Goal: Task Accomplishment & Management: Manage account settings

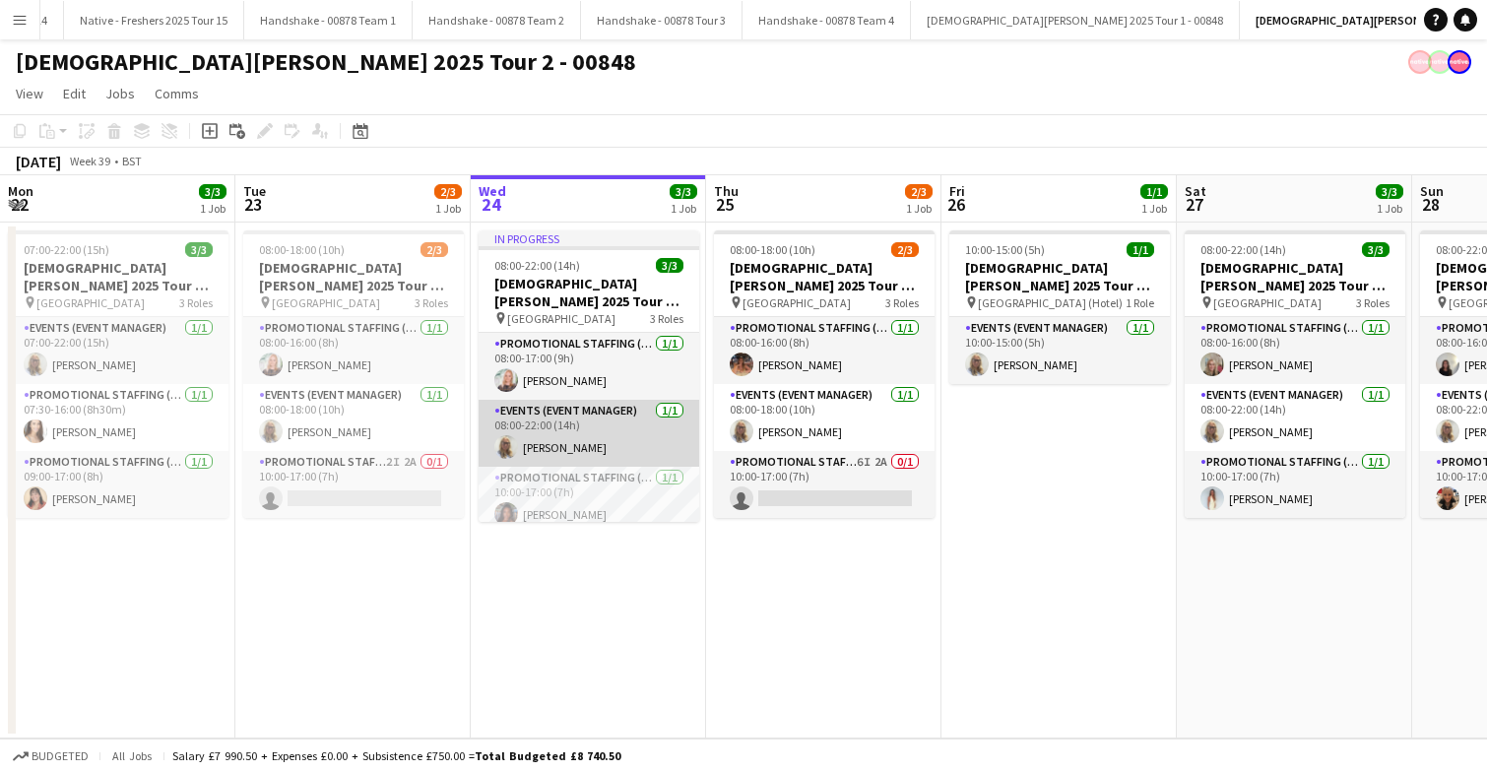
scroll to position [12, 0]
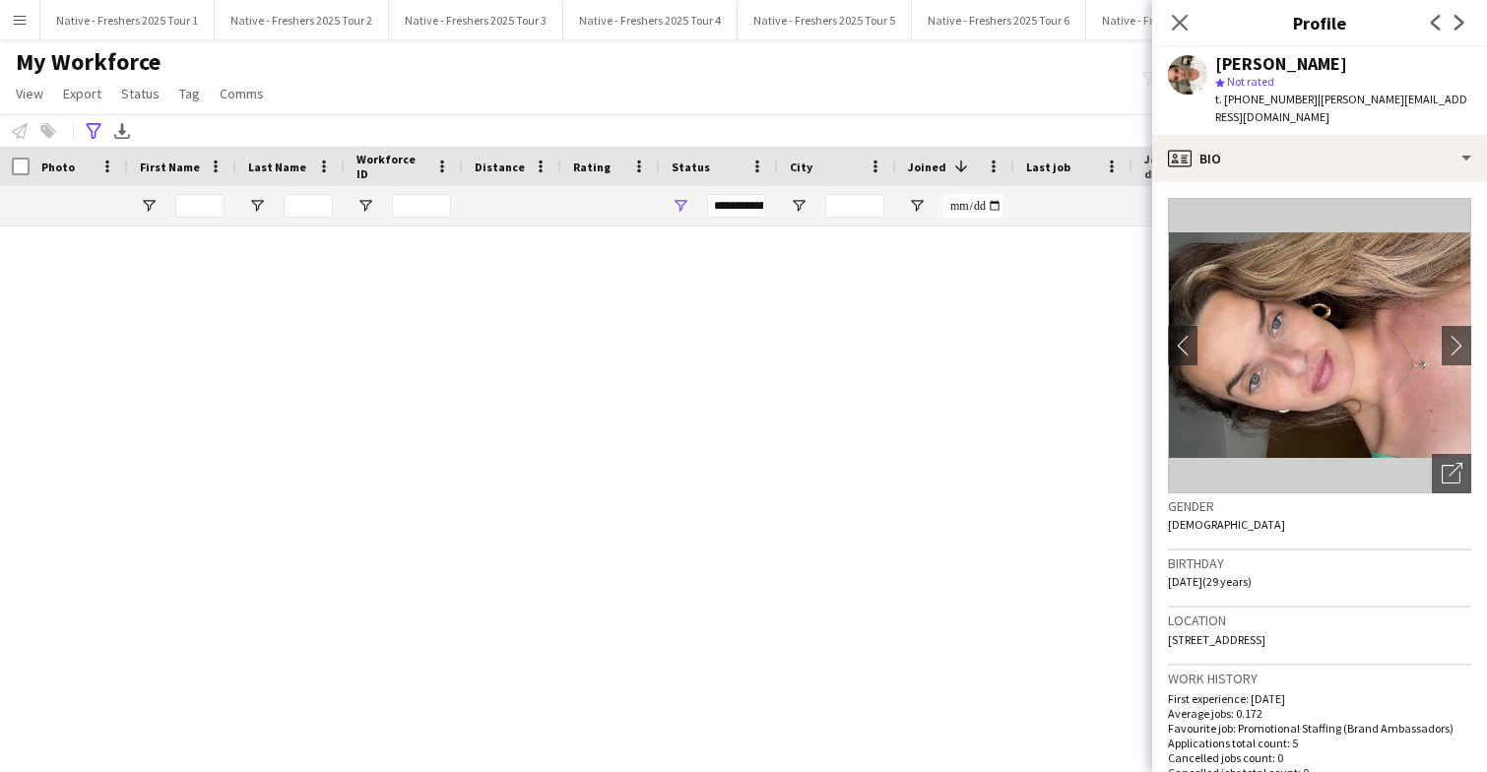
scroll to position [1242, 0]
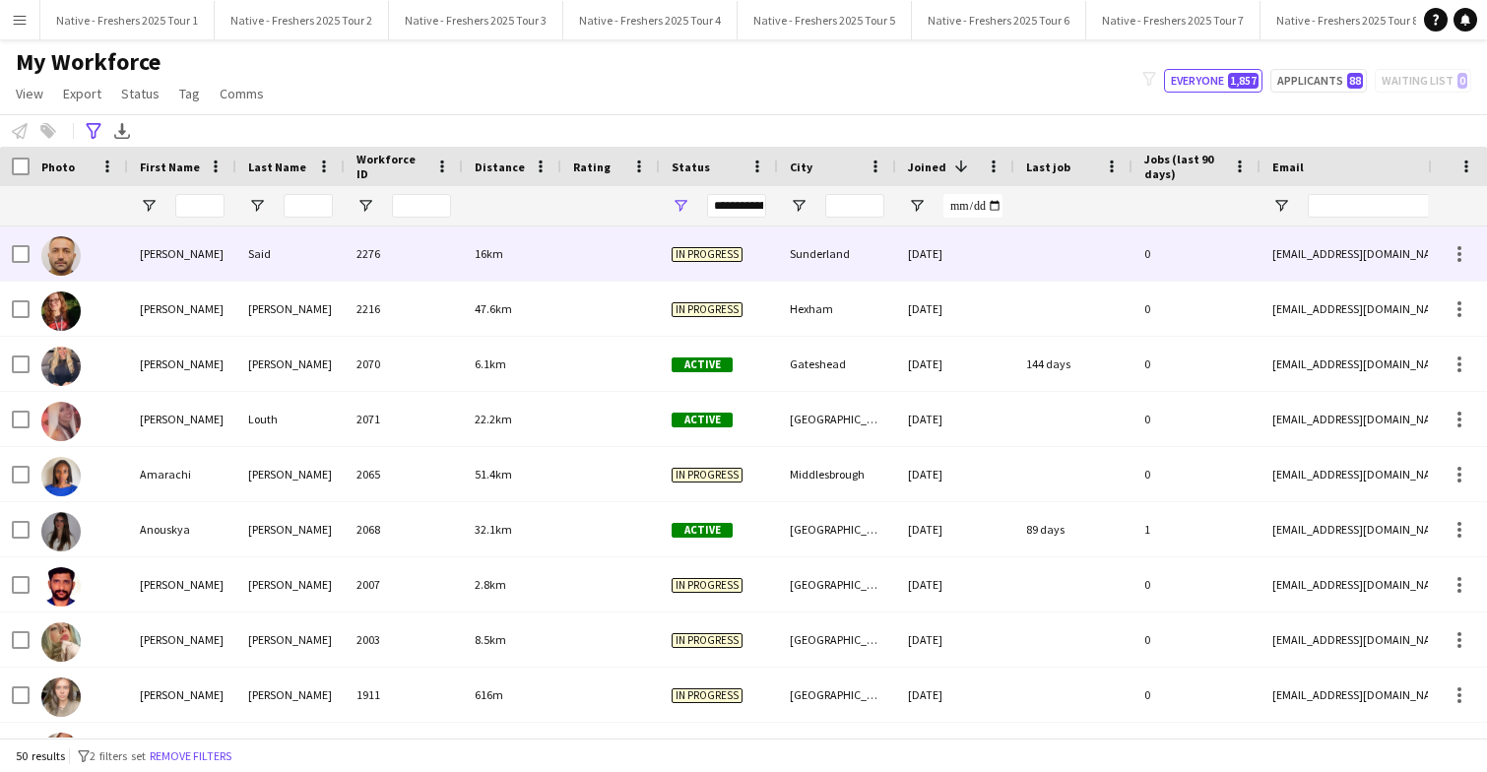
click at [557, 248] on div "16km" at bounding box center [512, 253] width 98 height 54
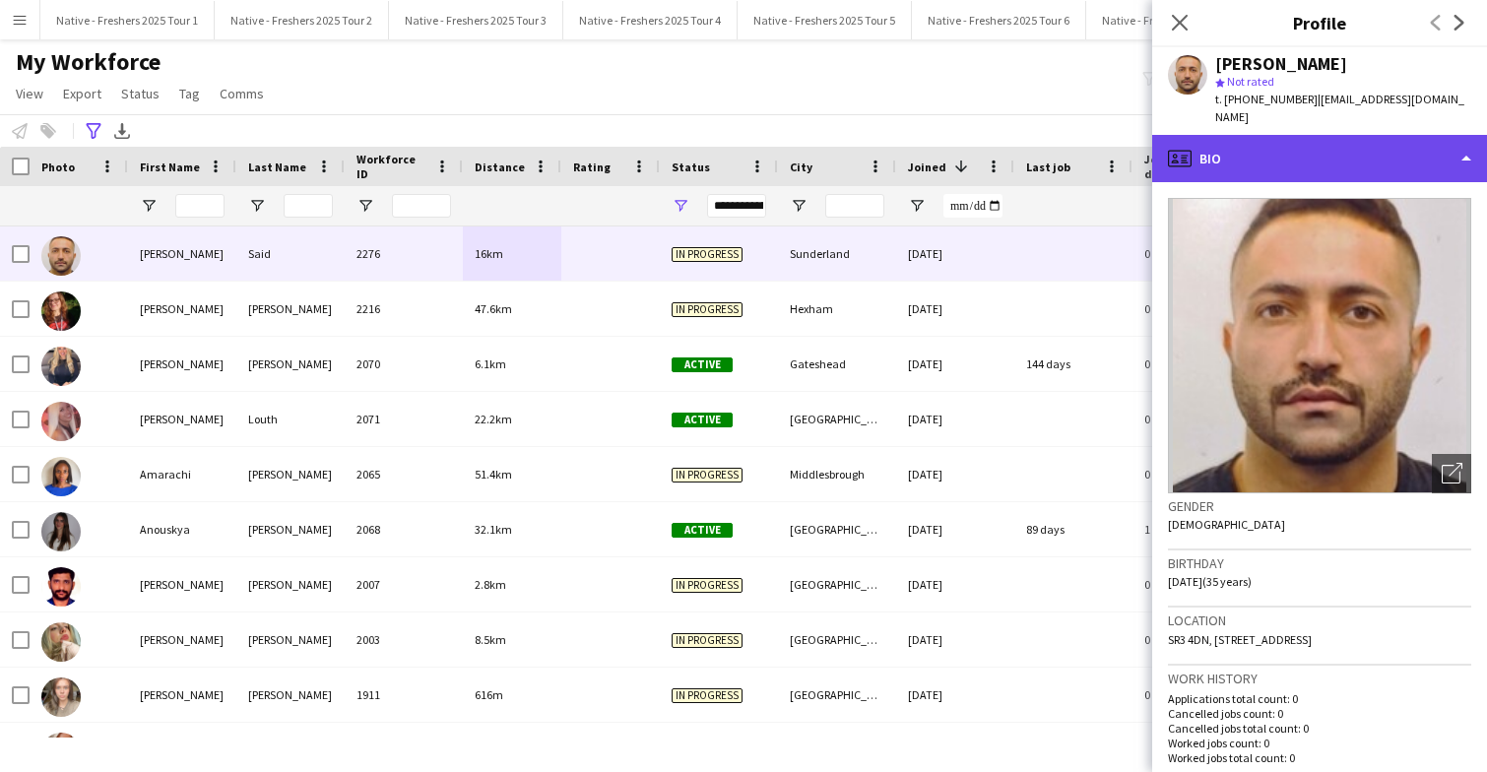
click at [1343, 138] on div "profile Bio" at bounding box center [1319, 158] width 335 height 47
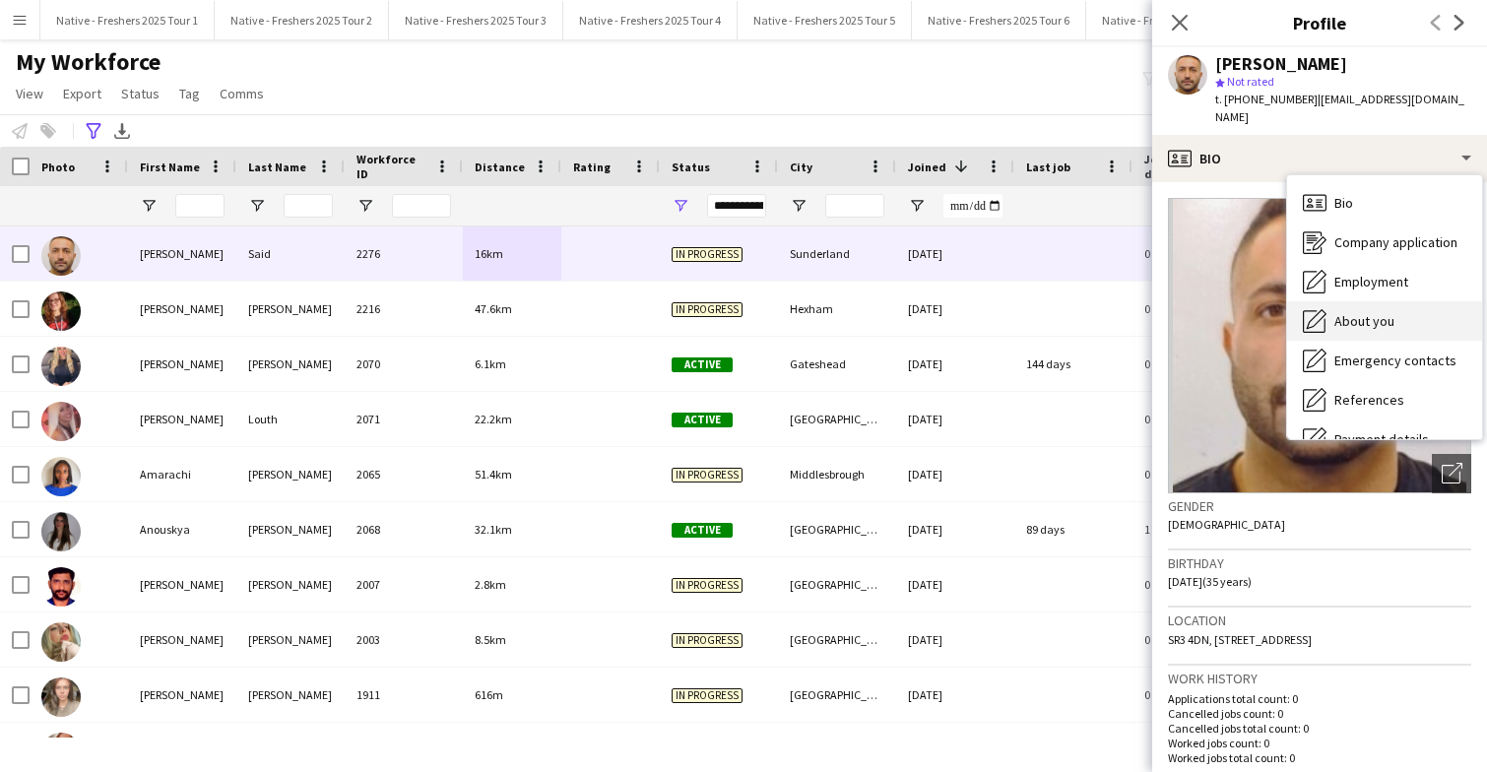
click at [1382, 312] on span "About you" at bounding box center [1364, 321] width 60 height 18
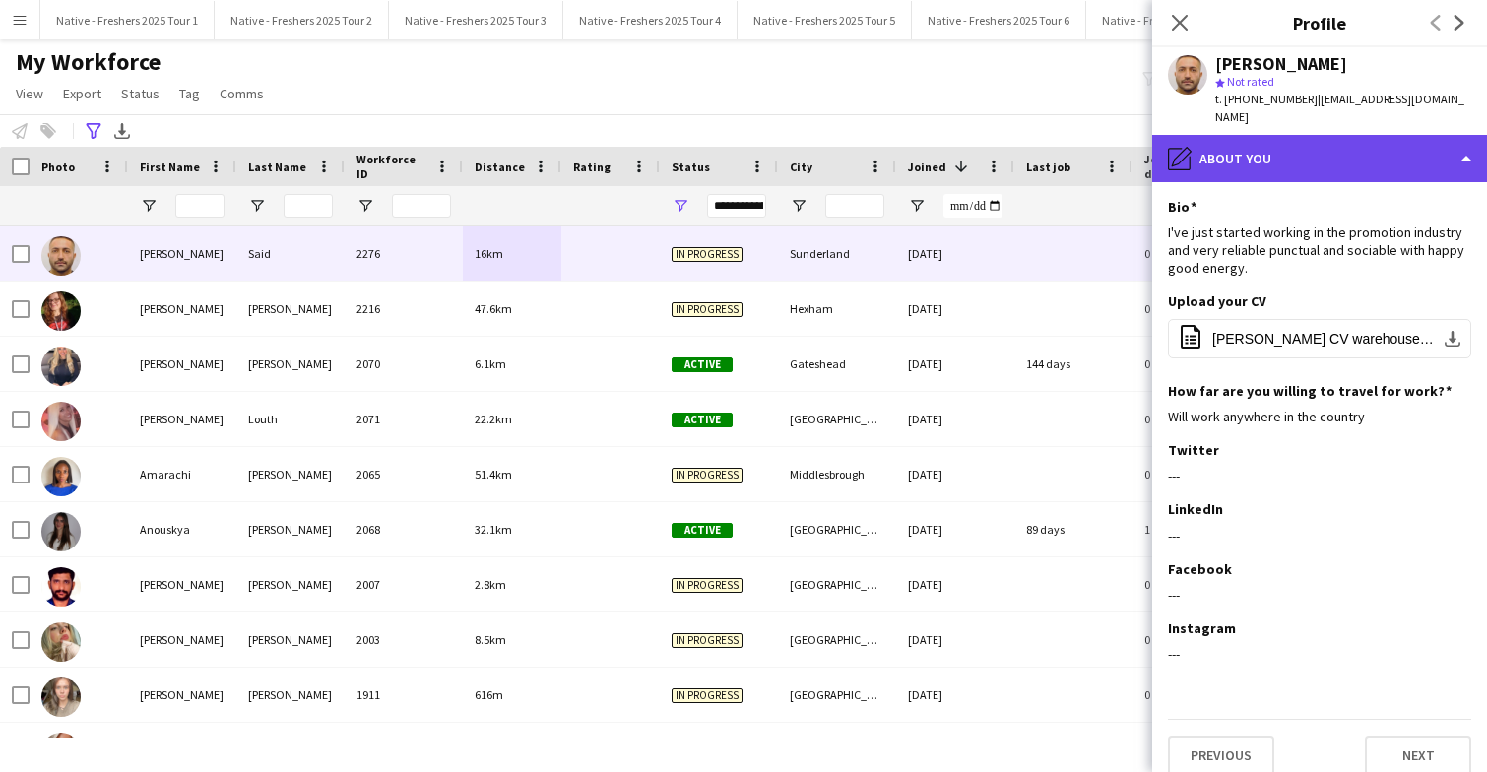
click at [1314, 139] on div "pencil4 About you" at bounding box center [1319, 158] width 335 height 47
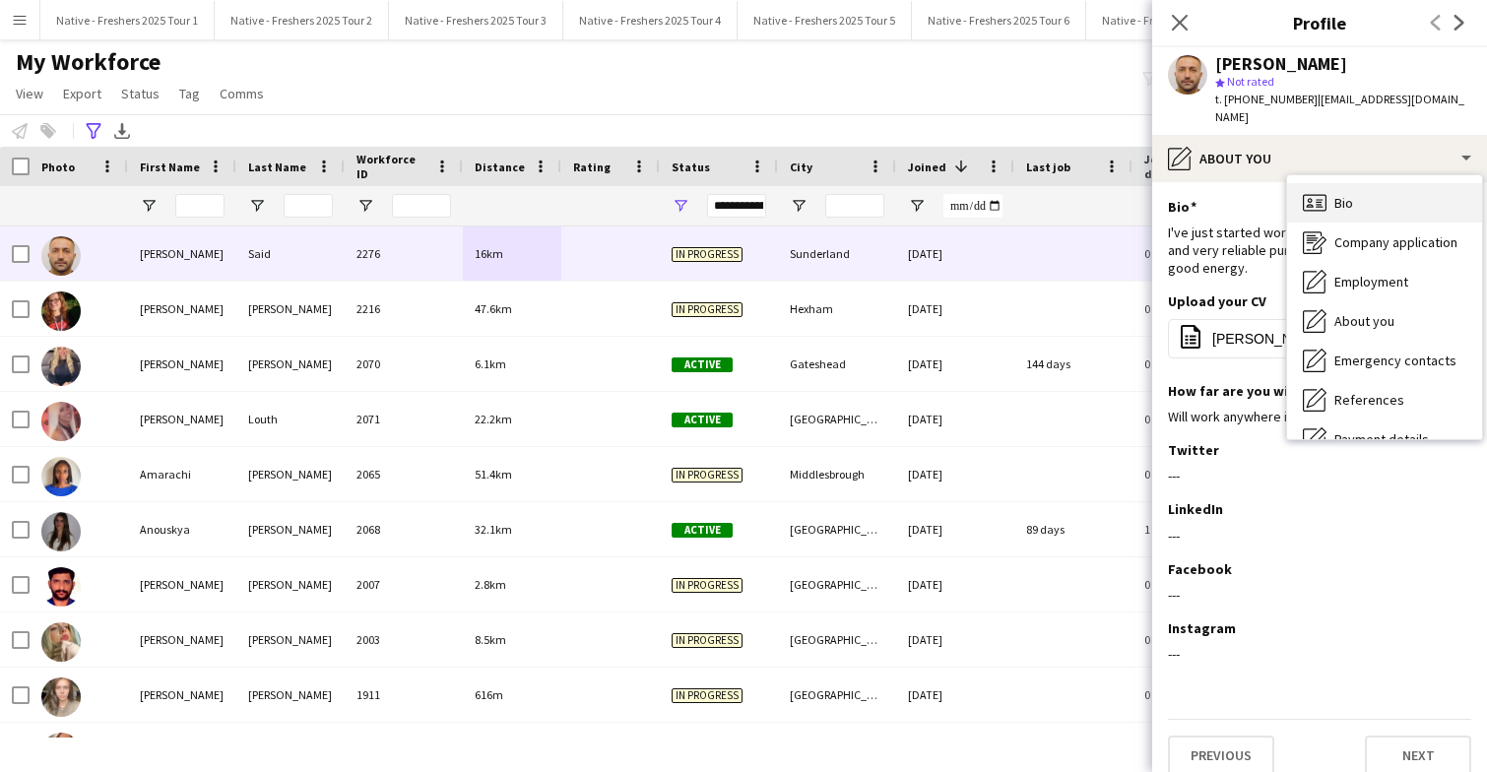
click at [1362, 192] on div "Bio Bio" at bounding box center [1384, 202] width 195 height 39
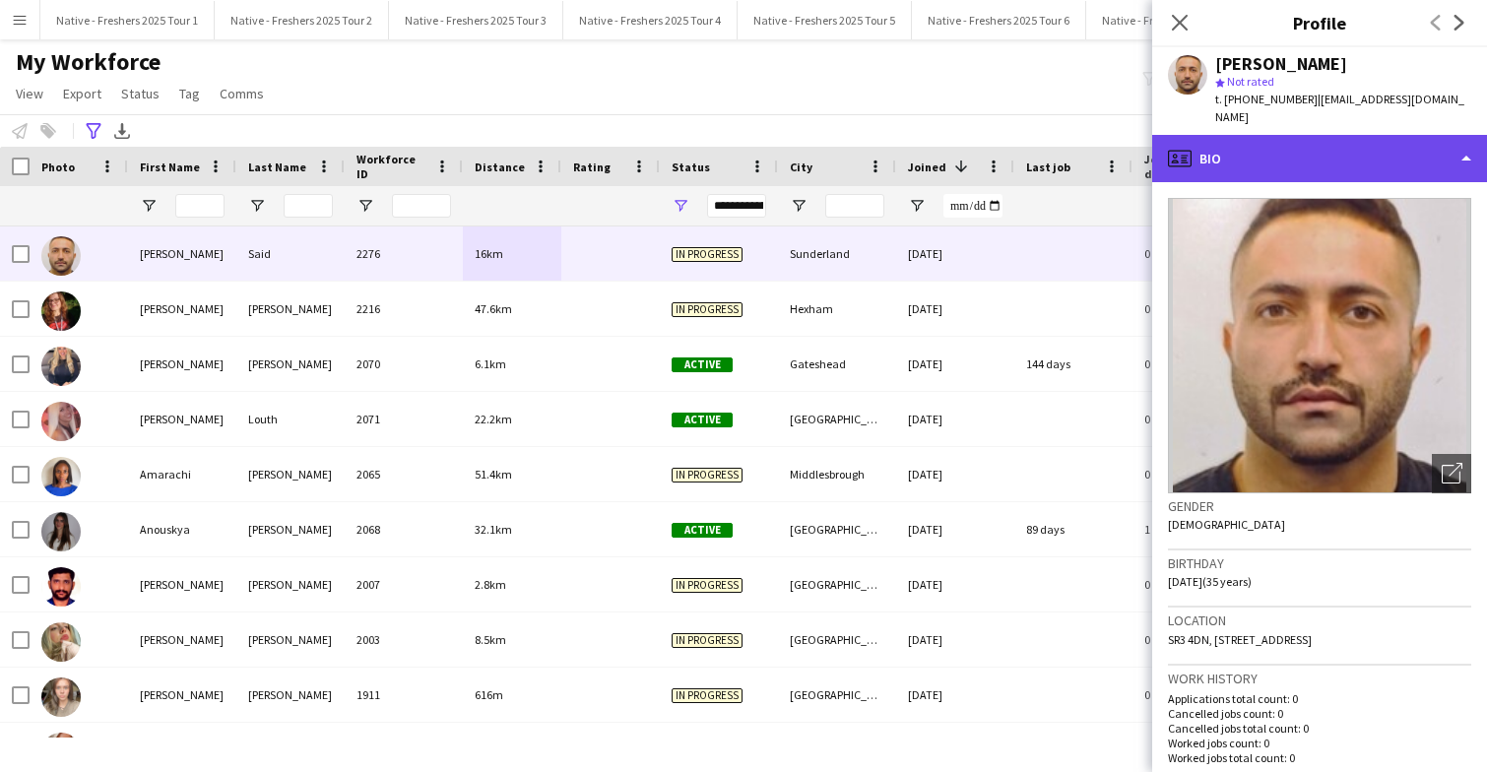
click at [1324, 156] on div "profile Bio" at bounding box center [1319, 158] width 335 height 47
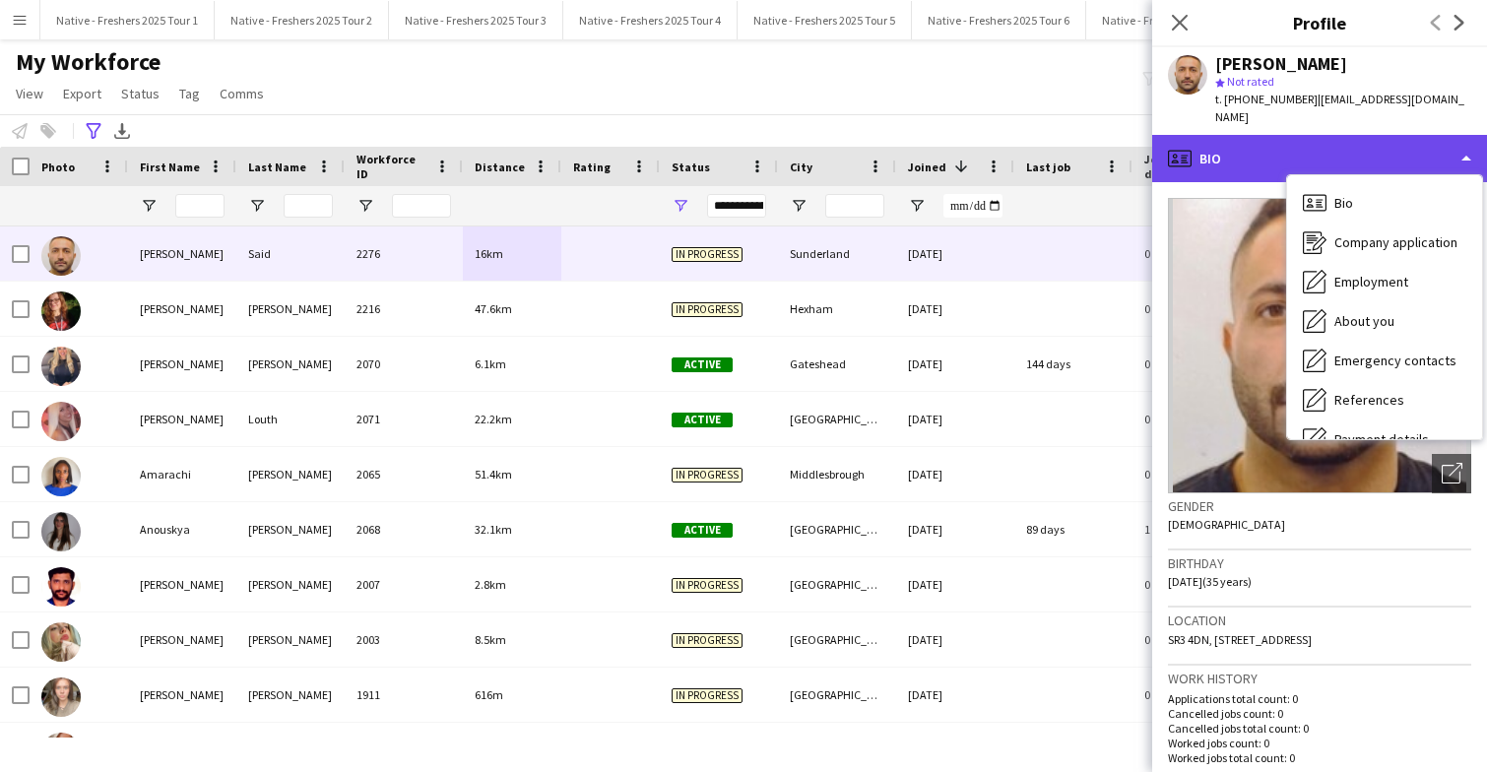
click at [1279, 135] on div "profile Bio" at bounding box center [1319, 158] width 335 height 47
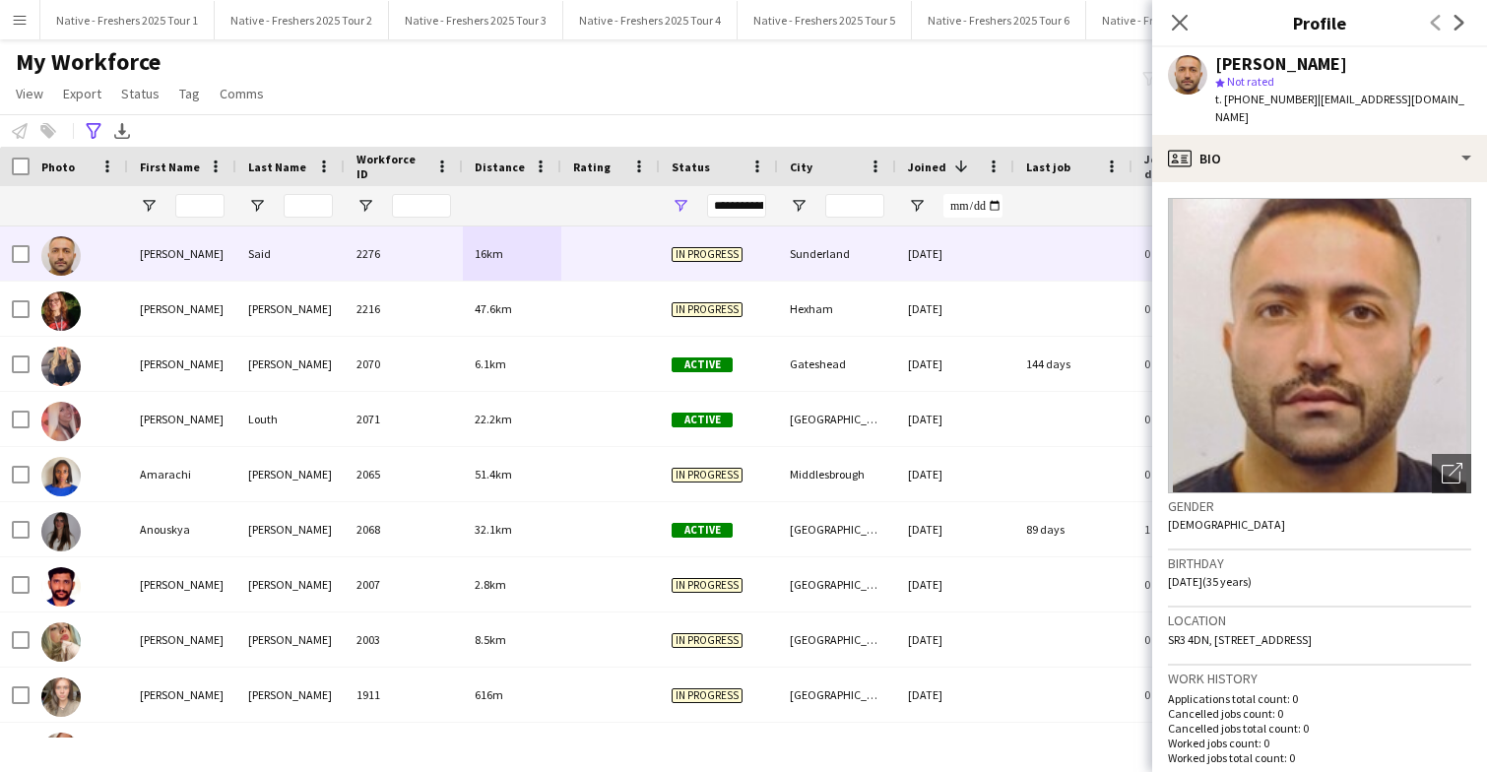
click at [856, 81] on div "My Workforce View Views Default view New view Update view Delete view Edit name…" at bounding box center [743, 80] width 1487 height 67
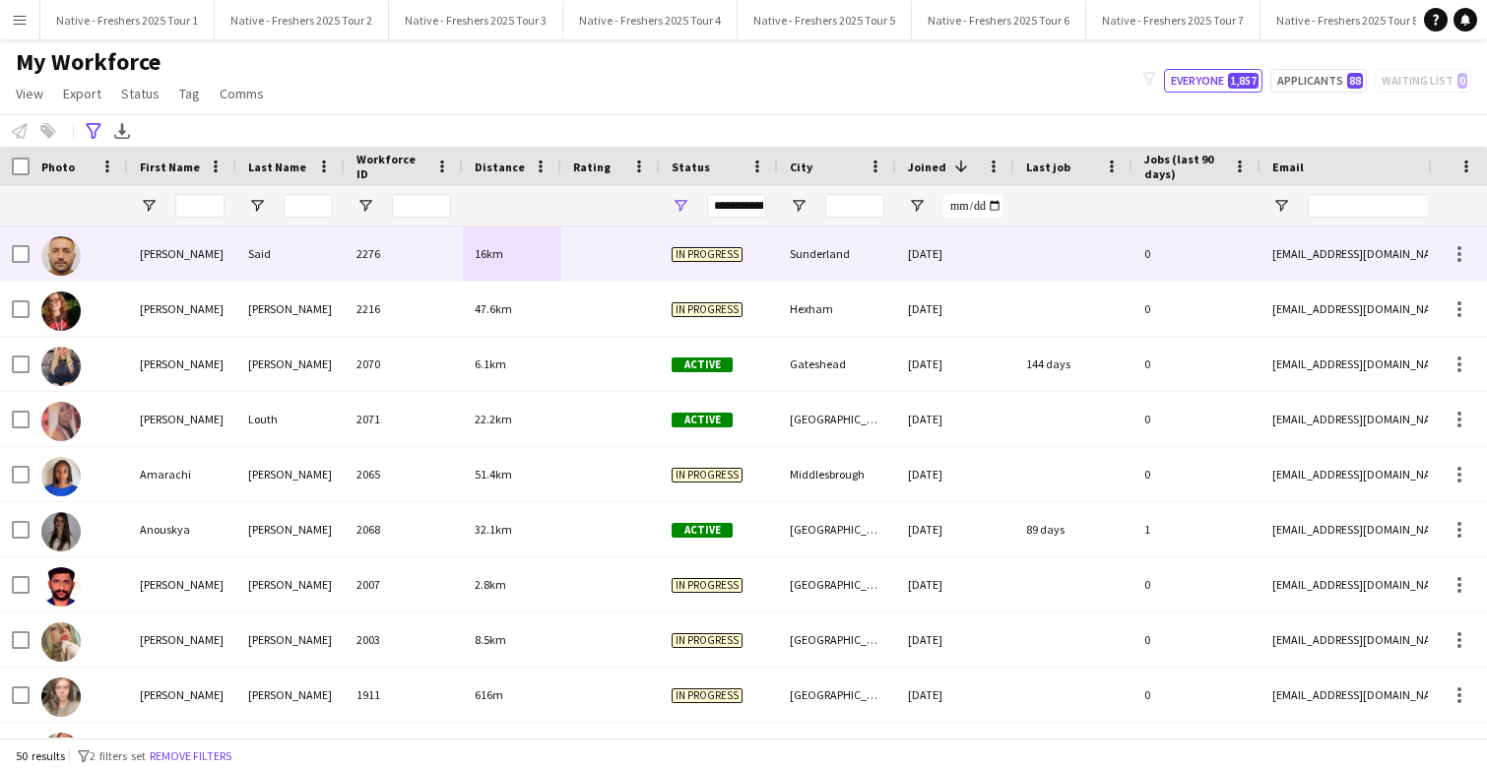
click at [605, 243] on div at bounding box center [610, 253] width 98 height 54
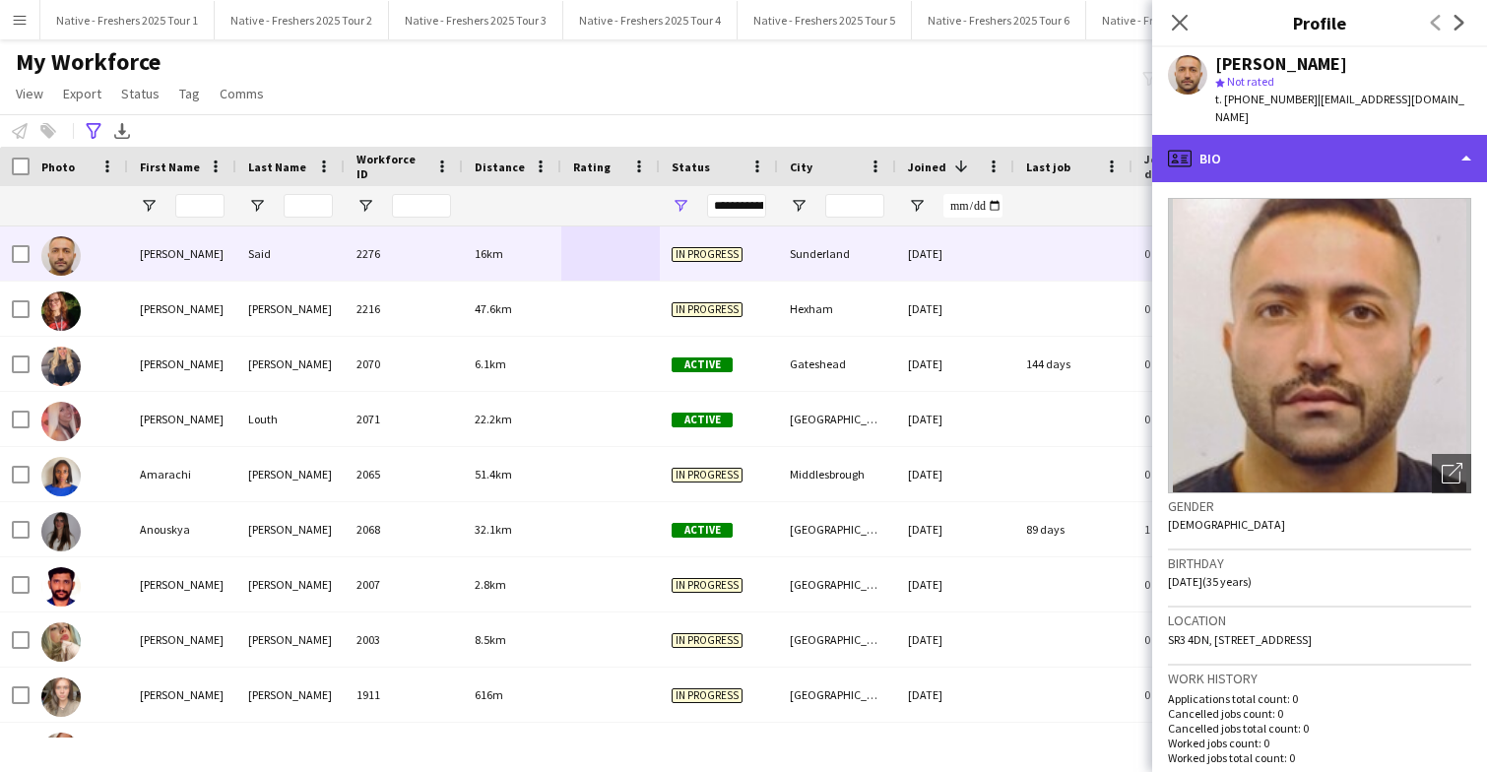
click at [1369, 152] on div "profile Bio" at bounding box center [1319, 158] width 335 height 47
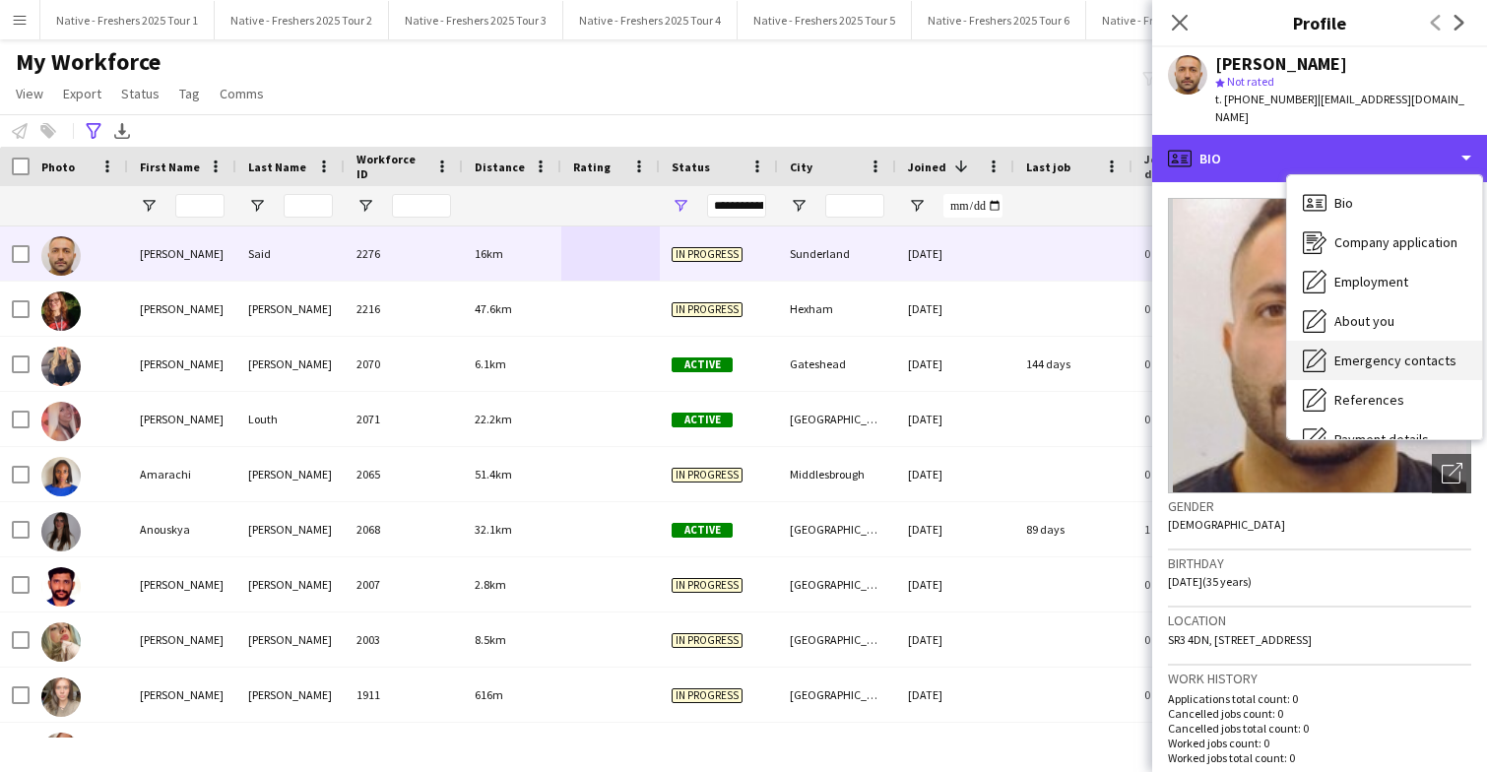
scroll to position [185, 0]
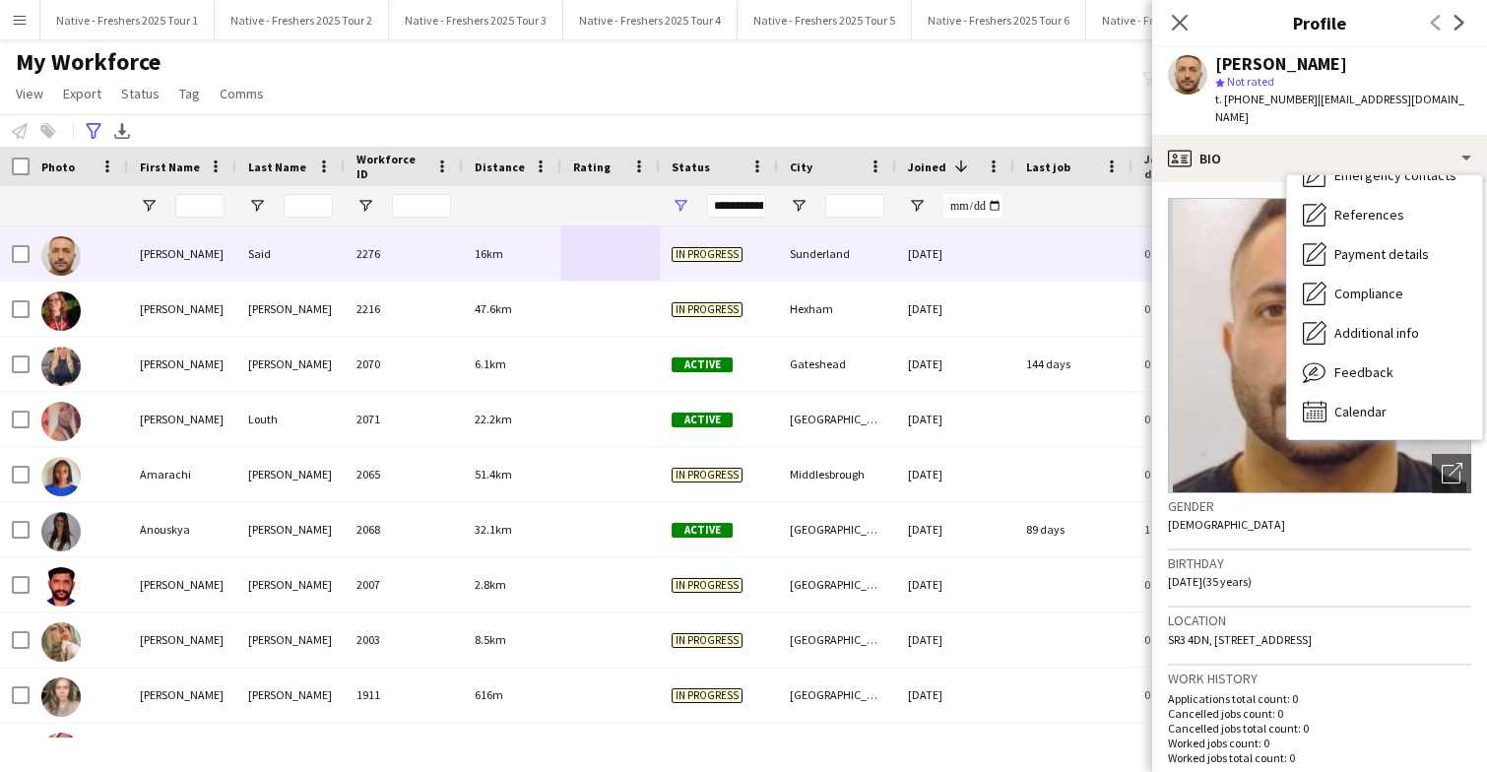
click at [666, 105] on div "My Workforce View Views Default view New view Update view Delete view Edit name…" at bounding box center [743, 80] width 1487 height 67
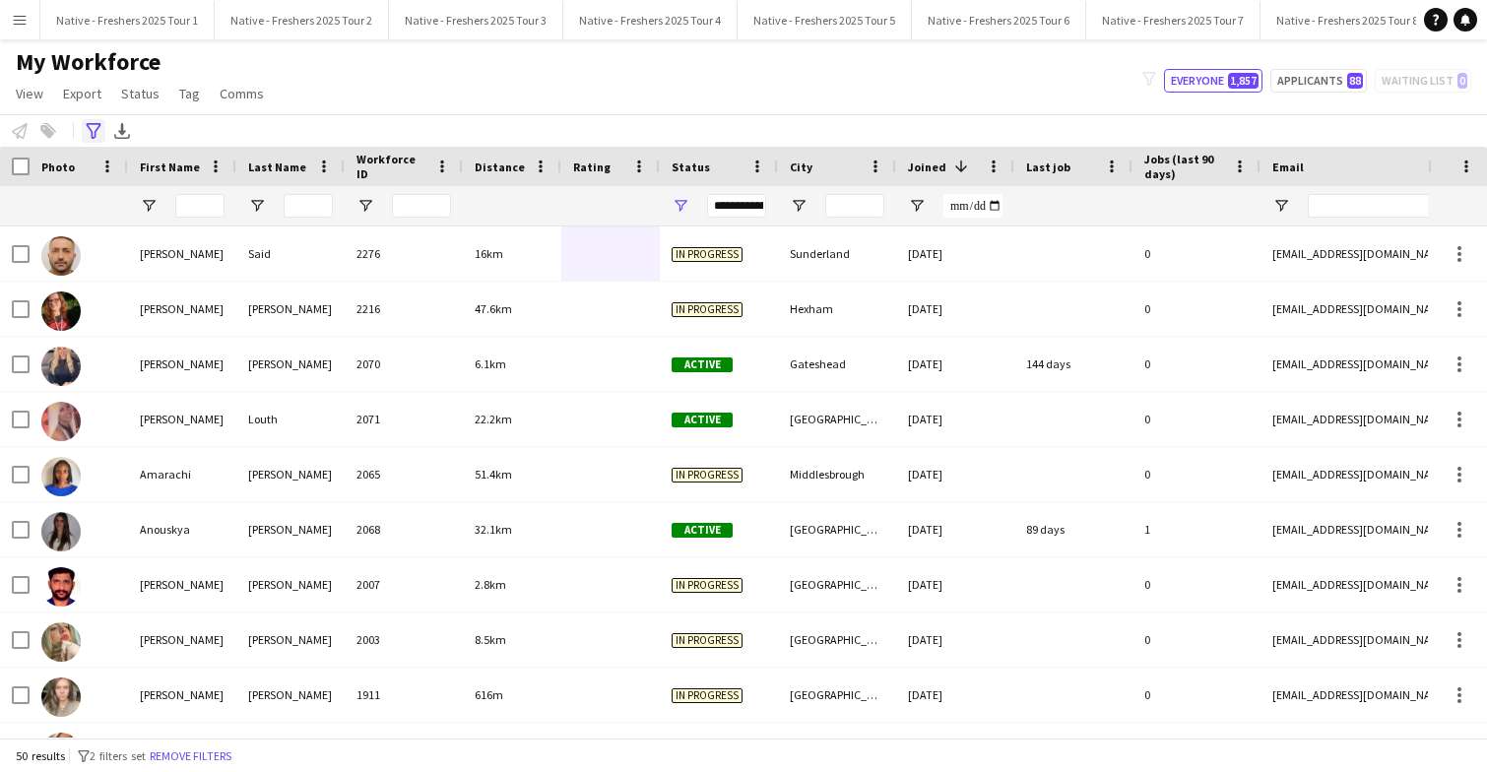
click at [84, 126] on div "Advanced filters" at bounding box center [94, 131] width 24 height 24
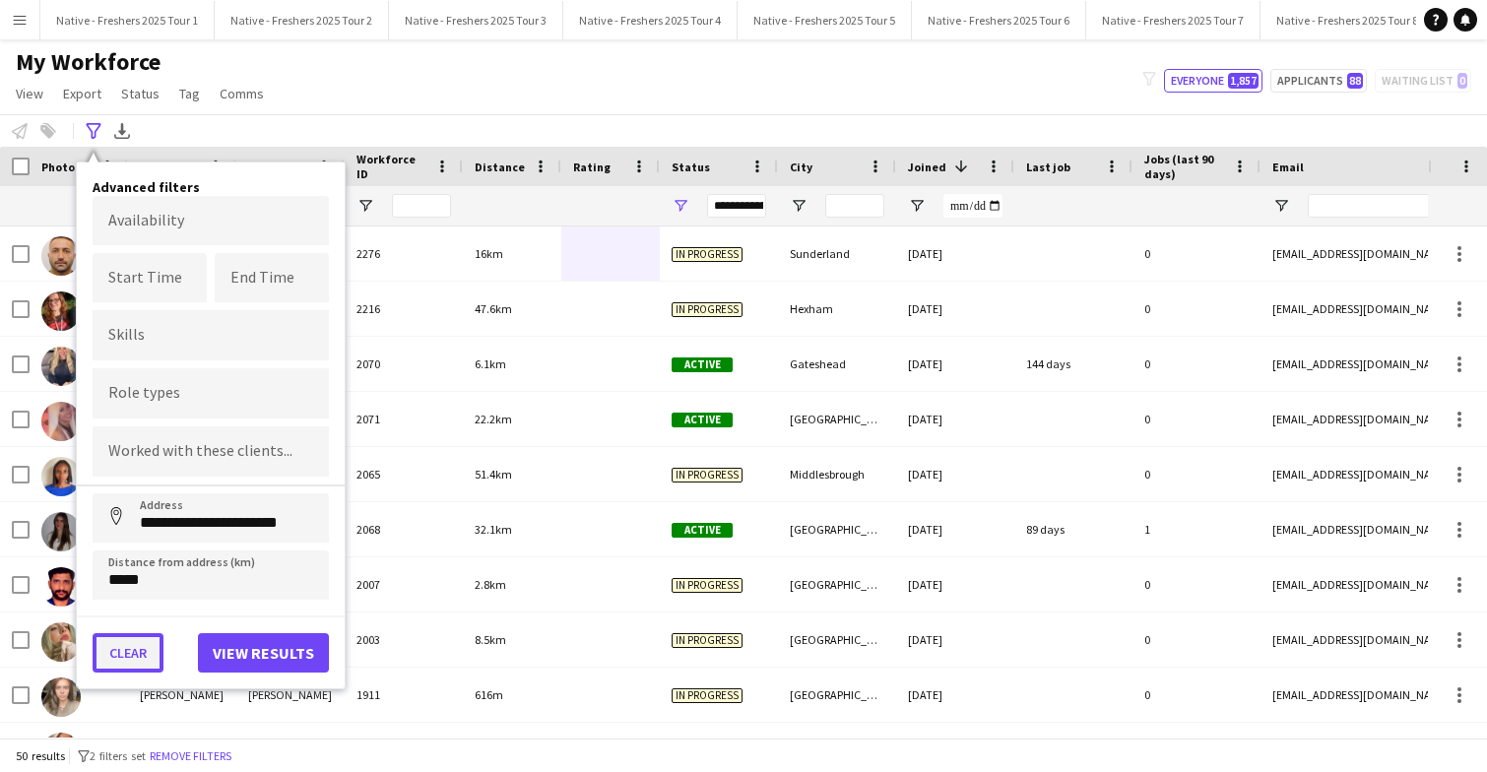
click at [123, 650] on button "Clear" at bounding box center [128, 652] width 71 height 39
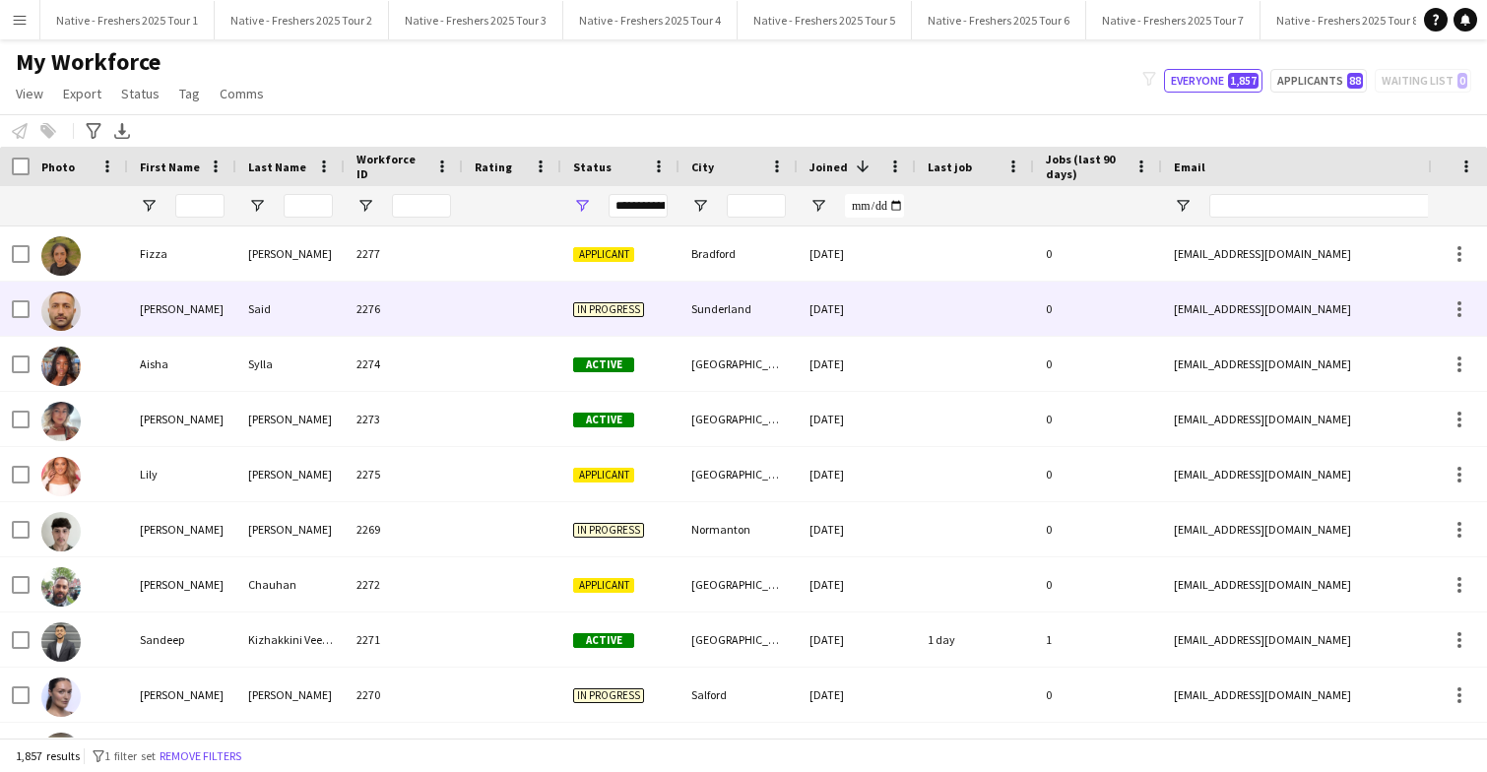
click at [476, 309] on div at bounding box center [512, 309] width 98 height 54
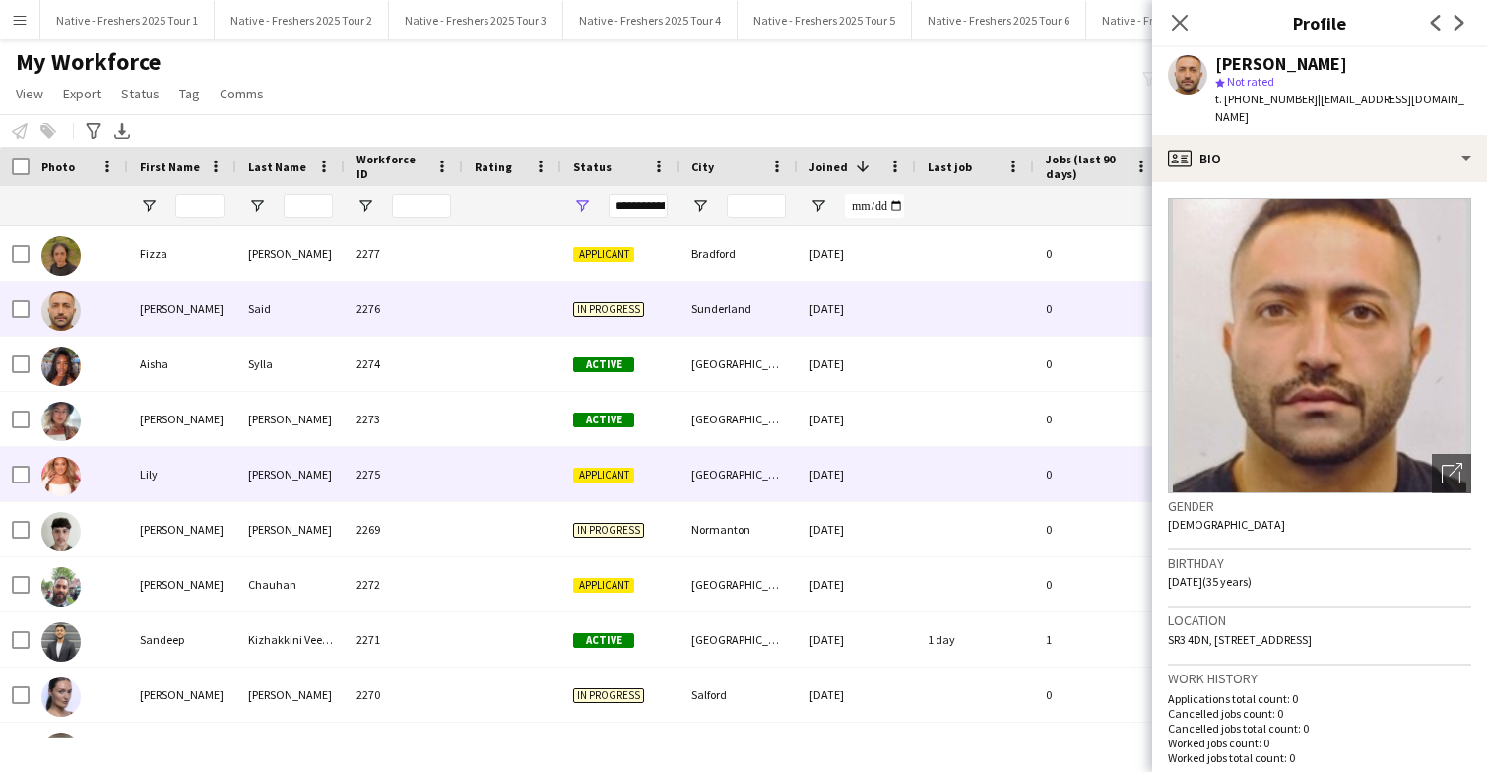
click at [465, 468] on div at bounding box center [512, 474] width 98 height 54
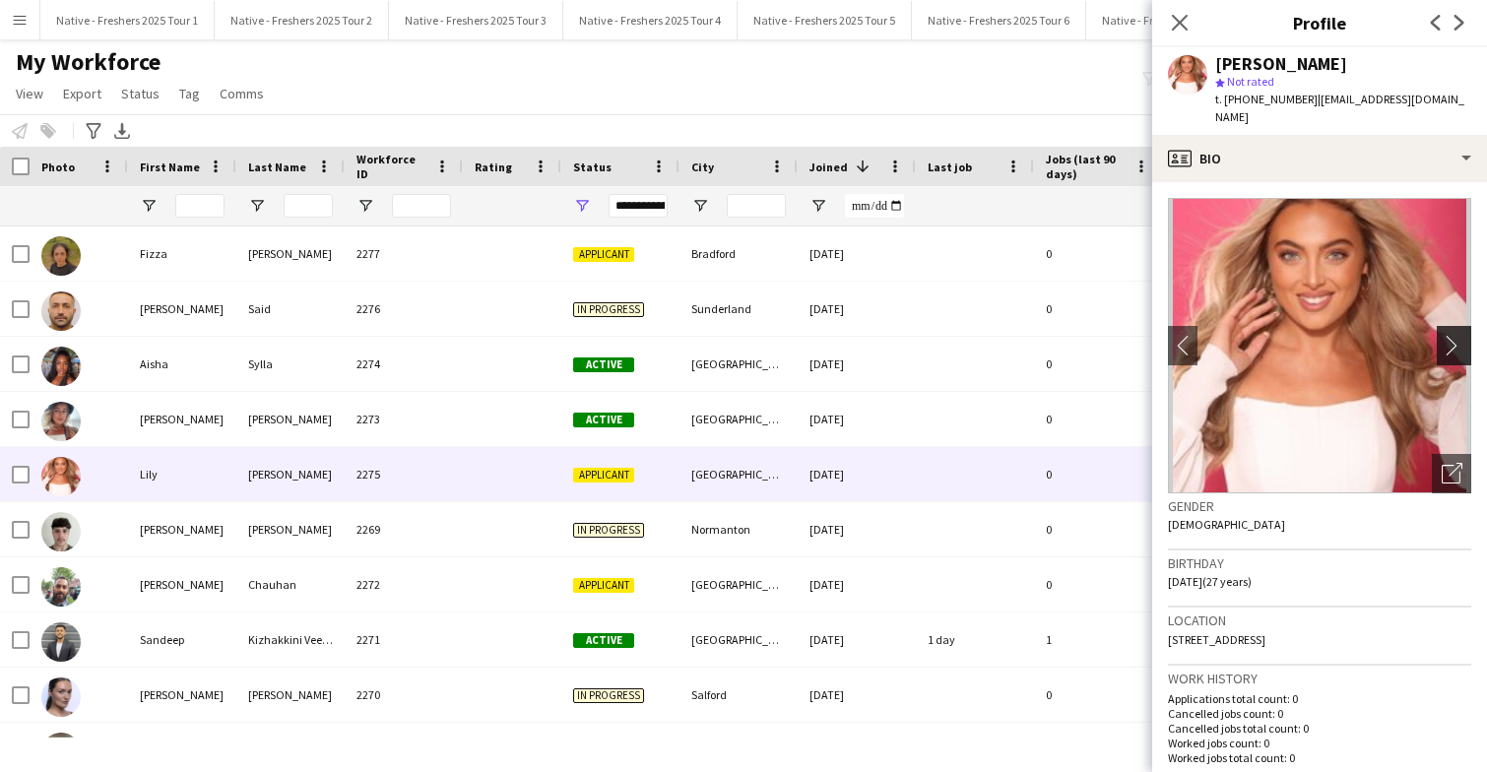
click at [1453, 335] on app-icon "chevron-right" at bounding box center [1456, 345] width 31 height 21
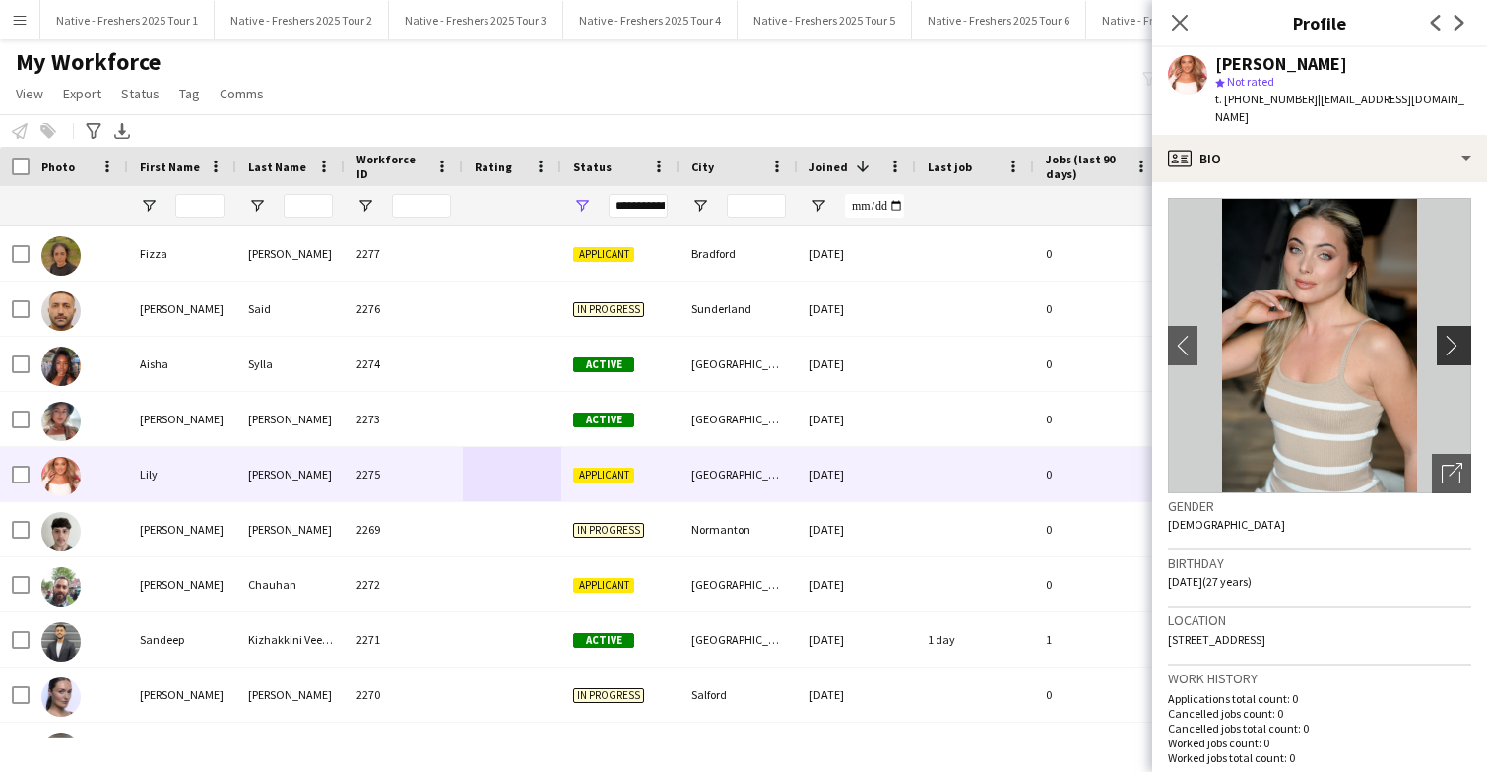
click at [1453, 335] on app-icon "chevron-right" at bounding box center [1456, 345] width 31 height 21
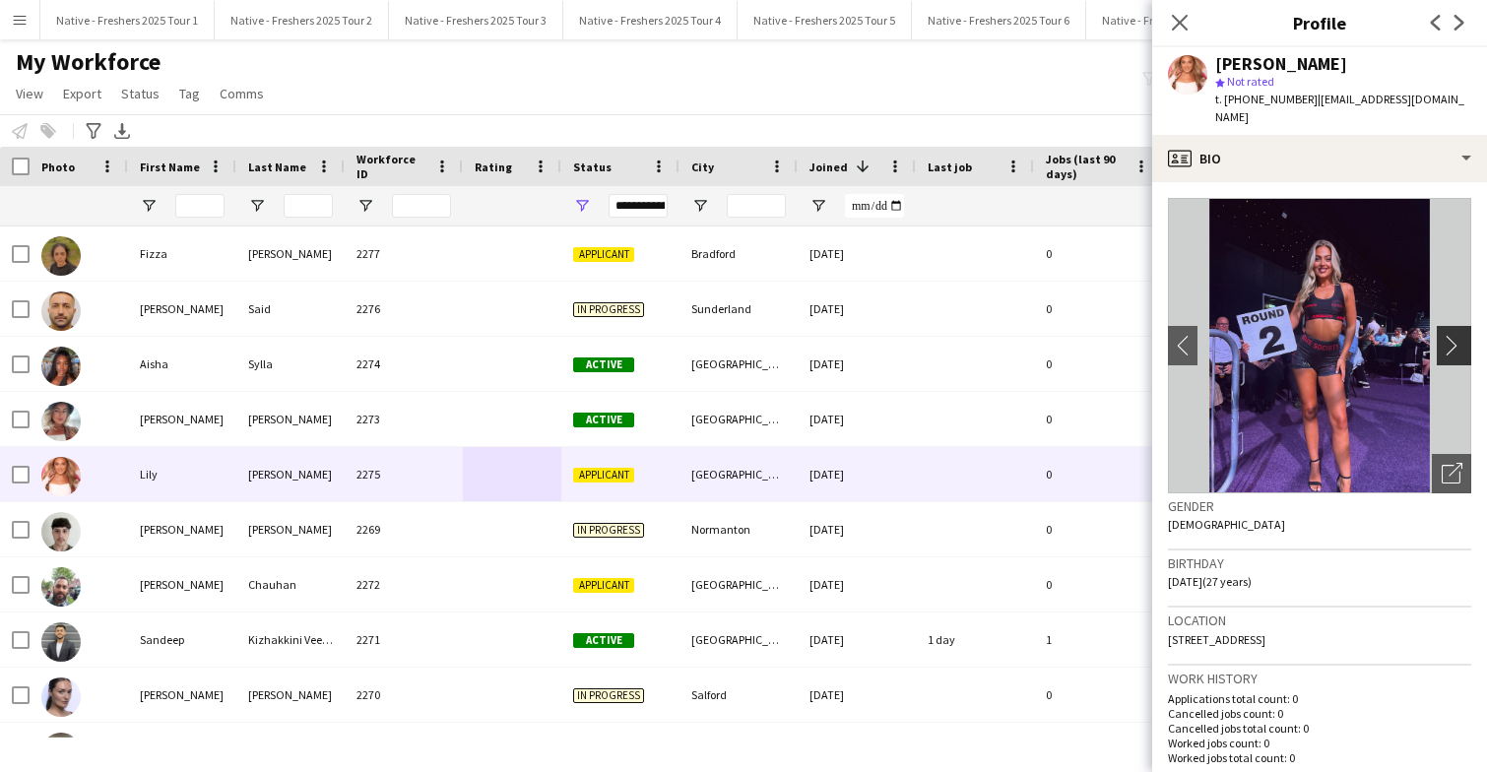
click at [1453, 335] on app-icon "chevron-right" at bounding box center [1456, 345] width 31 height 21
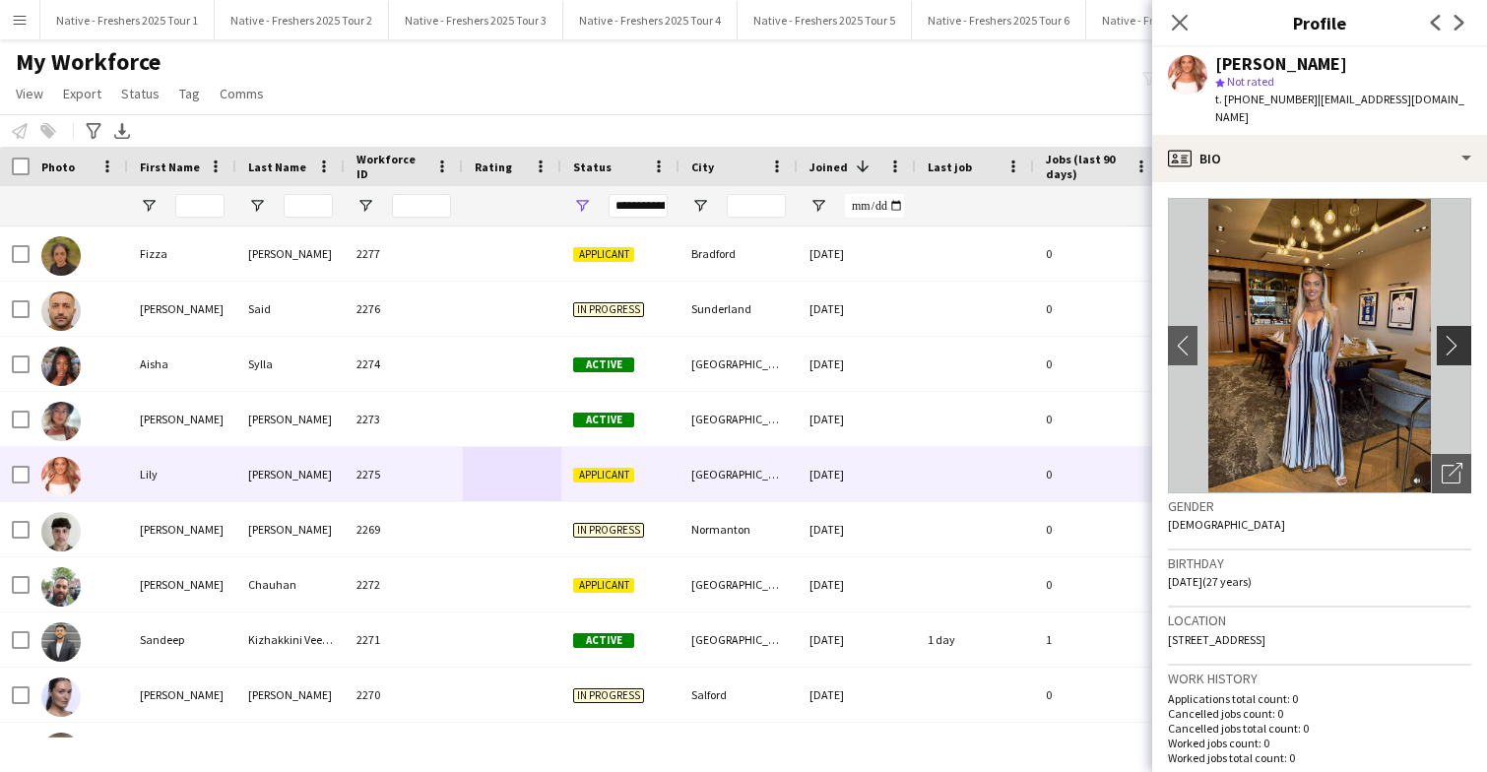
click at [1453, 335] on app-icon "chevron-right" at bounding box center [1456, 345] width 31 height 21
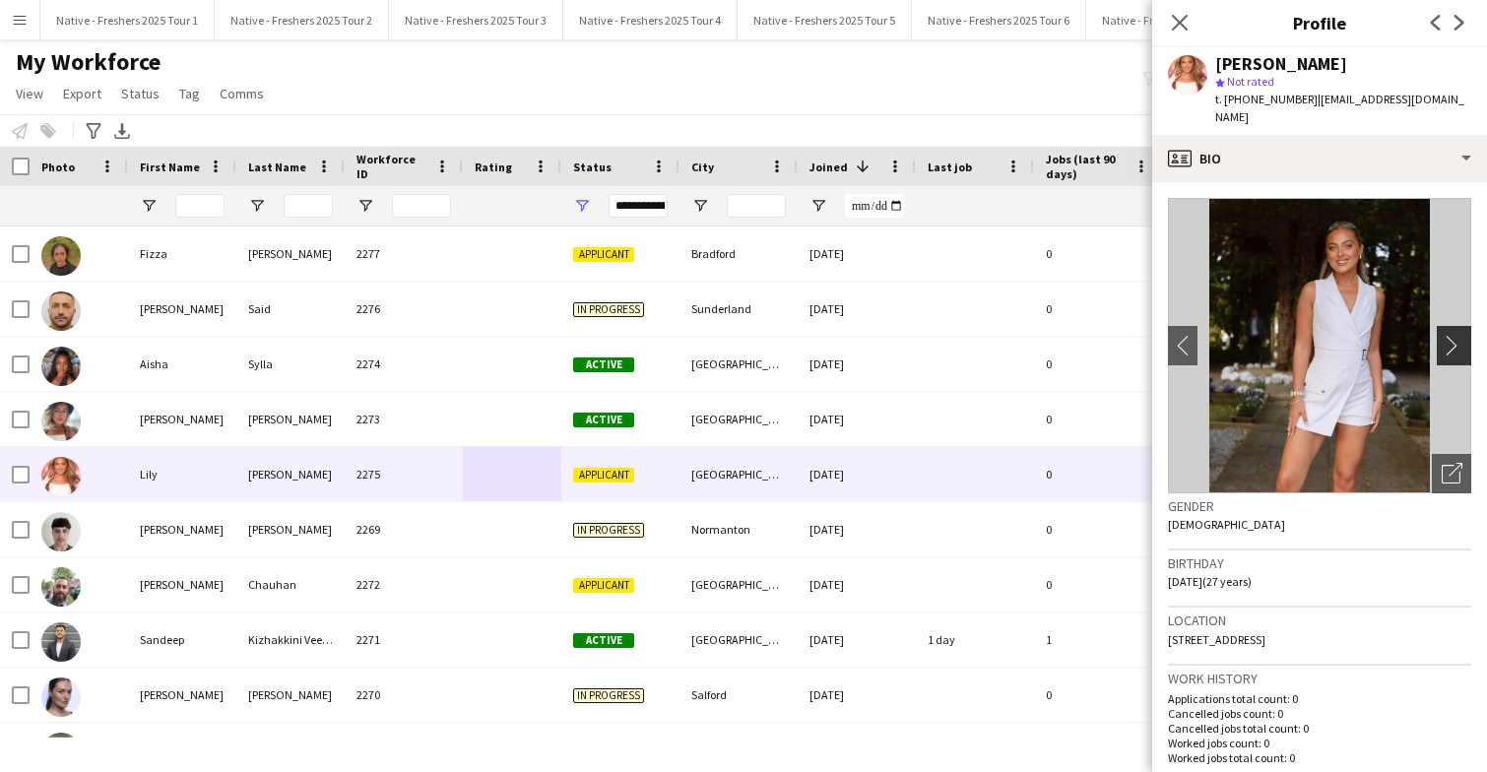
click at [1453, 335] on app-icon "chevron-right" at bounding box center [1456, 345] width 31 height 21
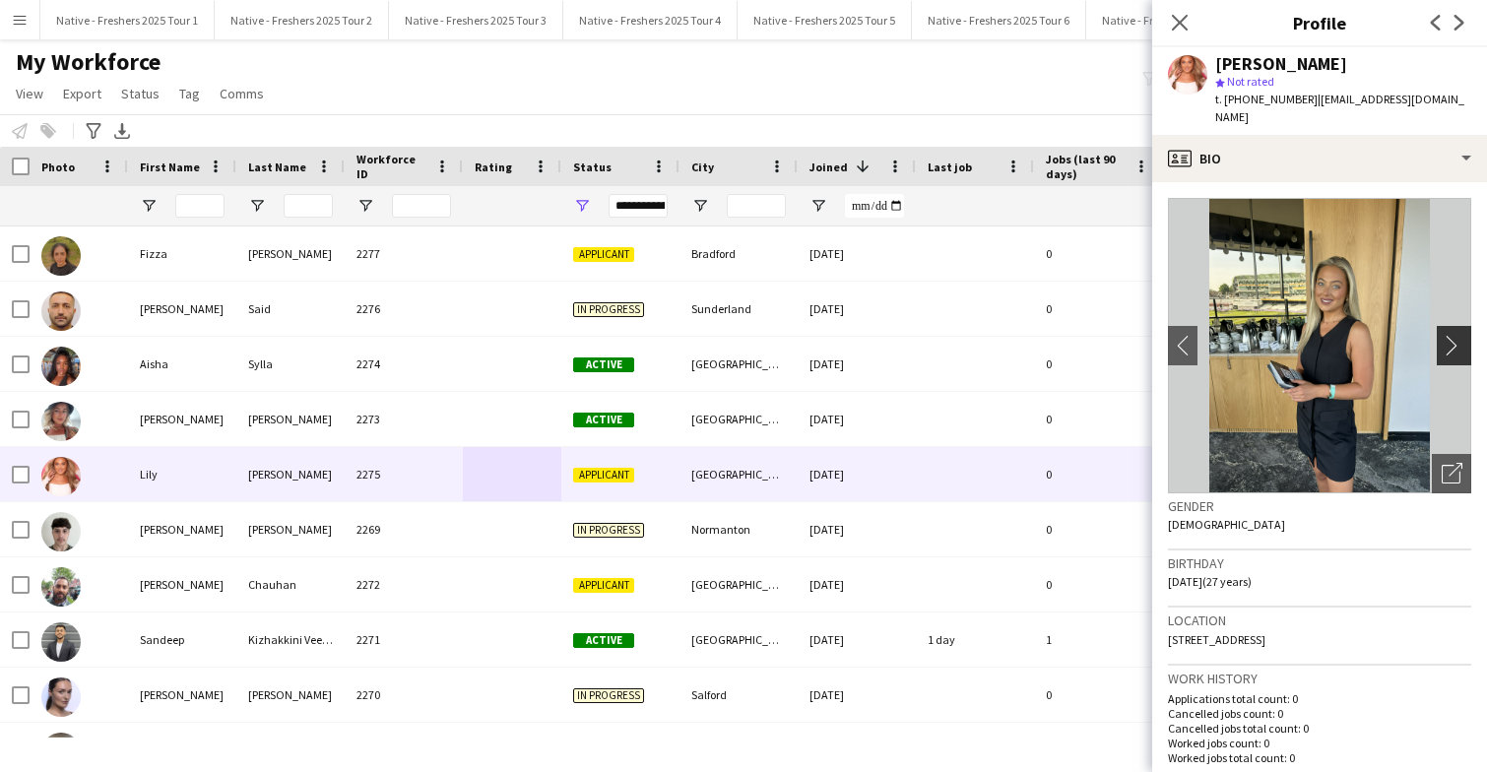
click at [1453, 335] on app-icon "chevron-right" at bounding box center [1456, 345] width 31 height 21
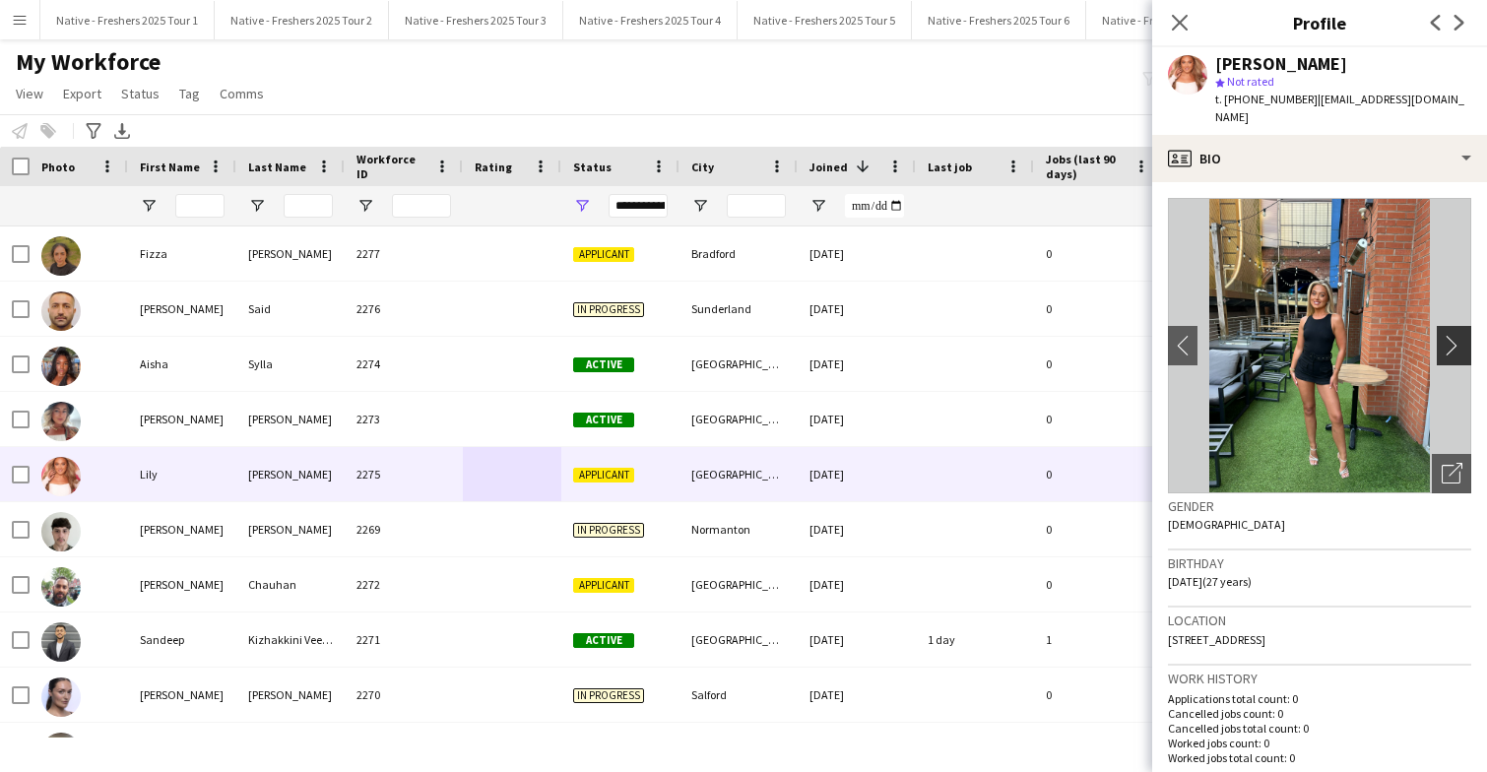
click at [1453, 335] on app-icon "chevron-right" at bounding box center [1456, 345] width 31 height 21
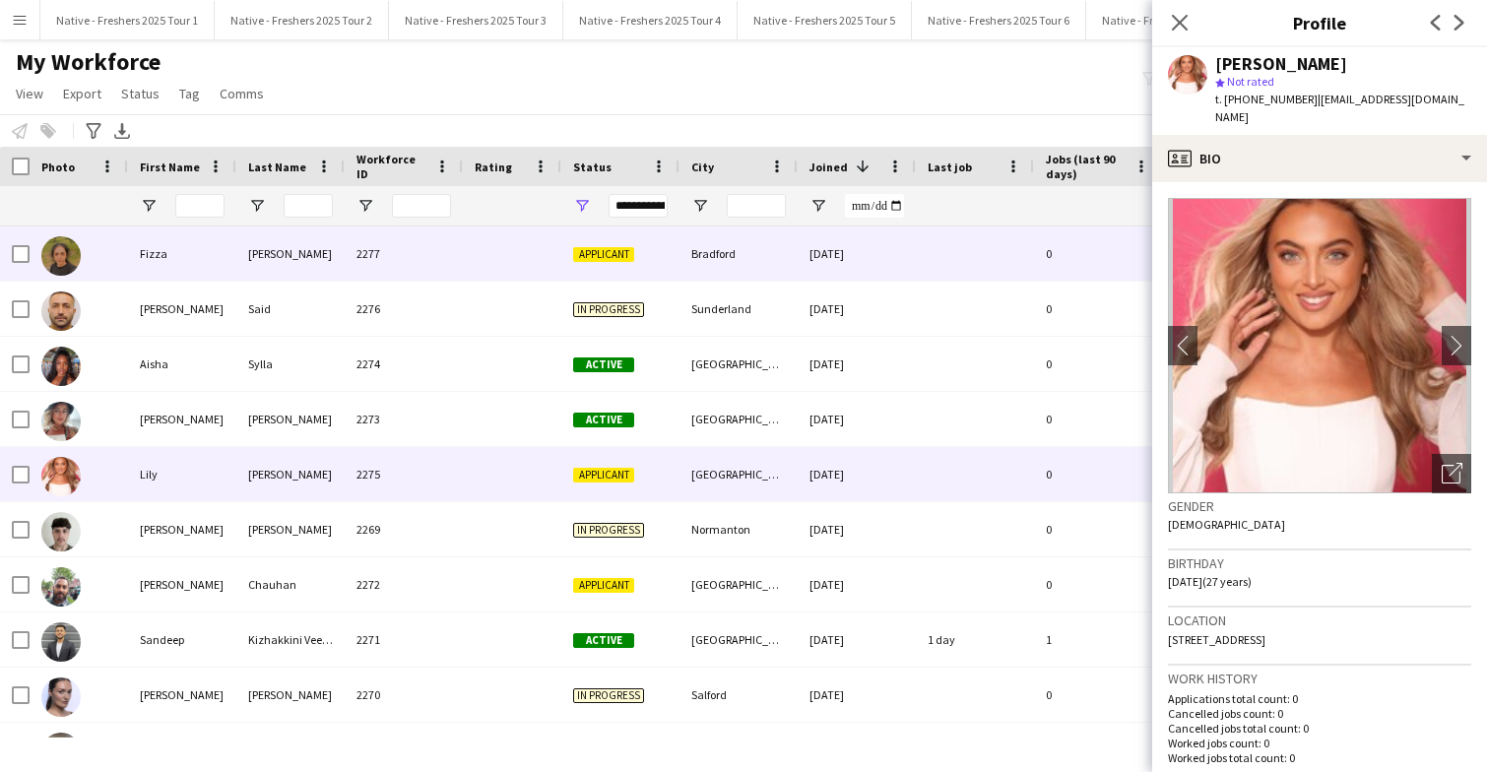
click at [451, 261] on div "2277" at bounding box center [404, 253] width 118 height 54
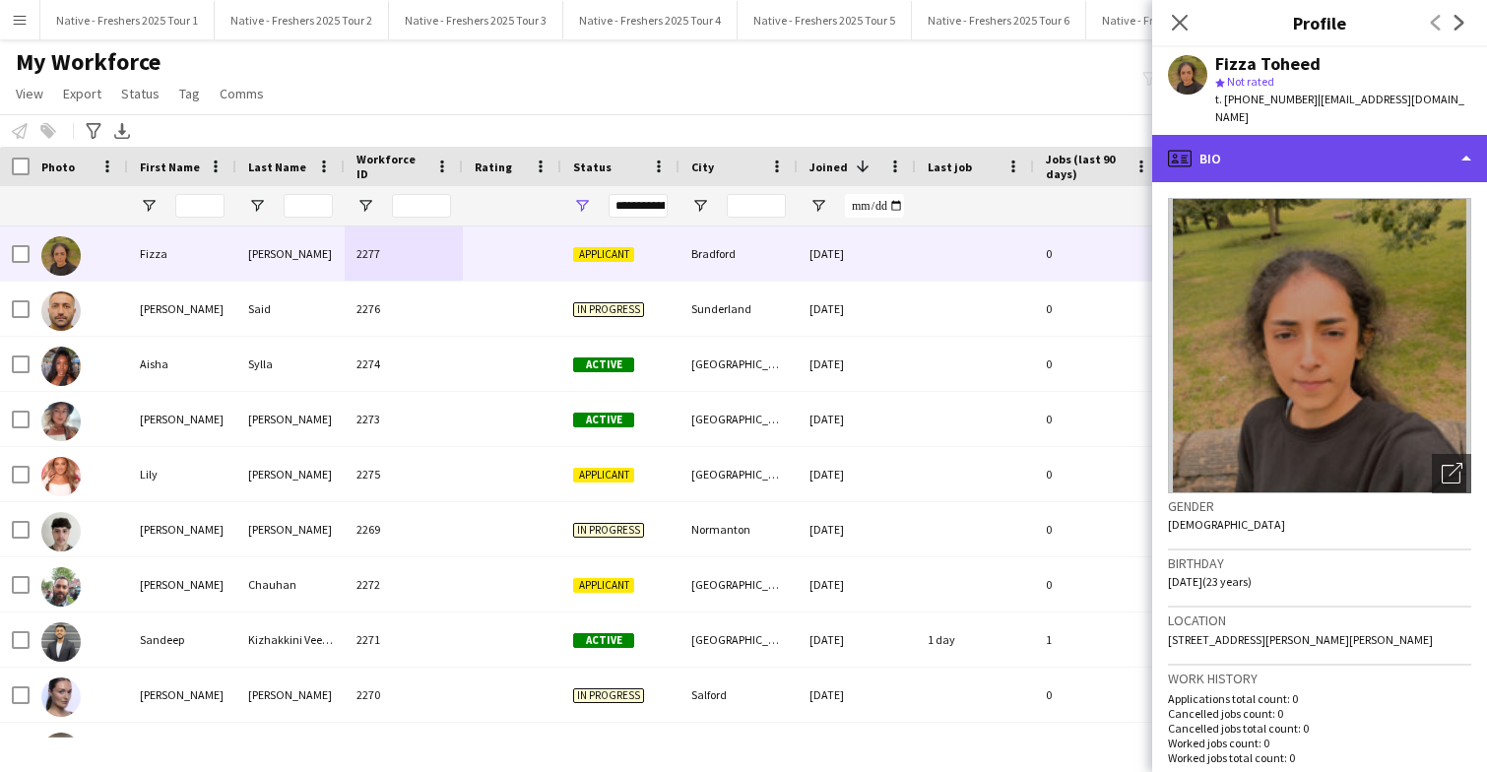
click at [1331, 136] on div "profile Bio" at bounding box center [1319, 158] width 335 height 47
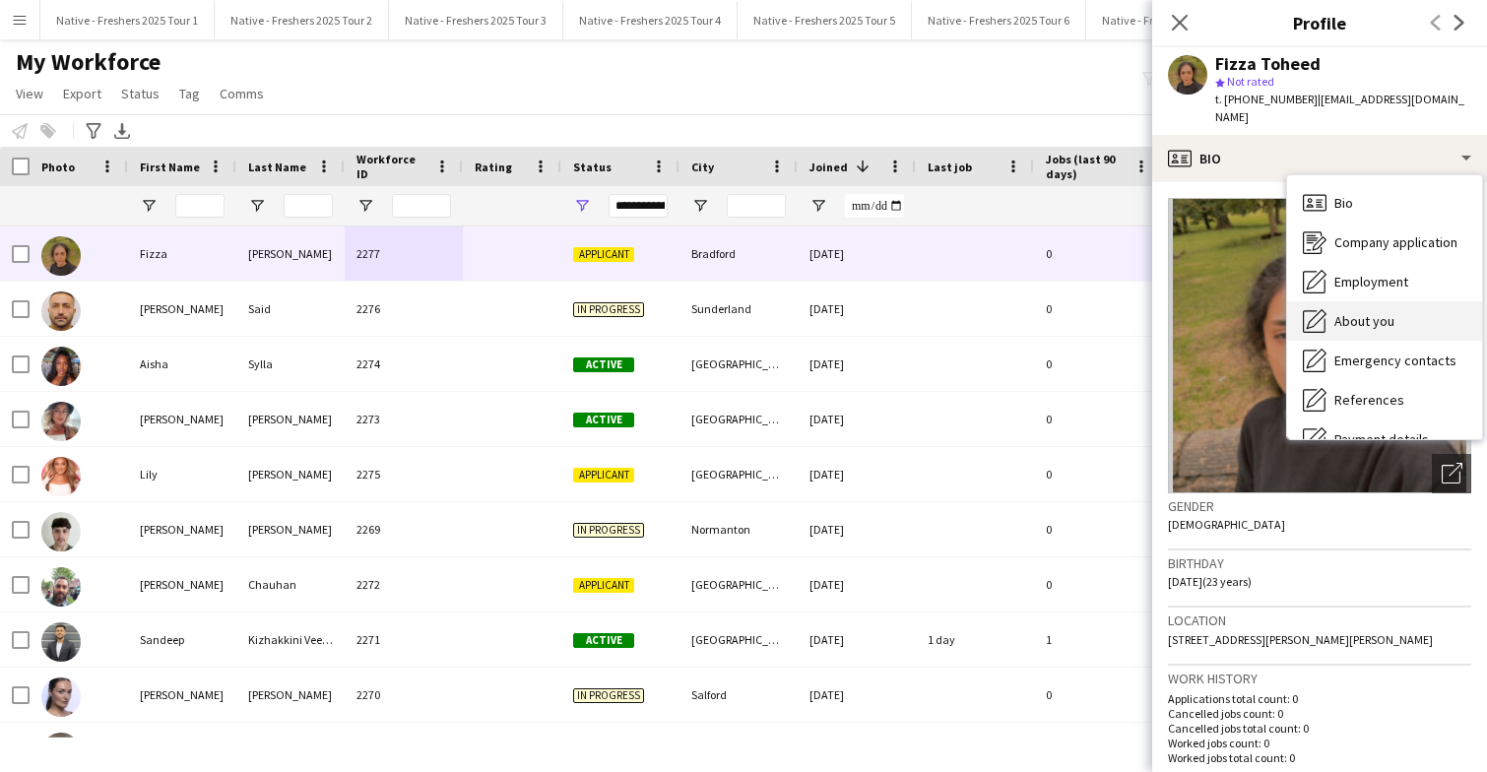
click at [1369, 312] on span "About you" at bounding box center [1364, 321] width 60 height 18
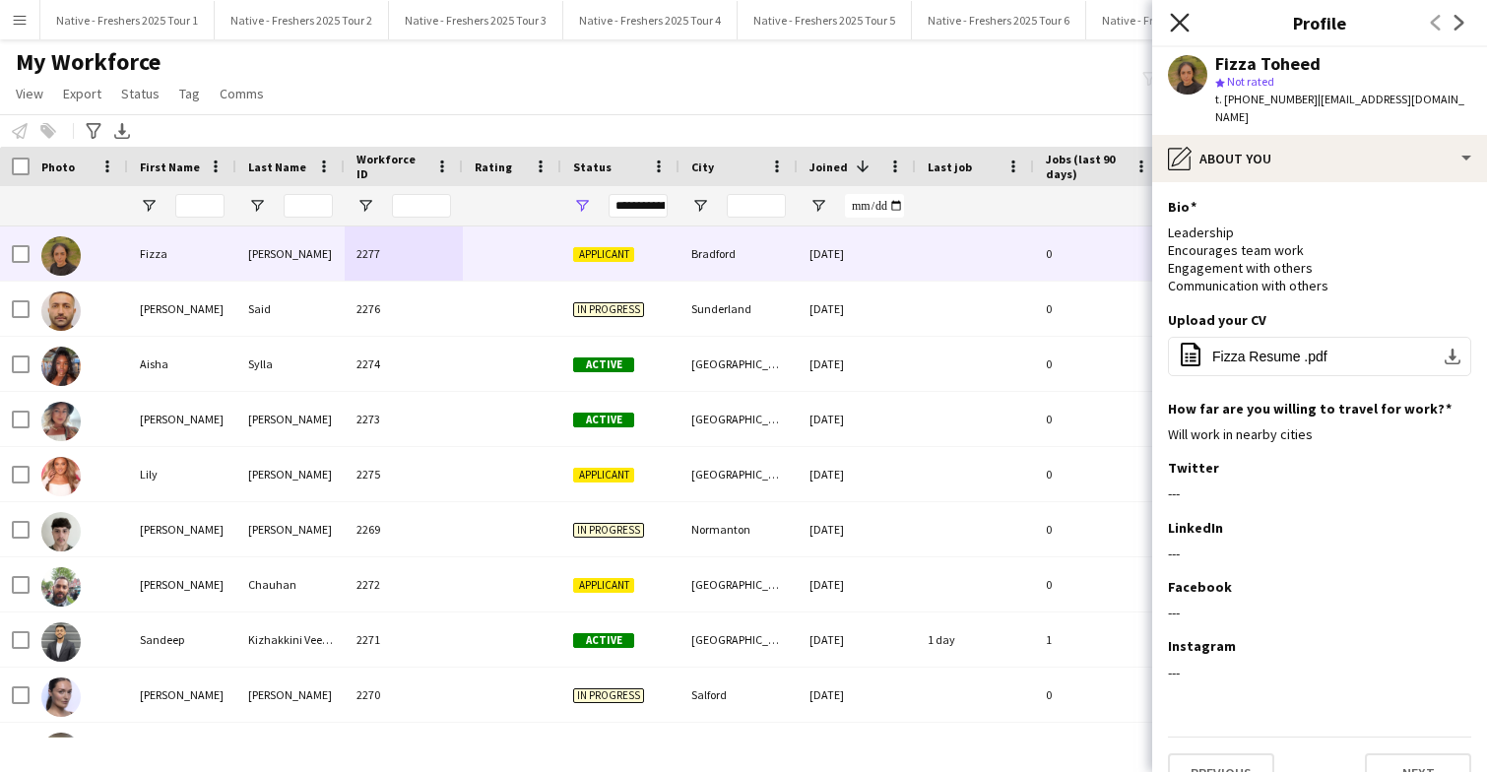
click at [1179, 29] on icon "Close pop-in" at bounding box center [1179, 22] width 19 height 19
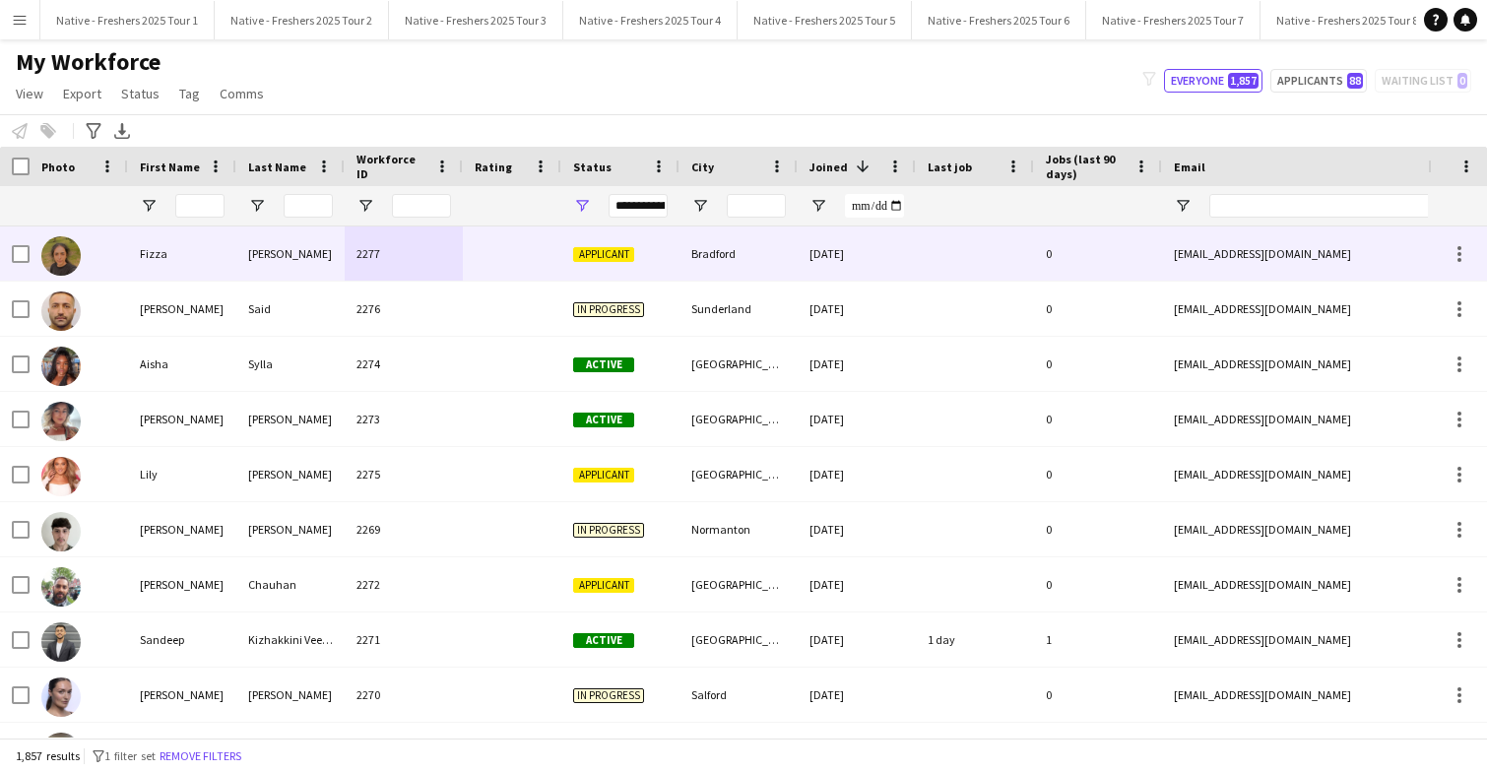
click at [470, 308] on div at bounding box center [512, 309] width 98 height 54
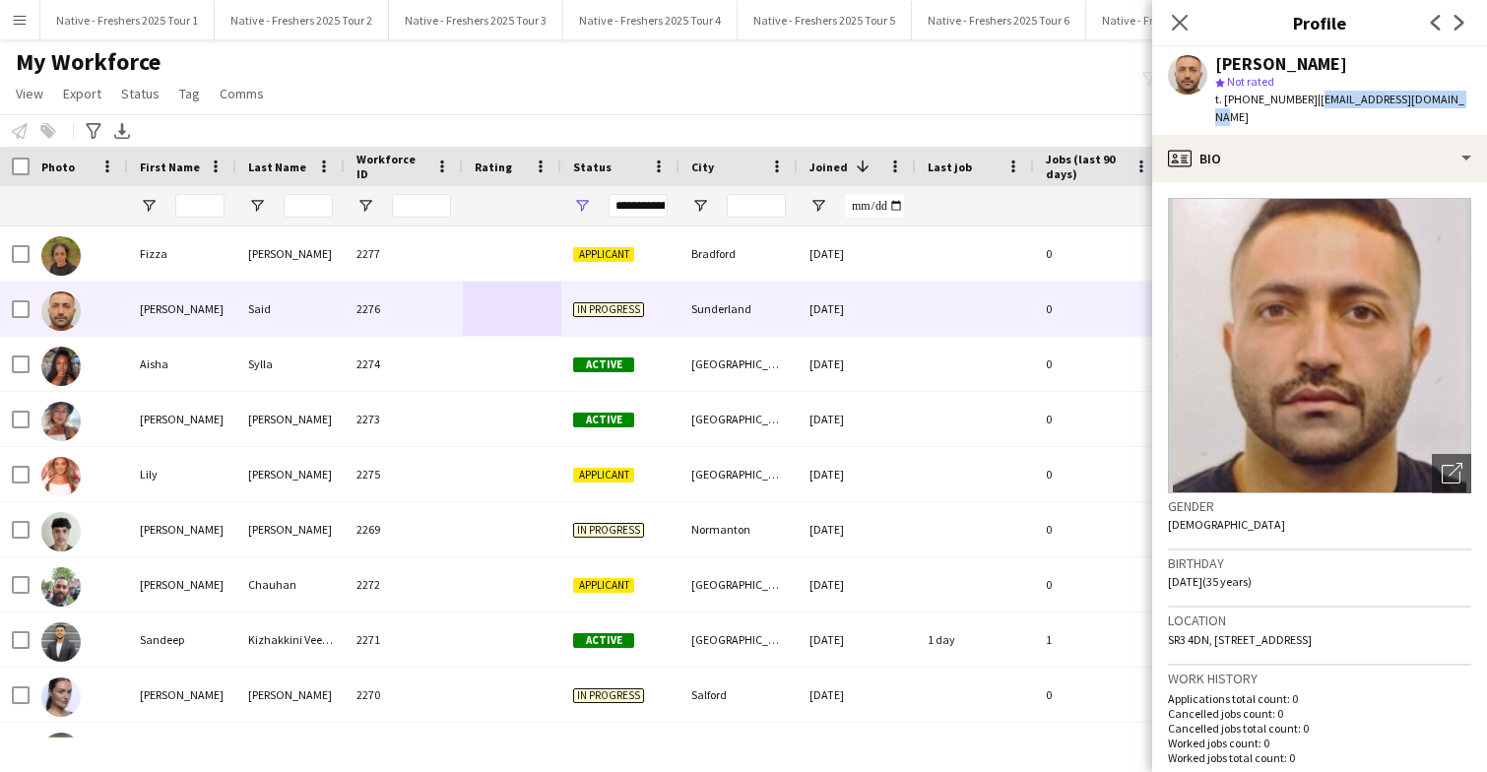
drag, startPoint x: 1310, startPoint y: 98, endPoint x: 1469, endPoint y: 95, distance: 158.6
click at [1469, 95] on app-profile-header "George Said star Not rated t. +447902586933 | georgessaiid@hotmail.com" at bounding box center [1319, 91] width 335 height 88
copy span "georgessaiid@hotmail.com"
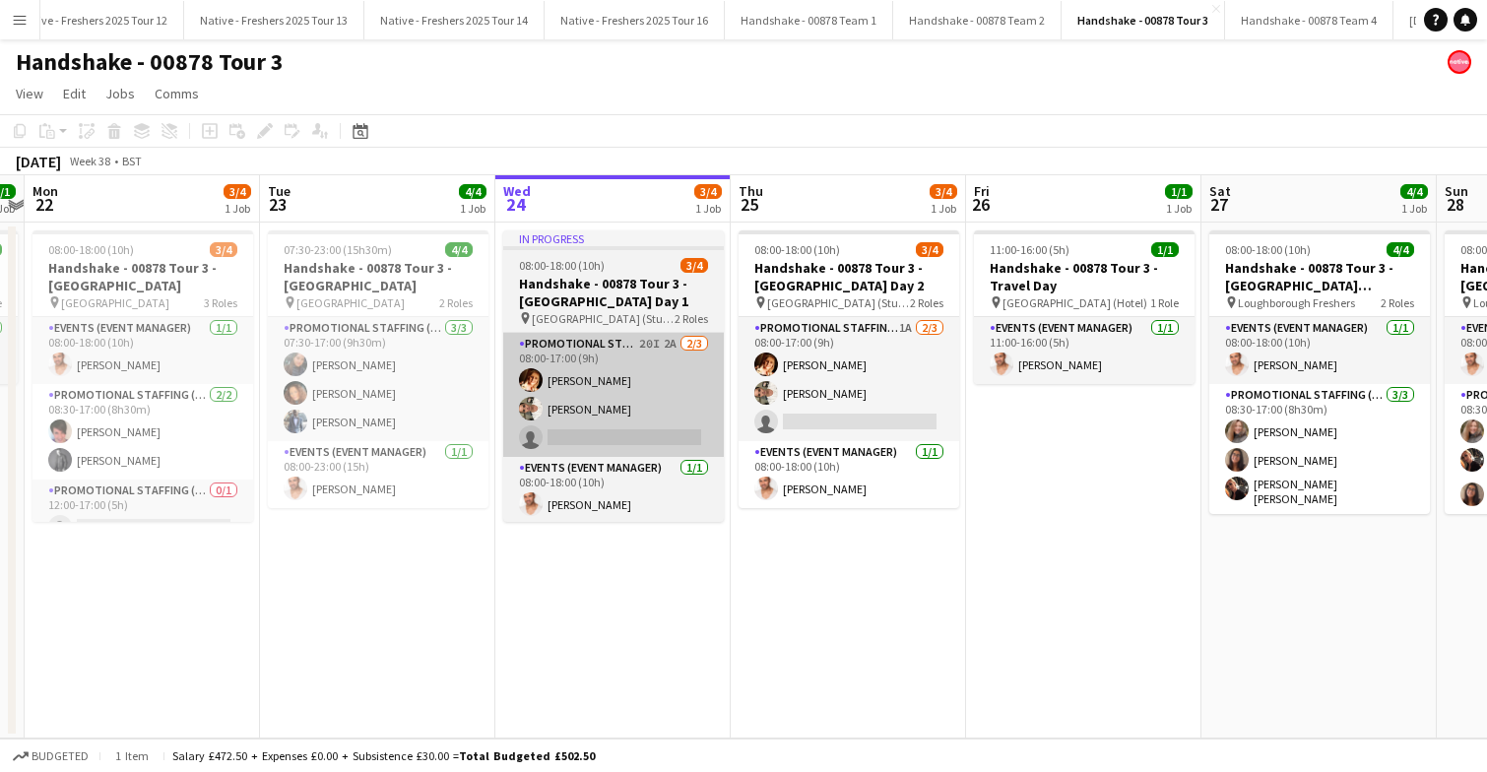
scroll to position [0, 916]
click at [652, 399] on app-card-role "Promotional Staffing (Brand Ambassadors) 20I 2A 2/3 08:00-17:00 (9h) Sam Soulsb…" at bounding box center [614, 395] width 221 height 124
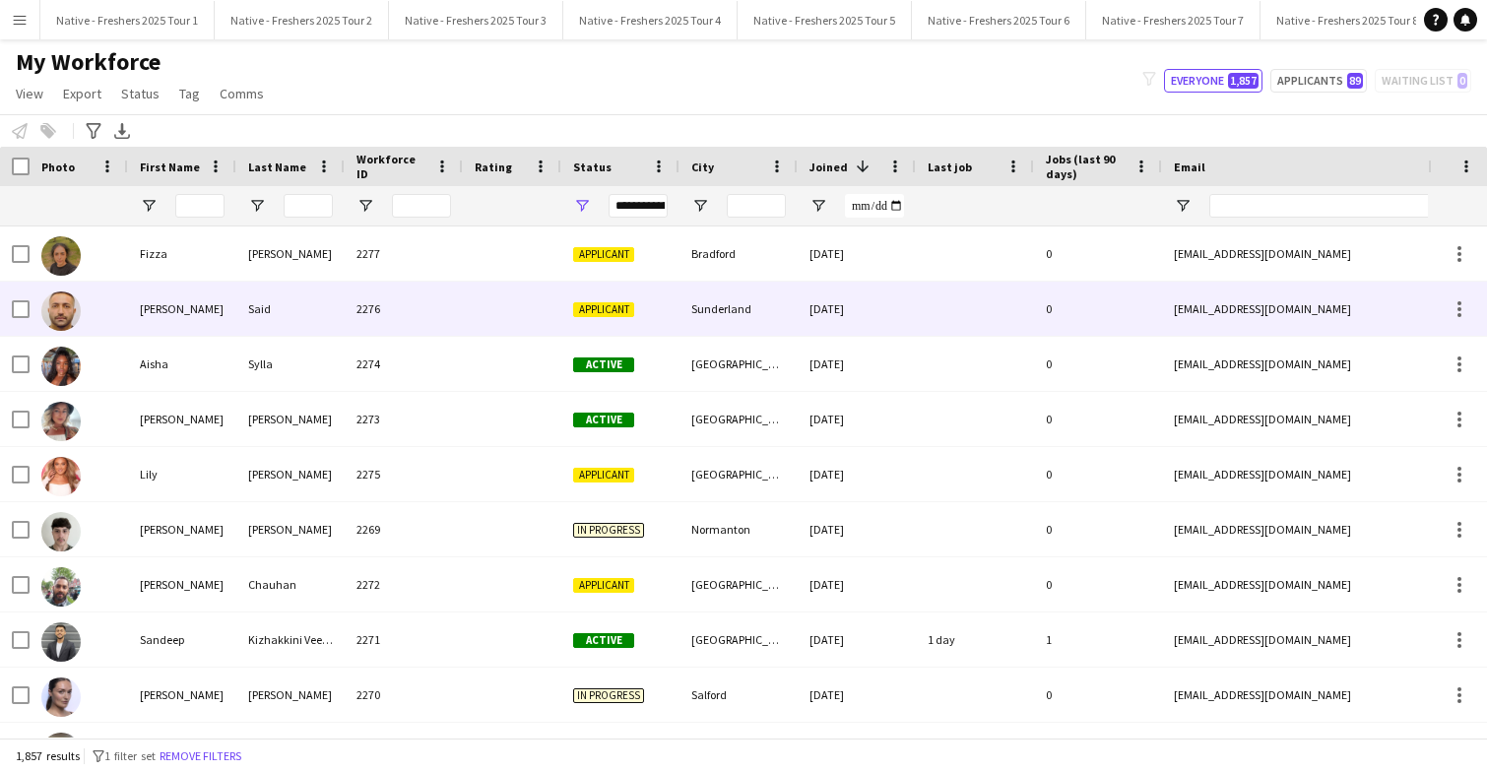
click at [494, 308] on div at bounding box center [512, 309] width 98 height 54
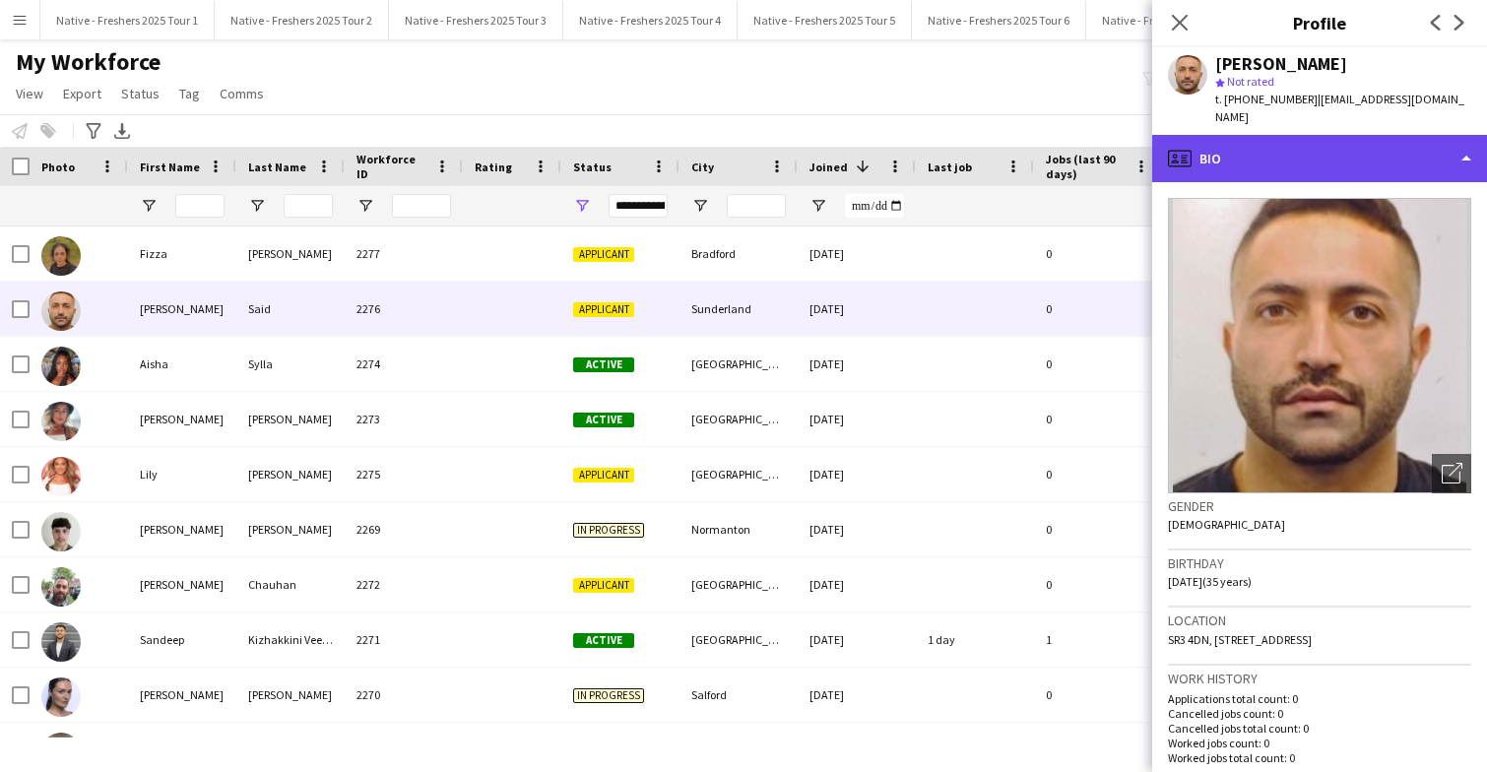
click at [1393, 143] on div "profile Bio" at bounding box center [1319, 158] width 335 height 47
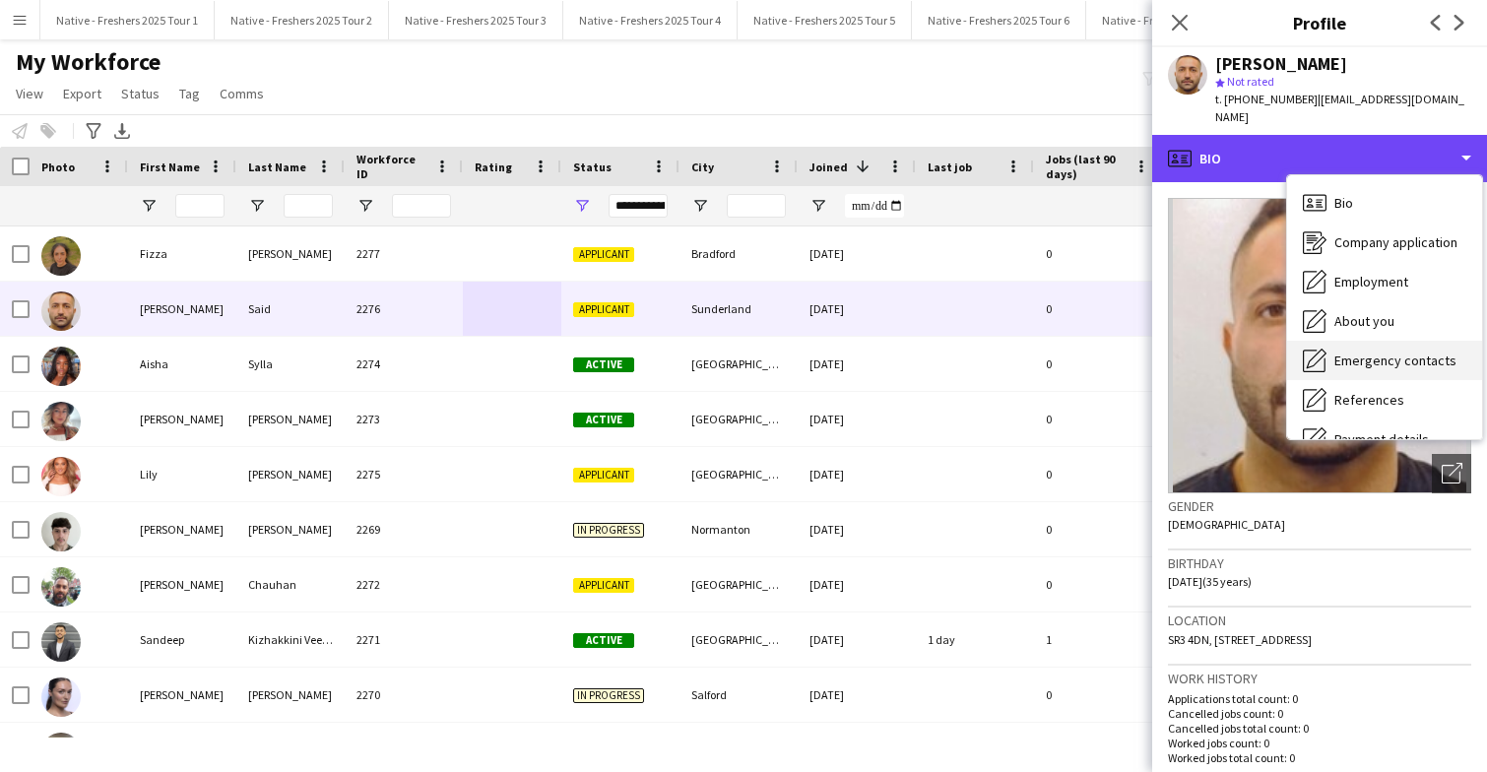
scroll to position [185, 0]
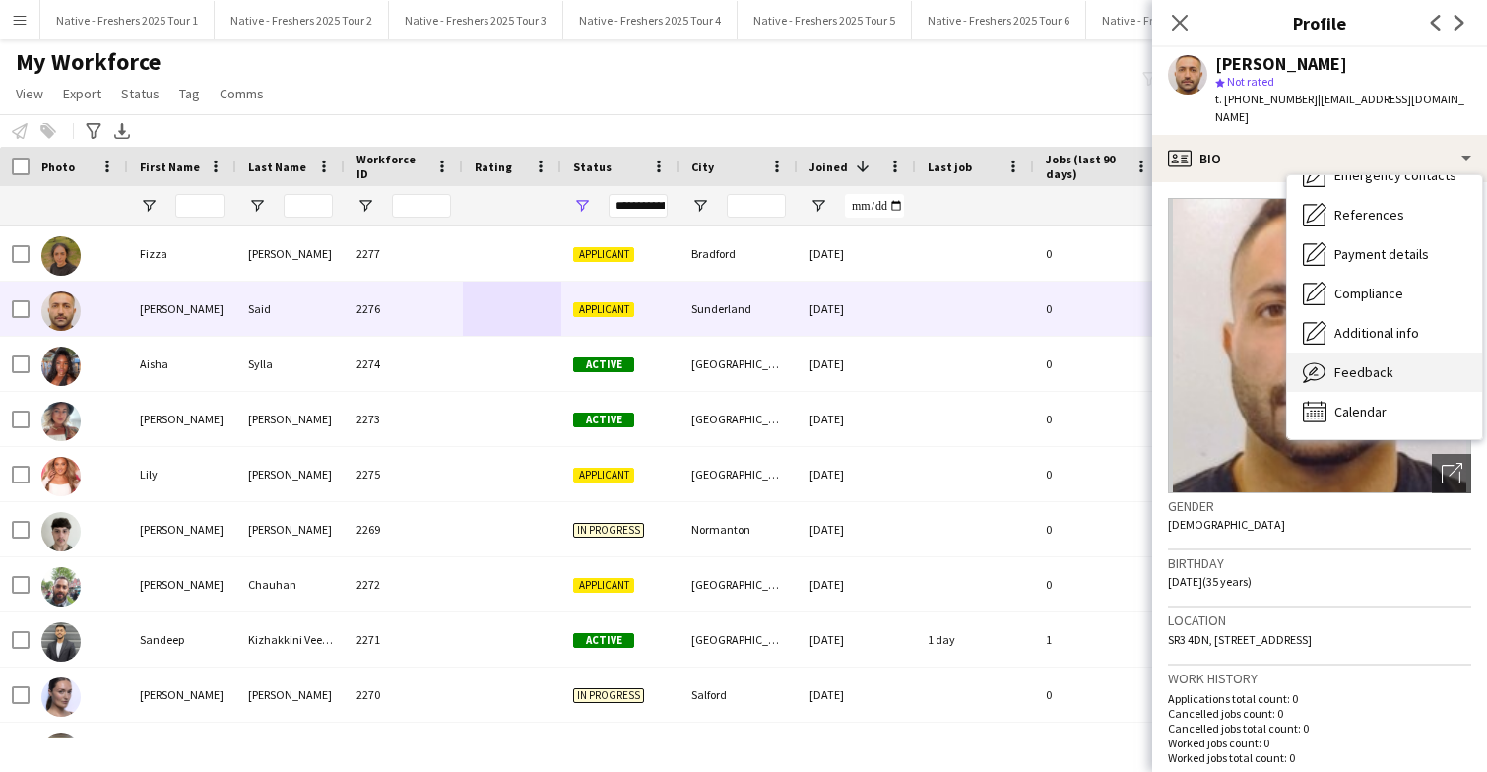
click at [1380, 363] on span "Feedback" at bounding box center [1363, 372] width 59 height 18
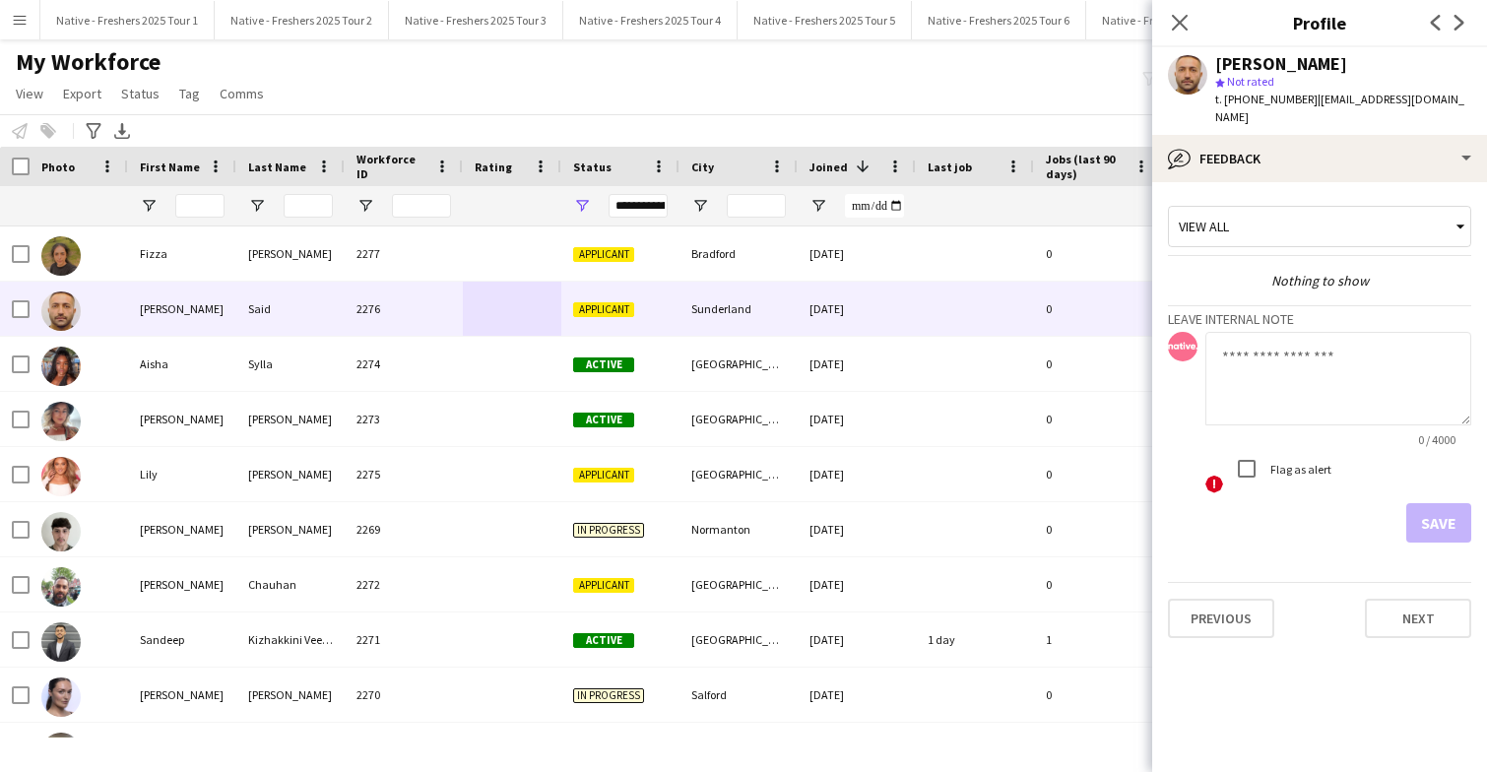
click at [1301, 359] on textarea at bounding box center [1338, 379] width 266 height 94
type textarea "**********"
click at [1441, 505] on button "Save" at bounding box center [1438, 522] width 65 height 39
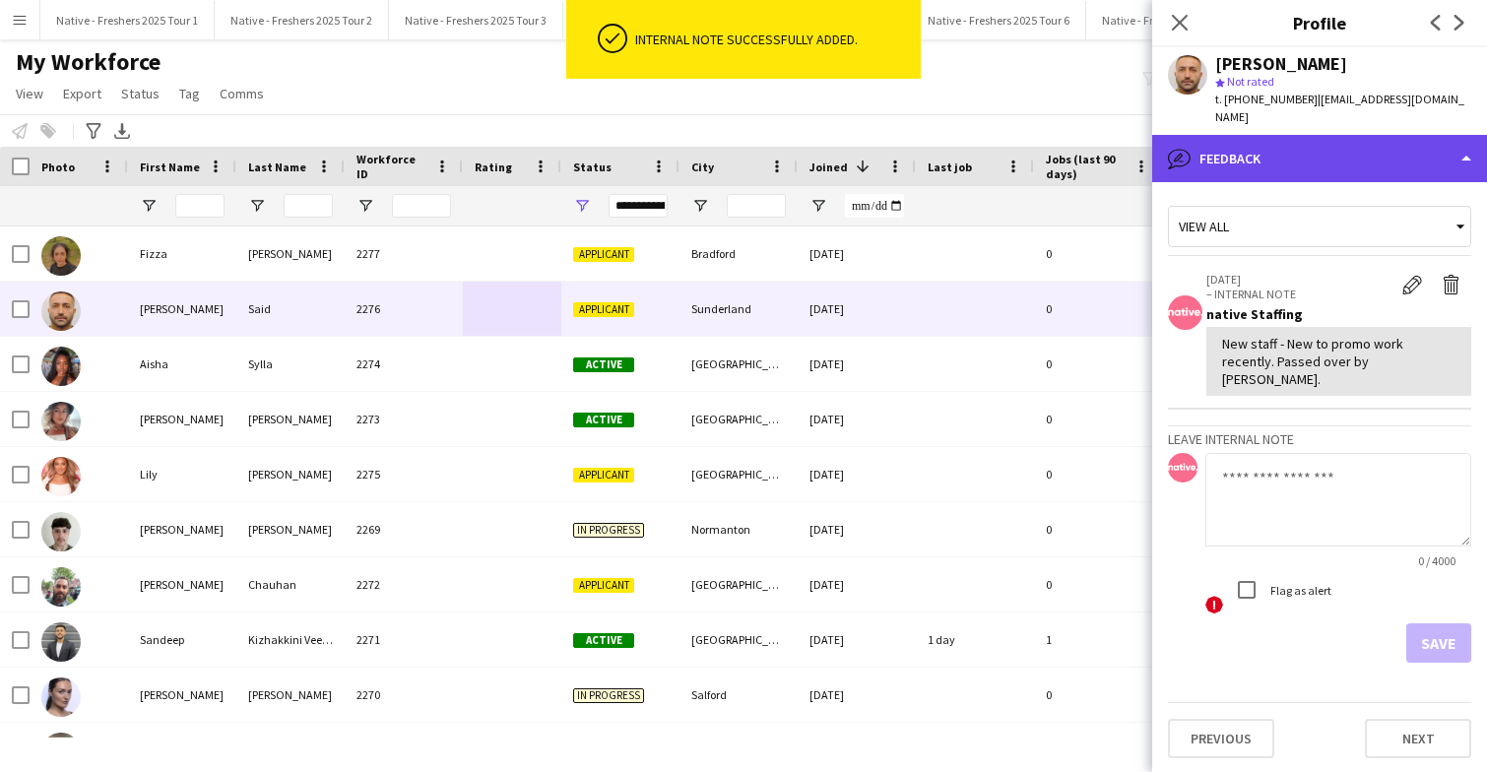
click at [1314, 135] on div "bubble-pencil Feedback" at bounding box center [1319, 158] width 335 height 47
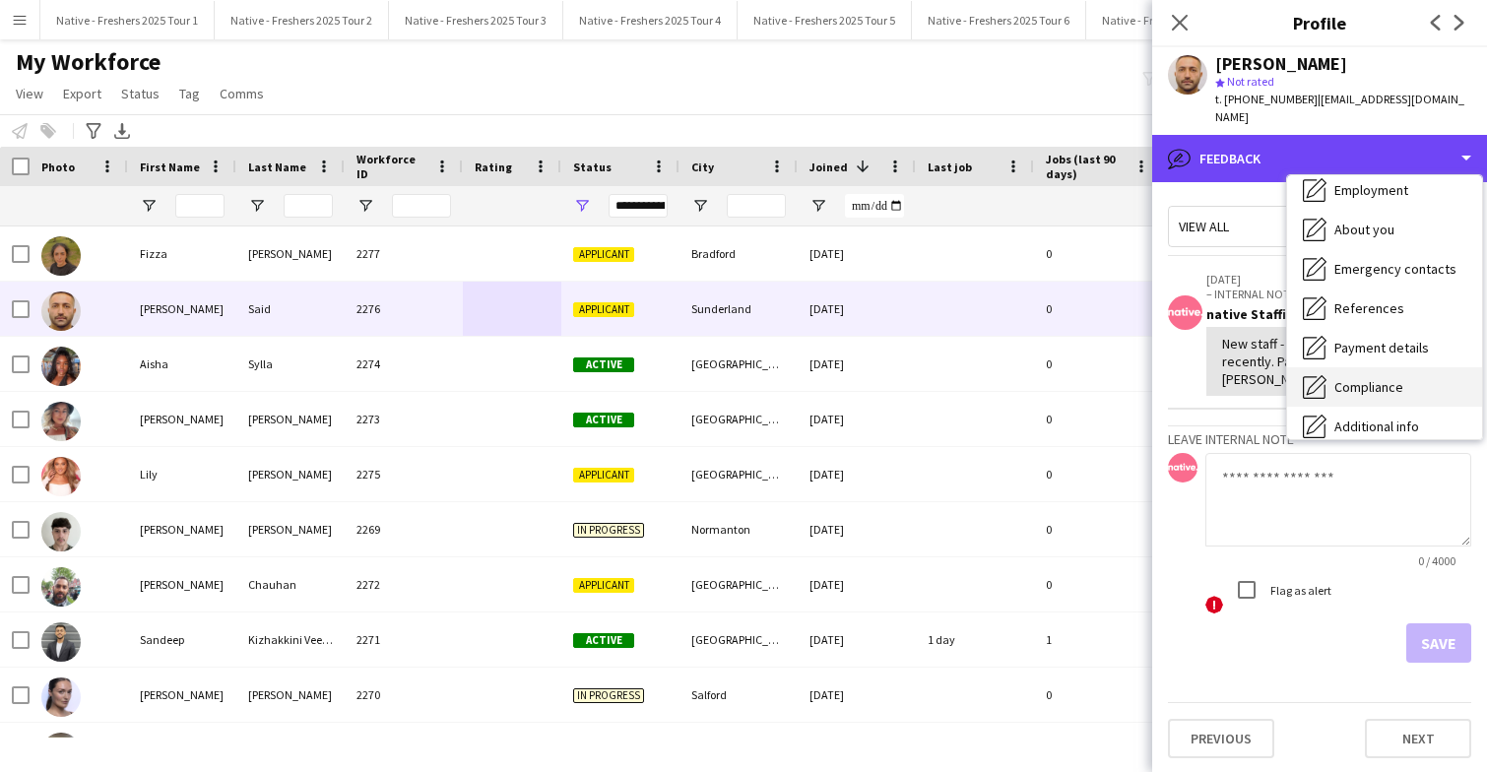
scroll to position [0, 0]
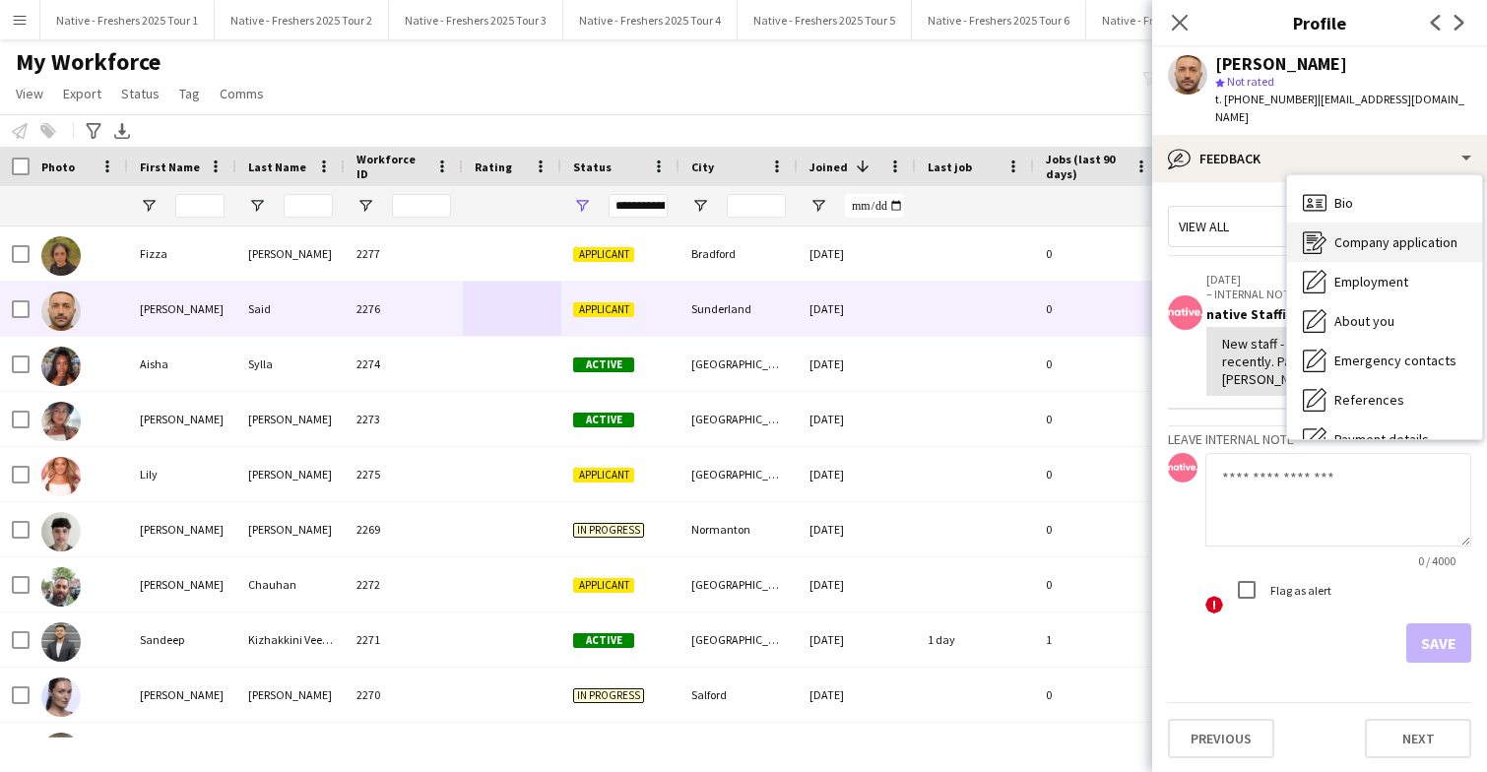
click at [1391, 233] on span "Company application" at bounding box center [1395, 242] width 123 height 18
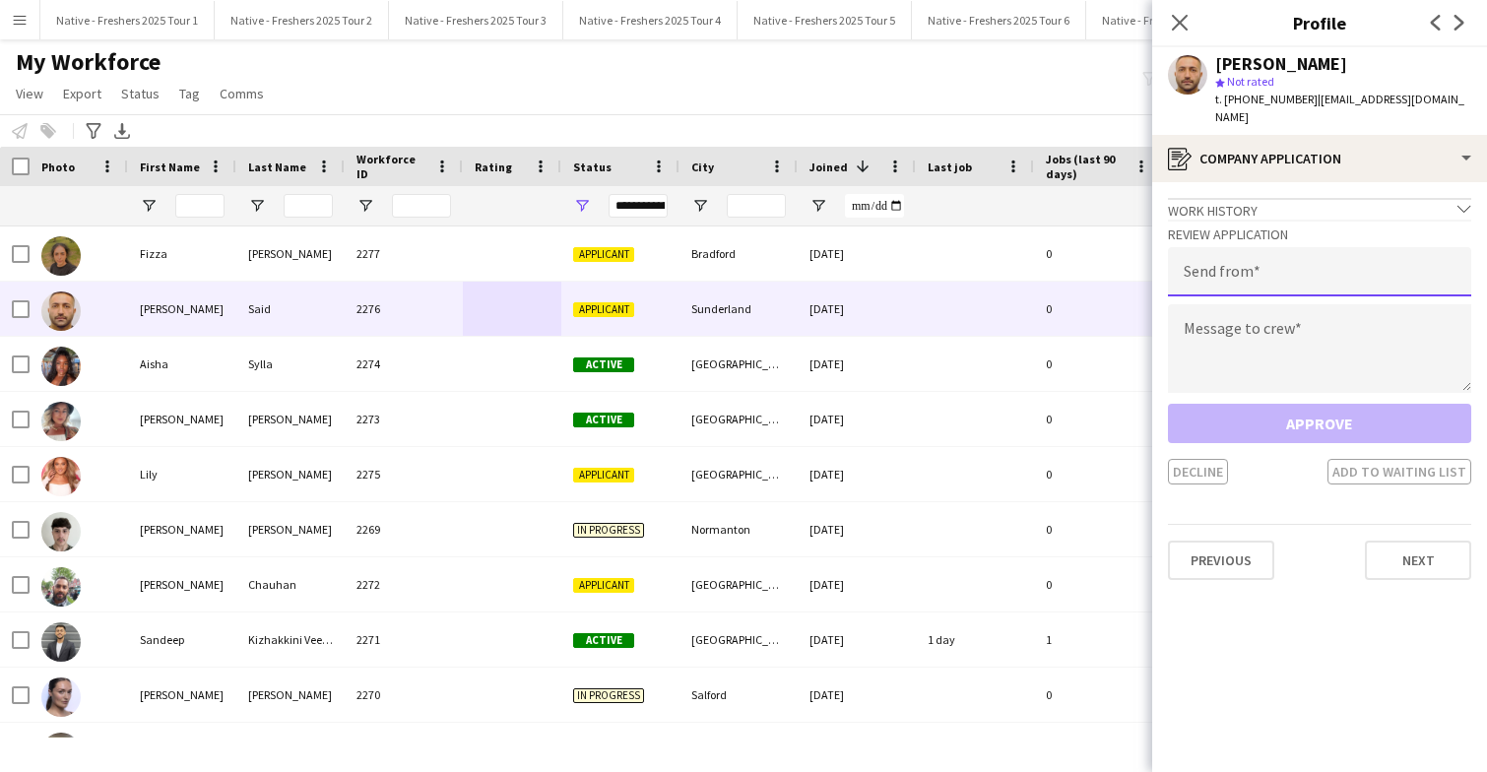
click at [1299, 247] on input "email" at bounding box center [1319, 271] width 303 height 49
type input "**********"
click at [1286, 309] on textarea at bounding box center [1319, 348] width 303 height 89
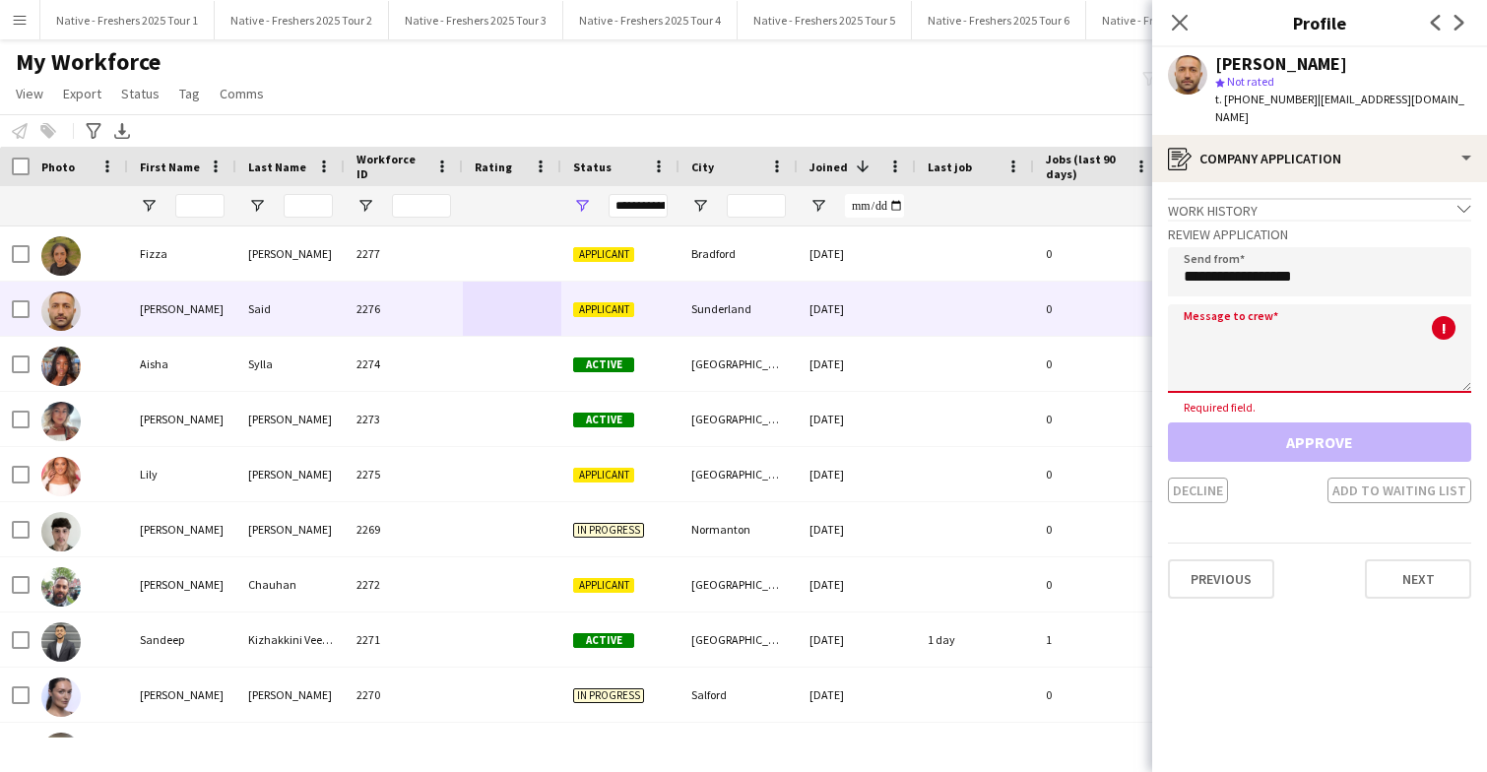
paste textarea "**********"
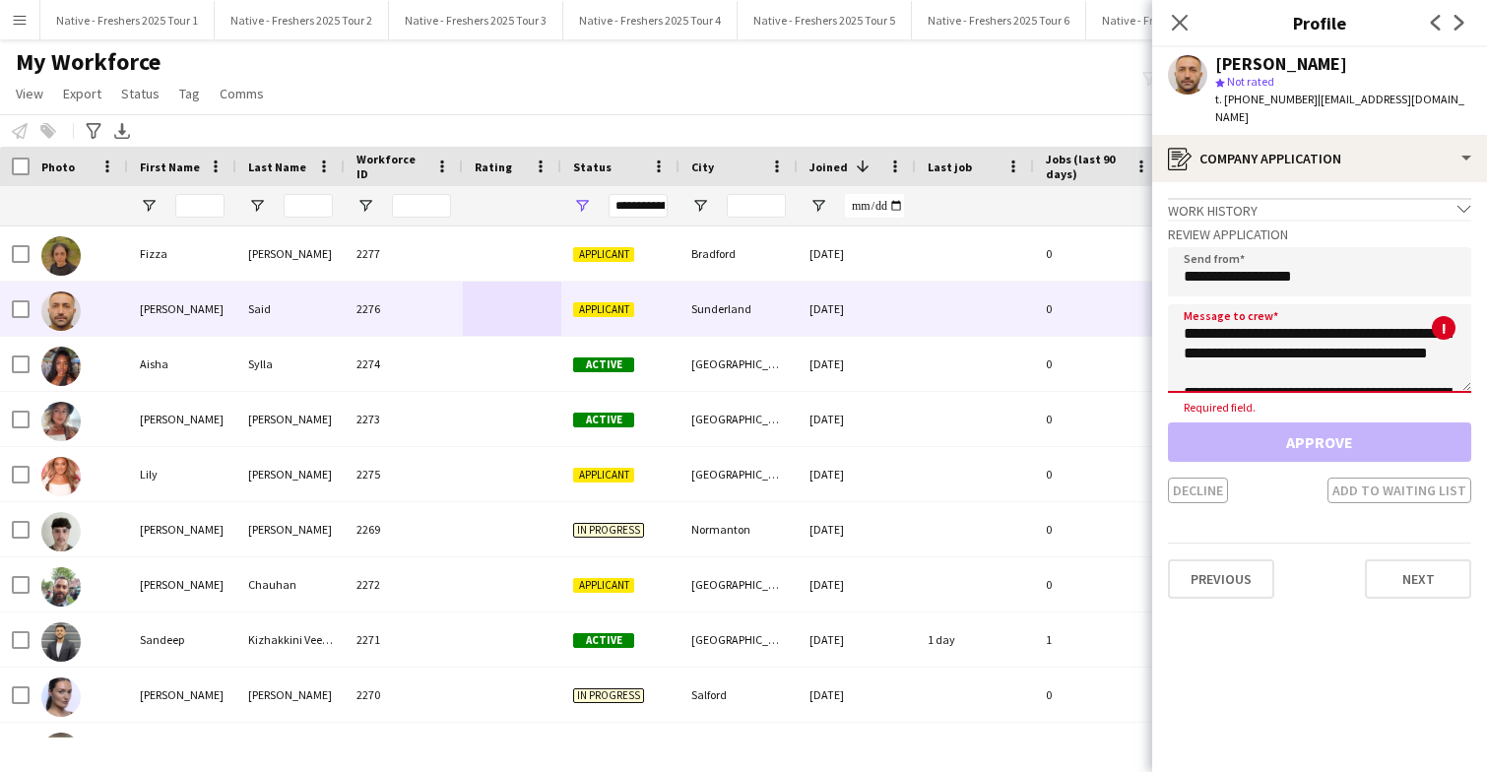
scroll to position [937, 0]
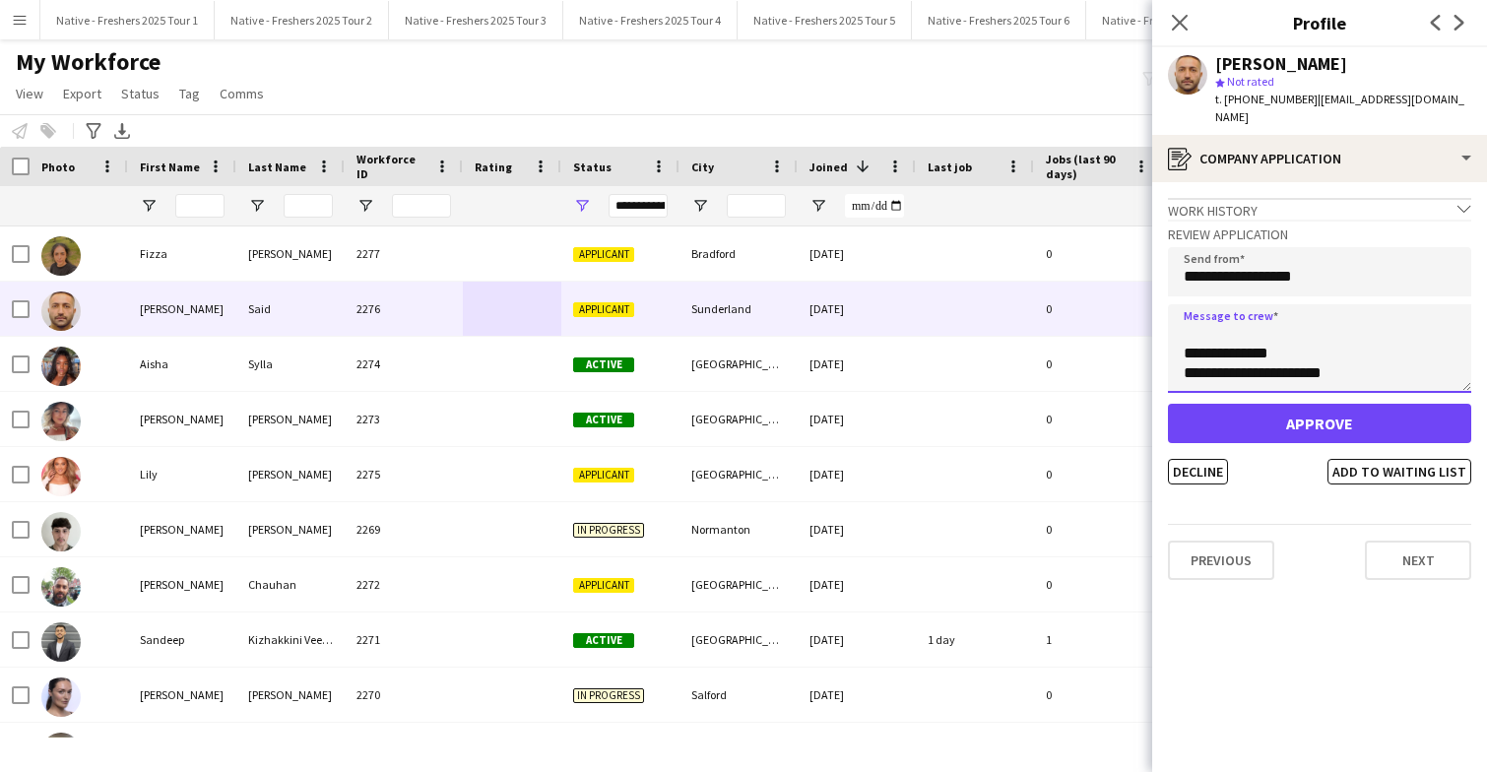
type textarea "**********"
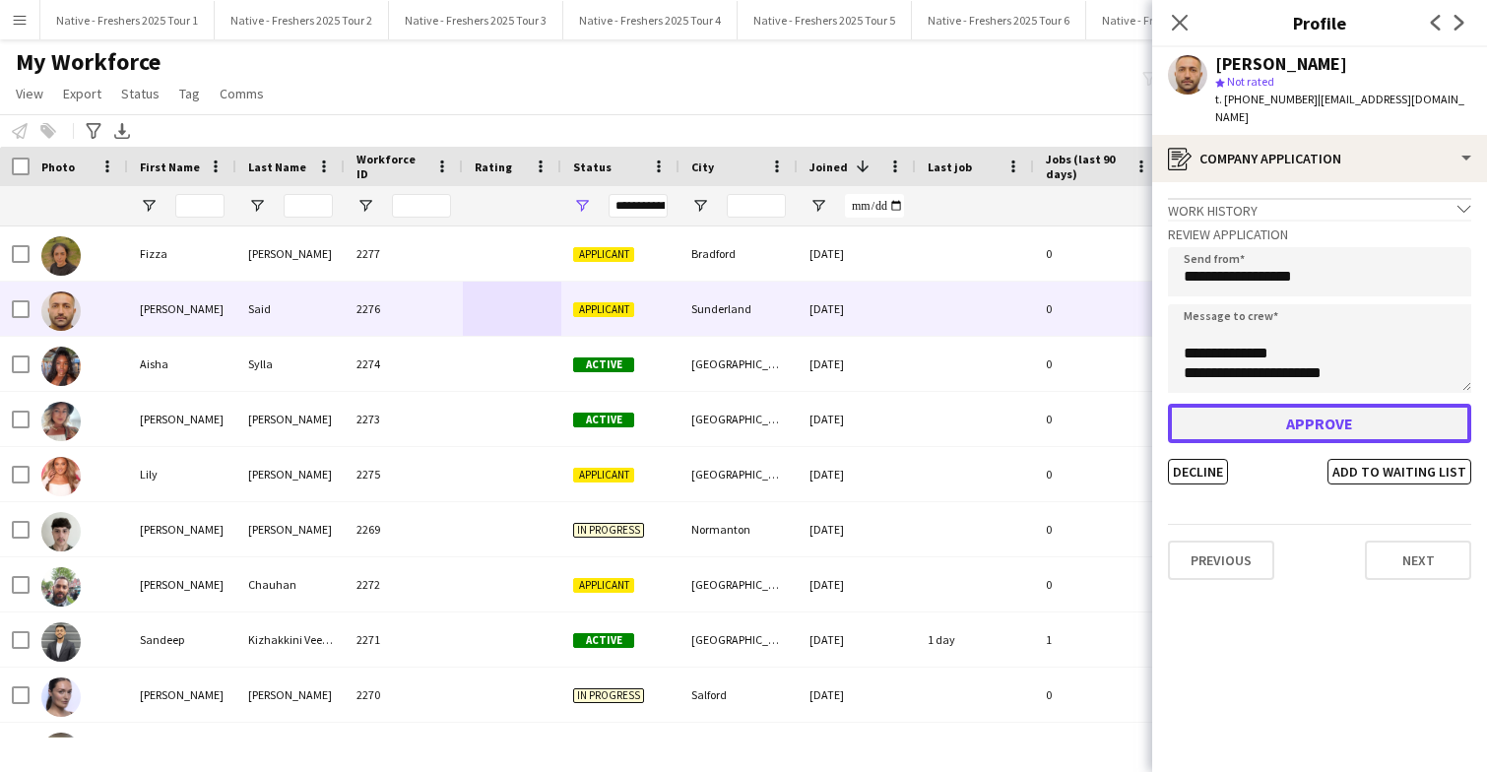
click at [1288, 404] on button "Approve" at bounding box center [1319, 423] width 303 height 39
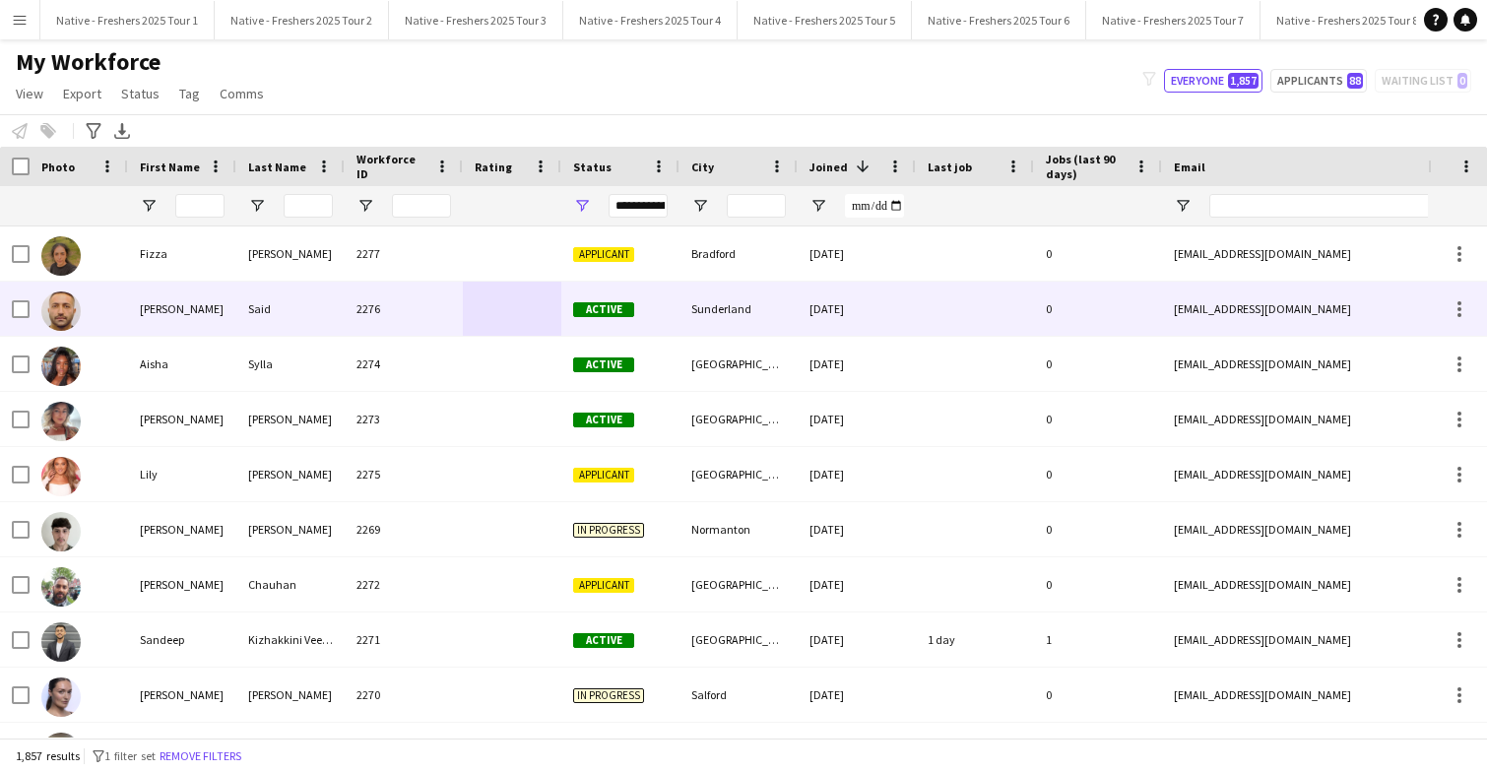
click at [458, 303] on div "2276" at bounding box center [404, 309] width 118 height 54
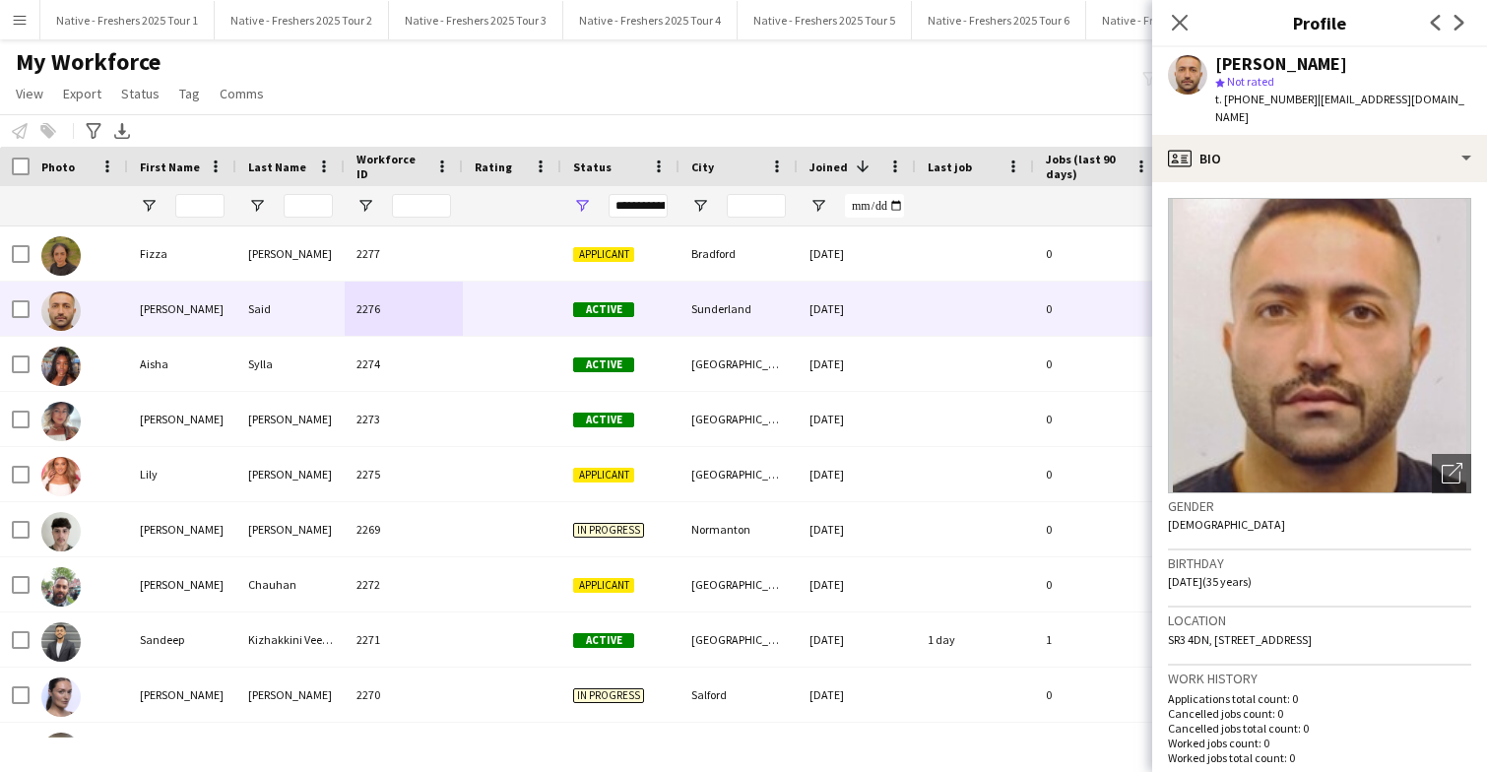
drag, startPoint x: 1401, startPoint y: 624, endPoint x: 1459, endPoint y: 623, distance: 58.1
click at [1459, 623] on div "Location SR3 4DN, 10 sefton square sr34dn, Sunderland, SR3 4DN" at bounding box center [1319, 635] width 303 height 57
copy span "SR3 4DN"
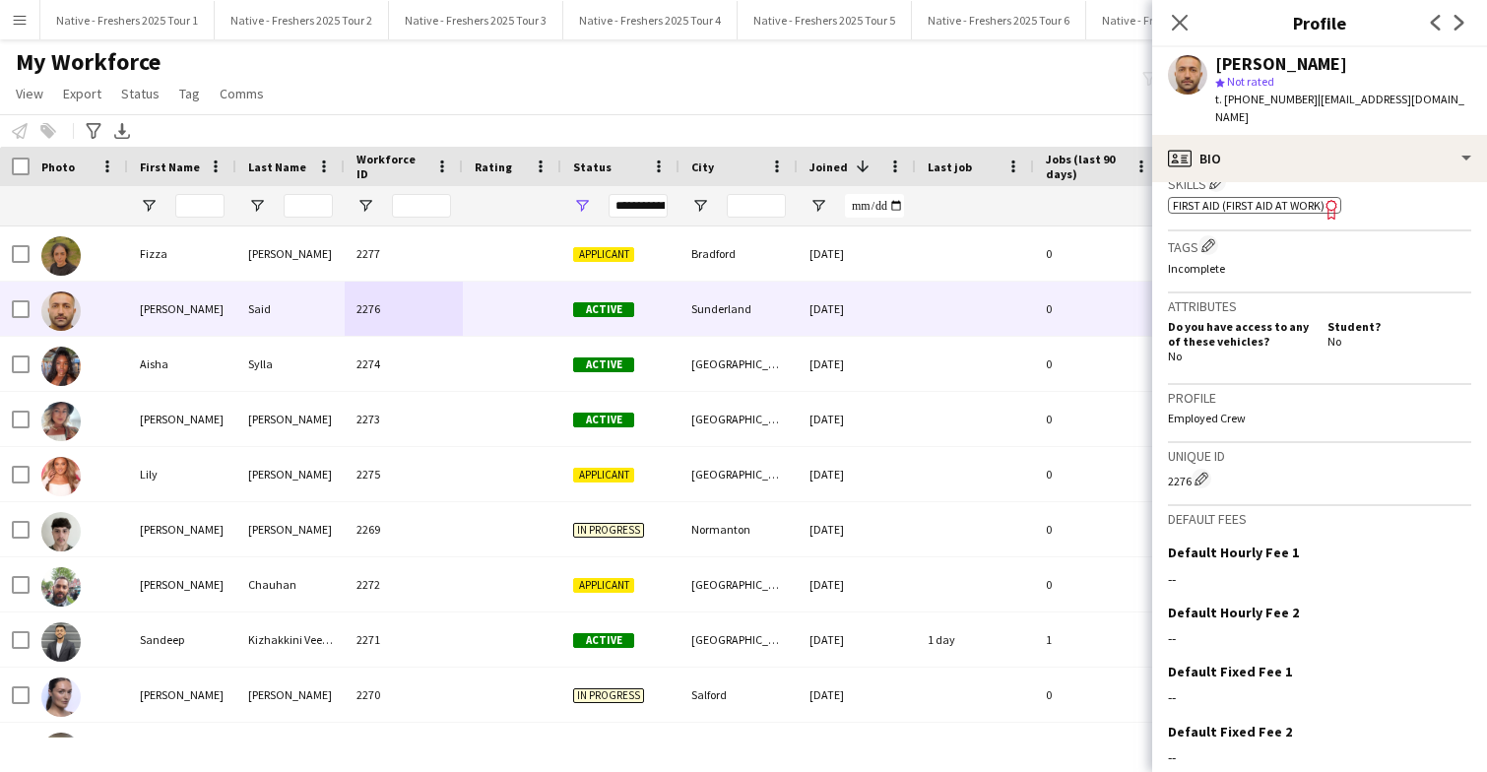
scroll to position [698, 0]
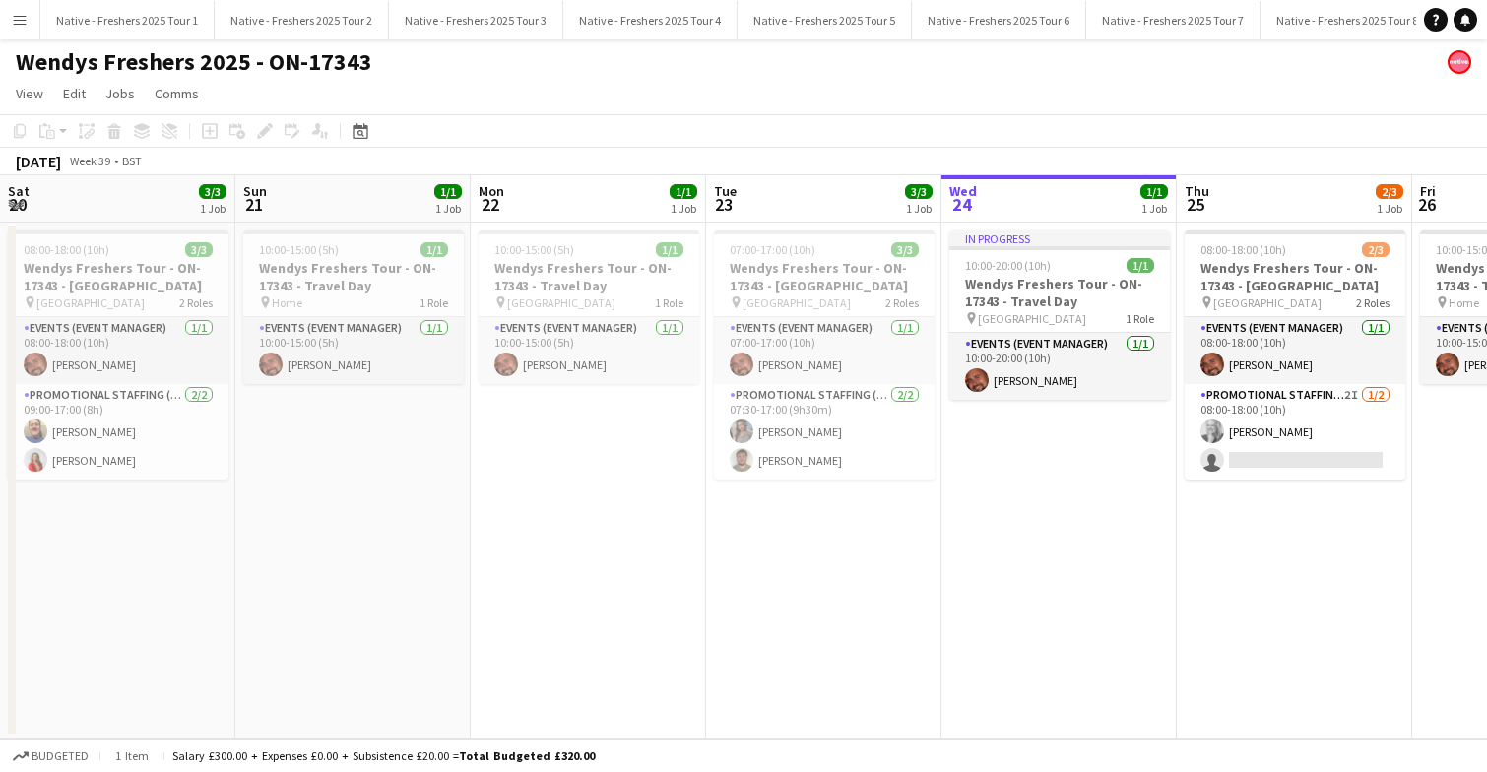
scroll to position [0, 676]
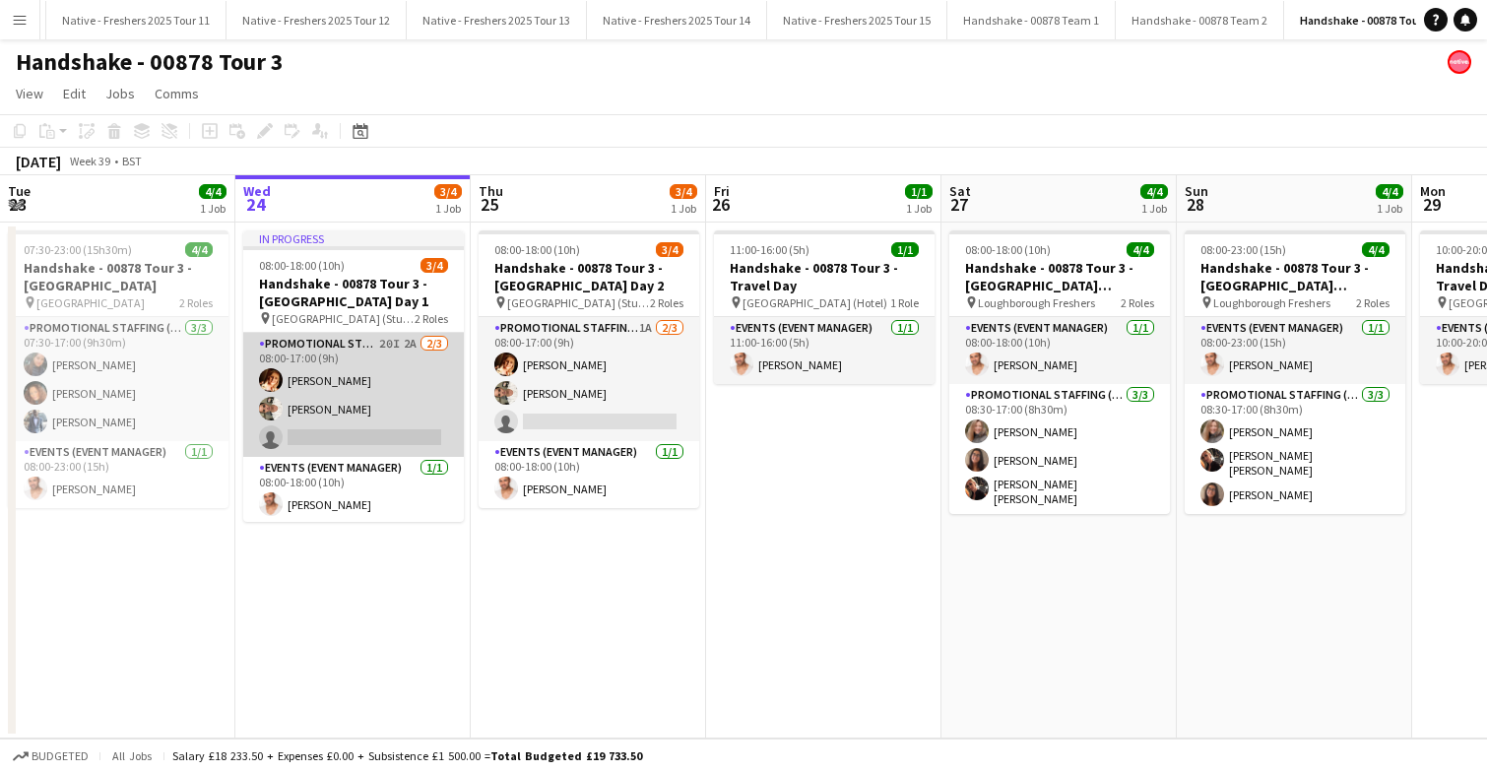
scroll to position [0, 1746]
click at [378, 373] on app-card-role "Promotional Staffing (Brand Ambassadors) 20I 2A 2/3 08:00-17:00 (9h) Sam Soulsb…" at bounding box center [353, 395] width 221 height 124
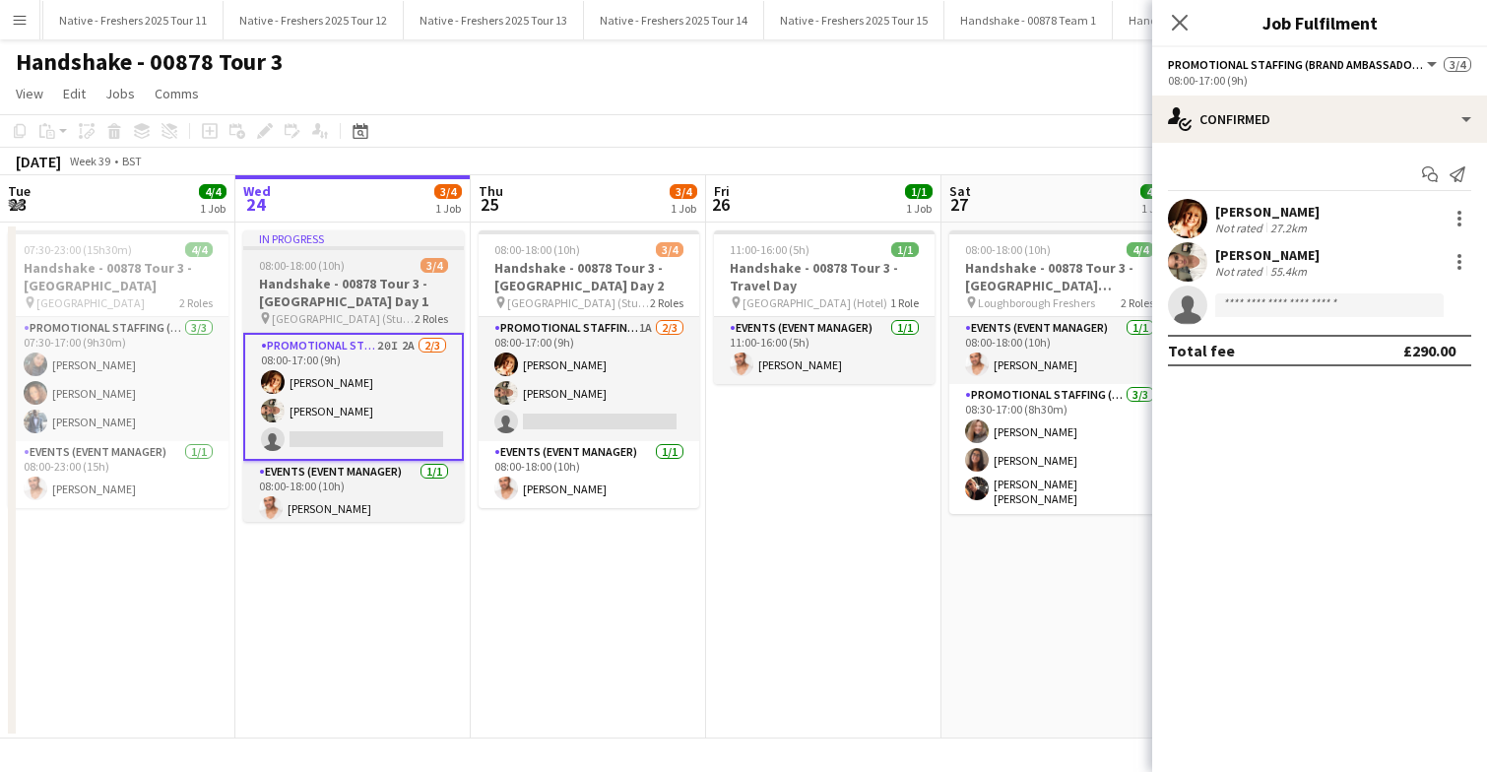
click at [363, 255] on app-job-card "In progress 08:00-18:00 (10h) 3/4 Handshake - 00878 Tour 3 - Newcastle Universi…" at bounding box center [353, 375] width 221 height 291
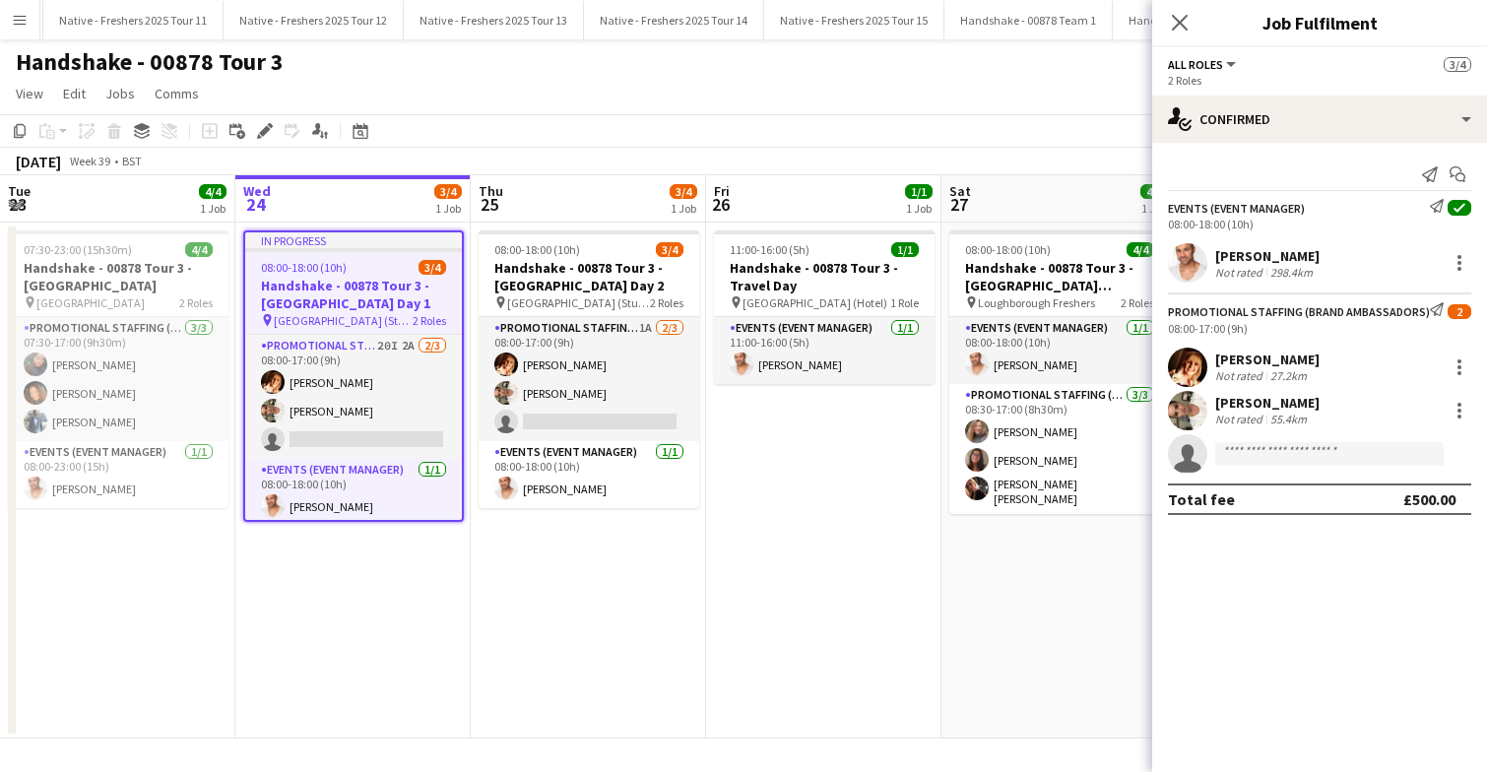
click at [363, 255] on app-job-card "In progress 08:00-18:00 (10h) 3/4 Handshake - 00878 Tour 3 - Newcastle Universi…" at bounding box center [353, 375] width 221 height 291
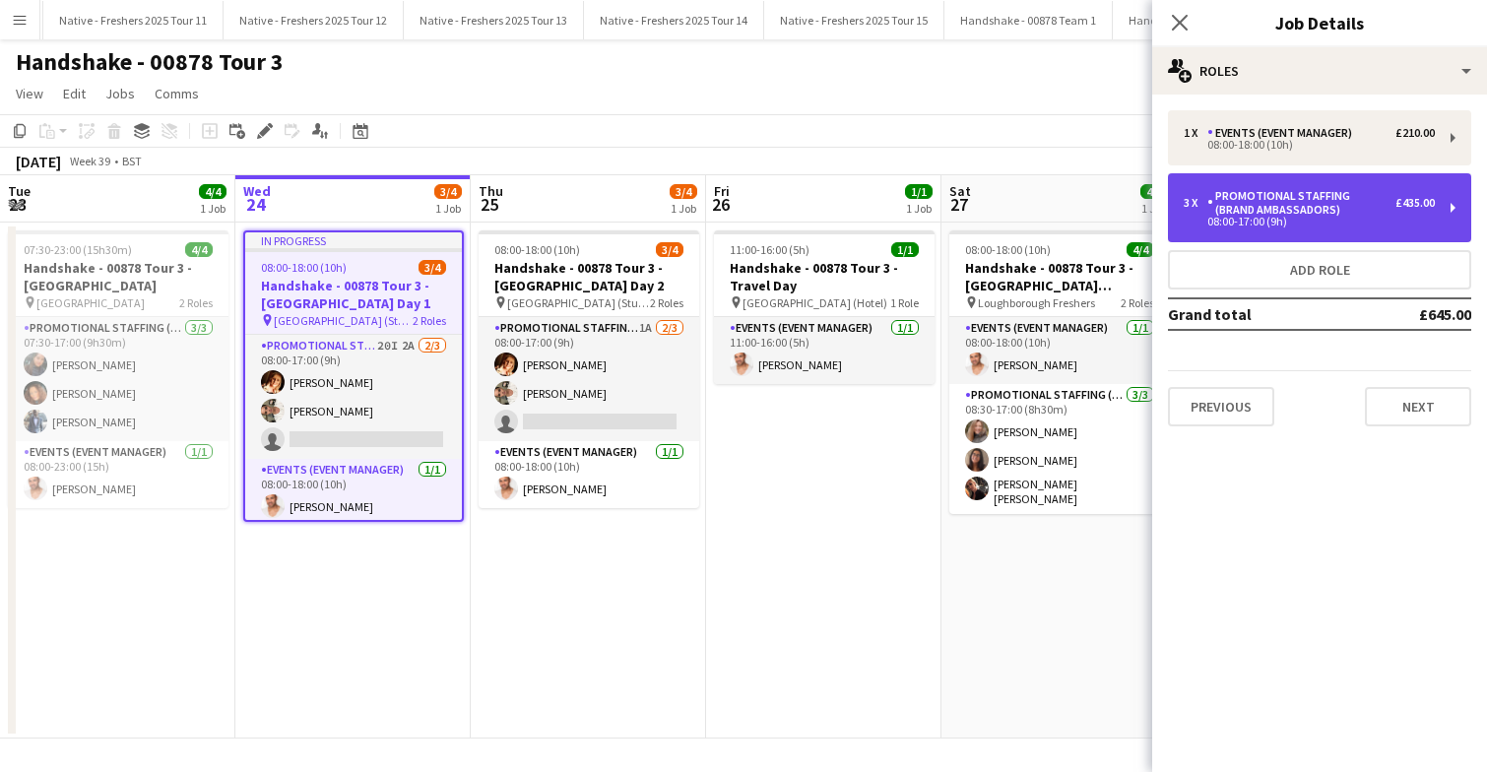
click at [1323, 207] on div "Promotional Staffing (Brand Ambassadors)" at bounding box center [1301, 203] width 188 height 28
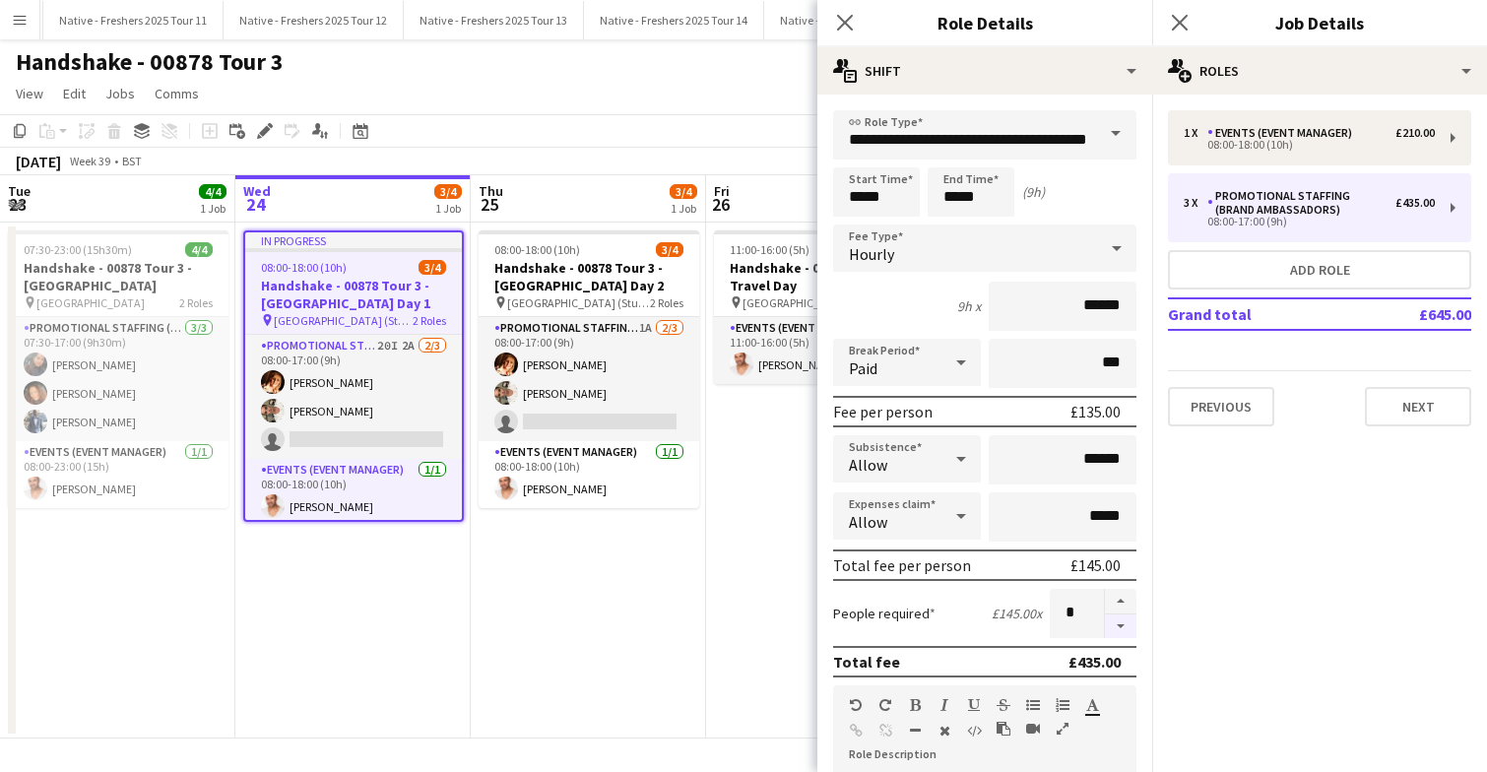
click at [1125, 627] on button "button" at bounding box center [1121, 626] width 32 height 25
type input "*"
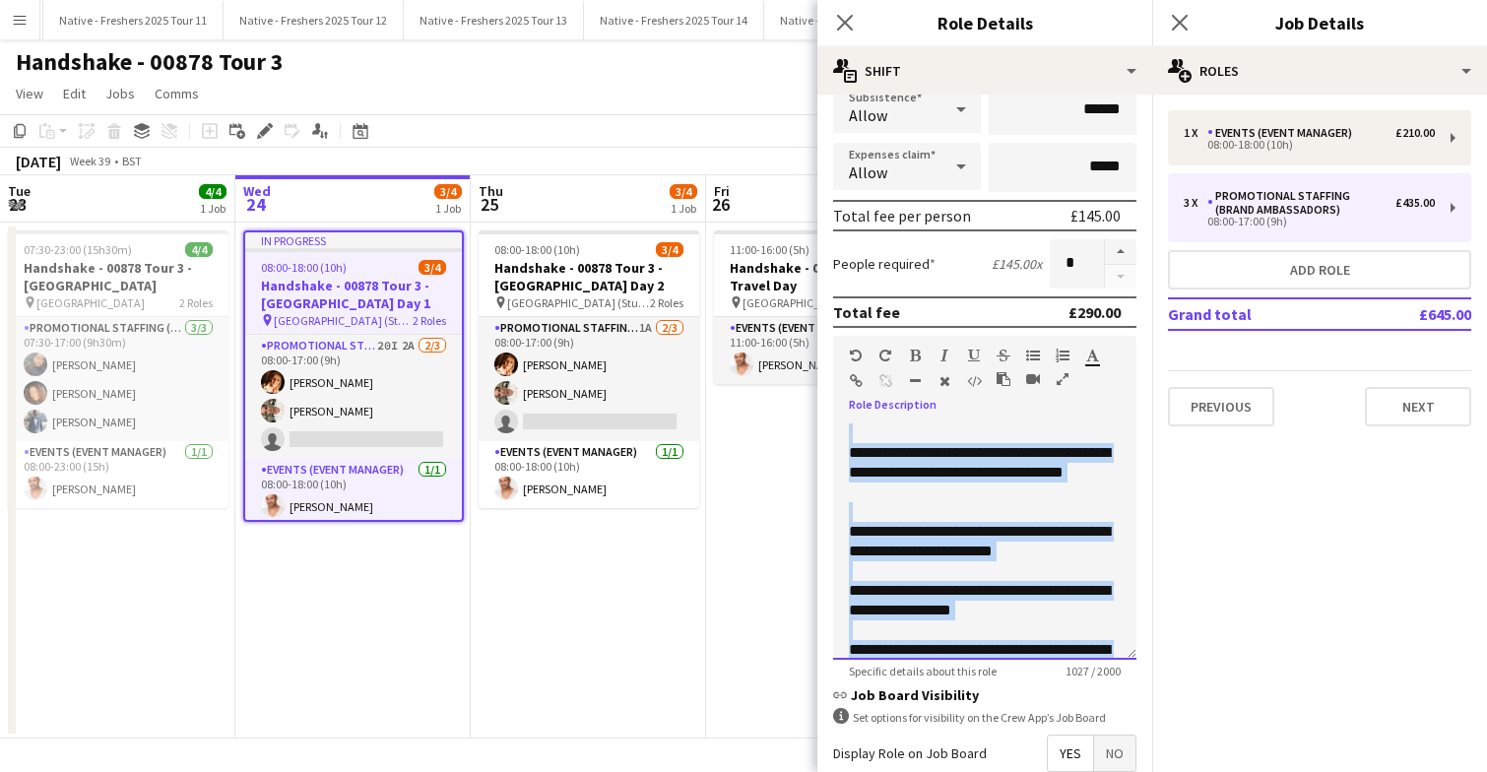
scroll to position [646, 0]
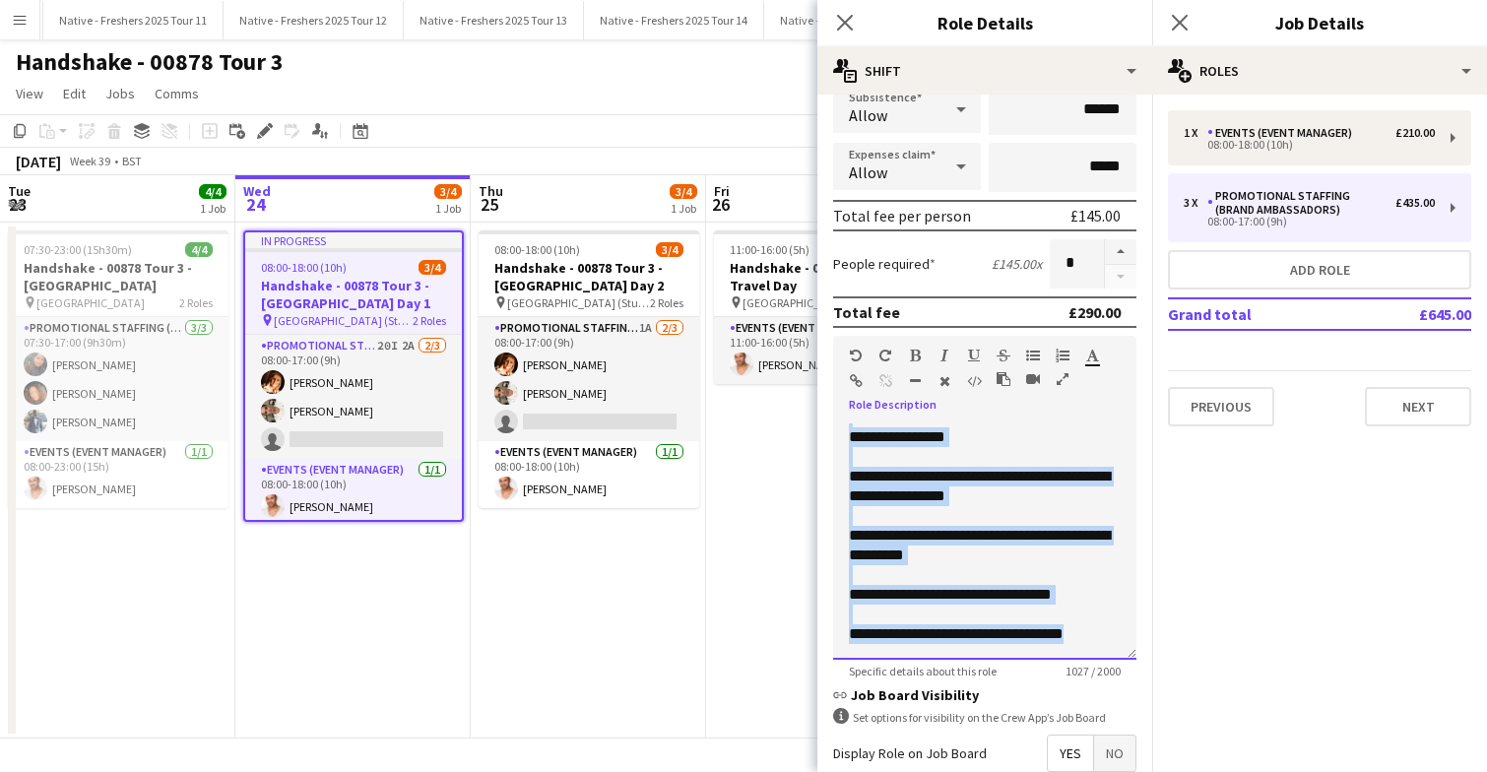
drag, startPoint x: 848, startPoint y: 433, endPoint x: 1124, endPoint y: 688, distance: 376.2
click at [1124, 688] on form "**********" at bounding box center [984, 373] width 335 height 1224
copy div "**********"
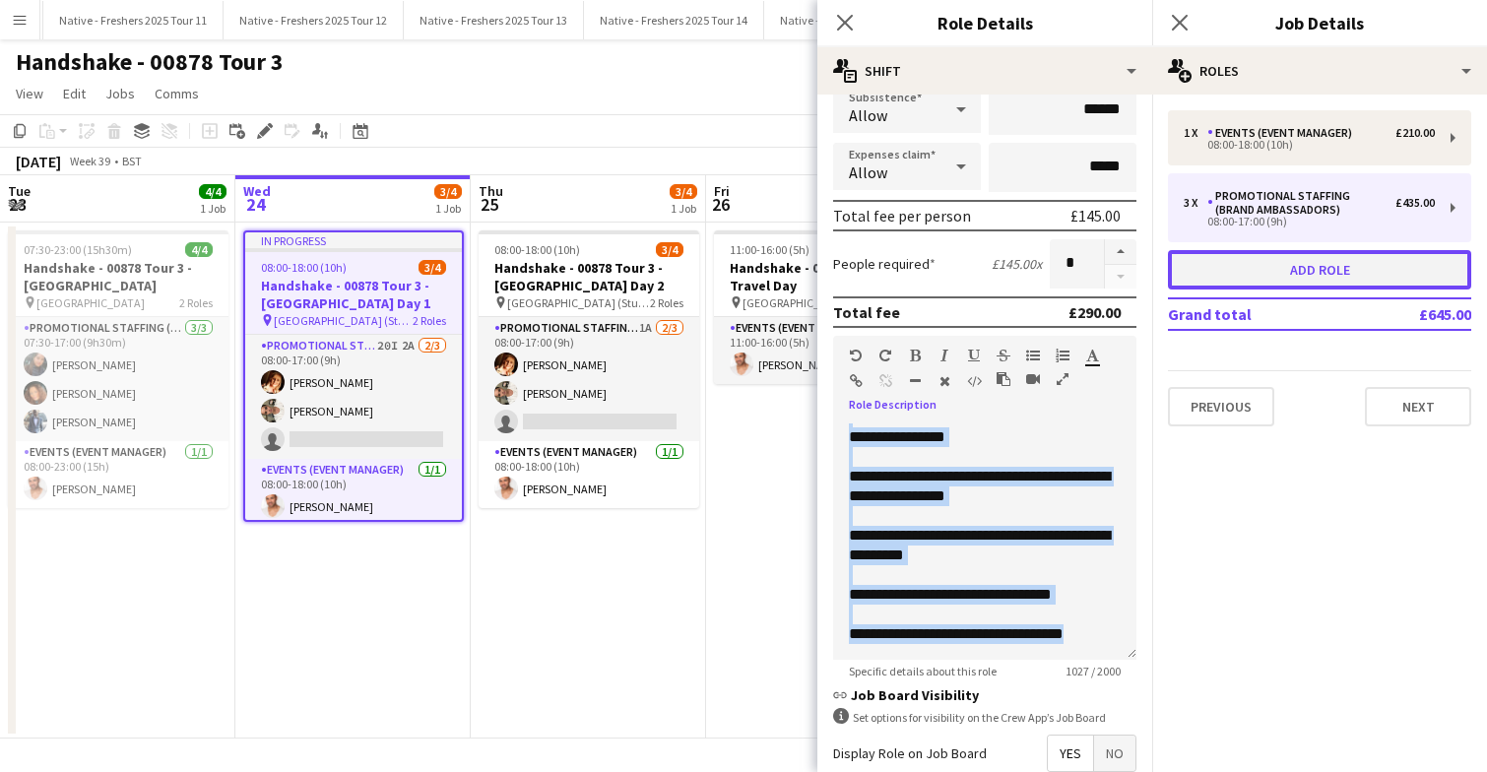
click at [1302, 274] on button "Add role" at bounding box center [1319, 269] width 303 height 39
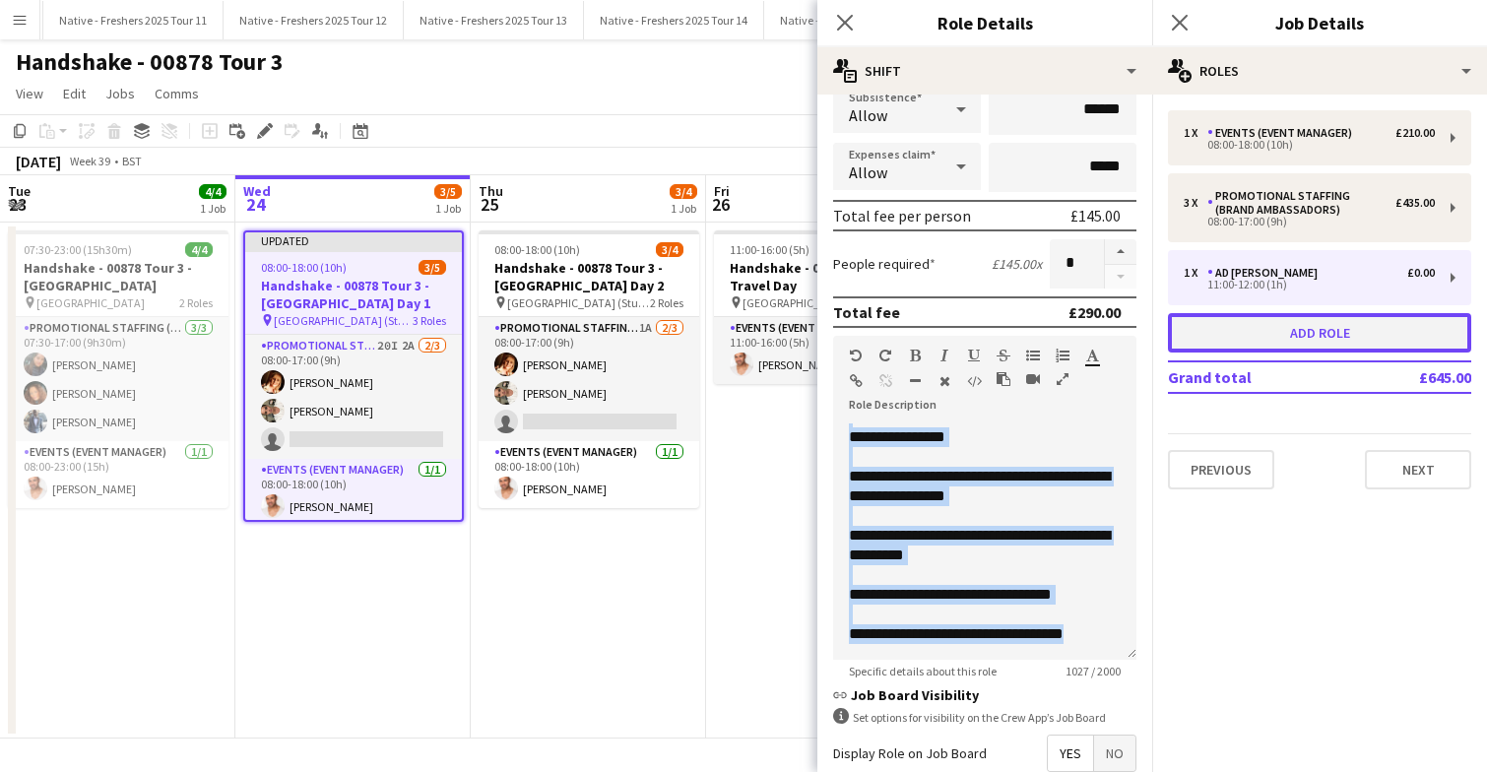
type input "*********"
type input "*****"
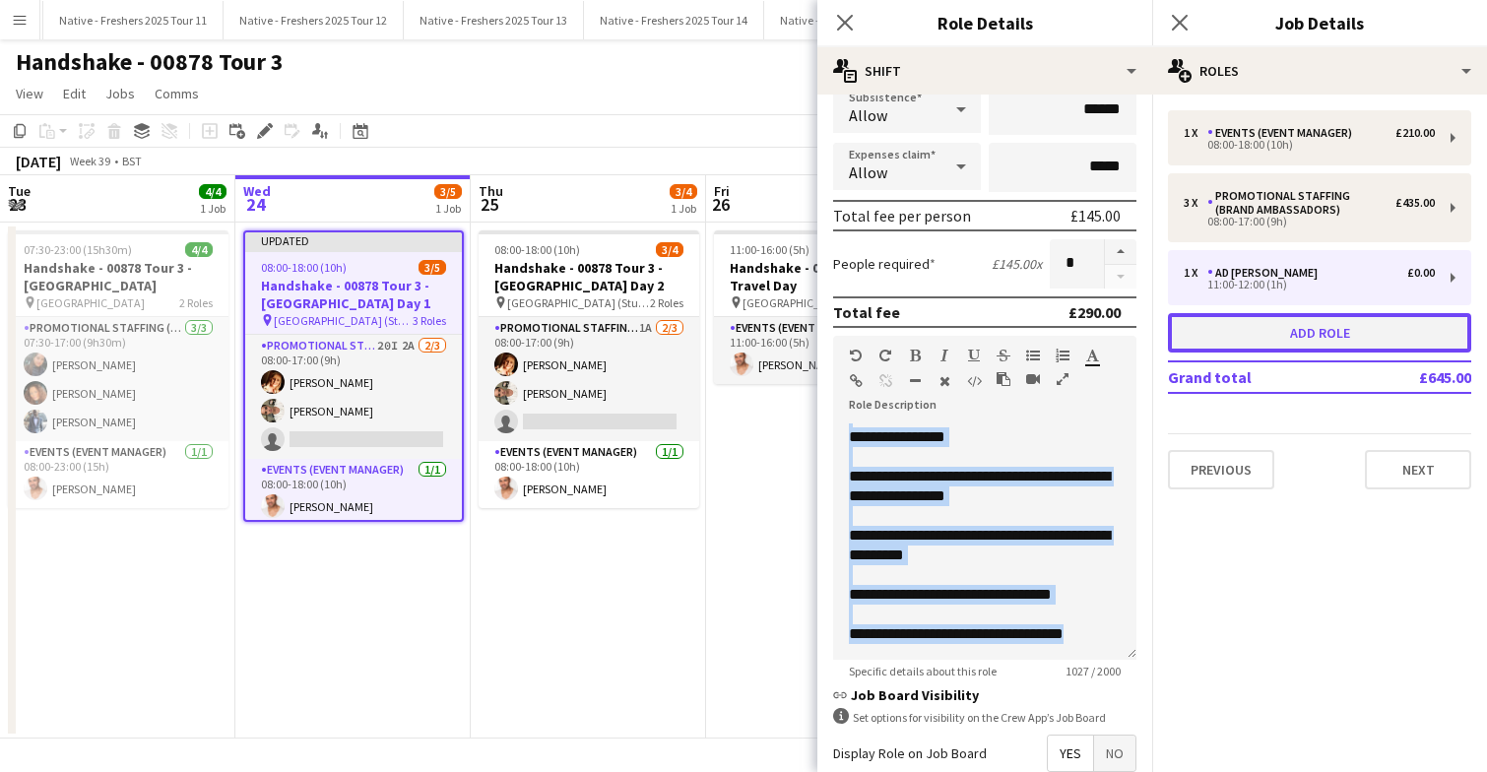
type input "*"
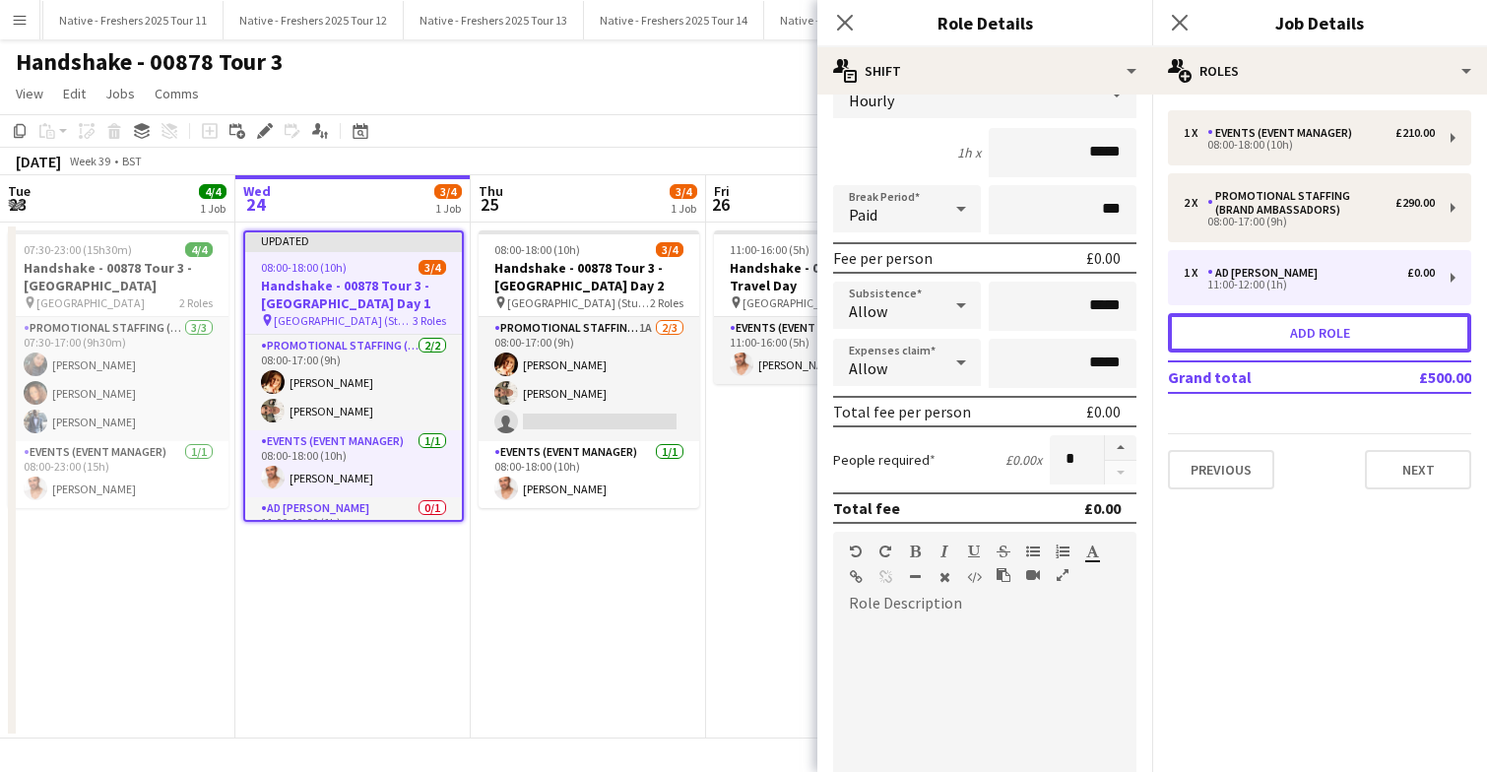
scroll to position [0, 0]
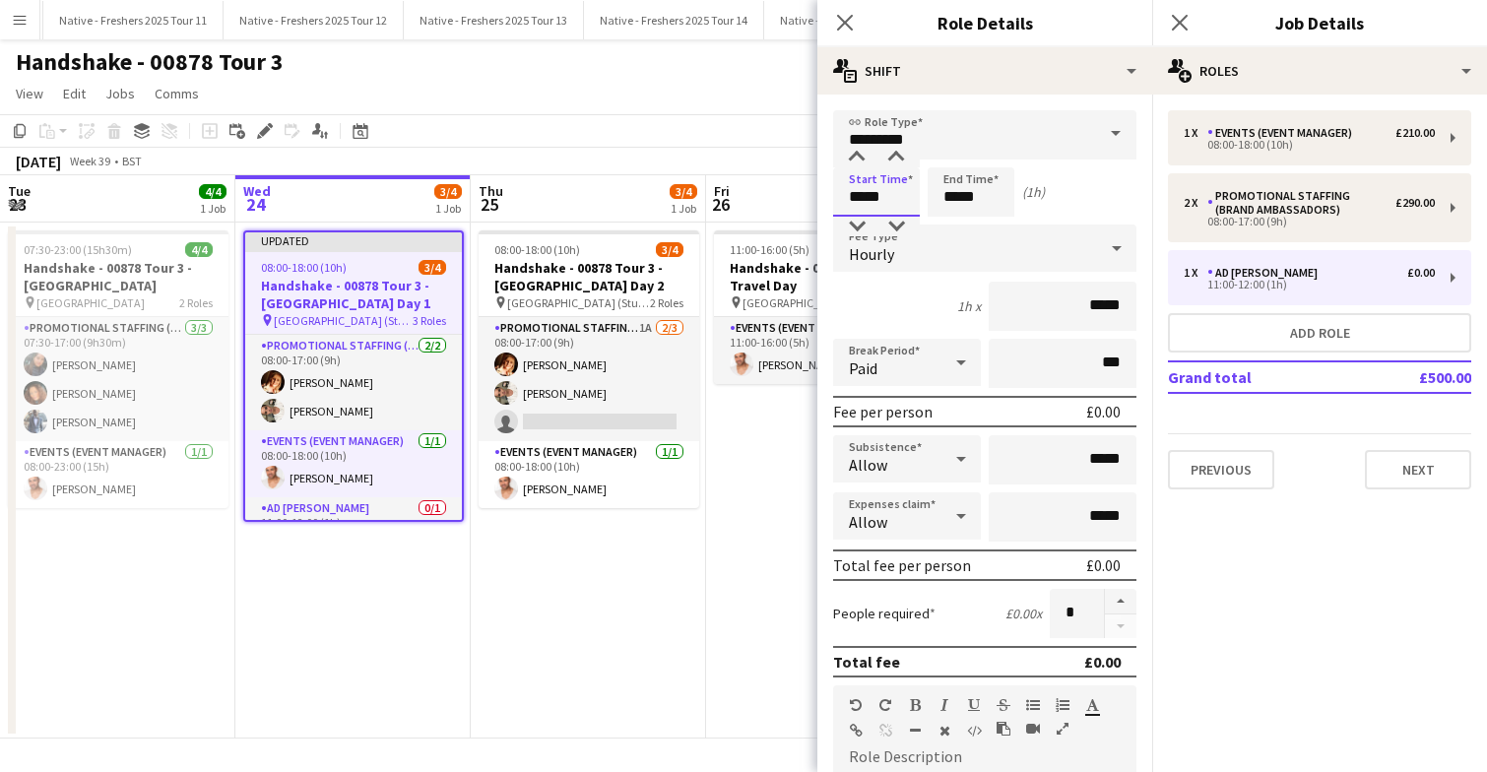
click at [905, 193] on input "*****" at bounding box center [876, 191] width 87 height 49
type input "*****"
click at [858, 226] on div at bounding box center [856, 227] width 39 height 20
click at [987, 193] on input "*****" at bounding box center [970, 191] width 87 height 49
click at [951, 155] on div at bounding box center [950, 158] width 39 height 20
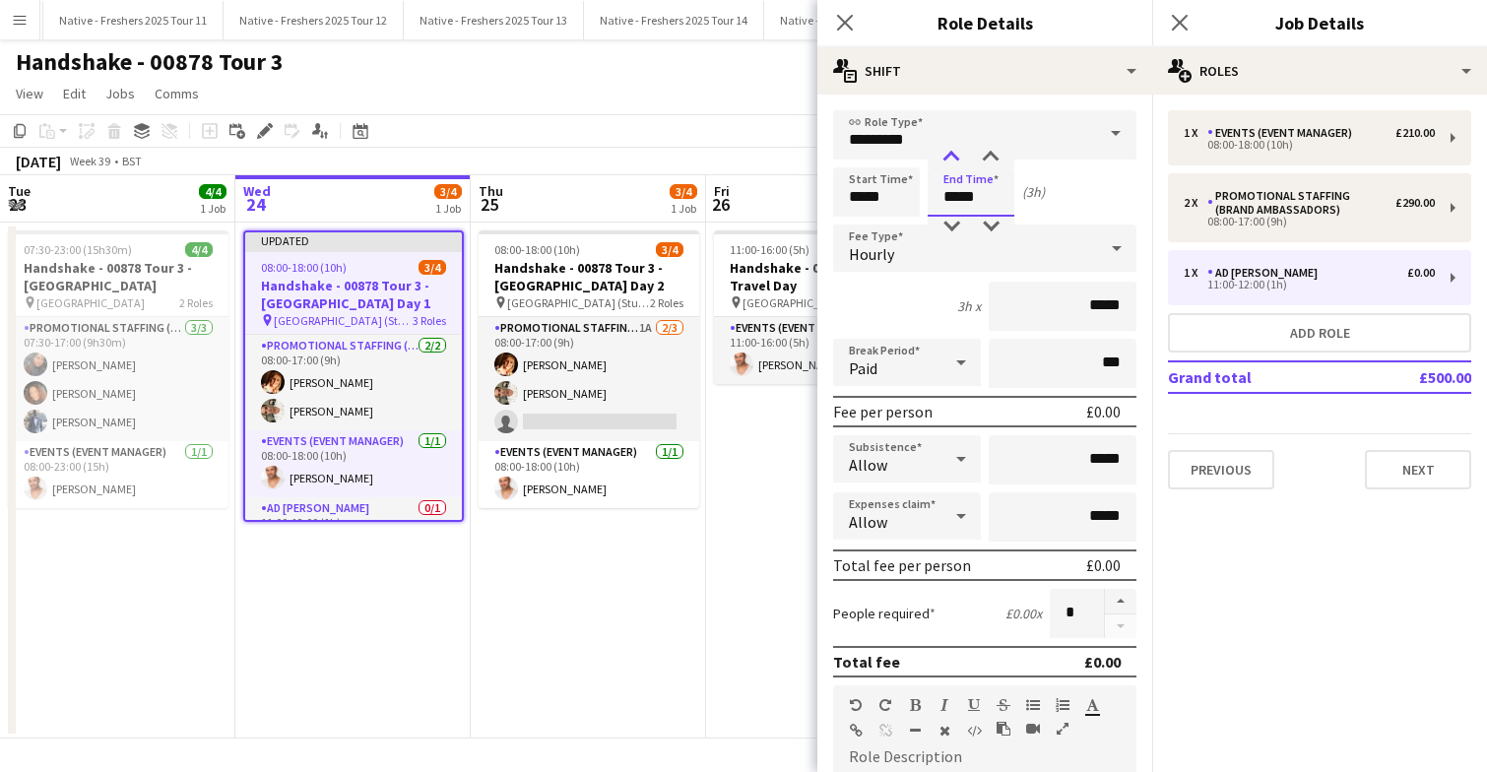
click at [951, 155] on div at bounding box center [950, 158] width 39 height 20
type input "*****"
click at [951, 155] on div at bounding box center [950, 158] width 39 height 20
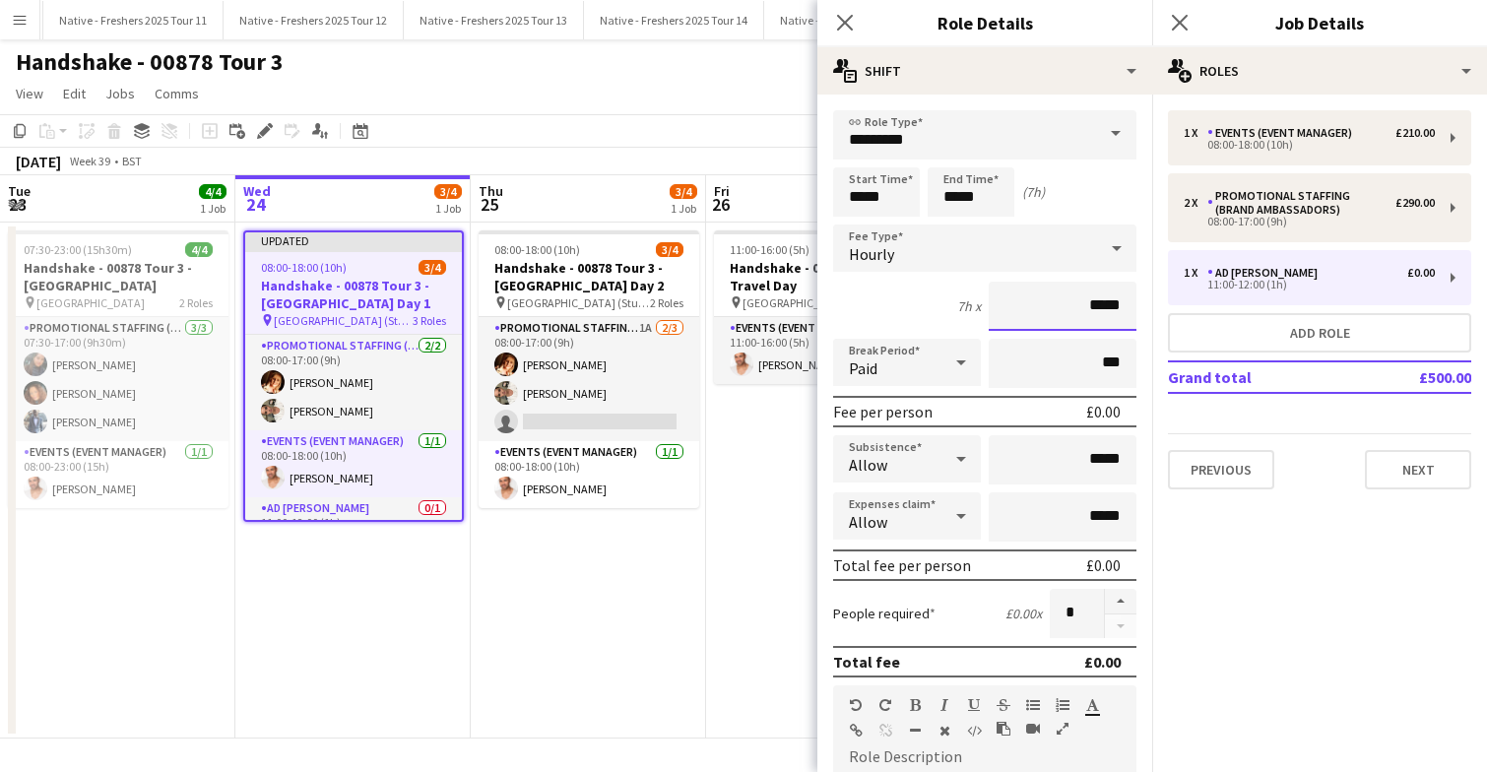
click at [1121, 303] on input "*****" at bounding box center [1062, 306] width 148 height 49
type input "**"
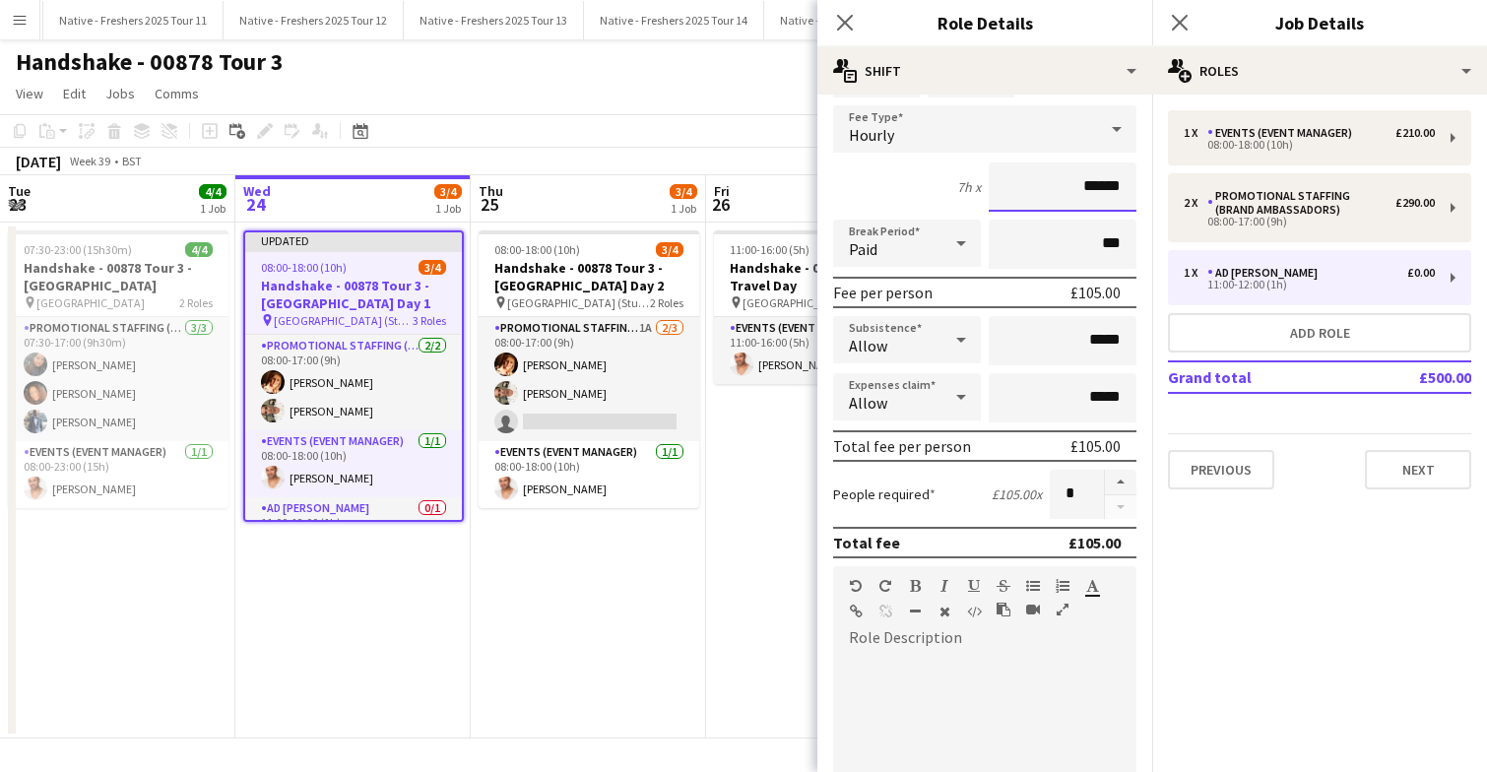
scroll to position [123, 0]
type input "******"
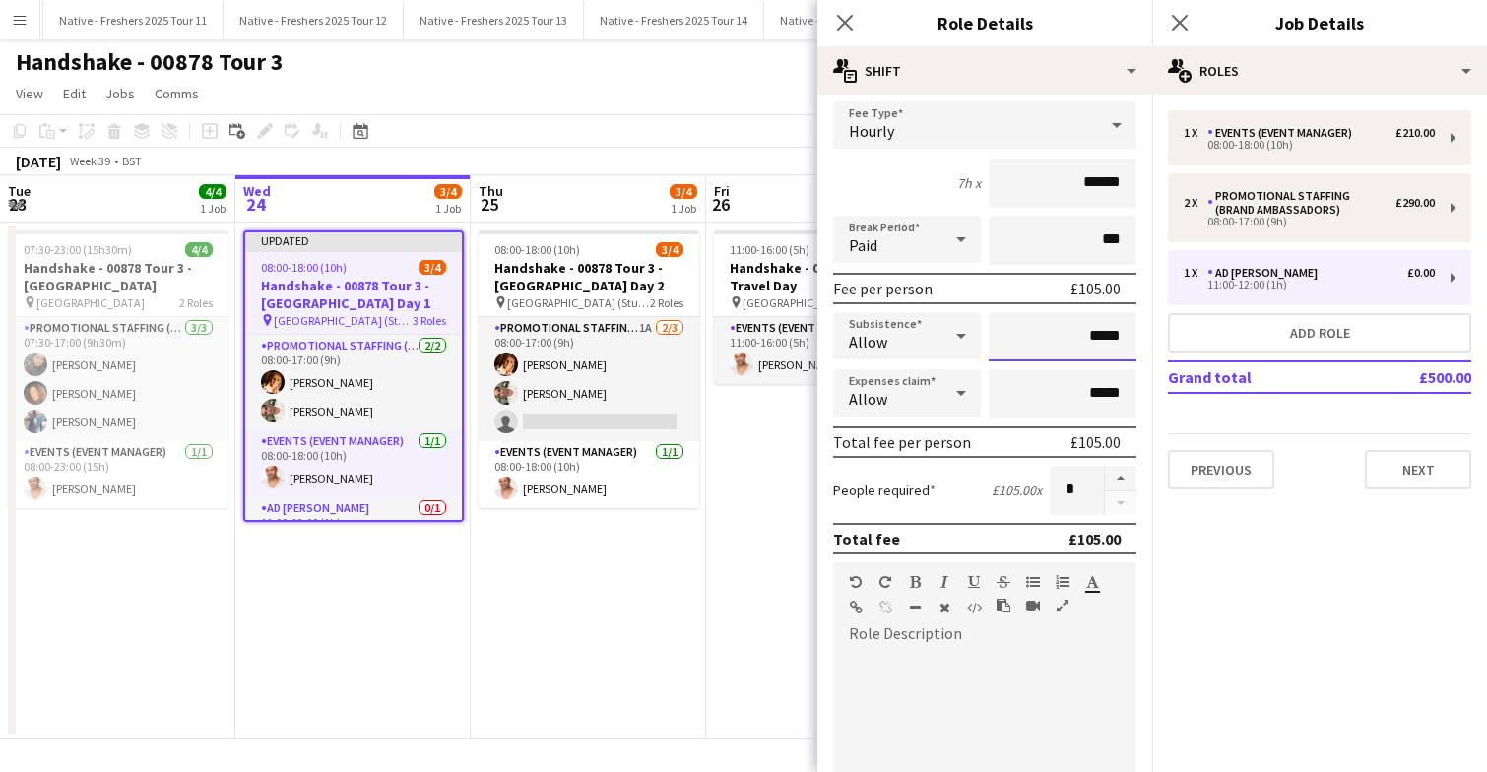
click at [1092, 341] on input "*****" at bounding box center [1062, 336] width 148 height 49
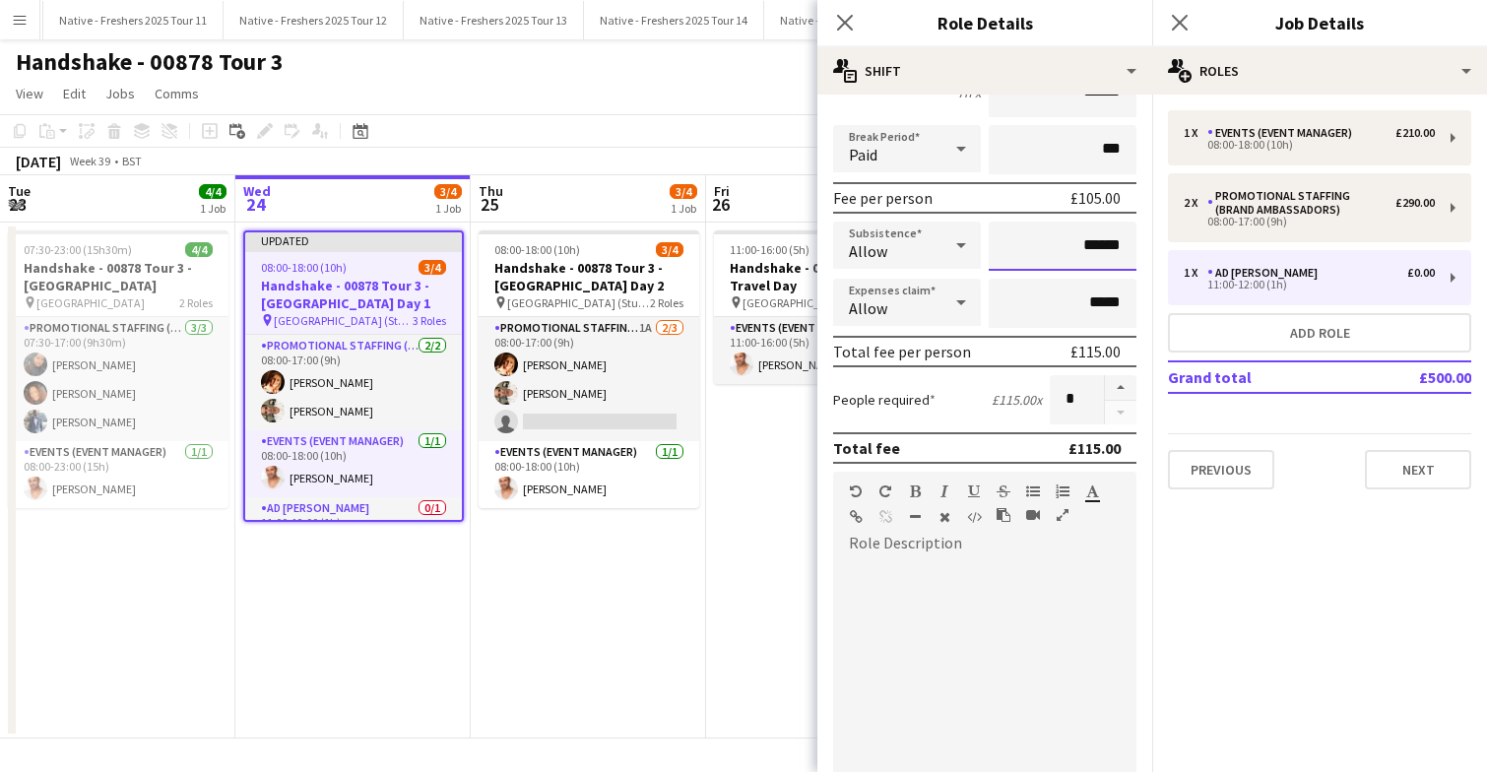
scroll to position [280, 0]
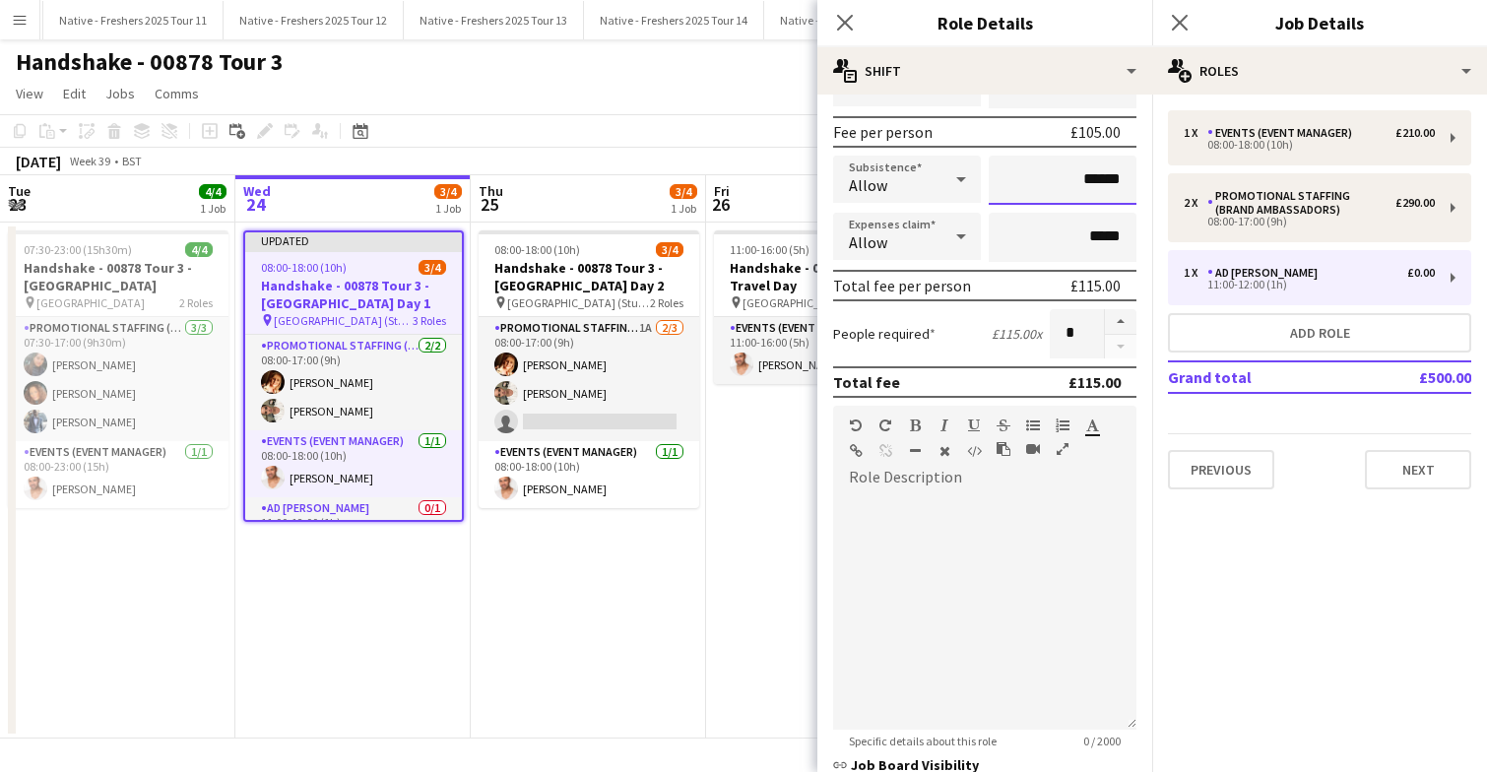
type input "******"
click at [970, 571] on div at bounding box center [984, 611] width 303 height 236
paste div
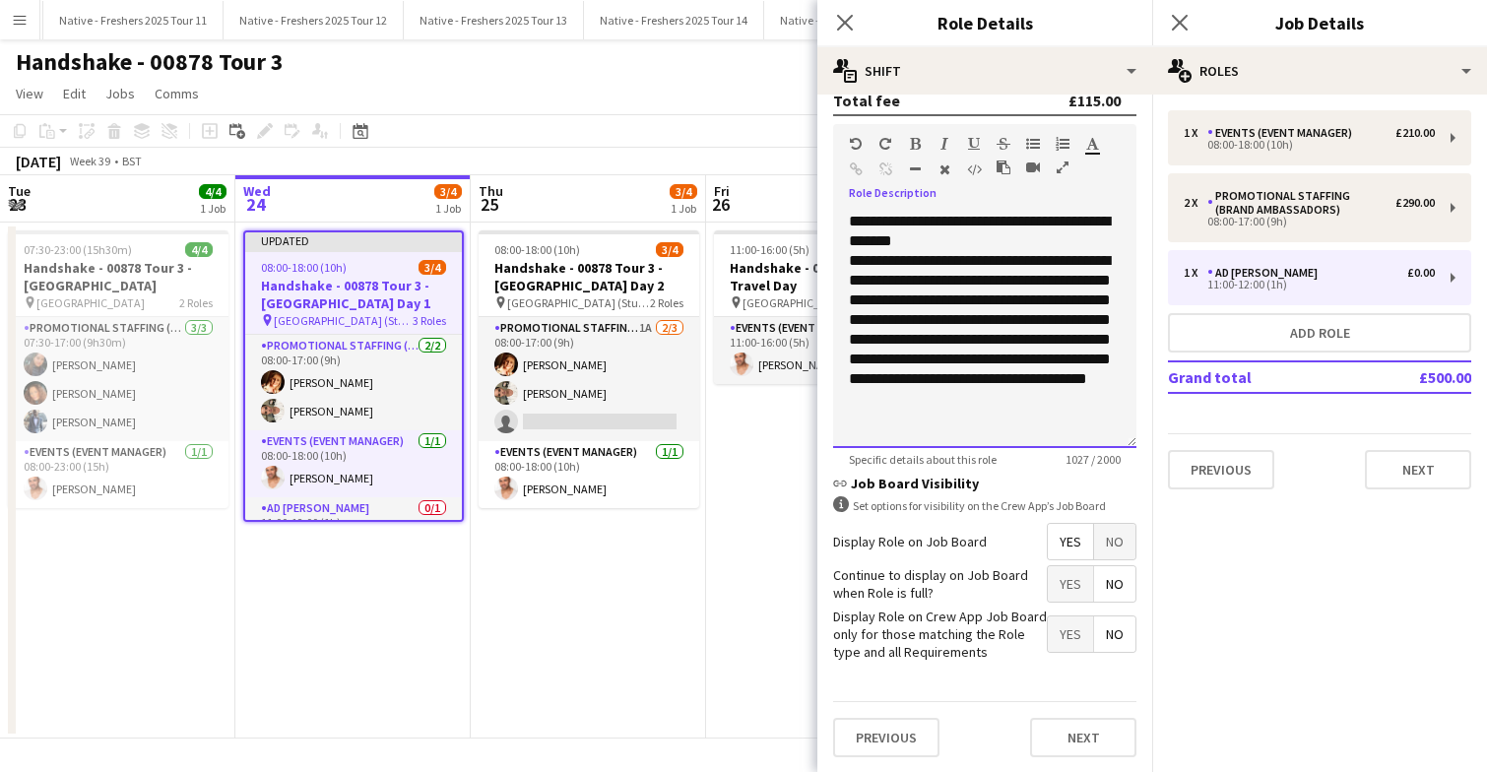
scroll to position [646, 0]
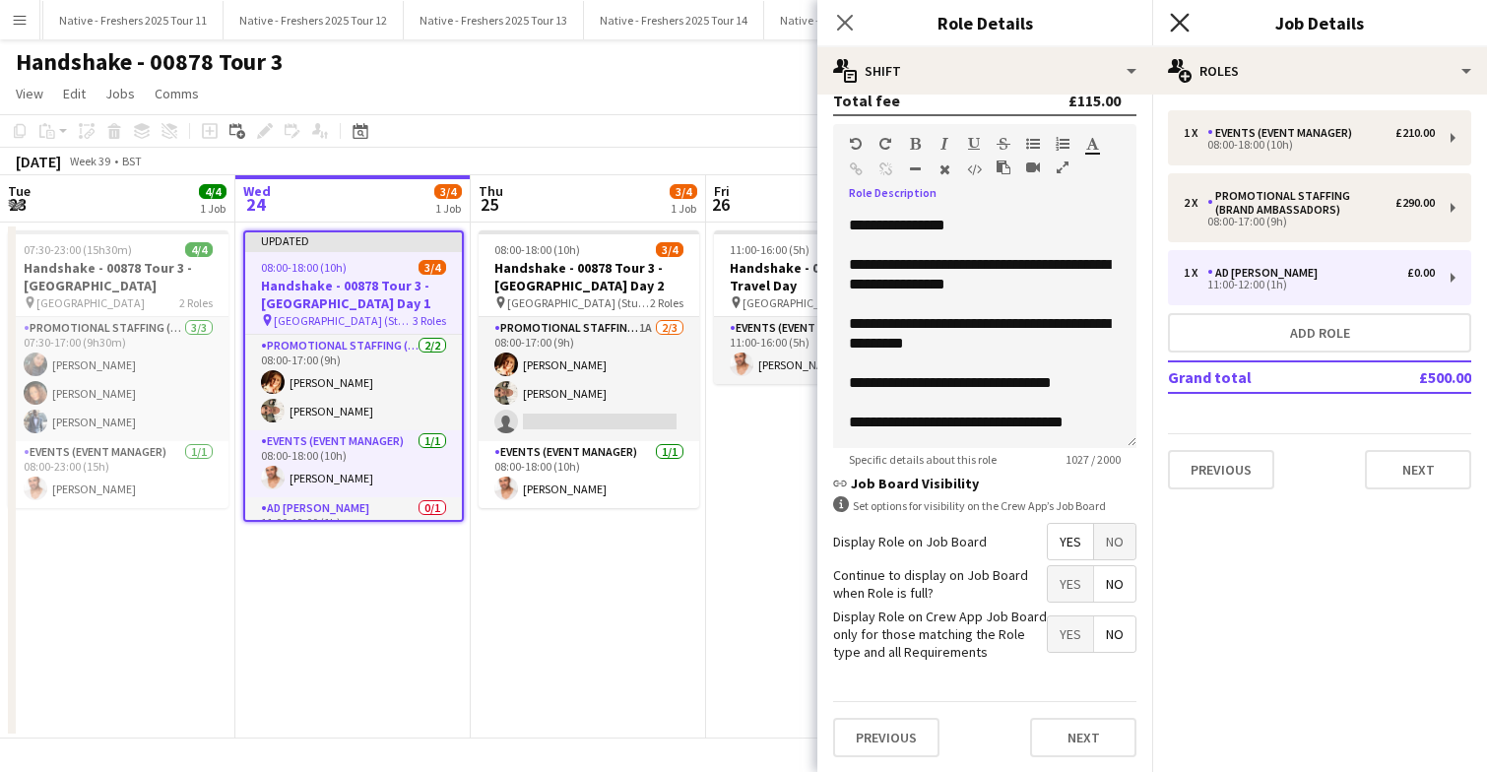
click at [1185, 13] on icon "Close pop-in" at bounding box center [1179, 22] width 19 height 19
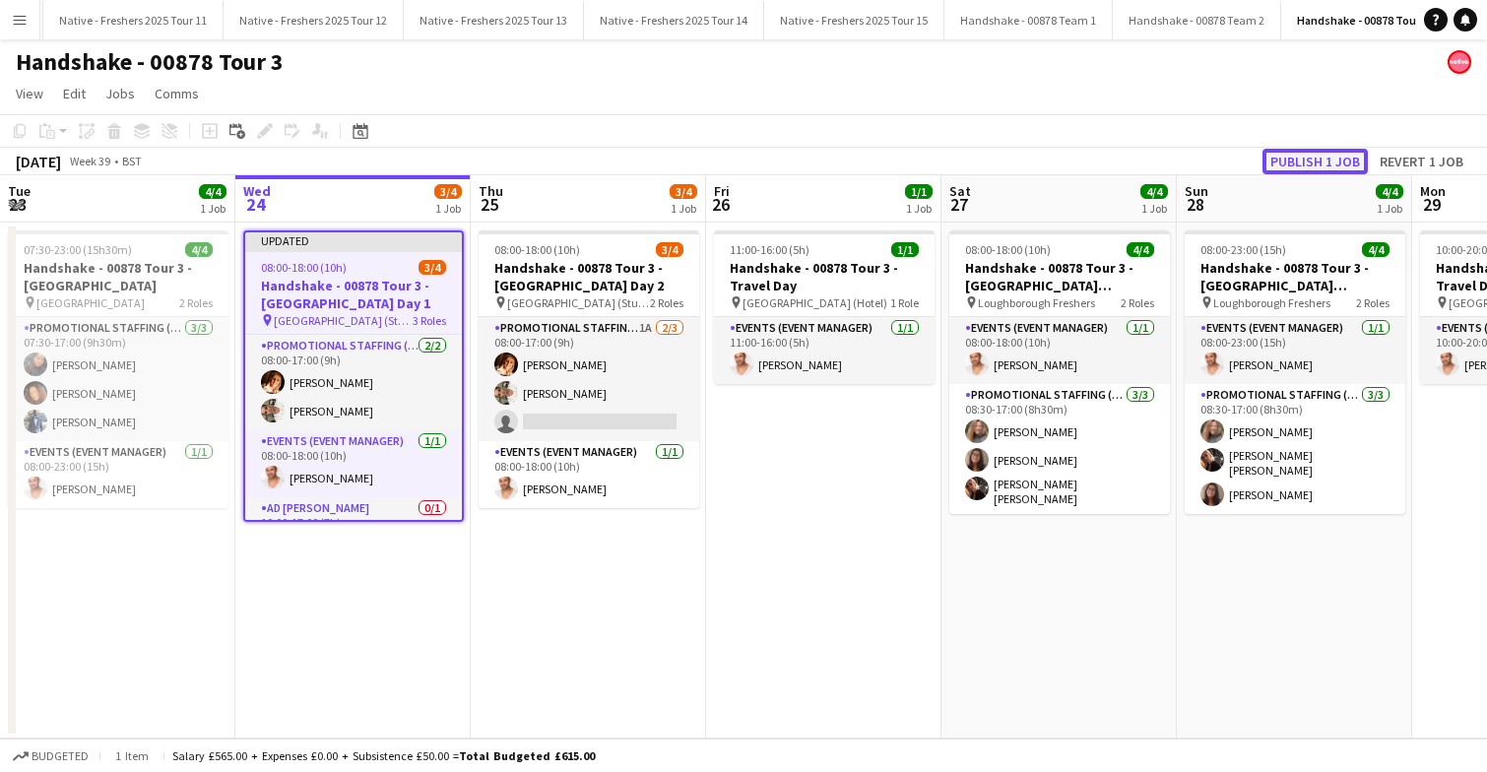
click at [1311, 157] on button "Publish 1 job" at bounding box center [1314, 162] width 105 height 26
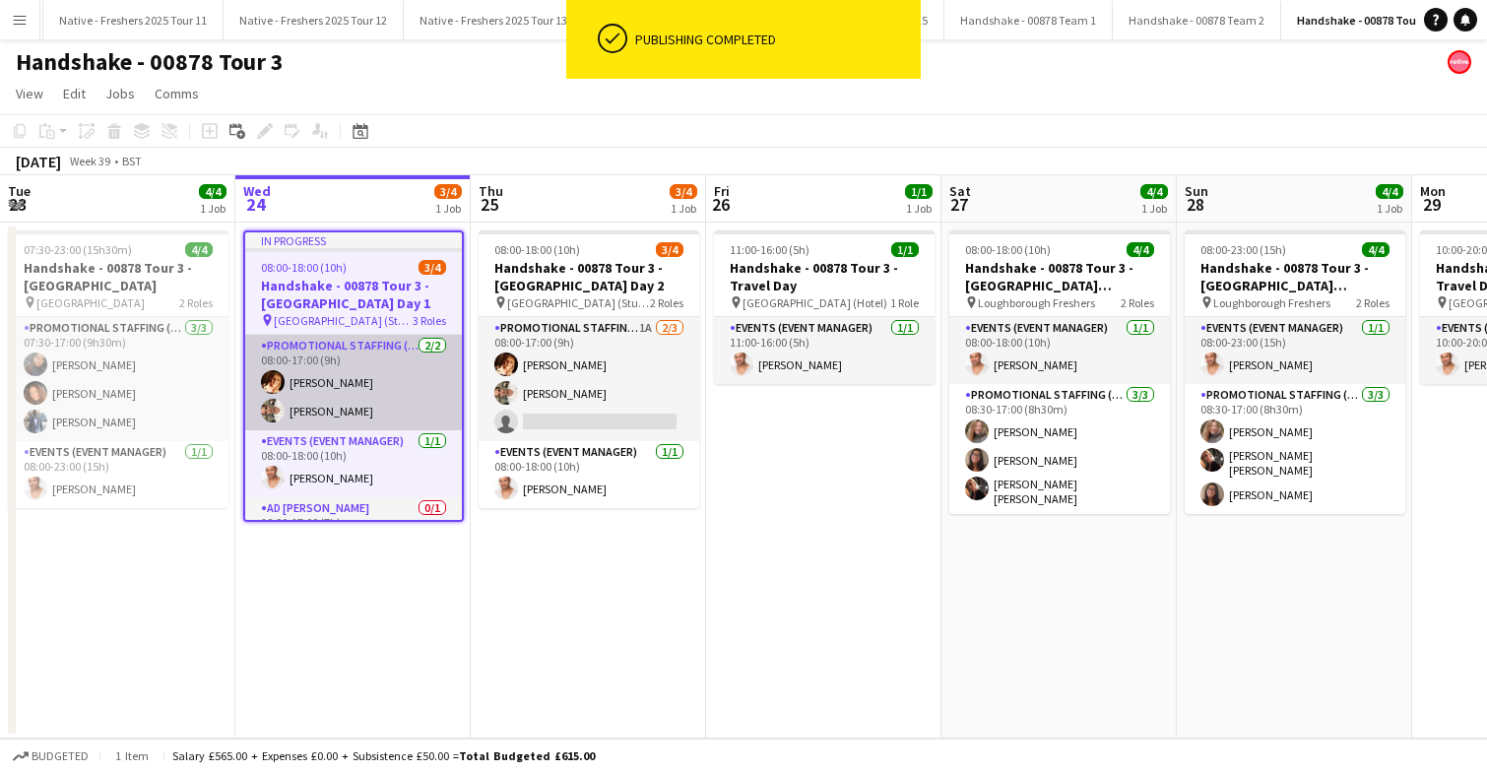
scroll to position [44, 0]
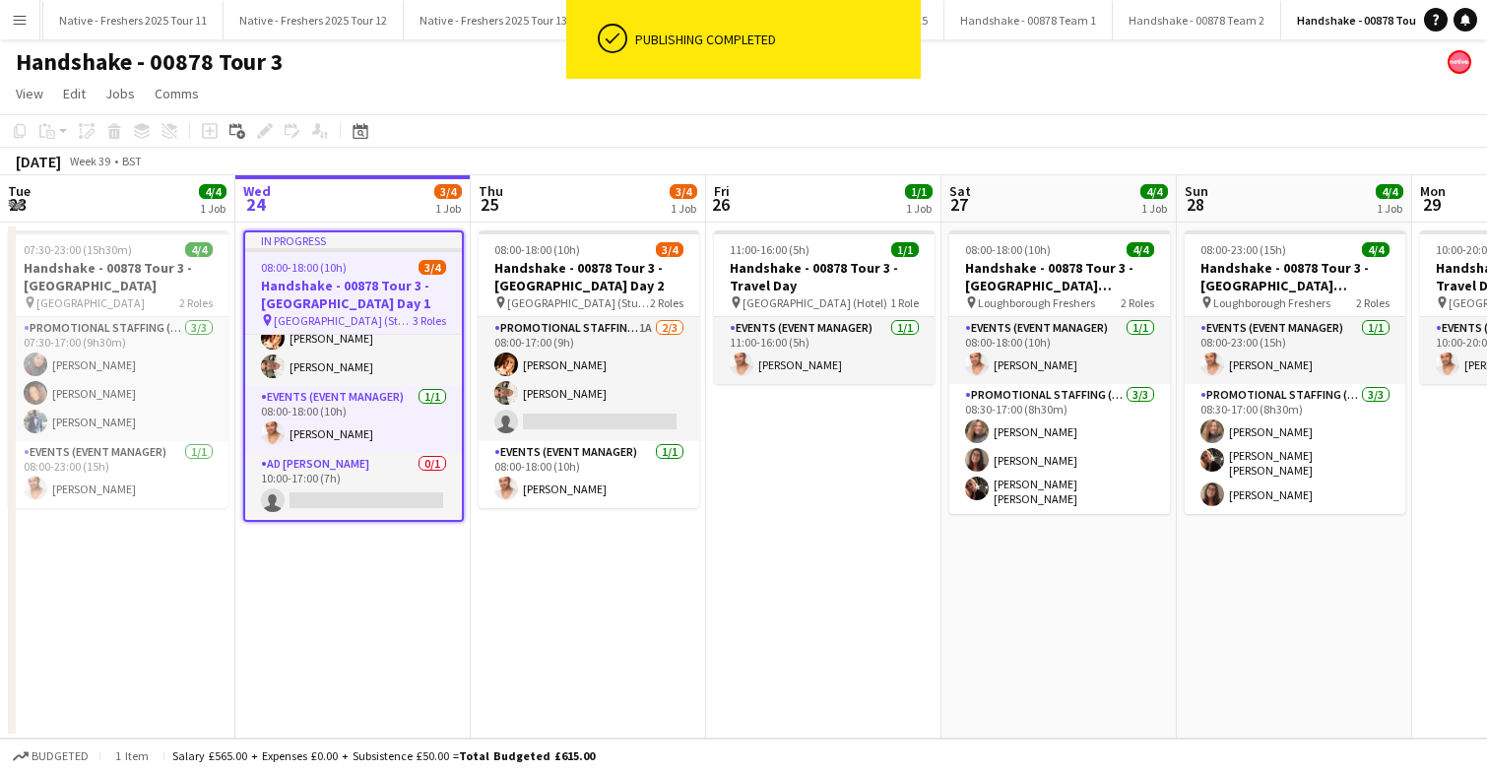
click at [367, 274] on div "08:00-18:00 (10h) 3/4" at bounding box center [353, 267] width 217 height 15
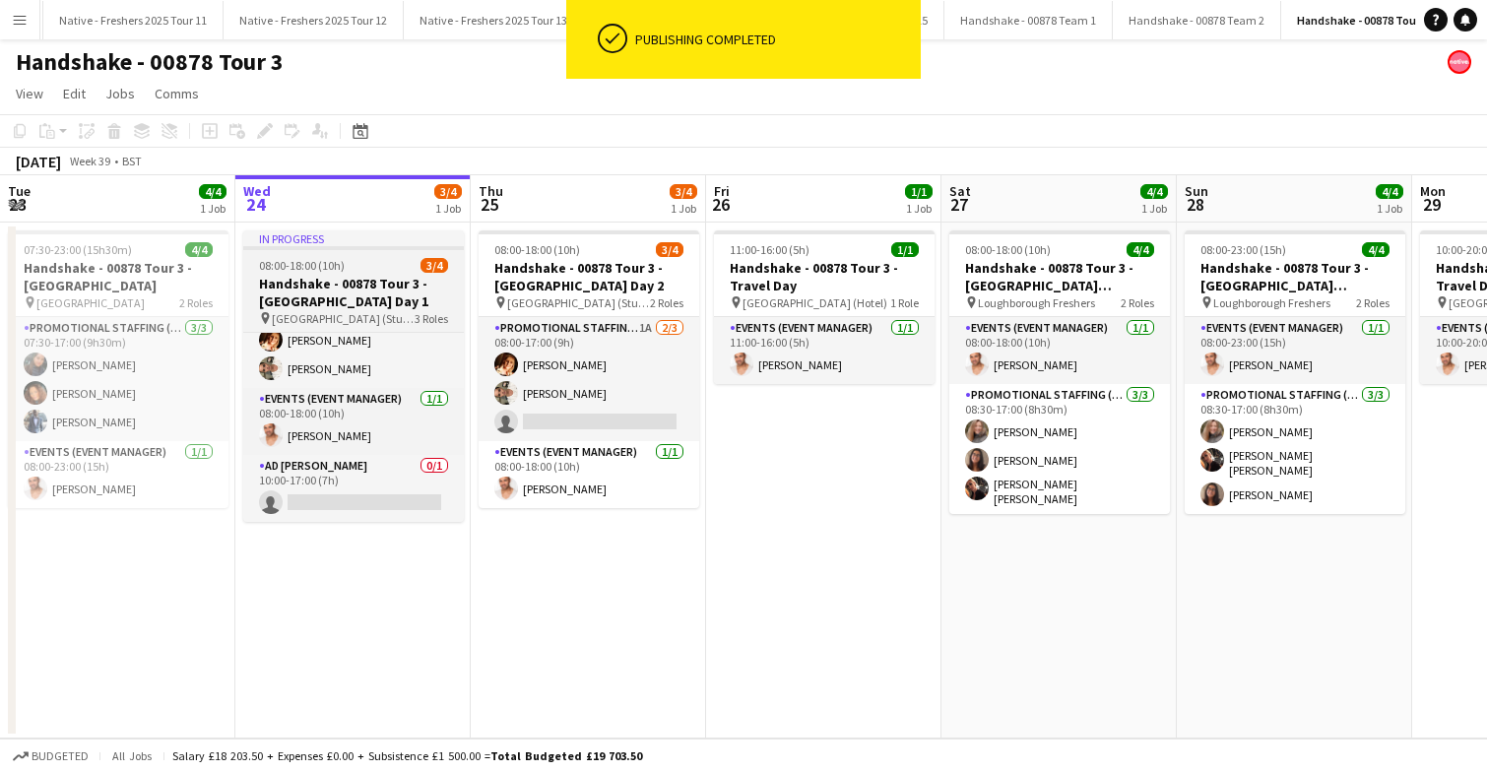
click at [367, 275] on h3 "Handshake - 00878 Tour 3 - Newcastle University Day 1" at bounding box center [353, 292] width 221 height 35
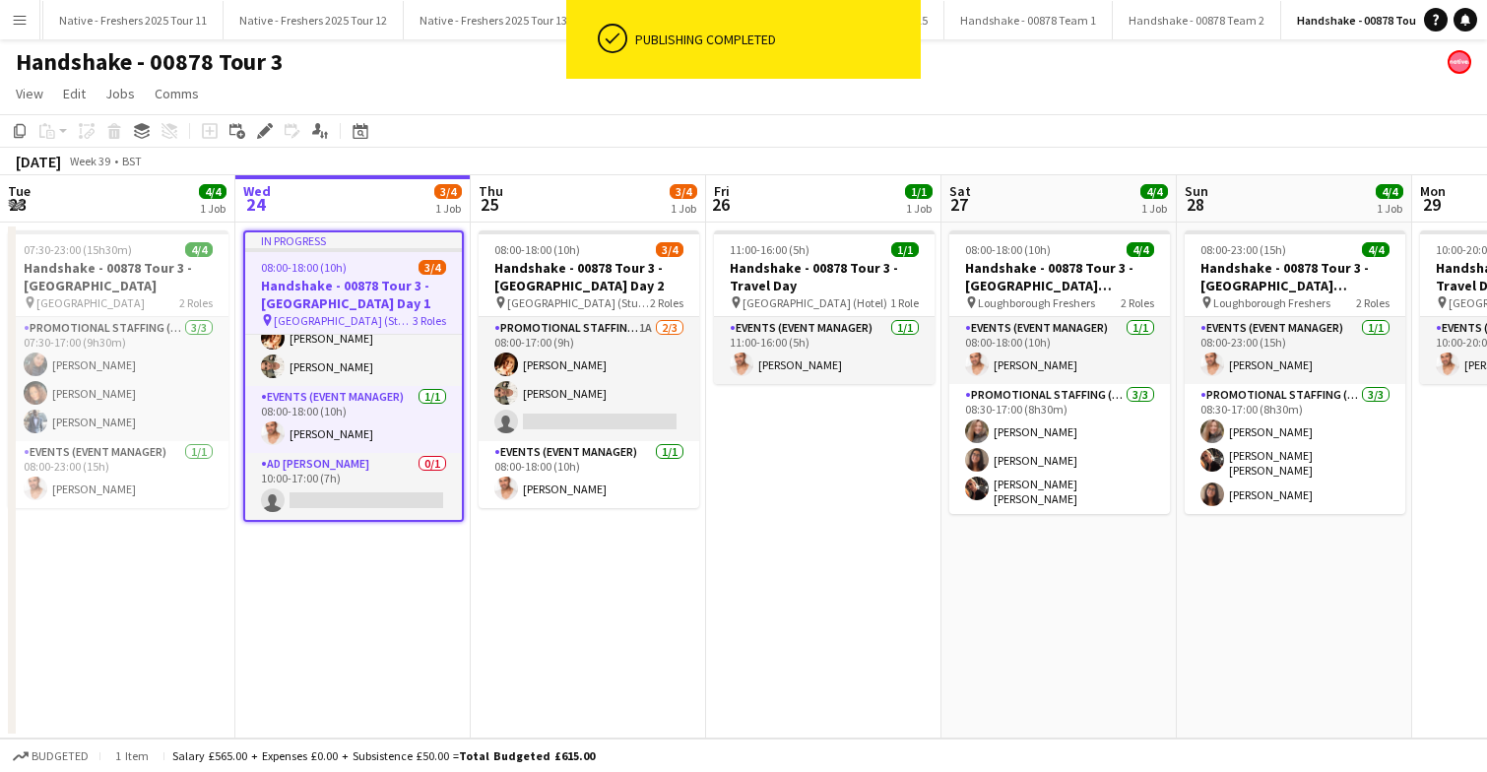
click at [367, 274] on div "08:00-18:00 (10h) 3/4" at bounding box center [353, 267] width 217 height 15
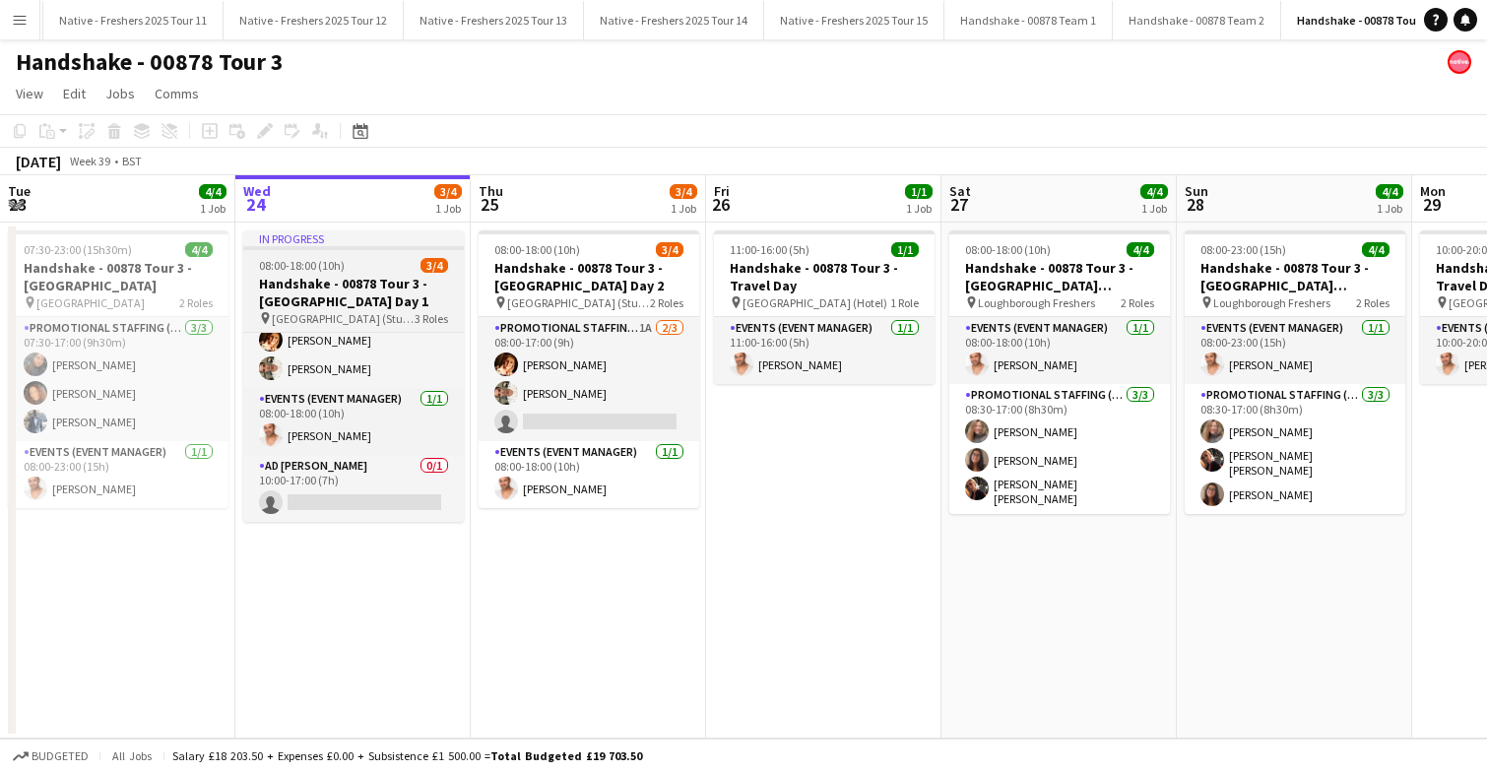
click at [358, 272] on div "08:00-18:00 (10h) 3/4" at bounding box center [353, 265] width 221 height 15
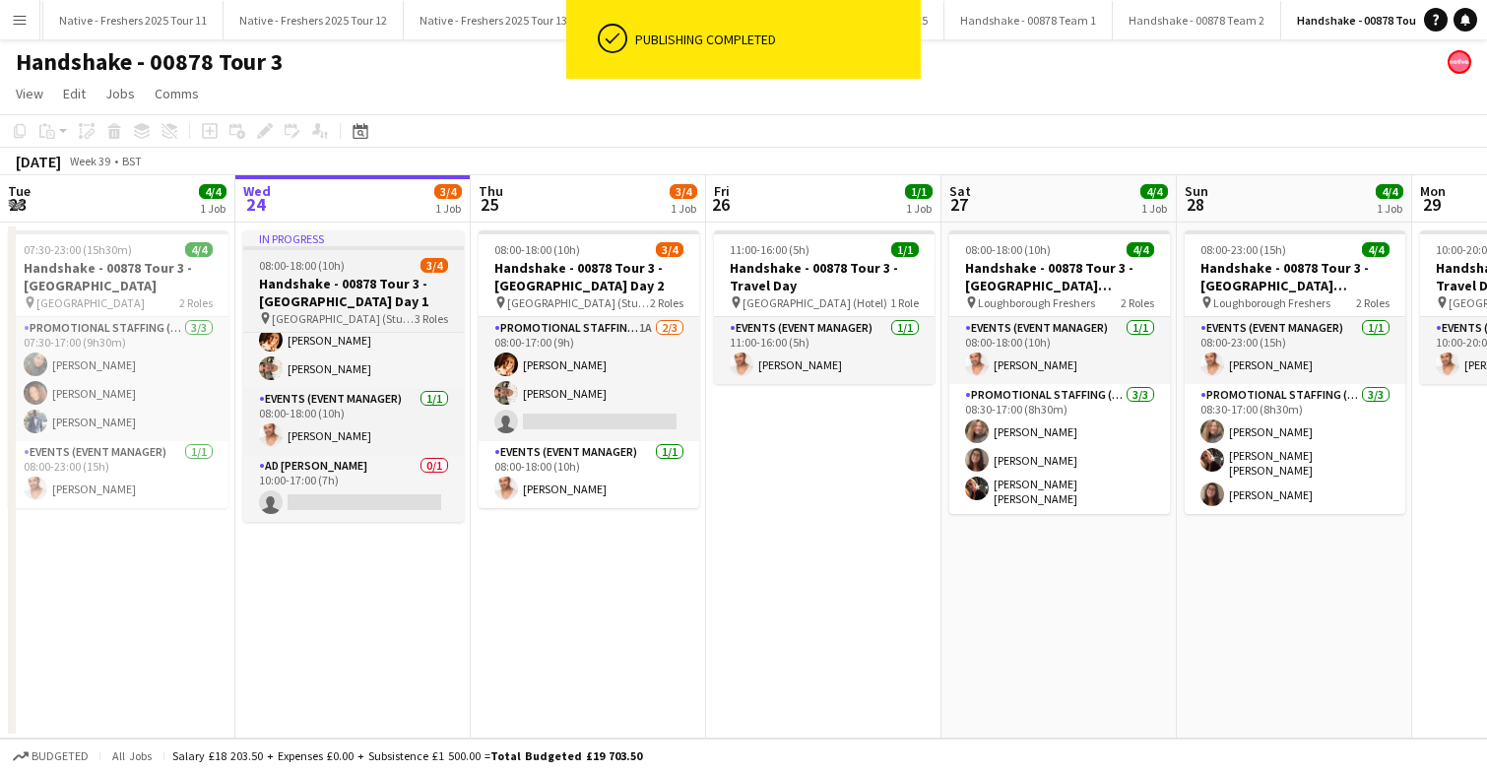
scroll to position [44, 0]
click at [358, 272] on div "08:00-18:00 (10h) 3/4" at bounding box center [353, 265] width 221 height 15
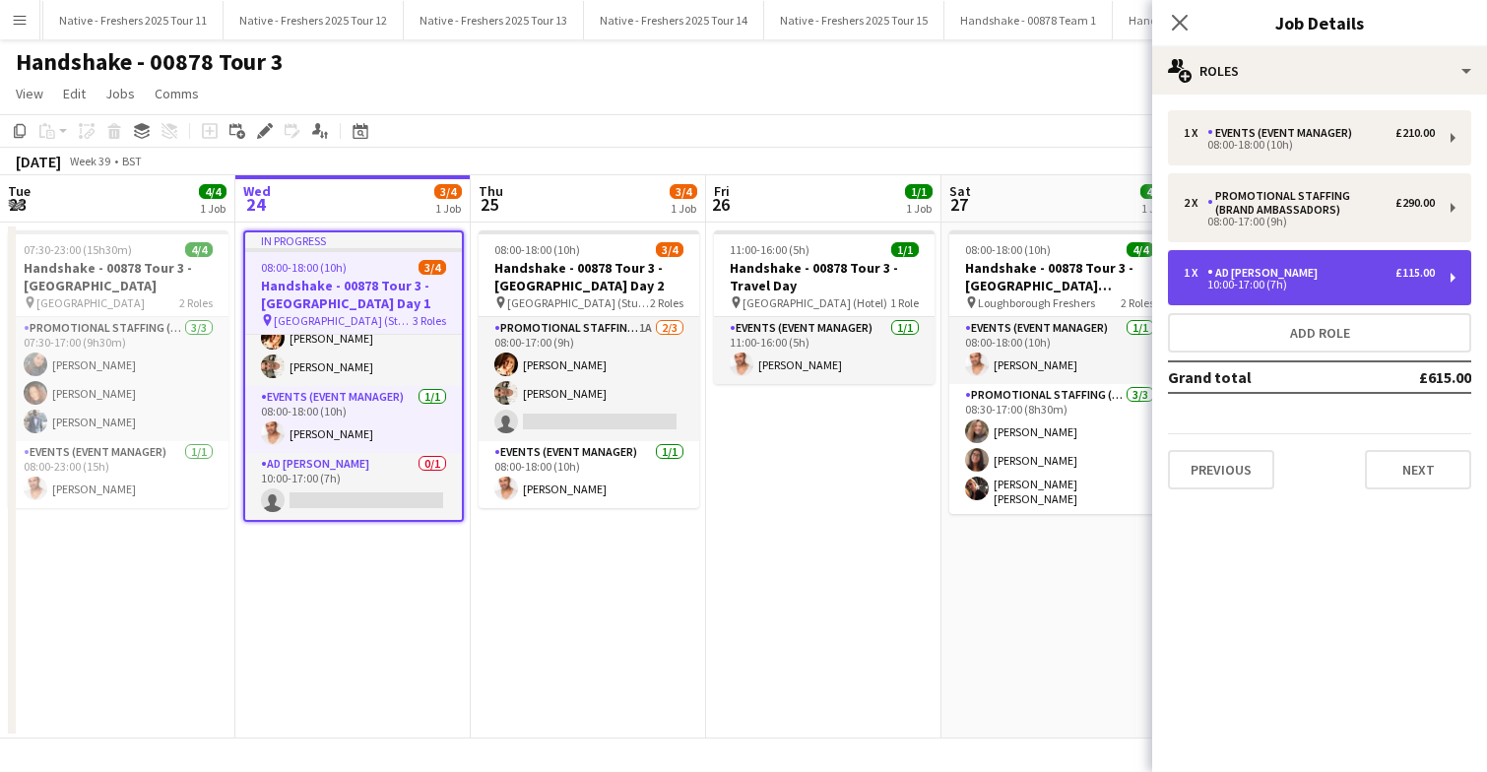
click at [1333, 253] on div "1 x AD Walker £115.00 10:00-17:00 (7h)" at bounding box center [1319, 277] width 303 height 55
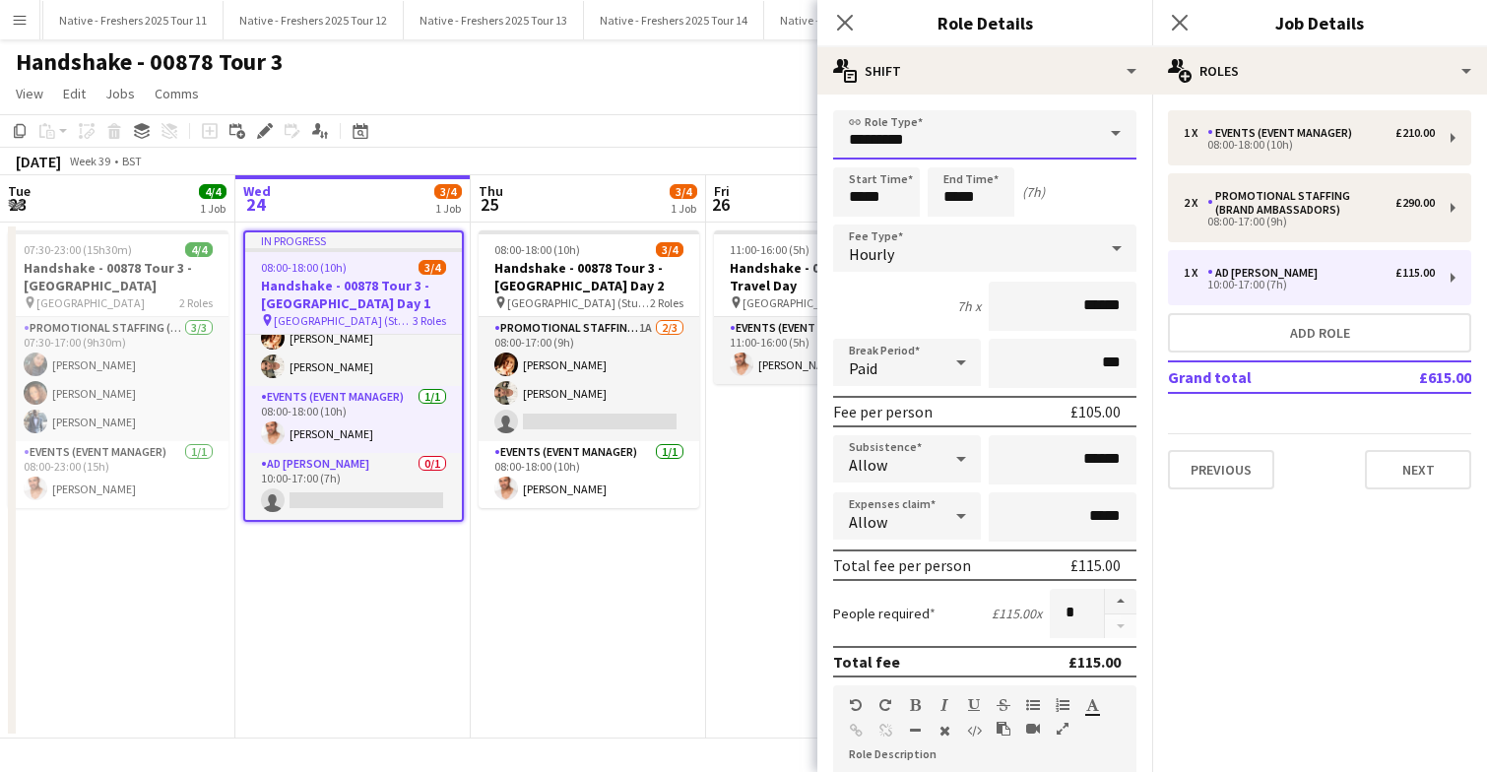
click at [1023, 128] on input "*********" at bounding box center [984, 134] width 303 height 49
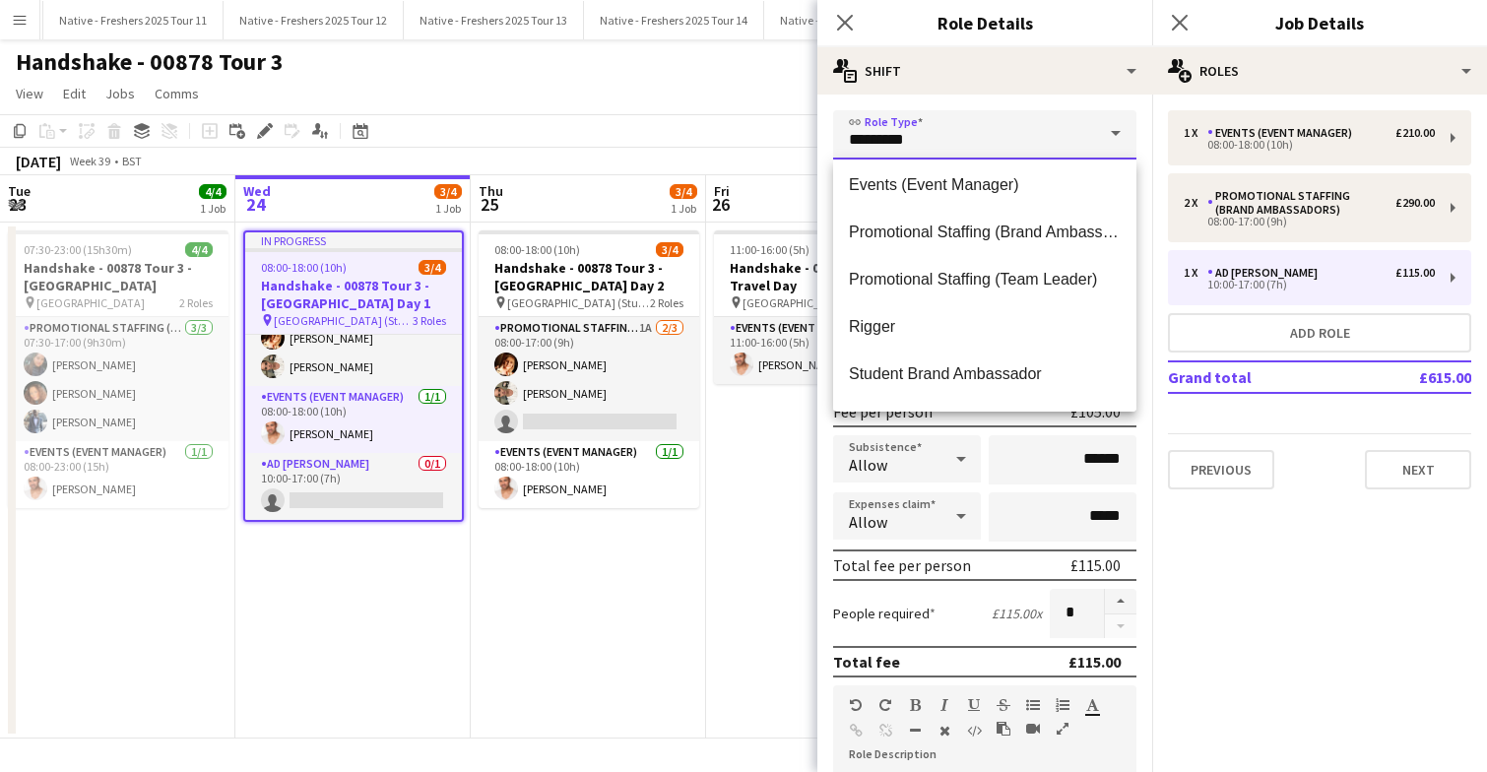
scroll to position [211, 0]
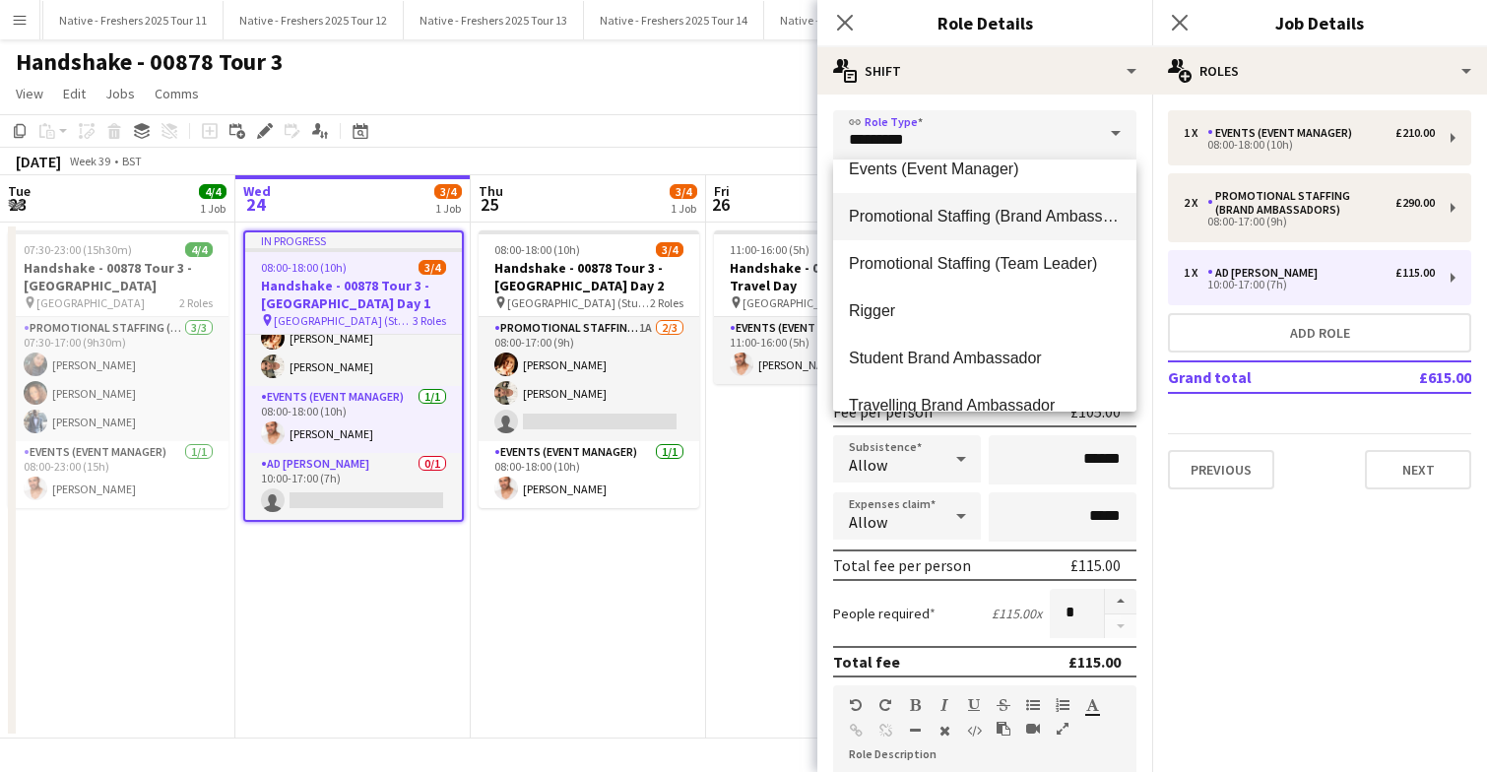
click at [1022, 222] on span "Promotional Staffing (Brand Ambassadors)" at bounding box center [985, 216] width 272 height 19
type input "**********"
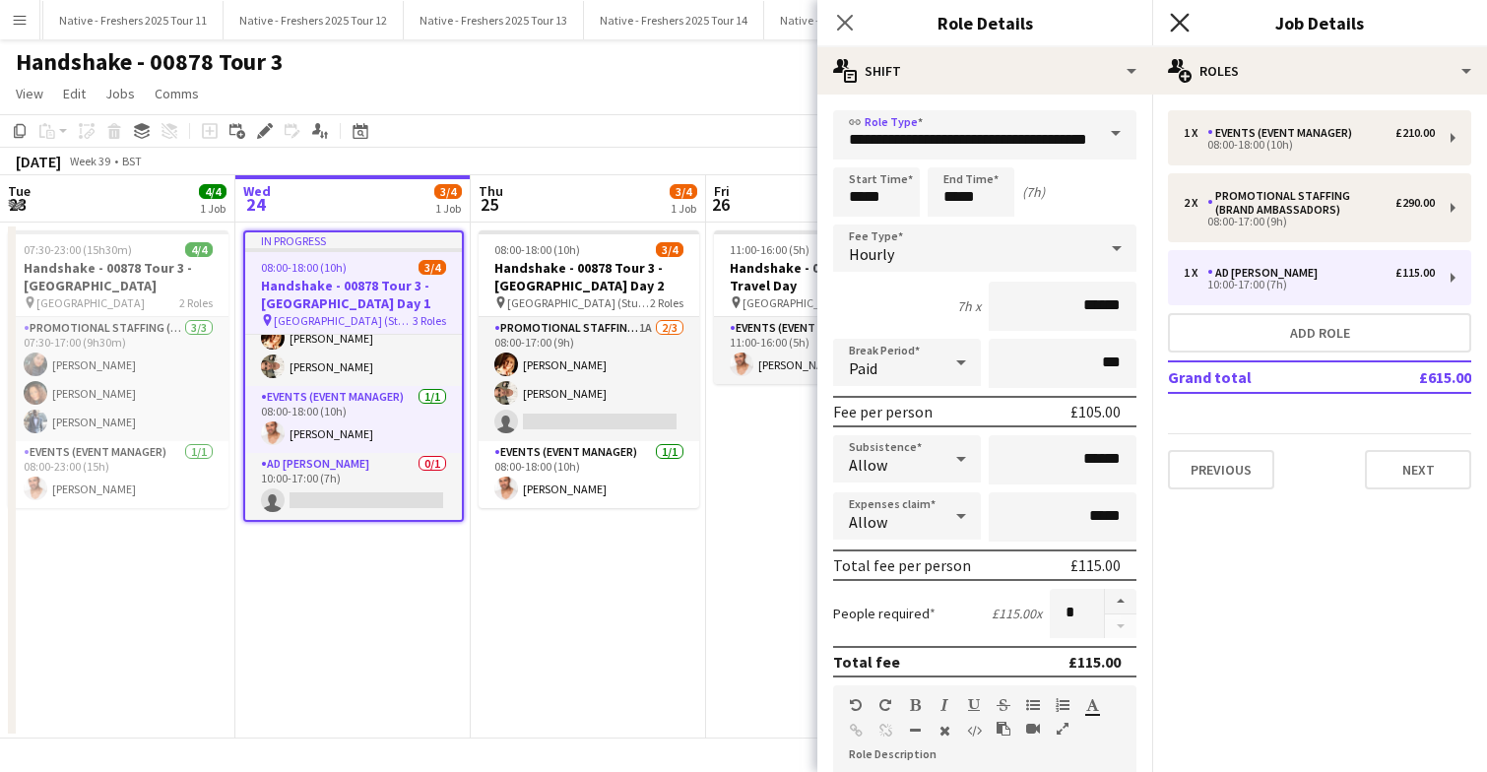
scroll to position [0, 0]
click at [1178, 23] on icon at bounding box center [1179, 22] width 19 height 19
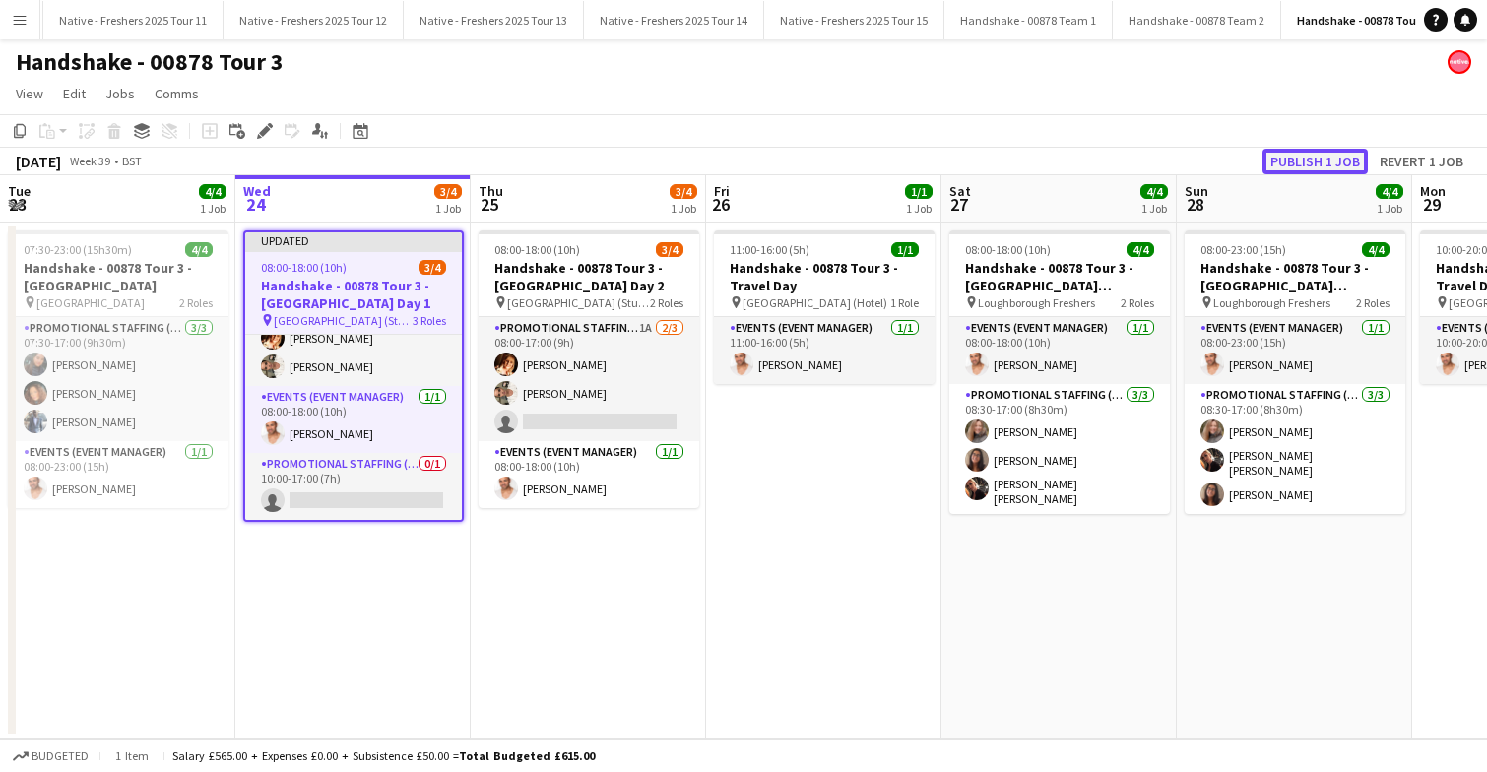
click at [1313, 159] on button "Publish 1 job" at bounding box center [1314, 162] width 105 height 26
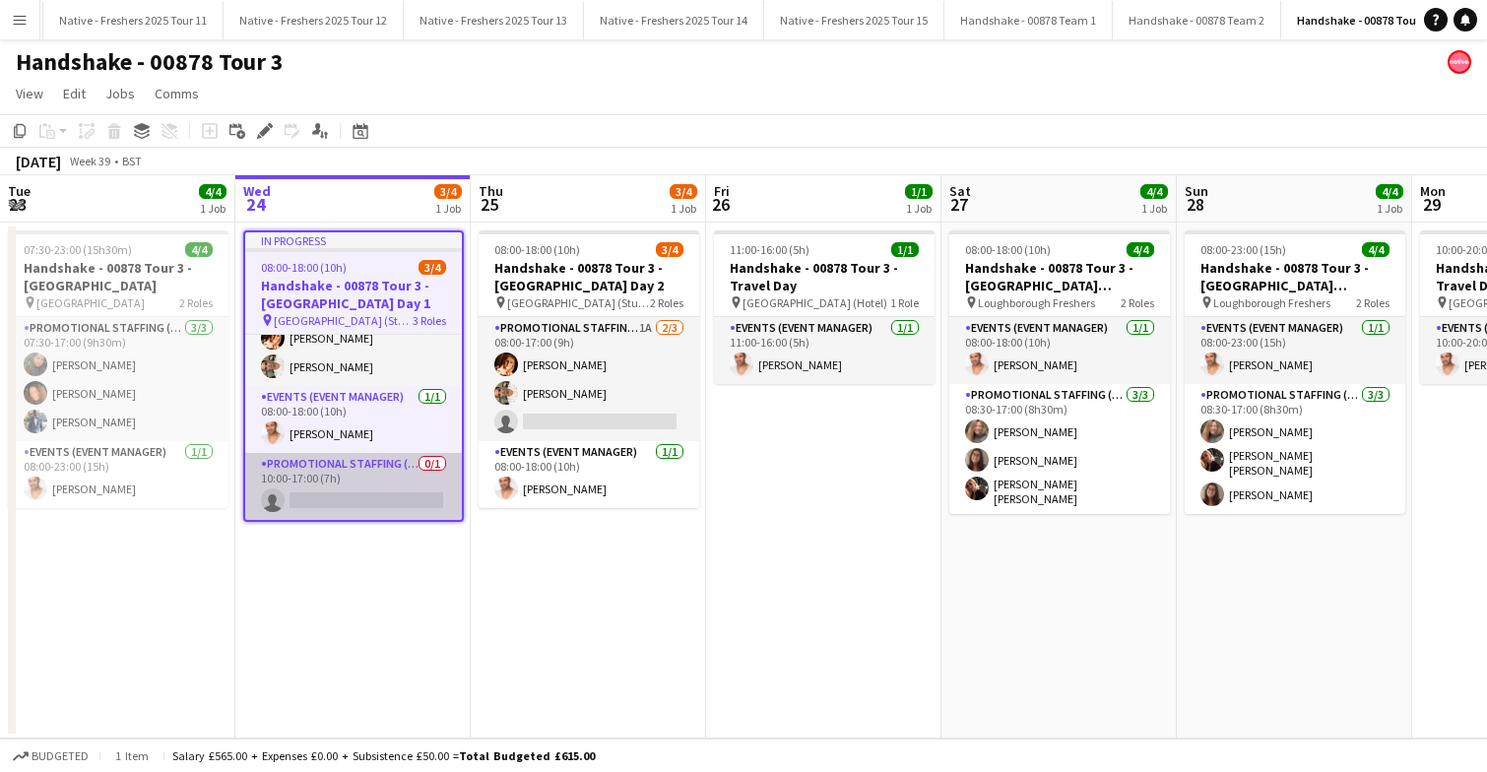
click at [349, 478] on app-card-role "Promotional Staffing (Brand Ambassadors) 0/1 10:00-17:00 (7h) single-neutral-ac…" at bounding box center [353, 486] width 217 height 67
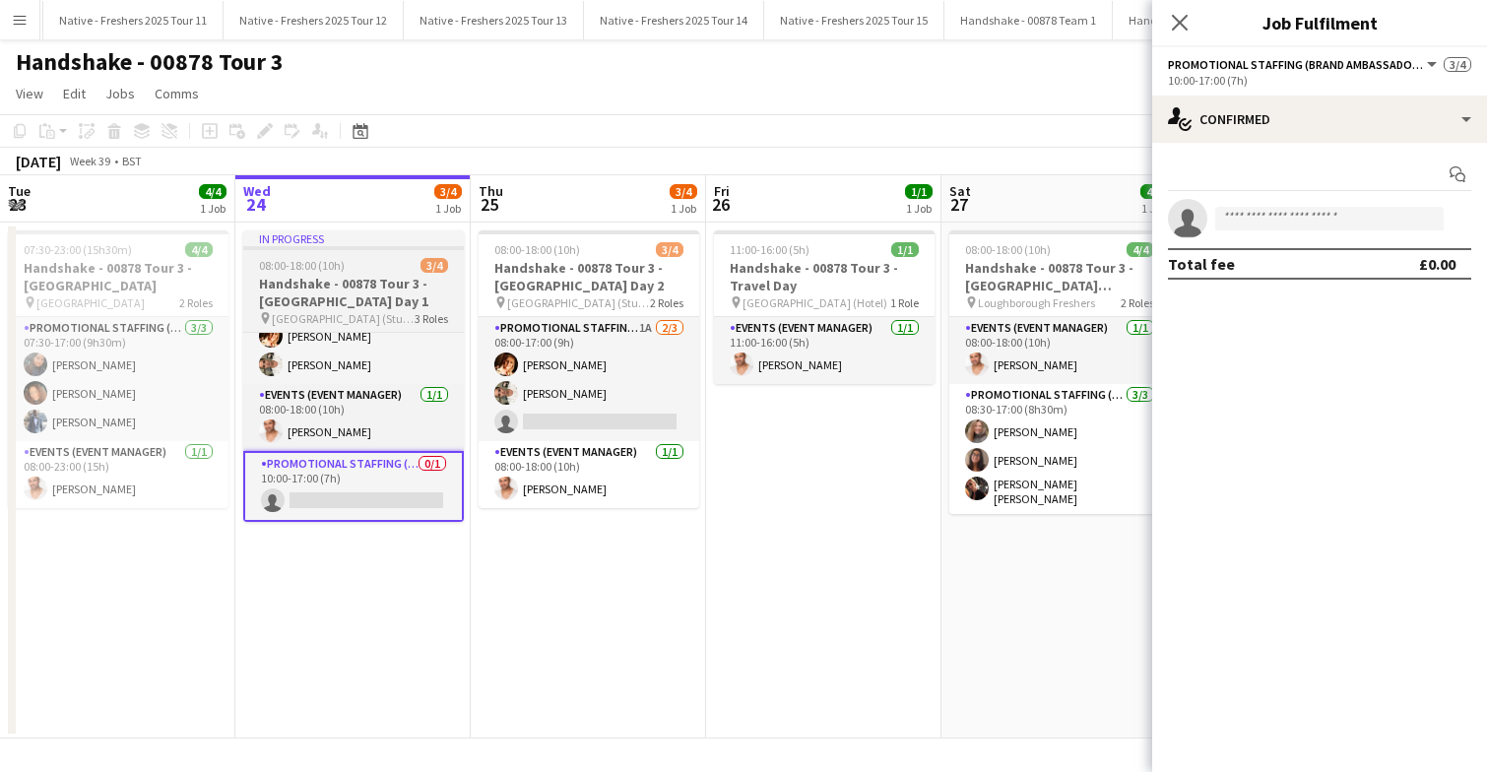
click at [352, 267] on div "08:00-18:00 (10h) 3/4" at bounding box center [353, 265] width 221 height 15
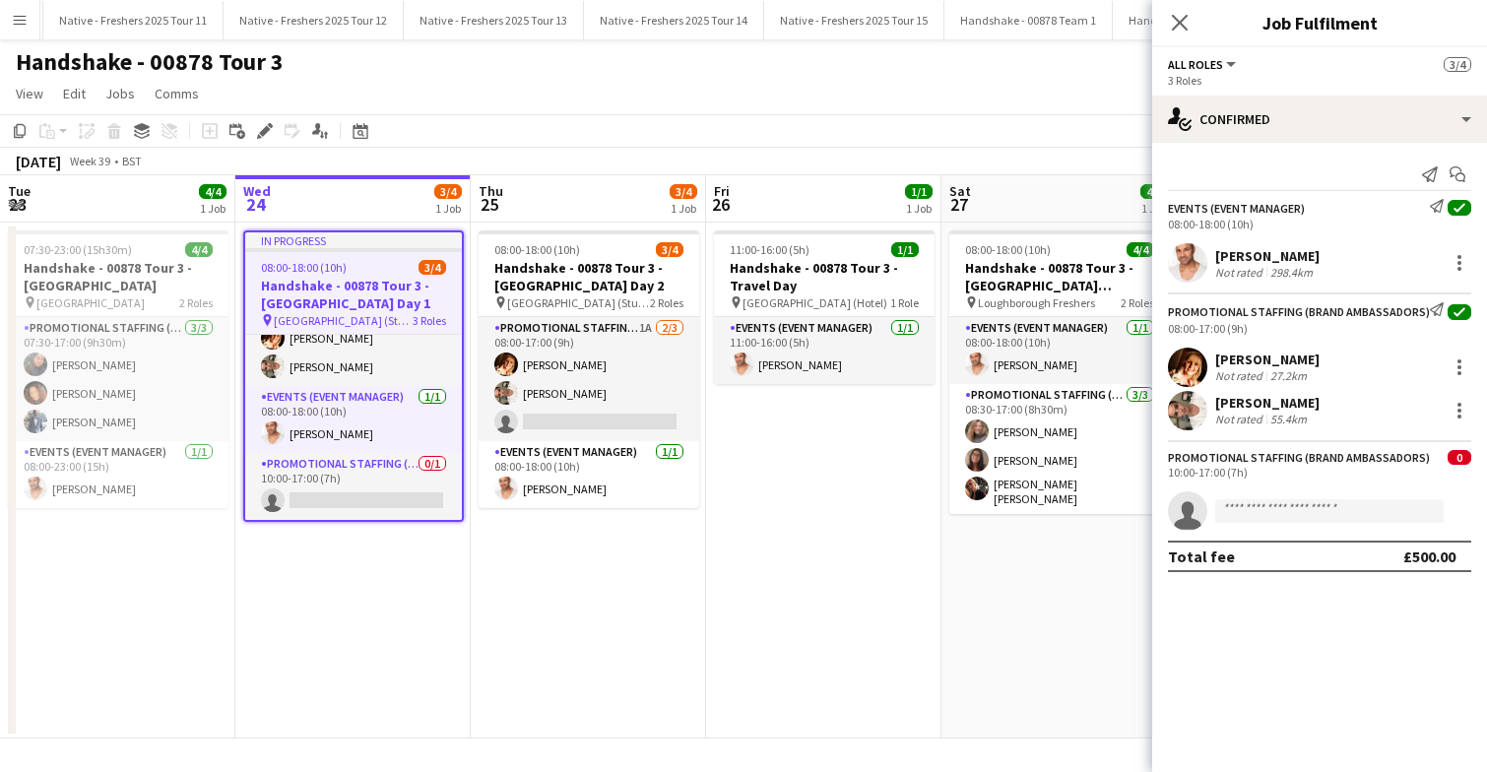
click at [352, 267] on div "08:00-18:00 (10h) 3/4" at bounding box center [353, 267] width 217 height 15
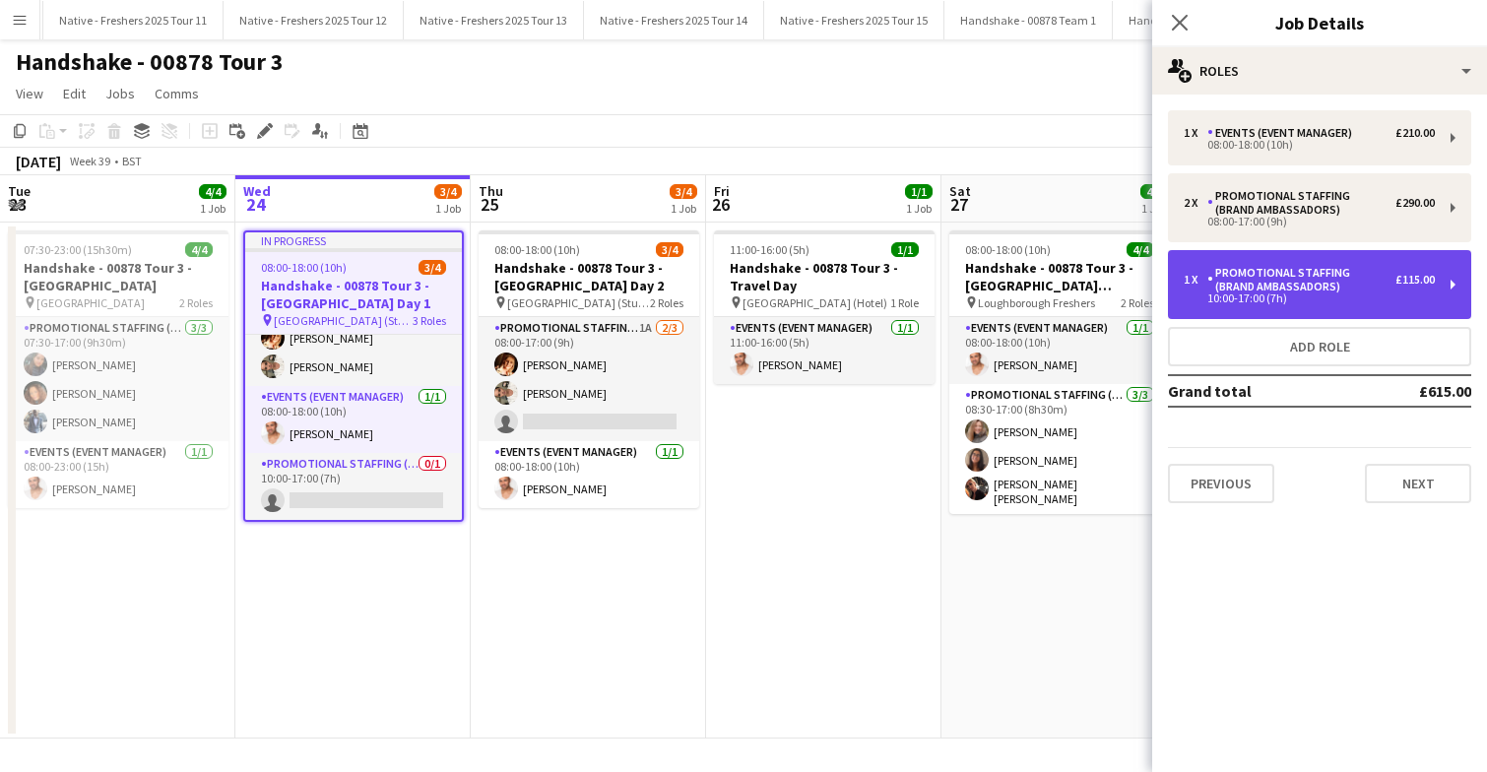
click at [1328, 289] on div "Promotional Staffing (Brand Ambassadors)" at bounding box center [1301, 280] width 188 height 28
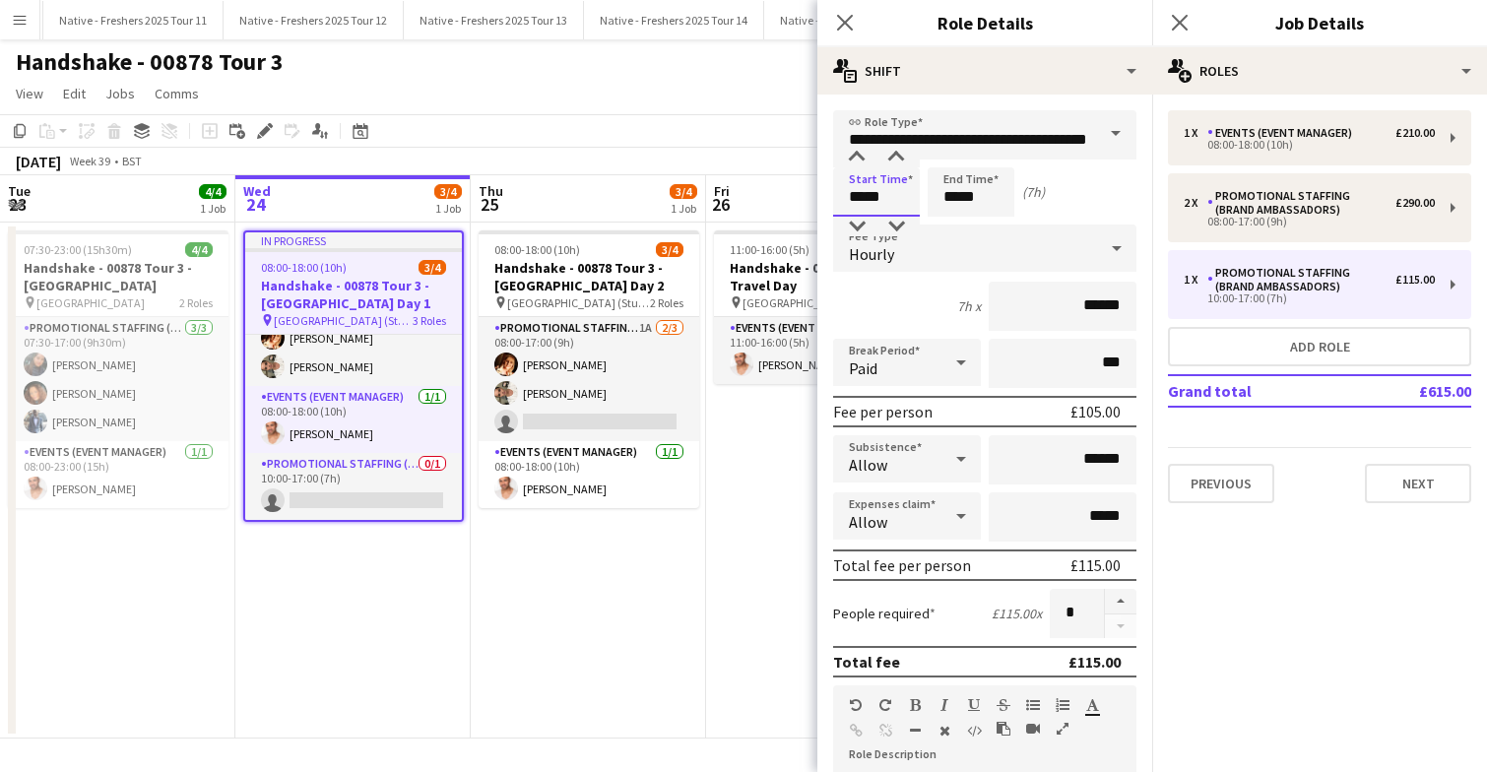
click at [894, 193] on input "*****" at bounding box center [876, 191] width 87 height 49
type input "*****"
click at [857, 158] on div at bounding box center [856, 158] width 39 height 20
click at [1178, 16] on icon "Close pop-in" at bounding box center [1179, 22] width 19 height 19
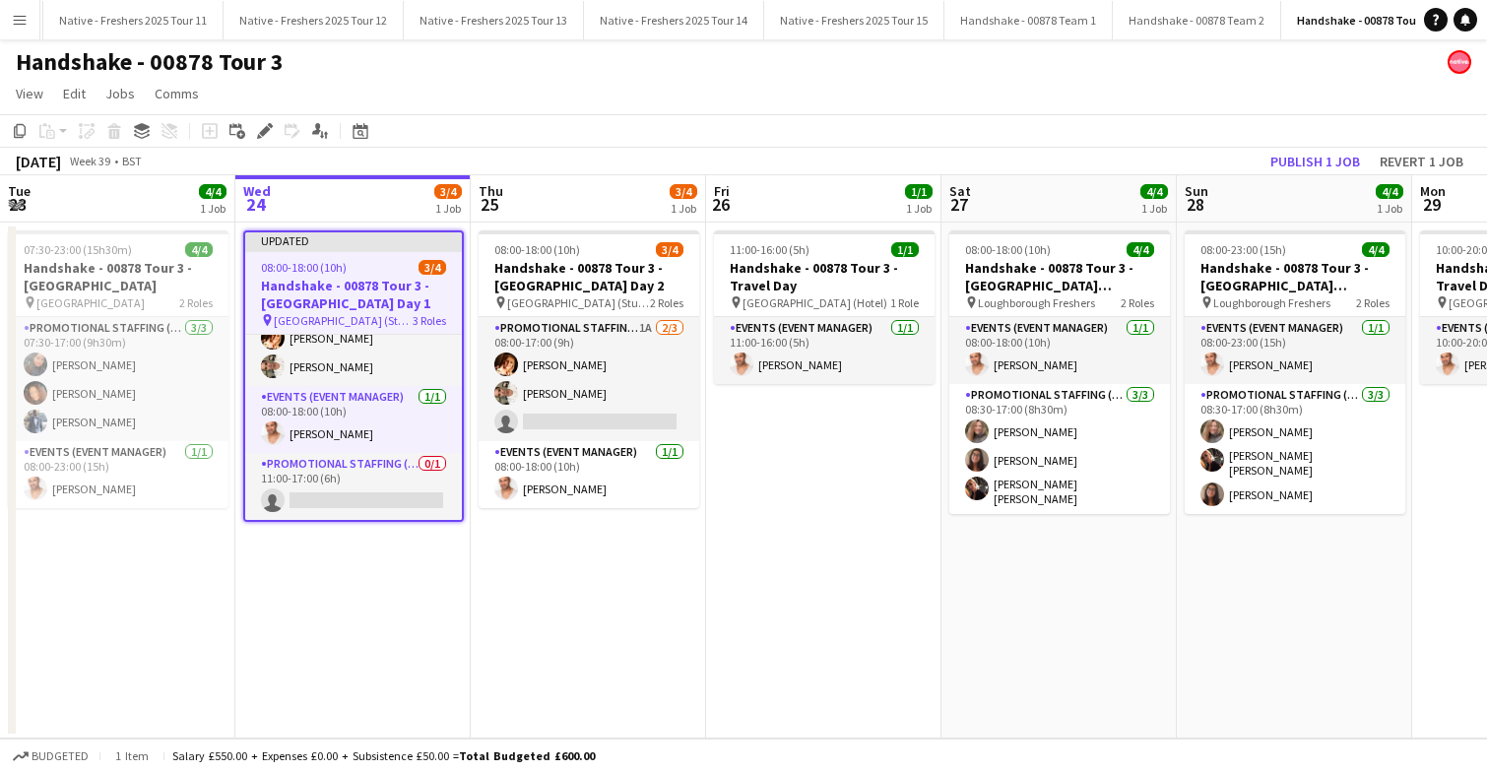
click at [804, 445] on app-date-cell "11:00-16:00 (5h) 1/1 Handshake - 00878 Tour 3 - Travel Day pin Loughborough (Ho…" at bounding box center [823, 481] width 235 height 516
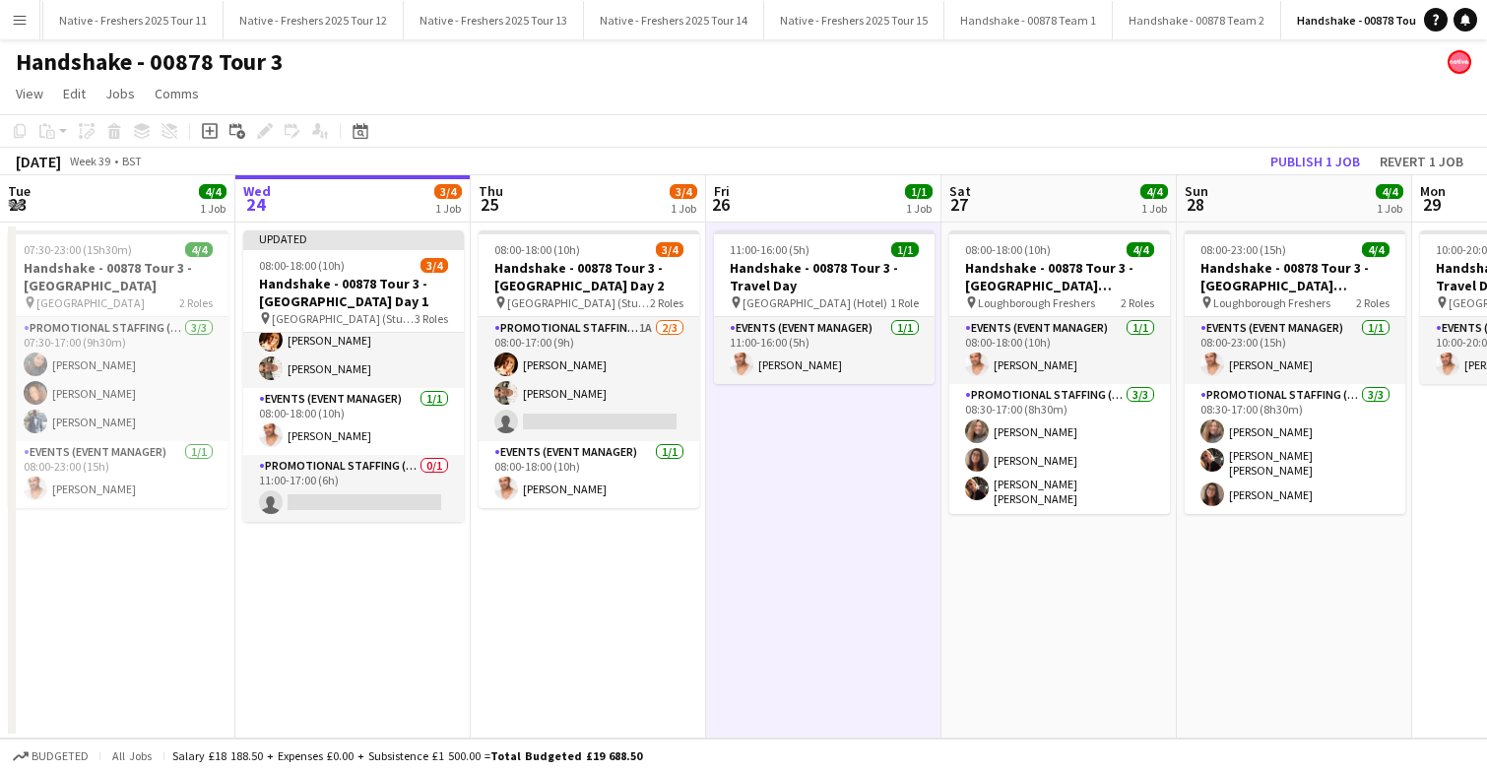
scroll to position [40, 0]
click at [1320, 161] on button "Publish 1 job" at bounding box center [1314, 162] width 105 height 26
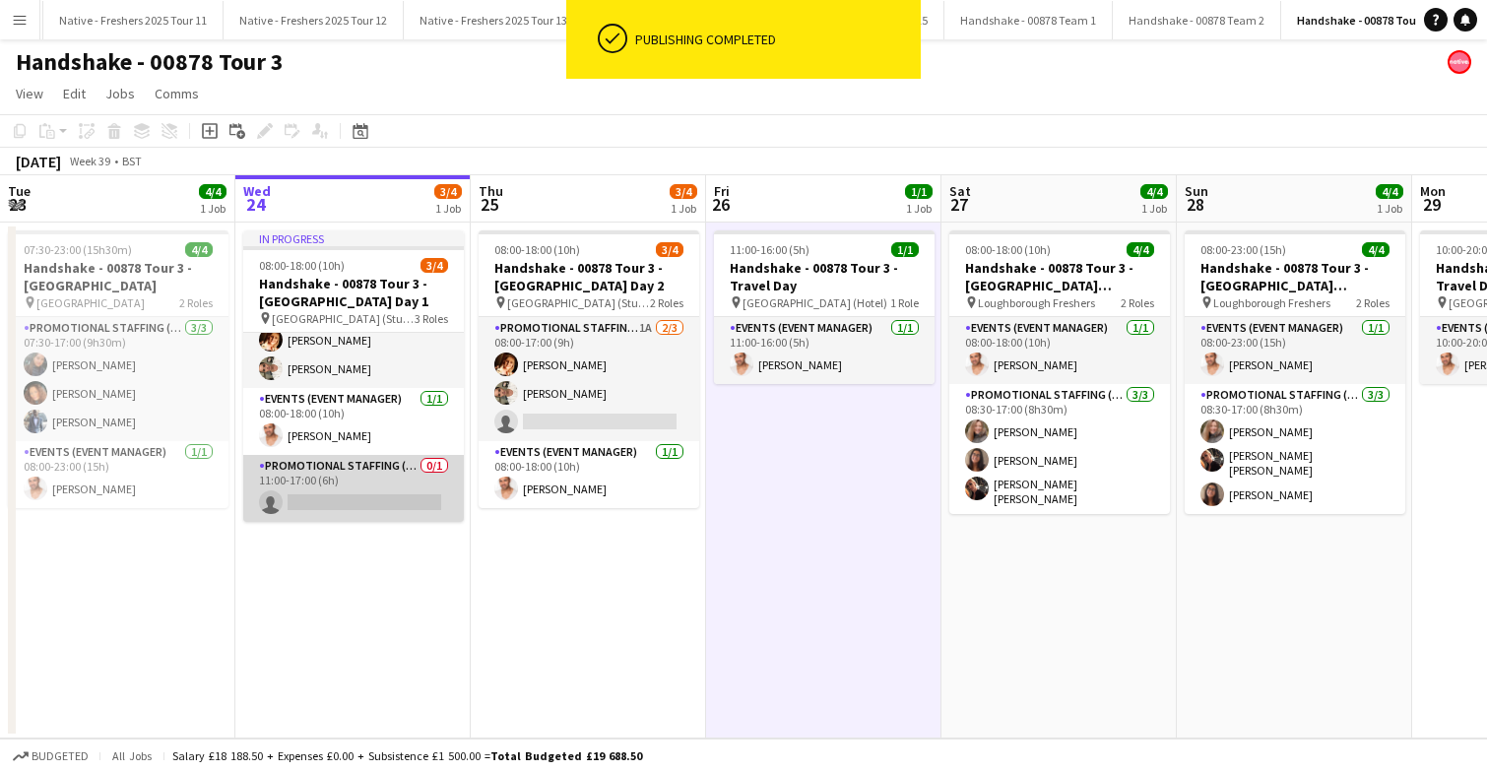
click at [355, 495] on app-card-role "Promotional Staffing (Brand Ambassadors) 0/1 11:00-17:00 (6h) single-neutral-ac…" at bounding box center [353, 488] width 221 height 67
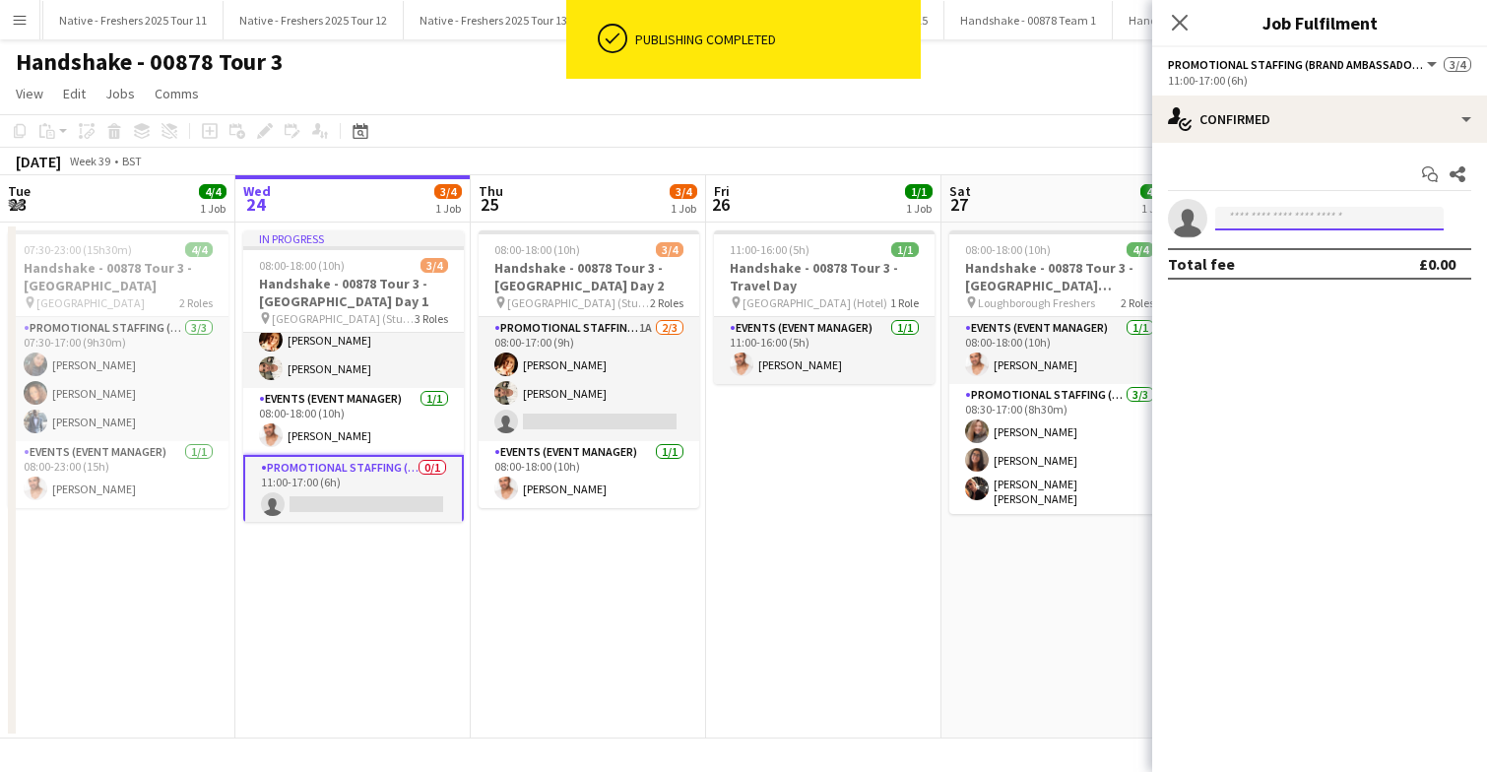
click at [1308, 218] on input at bounding box center [1329, 219] width 228 height 24
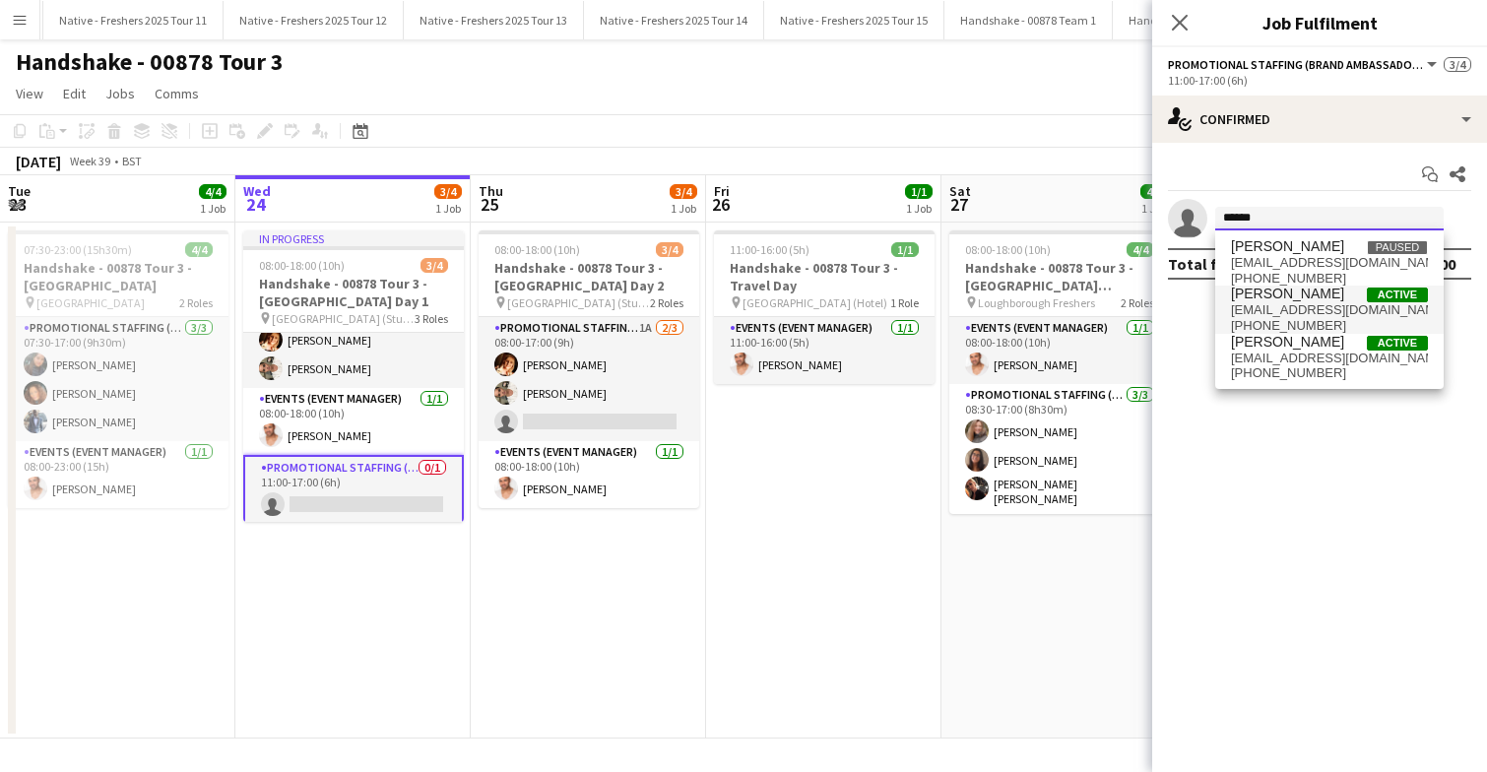
type input "******"
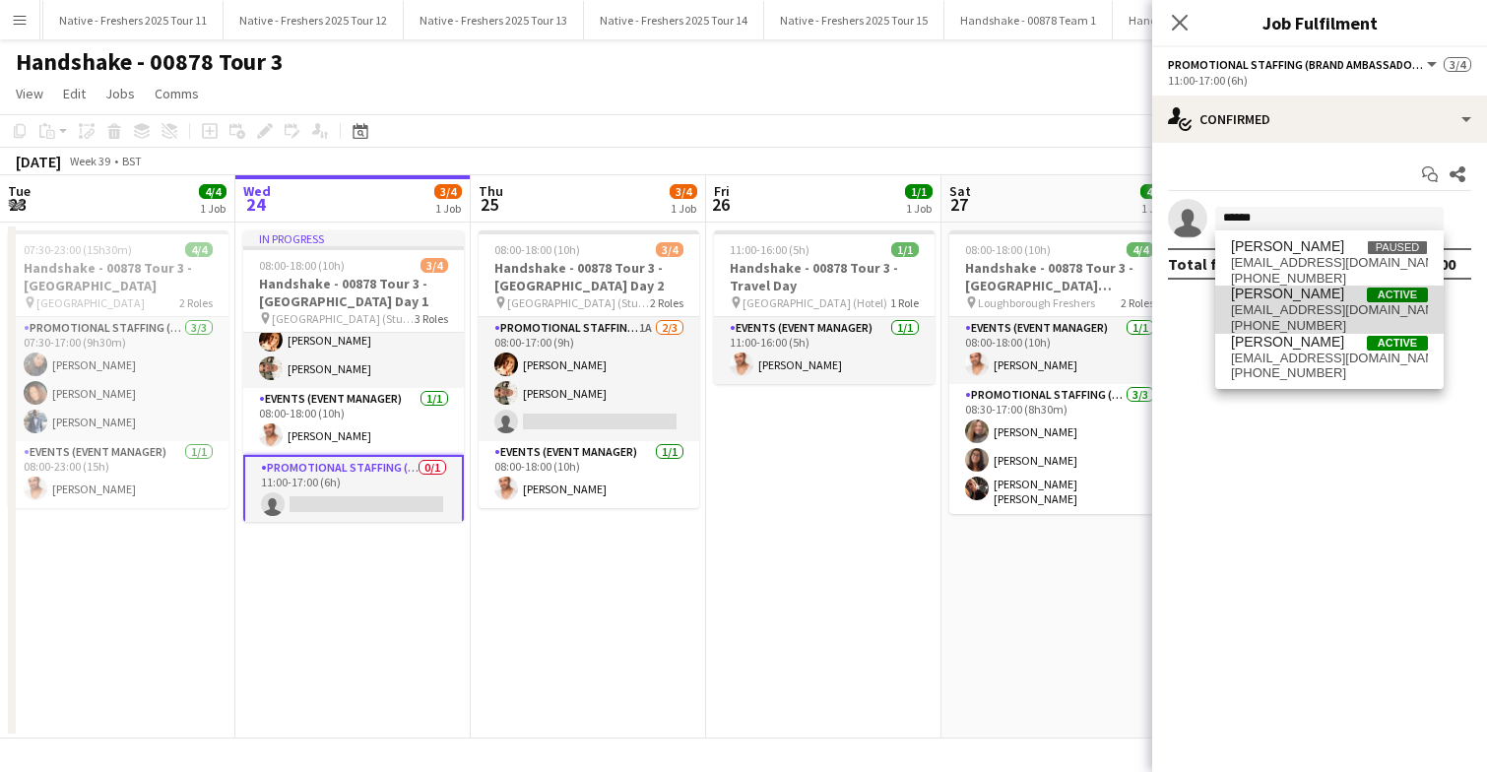
click at [1308, 304] on span "georgessaiid@hotmail.com" at bounding box center [1329, 310] width 197 height 16
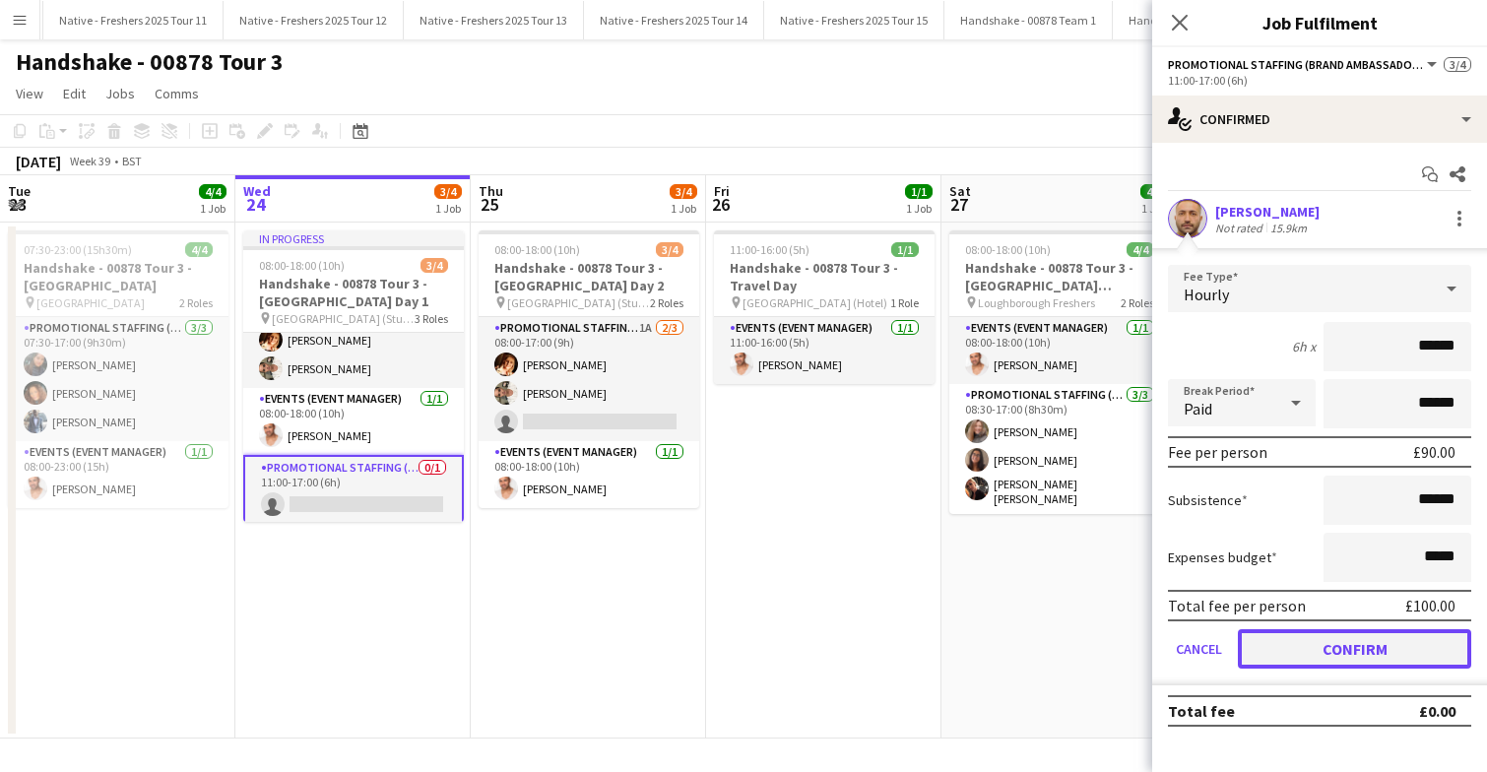
click at [1317, 651] on button "Confirm" at bounding box center [1354, 648] width 233 height 39
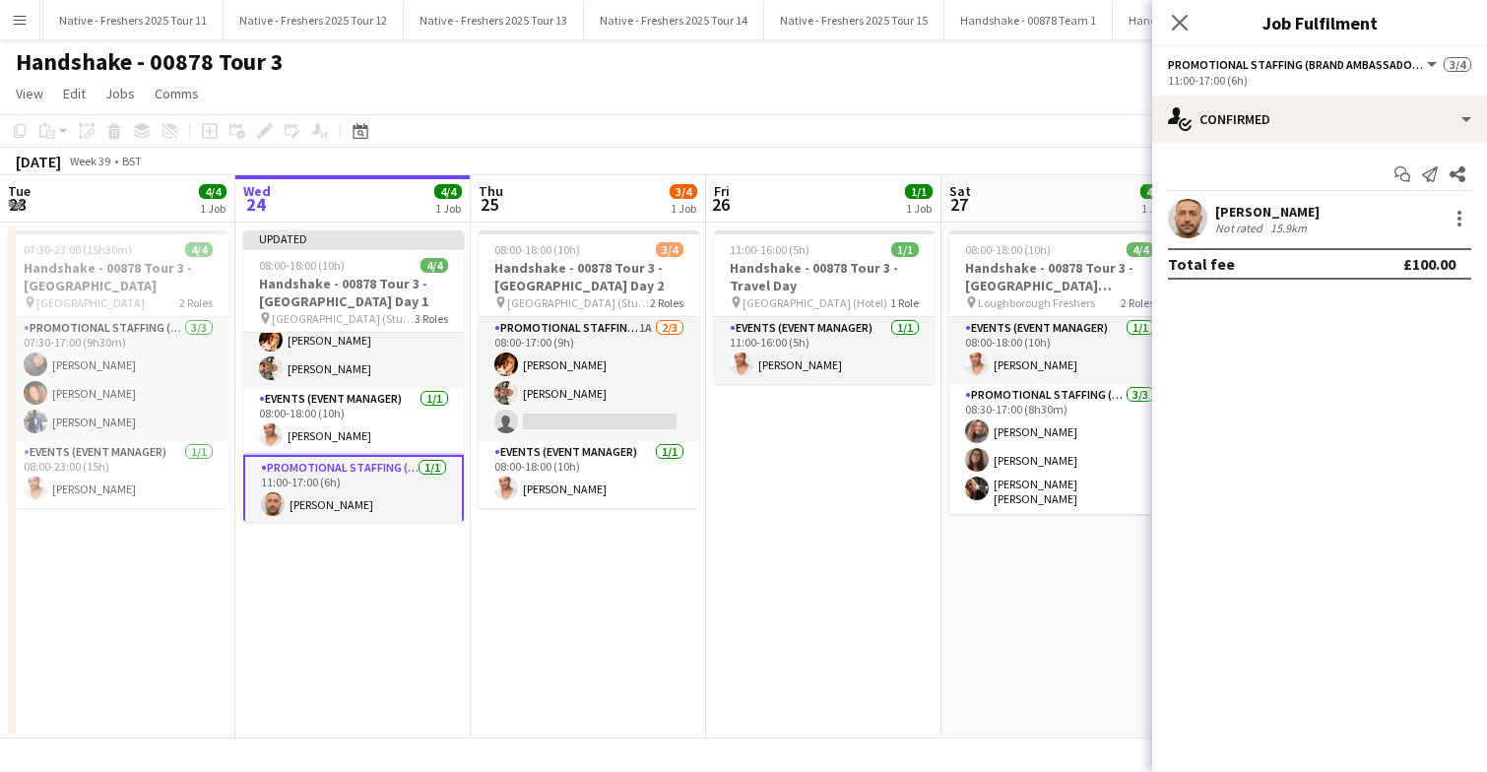
click at [742, 483] on app-date-cell "11:00-16:00 (5h) 1/1 Handshake - 00878 Tour 3 - Travel Day pin Loughborough (Ho…" at bounding box center [823, 481] width 235 height 516
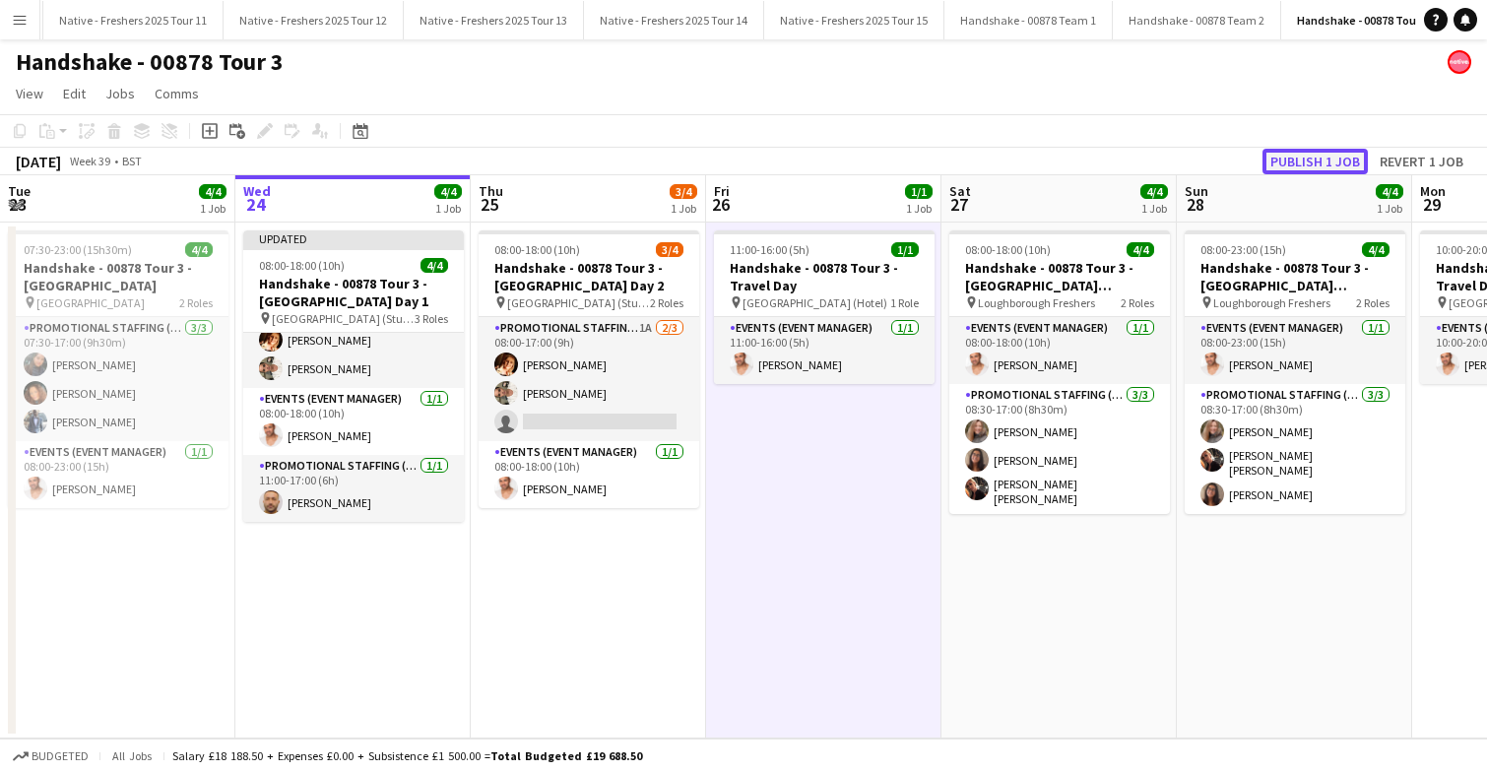
click at [1327, 164] on button "Publish 1 job" at bounding box center [1314, 162] width 105 height 26
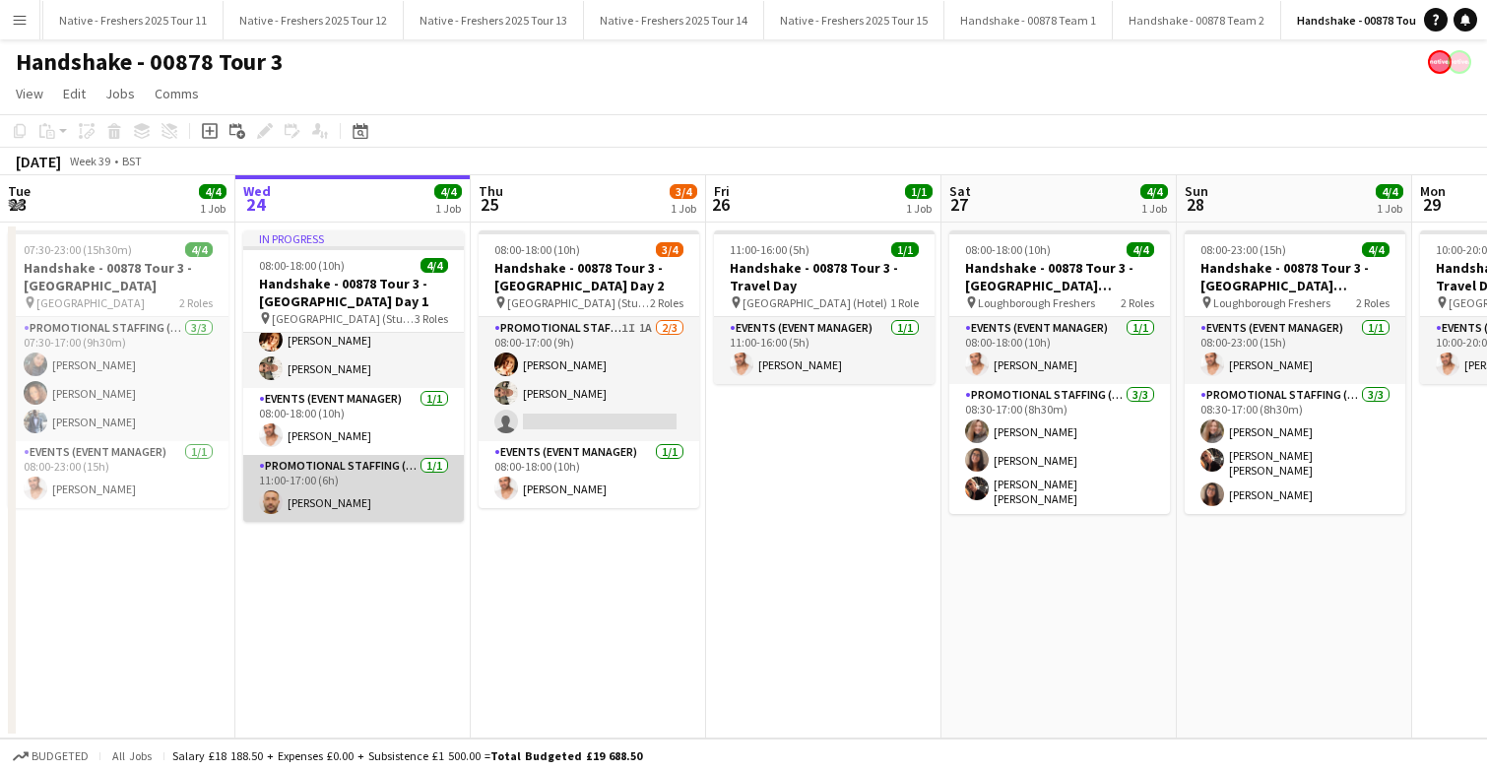
click at [366, 489] on app-card-role "Promotional Staffing (Brand Ambassadors) 1/1 11:00-17:00 (6h) George Said" at bounding box center [353, 488] width 221 height 67
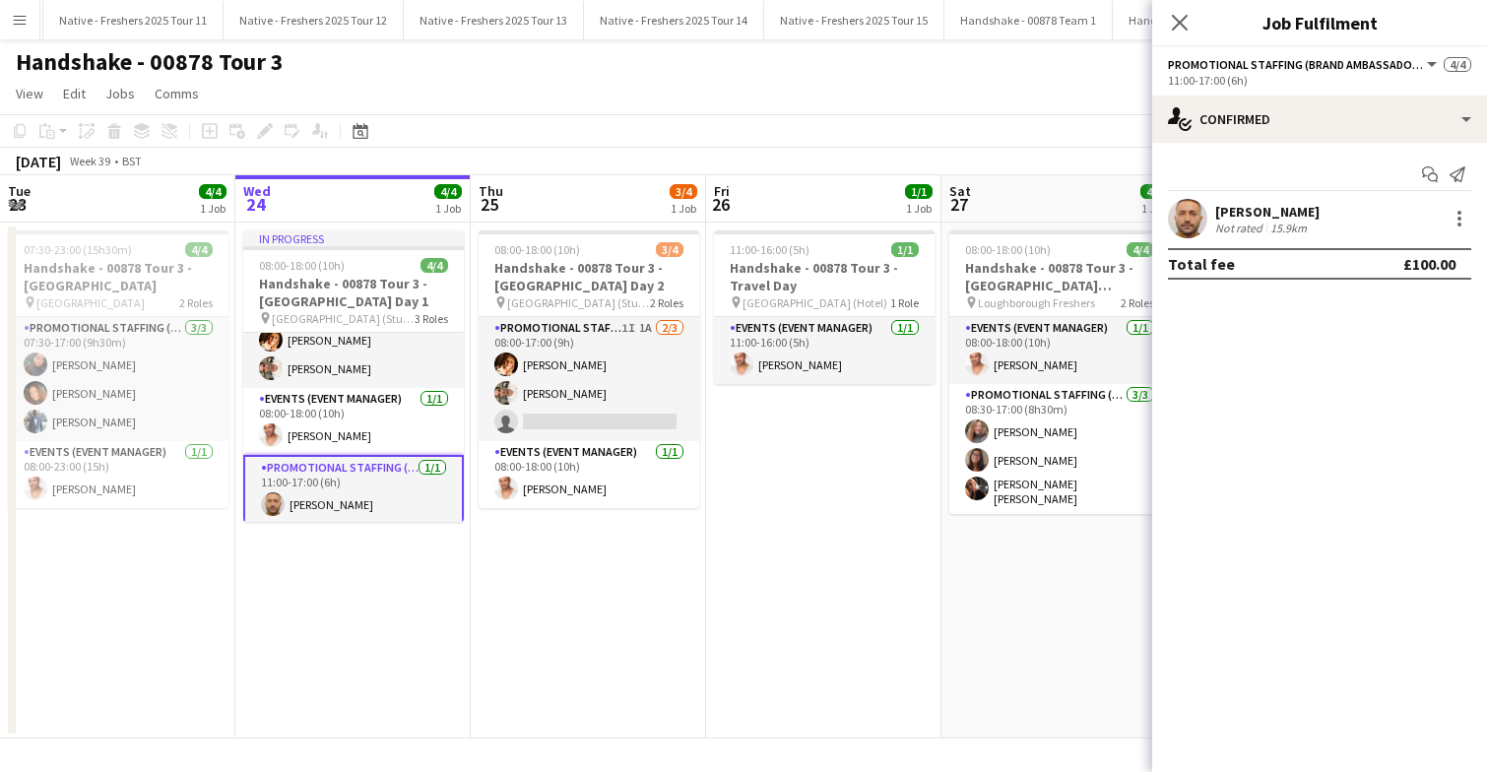
click at [1194, 209] on app-user-avatar at bounding box center [1187, 218] width 39 height 39
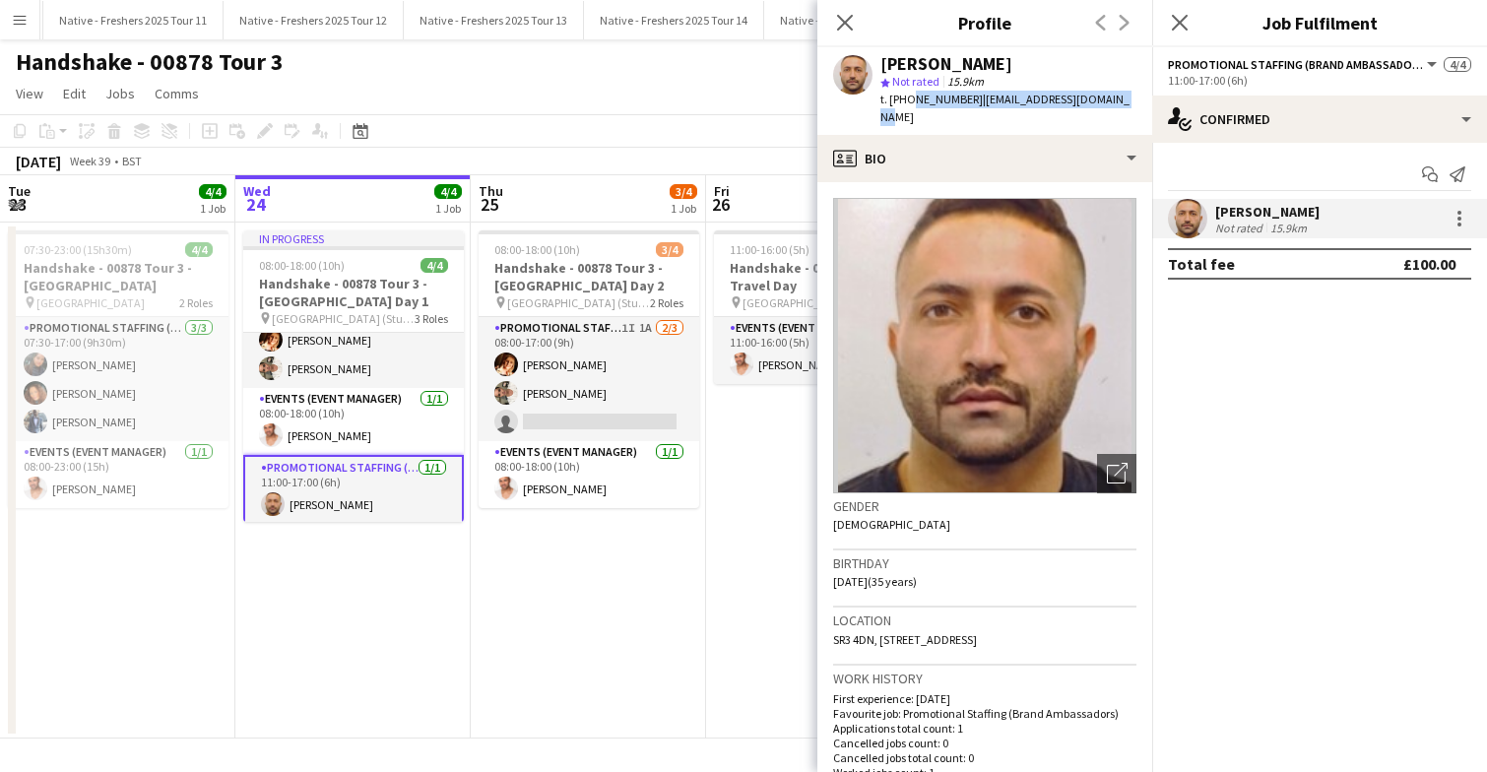
drag, startPoint x: 909, startPoint y: 97, endPoint x: 1115, endPoint y: 95, distance: 205.8
click at [1115, 95] on div "George Said star Not rated 15.9km t. +447902586933 | georgessaiid@hotmail.com" at bounding box center [984, 91] width 335 height 88
copy div "7902586933 | georgessaiid@hotmail.com"
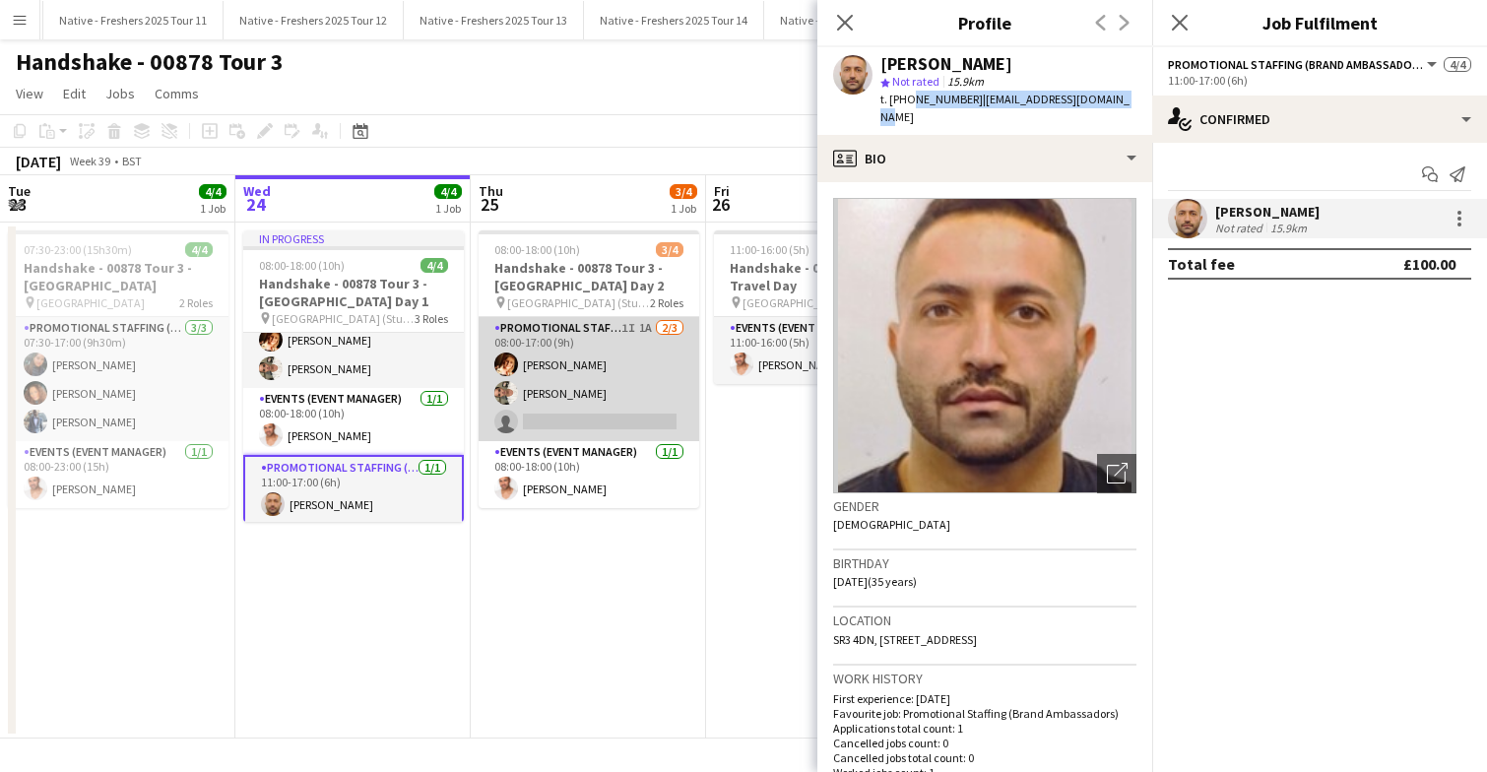
click at [643, 389] on app-card-role "Promotional Staffing (Brand Ambassadors) 1I 1A 2/3 08:00-17:00 (9h) Sam Soulsby…" at bounding box center [588, 379] width 221 height 124
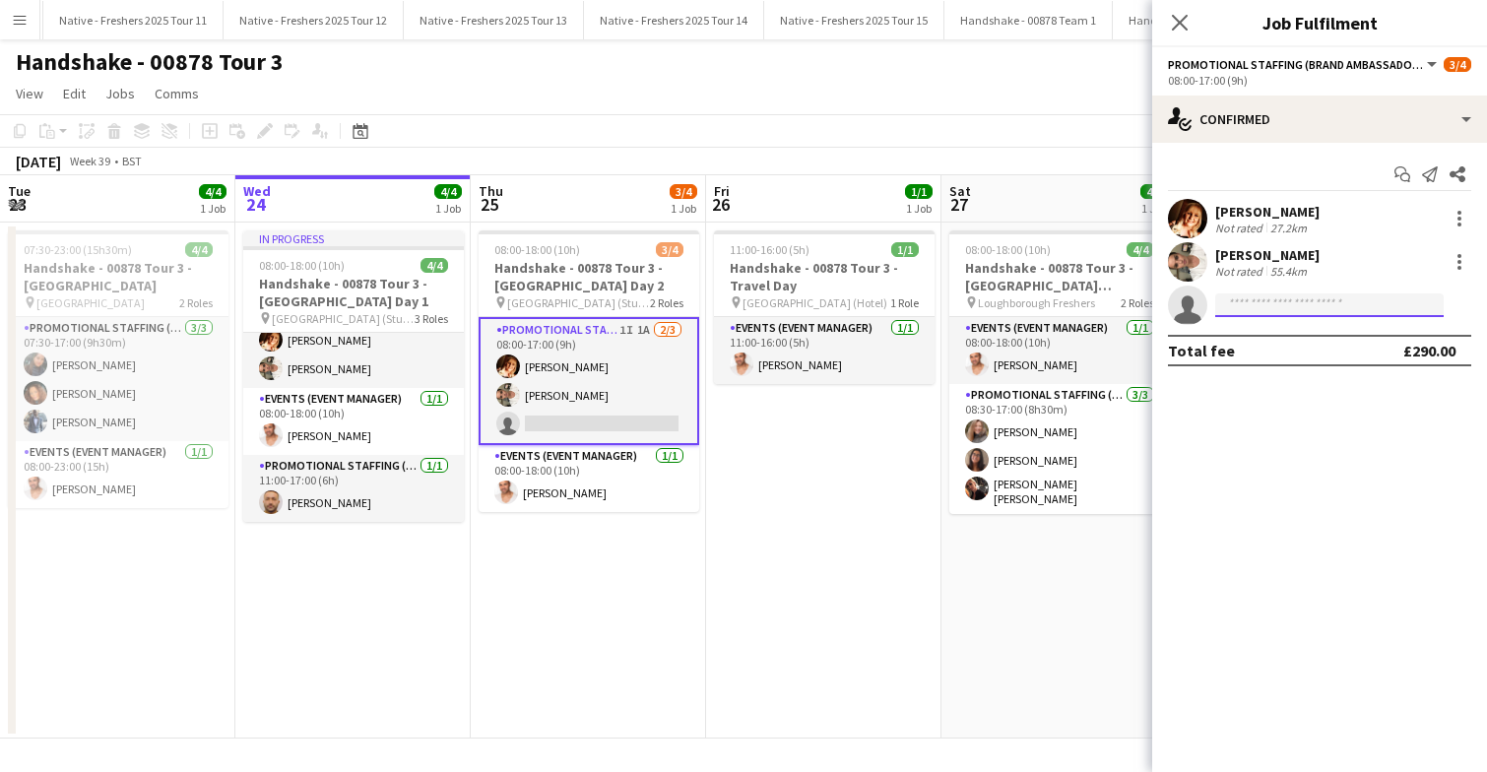
click at [1294, 307] on input at bounding box center [1329, 305] width 228 height 24
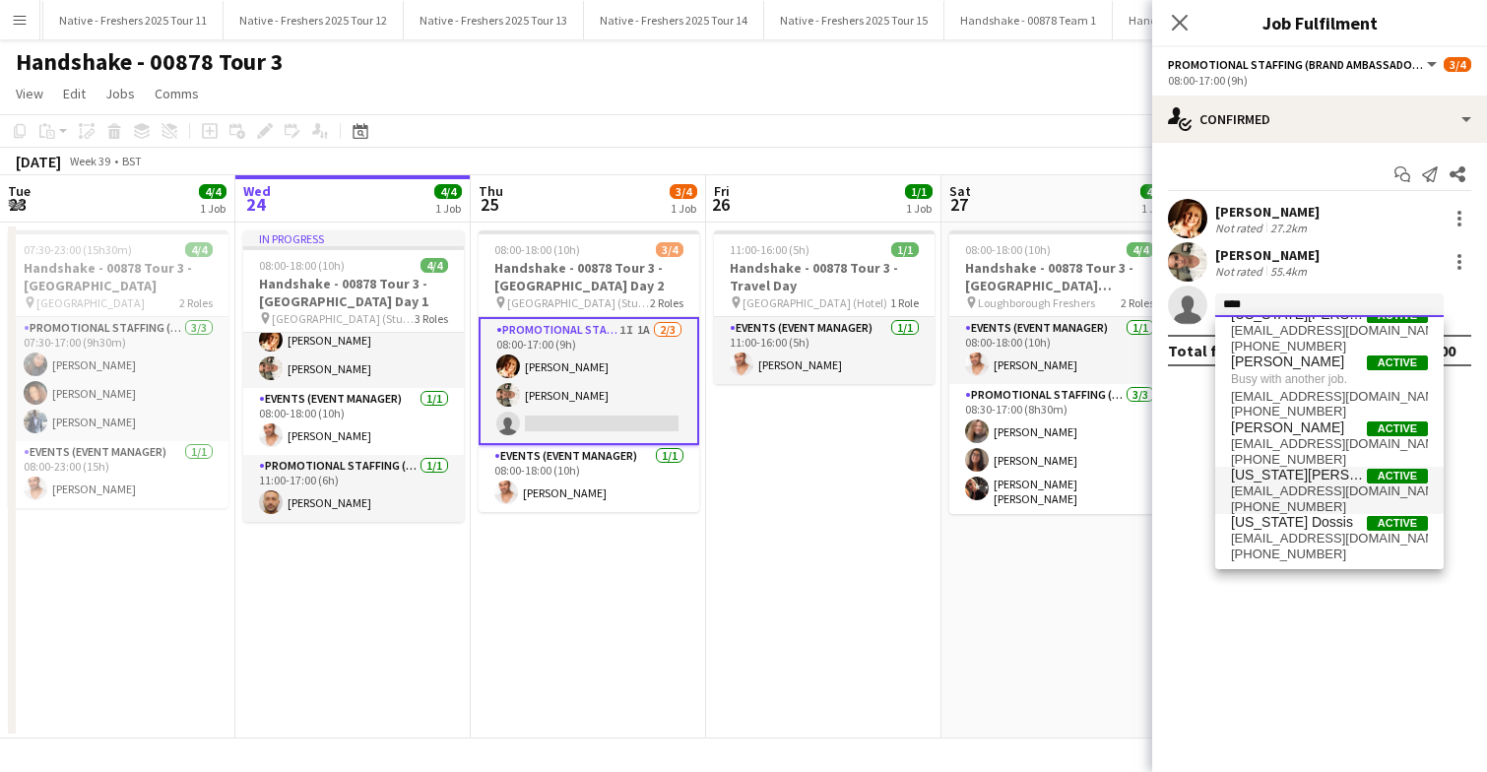
scroll to position [0, 0]
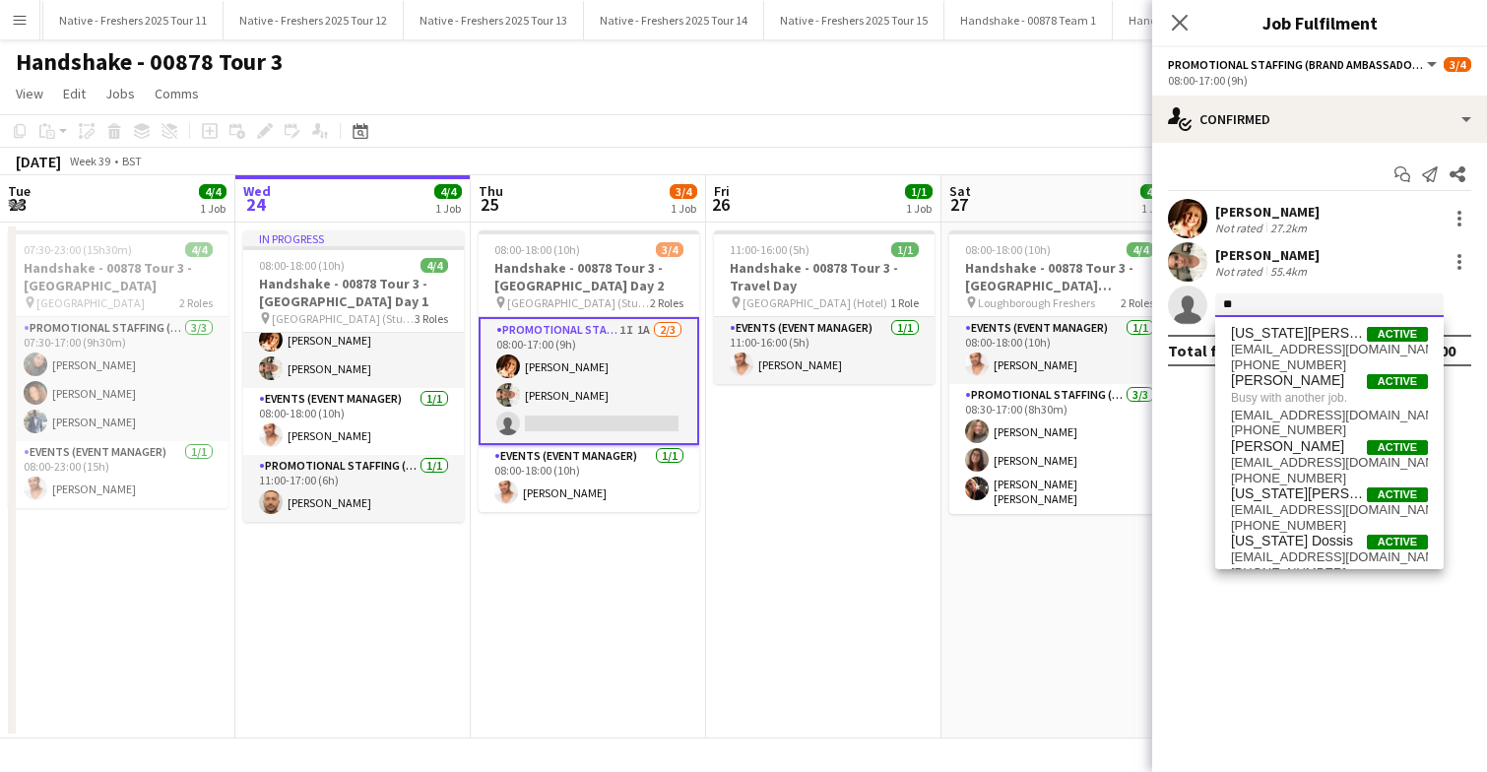
type input "*"
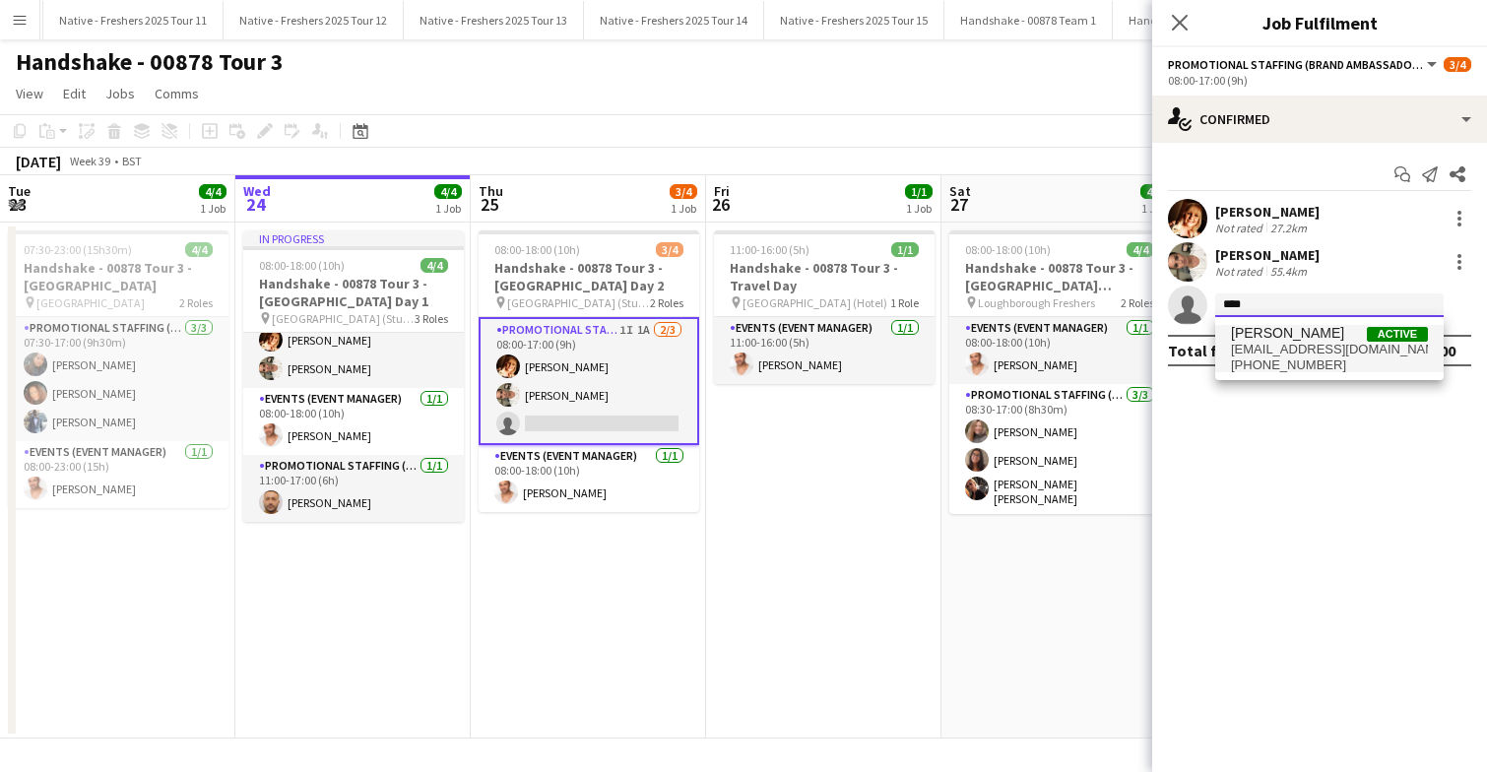
type input "****"
click at [1288, 337] on span "George Said" at bounding box center [1287, 333] width 113 height 17
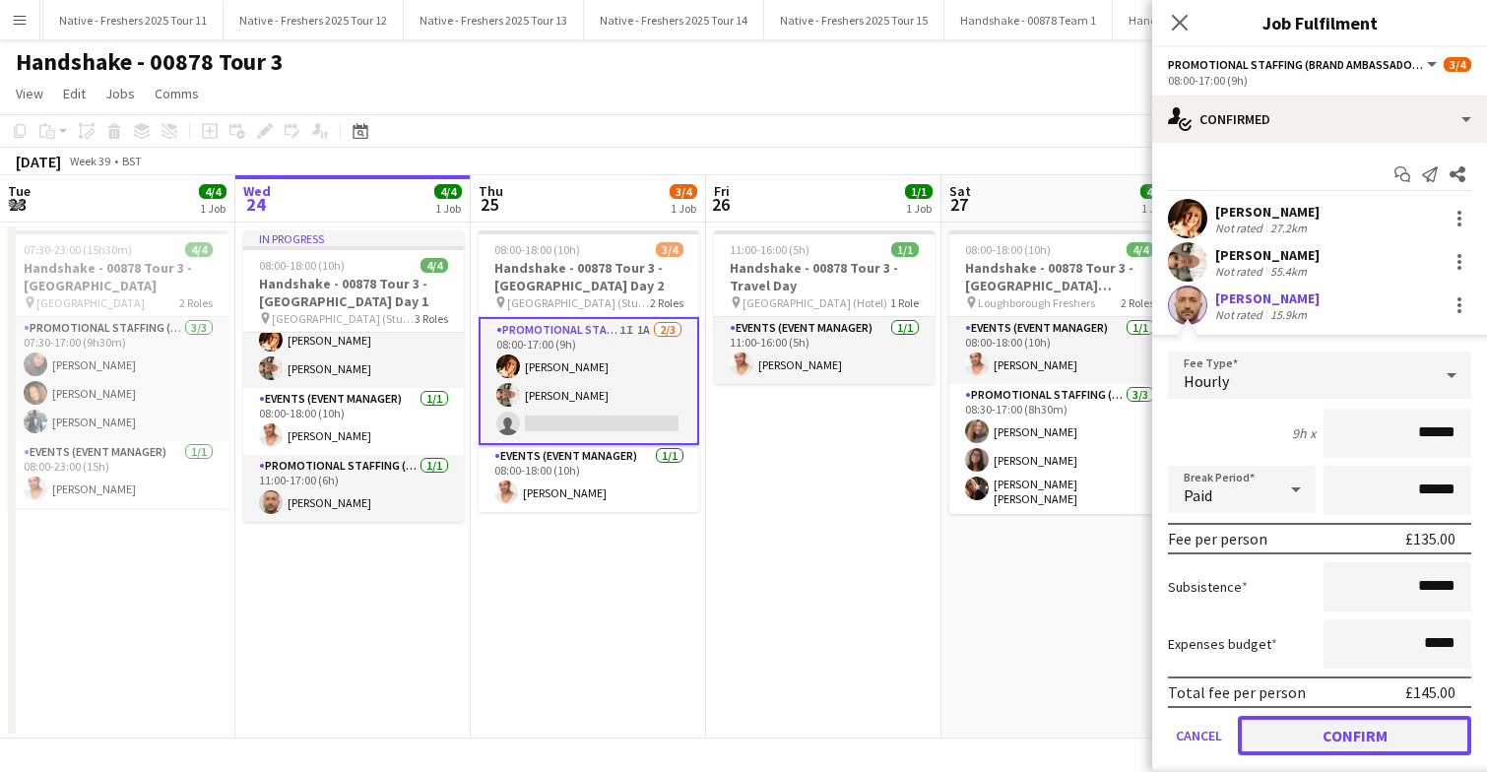
click at [1298, 732] on button "Confirm" at bounding box center [1354, 735] width 233 height 39
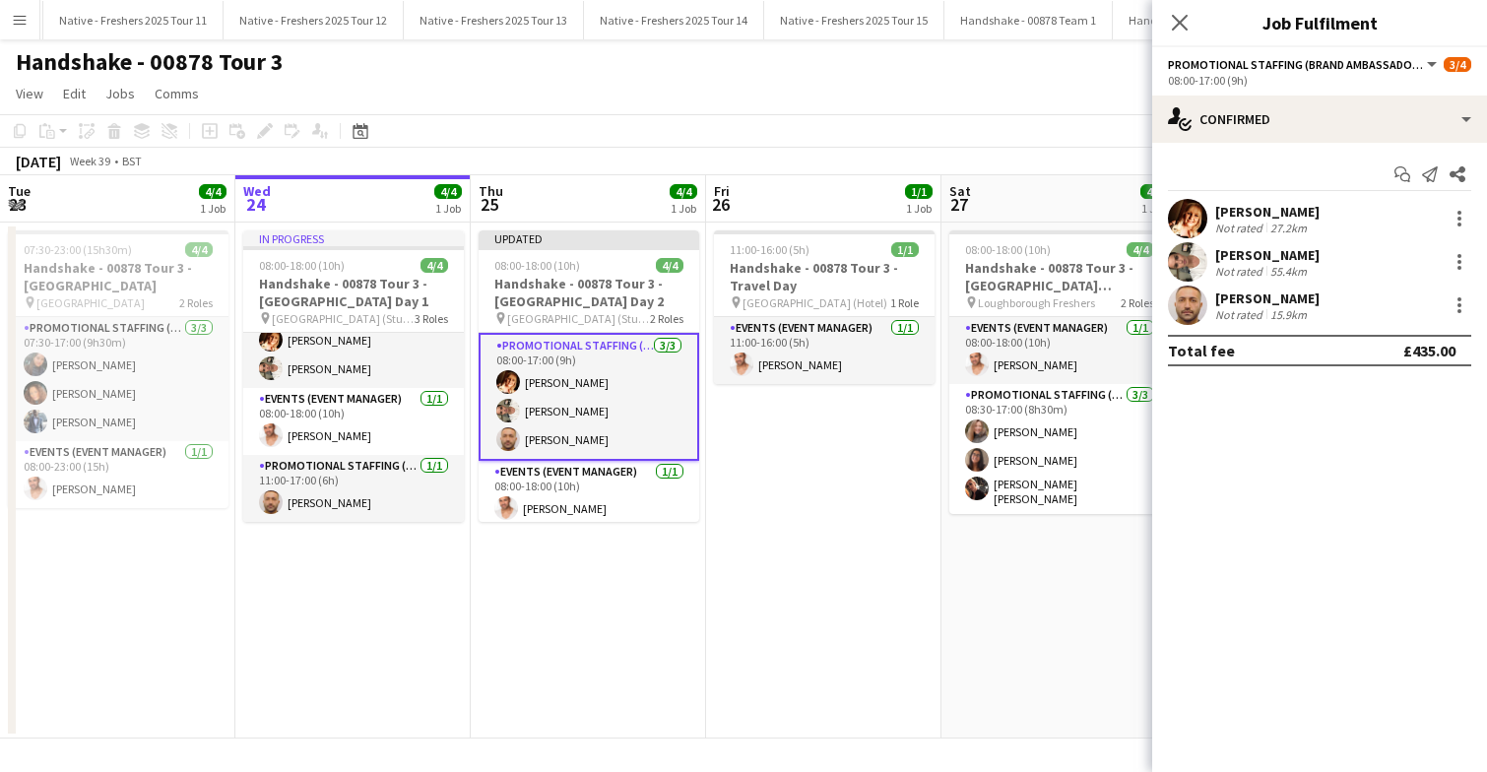
click at [819, 447] on app-date-cell "11:00-16:00 (5h) 1/1 Handshake - 00878 Tour 3 - Travel Day pin Loughborough (Ho…" at bounding box center [823, 481] width 235 height 516
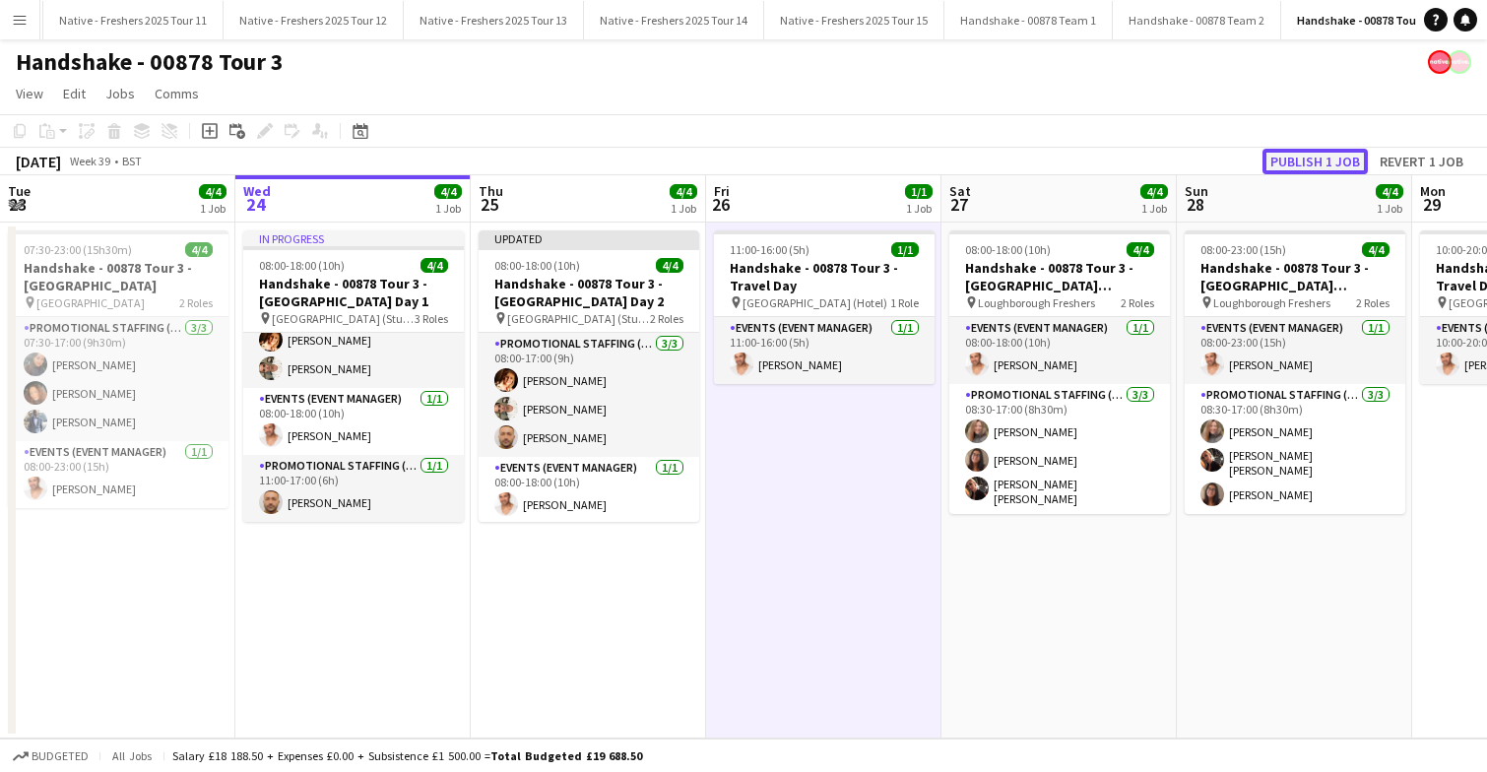
click at [1308, 167] on button "Publish 1 job" at bounding box center [1314, 162] width 105 height 26
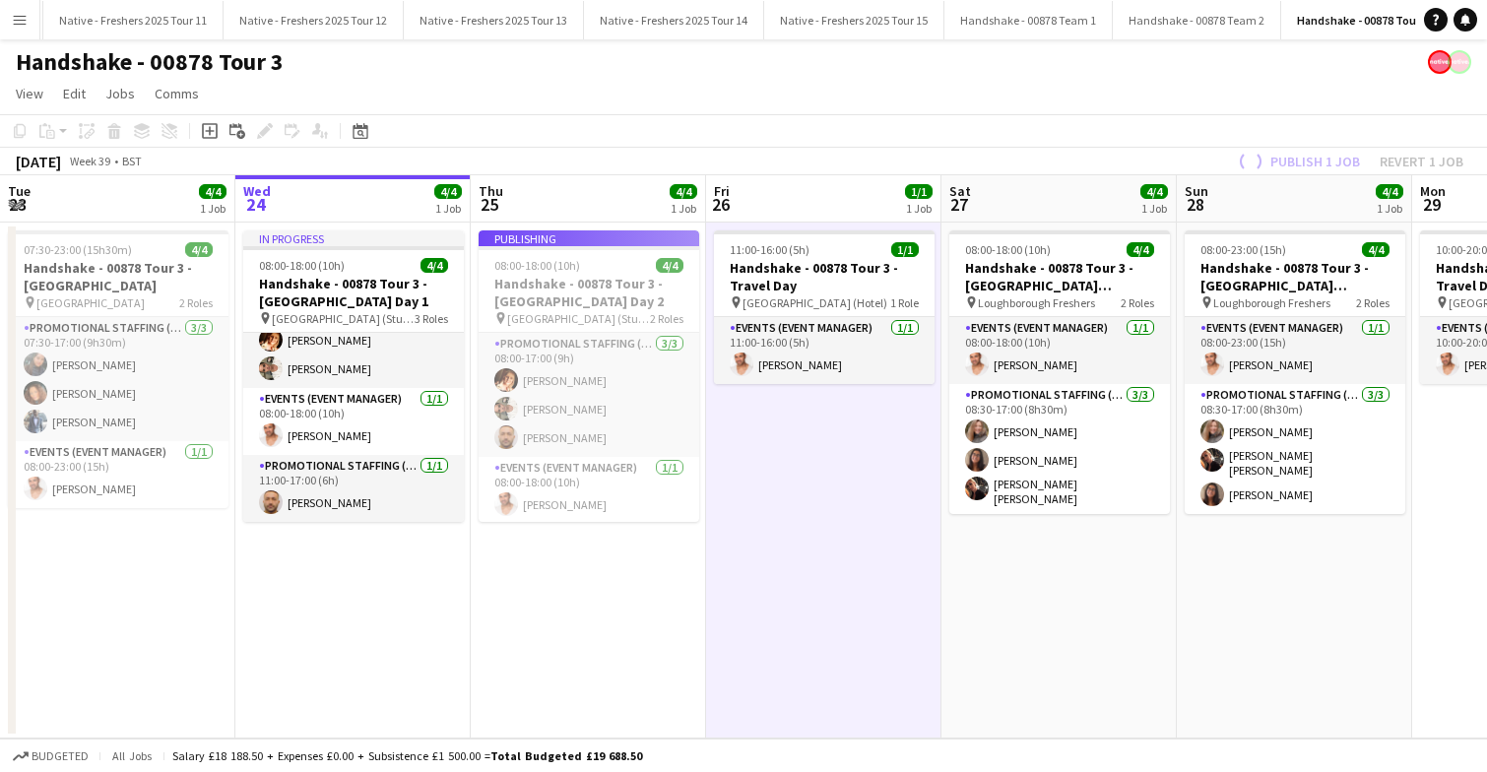
click at [786, 472] on app-date-cell "11:00-16:00 (5h) 1/1 Handshake - 00878 Tour 3 - Travel Day pin Loughborough (Ho…" at bounding box center [823, 481] width 235 height 516
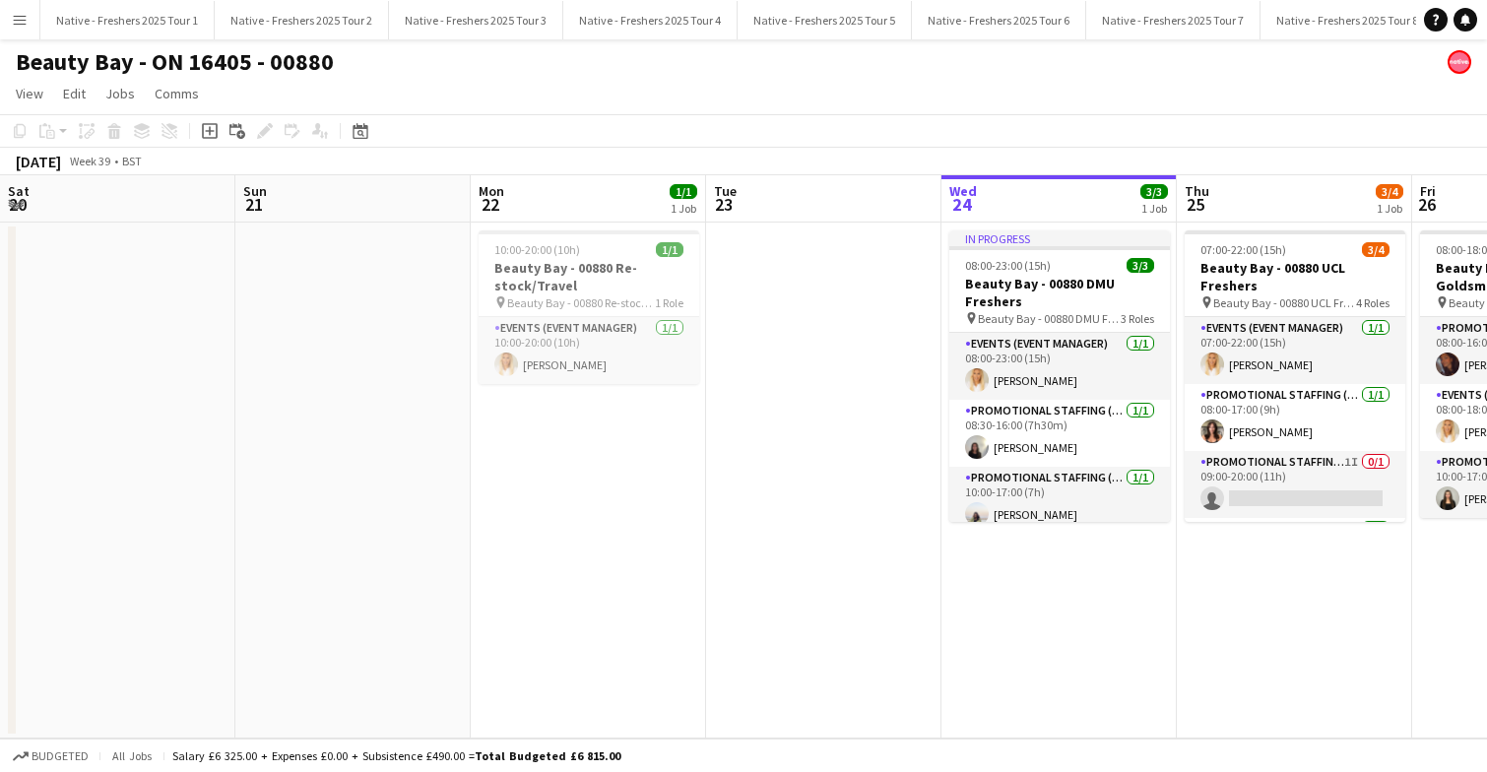
scroll to position [0, 474]
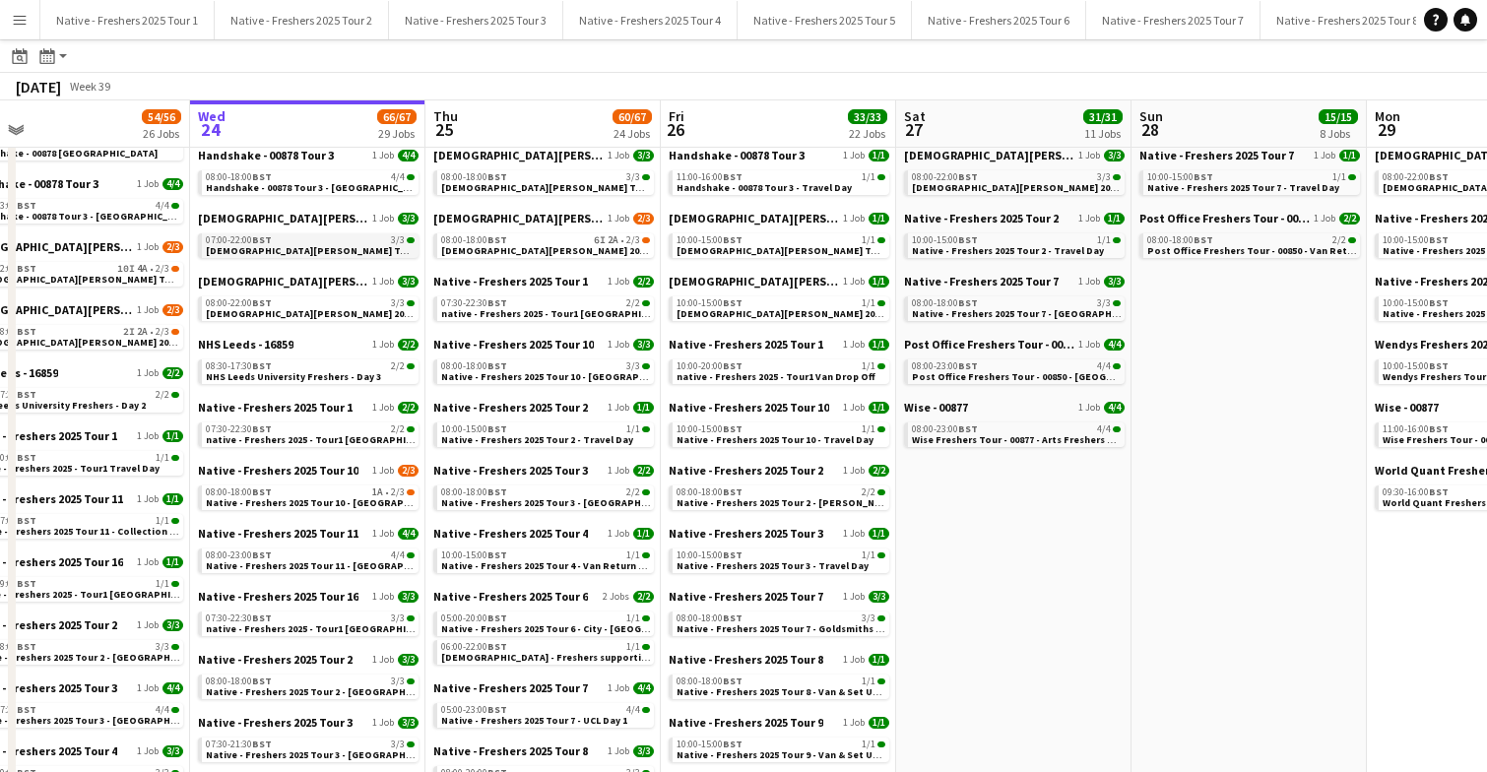
scroll to position [0, 479]
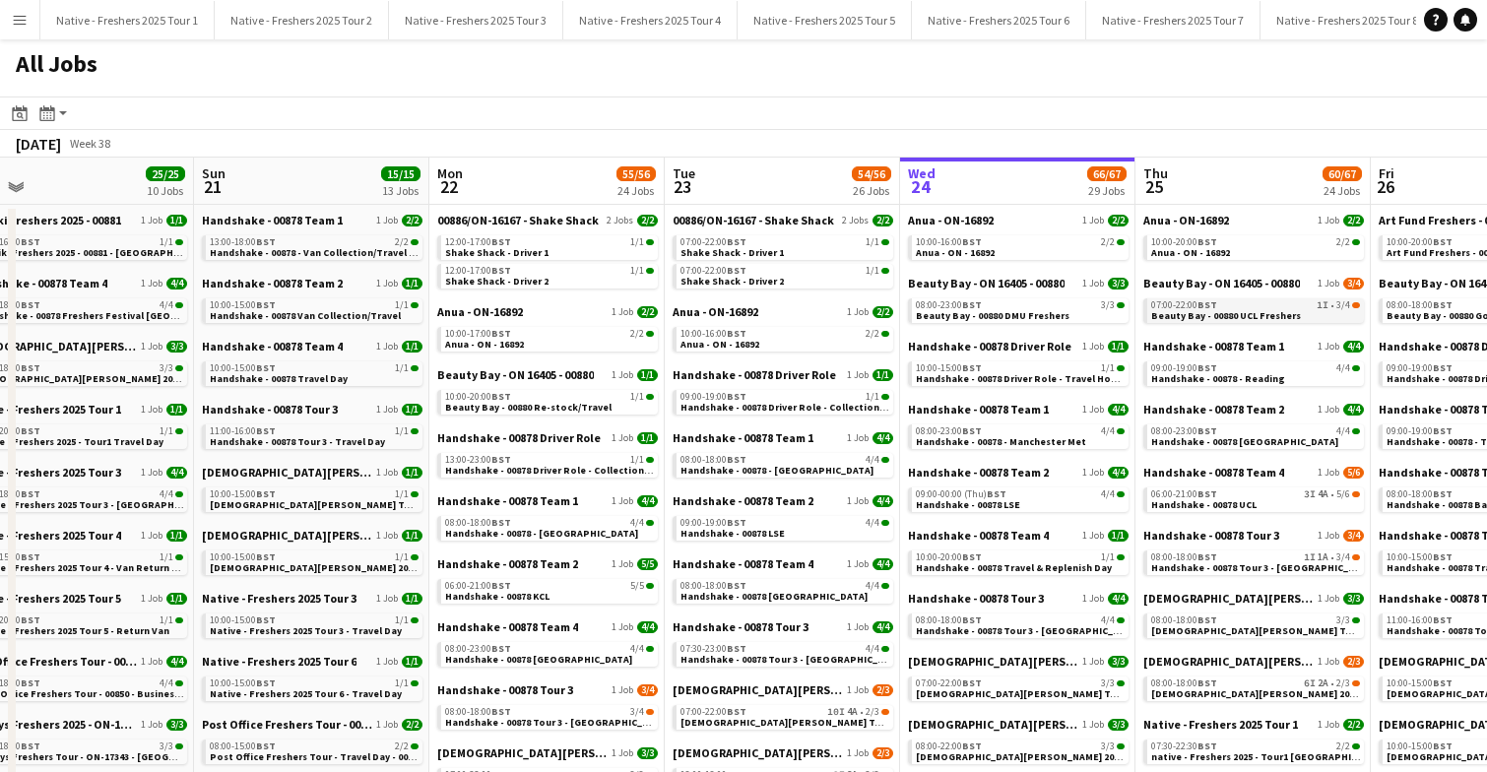
scroll to position [0, 452]
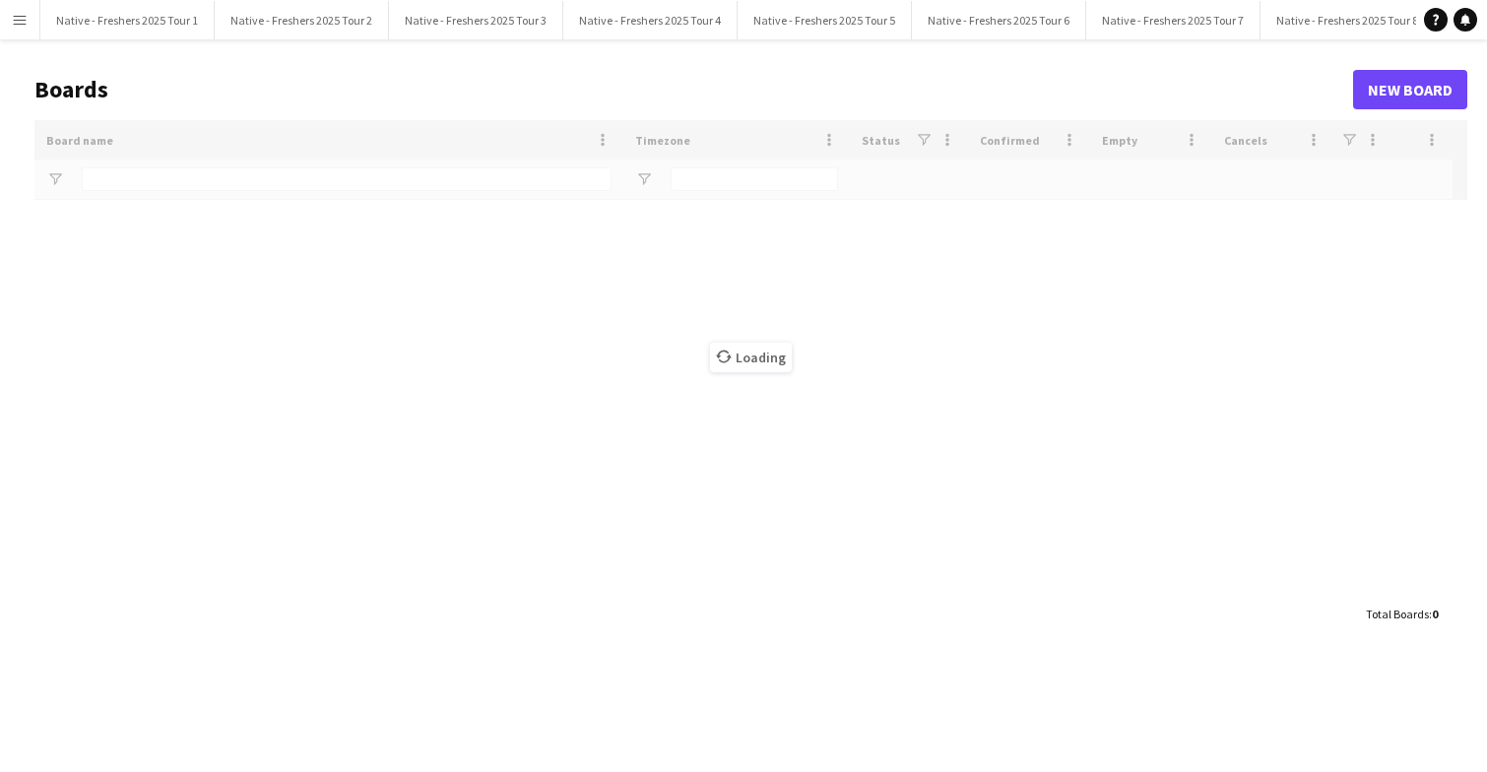
type input "***"
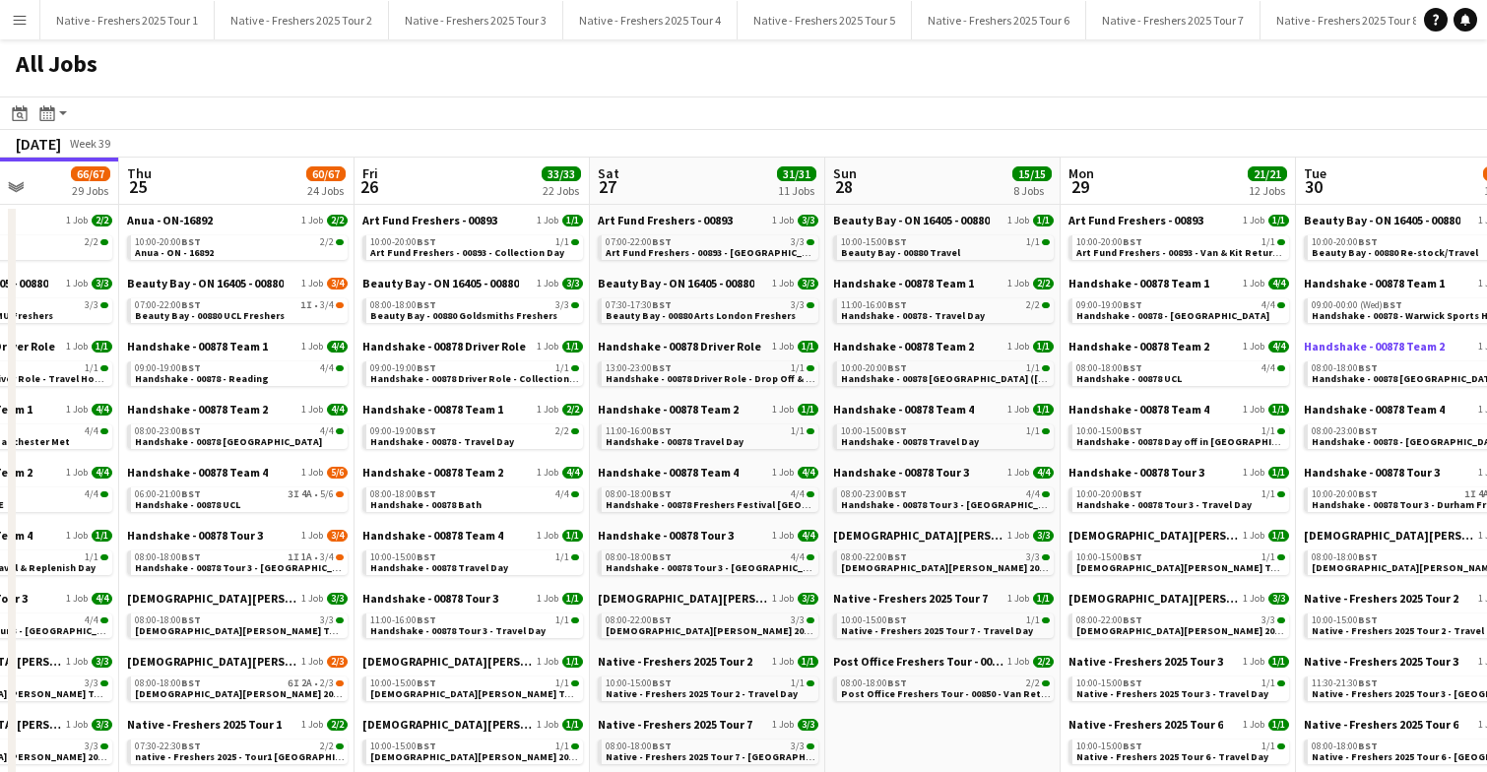
scroll to position [0, 580]
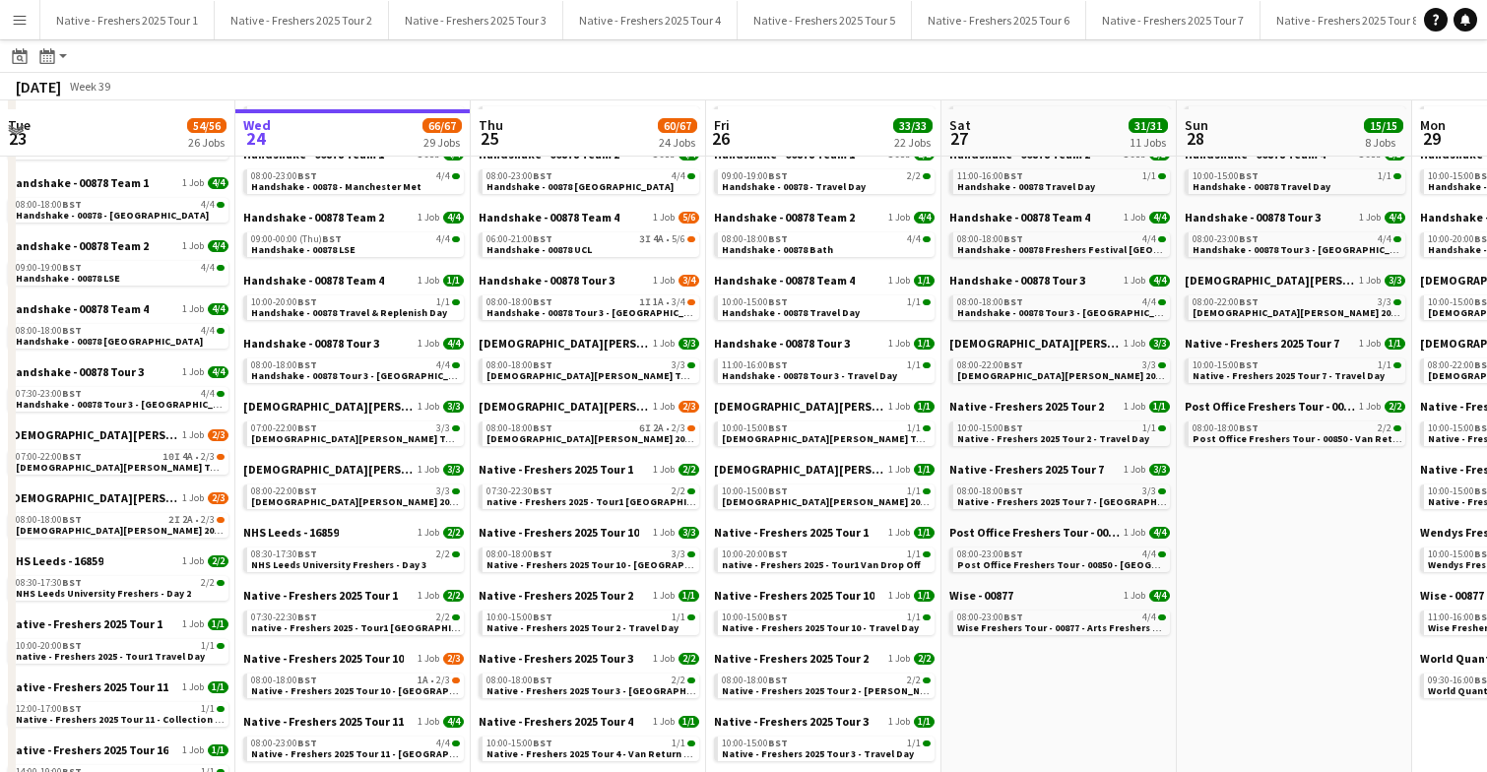
scroll to position [242, 0]
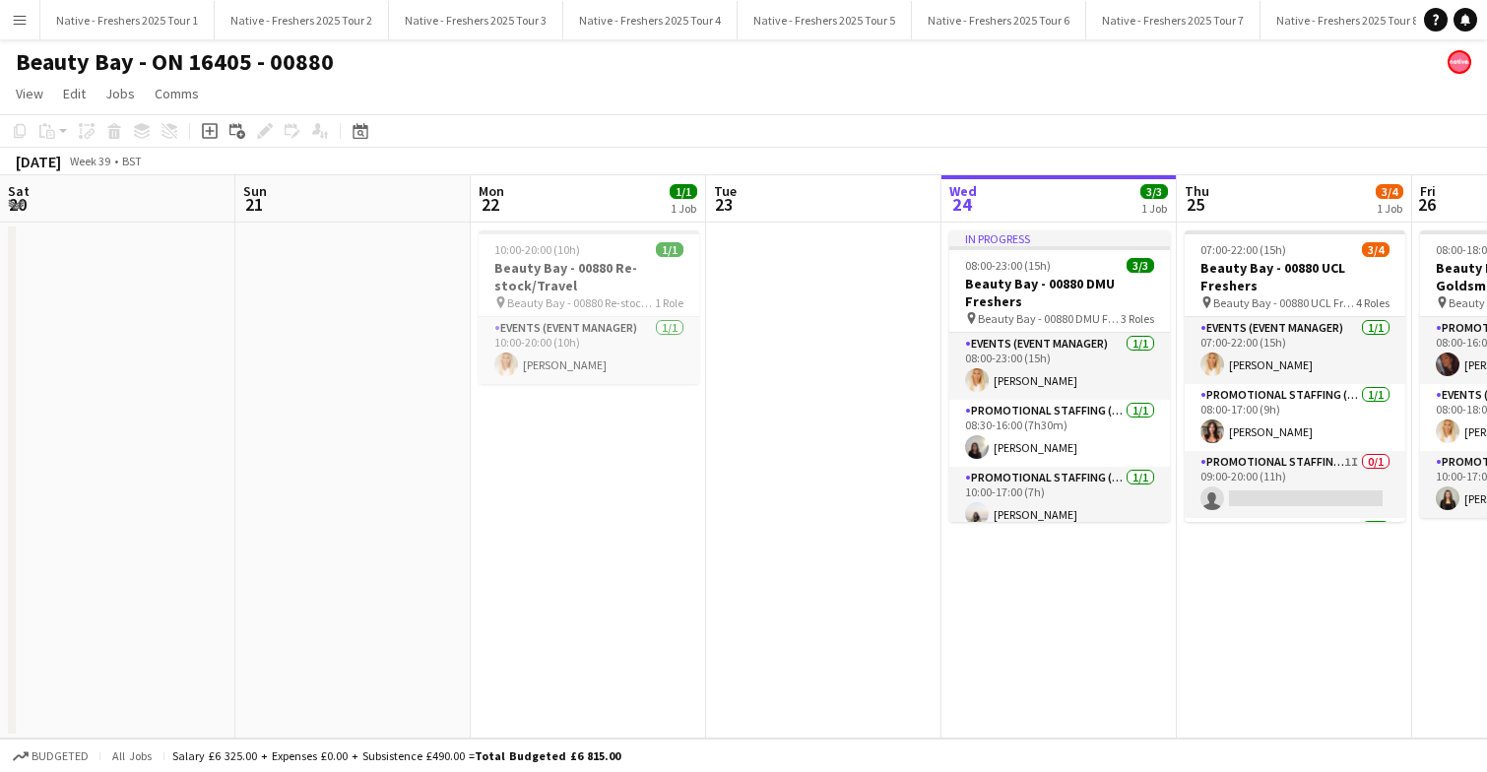
scroll to position [0, 474]
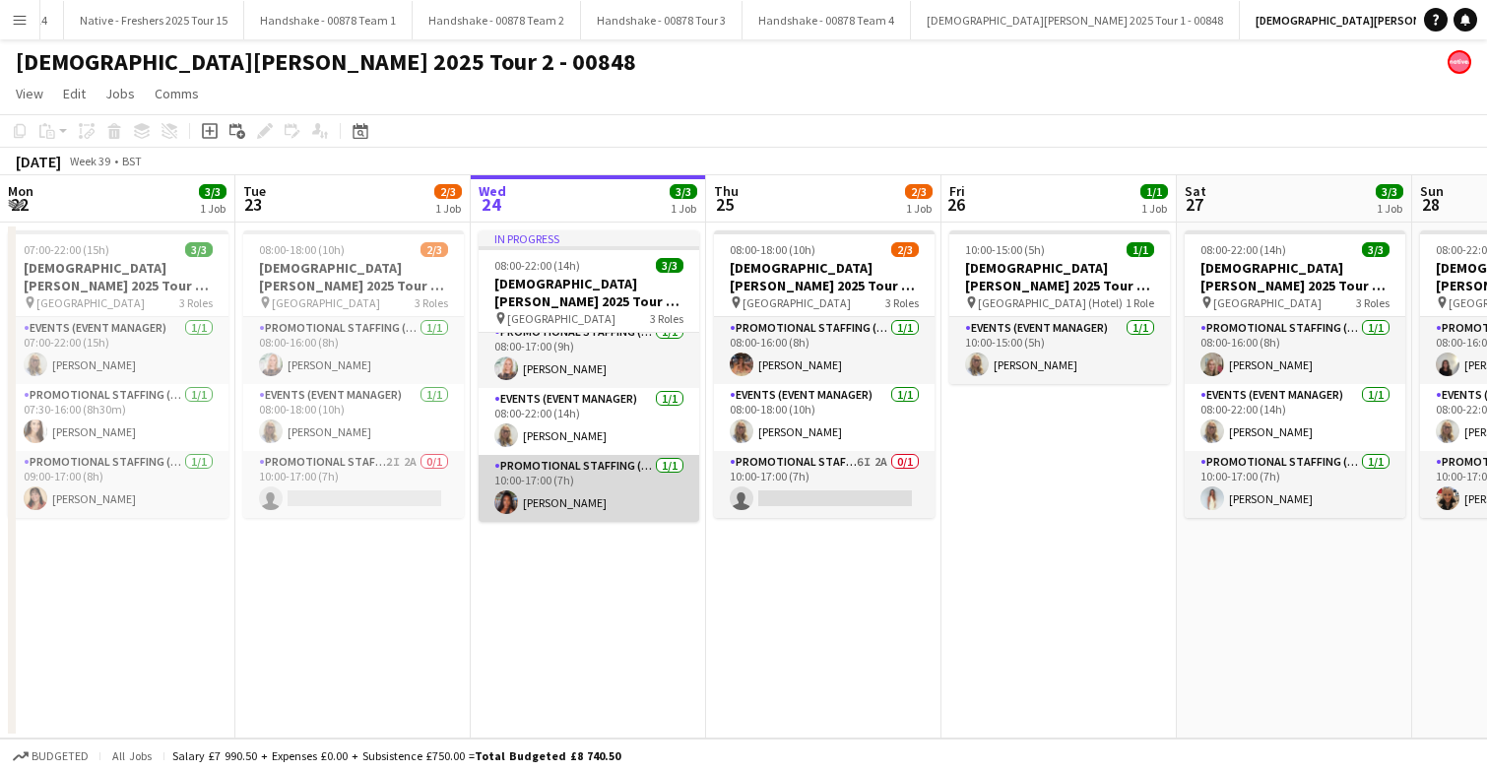
scroll to position [3, 0]
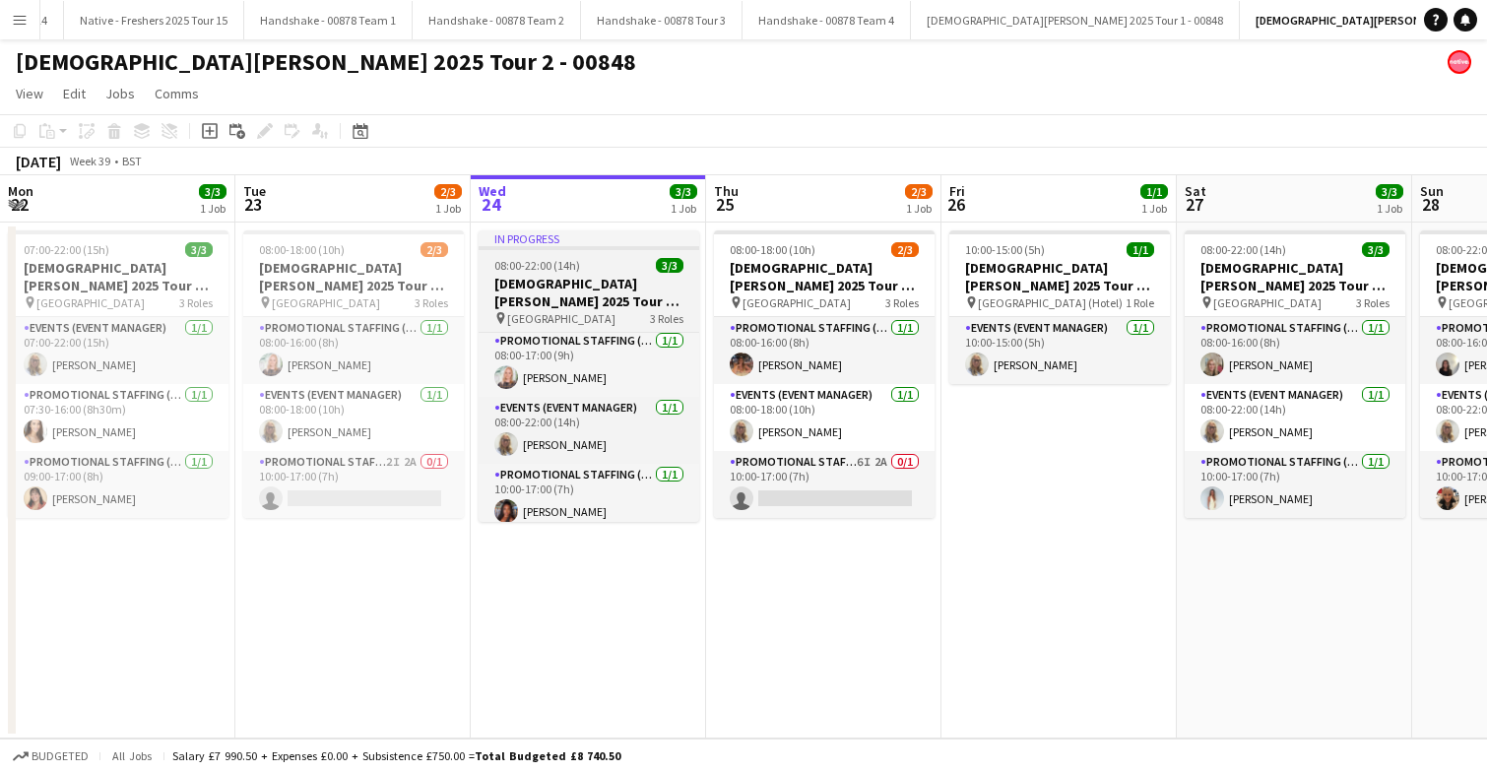
click at [617, 270] on div "08:00-22:00 (14h) 3/3" at bounding box center [588, 265] width 221 height 15
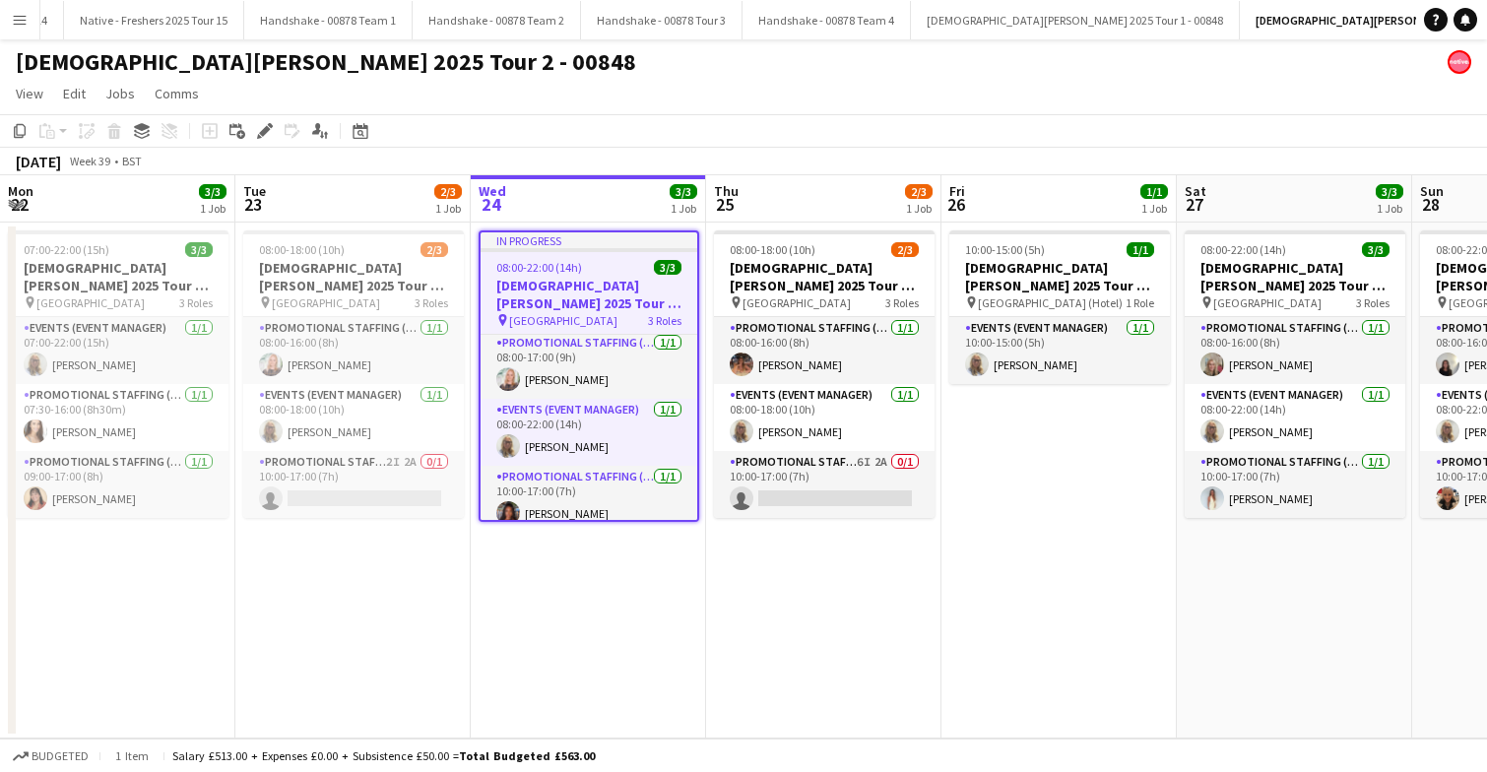
click at [617, 270] on div "08:00-22:00 (14h) 3/3" at bounding box center [588, 267] width 217 height 15
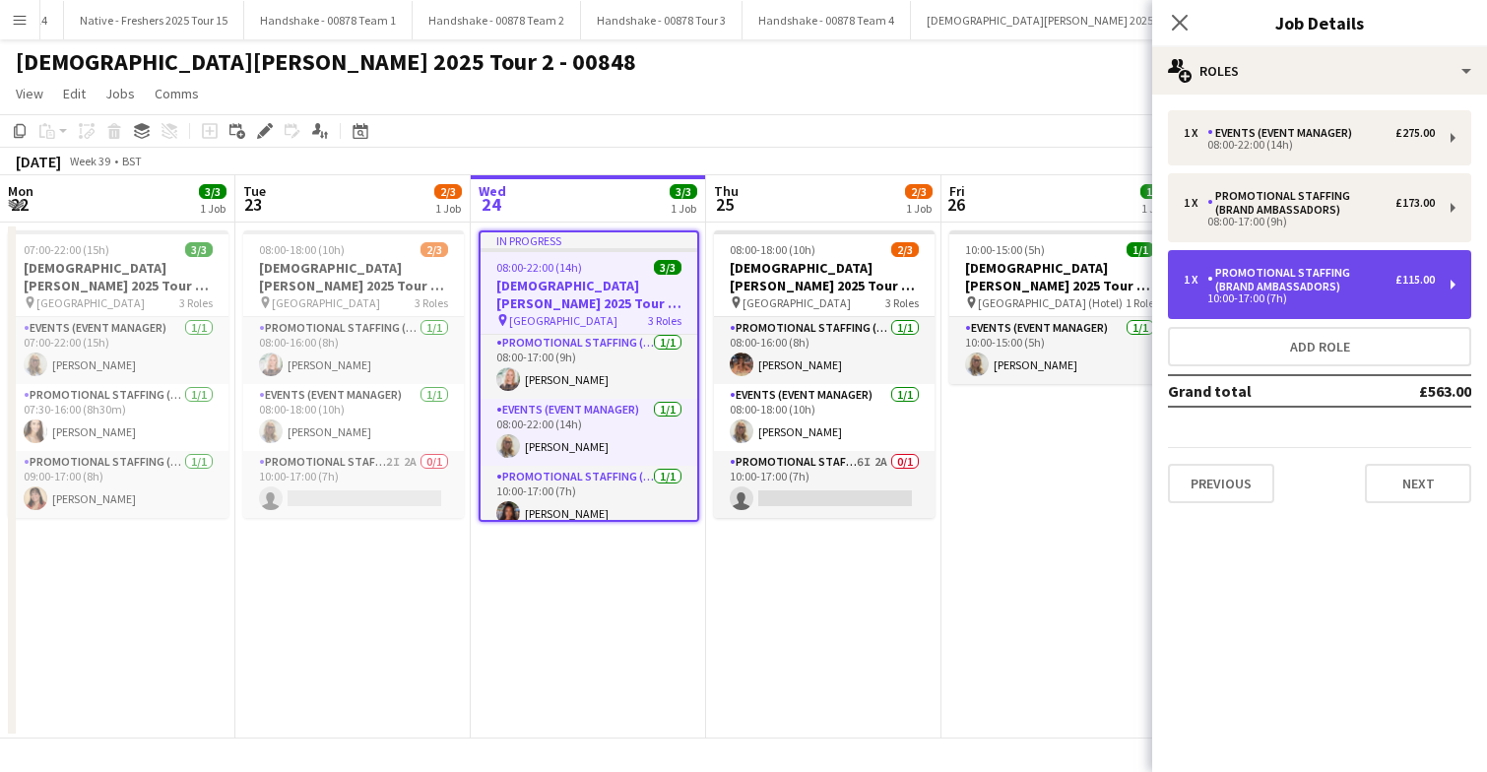
click at [1345, 287] on div "Promotional Staffing (Brand Ambassadors)" at bounding box center [1301, 280] width 188 height 28
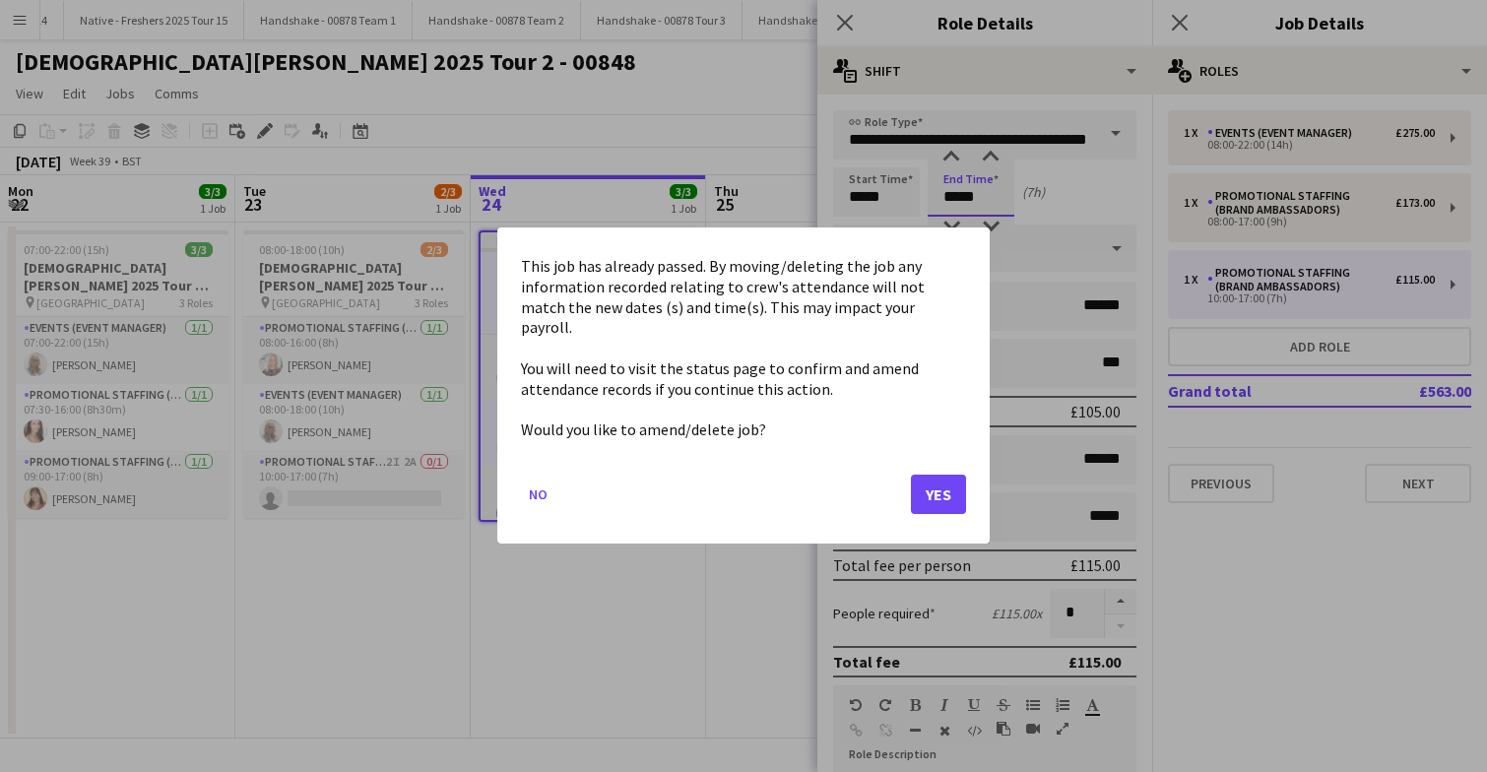
click at [996, 200] on body "Menu Boards Boards Boards All jobs Status Workforce Workforce My Workforce Recr…" at bounding box center [743, 386] width 1487 height 772
click at [924, 478] on button "Yes" at bounding box center [938, 495] width 55 height 39
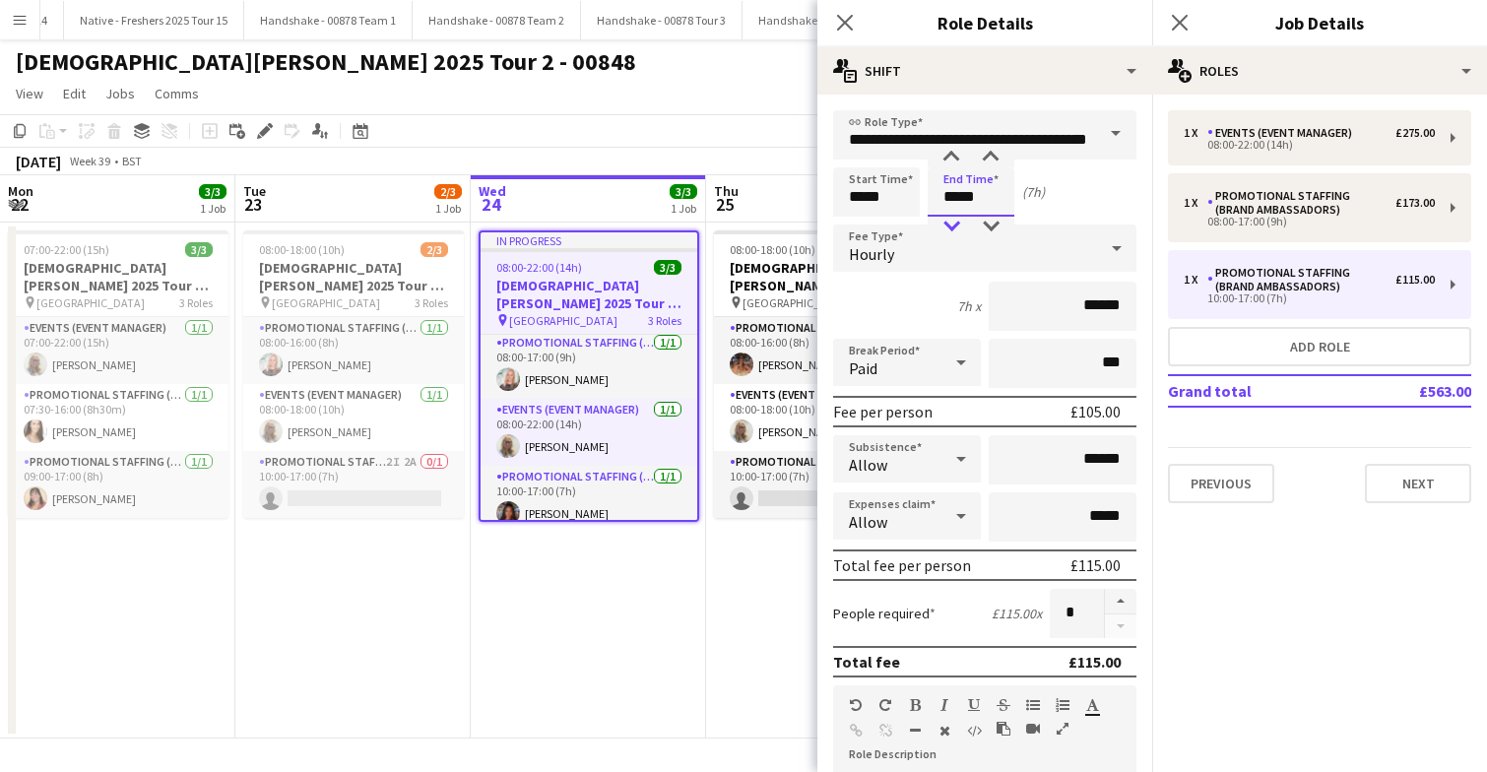
type input "*****"
click at [951, 226] on div at bounding box center [950, 227] width 39 height 20
click at [1183, 22] on icon "Close pop-in" at bounding box center [1179, 22] width 19 height 19
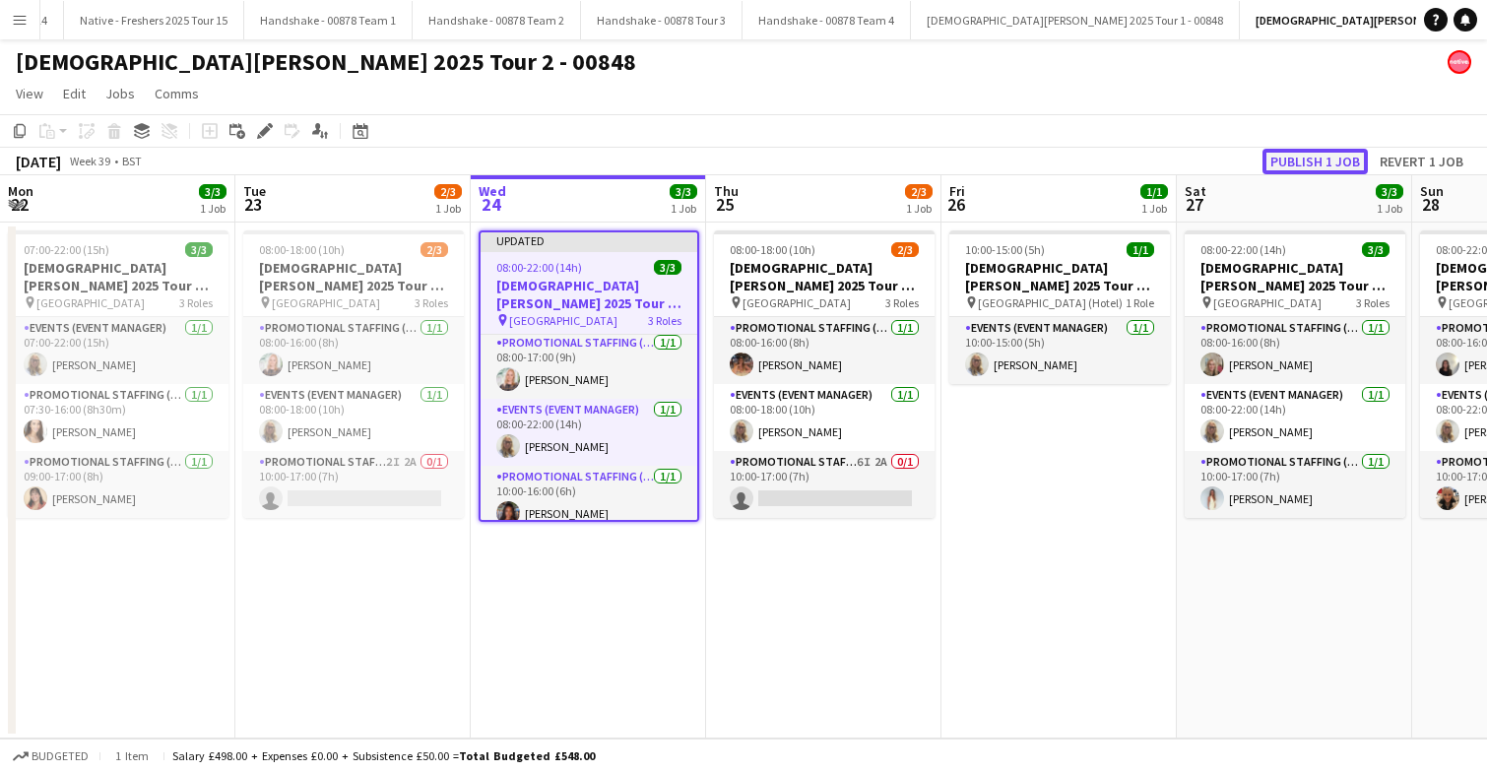
click at [1317, 155] on button "Publish 1 job" at bounding box center [1314, 162] width 105 height 26
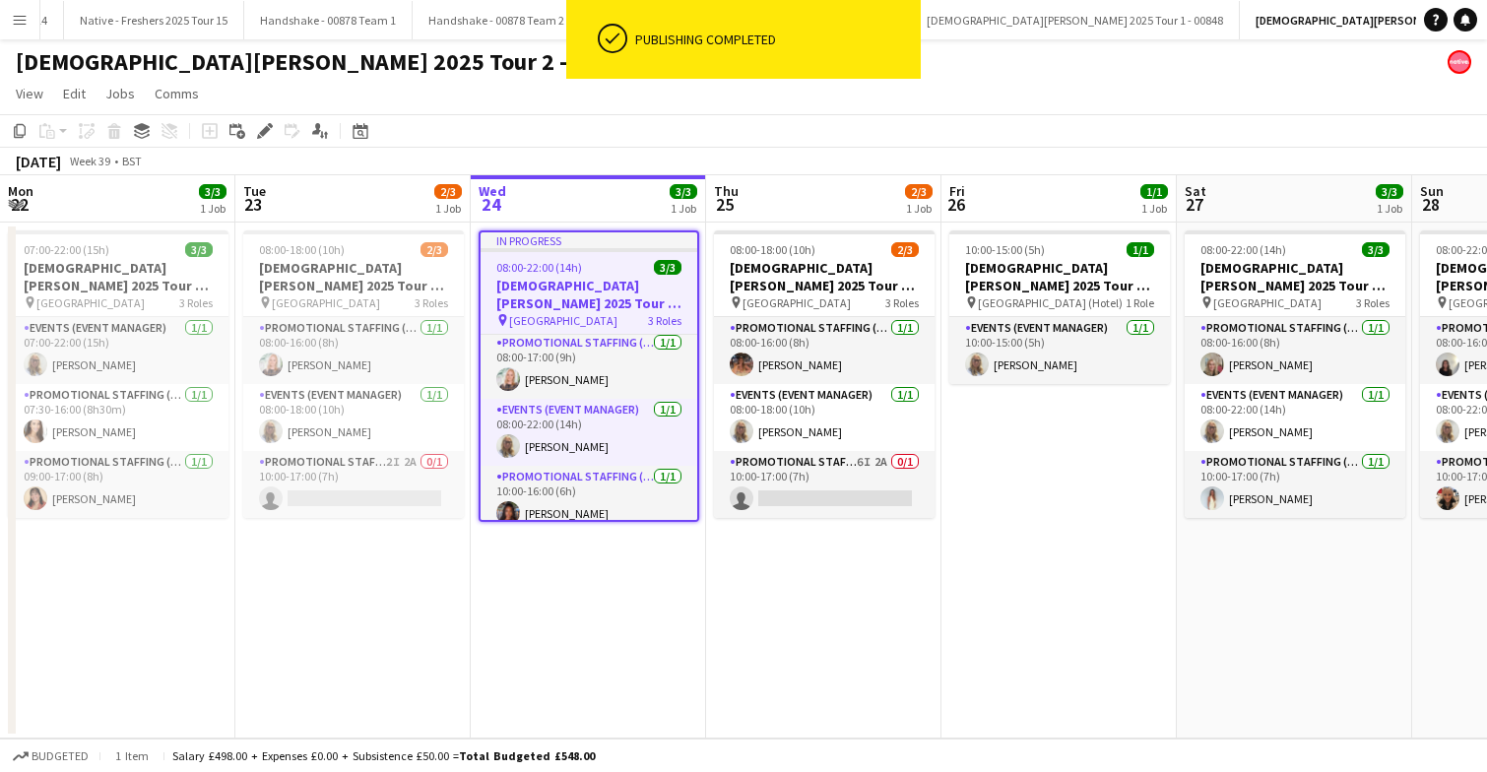
click at [752, 560] on app-date-cell "08:00-18:00 (10h) 2/3 Lady Garden 2025 Tour 2 - 00848 - Newcastle University pi…" at bounding box center [823, 481] width 235 height 516
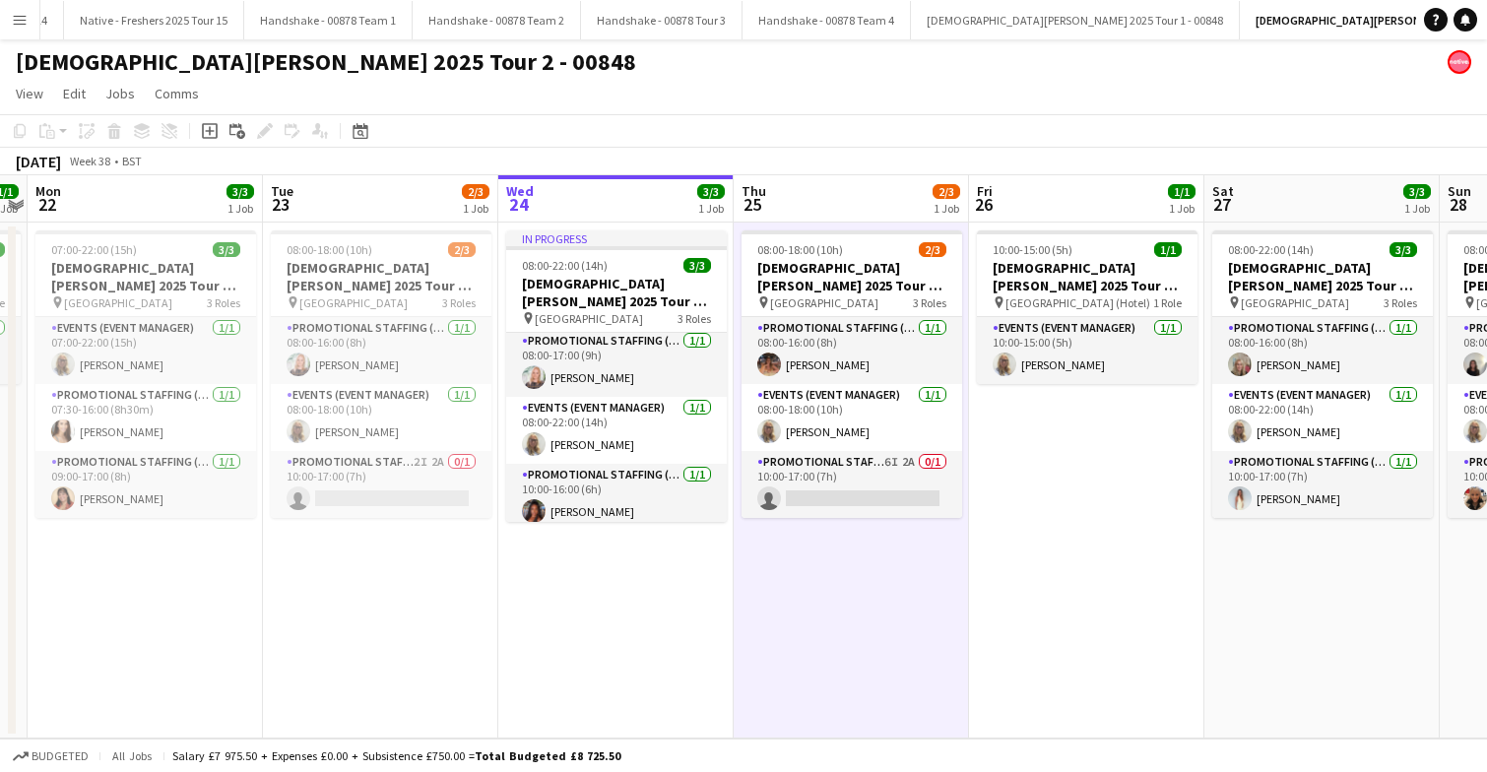
scroll to position [0, 405]
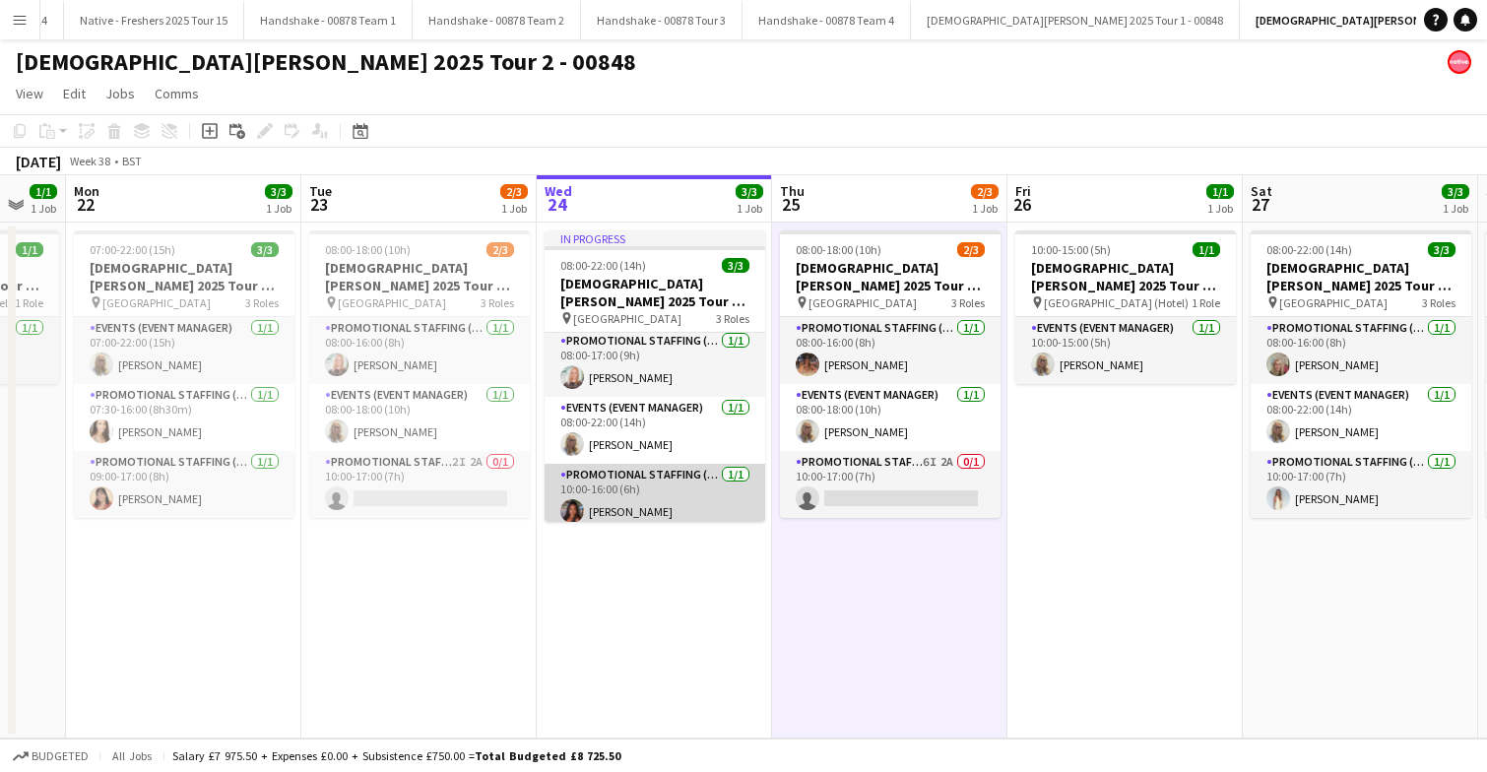
click at [637, 499] on app-card-role "Promotional Staffing (Brand Ambassadors) 1/1 10:00-16:00 (6h) Aisha Sylla" at bounding box center [654, 497] width 221 height 67
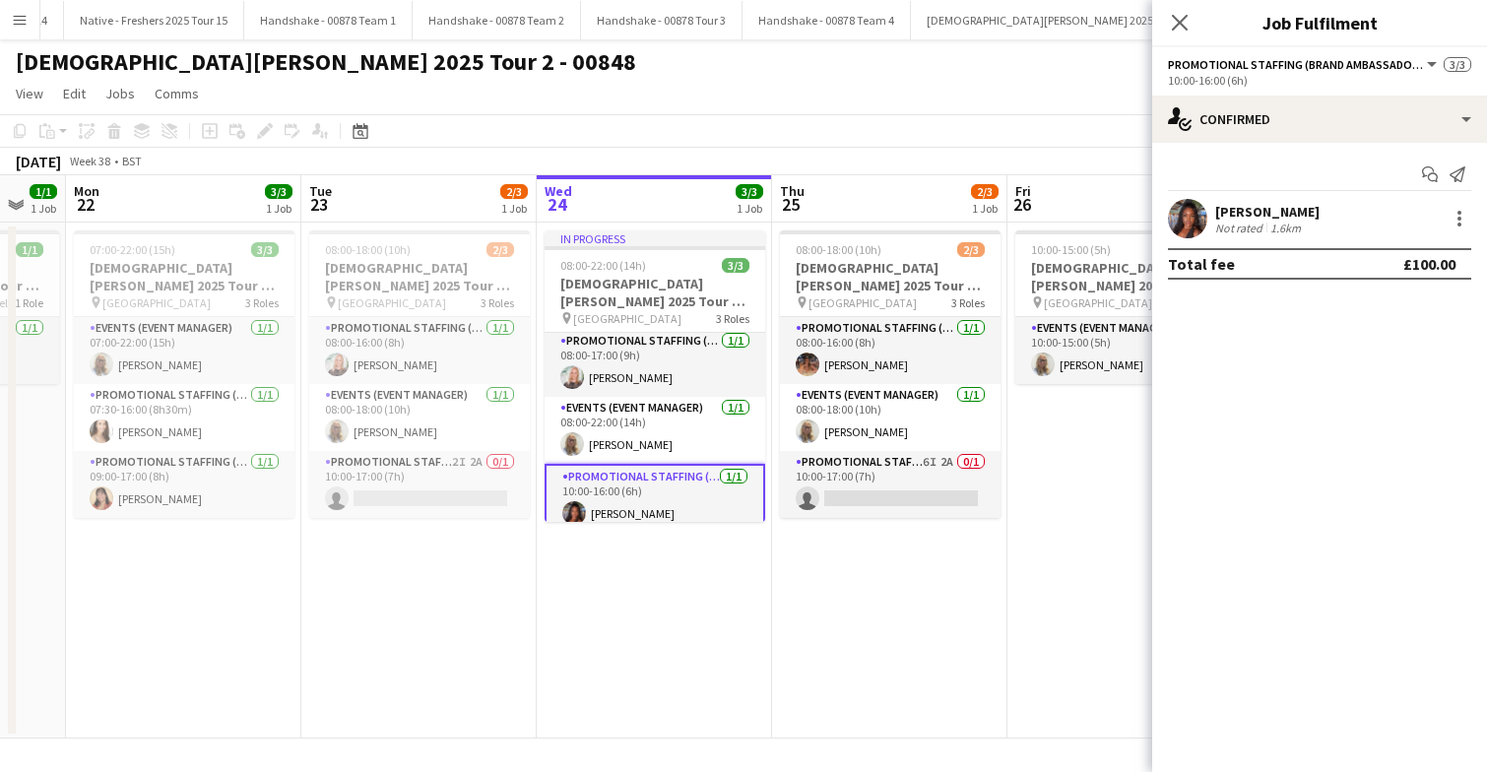
click at [1198, 217] on app-user-avatar at bounding box center [1187, 218] width 39 height 39
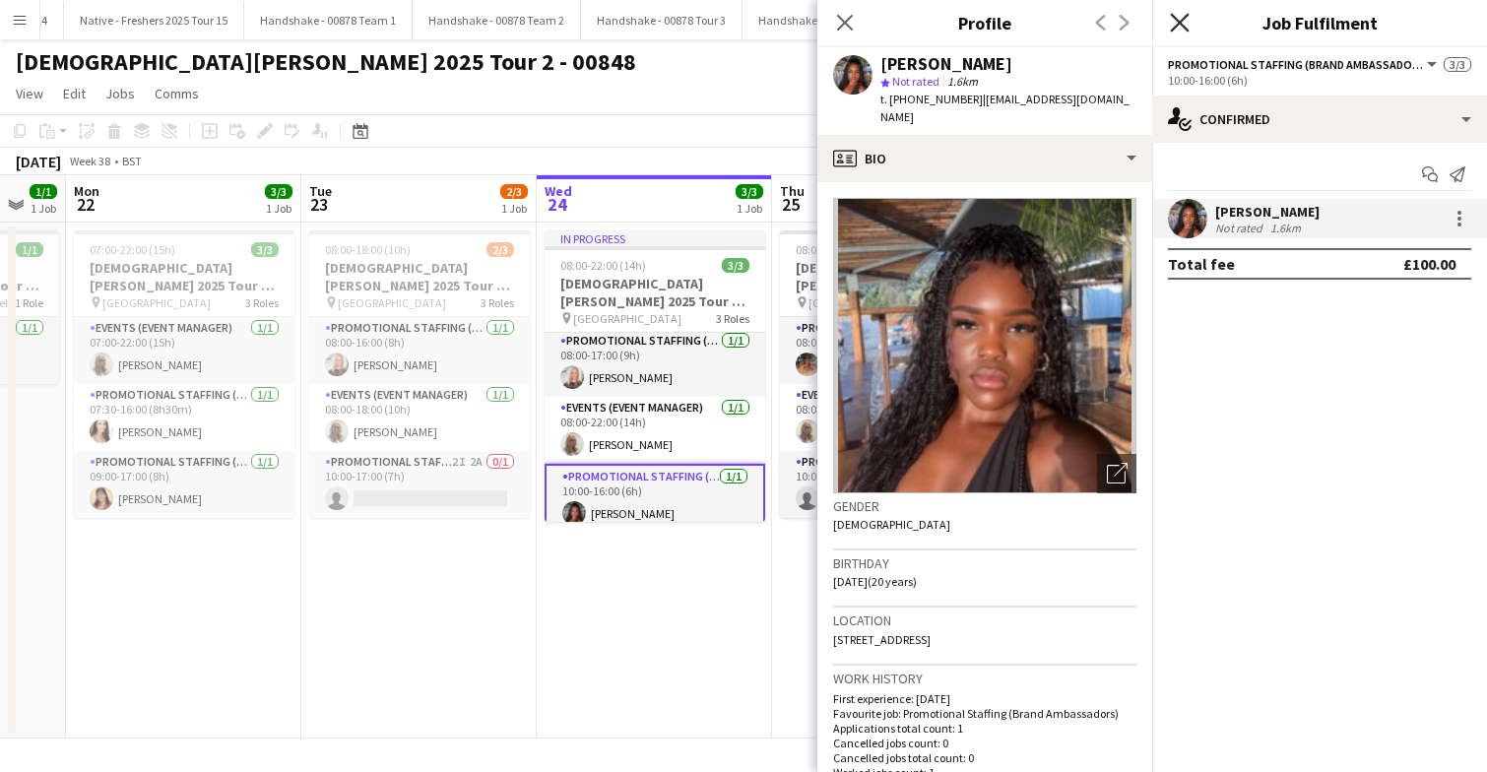
click at [1181, 28] on icon "Close pop-in" at bounding box center [1179, 22] width 19 height 19
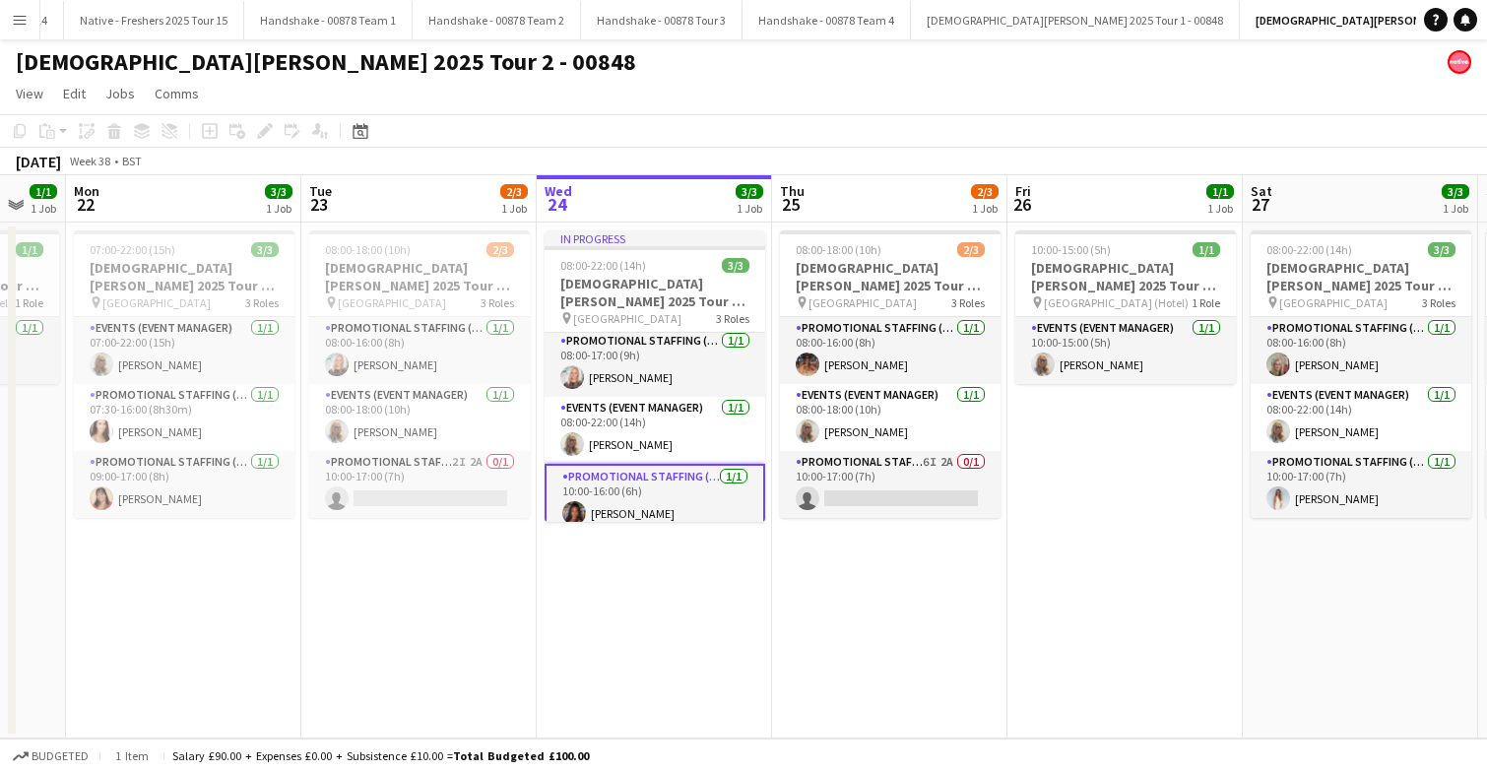
click at [852, 620] on app-date-cell "08:00-18:00 (10h) 2/3 Lady Garden 2025 Tour 2 - 00848 - Newcastle University pi…" at bounding box center [889, 481] width 235 height 516
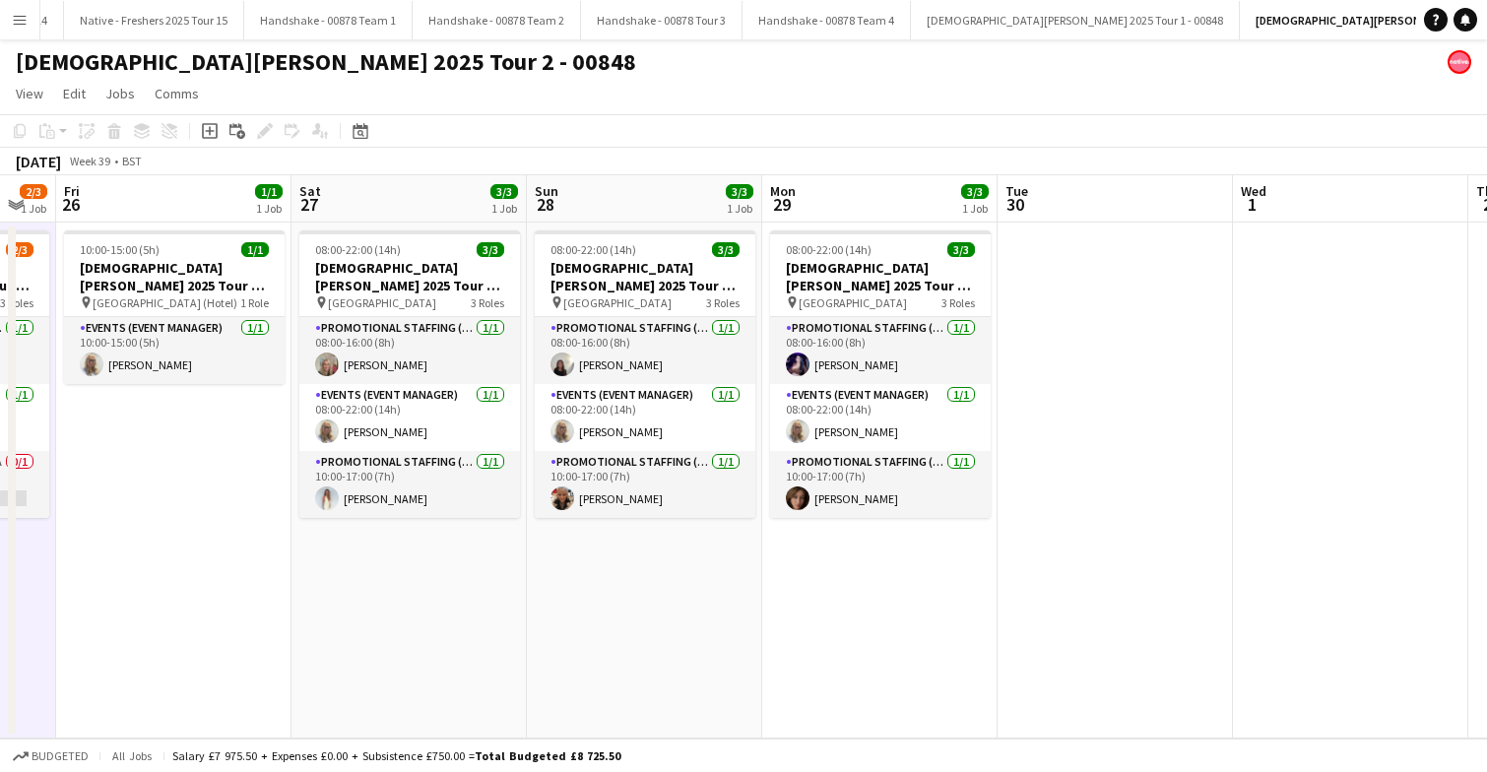
scroll to position [0, 411]
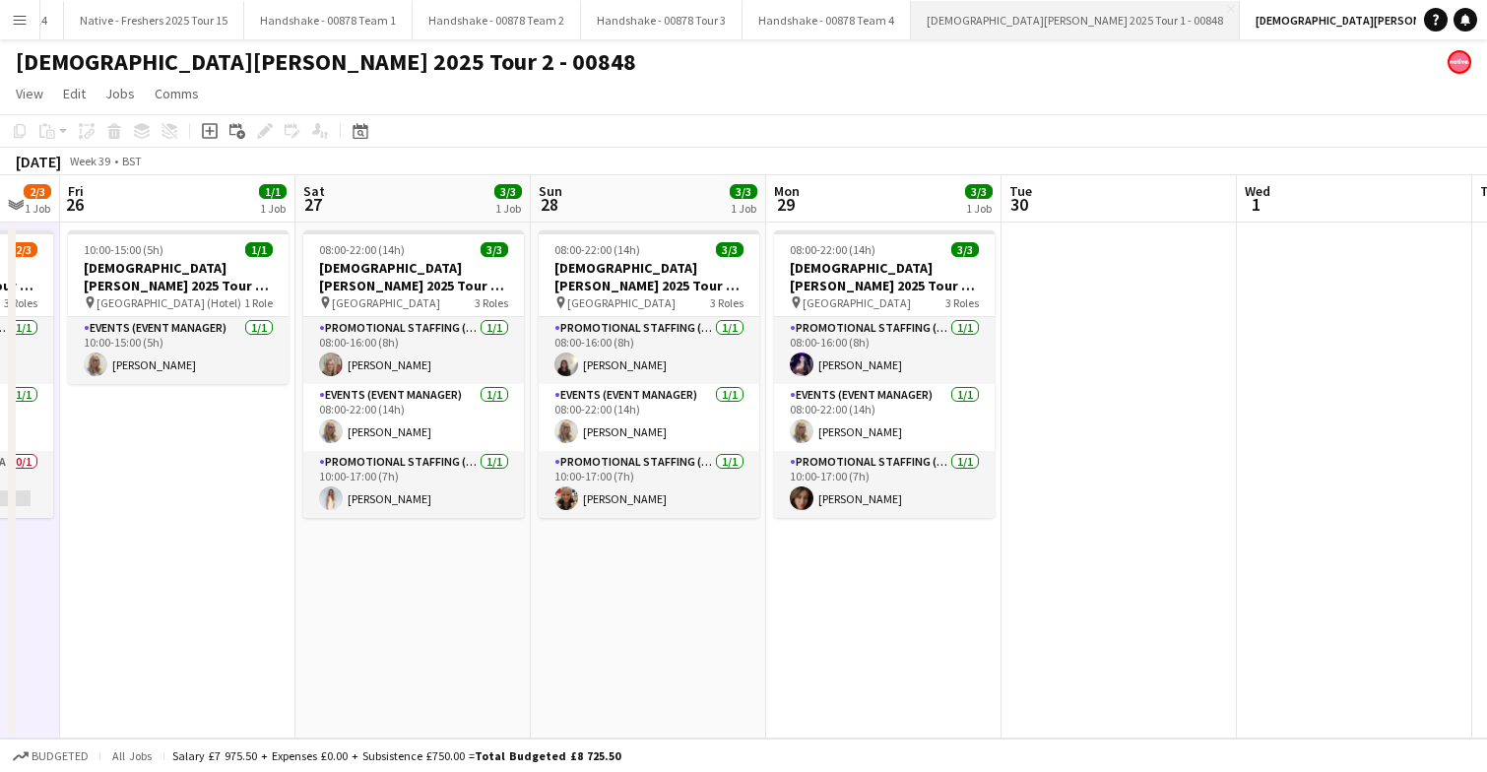
click at [941, 6] on button "Lady Garden 2025 Tour 1 - 00848 Close" at bounding box center [1075, 20] width 329 height 38
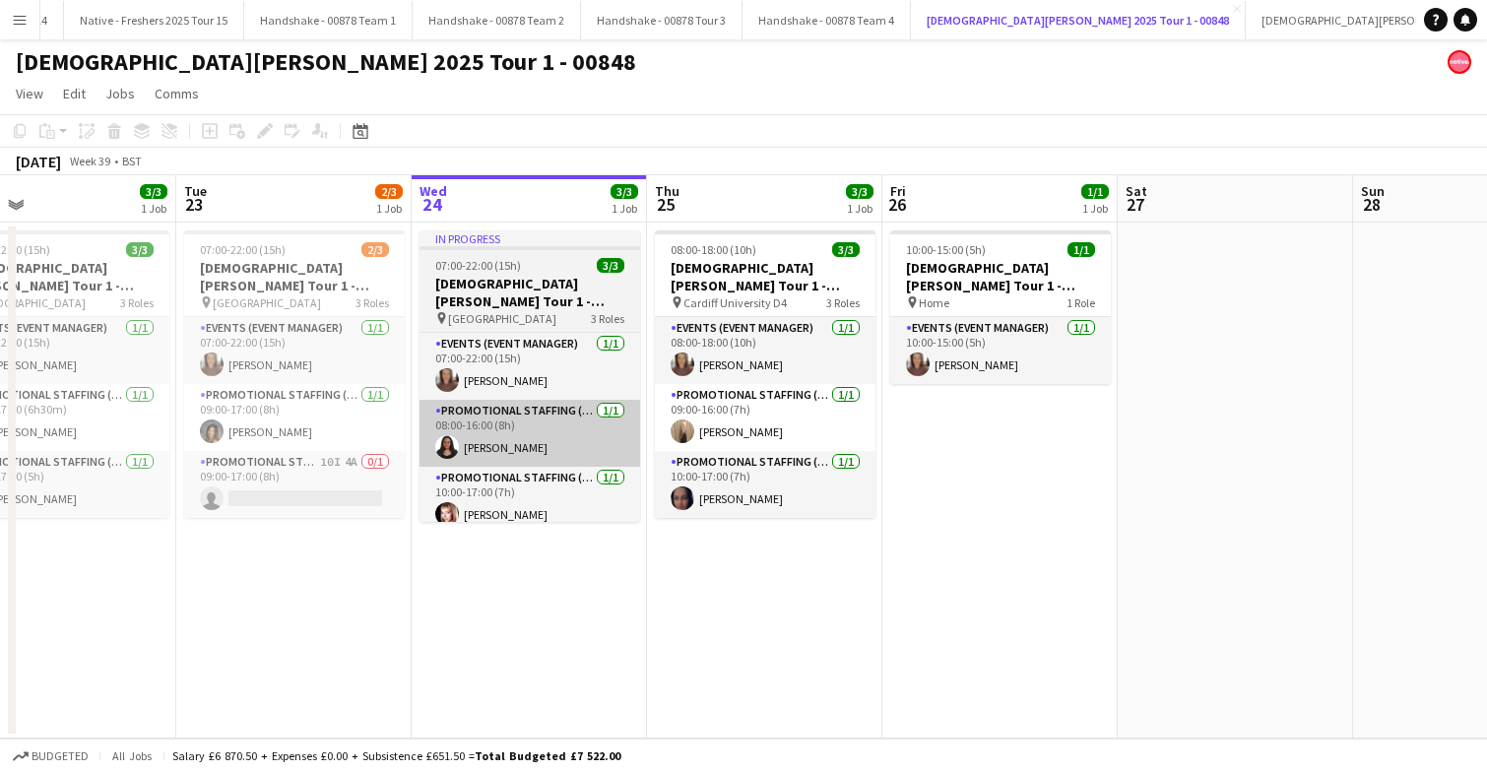
scroll to position [0, 528]
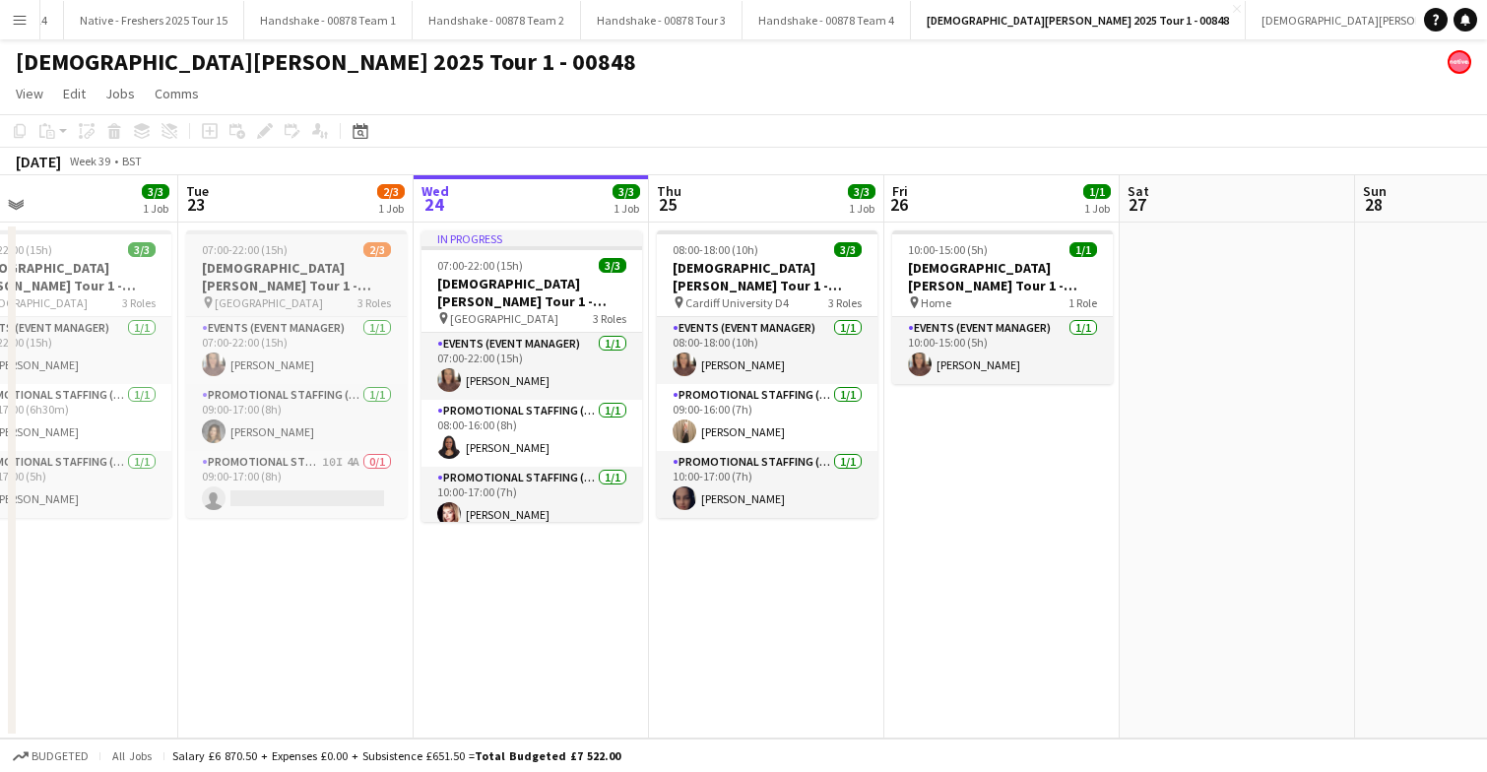
click at [326, 247] on div "07:00-22:00 (15h) 2/3" at bounding box center [296, 249] width 221 height 15
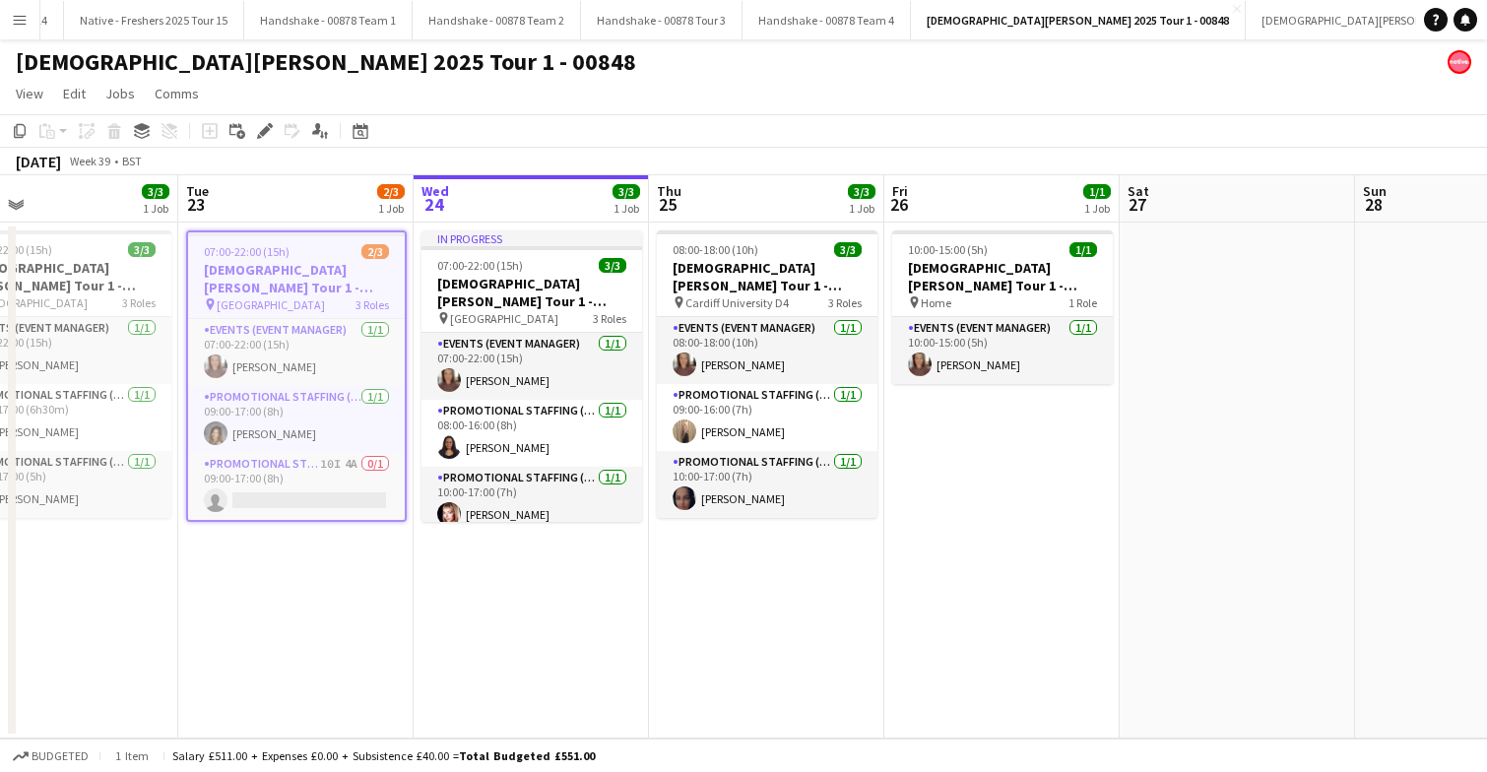
click at [326, 247] on div "07:00-22:00 (15h) 2/3" at bounding box center [296, 251] width 217 height 15
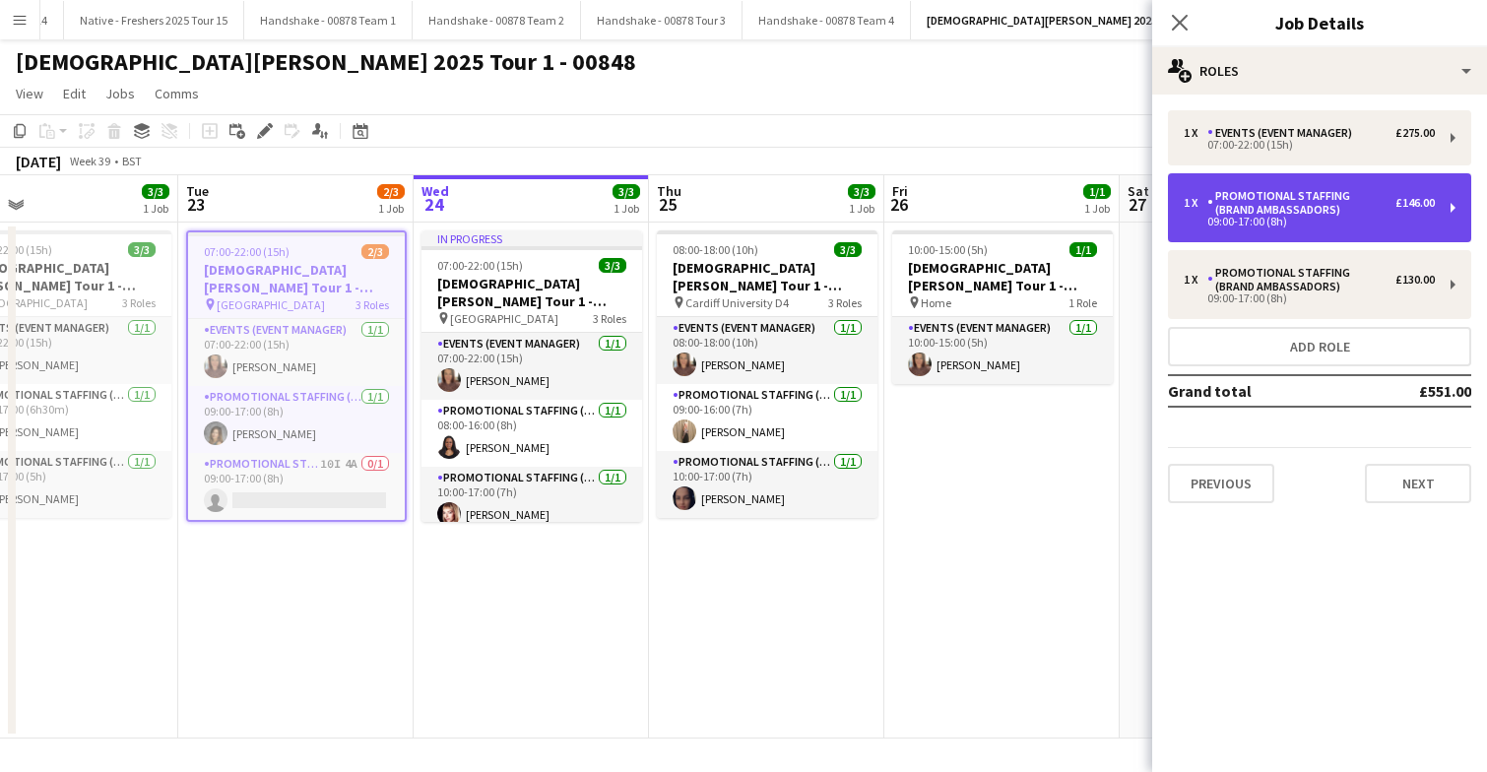
click at [1369, 214] on div "Promotional Staffing (Brand Ambassadors)" at bounding box center [1301, 203] width 188 height 28
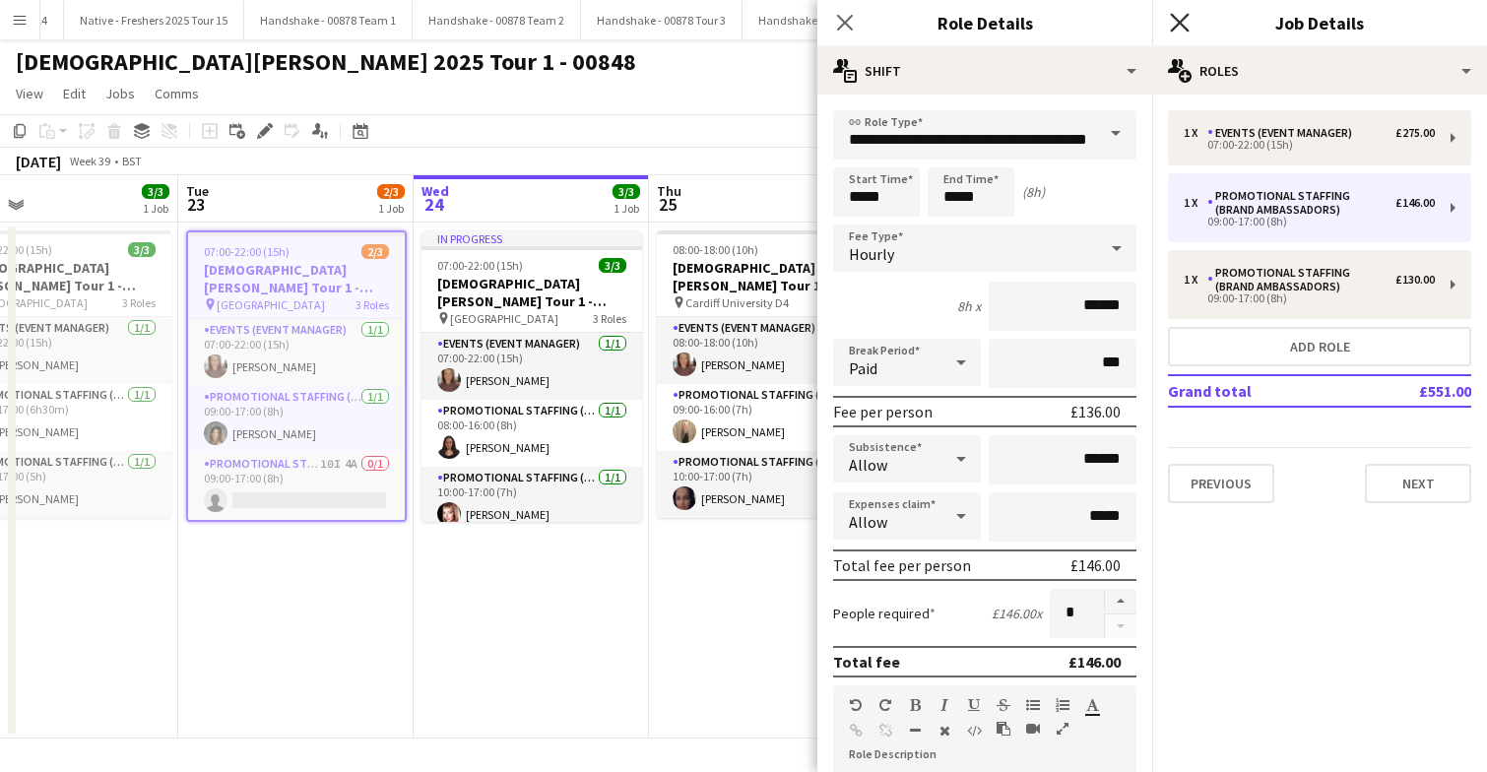
click at [1181, 18] on icon "Close pop-in" at bounding box center [1179, 22] width 19 height 19
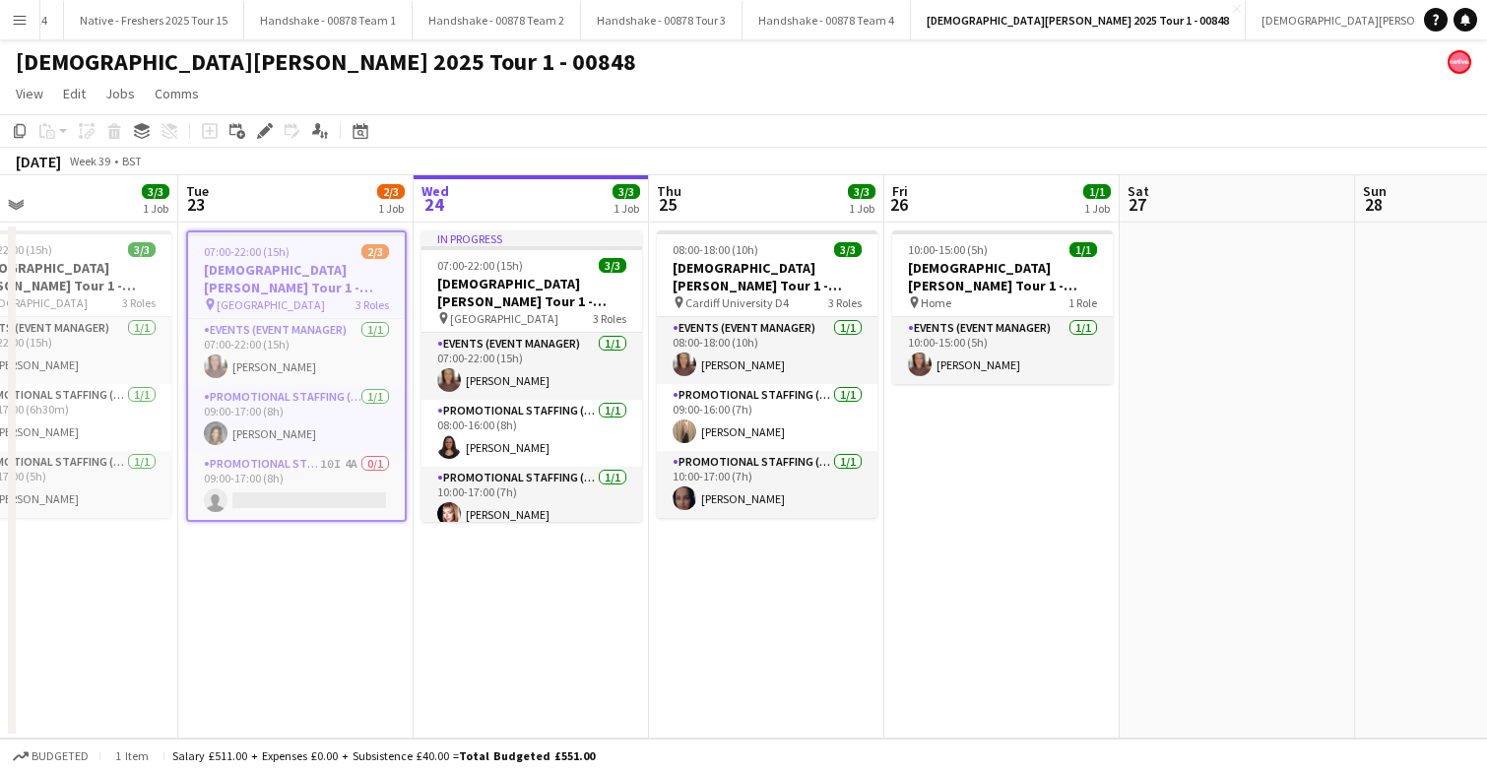
click at [385, 578] on app-date-cell "07:00-22:00 (15h) 2/3 Lady Garden Tour 1 - 00848 - University of Leicester pin …" at bounding box center [295, 481] width 235 height 516
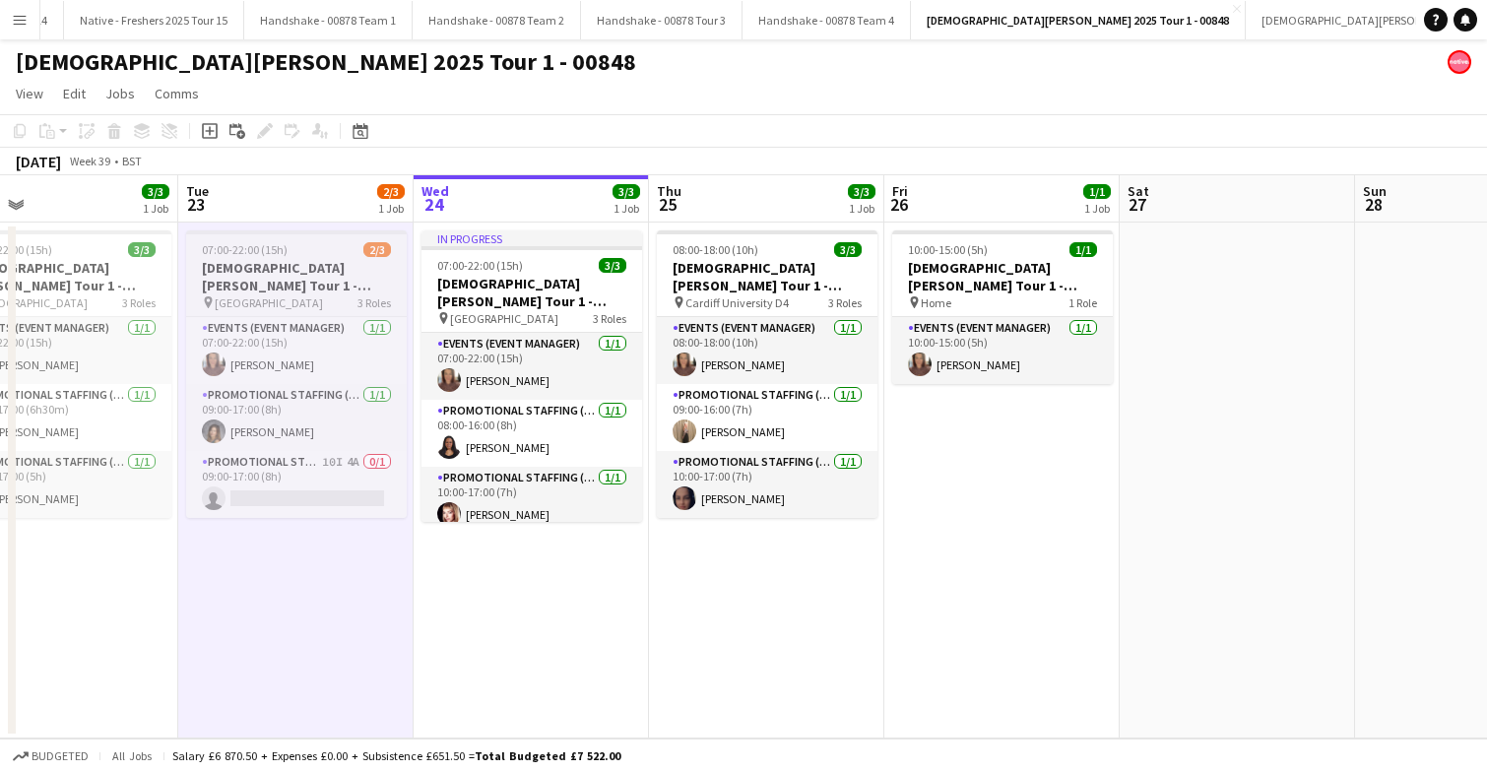
click at [343, 257] on app-job-card "07:00-22:00 (15h) 2/3 Lady Garden Tour 1 - 00848 - University of Leicester pin …" at bounding box center [296, 373] width 221 height 287
click at [343, 257] on div "07:00-22:00 (15h) 2/3" at bounding box center [296, 249] width 221 height 15
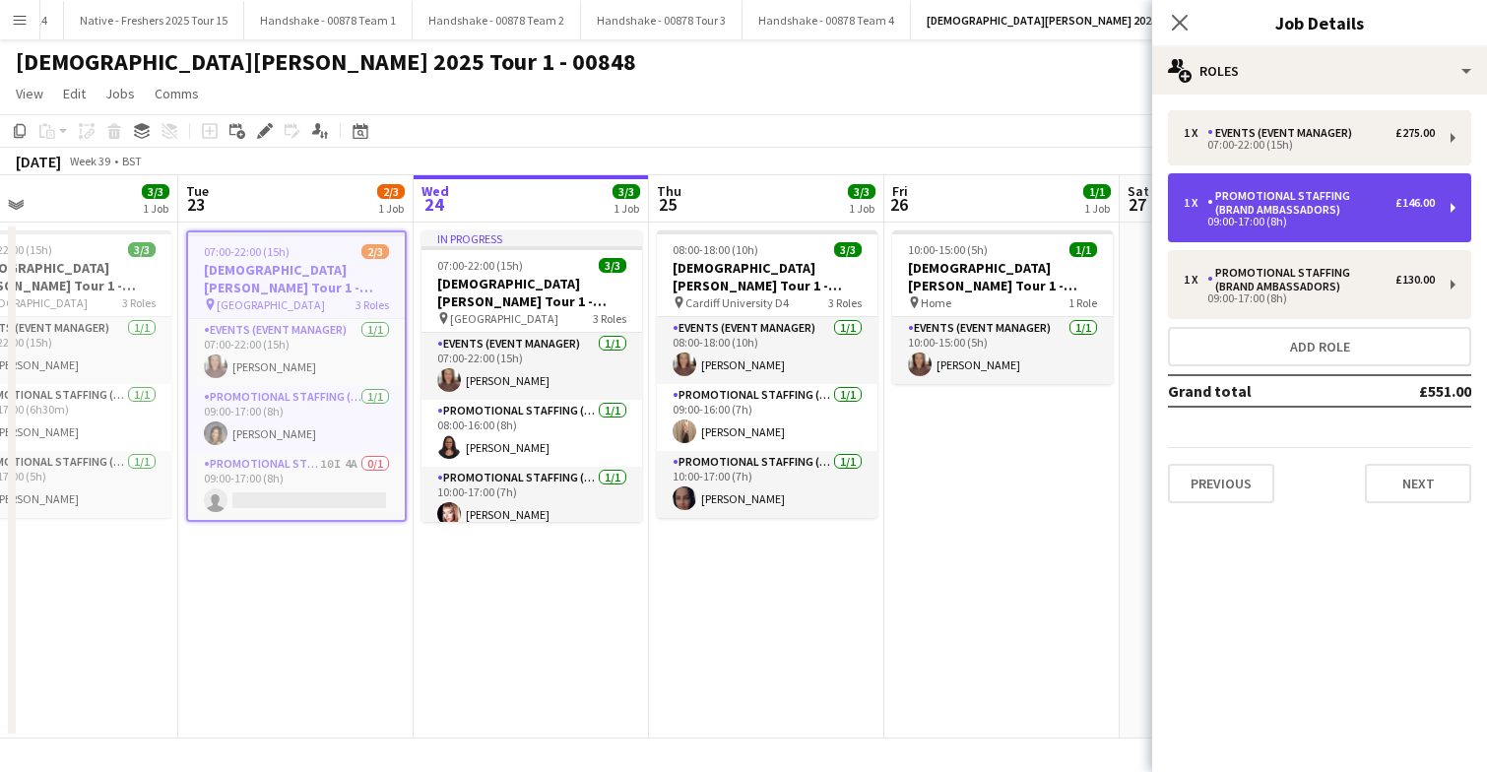
click at [1340, 212] on div "Promotional Staffing (Brand Ambassadors)" at bounding box center [1301, 203] width 188 height 28
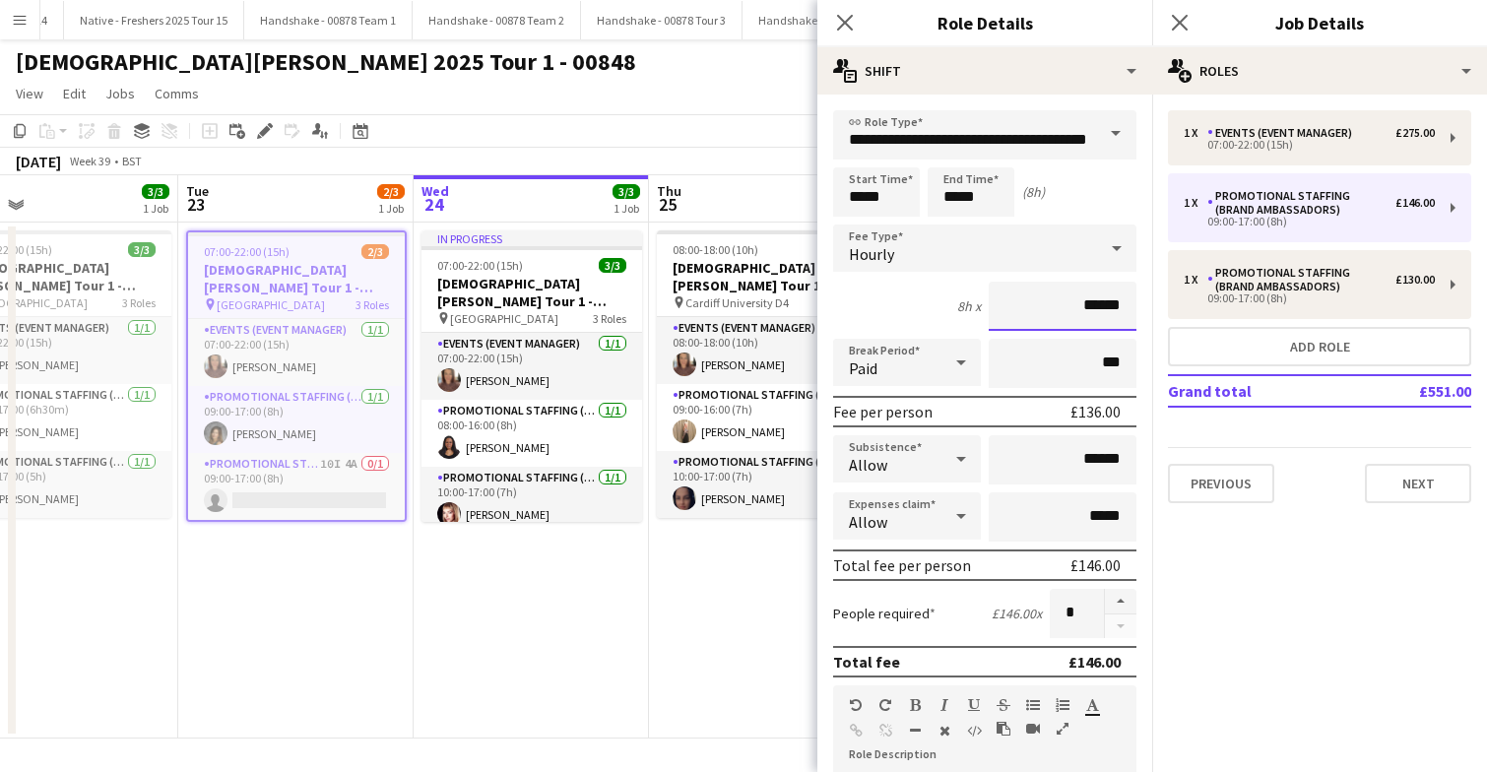
click at [1097, 306] on input "******" at bounding box center [1062, 306] width 148 height 49
type input "******"
click at [1182, 27] on icon at bounding box center [1179, 22] width 19 height 19
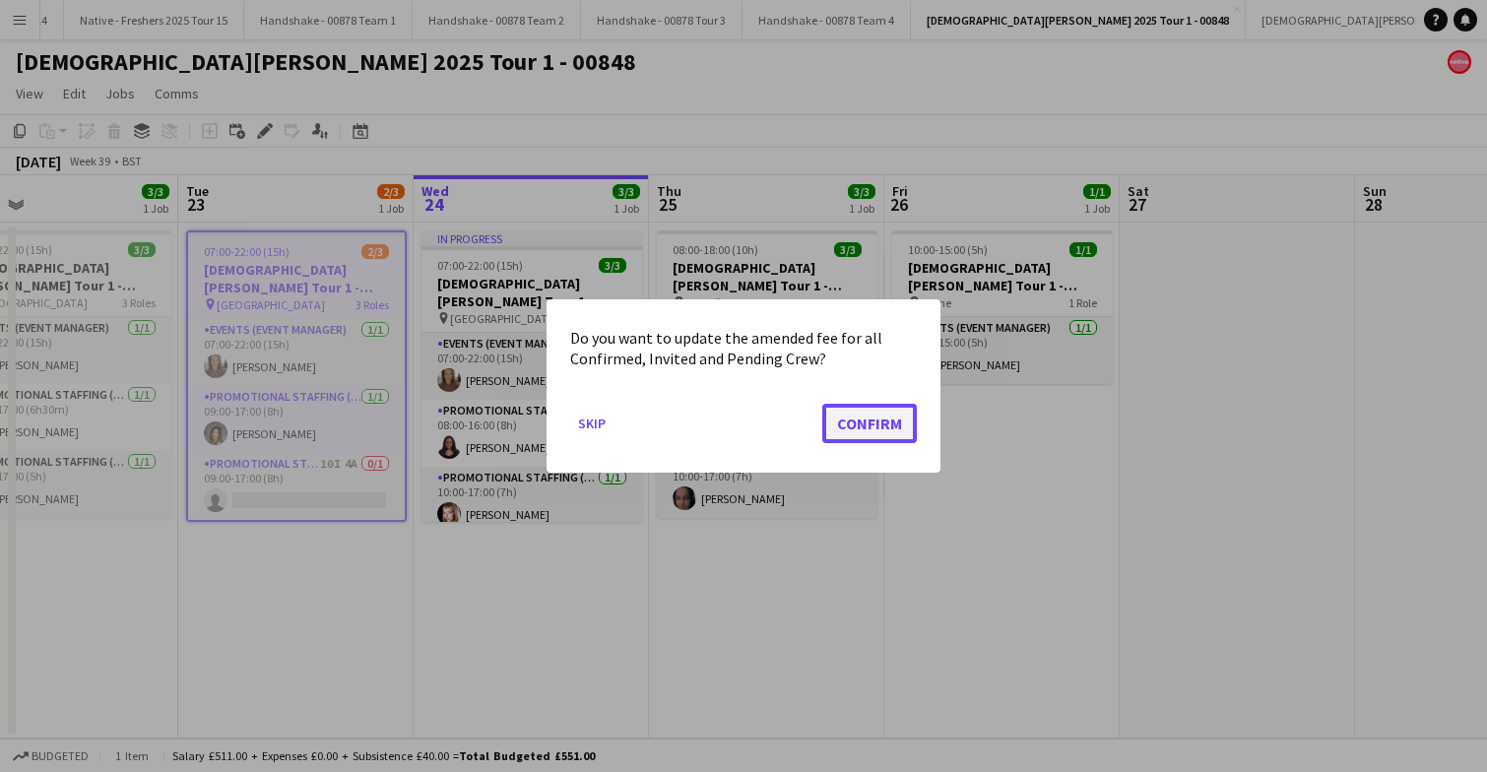
click at [863, 430] on button "Confirm" at bounding box center [869, 423] width 95 height 39
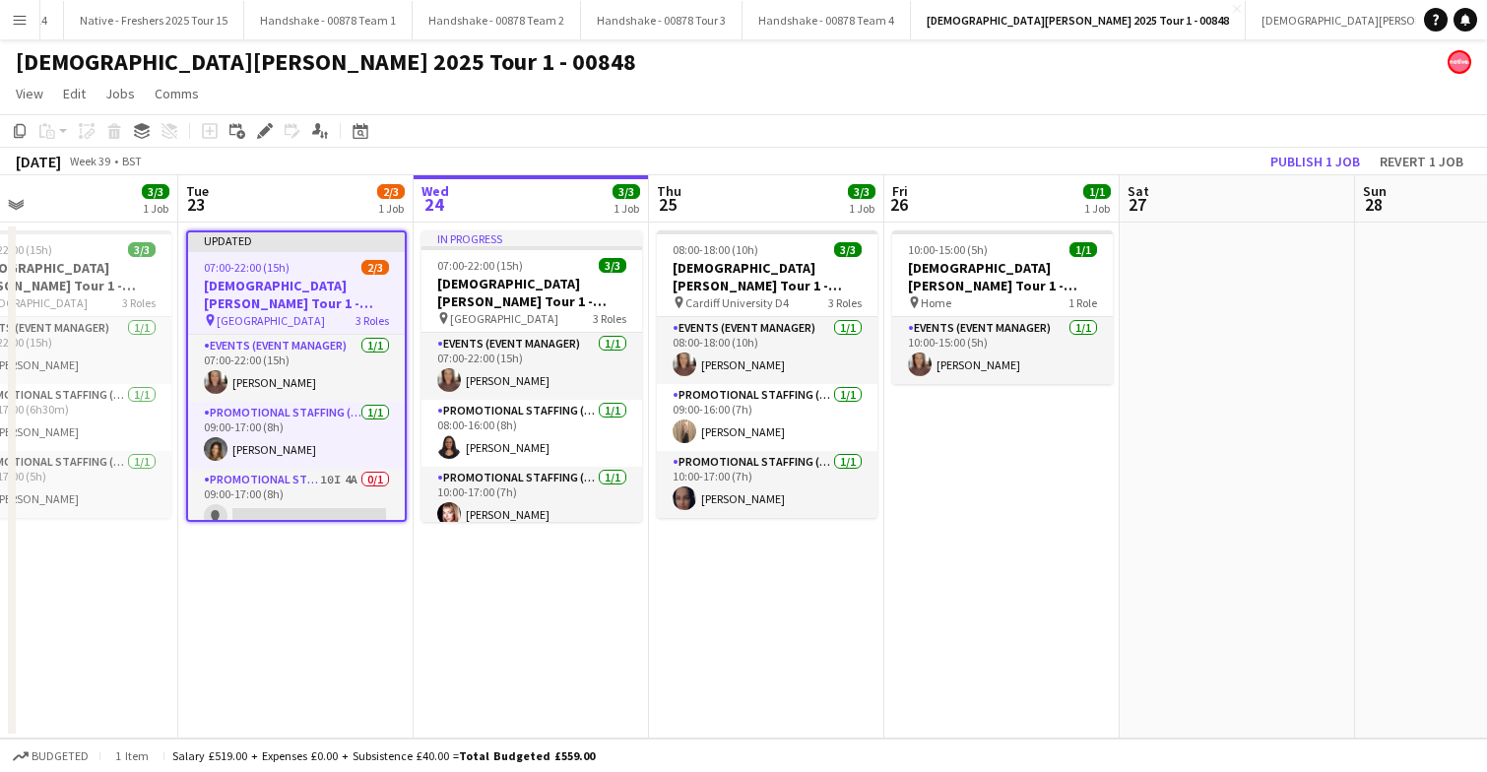
click at [785, 631] on app-date-cell "08:00-18:00 (10h) 3/3 Lady Garden Tour 1 - 00848 - Cardiff University pin Cardi…" at bounding box center [766, 481] width 235 height 516
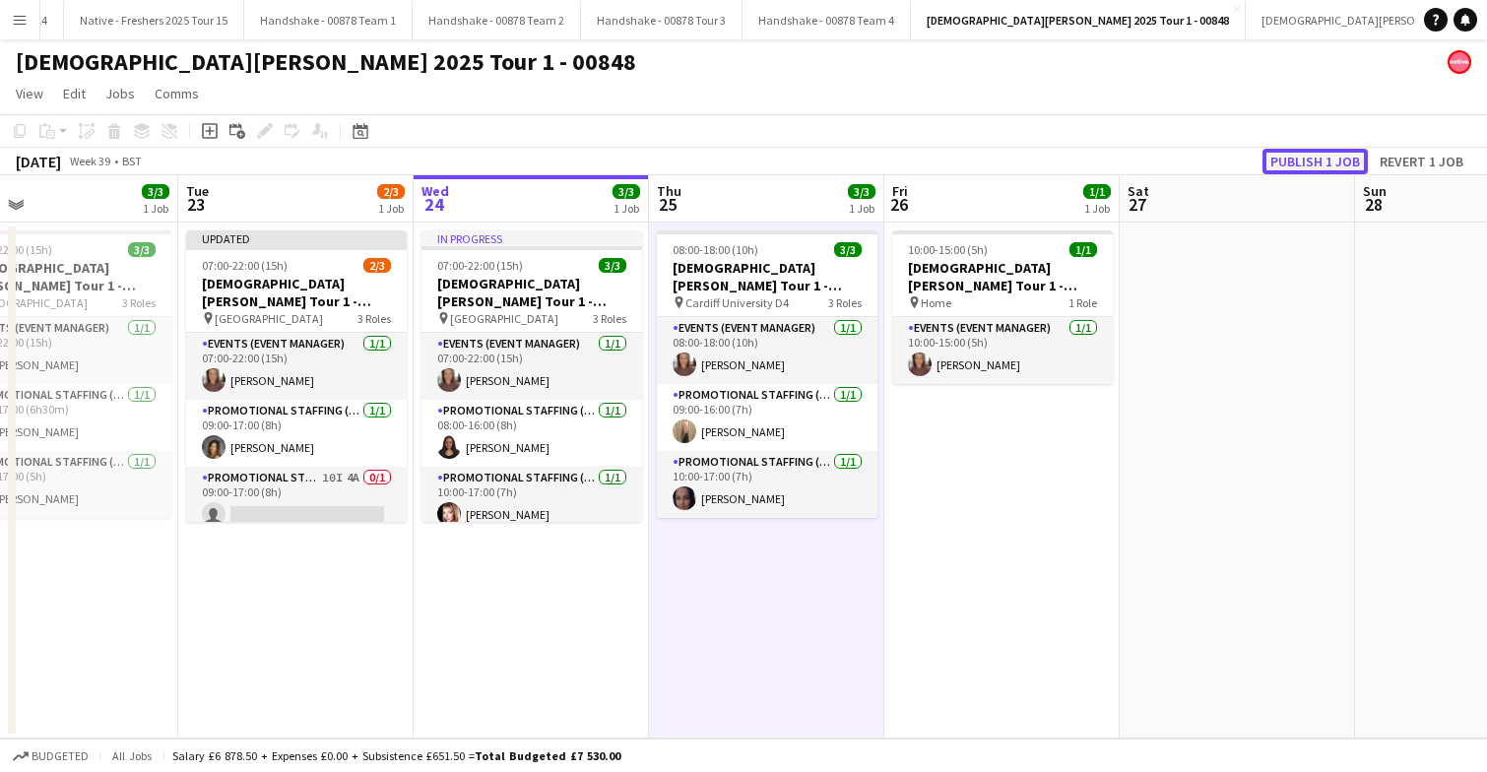
click at [1321, 159] on button "Publish 1 job" at bounding box center [1314, 162] width 105 height 26
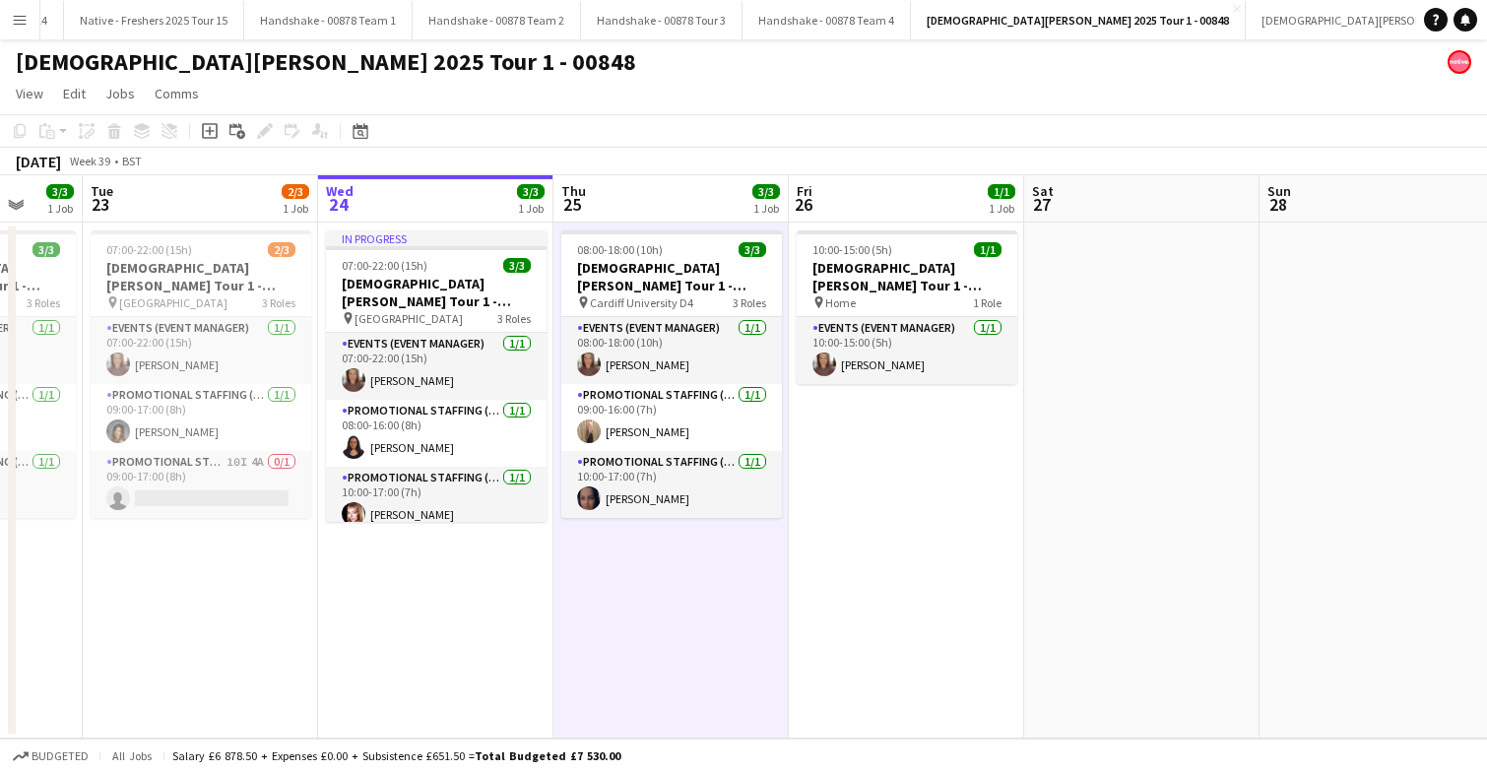
scroll to position [0, 646]
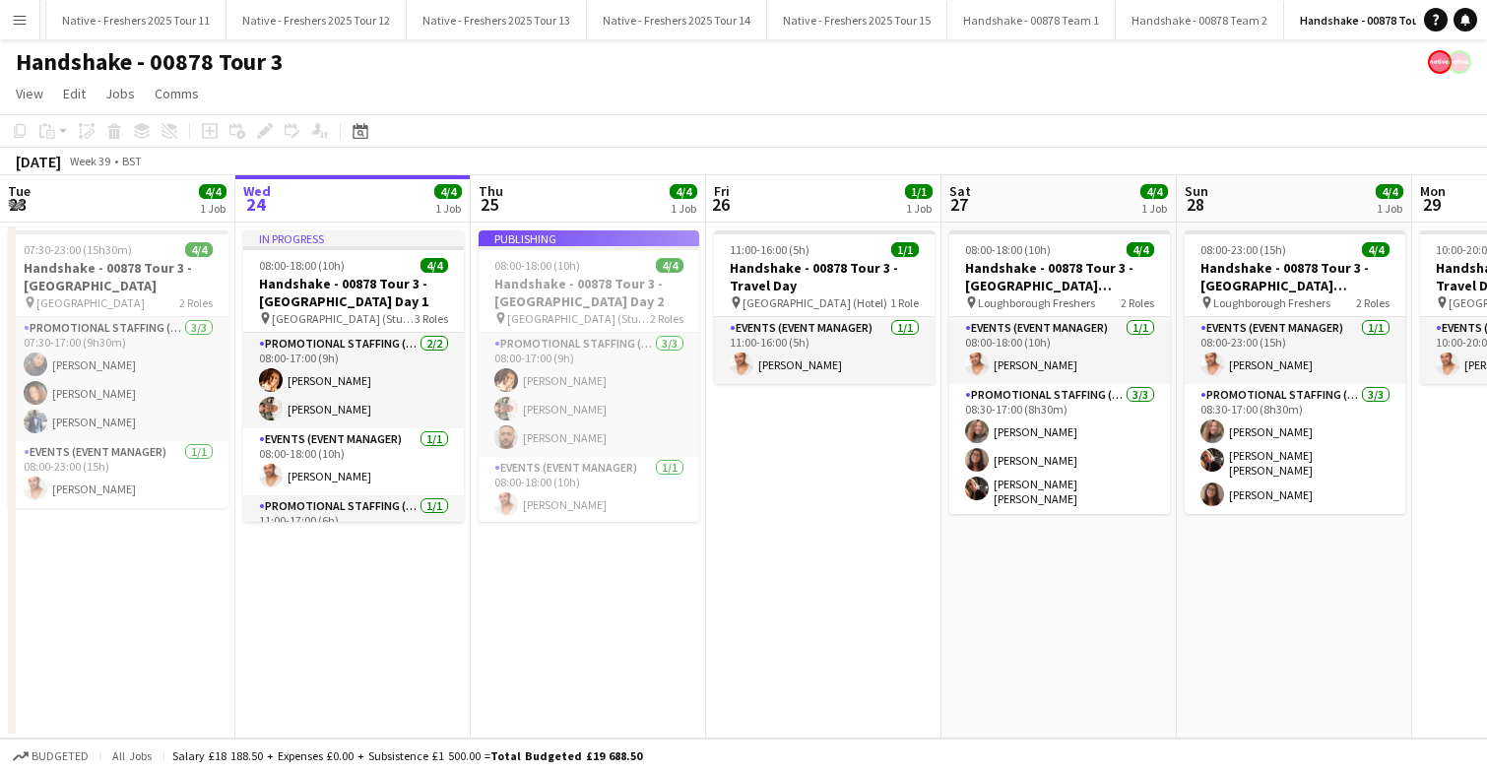
scroll to position [0, 1746]
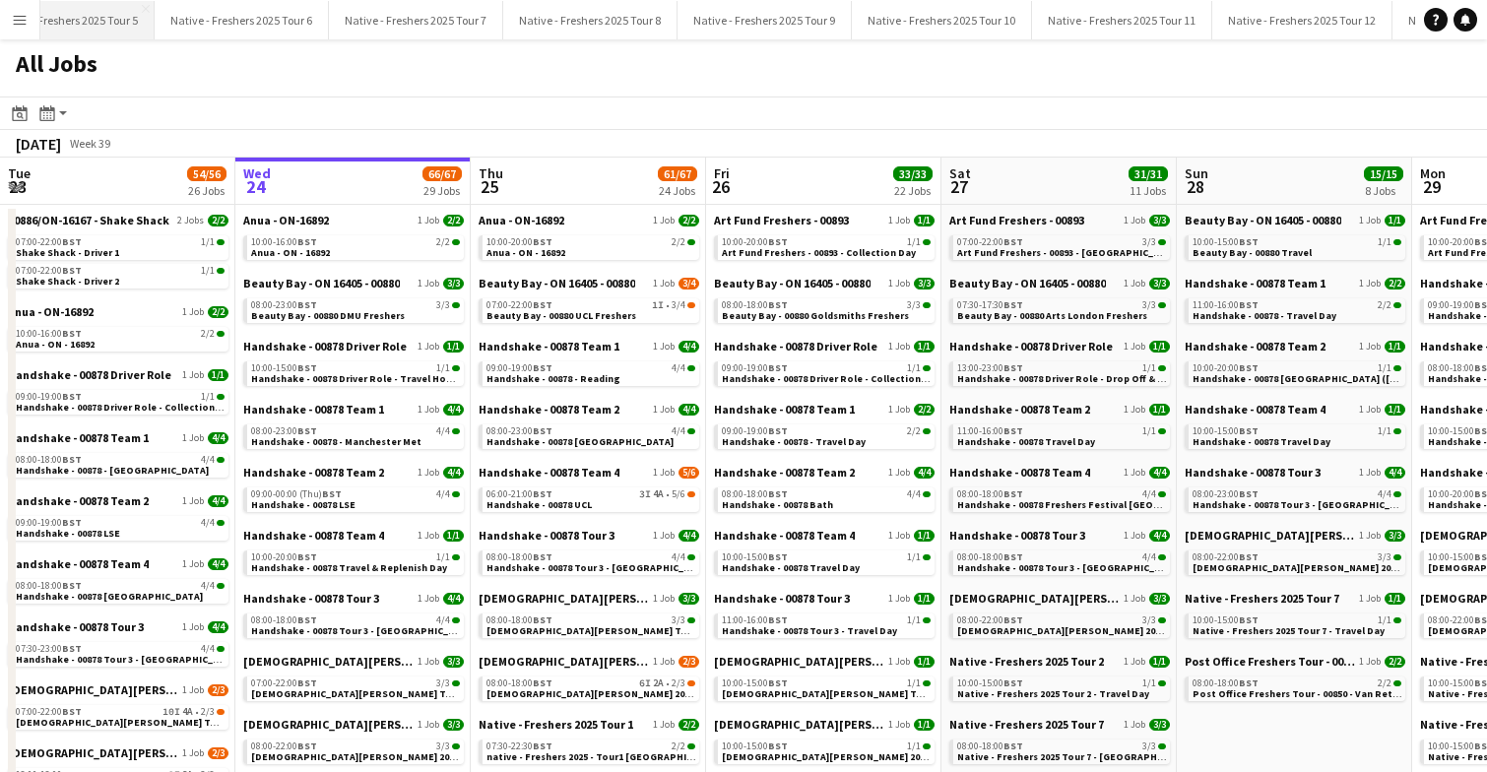
scroll to position [0, 768]
click at [912, 23] on button "Native - Freshers 2025 Tour 10 Close" at bounding box center [931, 20] width 180 height 38
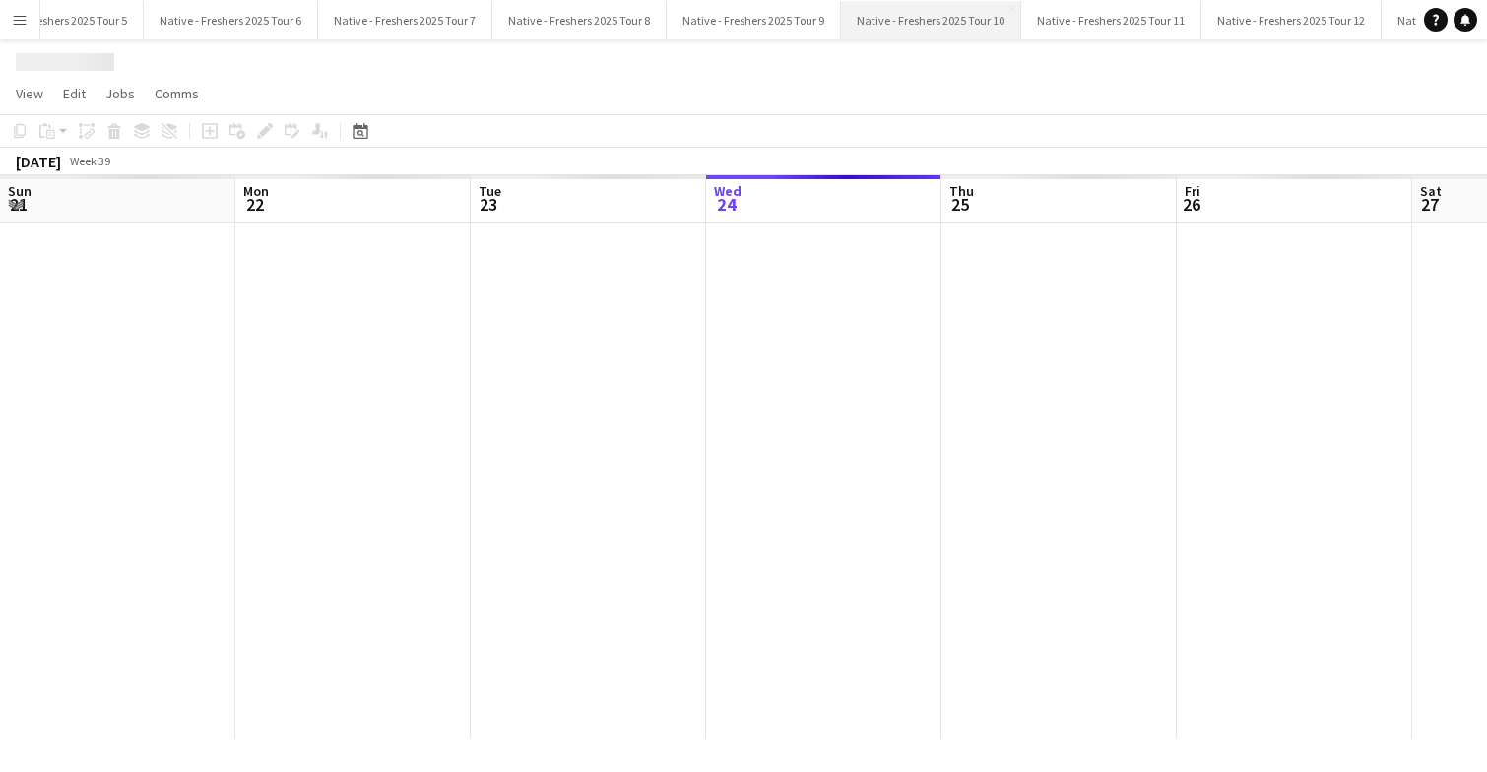
scroll to position [0, 471]
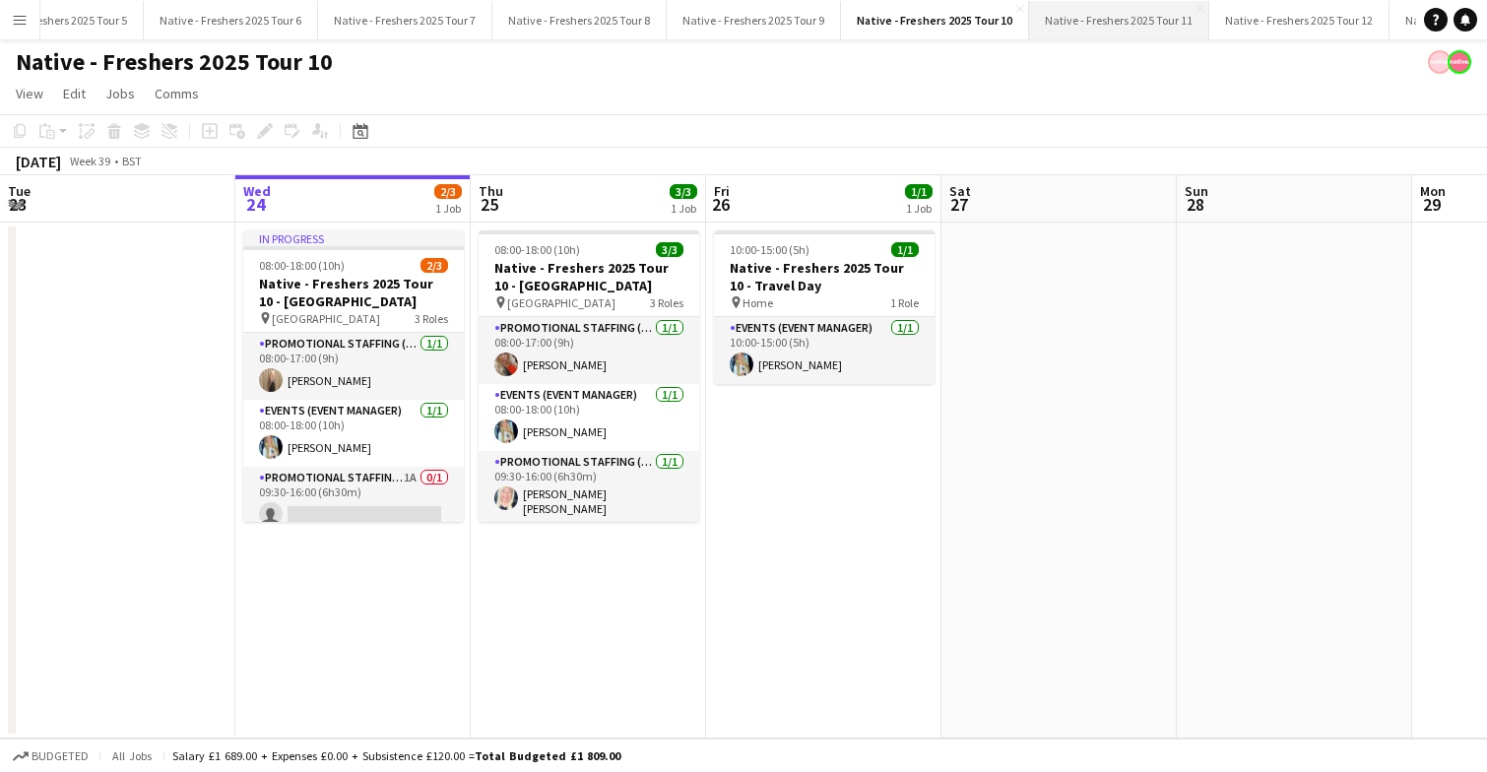
click at [1094, 20] on button "Native - Freshers 2025 Tour 11 Close" at bounding box center [1119, 20] width 180 height 38
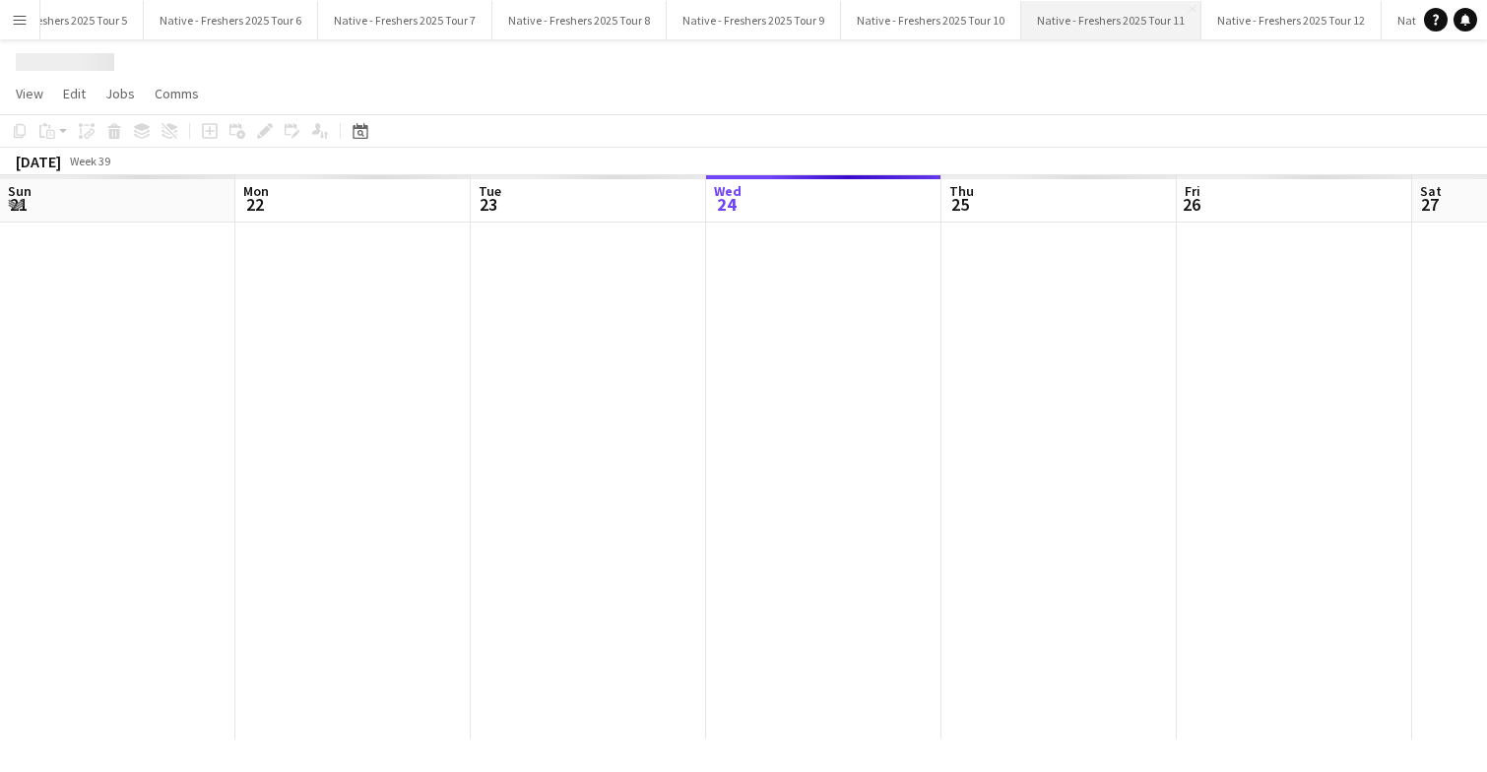
scroll to position [0, 471]
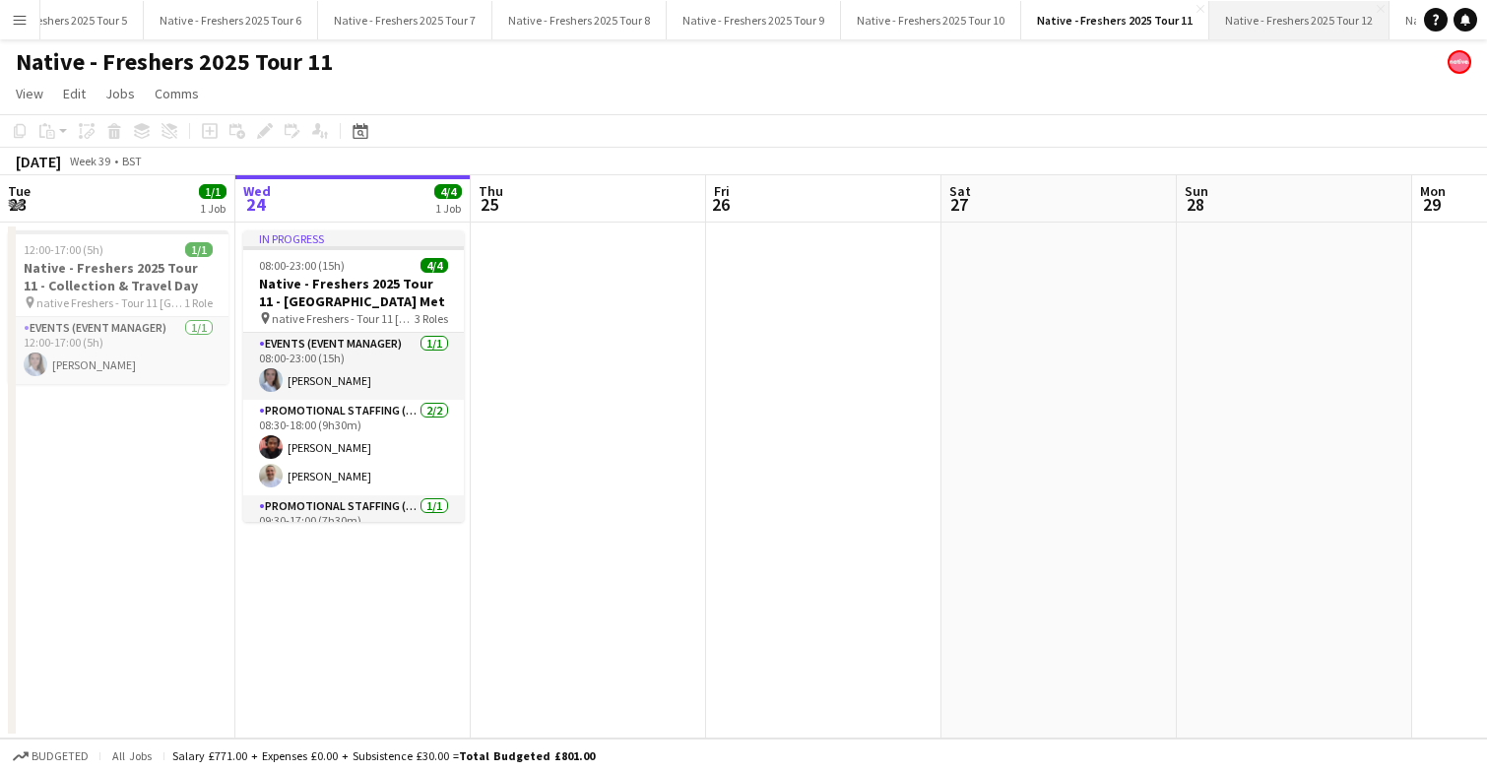
click at [1268, 34] on button "Native - Freshers 2025 Tour 12 Close" at bounding box center [1299, 20] width 180 height 38
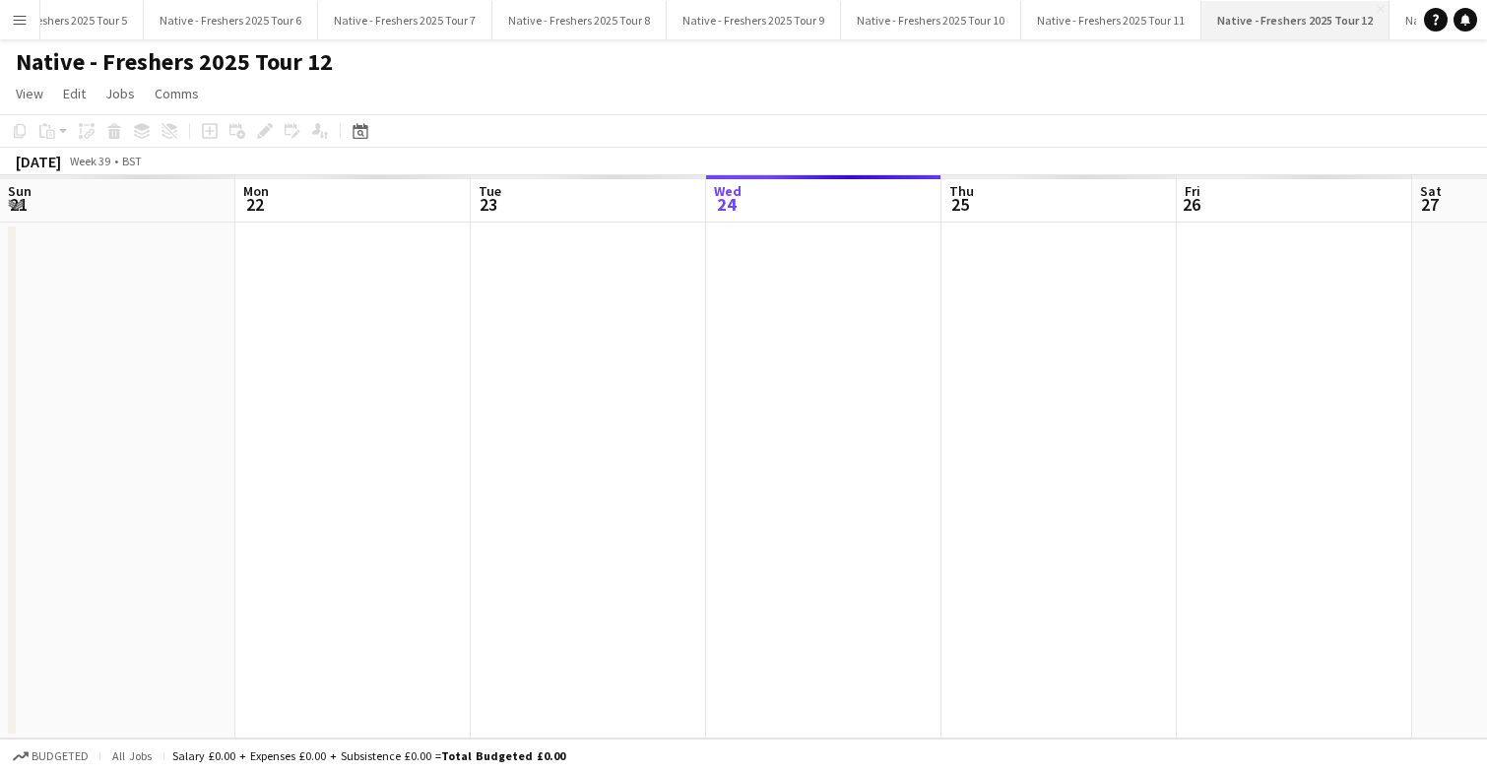
scroll to position [0, 471]
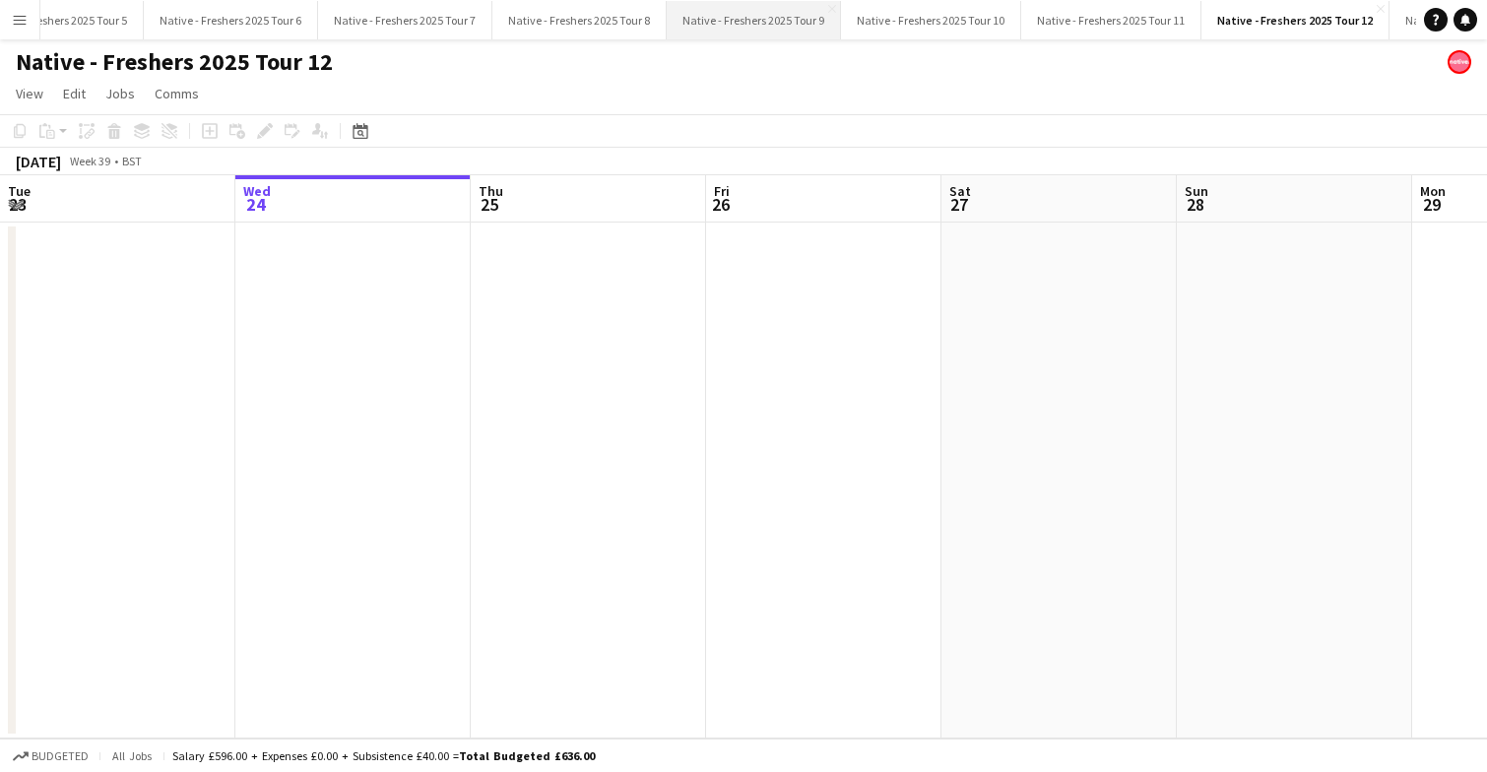
click at [734, 16] on button "Native - Freshers 2025 Tour 9 Close" at bounding box center [754, 20] width 174 height 38
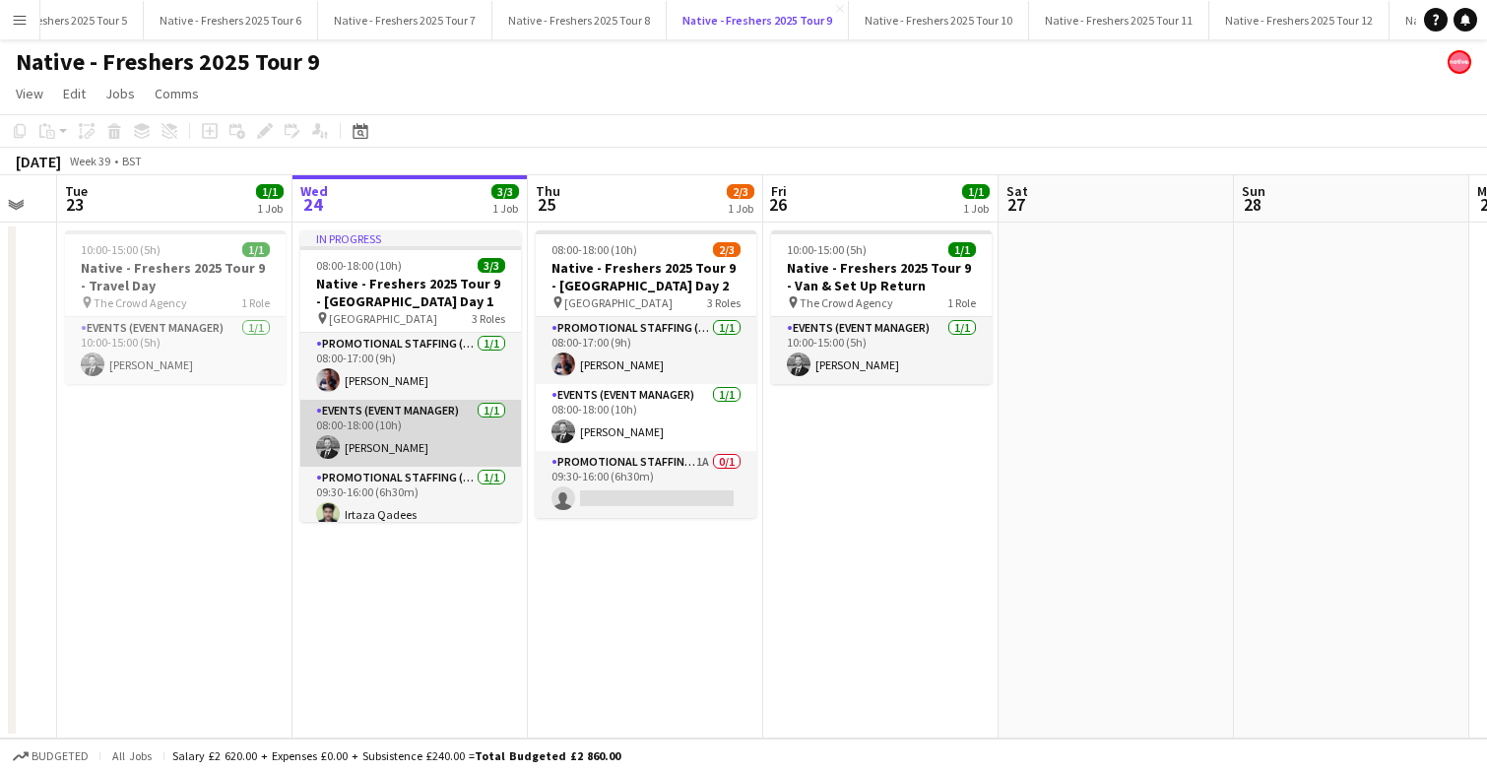
scroll to position [12, 0]
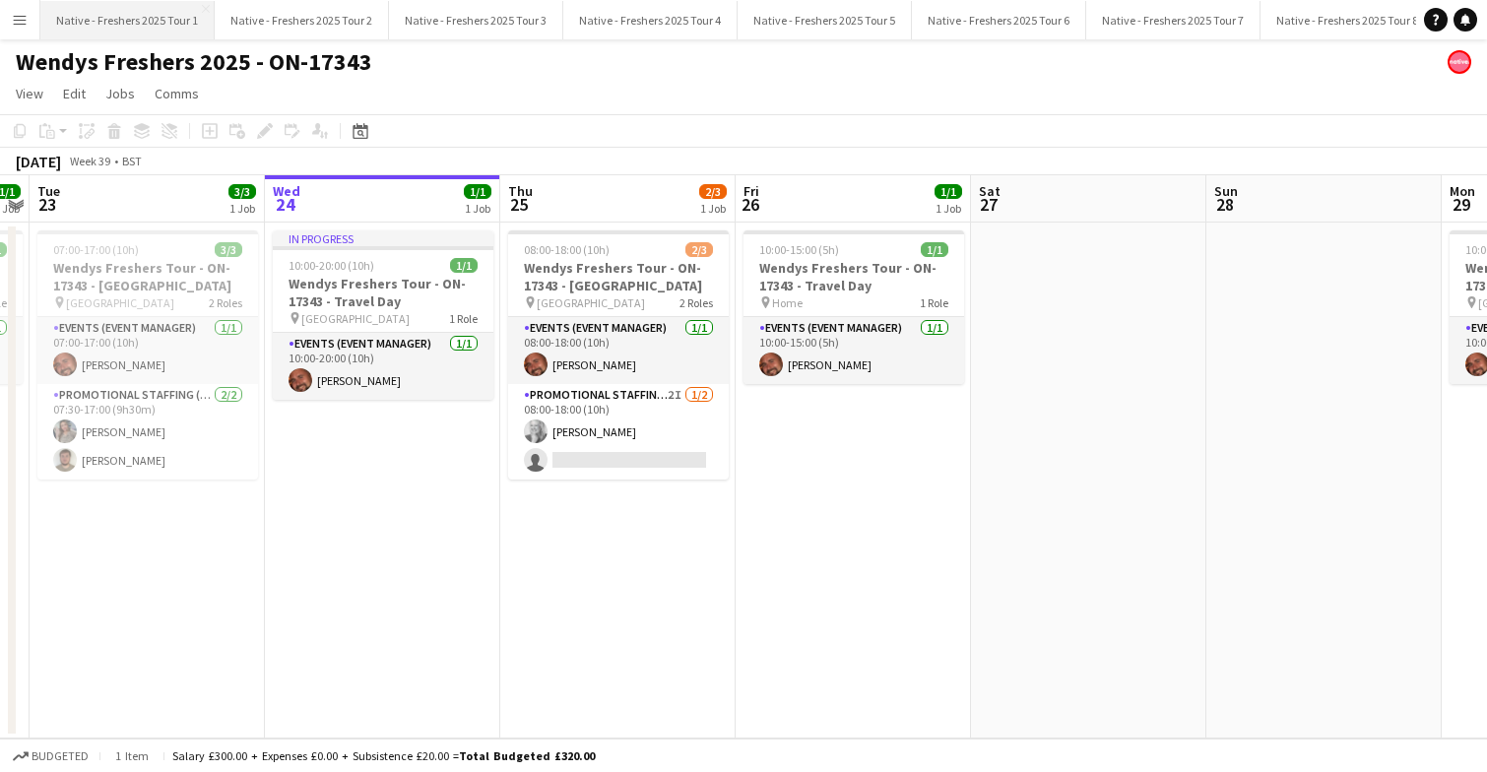
click at [115, 15] on button "Native - Freshers 2025 Tour 1 Close" at bounding box center [127, 20] width 174 height 38
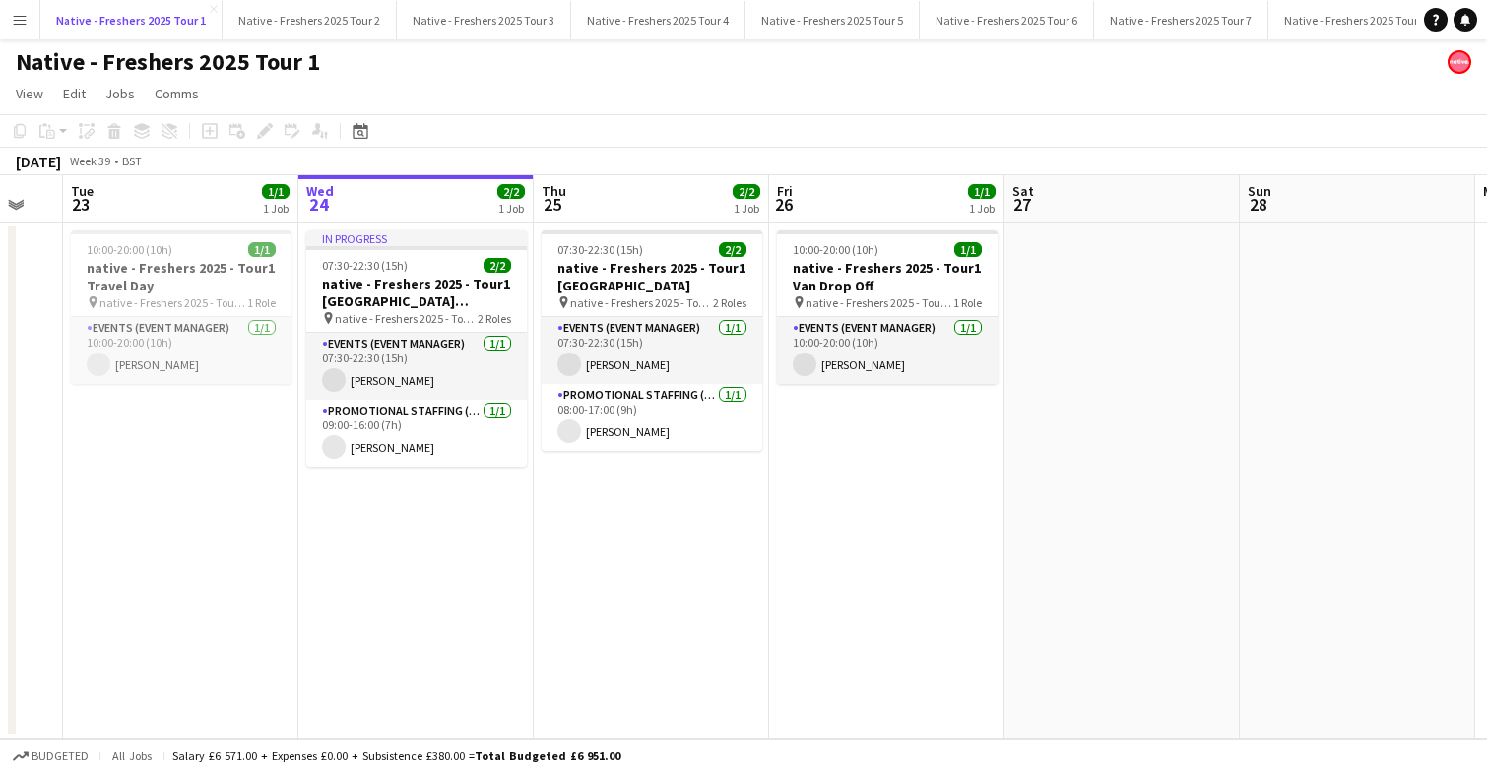
scroll to position [0, 405]
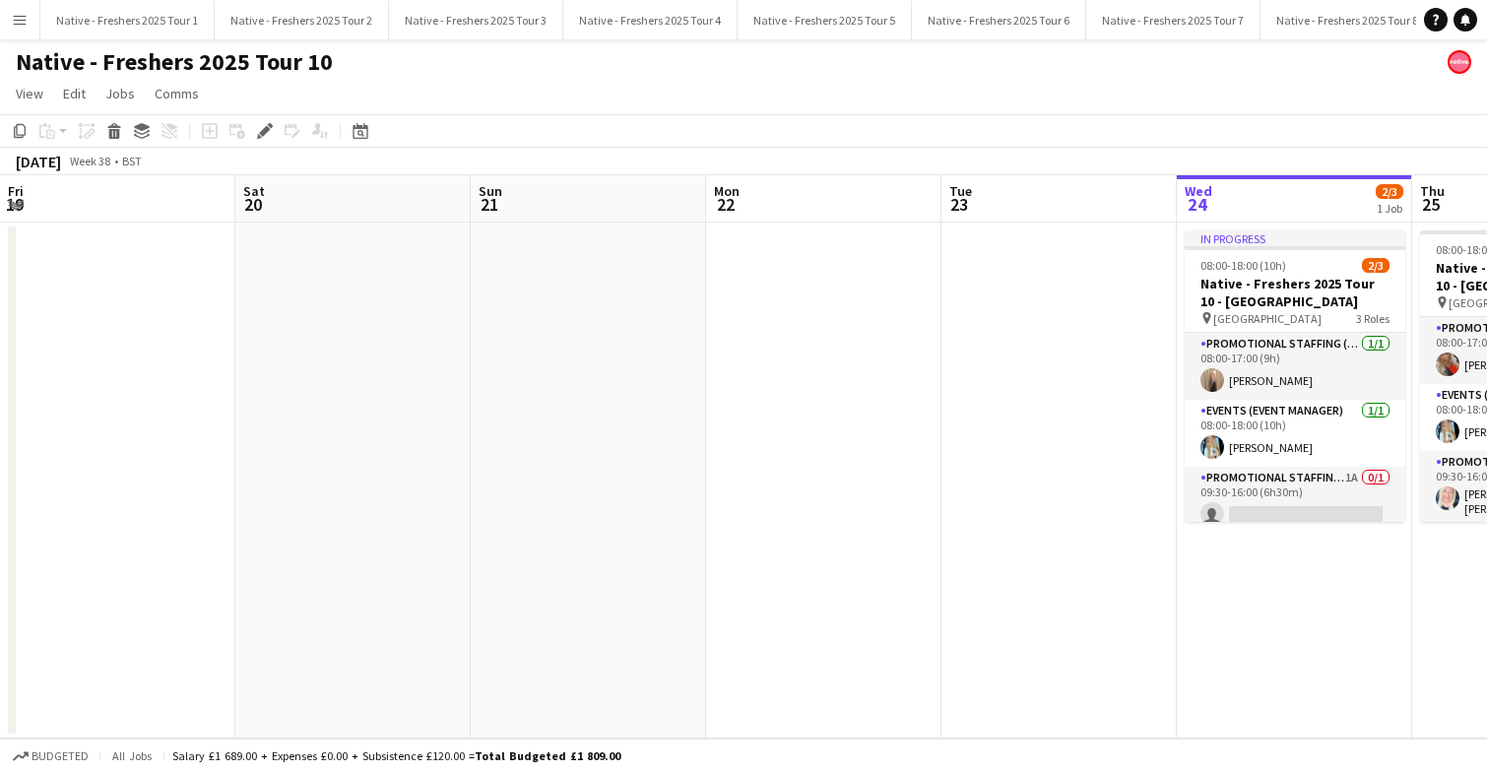
scroll to position [0, 677]
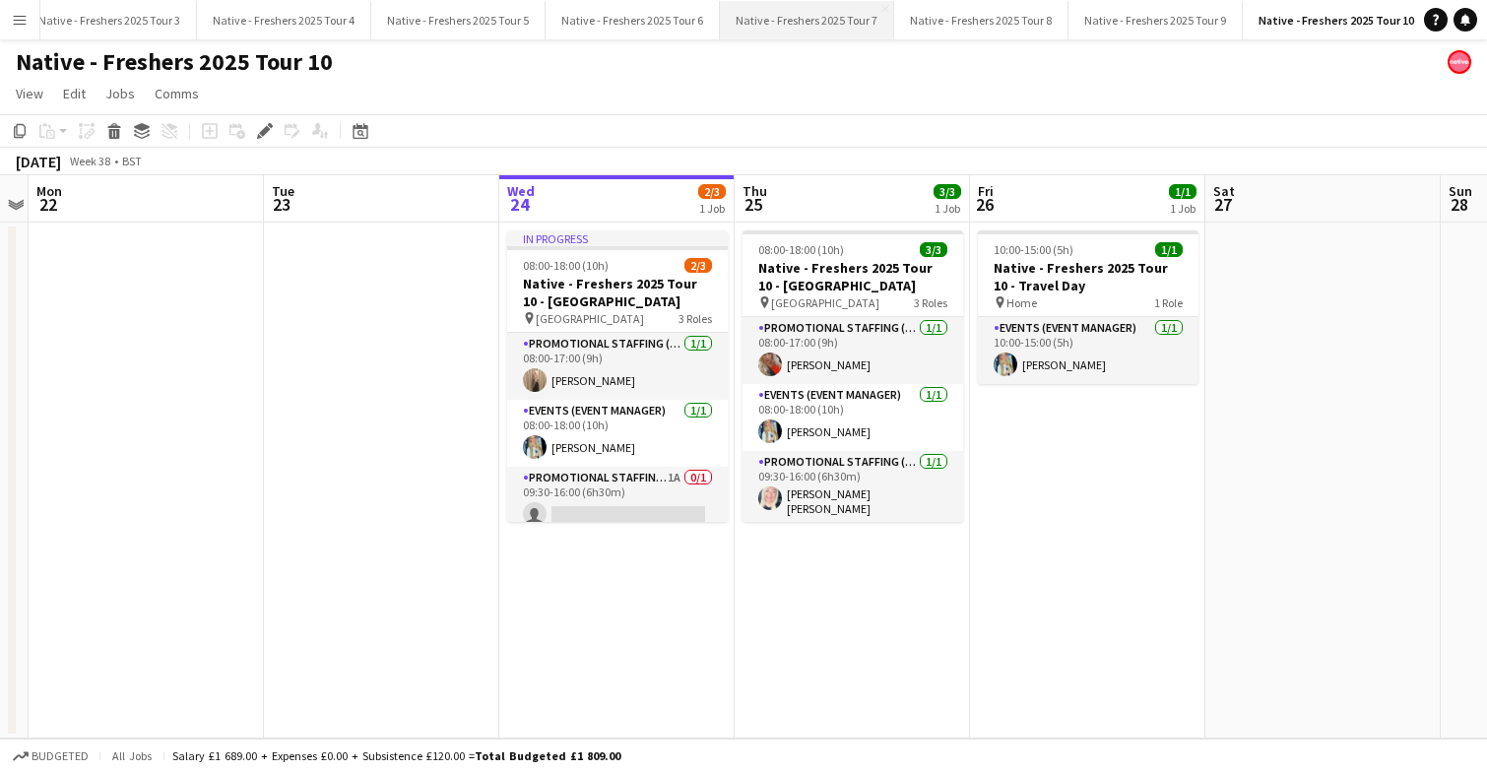
click at [824, 19] on button "Native - Freshers 2025 Tour 7 Close" at bounding box center [807, 20] width 174 height 38
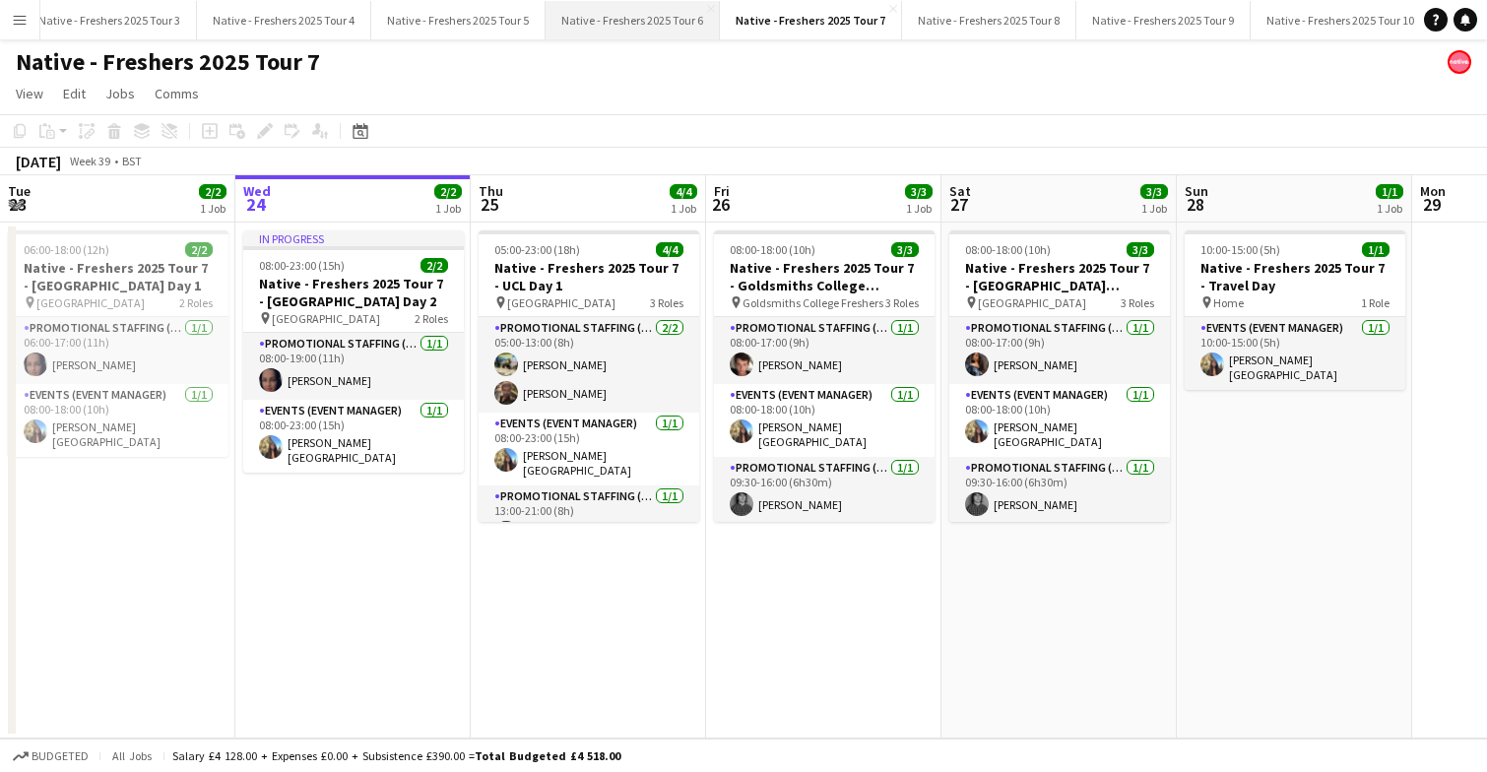
click at [630, 22] on button "Native - Freshers 2025 Tour 6 Close" at bounding box center [632, 20] width 174 height 38
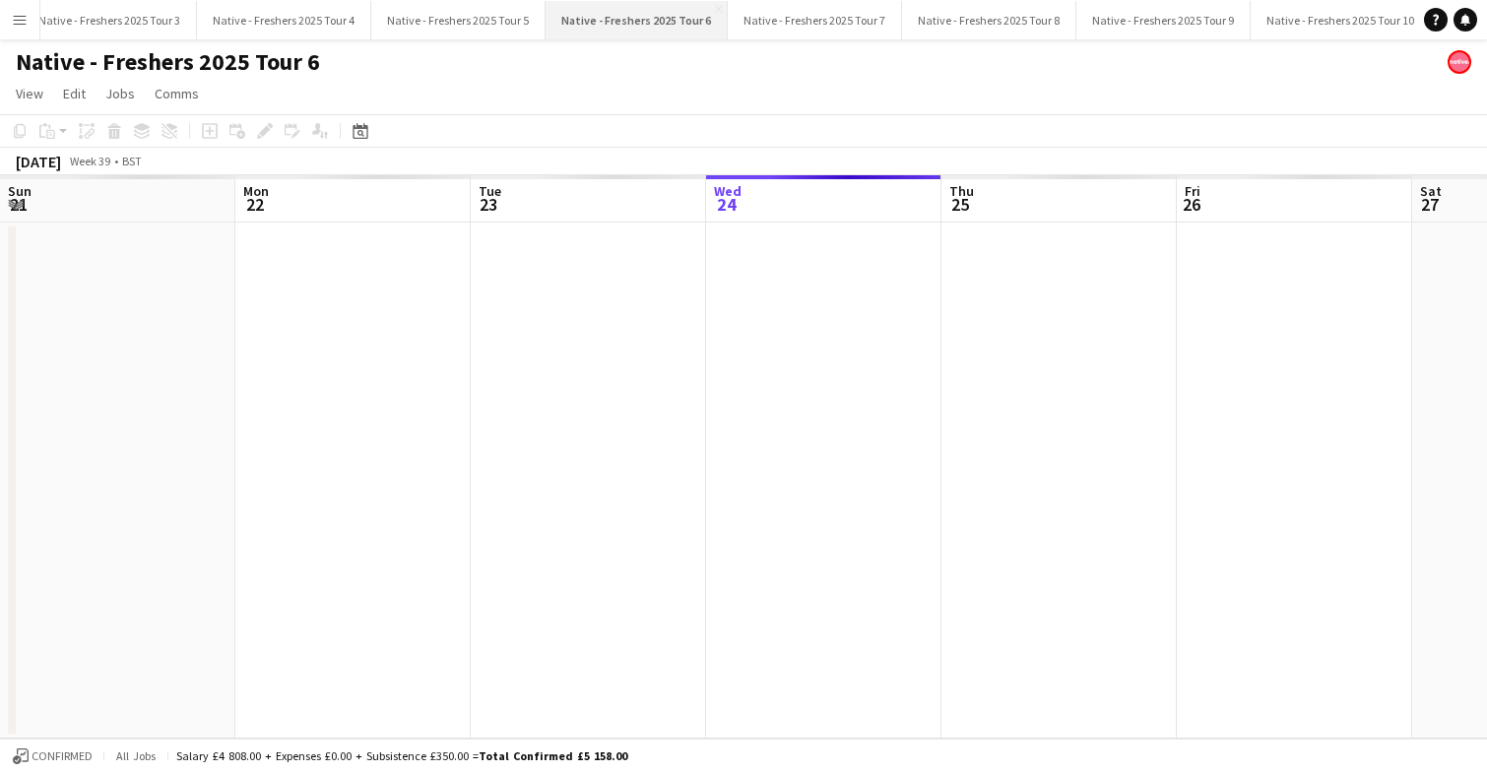
scroll to position [0, 471]
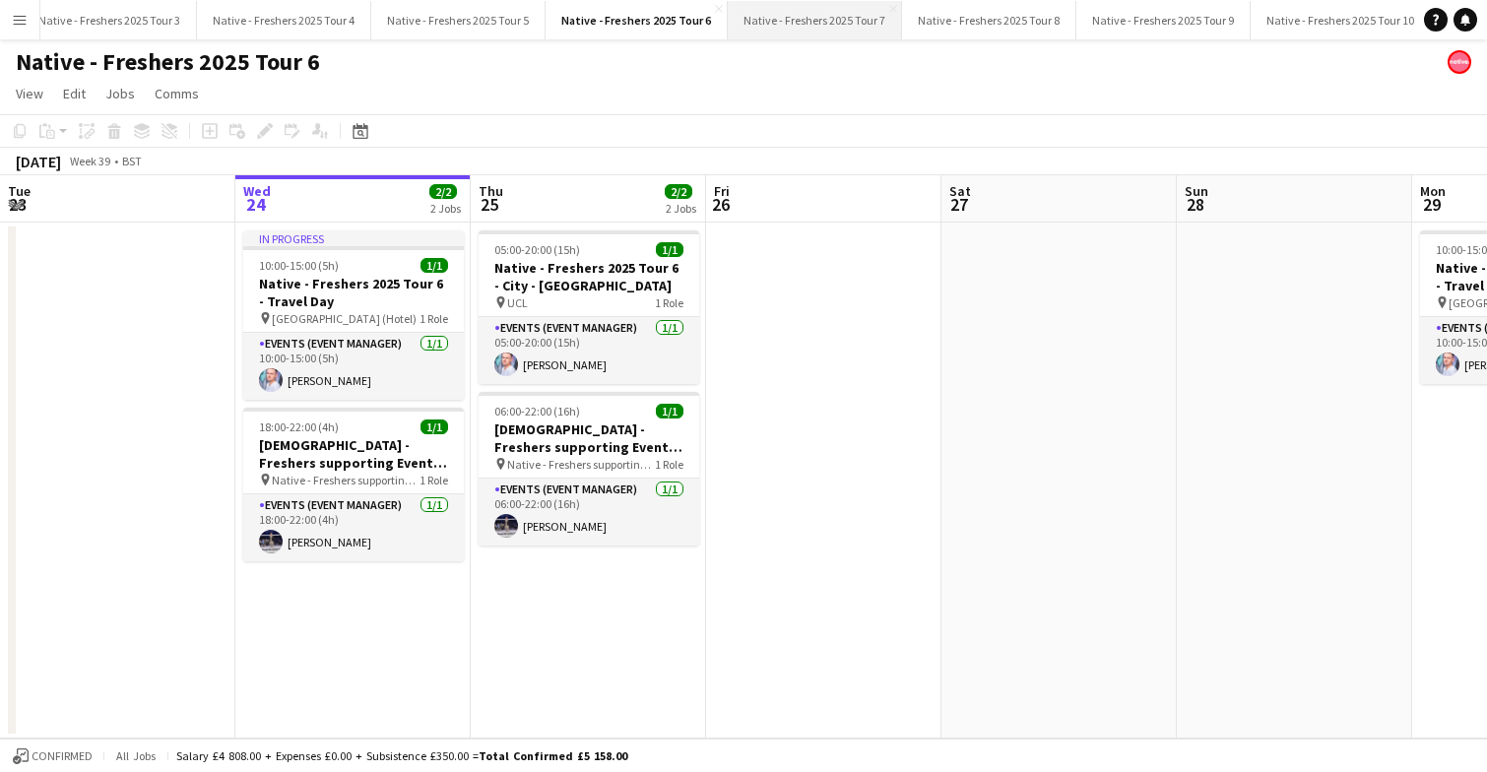
click at [775, 16] on button "Native - Freshers 2025 Tour 7 Close" at bounding box center [815, 20] width 174 height 38
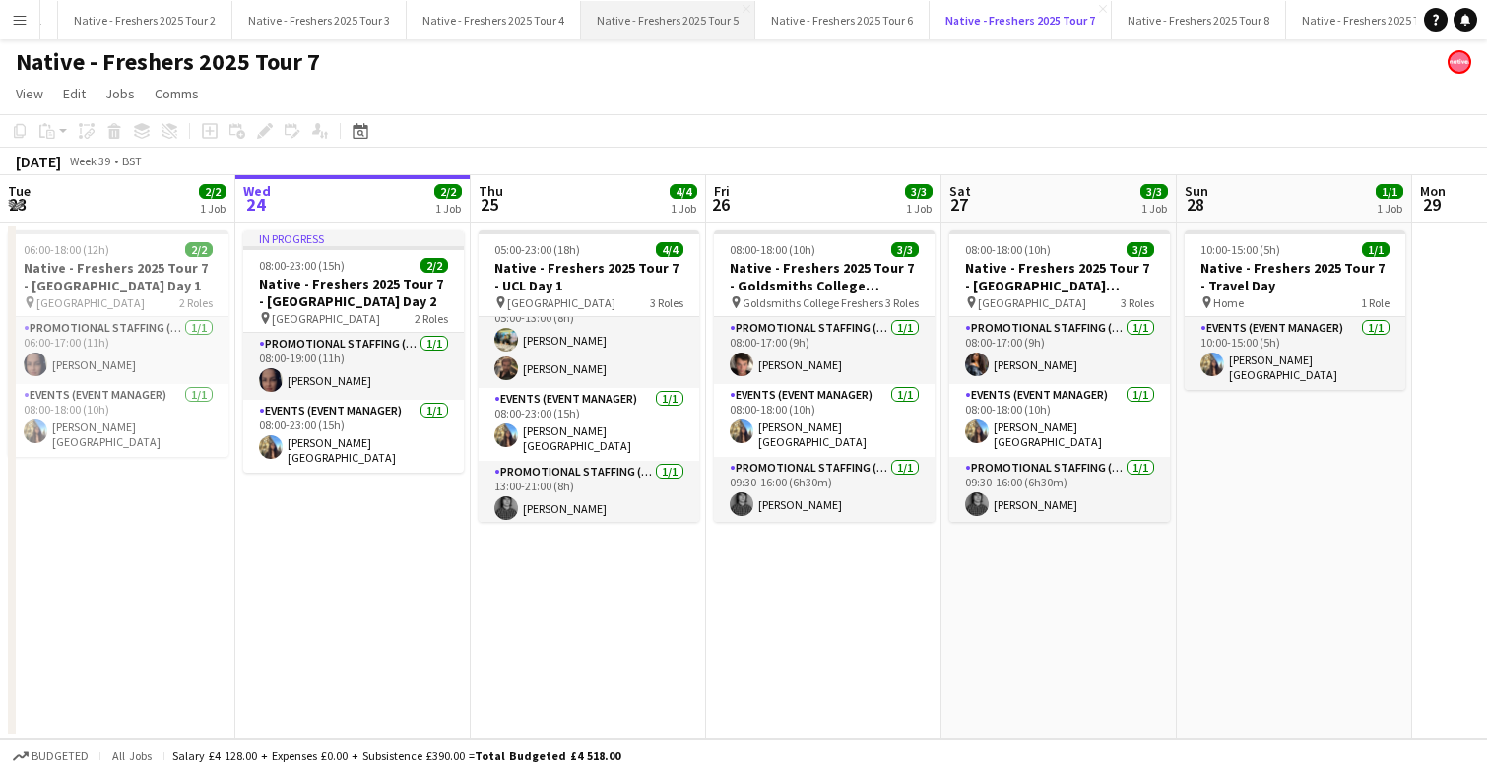
scroll to position [0, 93]
click at [388, 21] on button "Native - Freshers 2025 Tour 3 Close" at bounding box center [383, 20] width 174 height 38
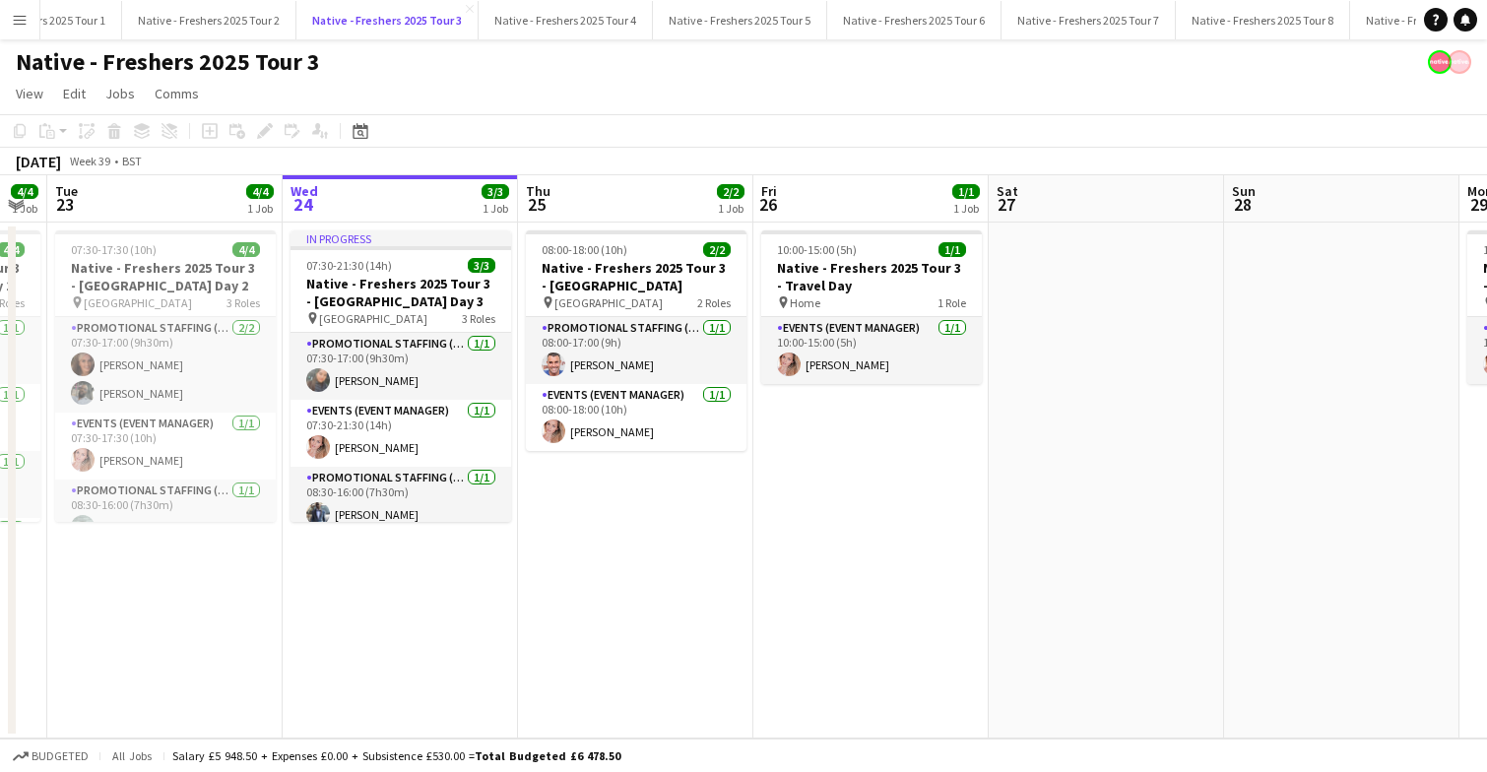
scroll to position [0, 619]
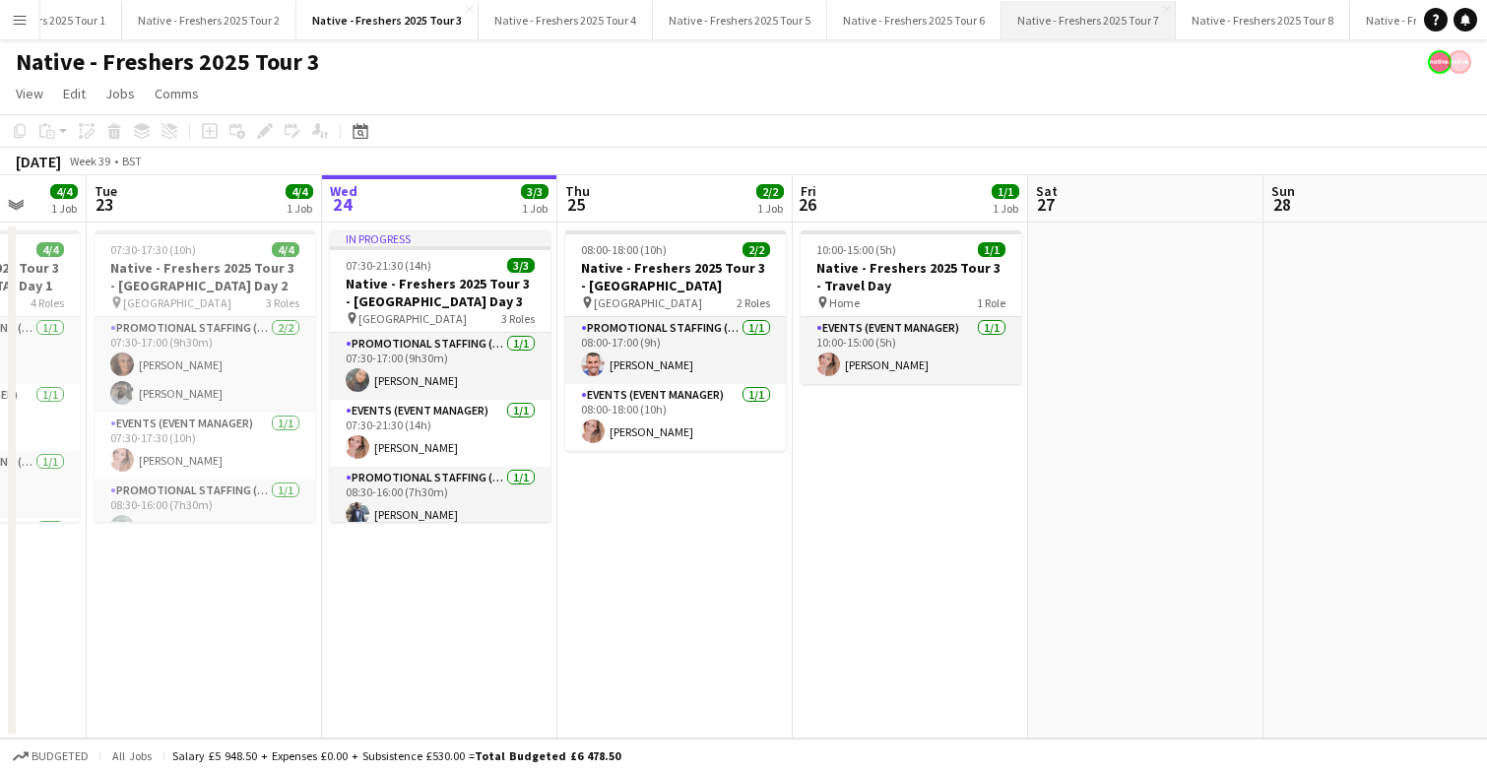
click at [1089, 15] on button "Native - Freshers 2025 Tour 7 Close" at bounding box center [1088, 20] width 174 height 38
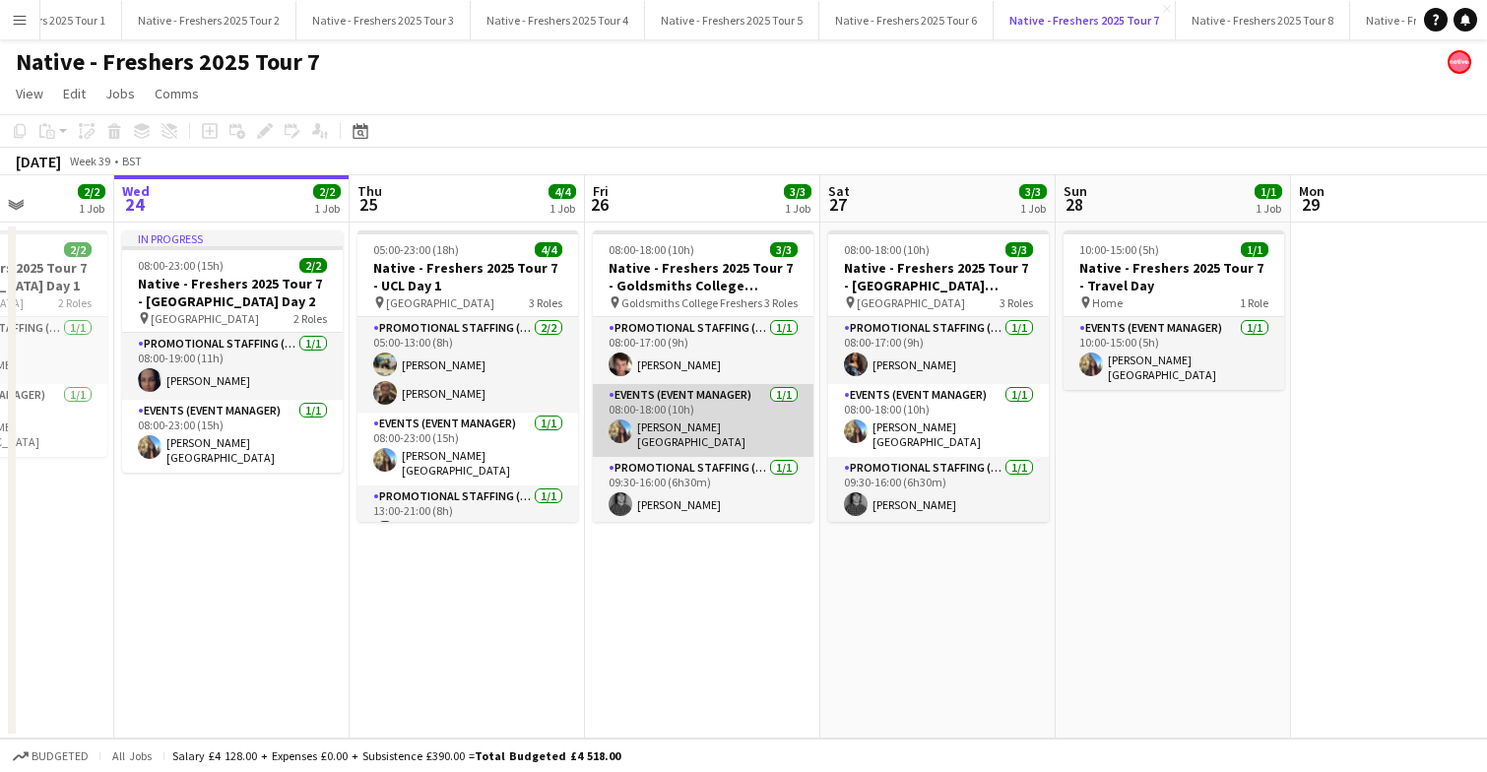
scroll to position [0, 600]
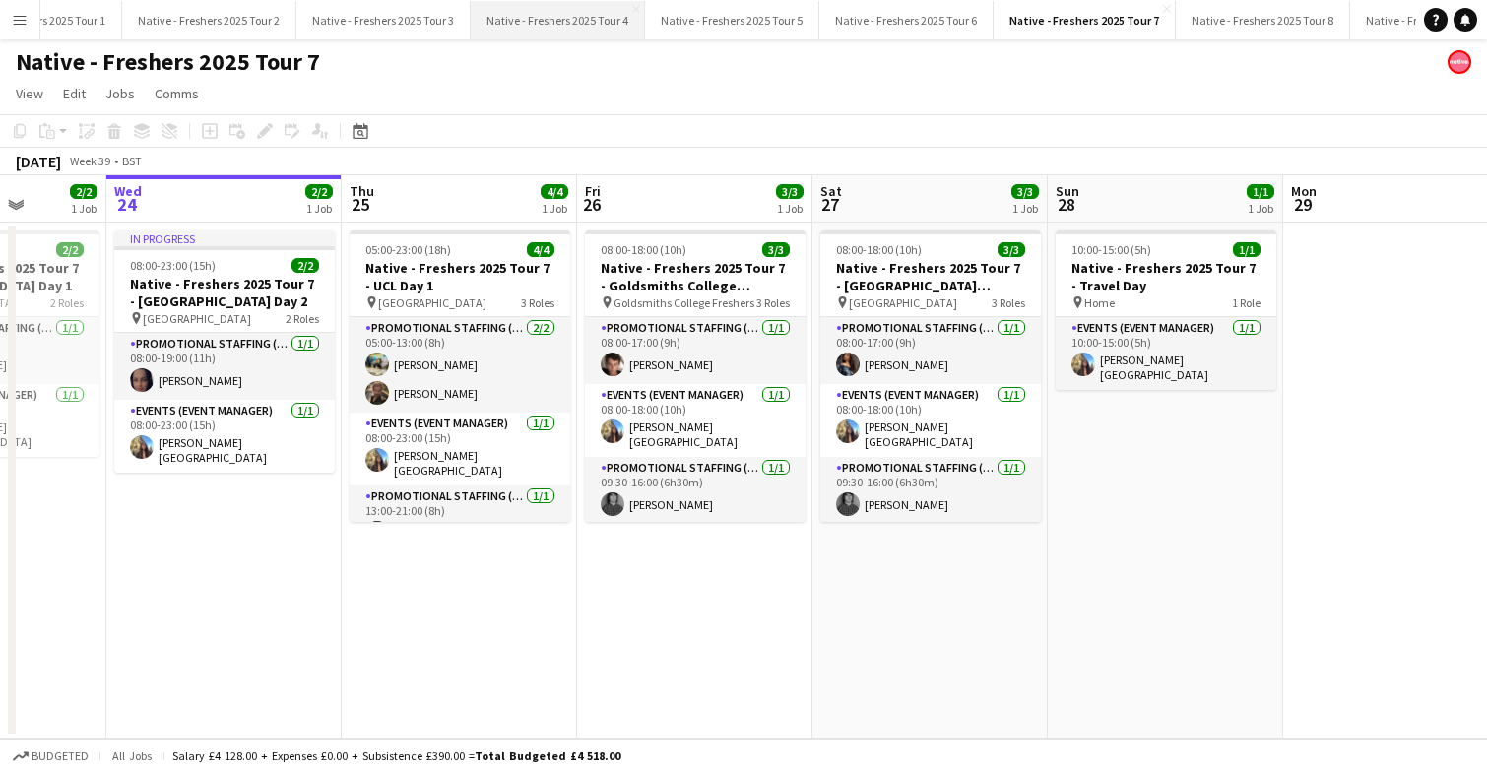
click at [546, 2] on button "Native - Freshers 2025 Tour 4 Close" at bounding box center [558, 20] width 174 height 38
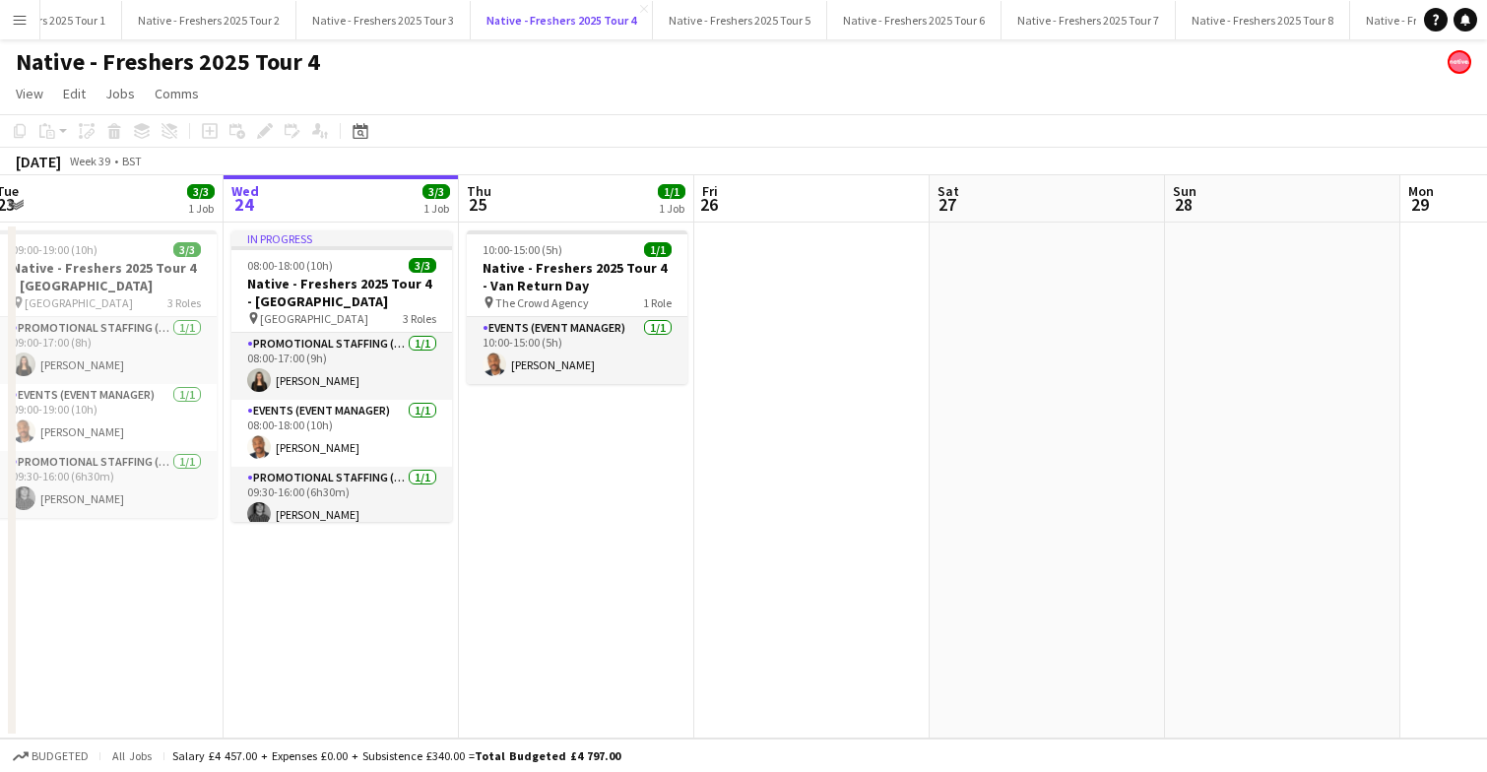
scroll to position [0, 555]
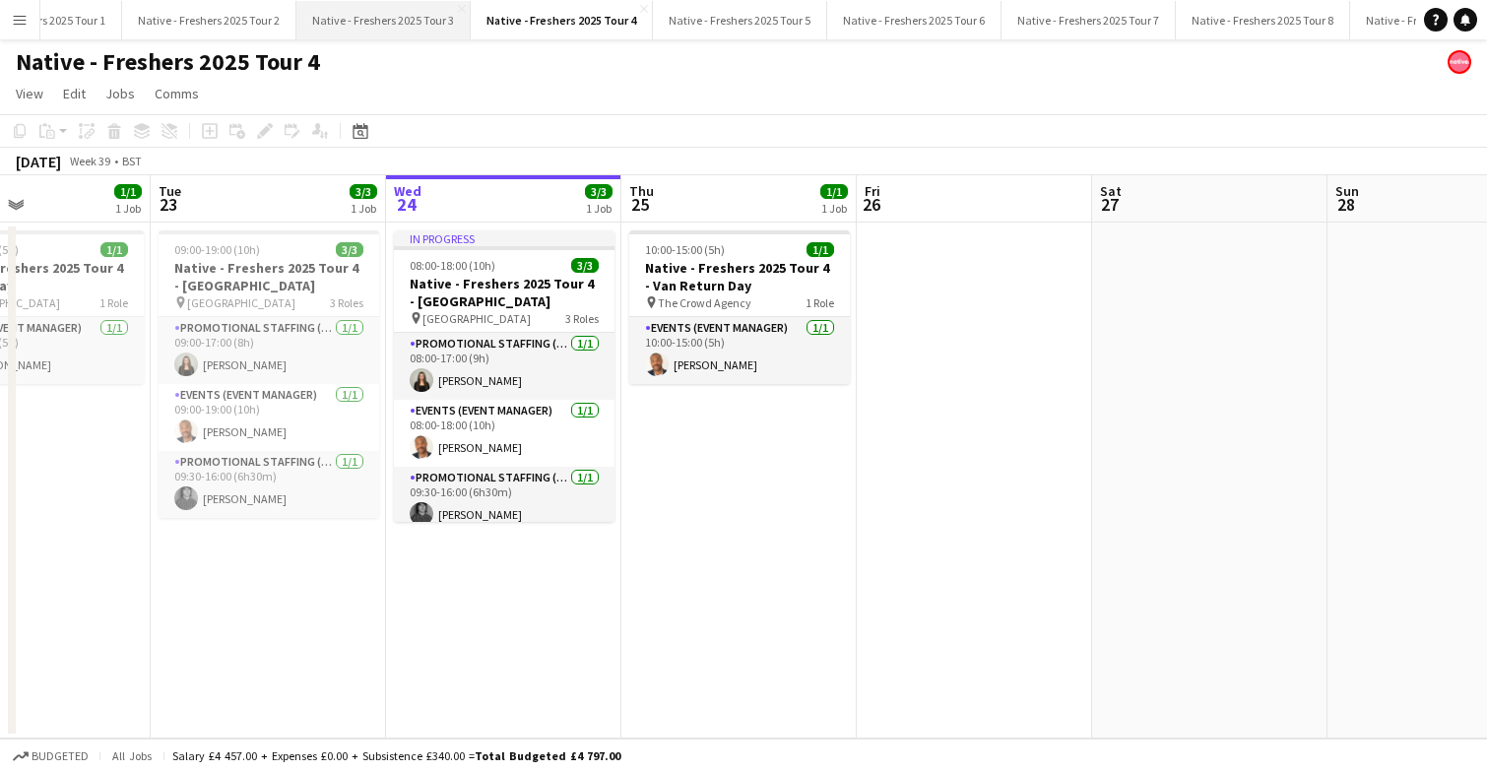
click at [391, 23] on button "Native - Freshers 2025 Tour 3 Close" at bounding box center [383, 20] width 174 height 38
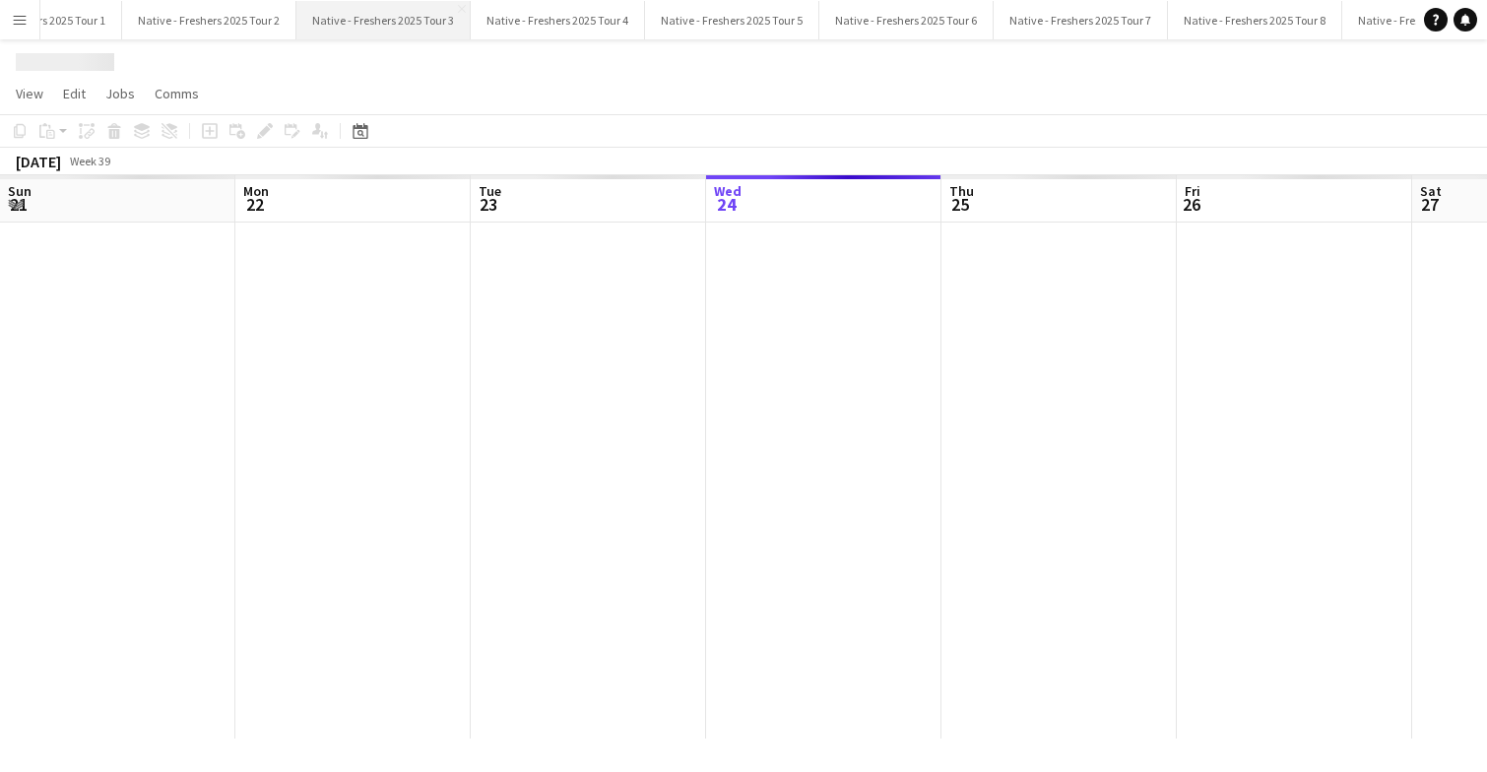
scroll to position [0, 471]
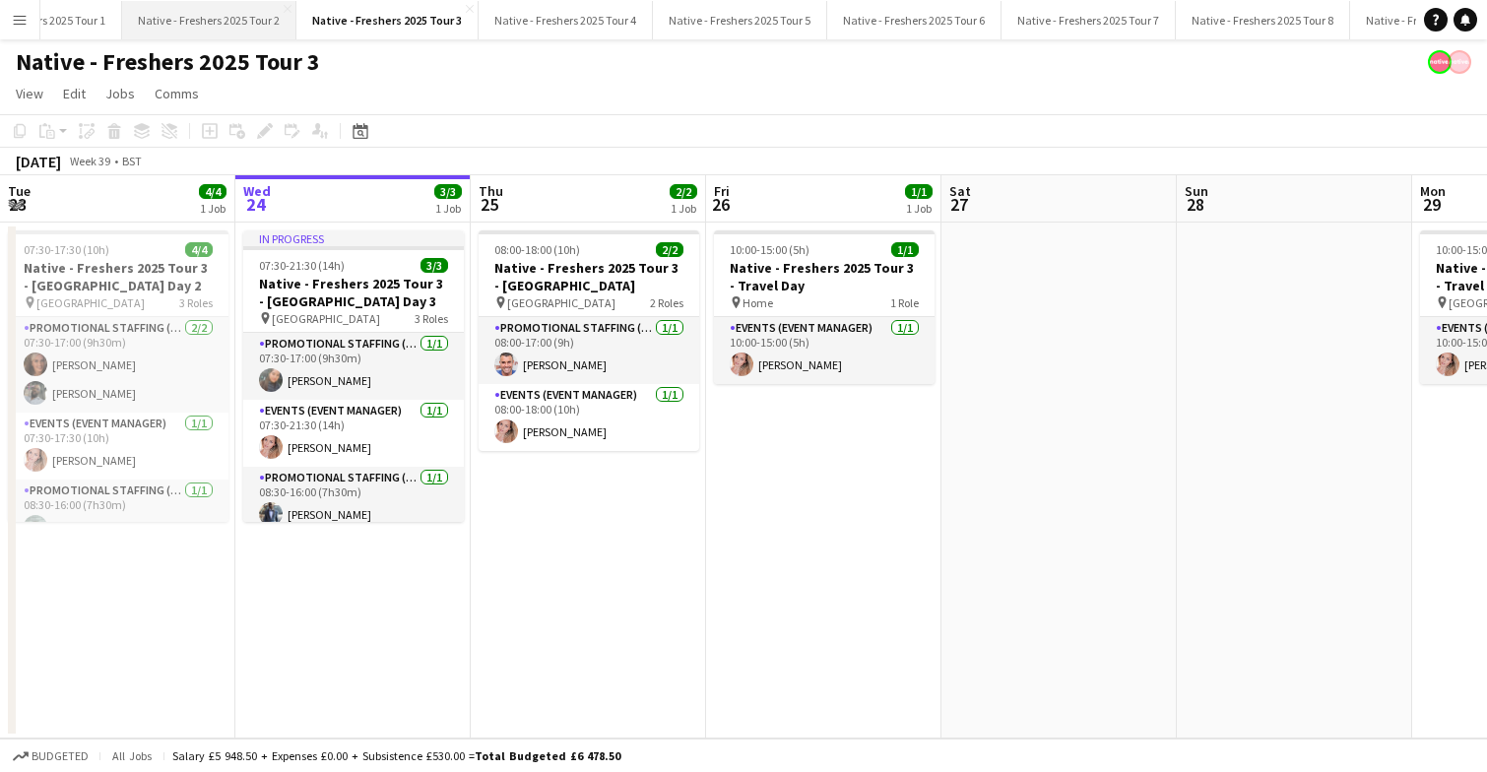
click at [212, 21] on button "Native - Freshers 2025 Tour 2 Close" at bounding box center [209, 20] width 174 height 38
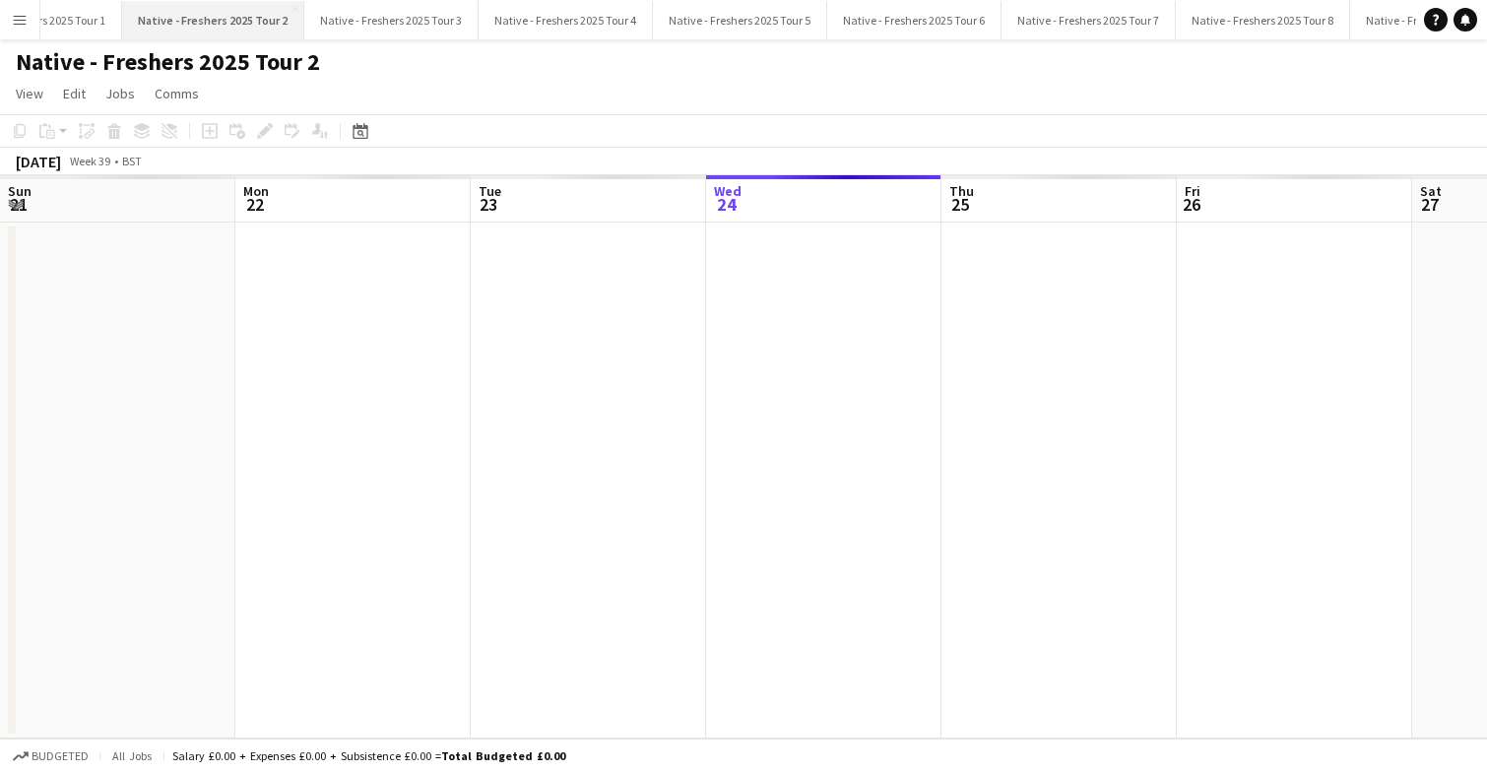
scroll to position [0, 471]
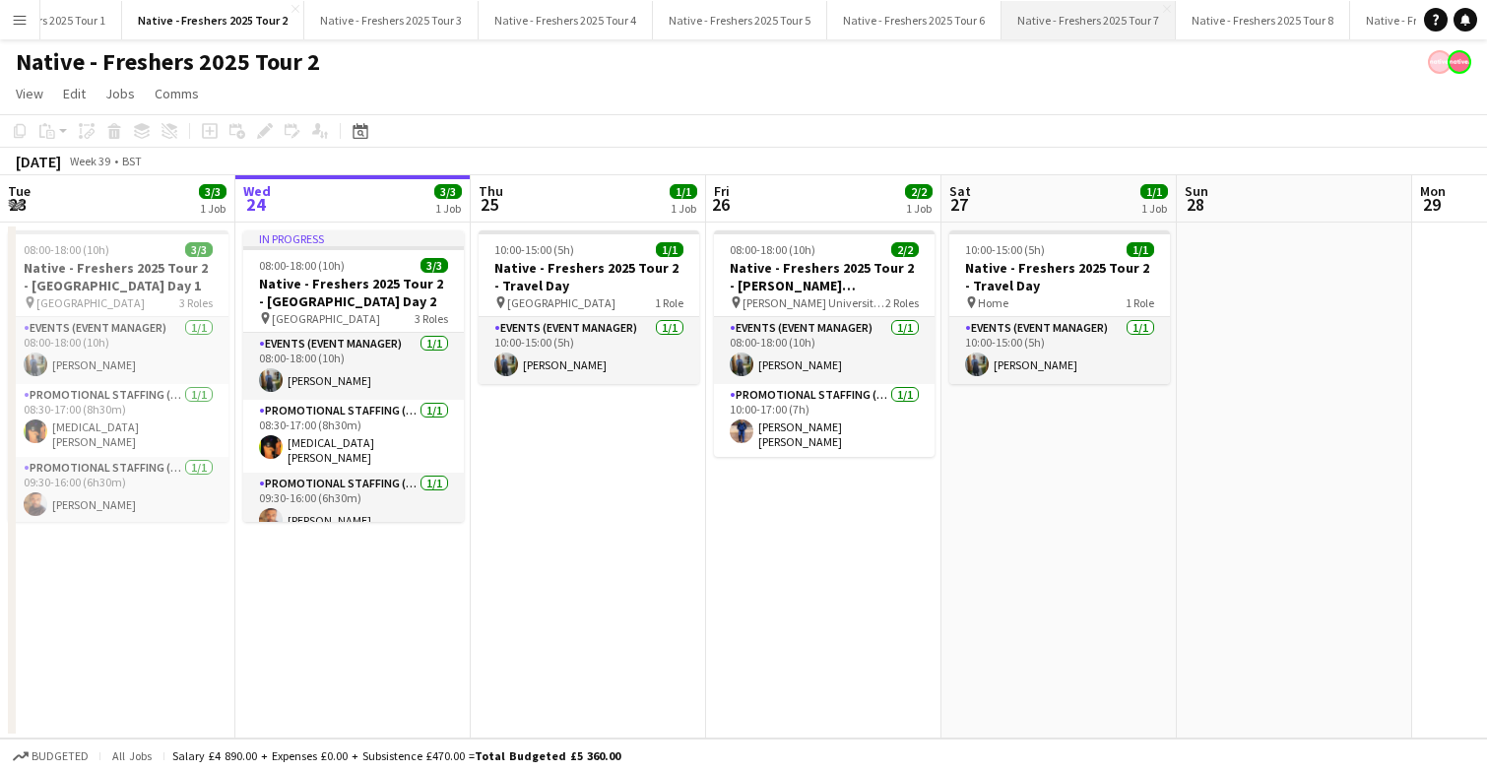
click at [1074, 24] on button "Native - Freshers 2025 Tour 7 Close" at bounding box center [1088, 20] width 174 height 38
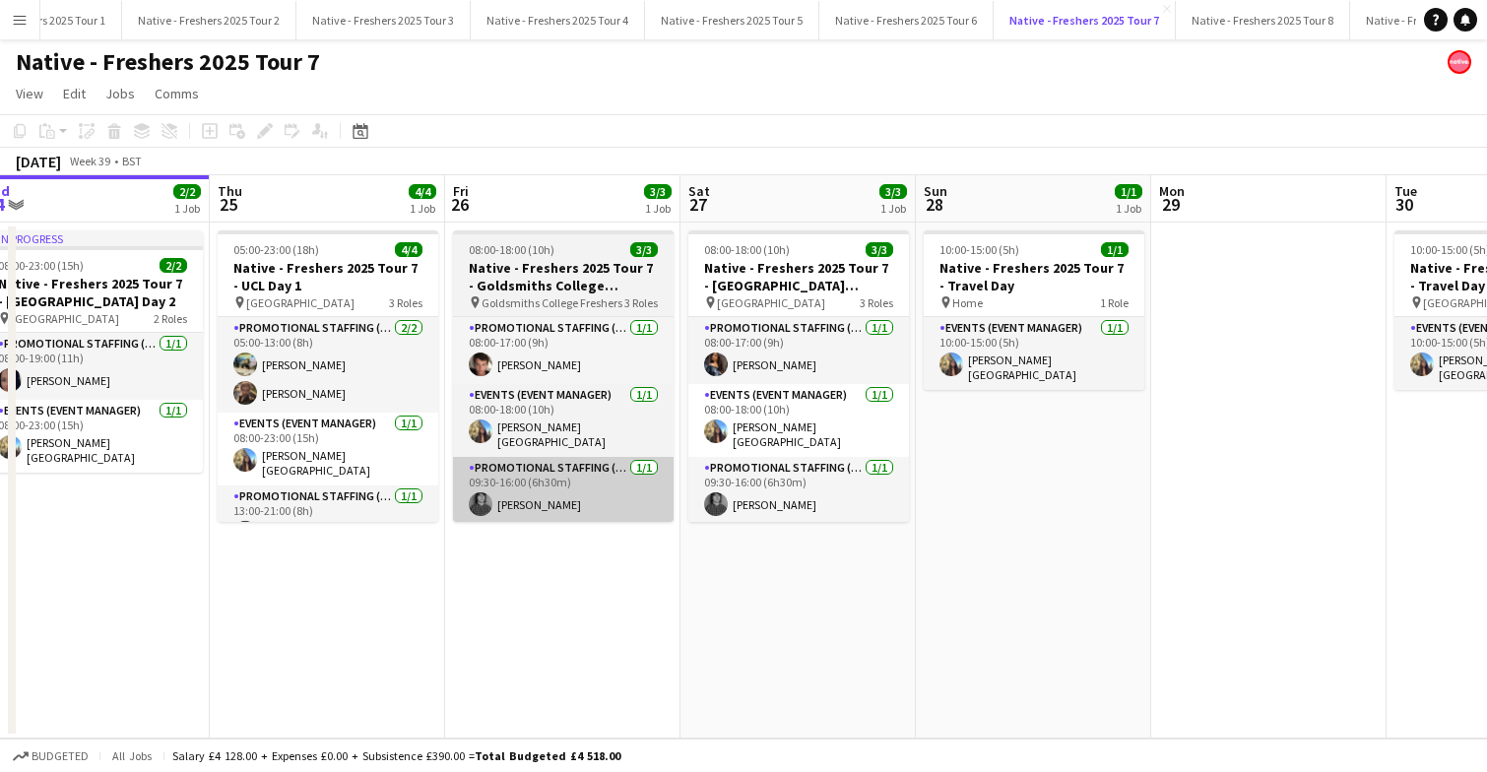
scroll to position [0, 752]
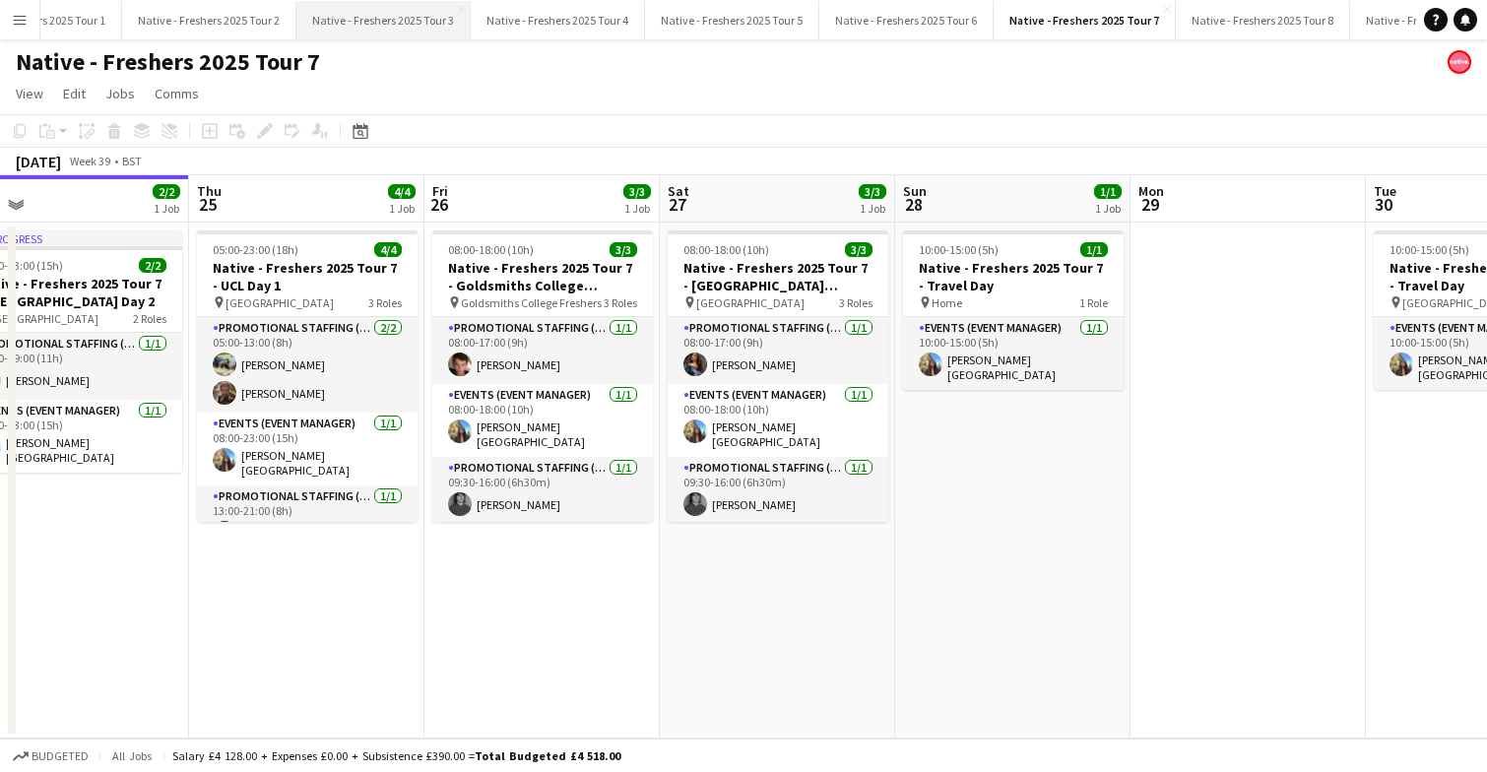
click at [364, 23] on button "Native - Freshers 2025 Tour 3 Close" at bounding box center [383, 20] width 174 height 38
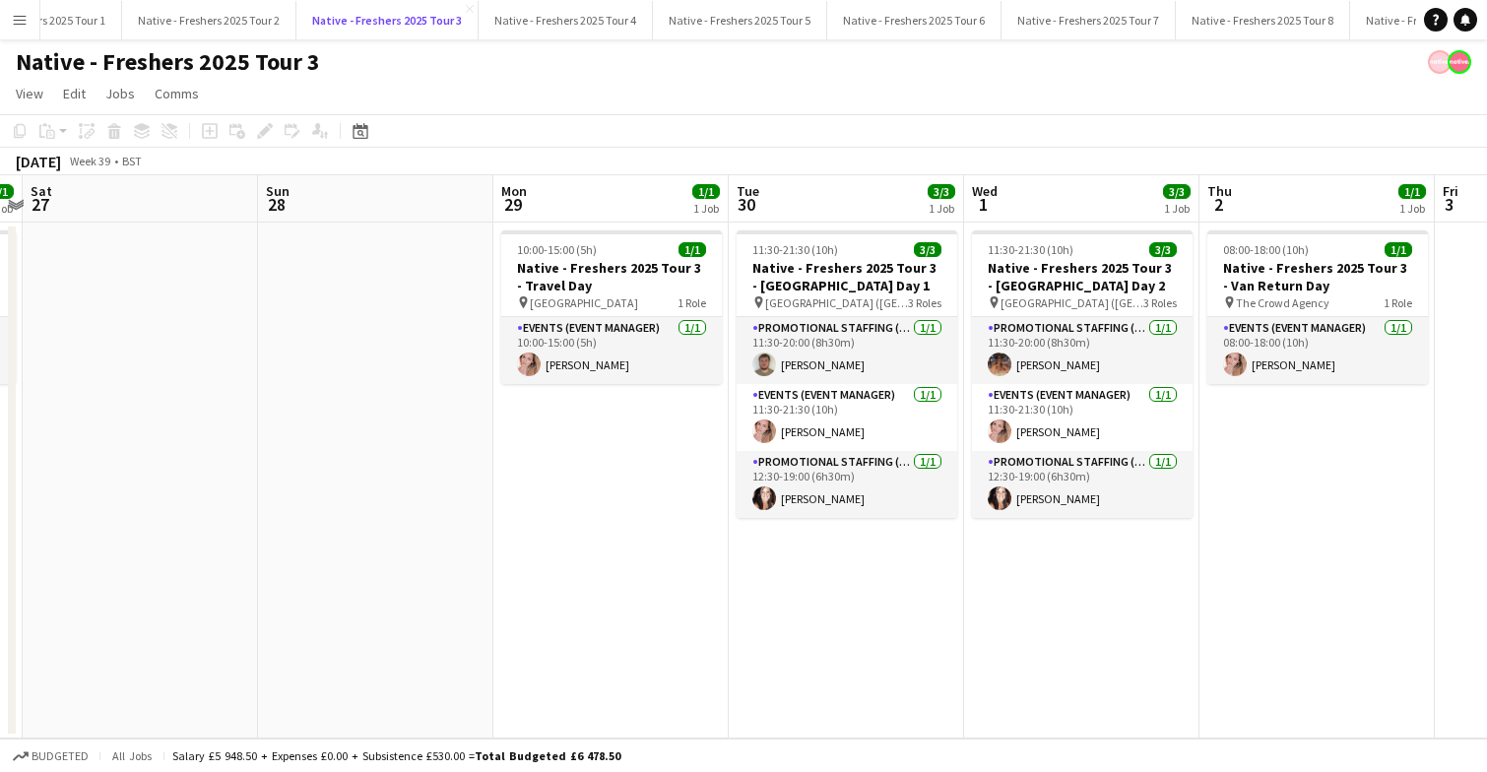
scroll to position [0, 936]
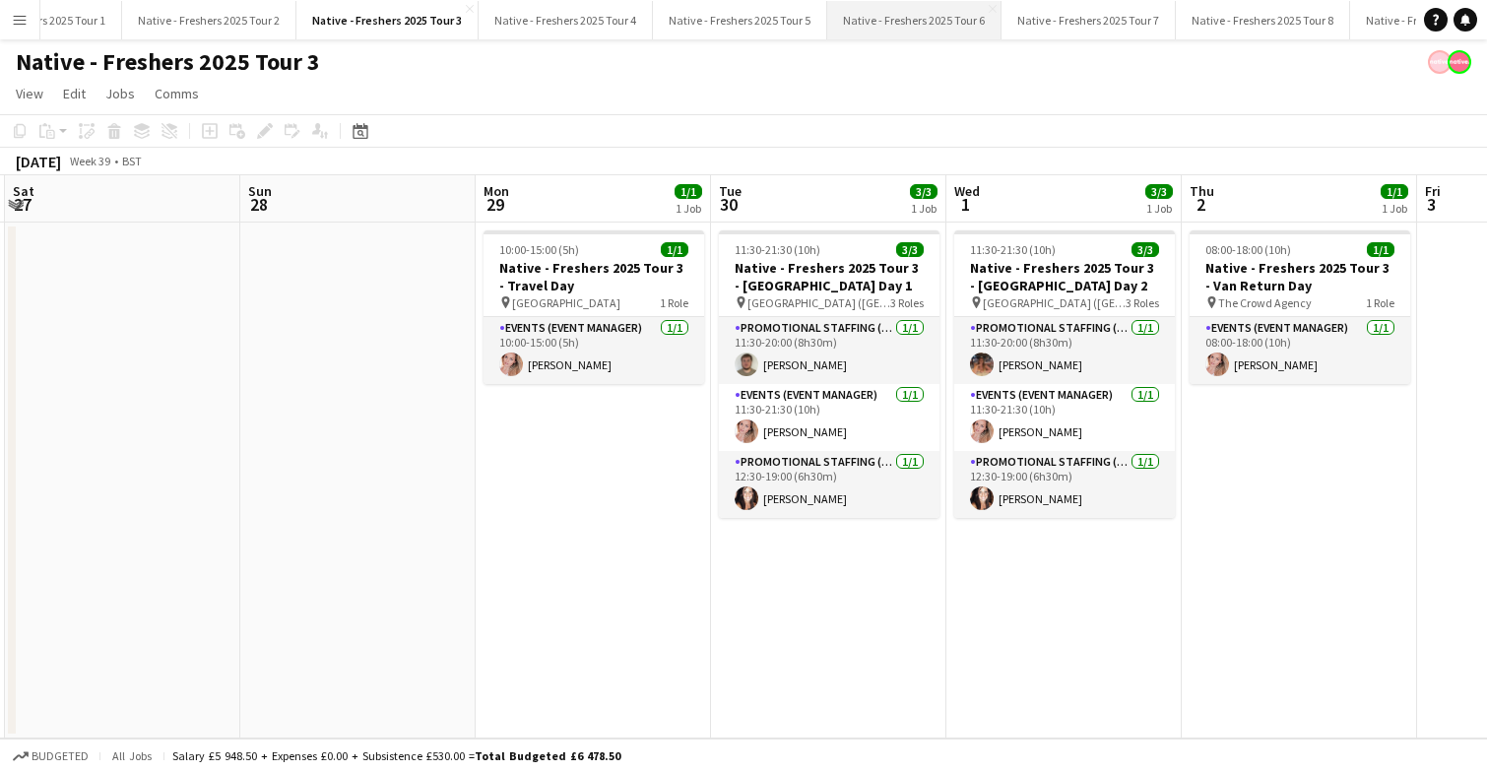
click at [906, 11] on button "Native - Freshers 2025 Tour 6 Close" at bounding box center [914, 20] width 174 height 38
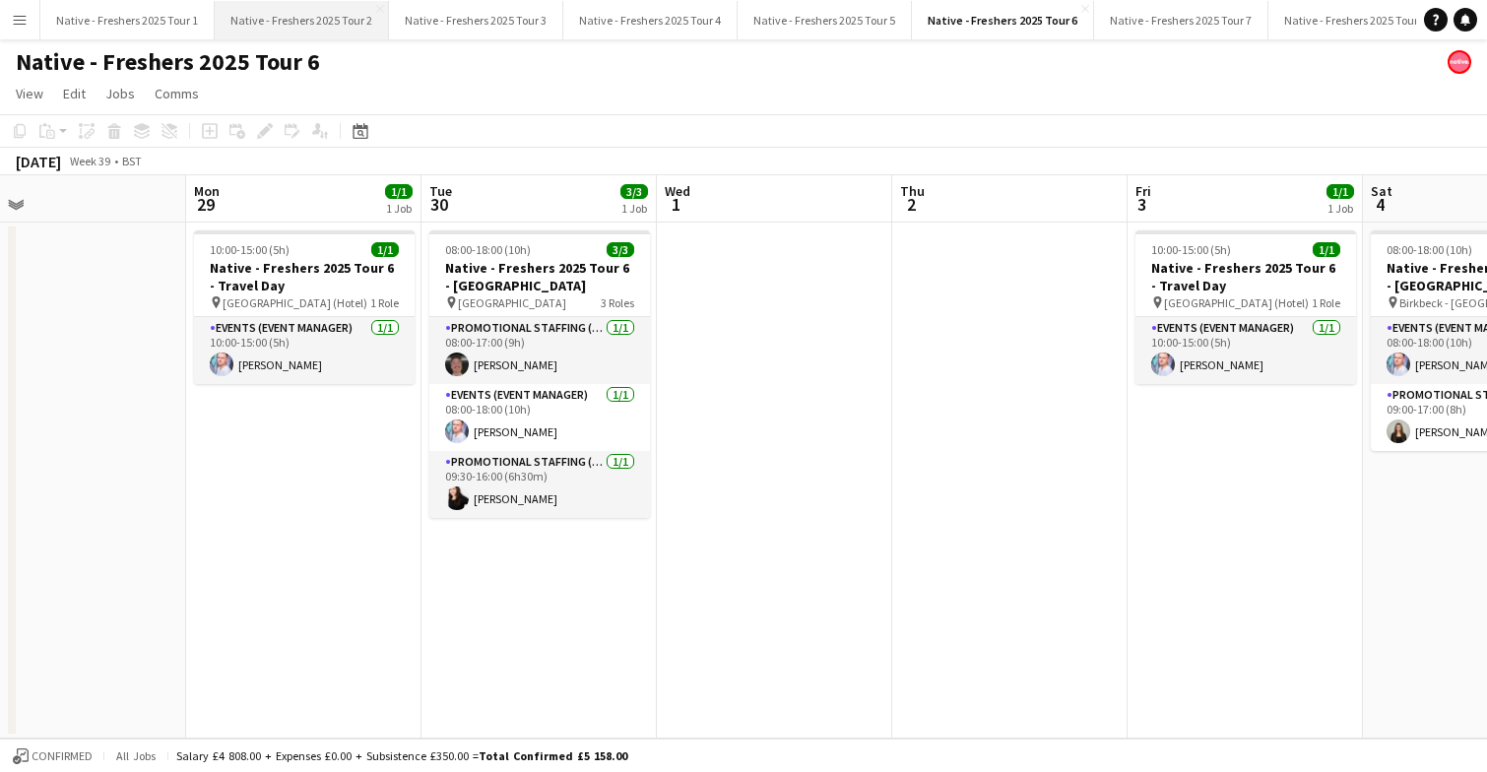
click at [247, 23] on button "Native - Freshers 2025 Tour 2 Close" at bounding box center [302, 20] width 174 height 38
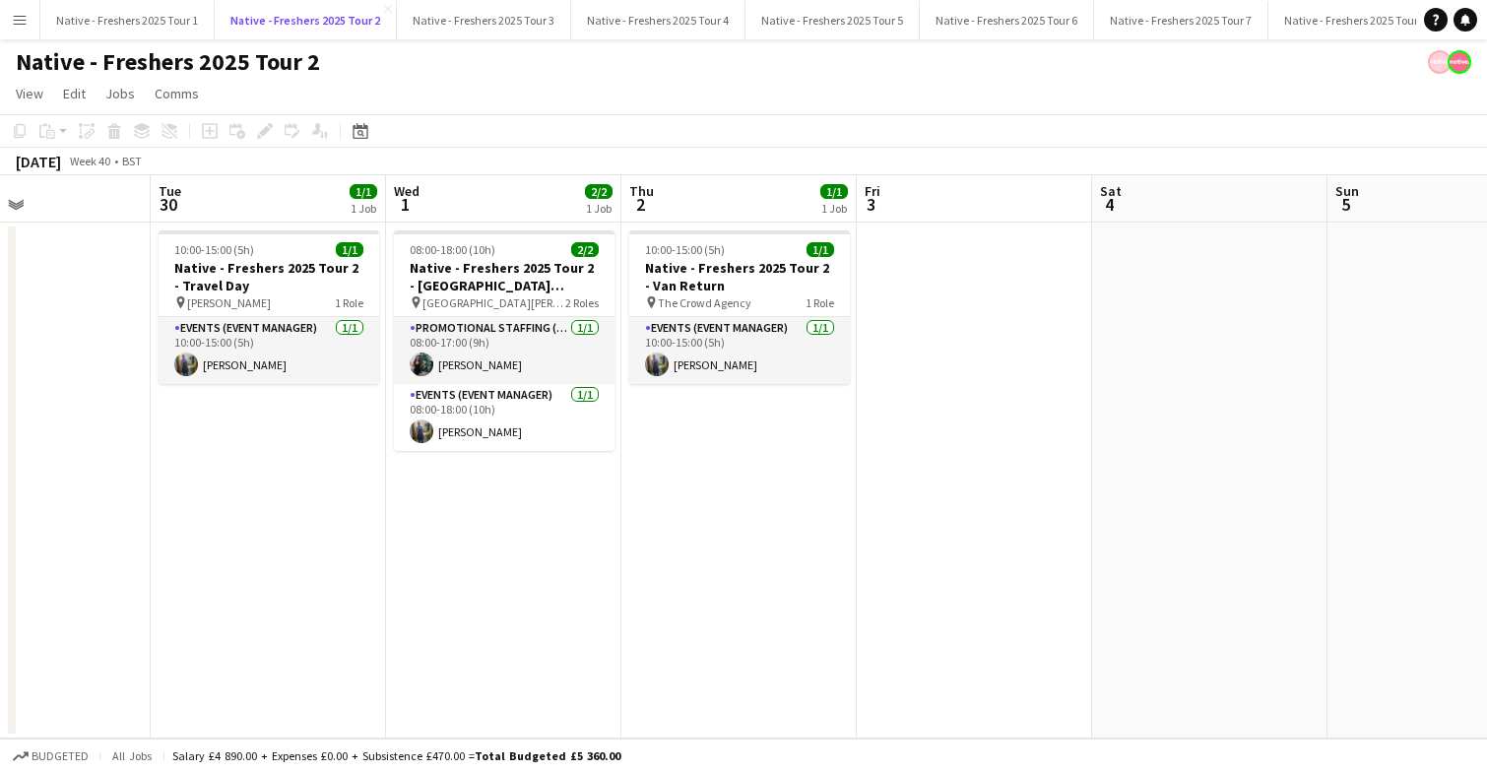
scroll to position [0, 540]
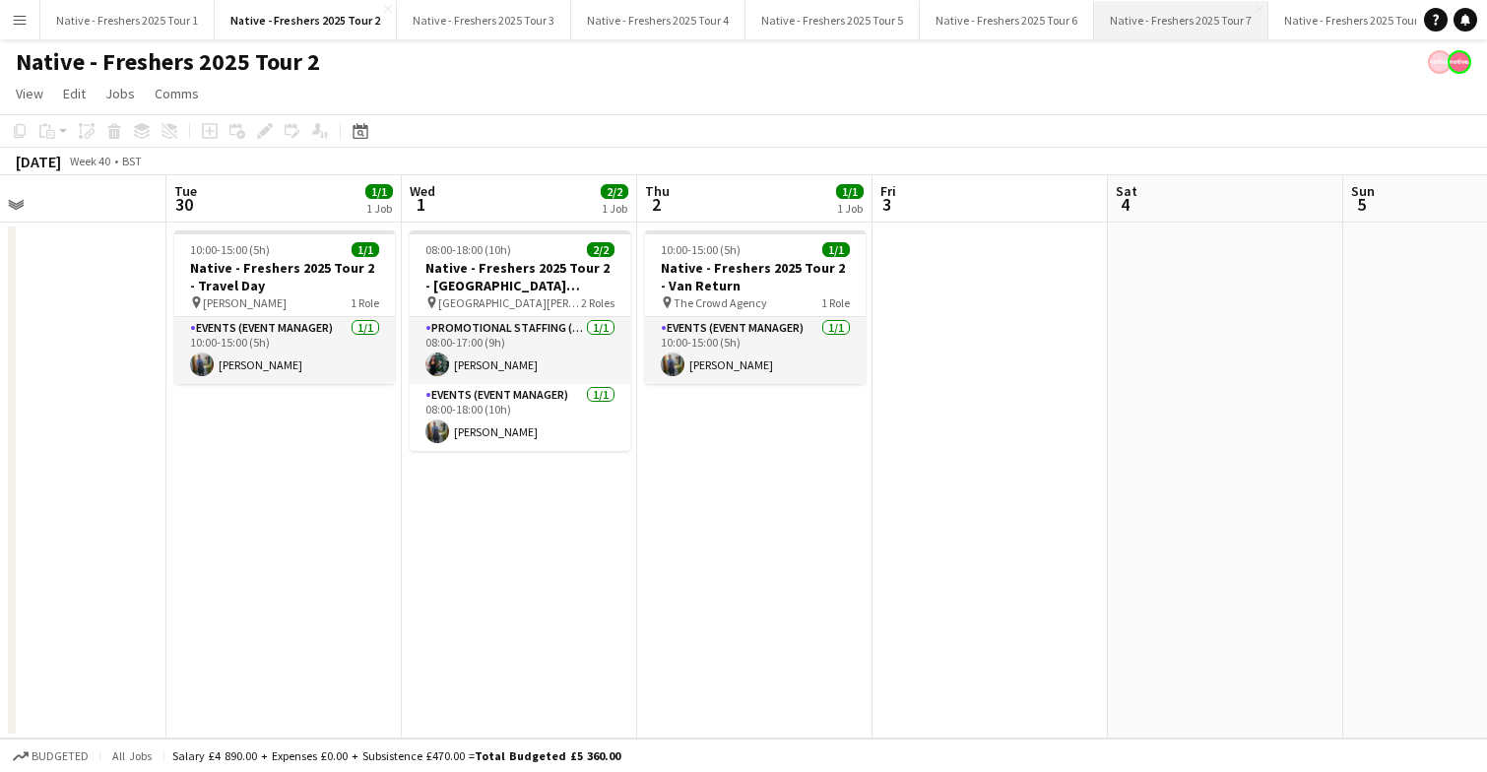
click at [1148, 24] on button "Native - Freshers 2025 Tour 7 Close" at bounding box center [1181, 20] width 174 height 38
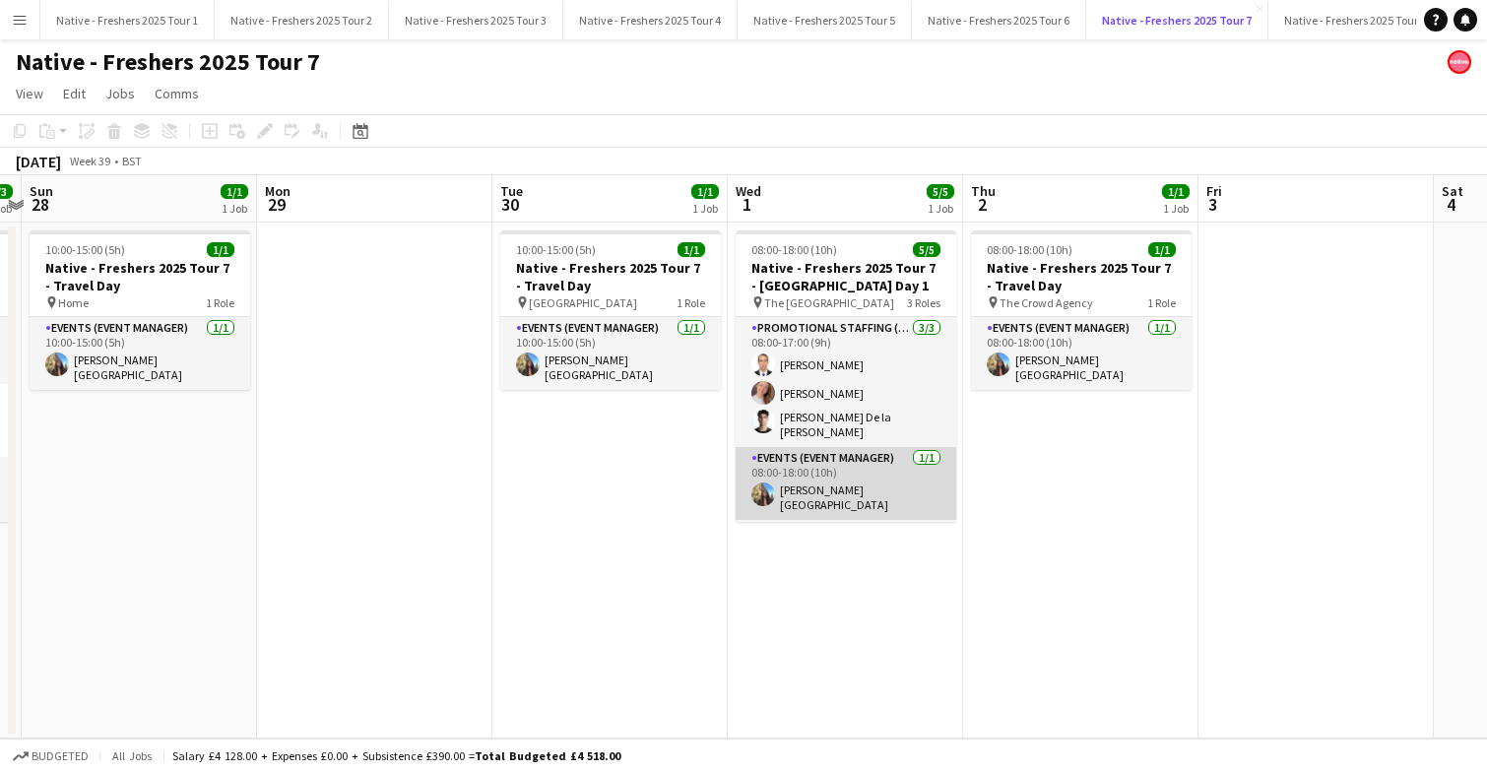
scroll to position [53, 0]
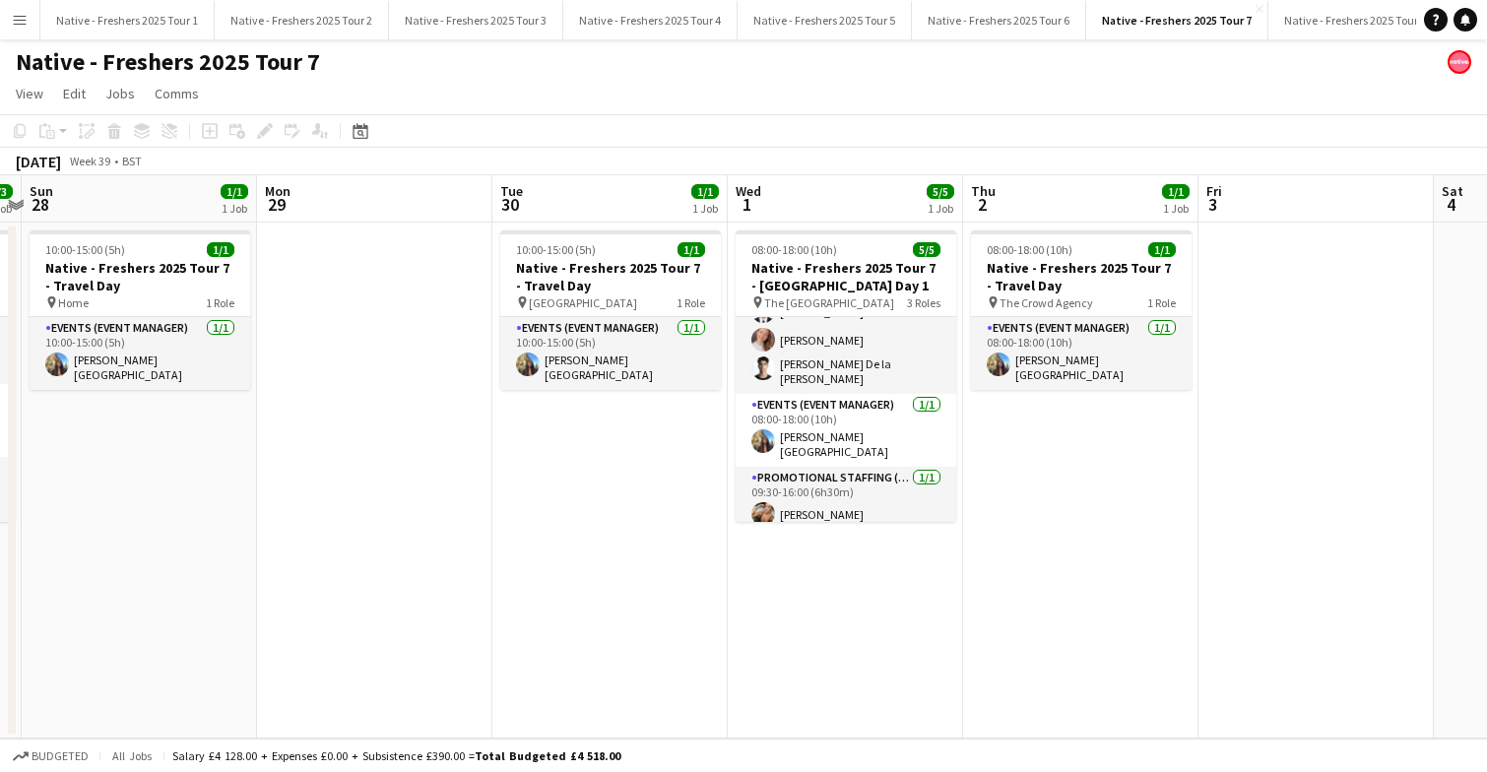
click at [895, 548] on app-date-cell "08:00-18:00 (10h) 5/5 Native - Freshers 2025 Tour 7 - University of Brighton Da…" at bounding box center [845, 481] width 235 height 516
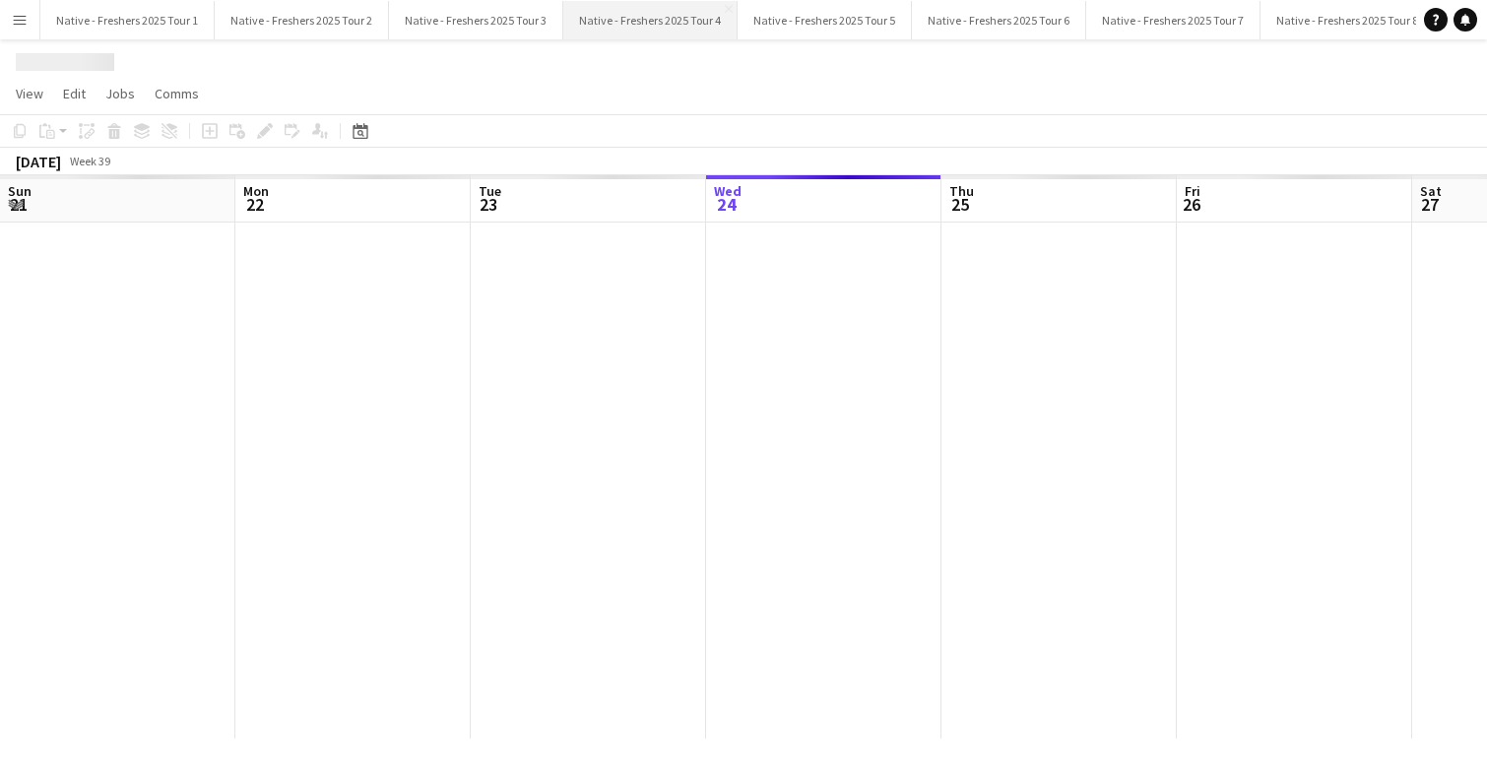
scroll to position [0, 471]
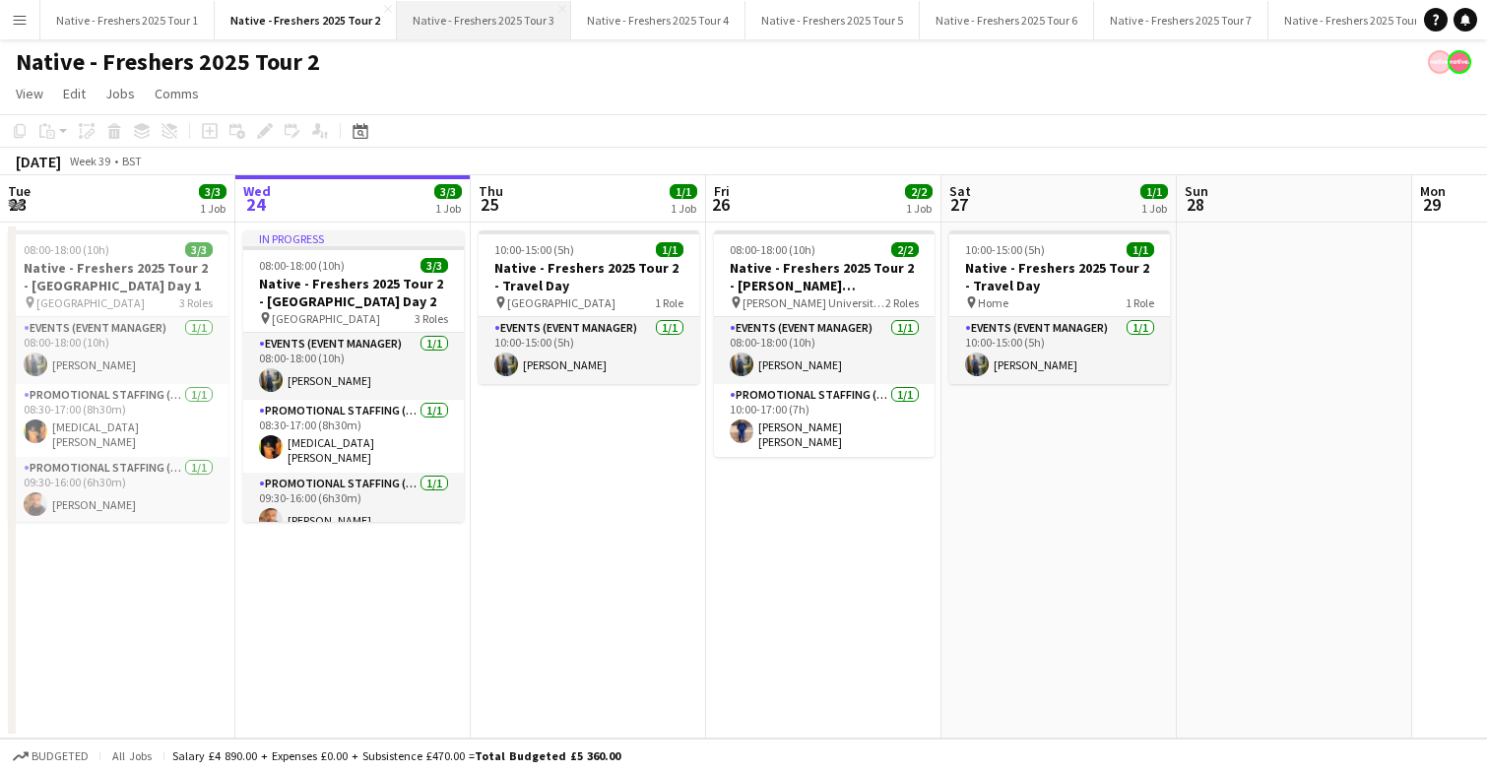
click at [457, 23] on button "Native - Freshers 2025 Tour 3 Close" at bounding box center [484, 20] width 174 height 38
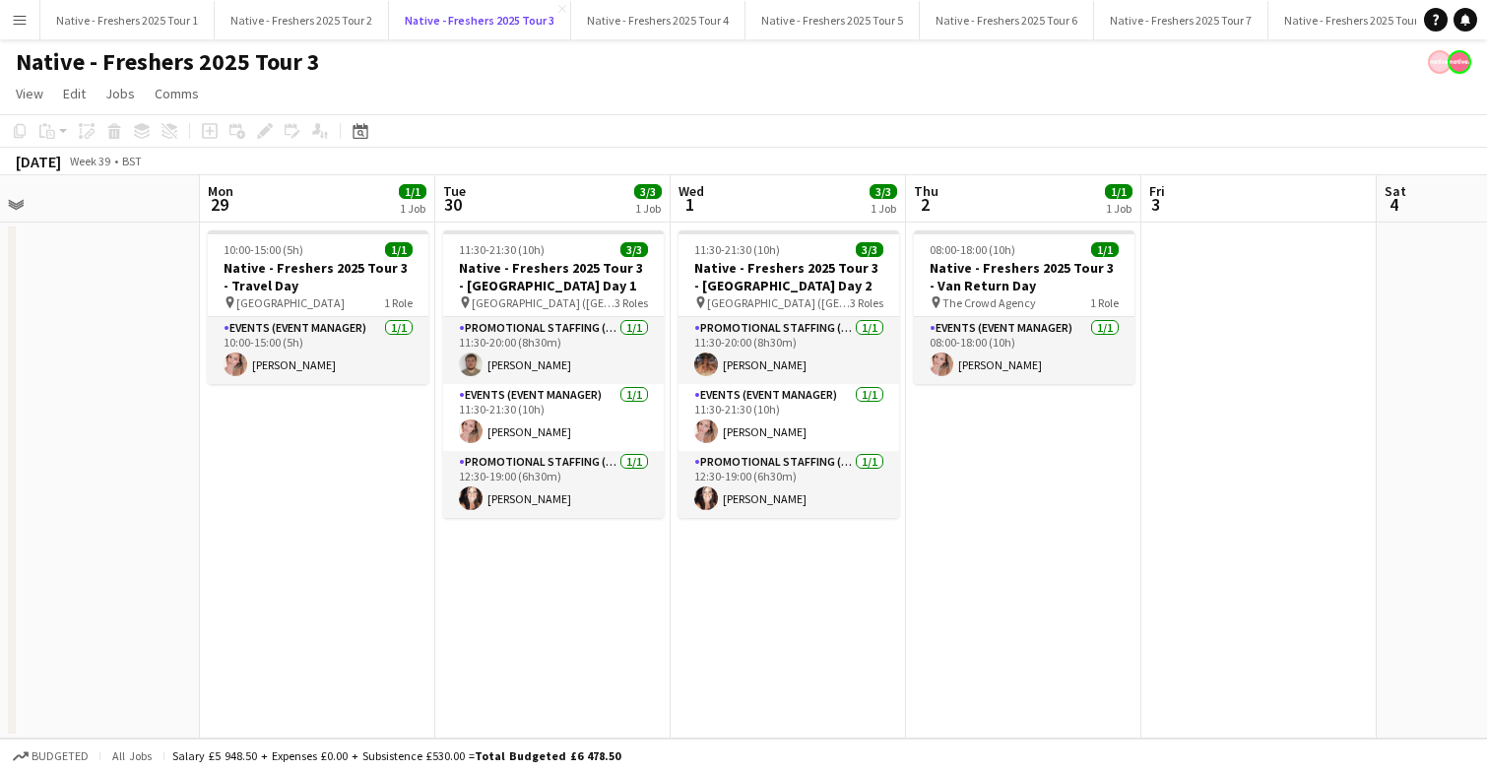
scroll to position [0, 535]
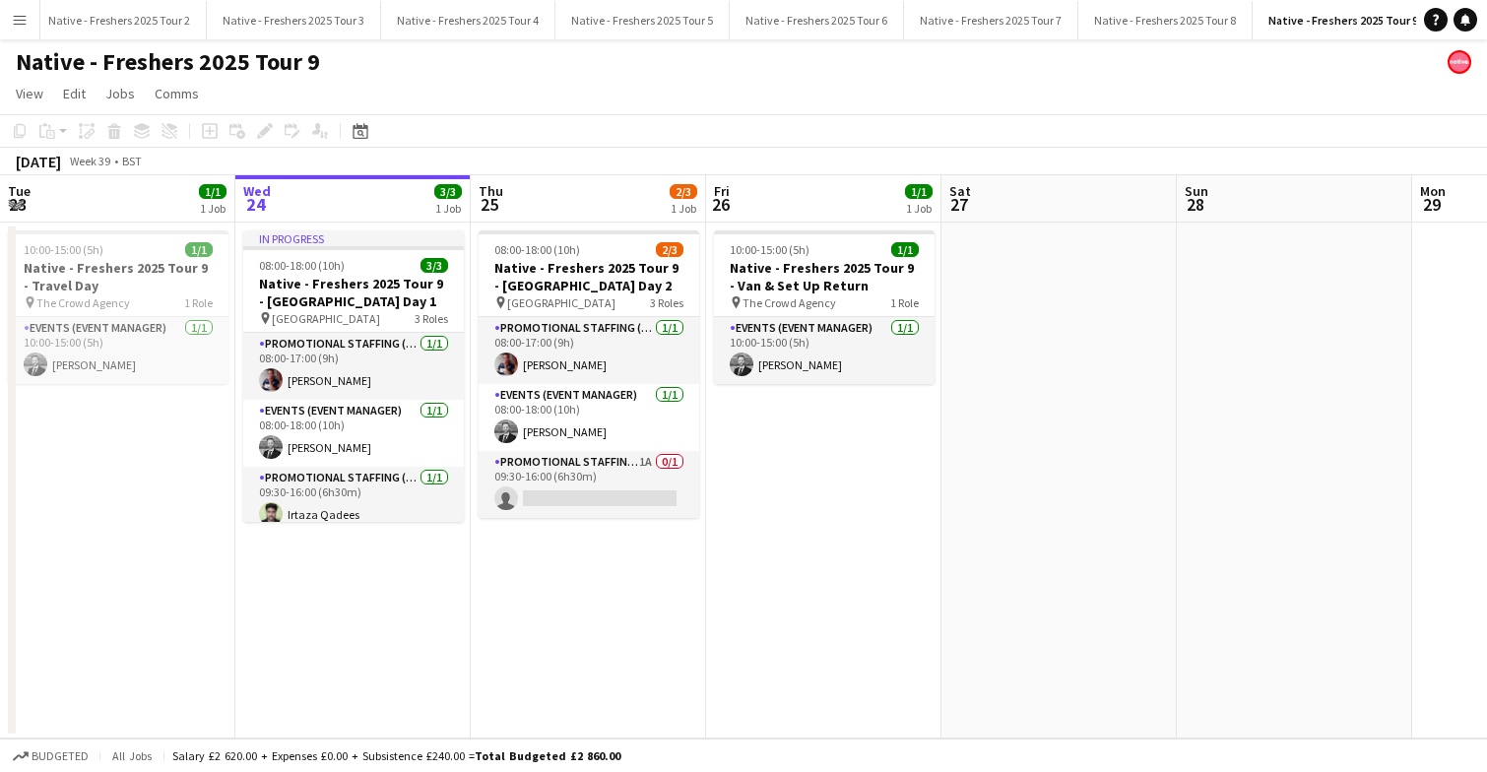
scroll to position [0, 187]
click at [8, 19] on button "Menu" at bounding box center [19, 19] width 39 height 39
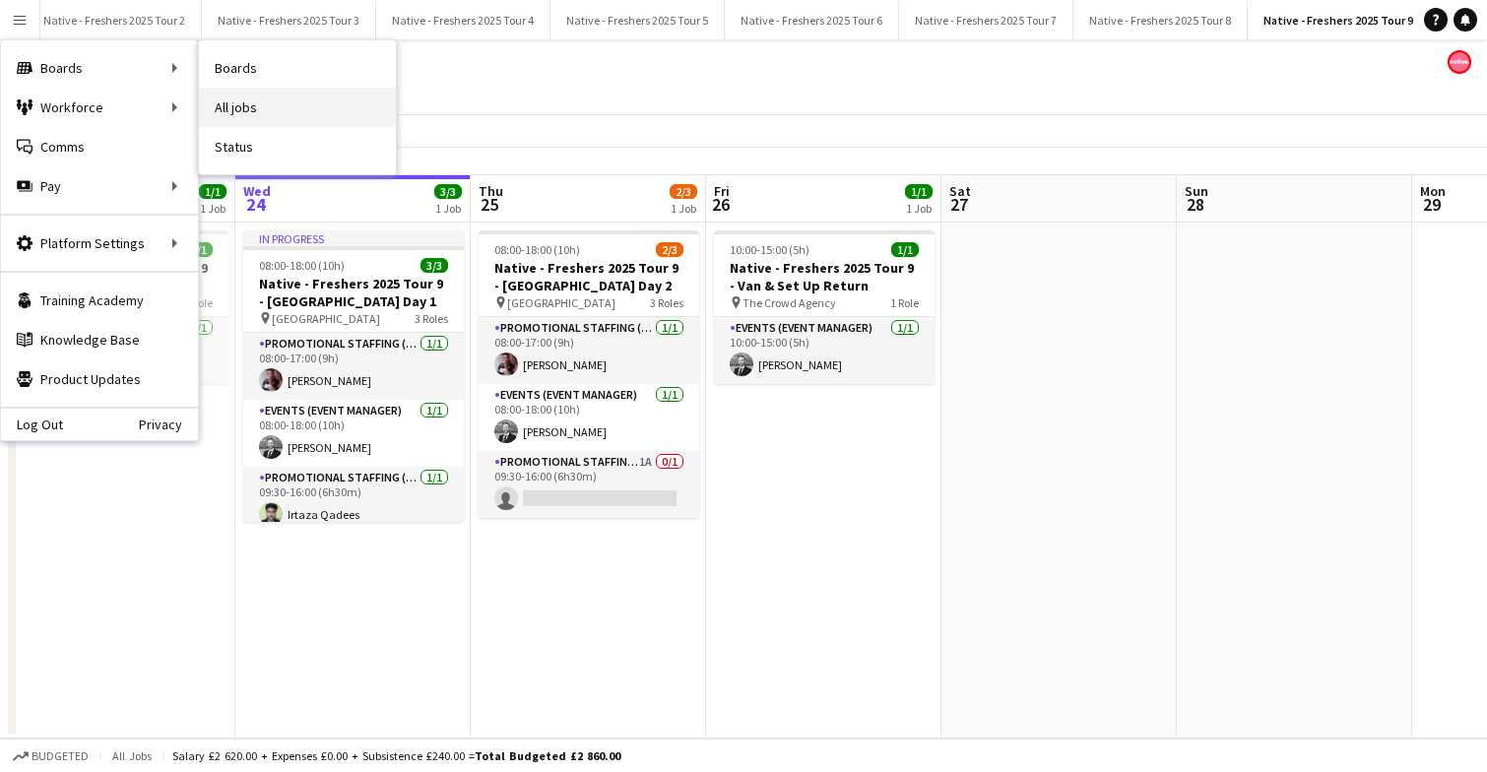
click at [275, 98] on link "All jobs" at bounding box center [297, 107] width 197 height 39
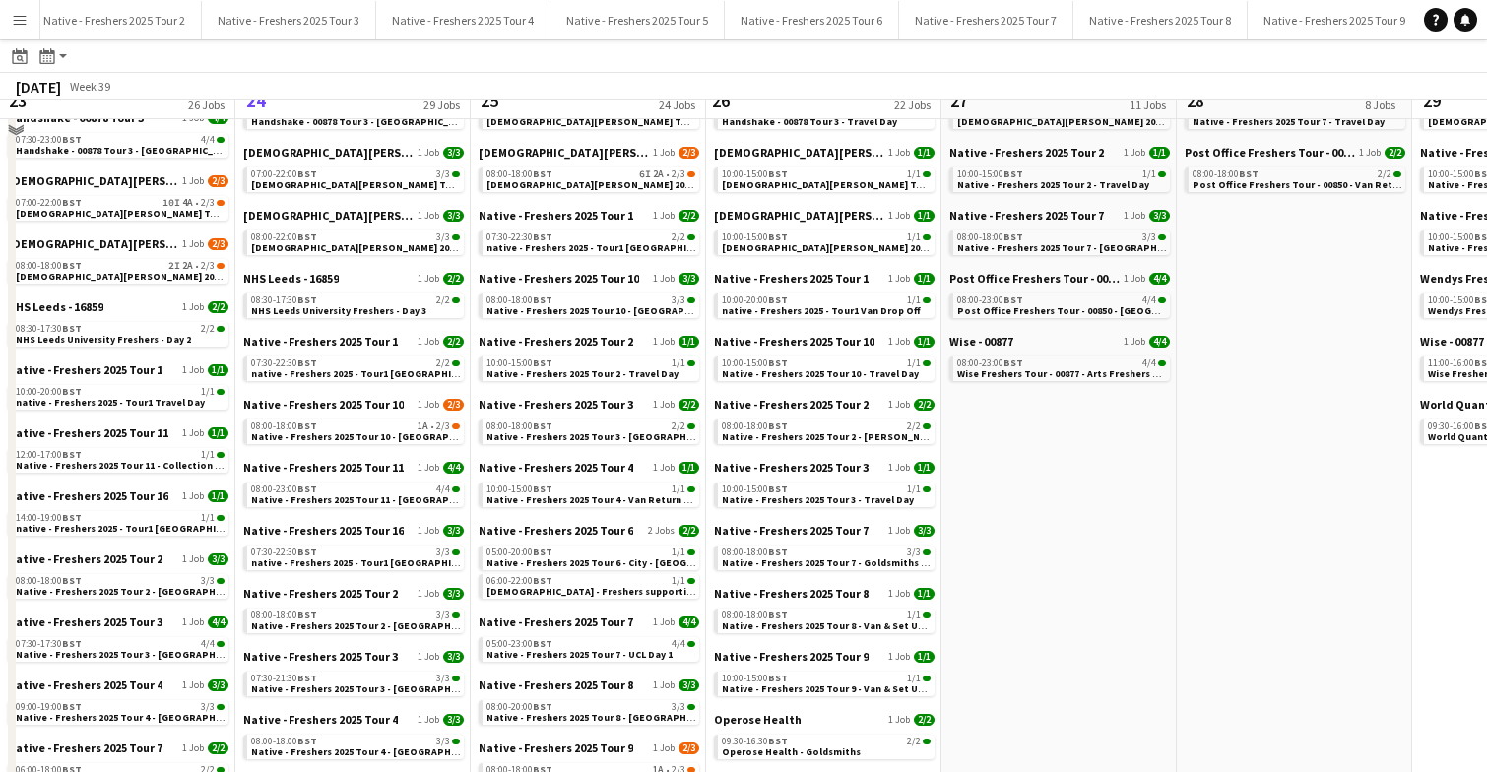
scroll to position [517, 0]
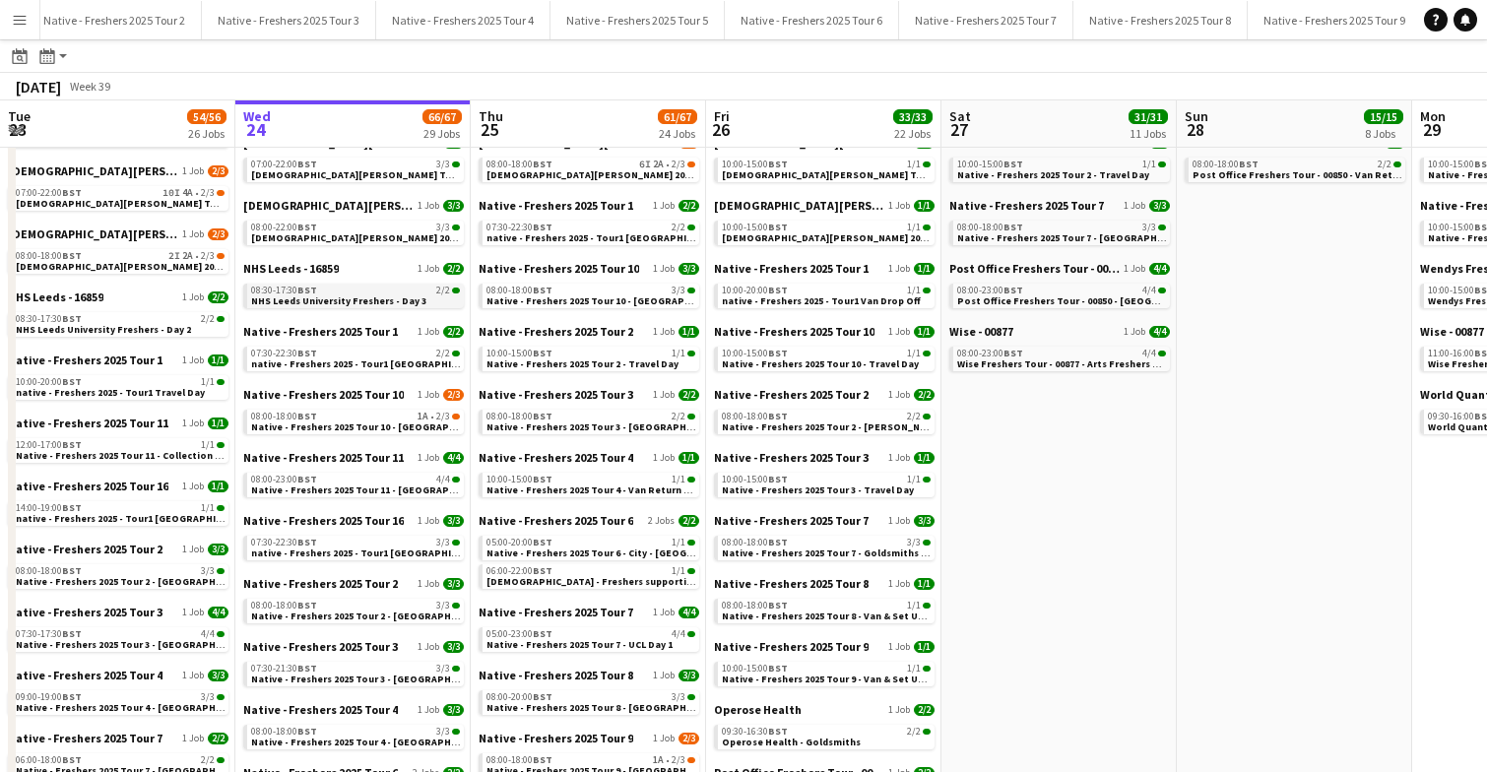
click at [343, 304] on span "NHS Leeds University Freshers - Day 3" at bounding box center [338, 300] width 175 height 13
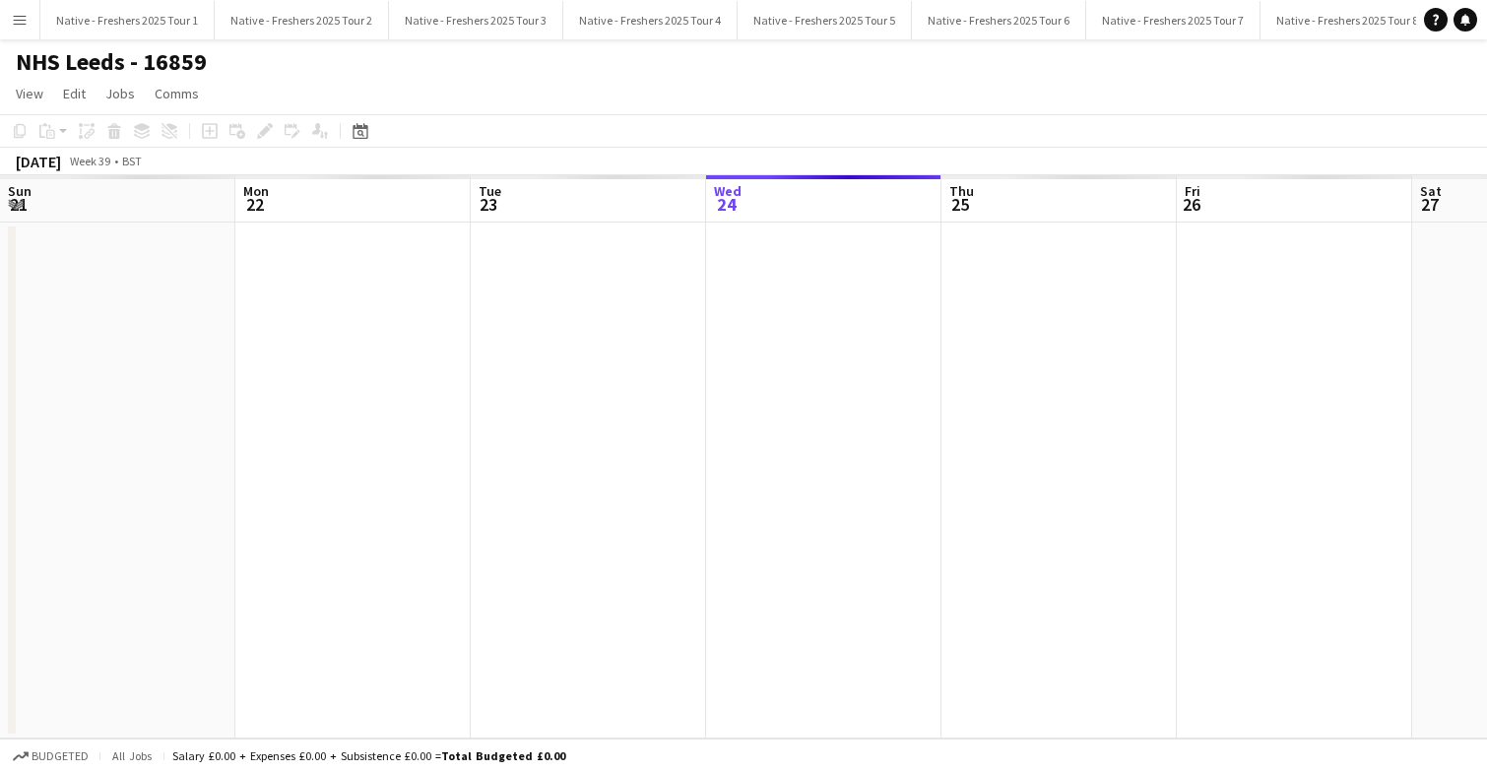
scroll to position [0, 677]
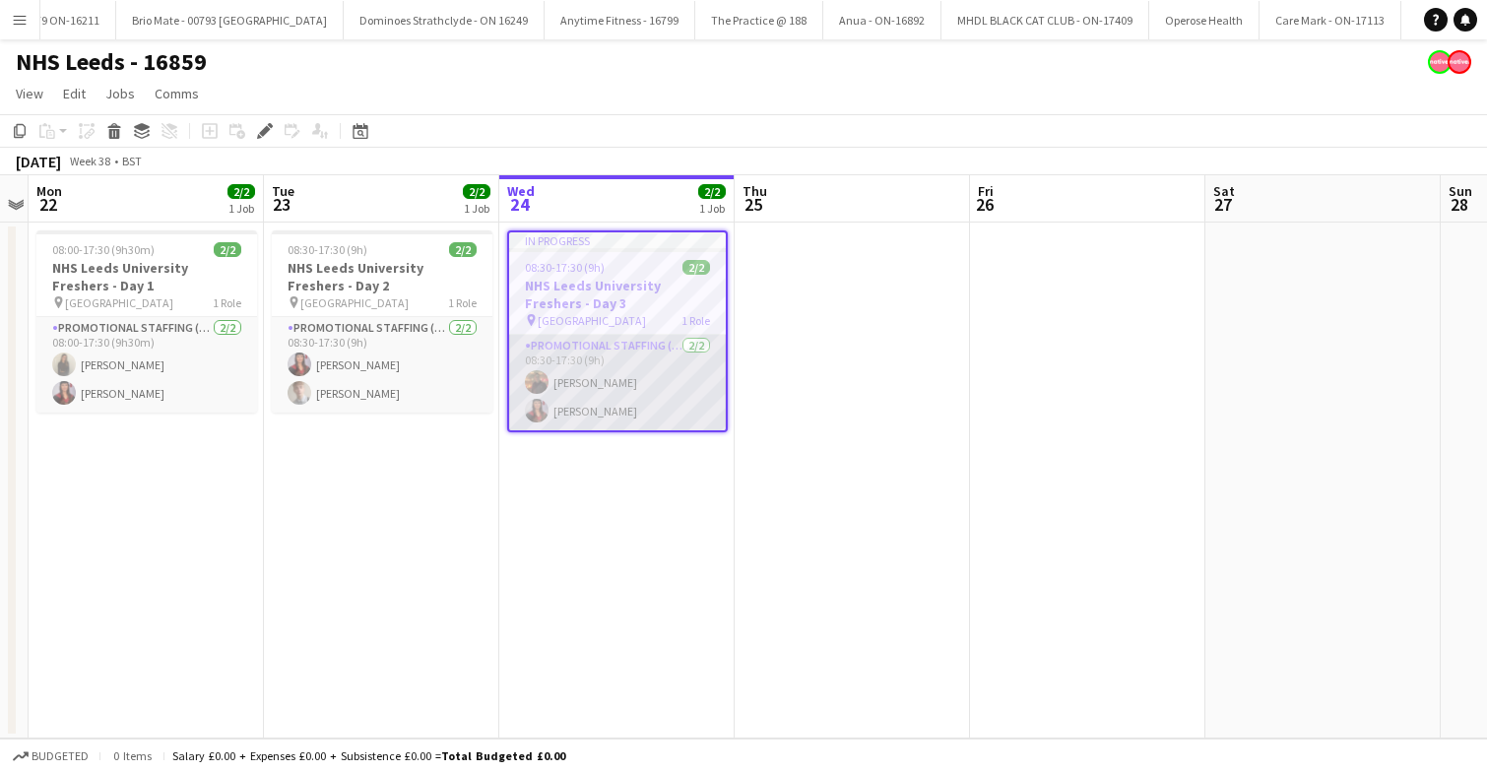
click at [655, 392] on app-card-role "Promotional Staffing (Brand Ambassadors) [DATE] 08:30-17:30 (9h) [PERSON_NAME] …" at bounding box center [617, 383] width 217 height 96
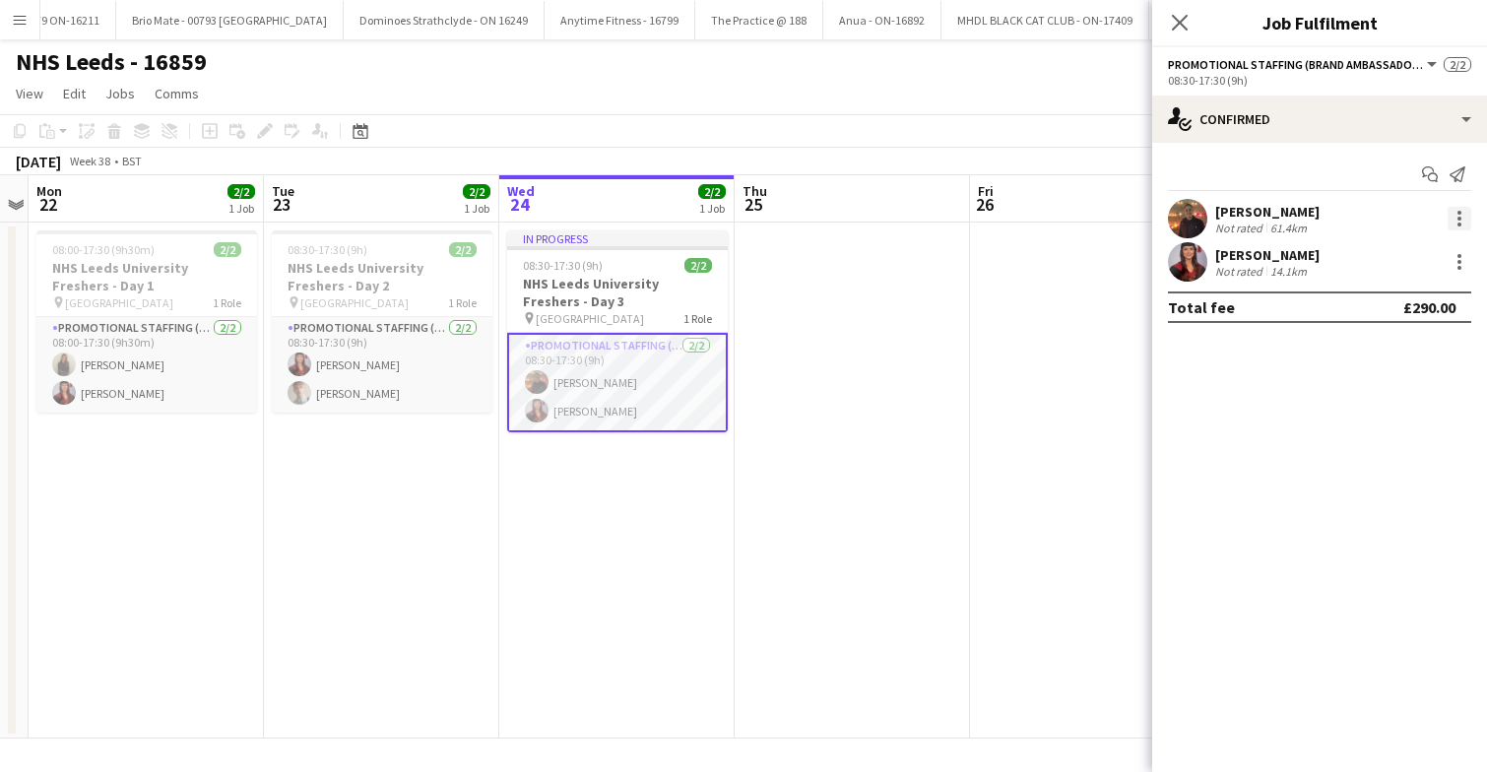
click at [1465, 217] on div at bounding box center [1459, 219] width 24 height 24
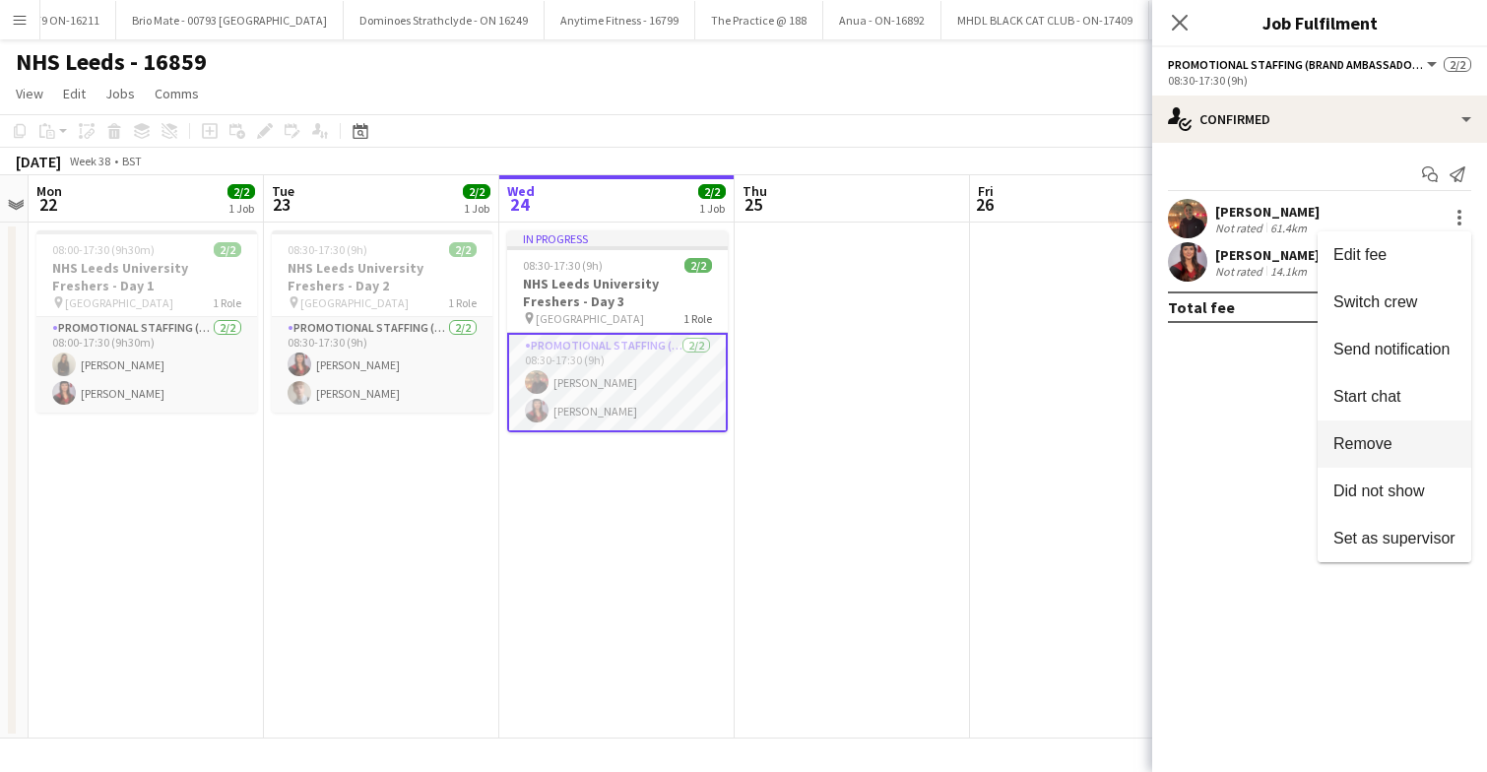
click at [1374, 439] on span "Remove" at bounding box center [1362, 443] width 59 height 17
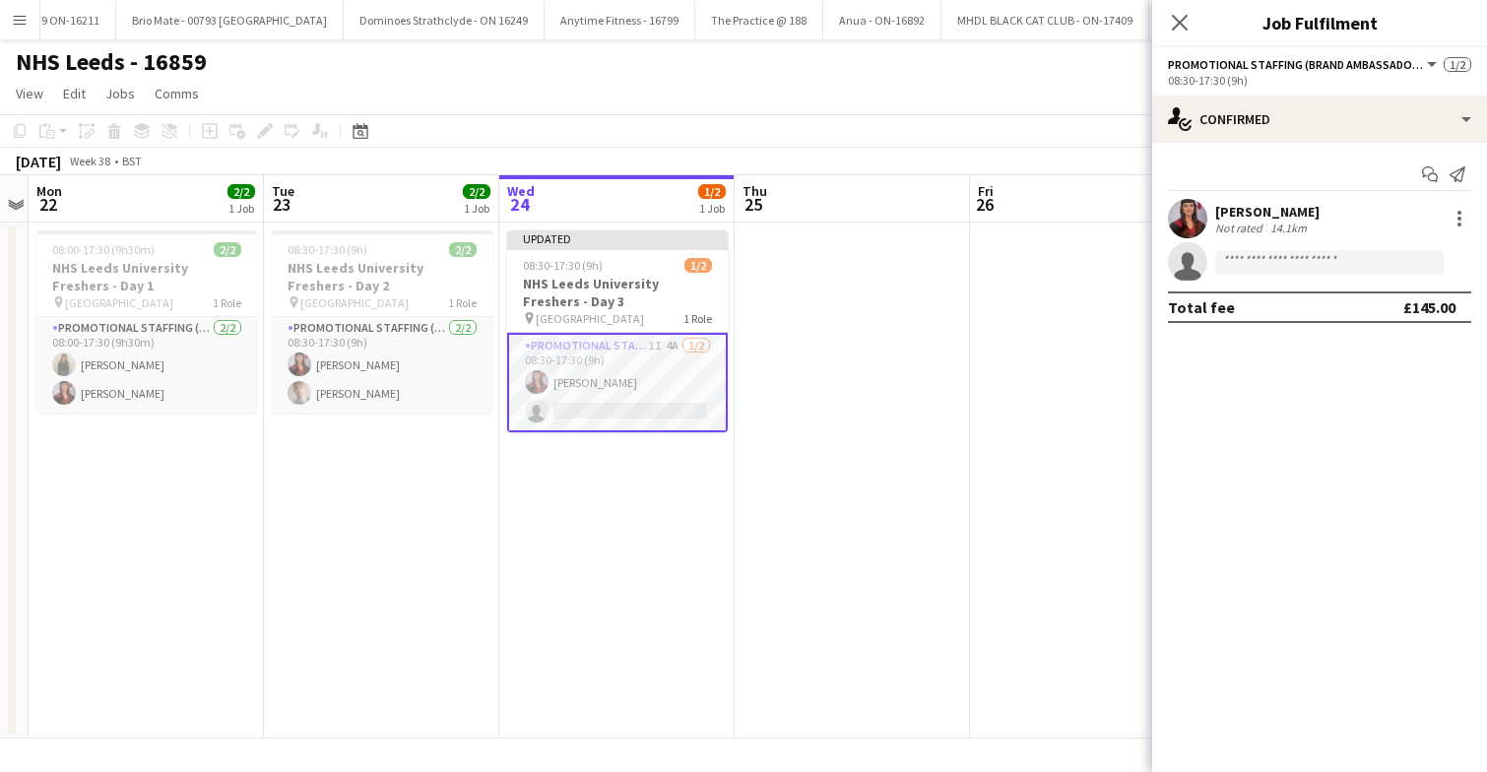
click at [858, 416] on app-date-cell at bounding box center [851, 481] width 235 height 516
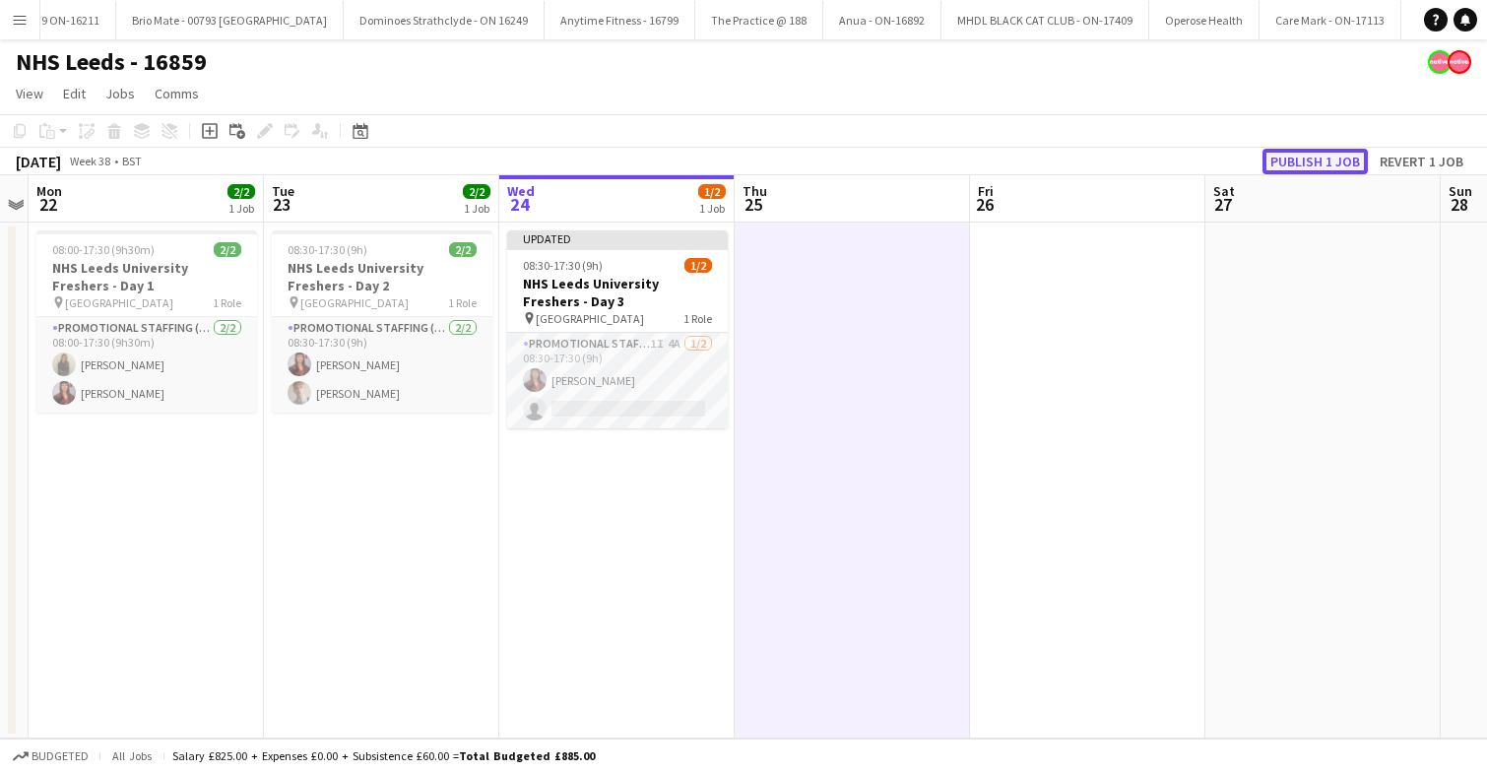
click at [1338, 161] on button "Publish 1 job" at bounding box center [1314, 162] width 105 height 26
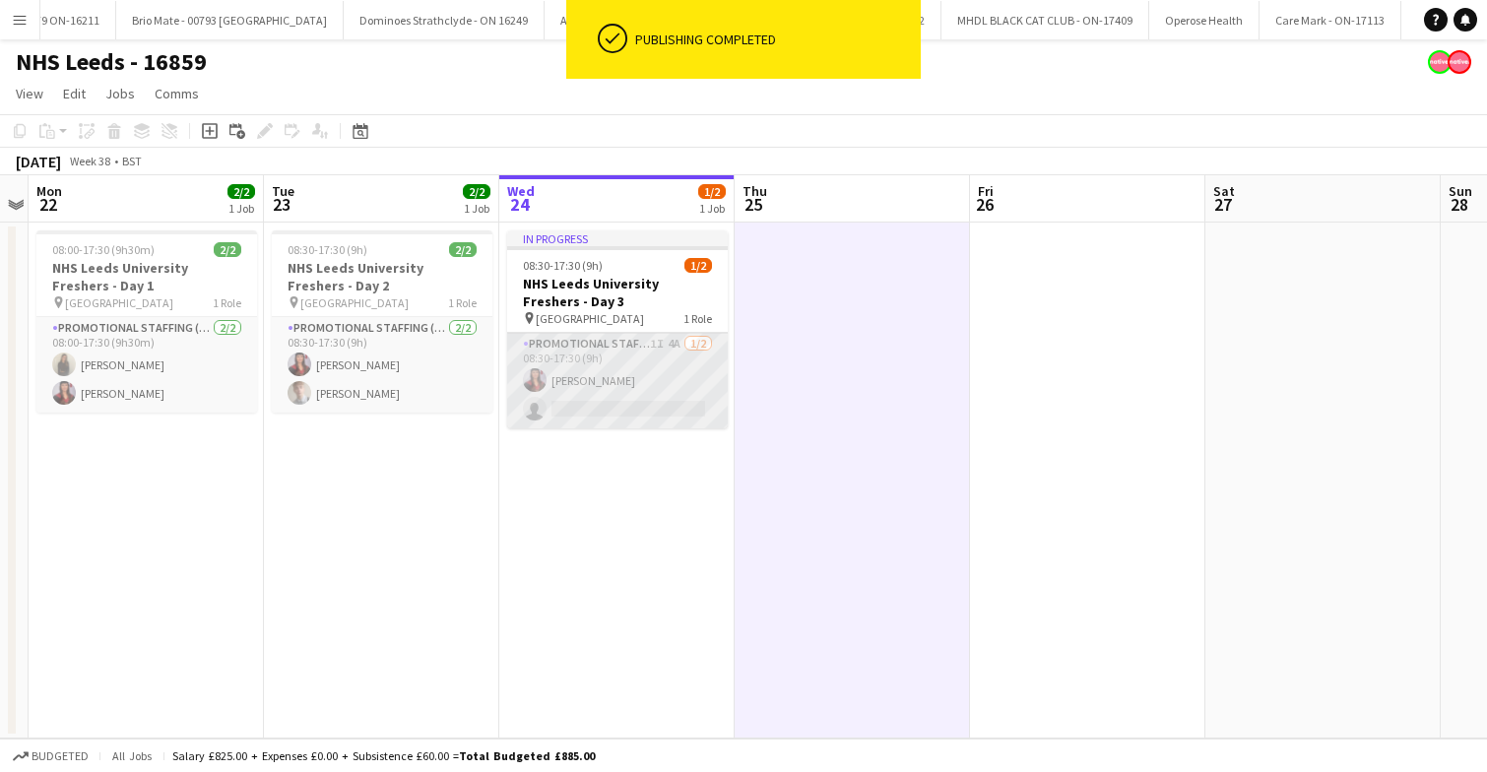
click at [621, 365] on app-card-role "Promotional Staffing (Brand Ambassadors) 1I 4A [DATE] 08:30-17:30 (9h) [PERSON_…" at bounding box center [617, 381] width 221 height 96
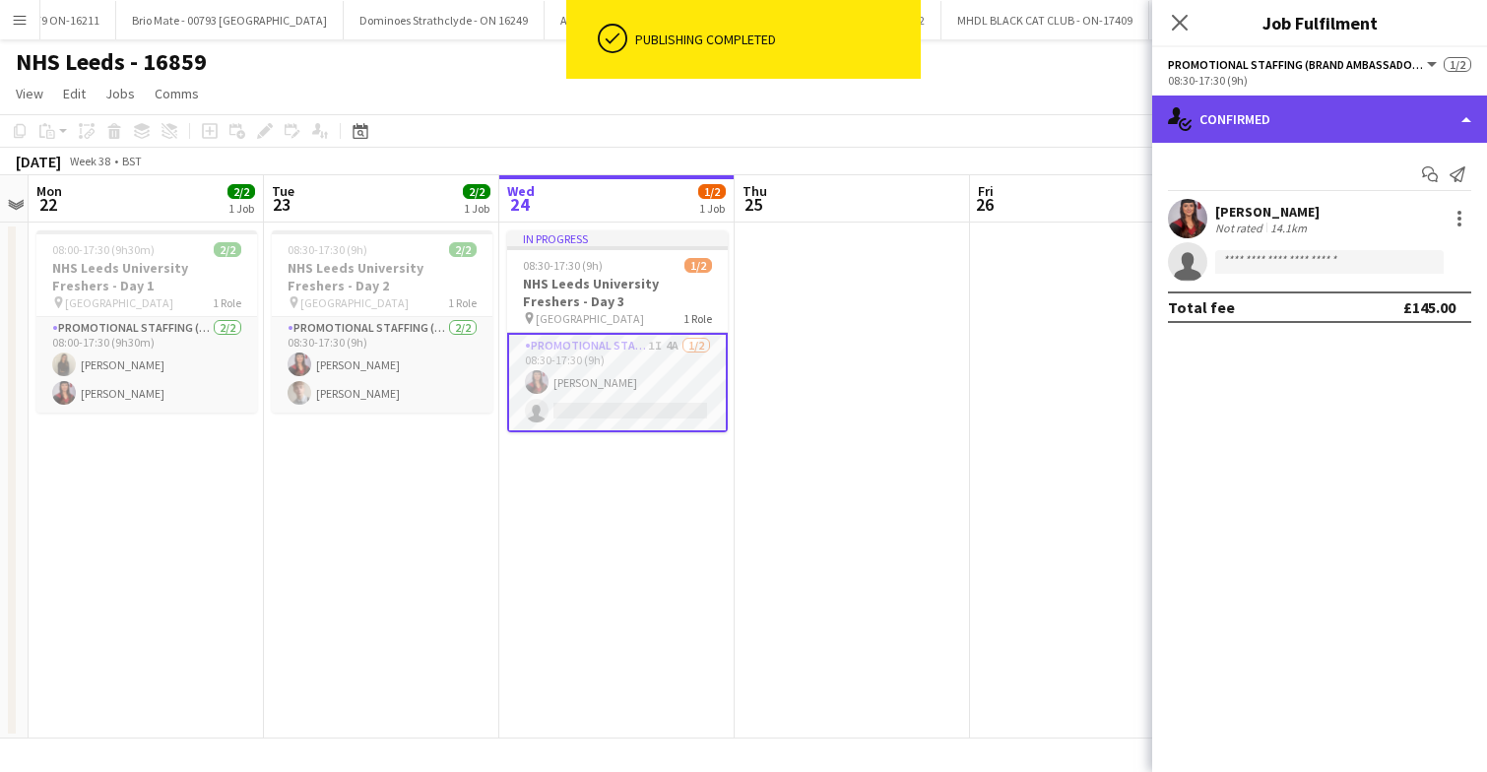
click at [1333, 121] on div "single-neutral-actions-check-2 Confirmed" at bounding box center [1319, 119] width 335 height 47
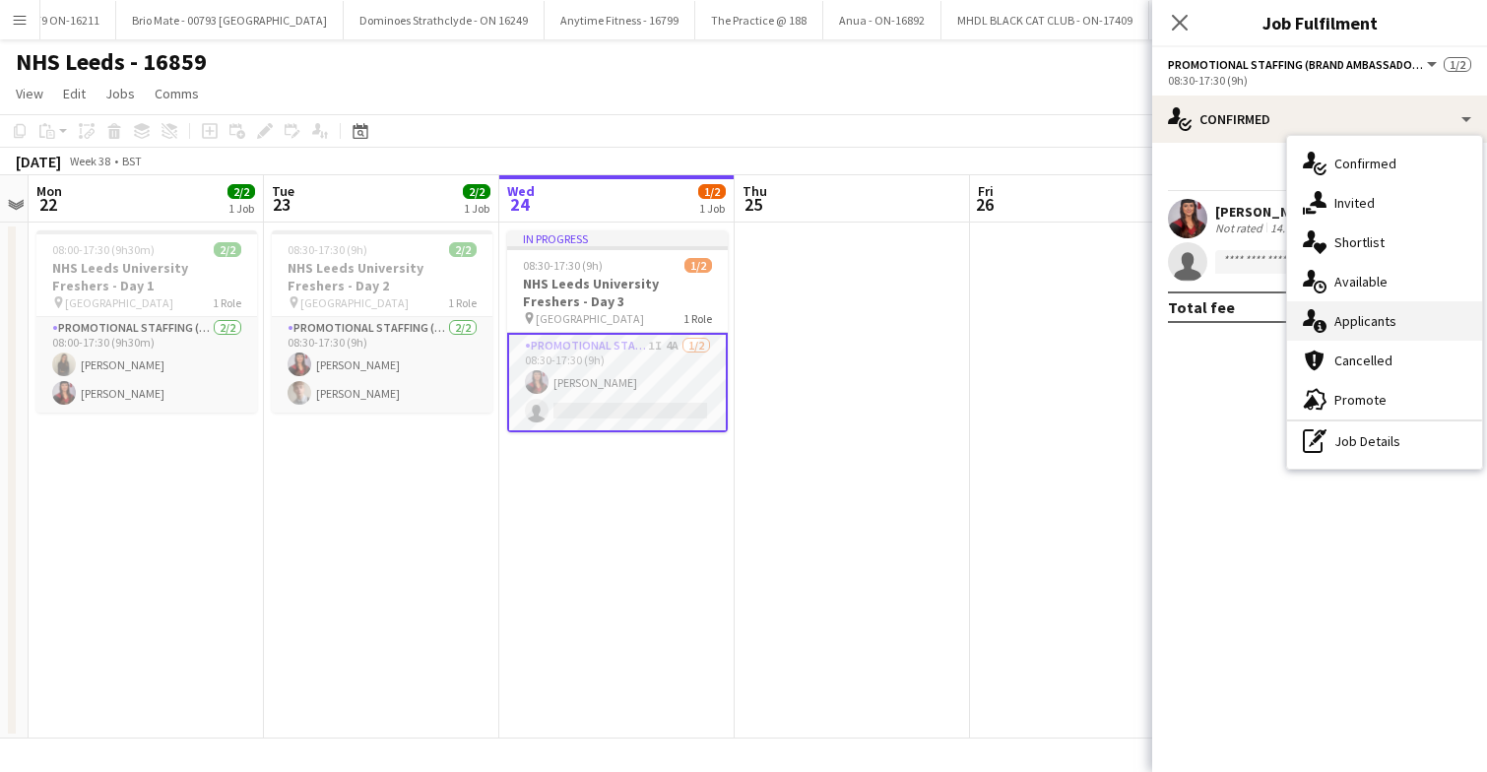
click at [1353, 313] on span "Applicants" at bounding box center [1365, 321] width 62 height 18
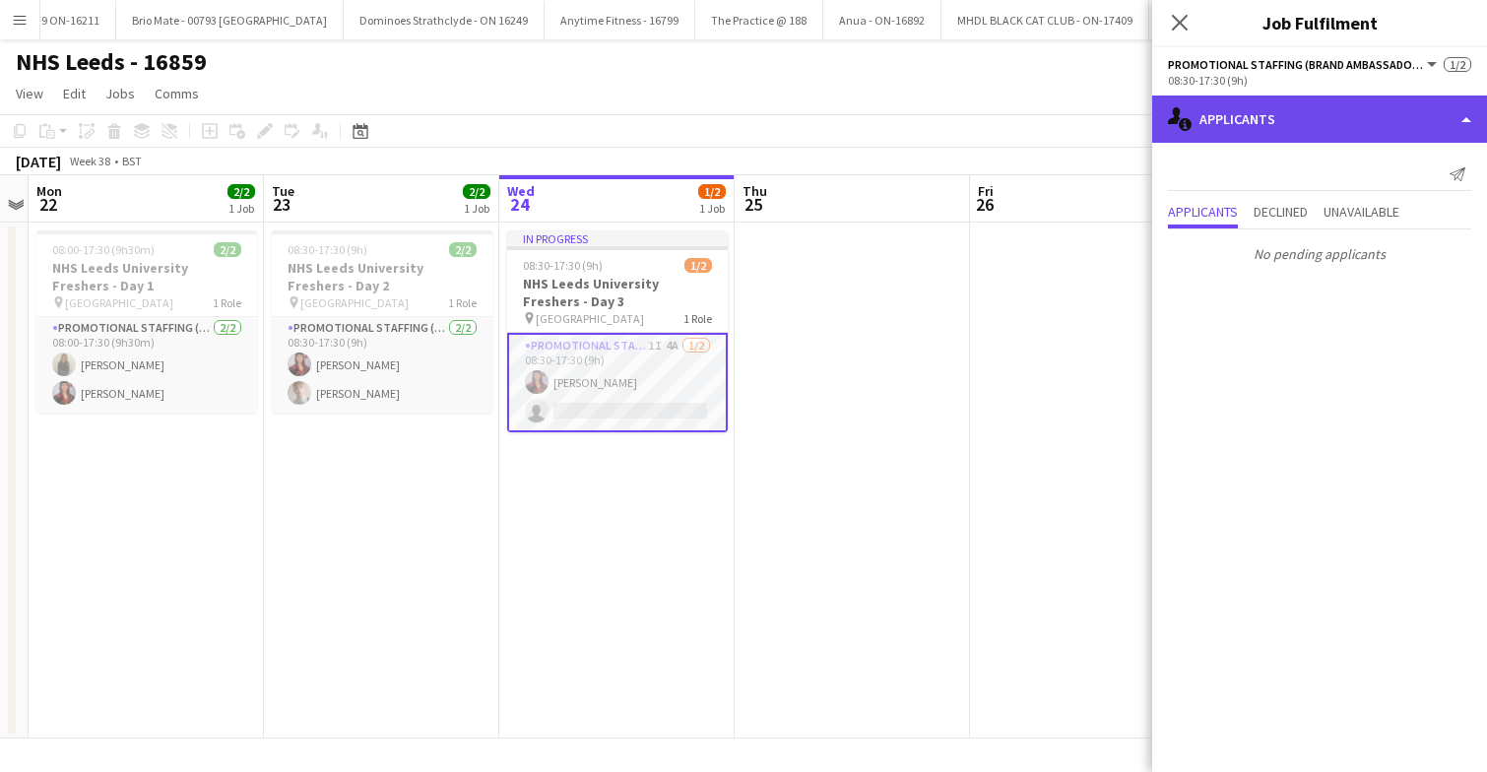
click at [1336, 128] on div "single-neutral-actions-information Applicants" at bounding box center [1319, 119] width 335 height 47
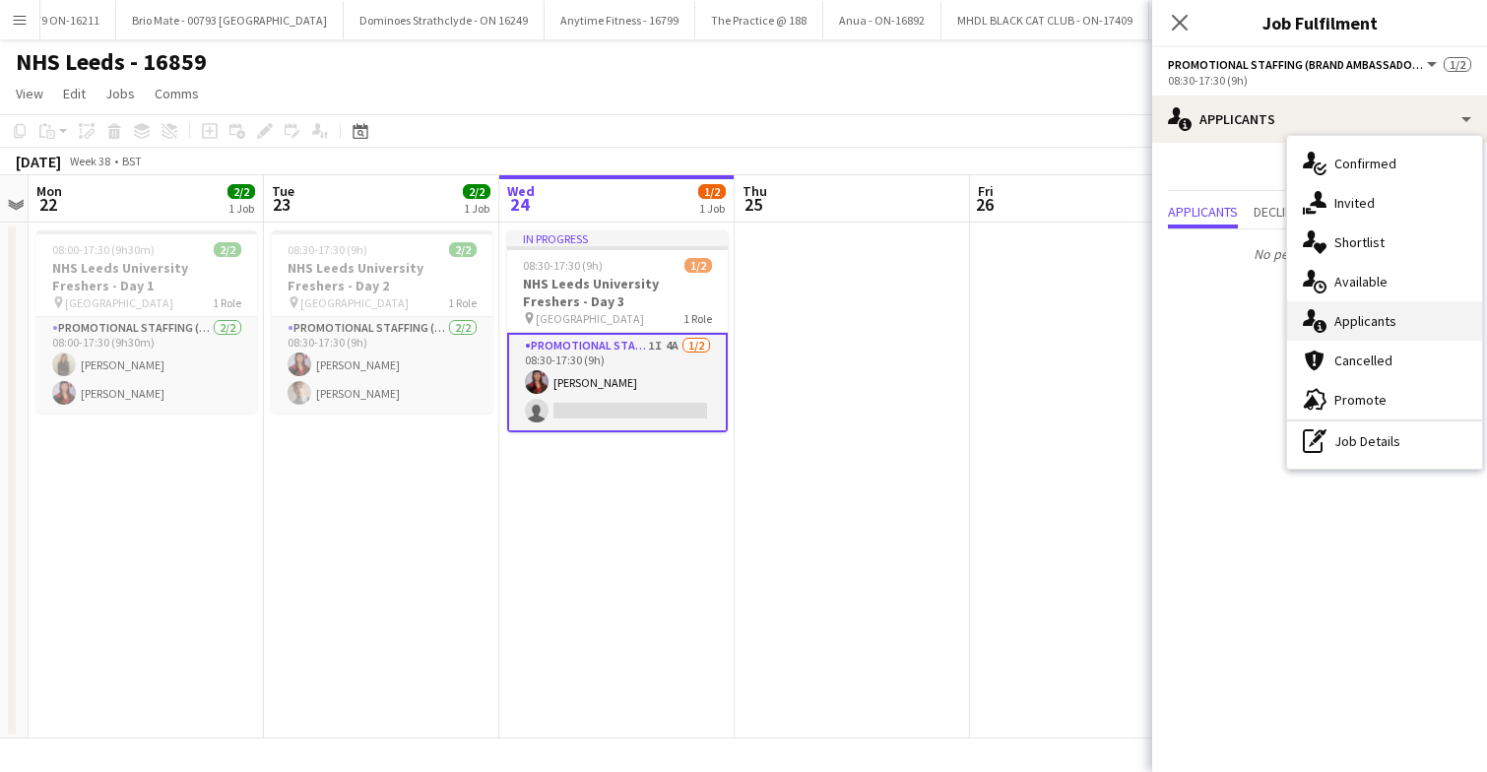
click at [1359, 318] on span "Applicants" at bounding box center [1365, 321] width 62 height 18
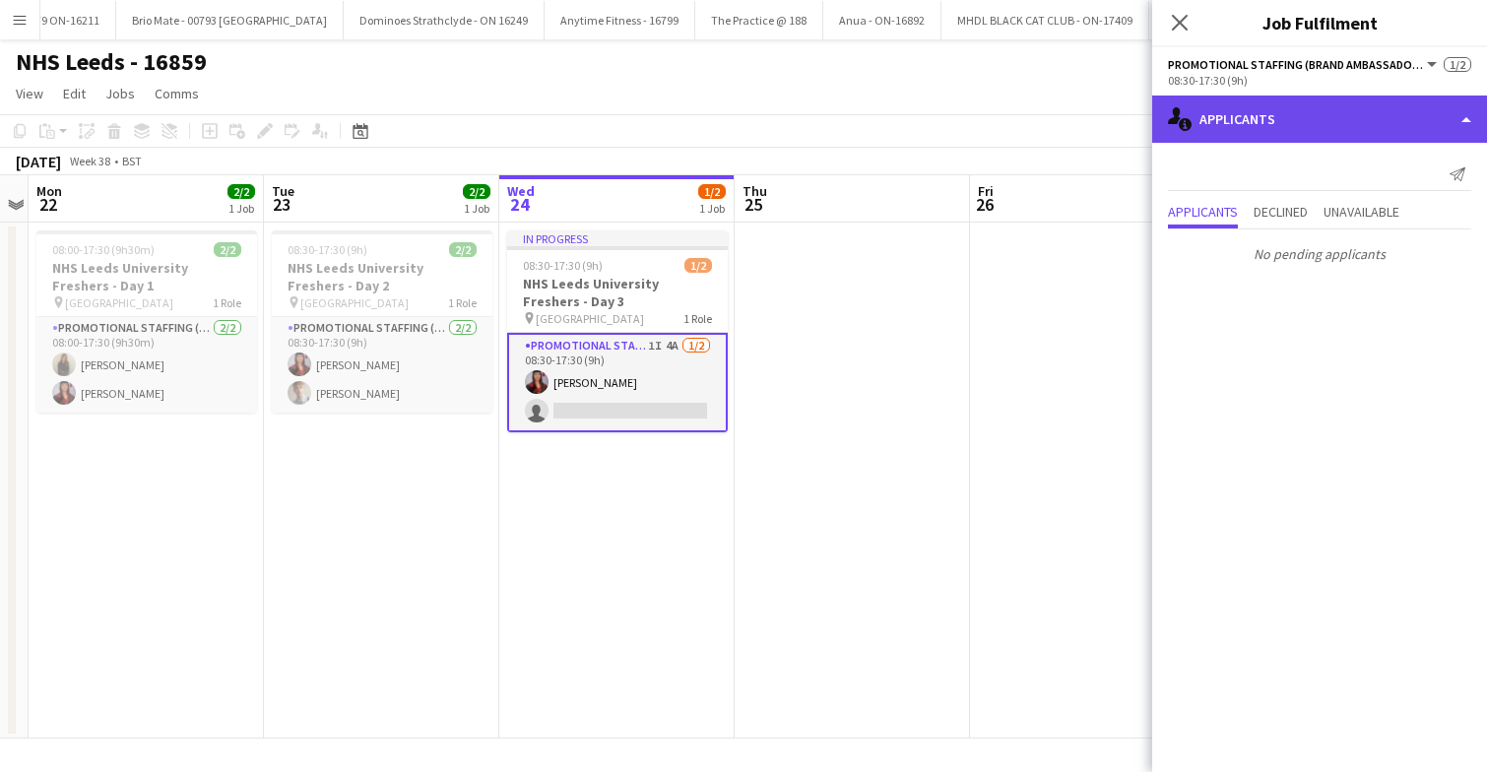
click at [1346, 114] on div "single-neutral-actions-information Applicants" at bounding box center [1319, 119] width 335 height 47
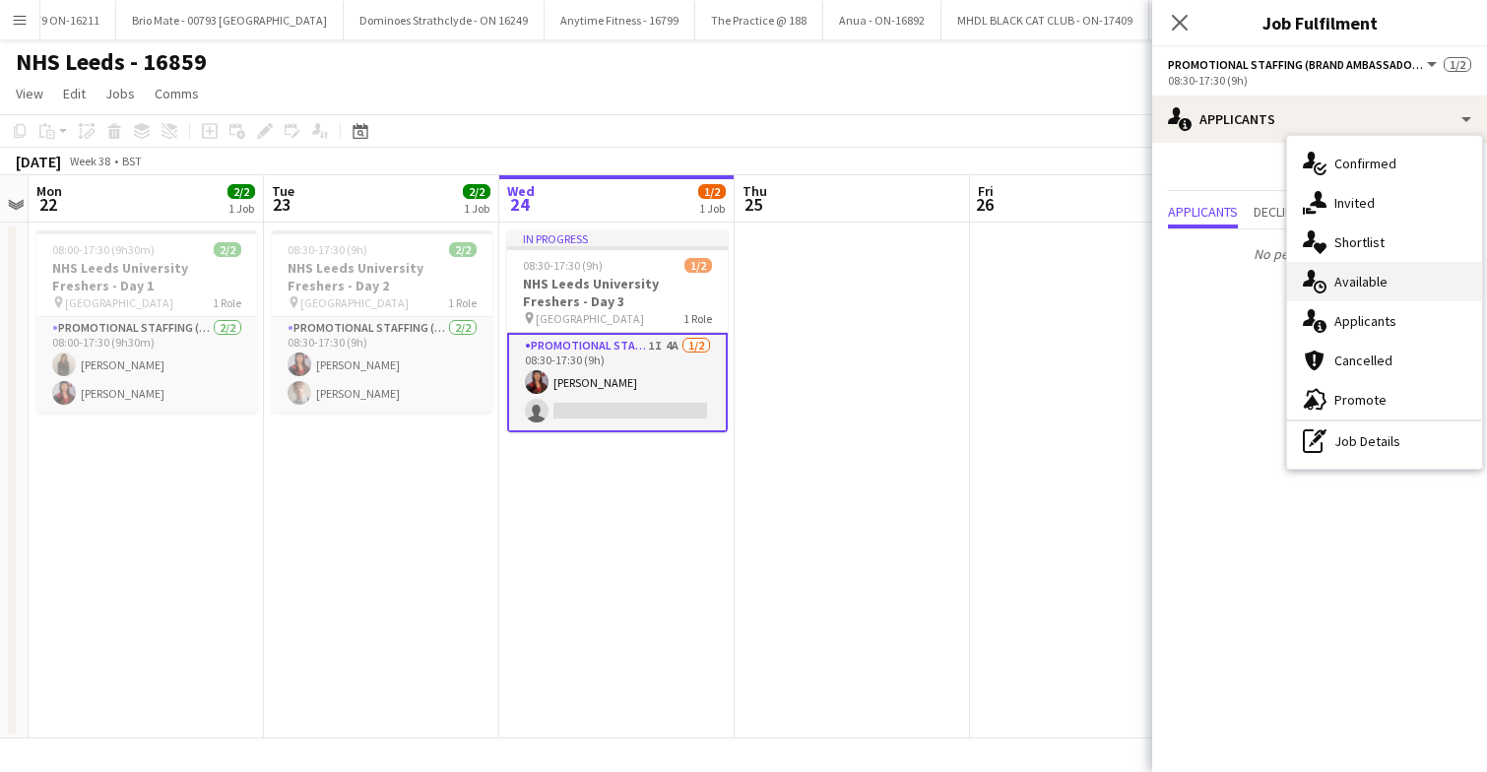
click at [1376, 286] on span "Available" at bounding box center [1360, 282] width 53 height 18
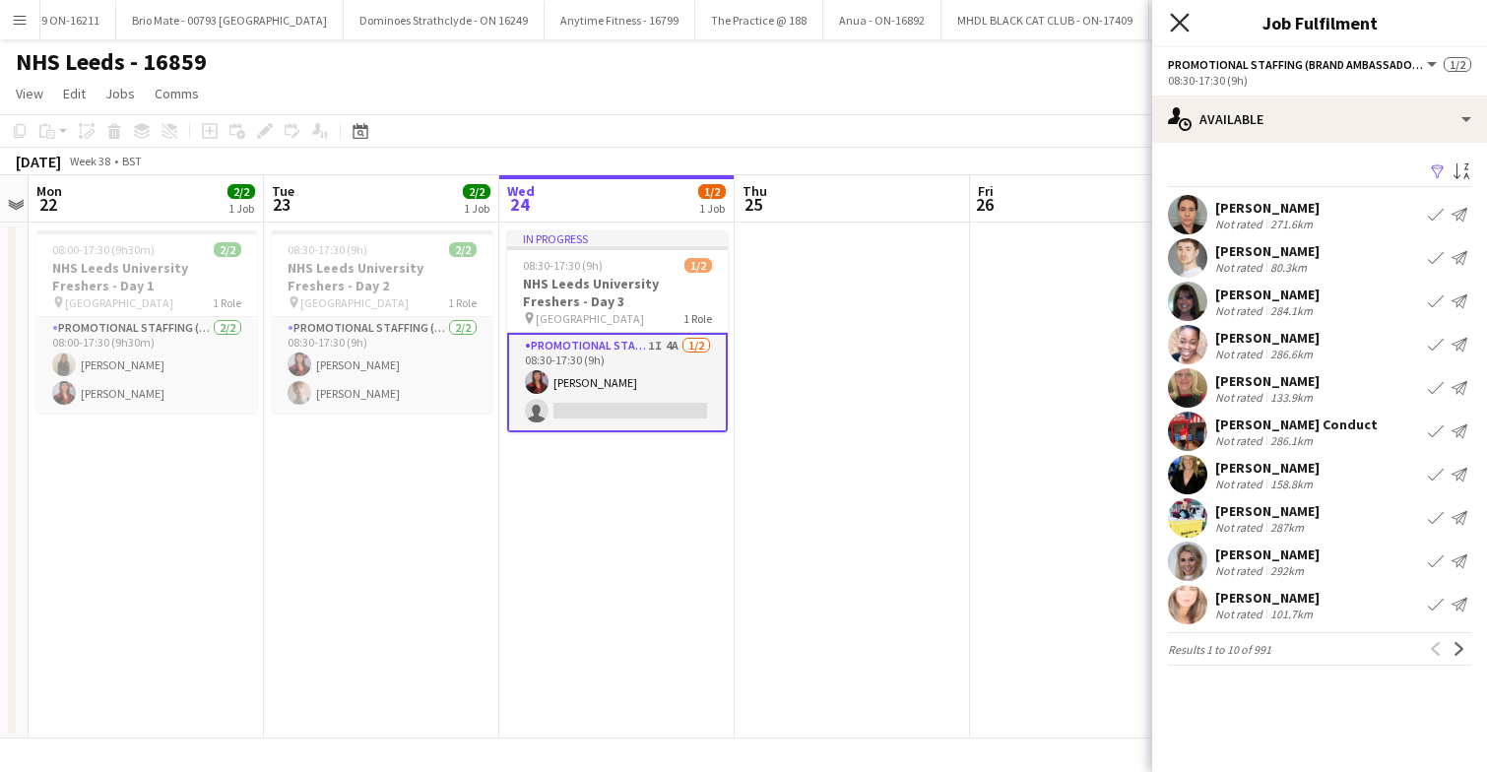
click at [1179, 19] on icon "Close pop-in" at bounding box center [1179, 22] width 19 height 19
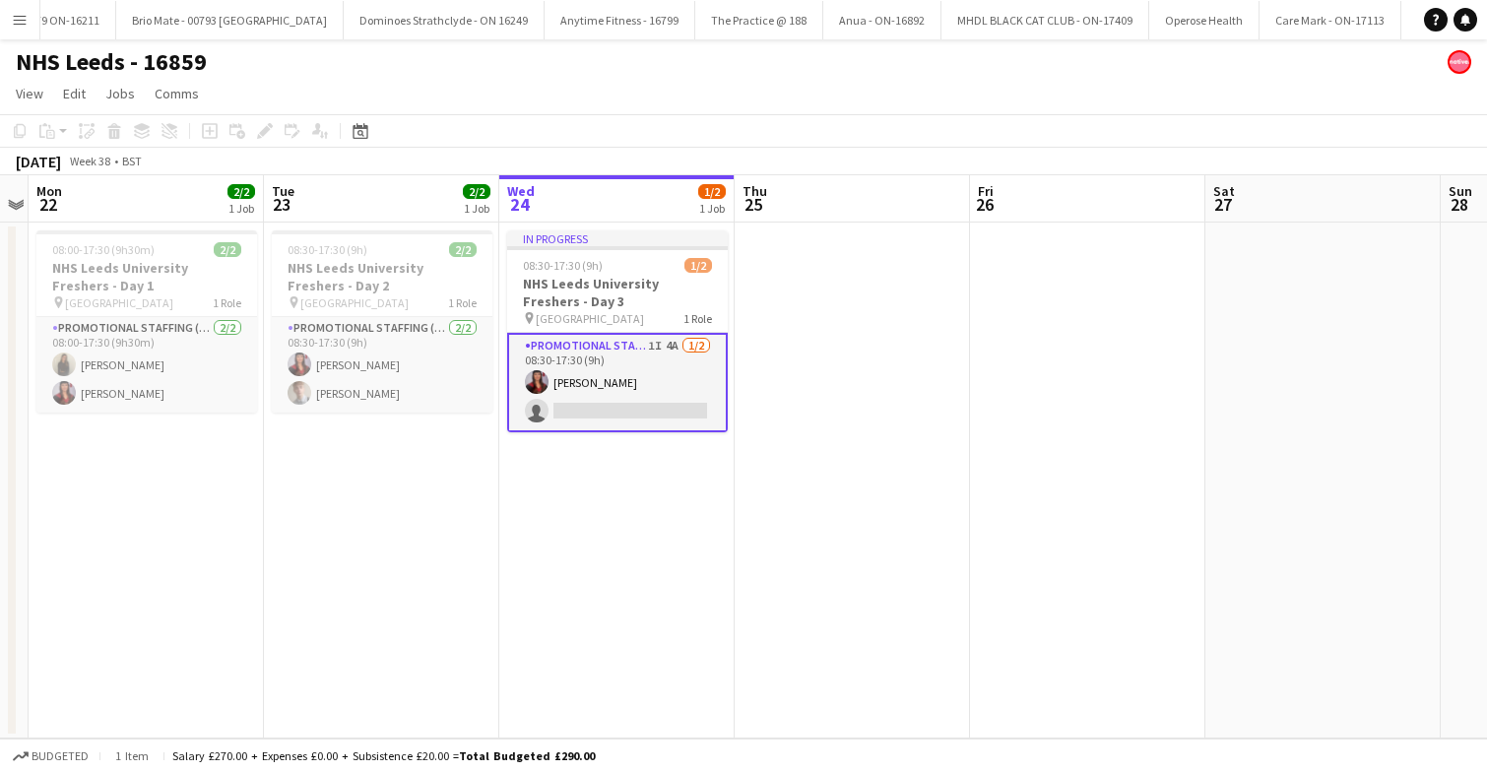
click at [773, 386] on app-date-cell at bounding box center [851, 481] width 235 height 516
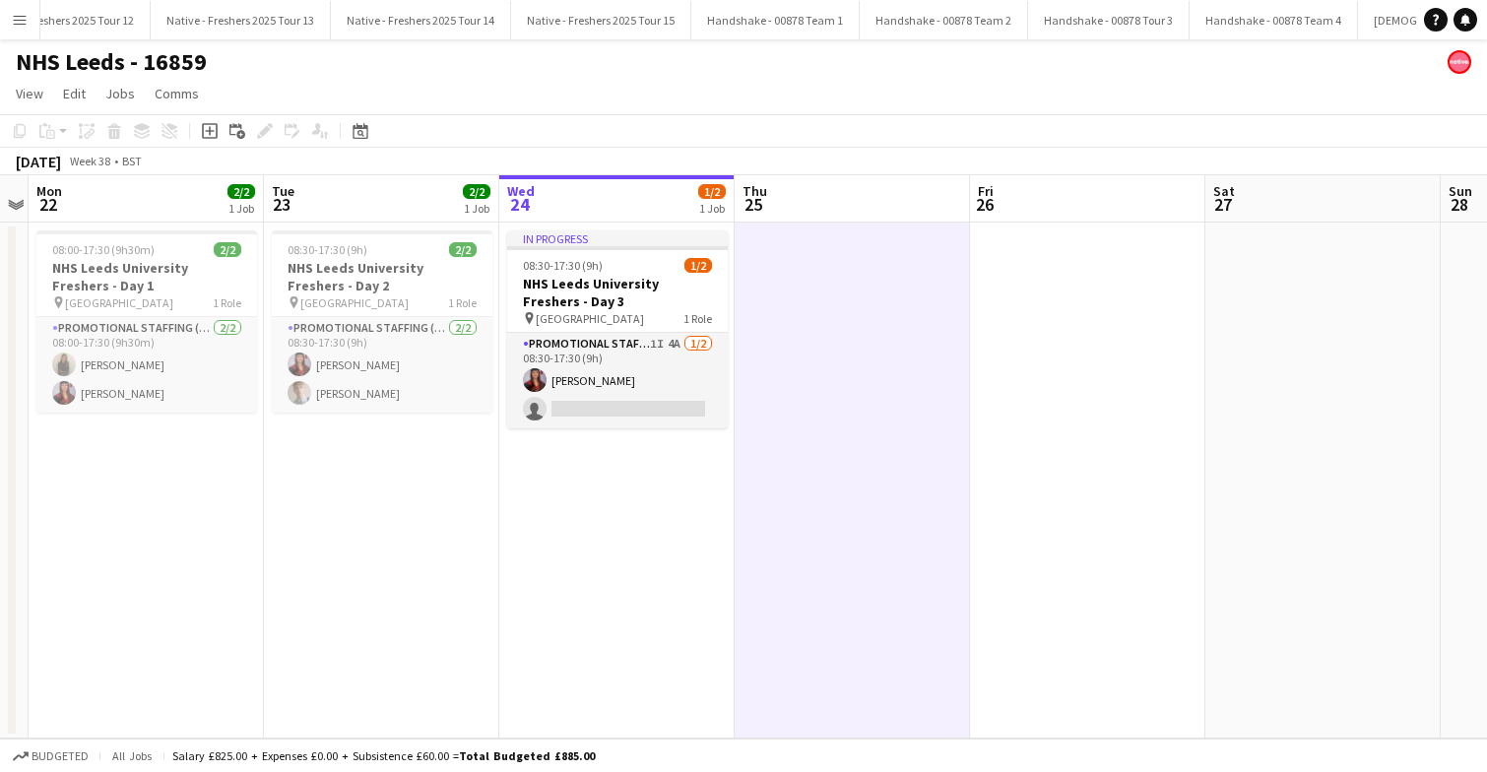
scroll to position [0, 1914]
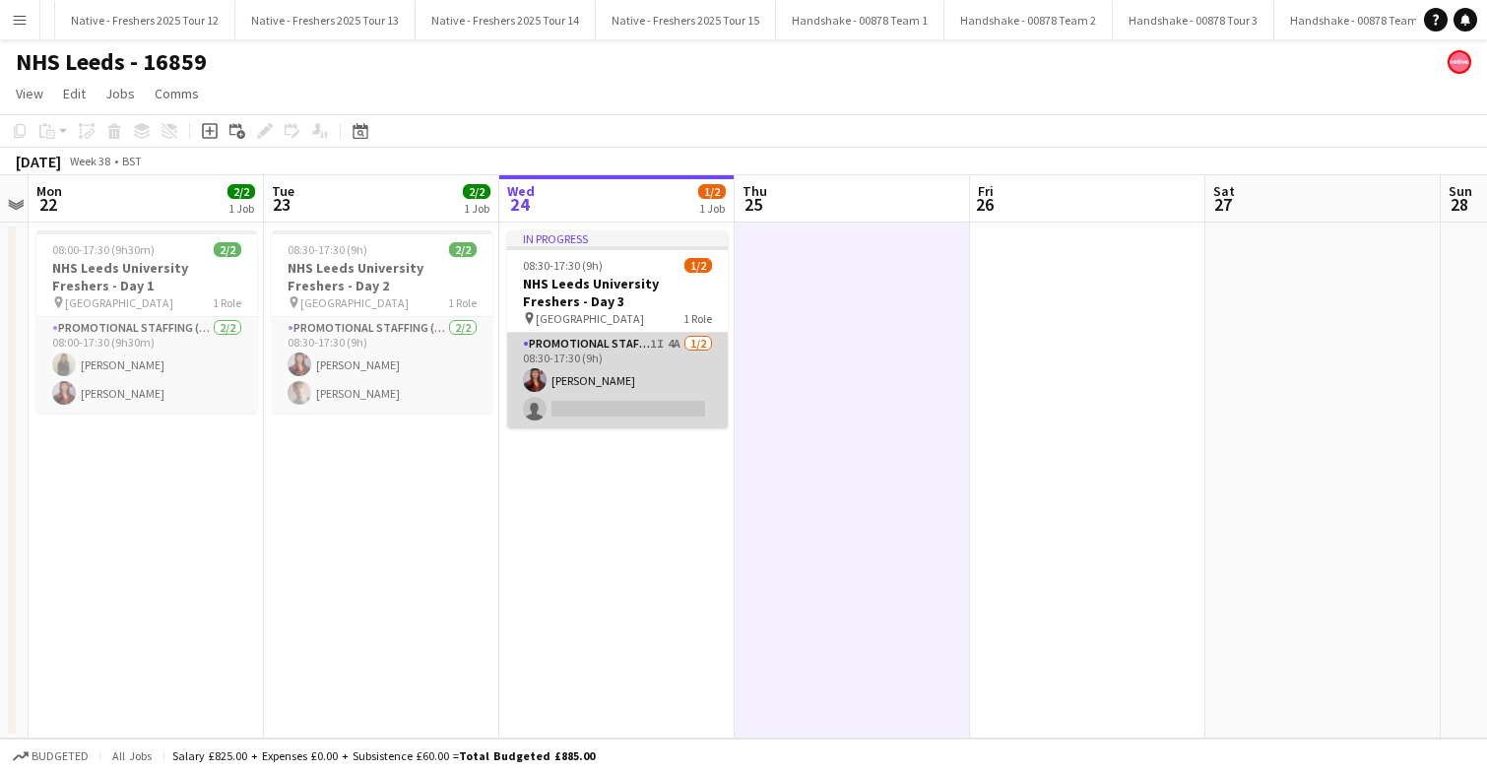
click at [621, 374] on app-card-role "Promotional Staffing (Brand Ambassadors) 1I 4A 1/2 08:30-17:30 (9h) Olivia Davi…" at bounding box center [617, 381] width 221 height 96
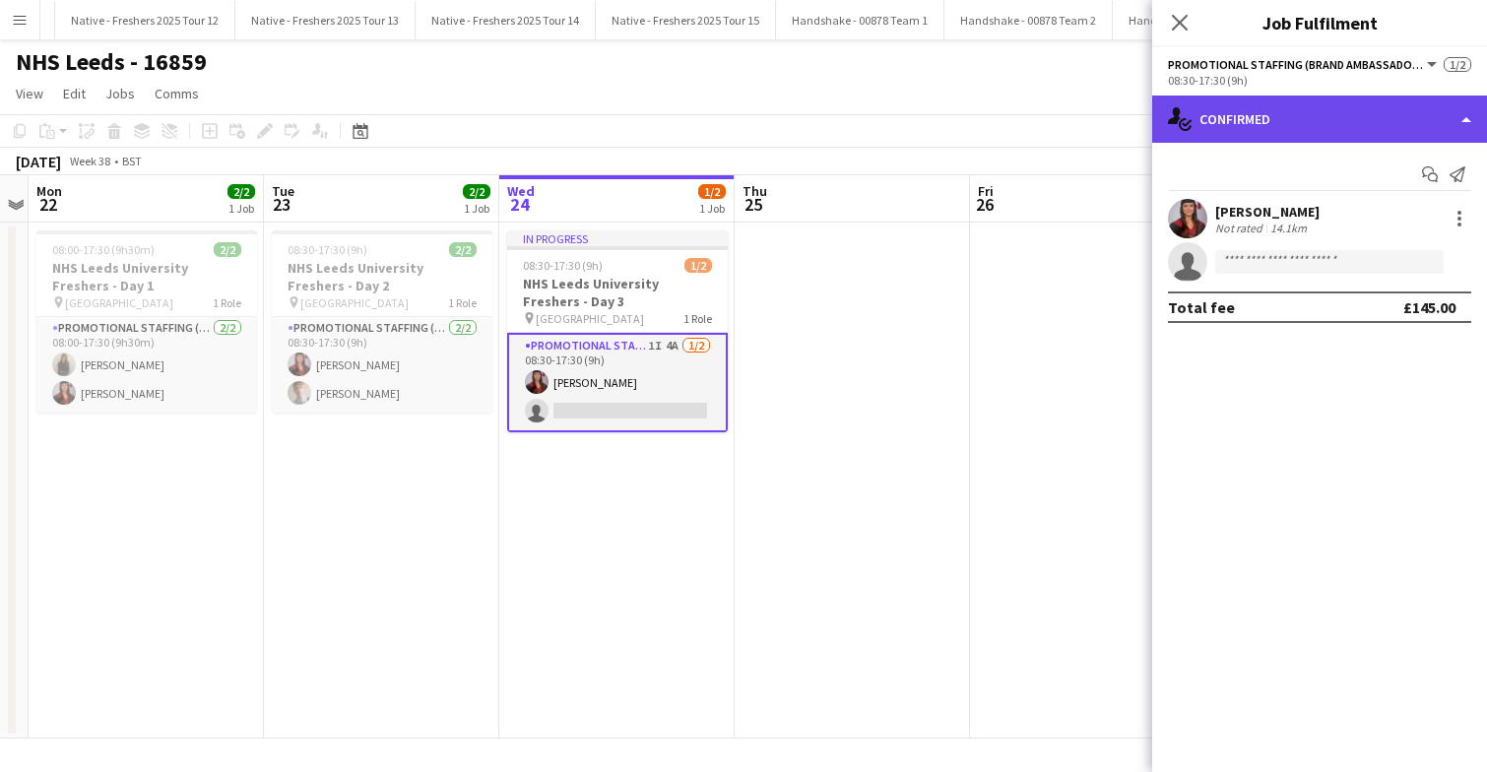
click at [1314, 116] on div "single-neutral-actions-check-2 Confirmed" at bounding box center [1319, 119] width 335 height 47
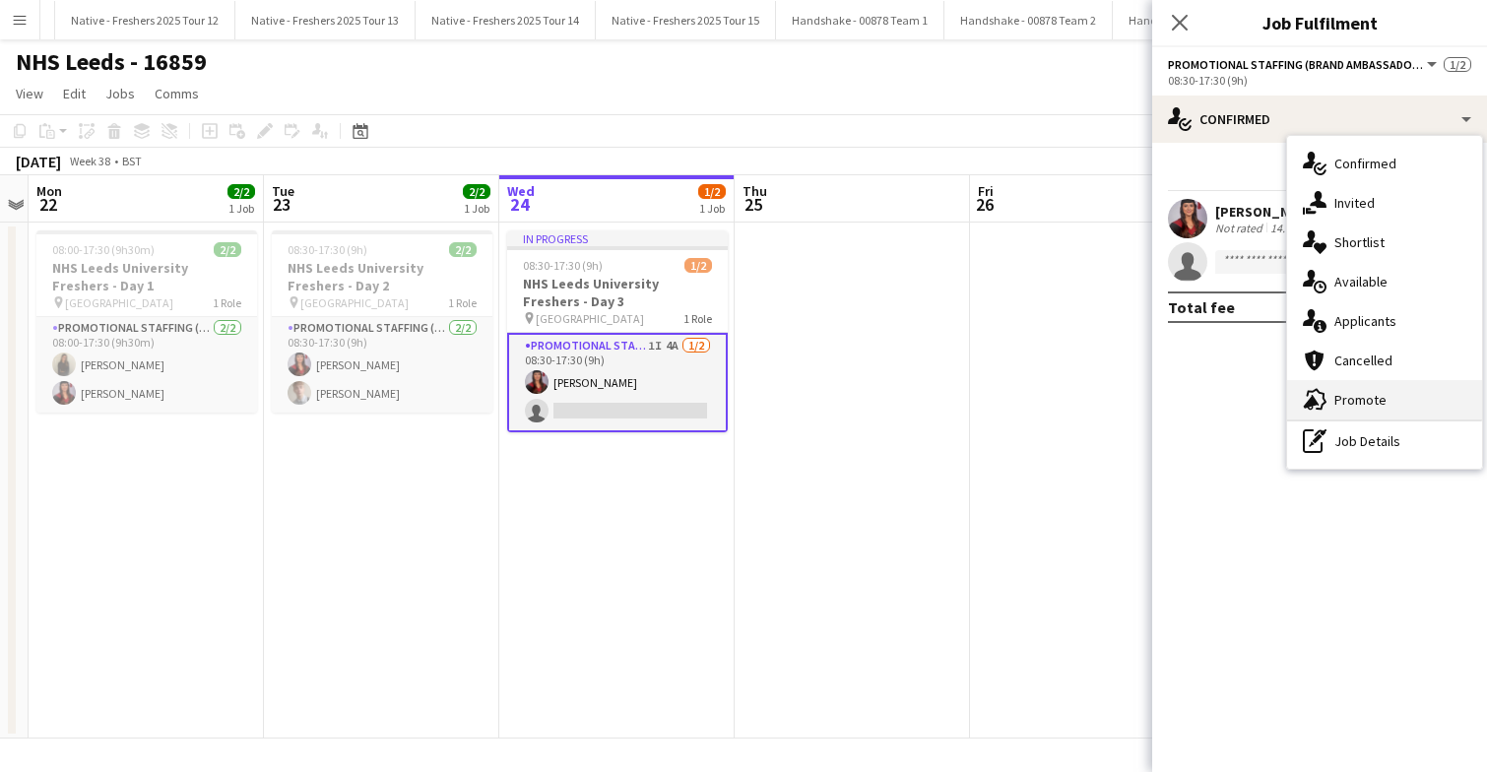
click at [1377, 400] on span "Promote" at bounding box center [1360, 400] width 52 height 18
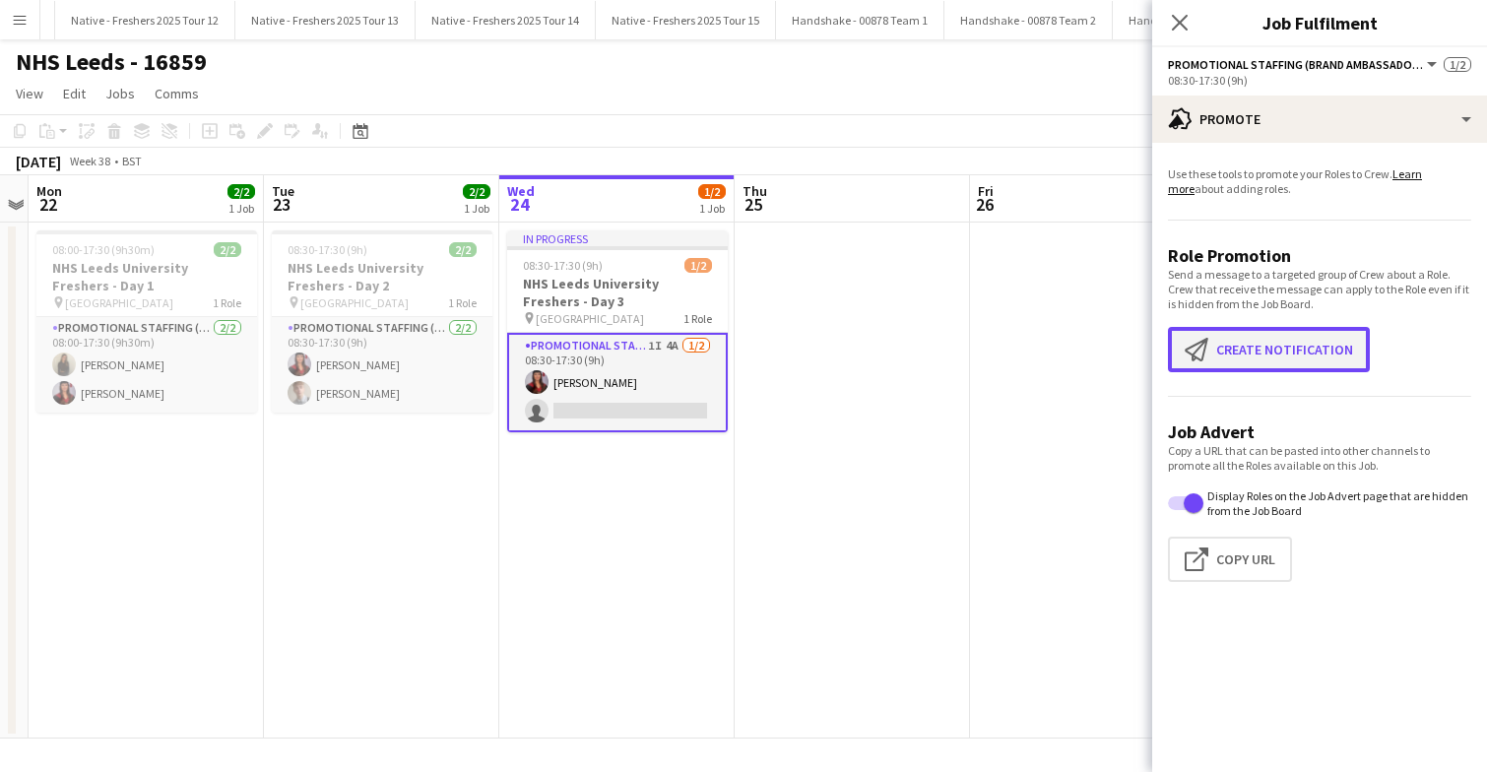
click at [1247, 355] on button "Create notification Create notification" at bounding box center [1269, 349] width 202 height 45
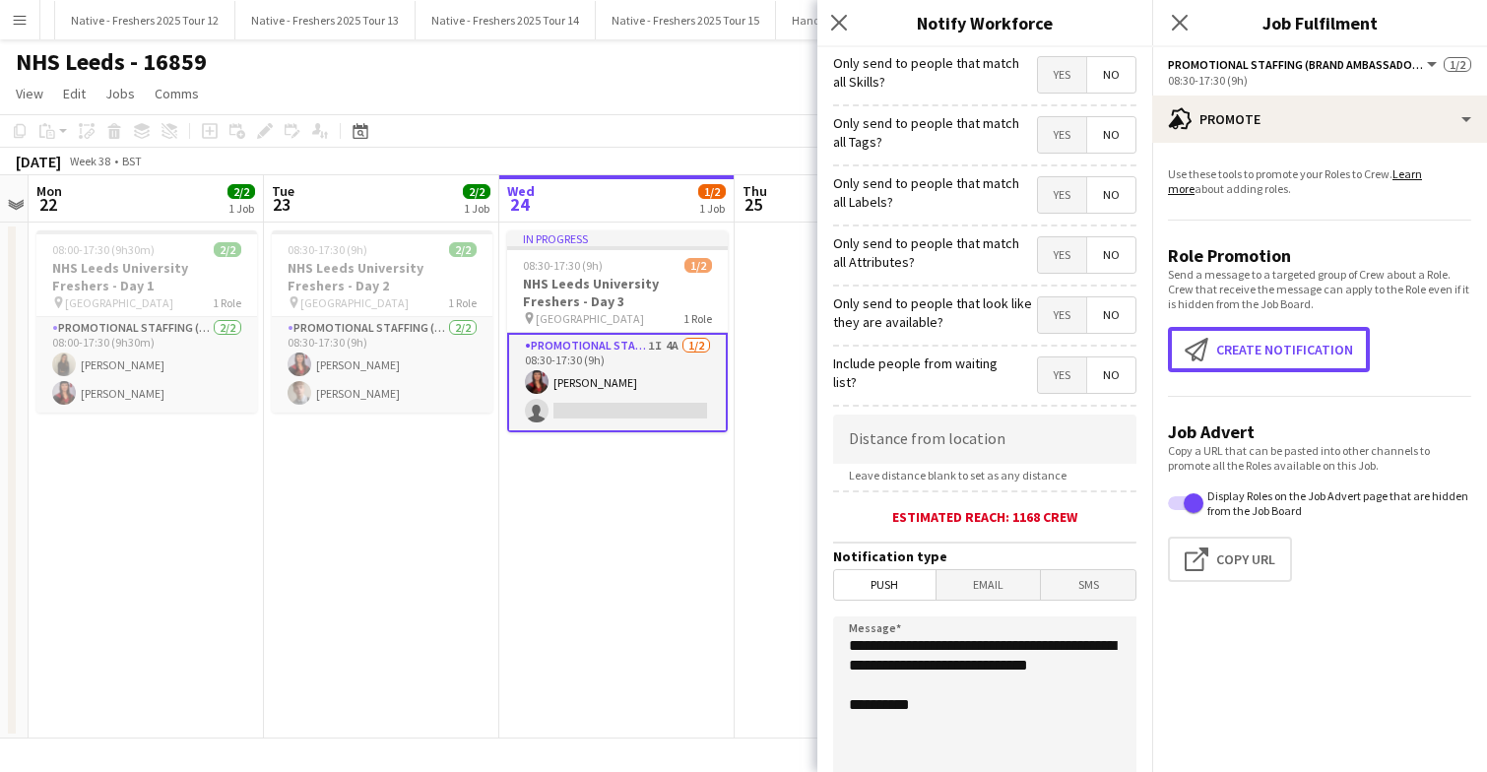
scroll to position [61, 0]
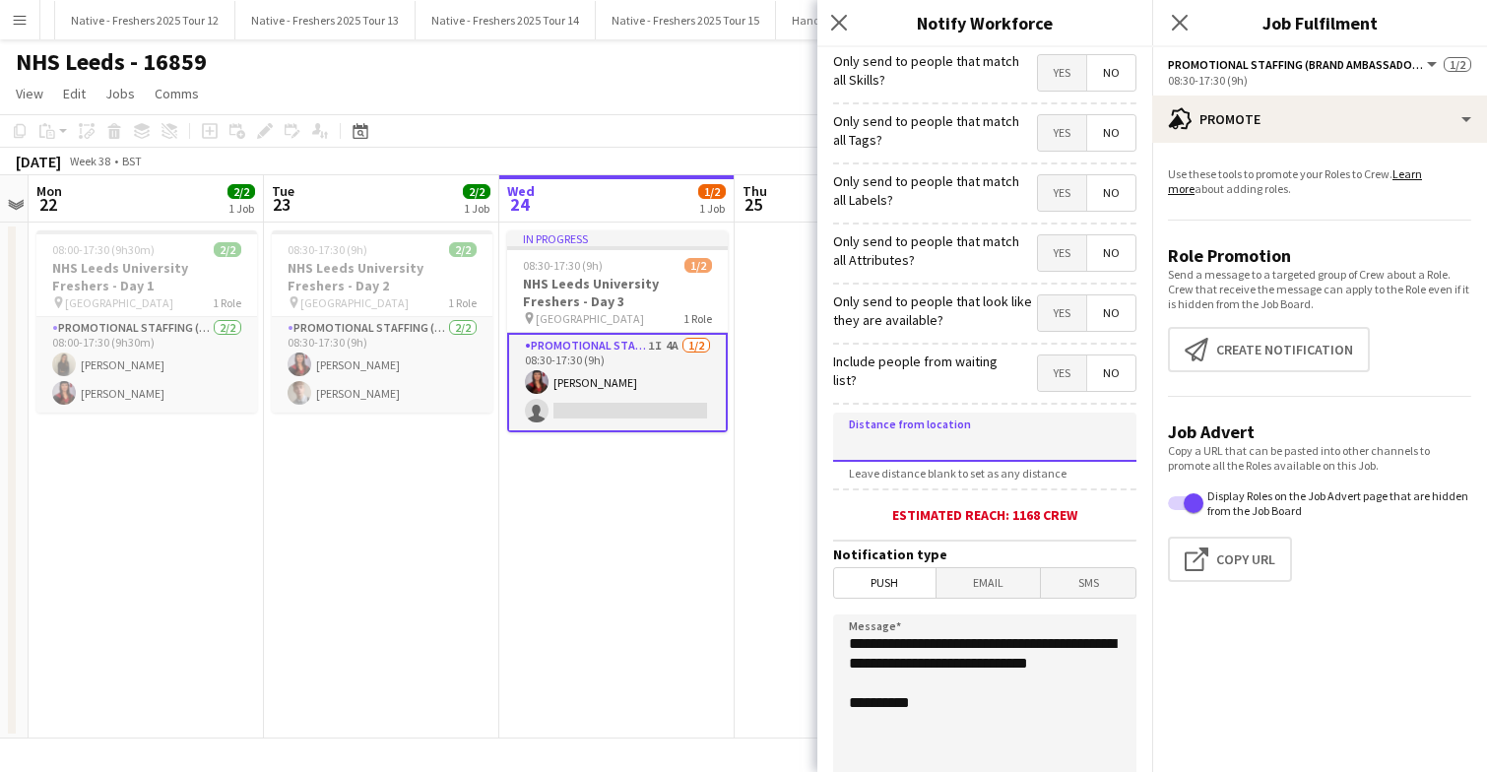
click at [955, 432] on input at bounding box center [984, 437] width 303 height 49
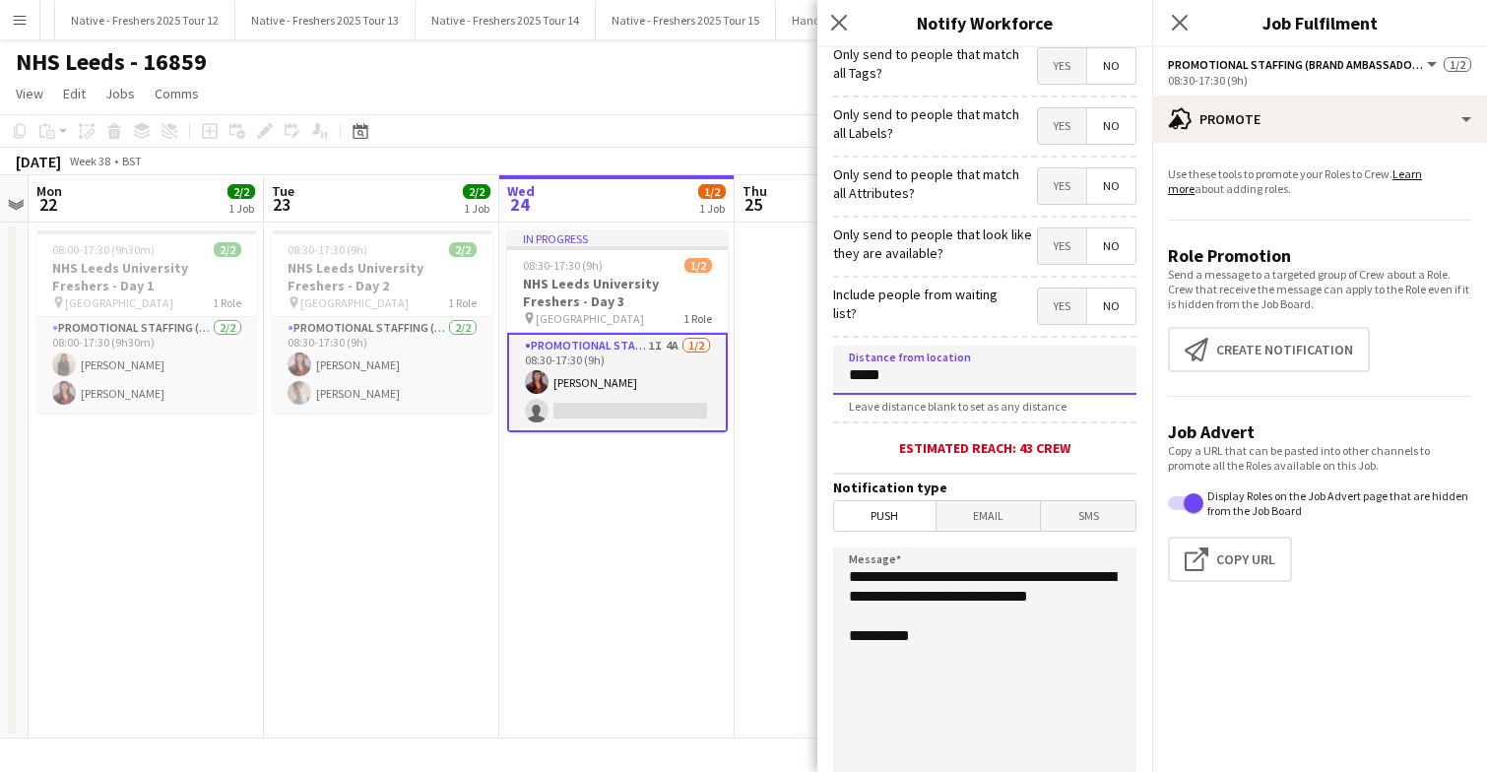
scroll to position [169, 0]
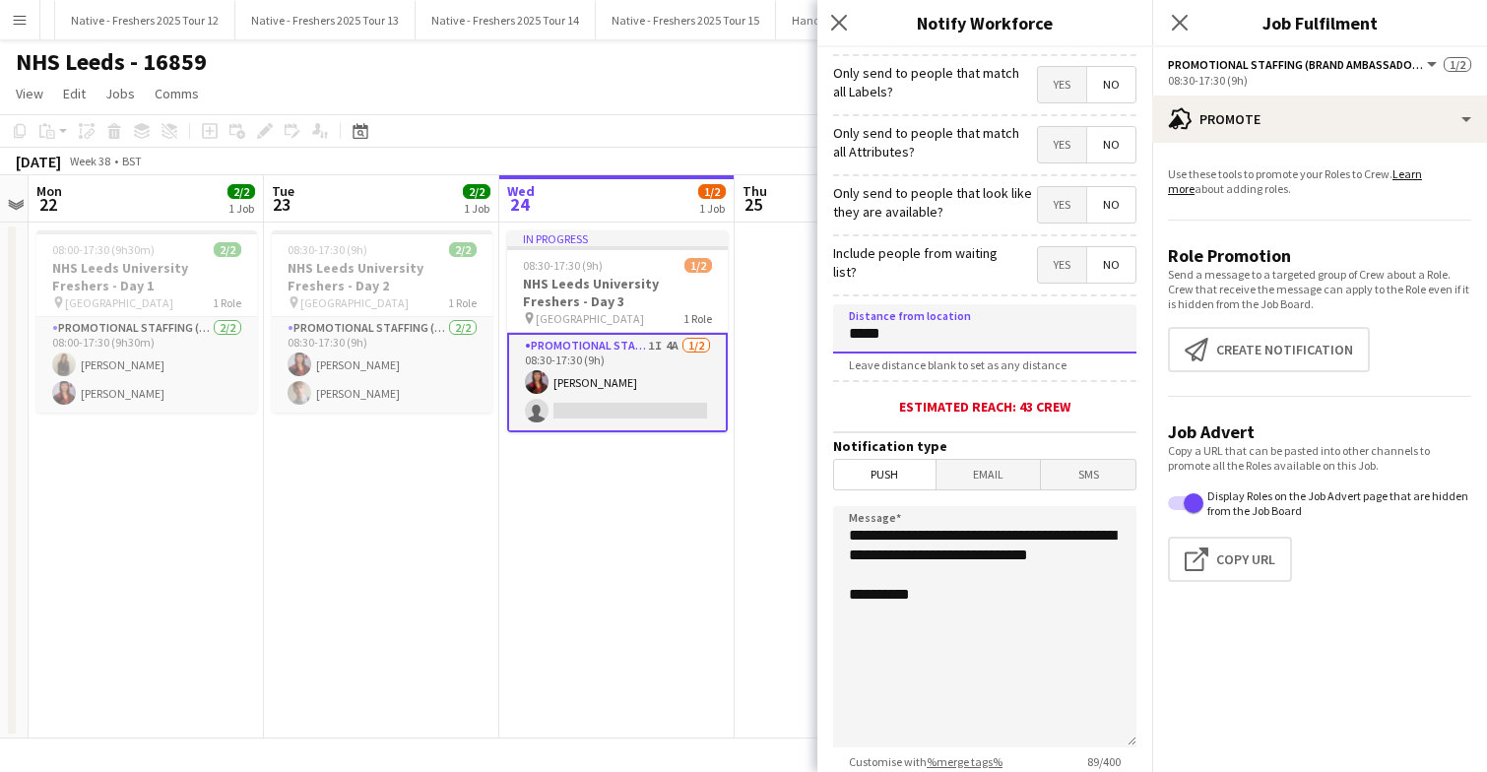
type input "*****"
click at [981, 626] on textarea "**********" at bounding box center [984, 626] width 303 height 241
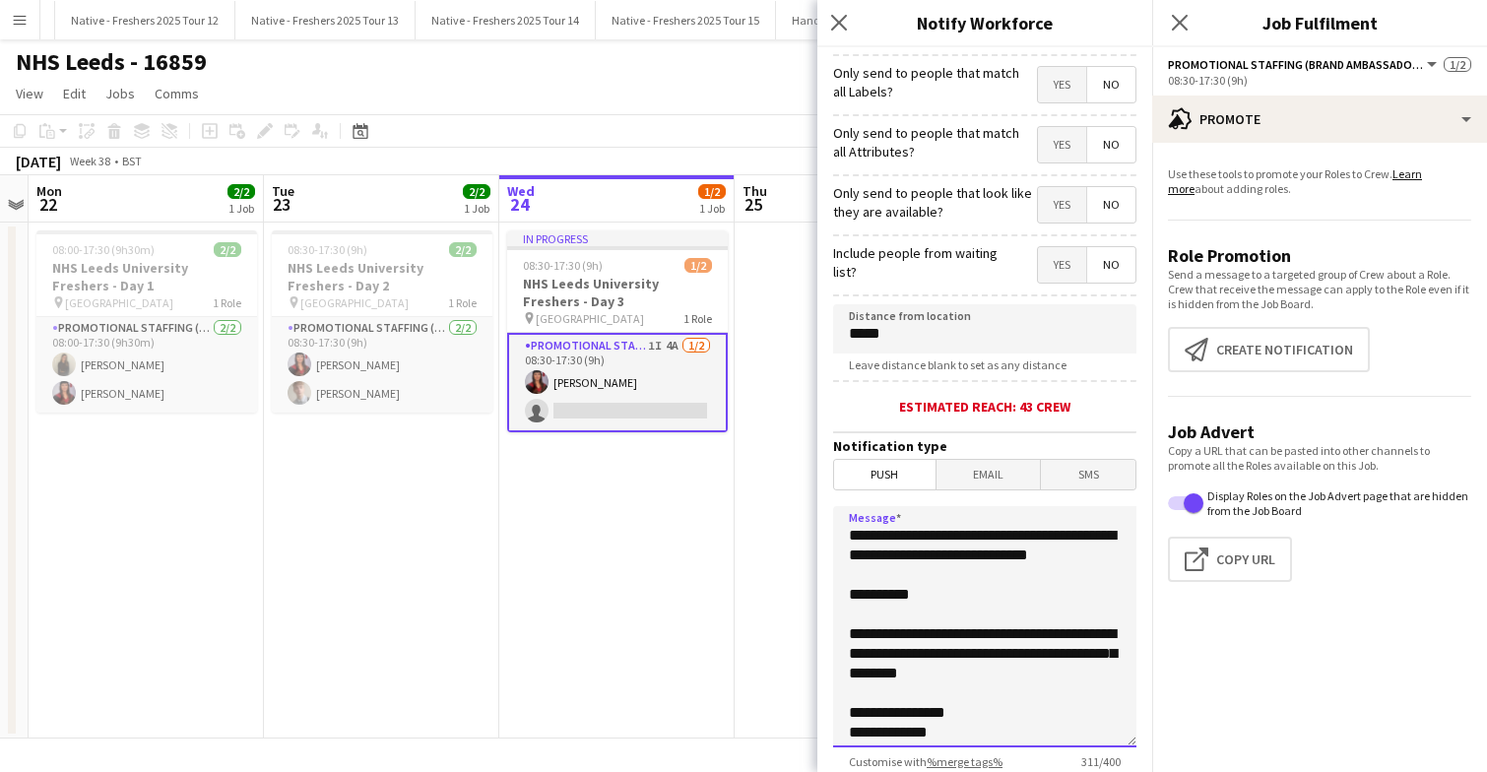
scroll to position [162, 0]
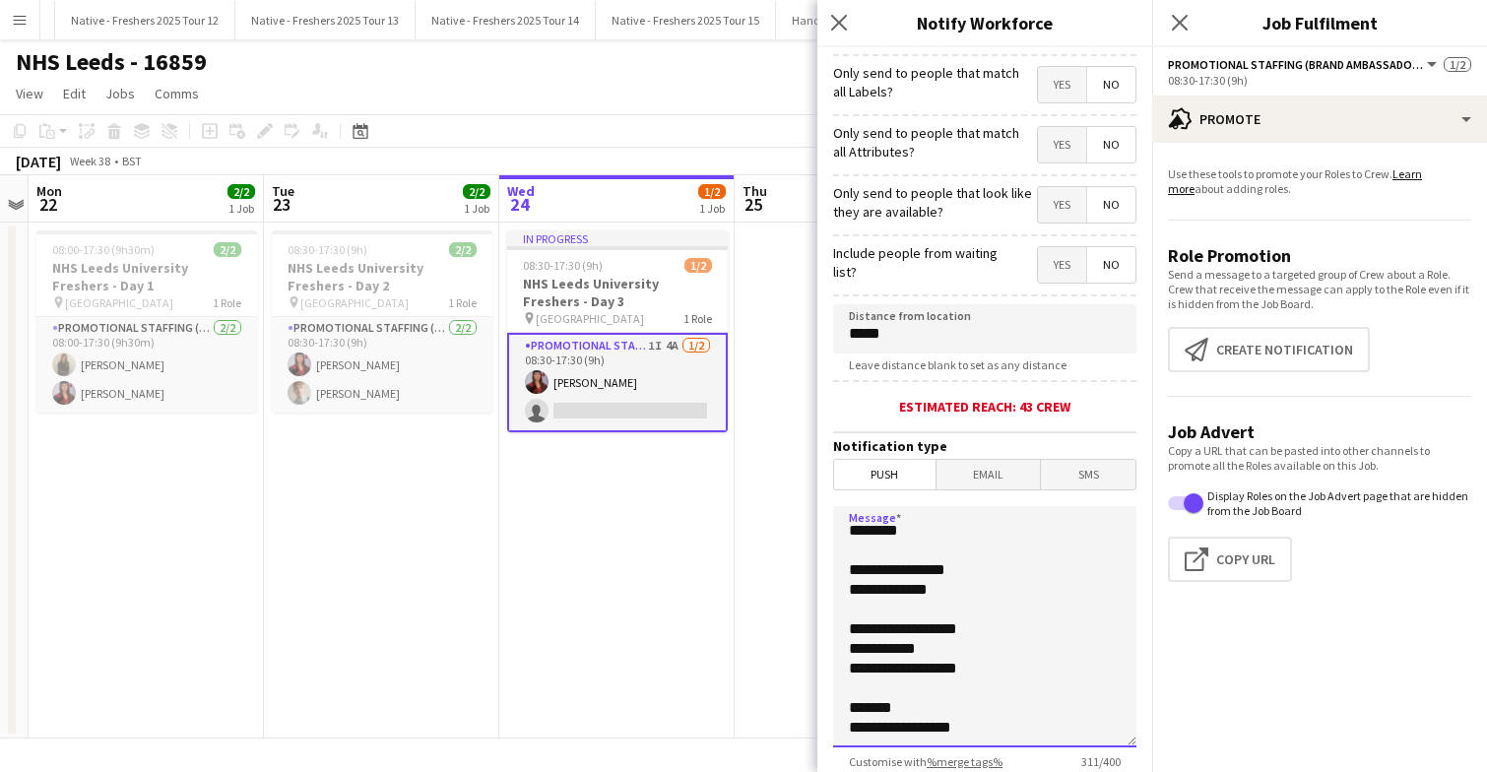
drag, startPoint x: 850, startPoint y: 653, endPoint x: 1059, endPoint y: 756, distance: 233.8
click at [1059, 756] on app-form-group "**********" at bounding box center [984, 637] width 303 height 263
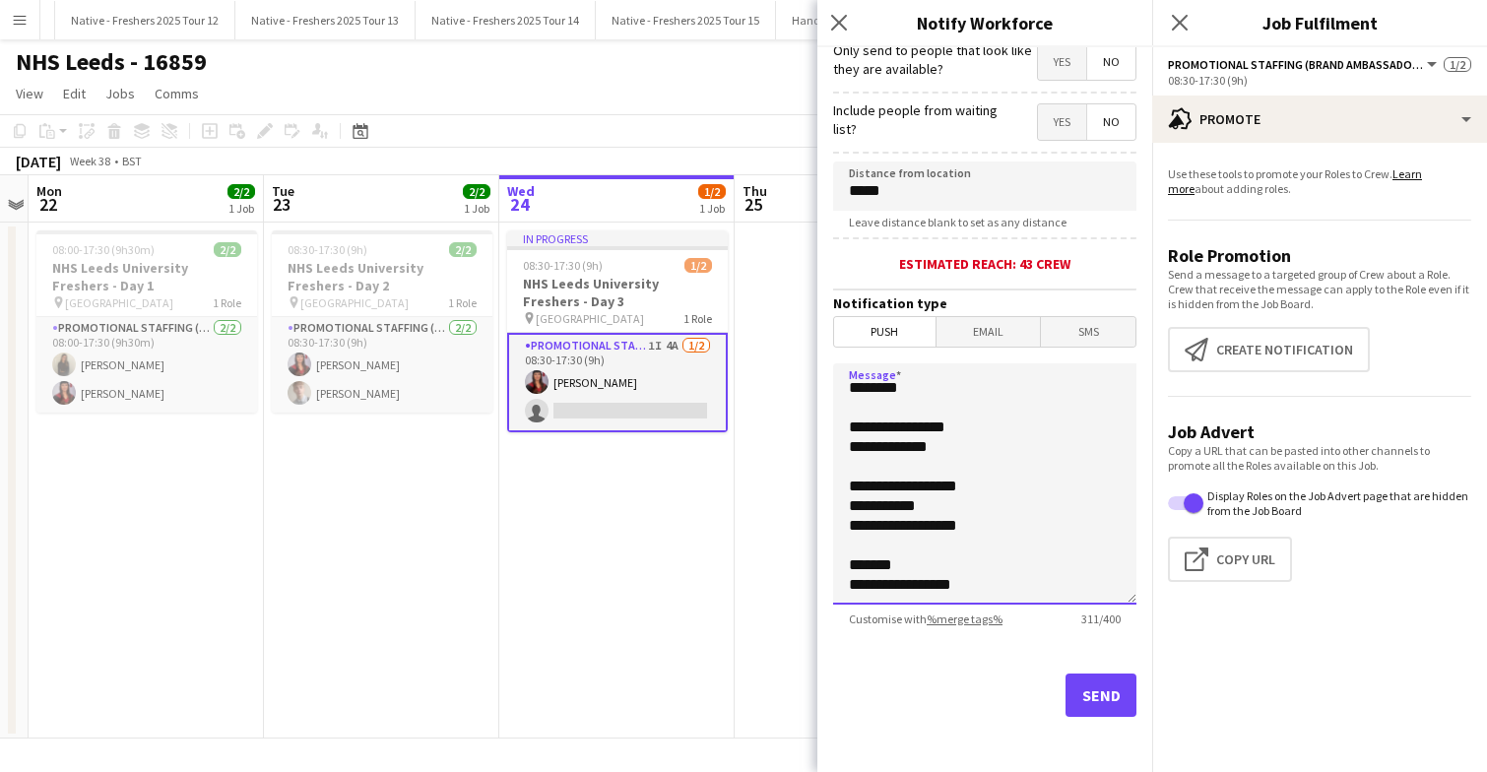
type textarea "**********"
click at [1096, 703] on button "Send" at bounding box center [1100, 694] width 71 height 43
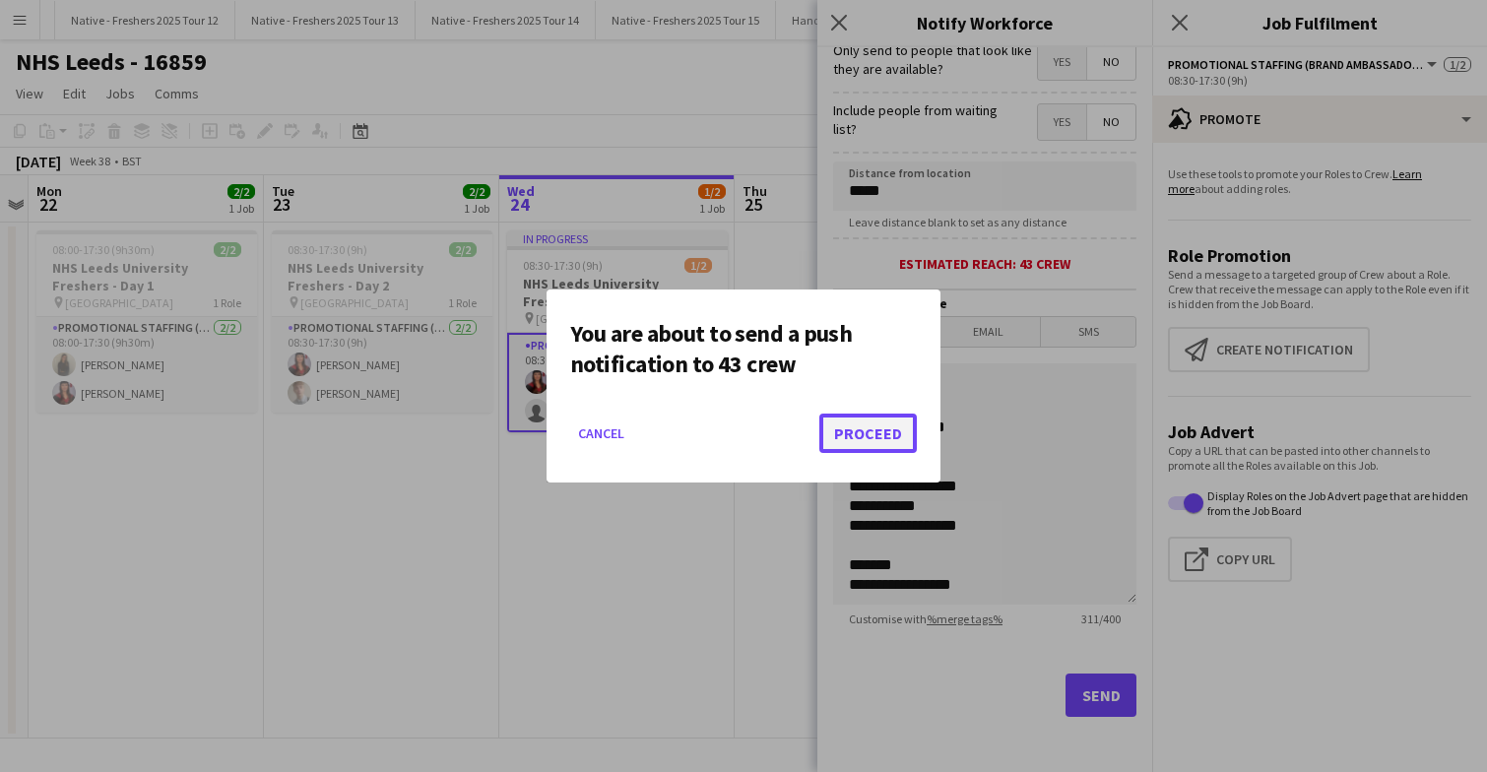
click at [873, 435] on button "Proceed" at bounding box center [867, 433] width 97 height 39
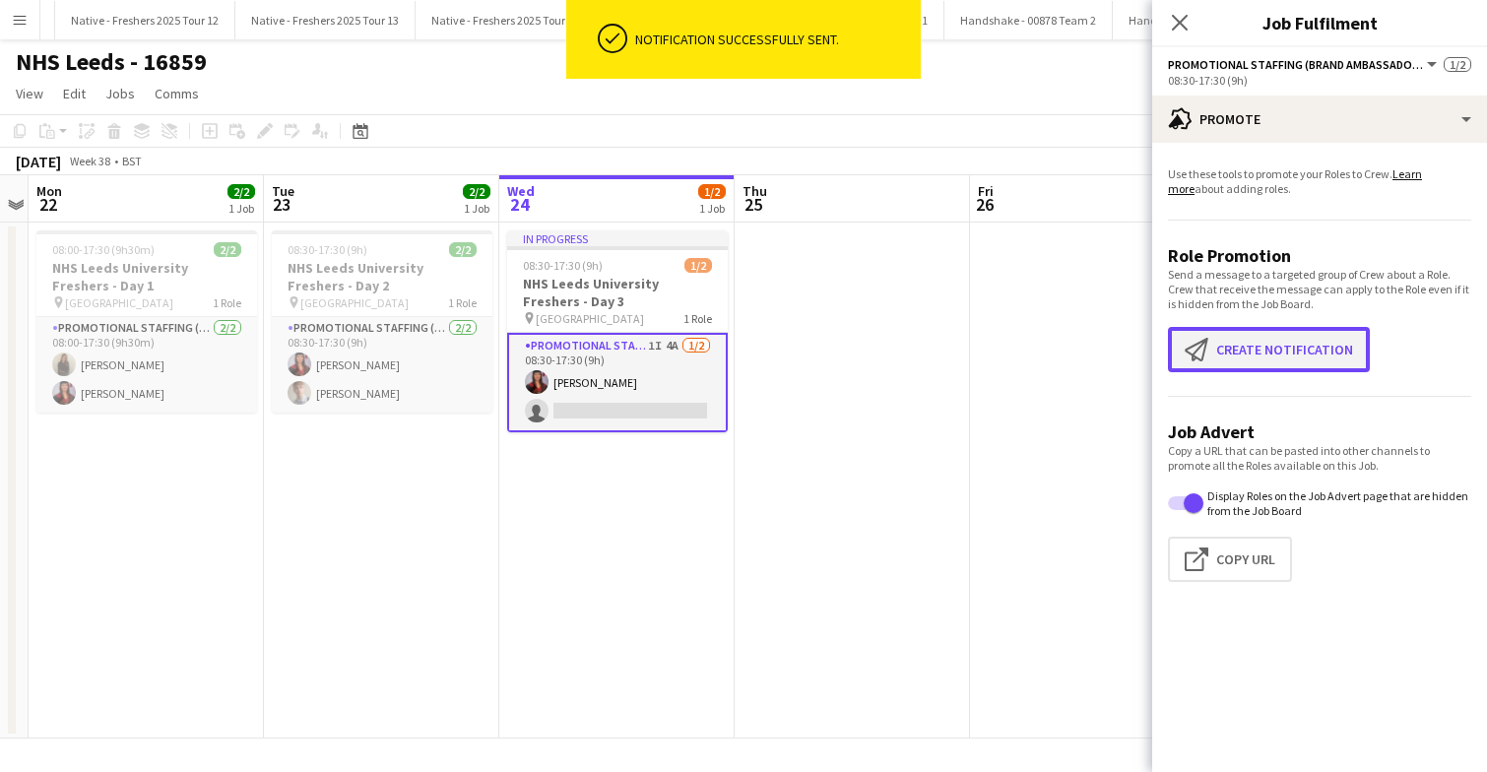
click at [1265, 353] on button "Create notification Create notification" at bounding box center [1269, 349] width 202 height 45
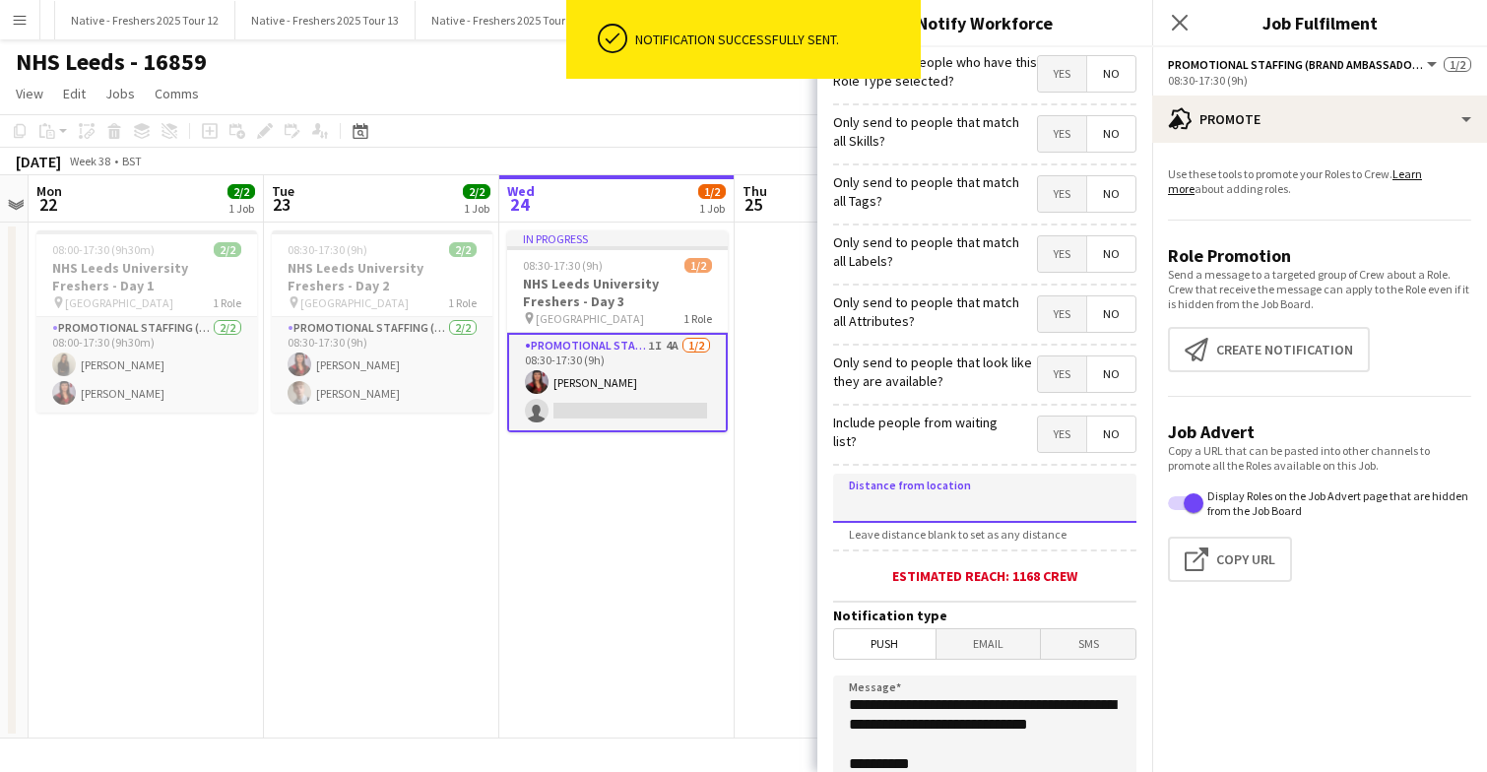
click at [996, 508] on input at bounding box center [984, 498] width 303 height 49
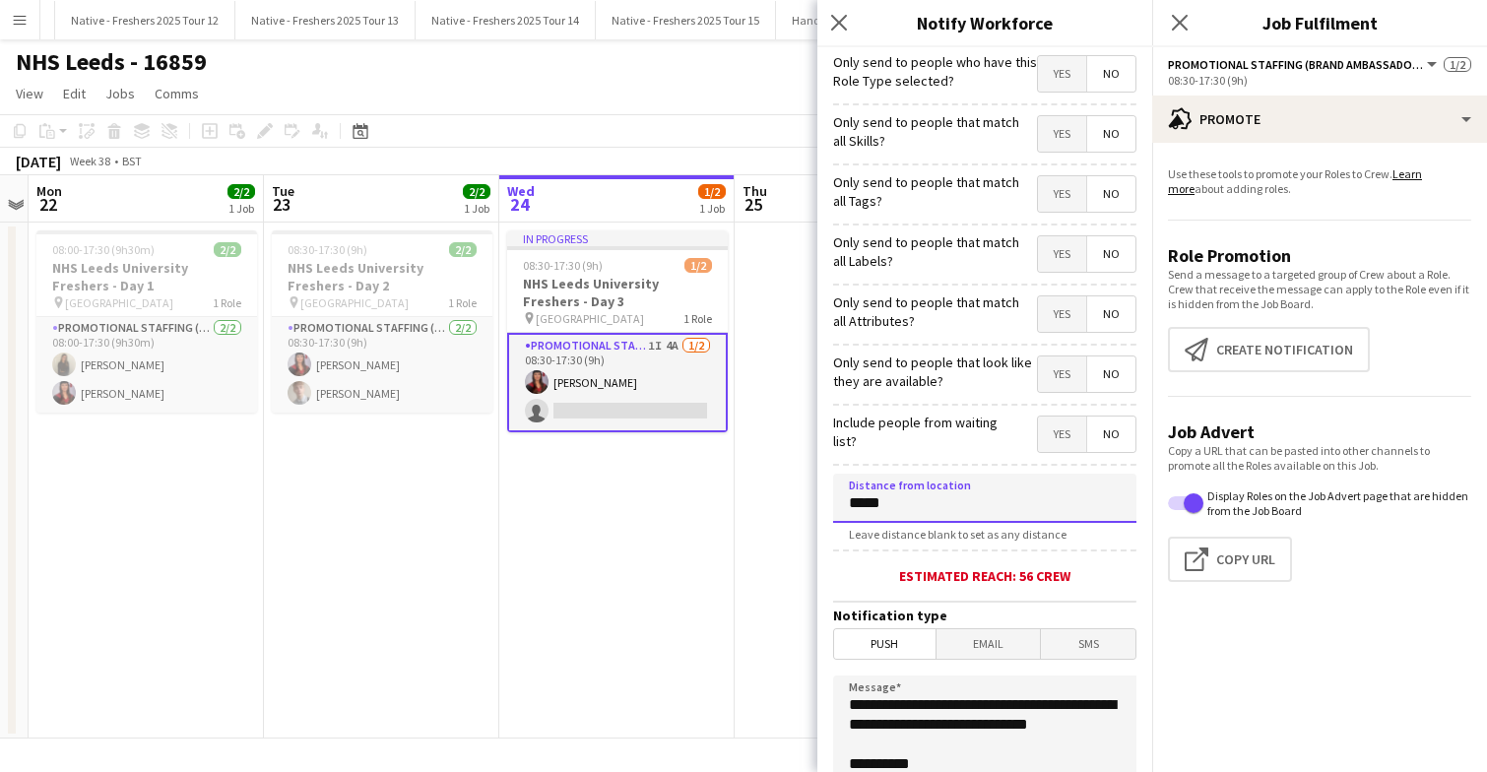
type input "*****"
click at [974, 646] on span "Email" at bounding box center [988, 644] width 104 height 30
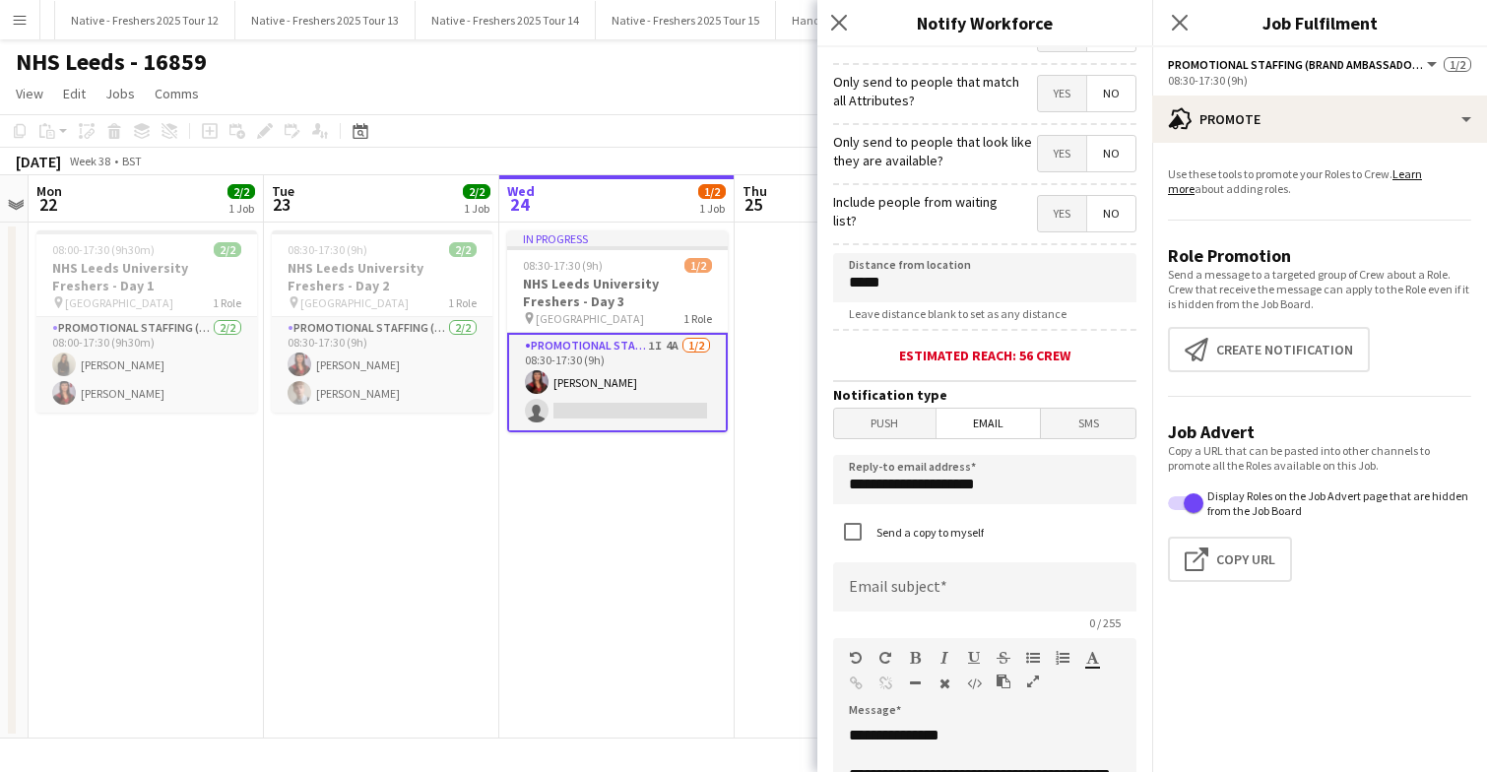
scroll to position [261, 0]
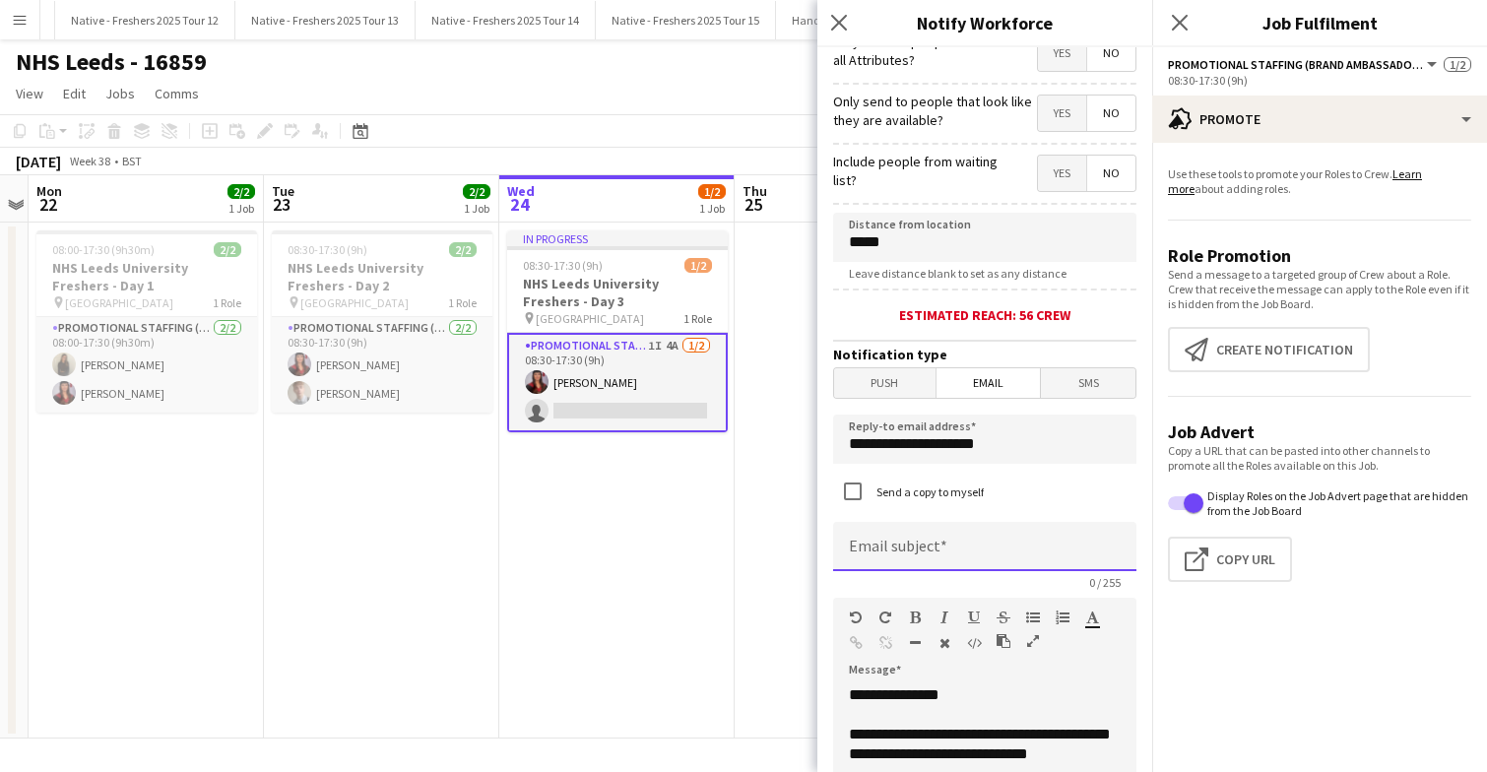
click at [943, 558] on input at bounding box center [984, 546] width 303 height 49
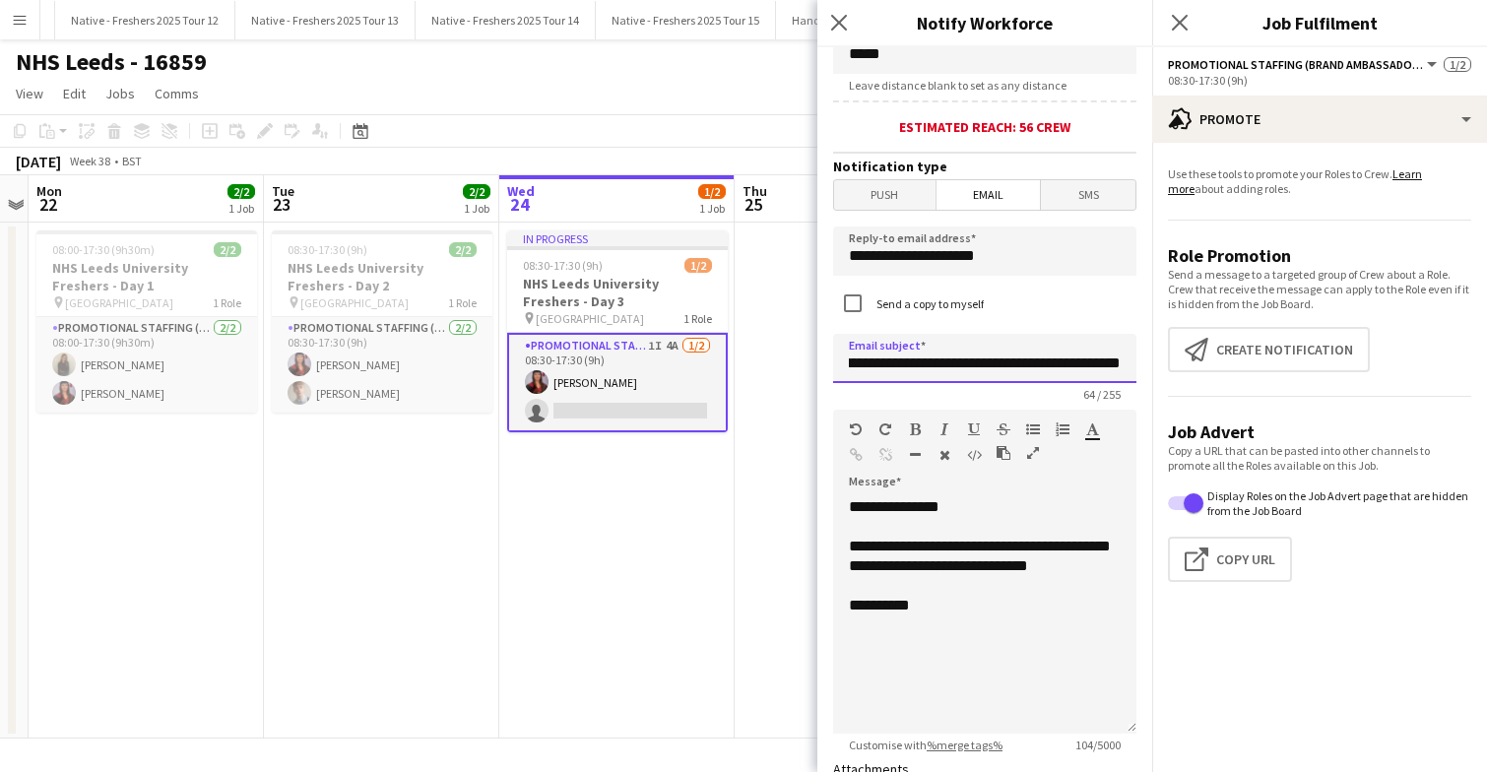
scroll to position [475, 0]
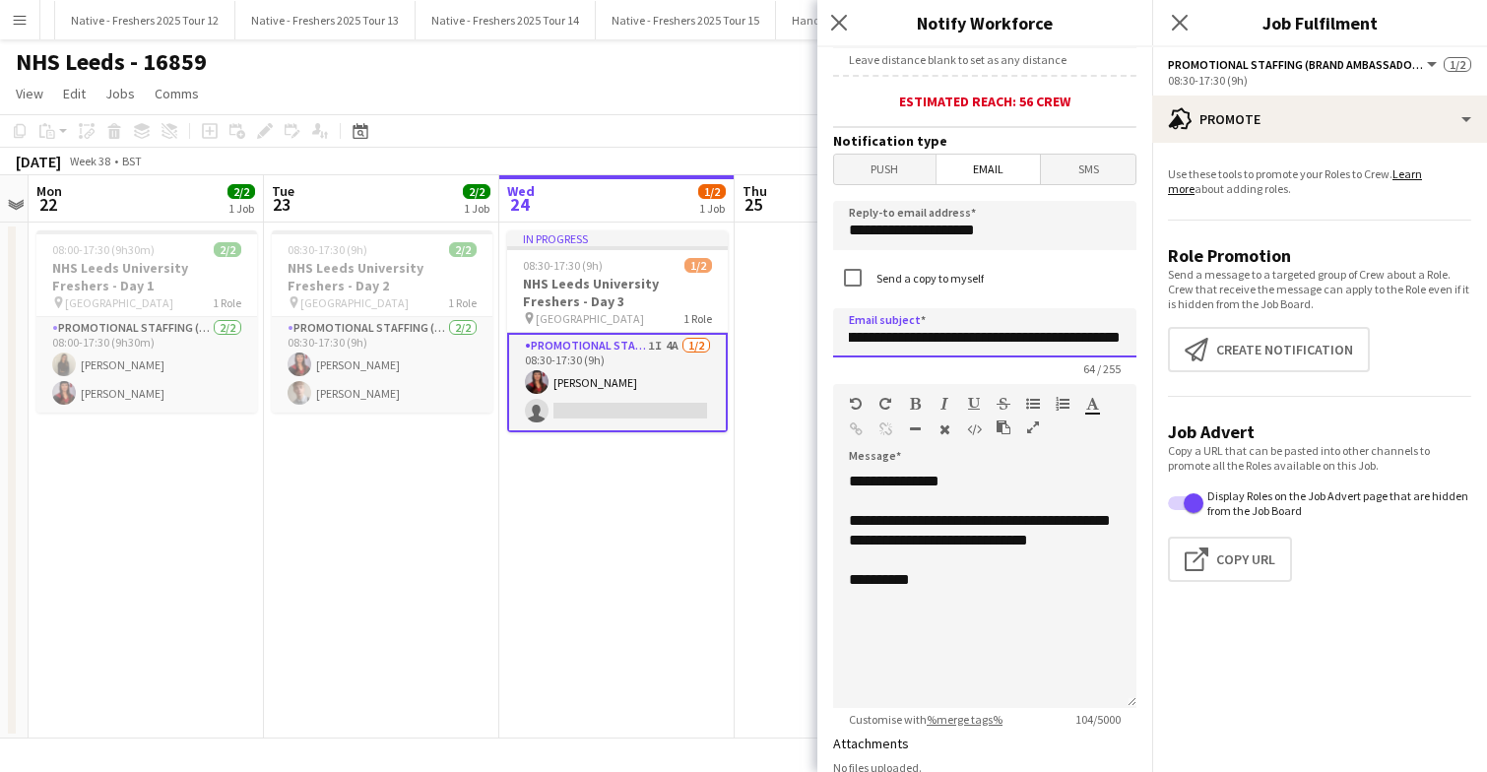
type input "**********"
click at [982, 608] on div "**********" at bounding box center [984, 590] width 303 height 236
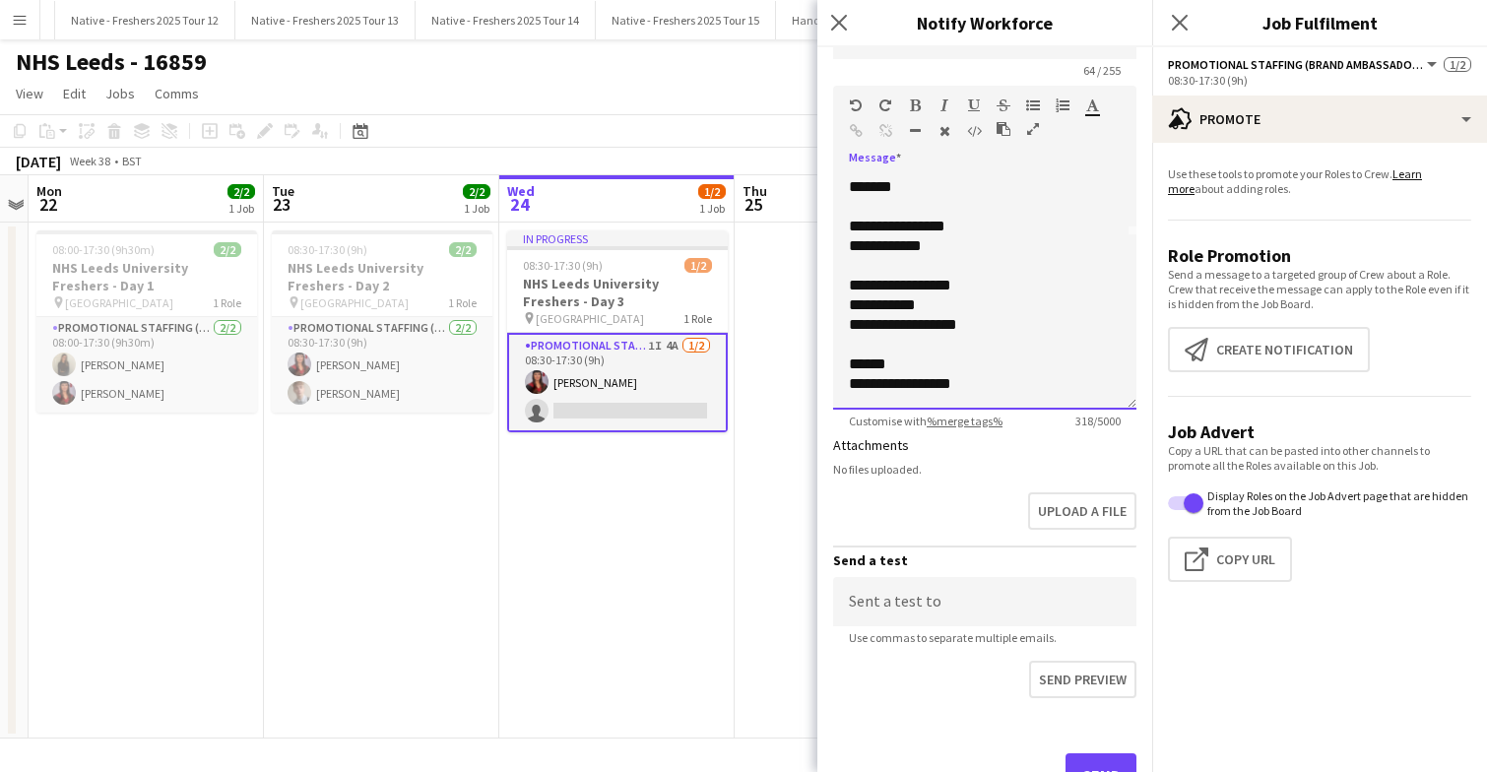
scroll to position [857, 0]
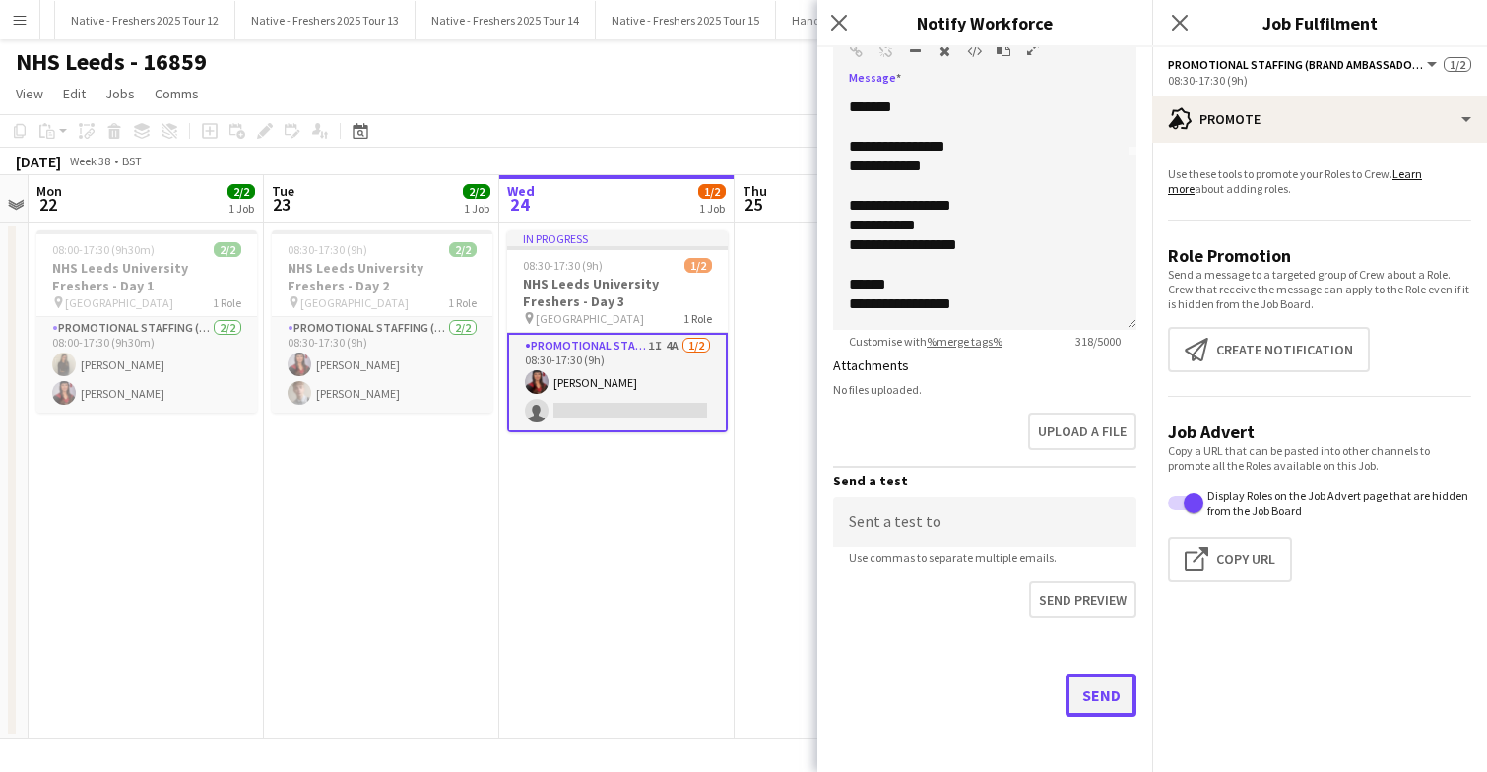
click at [1100, 683] on button "Send" at bounding box center [1100, 694] width 71 height 43
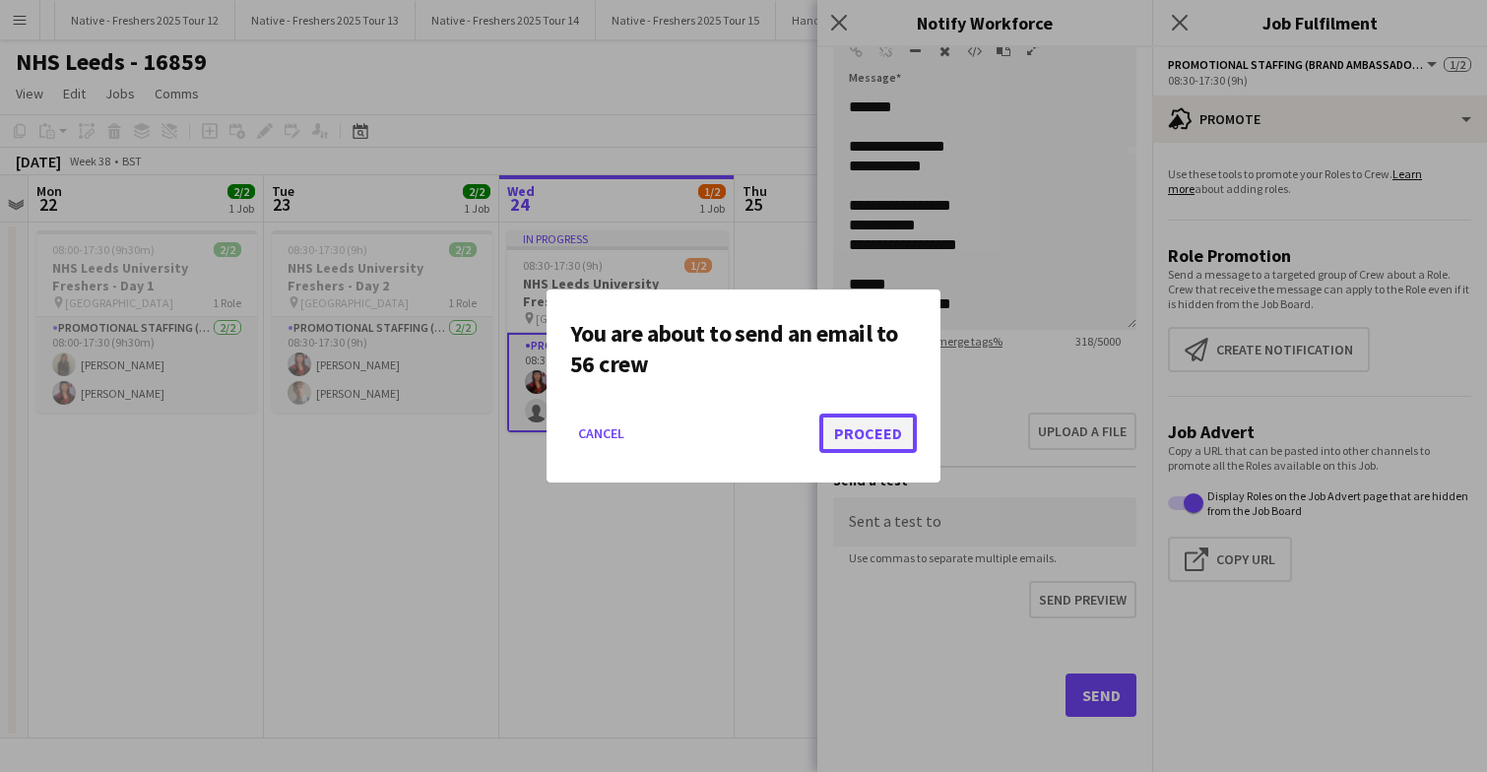
click at [849, 435] on button "Proceed" at bounding box center [867, 433] width 97 height 39
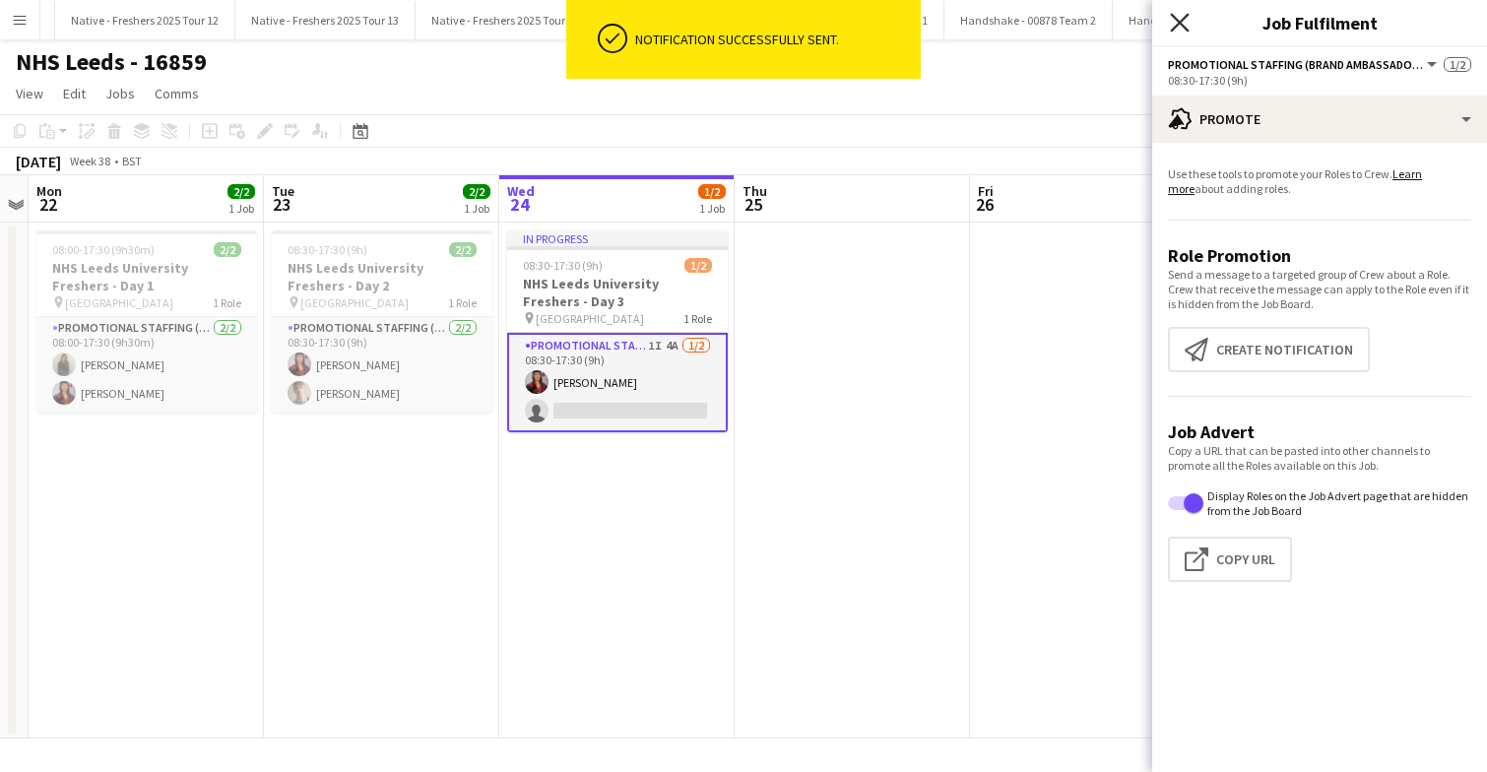
click at [1179, 24] on icon at bounding box center [1179, 22] width 19 height 19
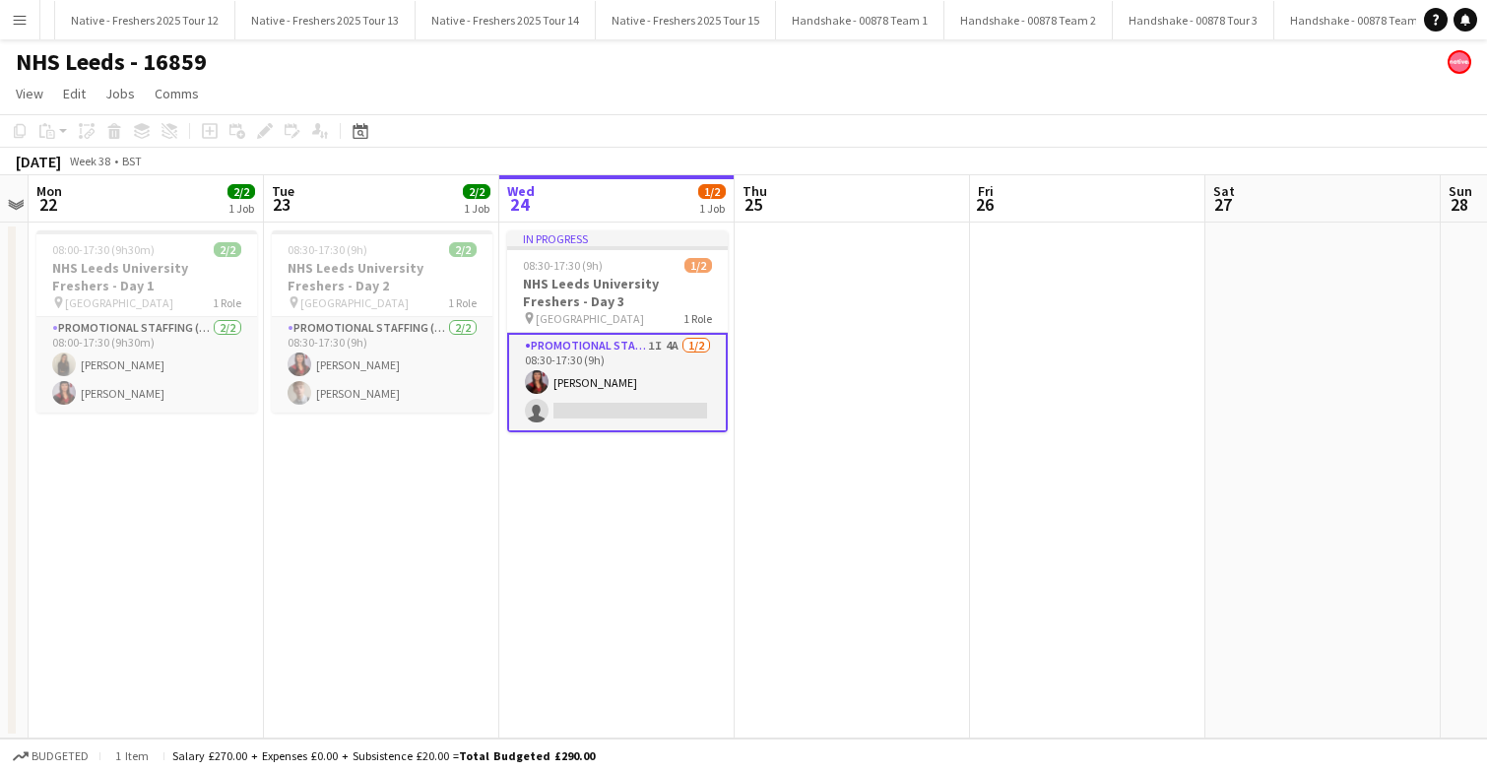
click at [901, 372] on app-date-cell at bounding box center [851, 481] width 235 height 516
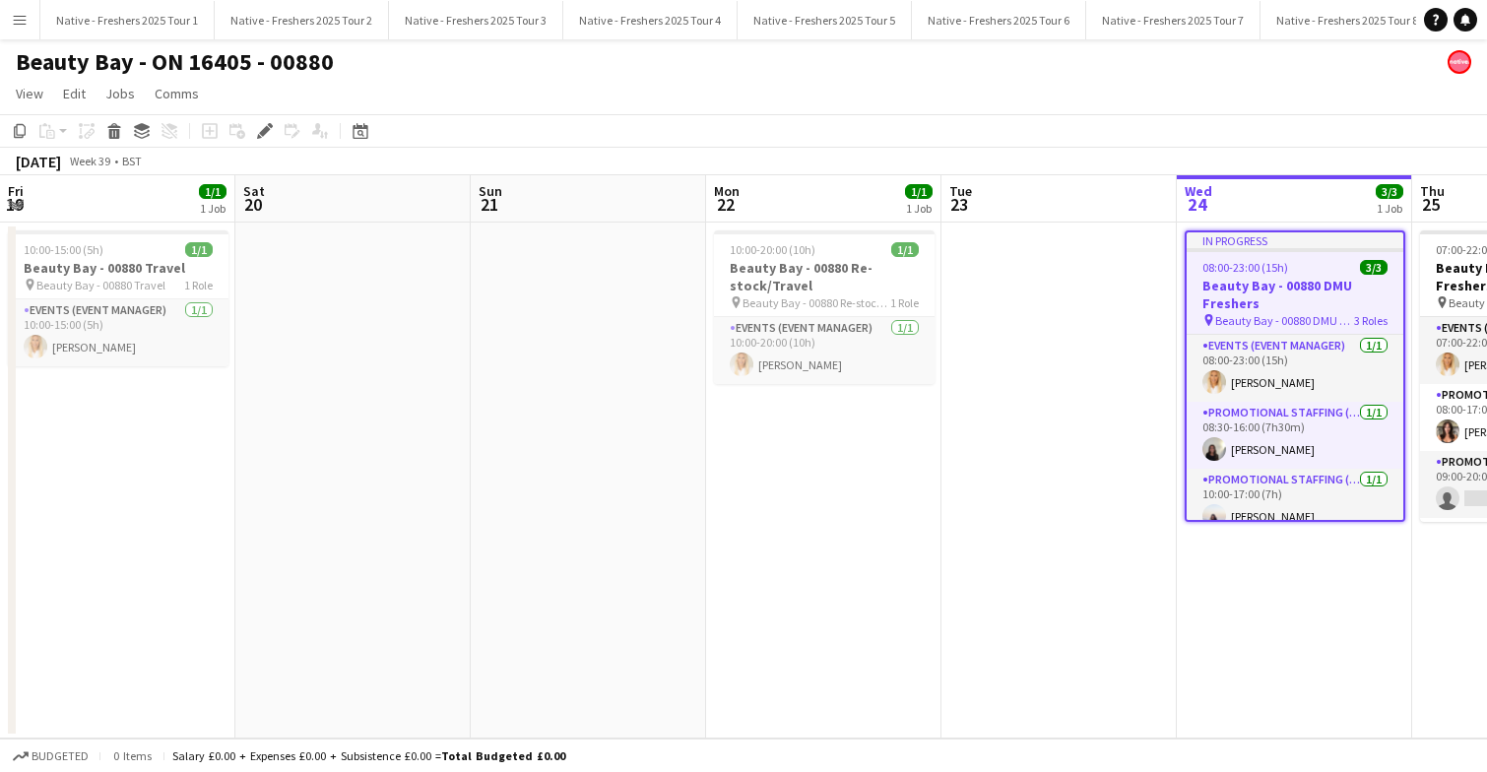
scroll to position [0, 798]
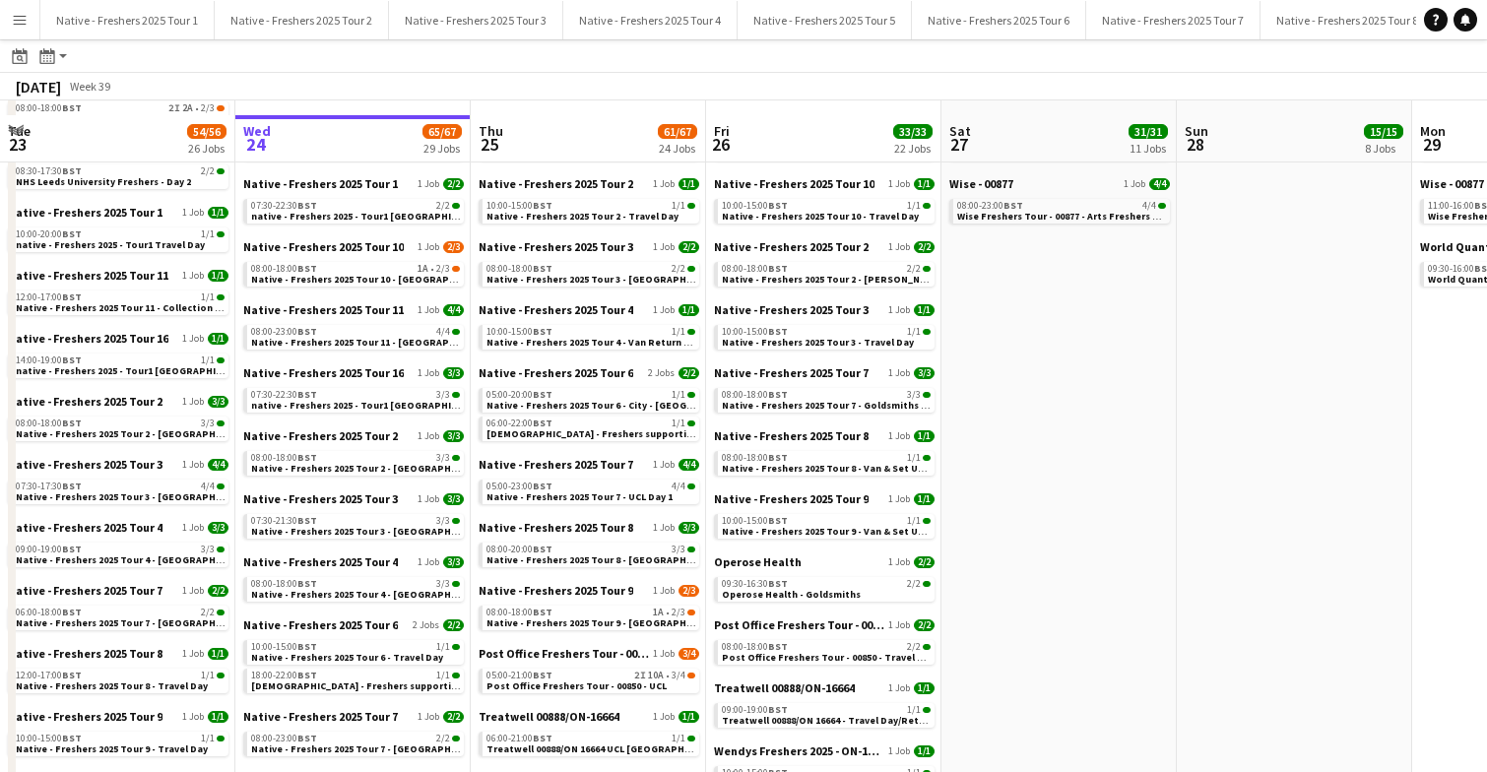
scroll to position [679, 0]
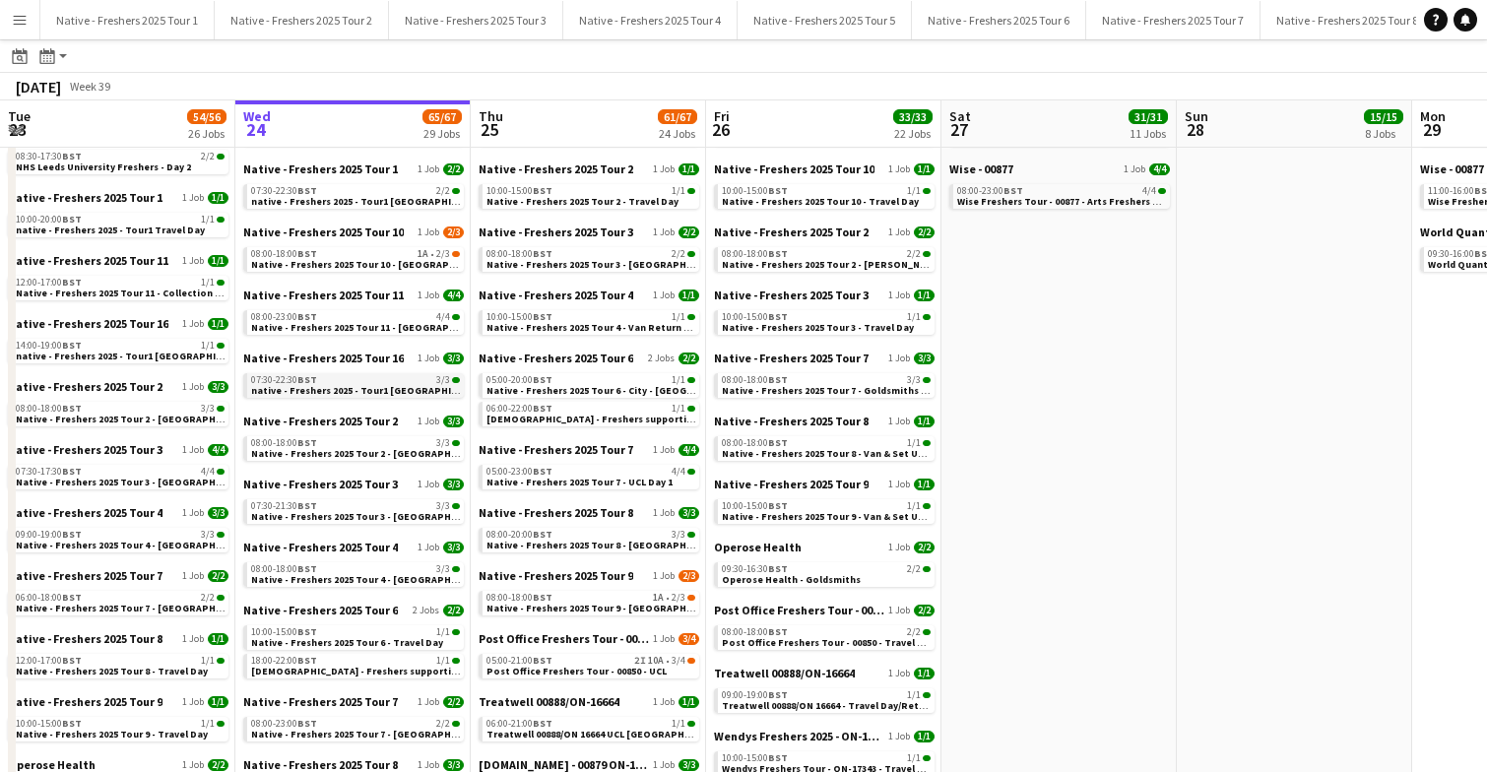
click at [379, 387] on span "native - Freshers 2025 - Tour1 [GEOGRAPHIC_DATA] Hope" at bounding box center [384, 390] width 266 height 13
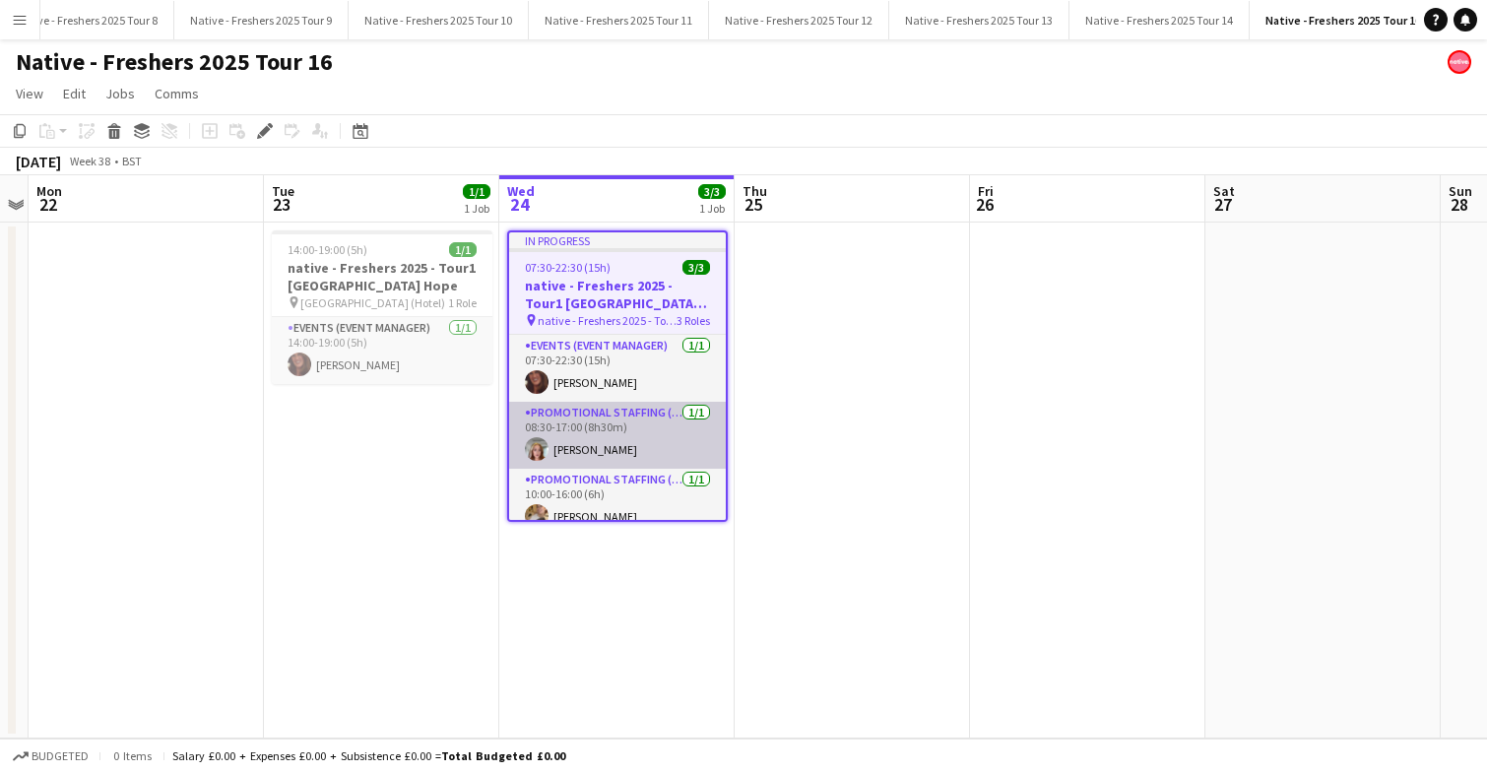
scroll to position [0, 1261]
click at [648, 443] on app-card-role "Promotional Staffing (Brand Ambassadors) [DATE] 08:30-17:00 (8h30m) [PERSON_NAM…" at bounding box center [617, 435] width 217 height 67
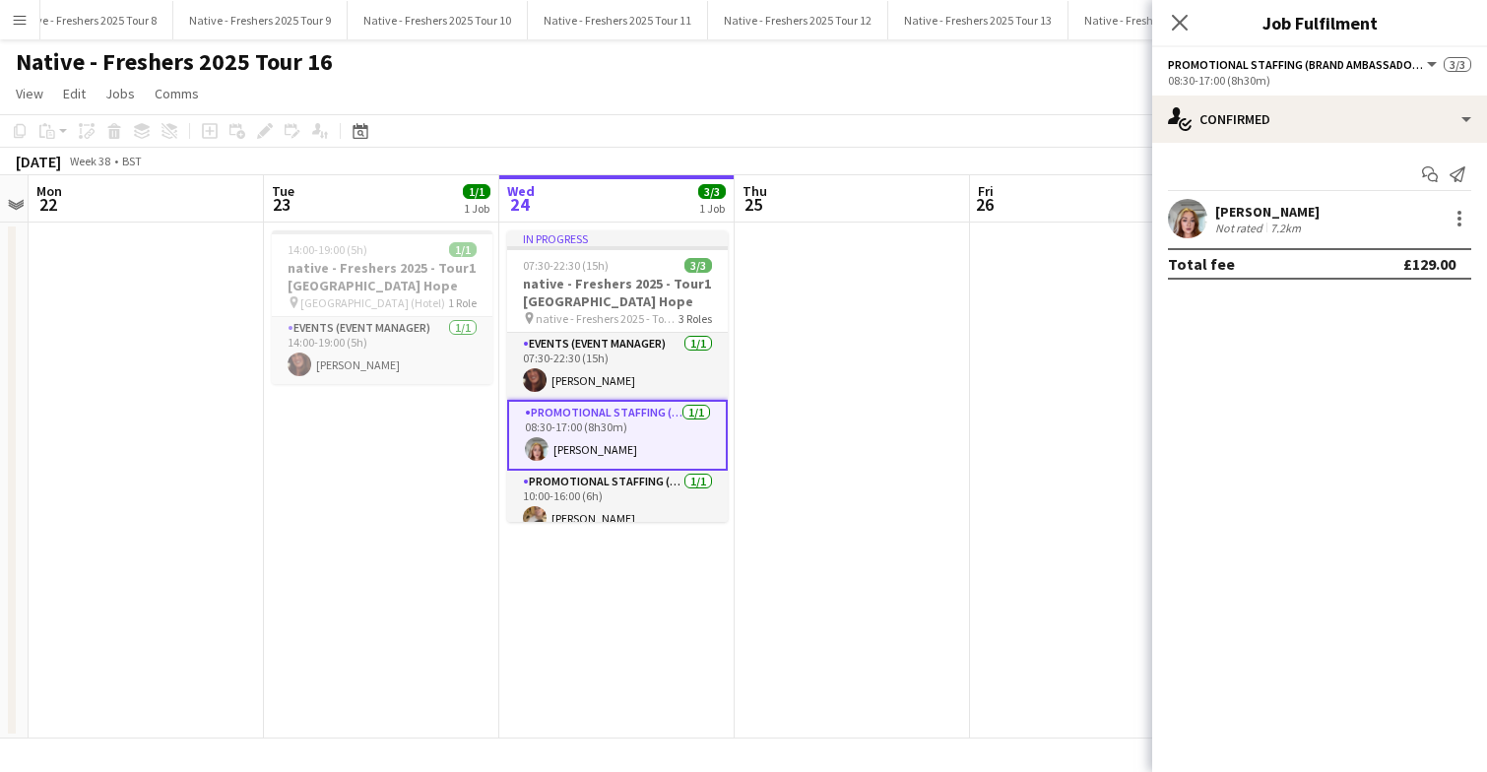
click at [1199, 221] on app-user-avatar at bounding box center [1187, 218] width 39 height 39
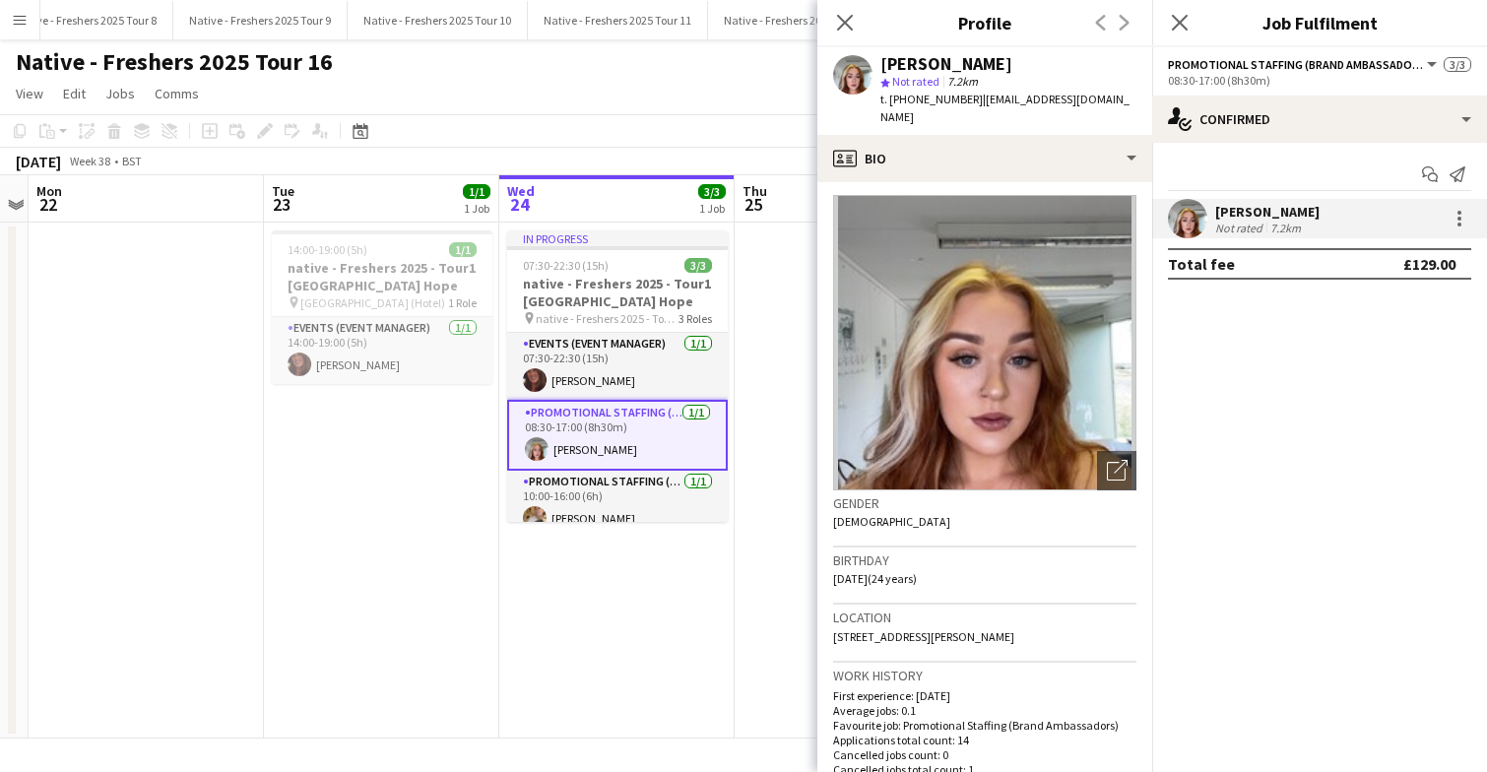
scroll to position [0, 0]
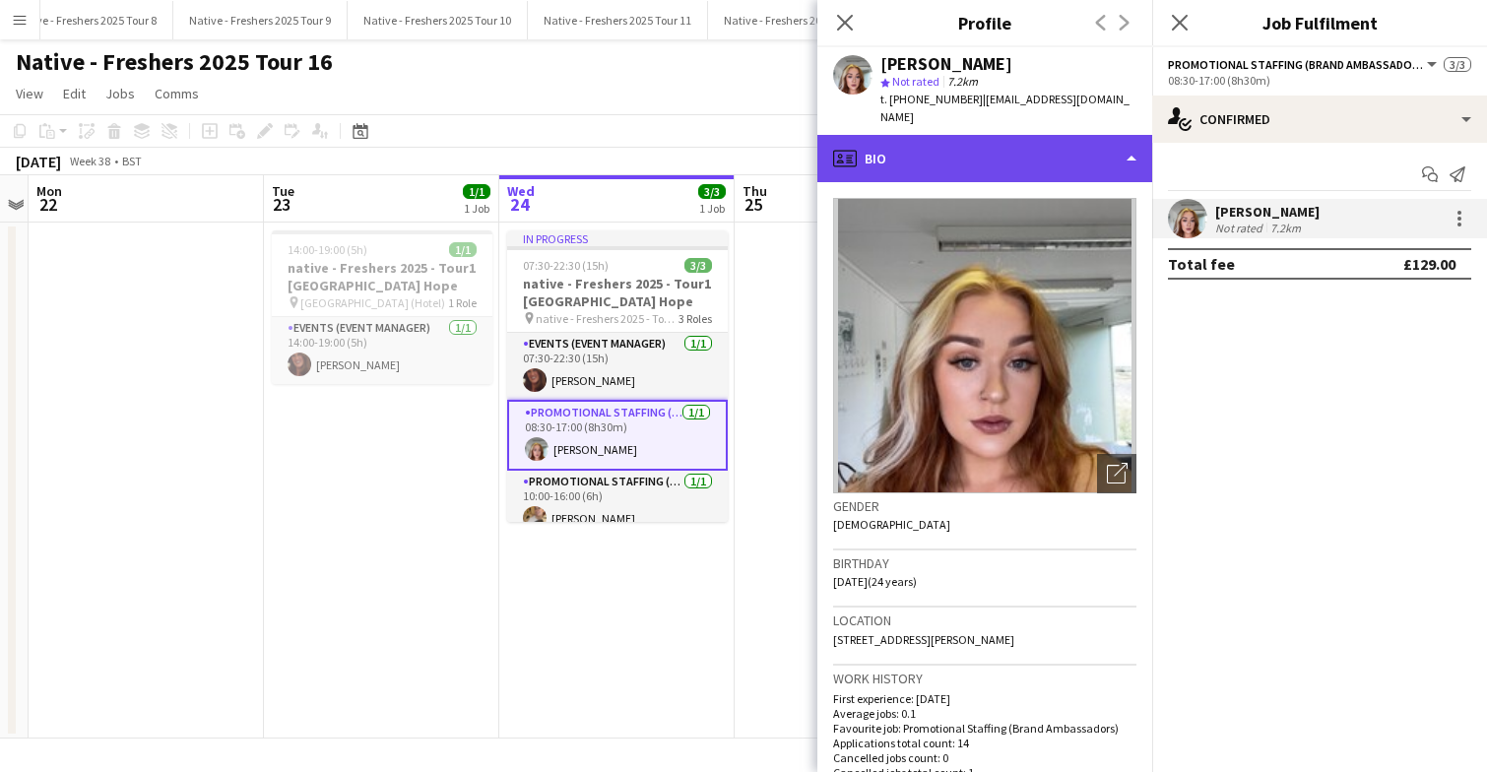
click at [1013, 139] on div "profile Bio" at bounding box center [984, 158] width 335 height 47
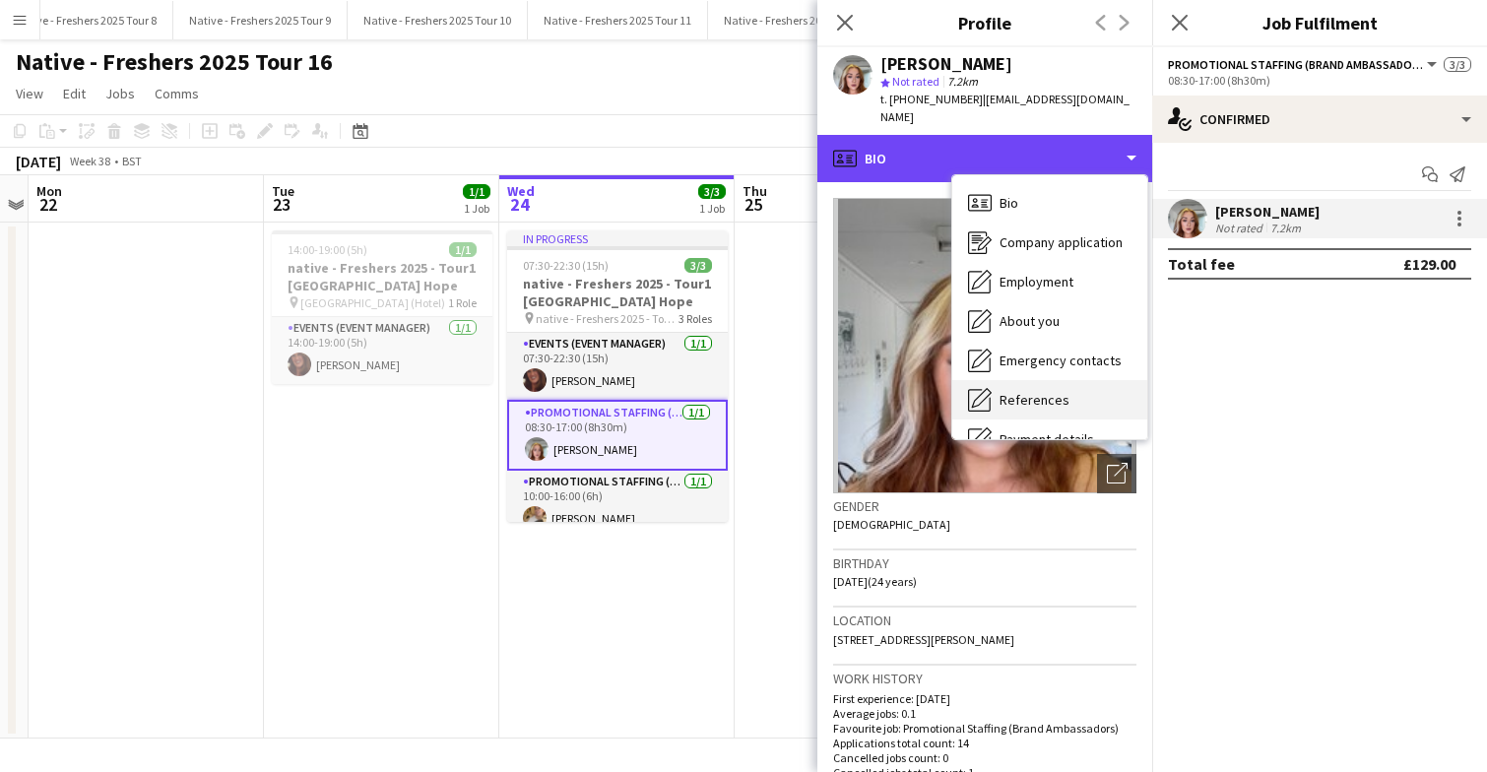
scroll to position [185, 0]
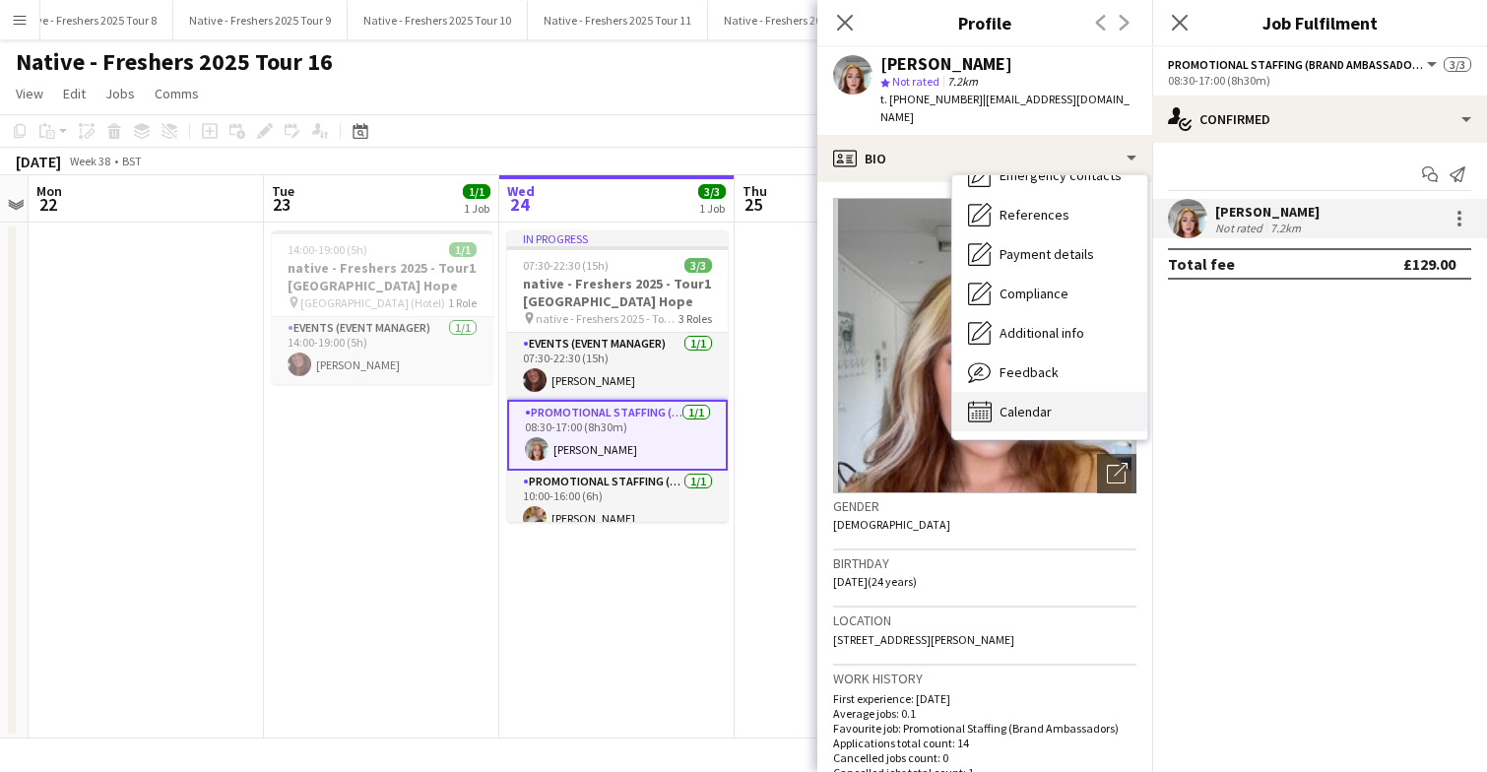
click at [1044, 403] on span "Calendar" at bounding box center [1025, 412] width 52 height 18
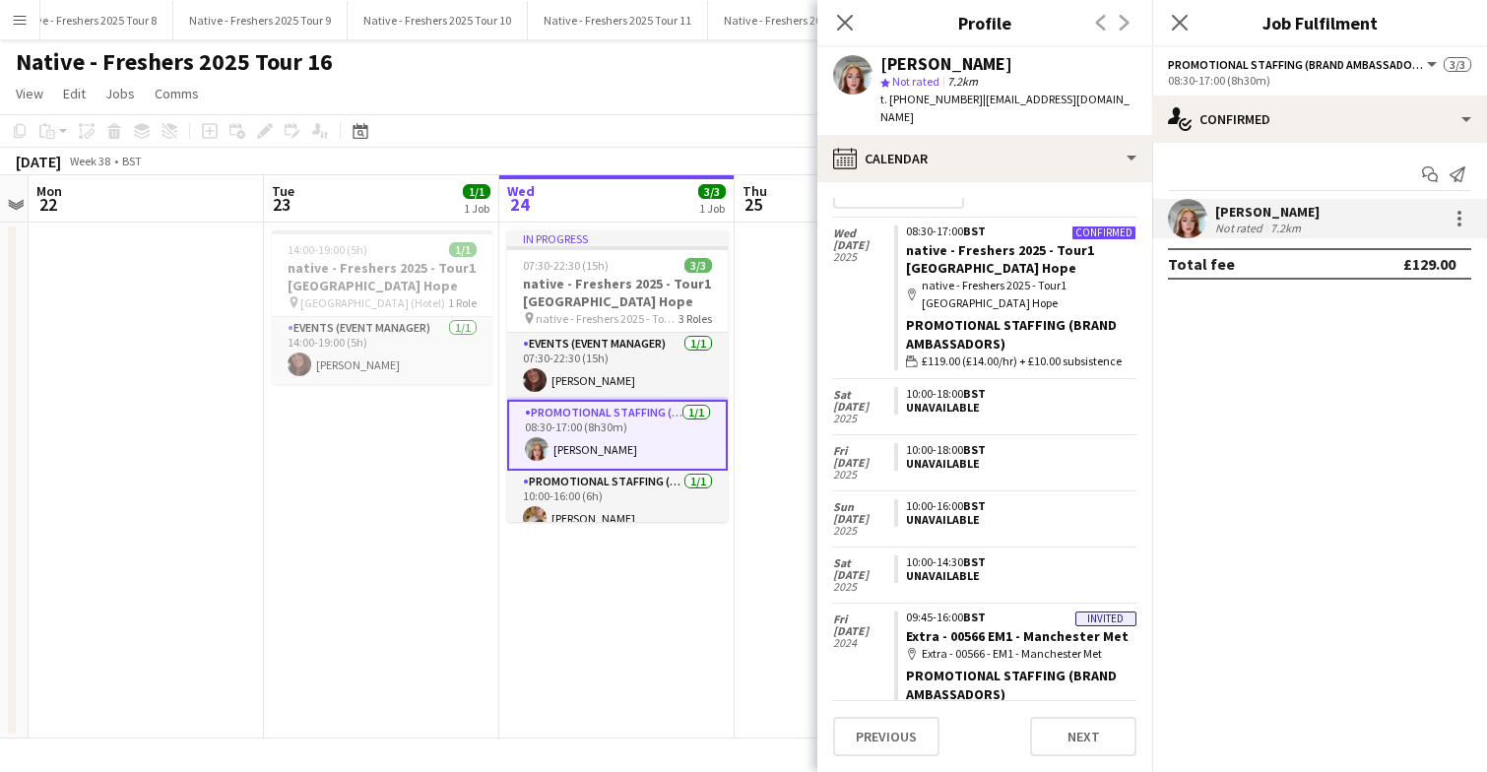
scroll to position [0, 0]
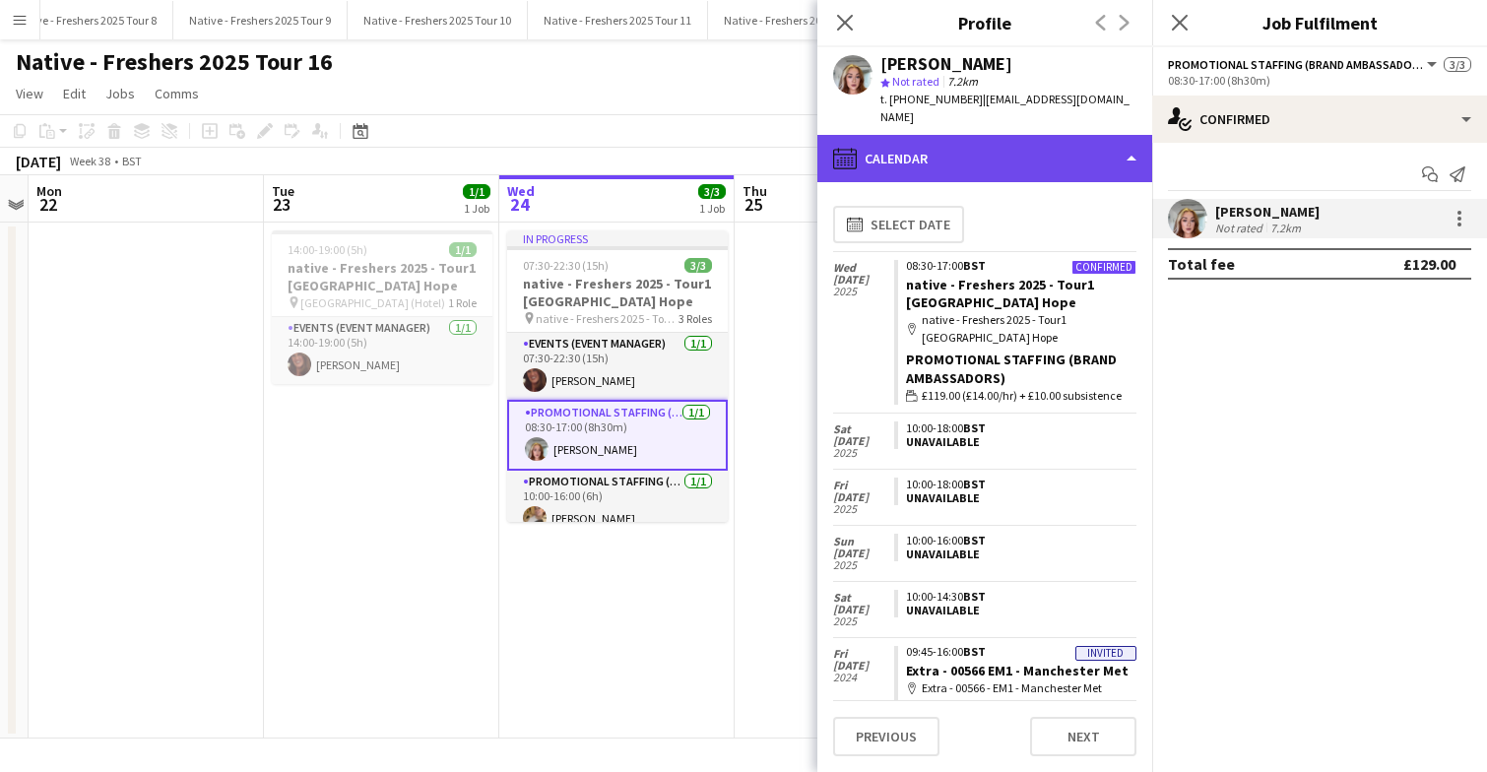
click at [1043, 142] on div "calendar-full Calendar" at bounding box center [984, 158] width 335 height 47
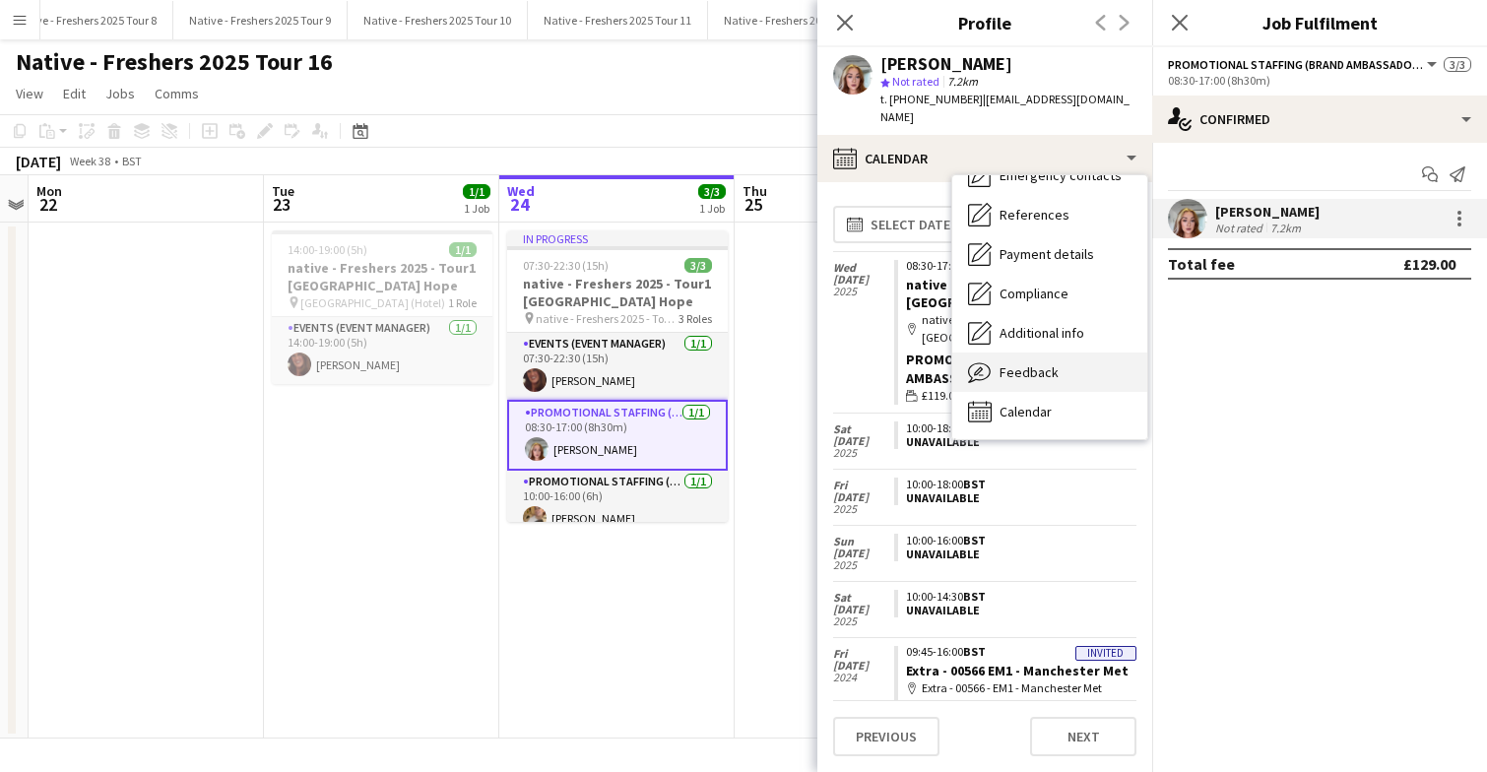
click at [1039, 364] on div "Feedback Feedback" at bounding box center [1049, 371] width 195 height 39
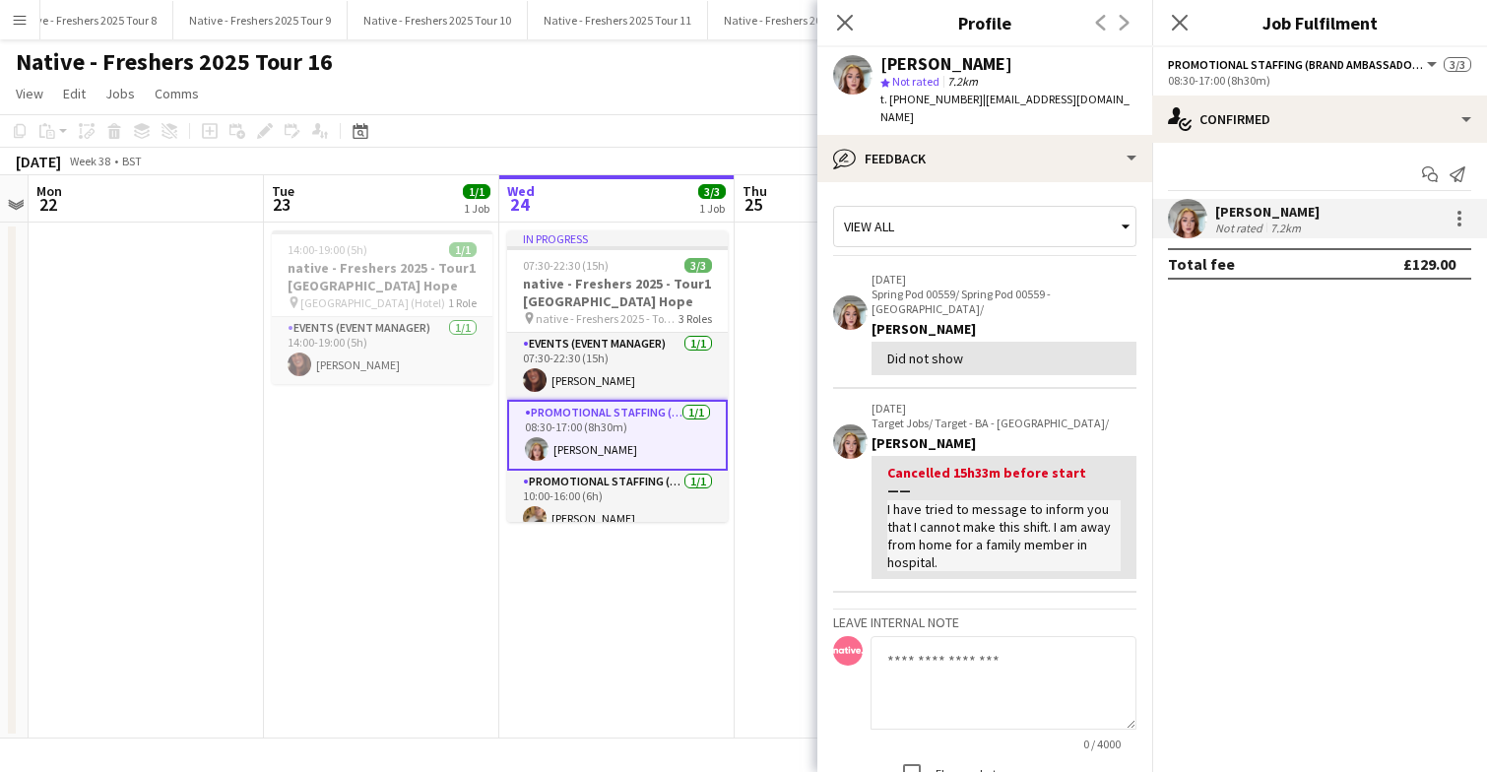
click at [977, 649] on textarea at bounding box center [1003, 683] width 266 height 94
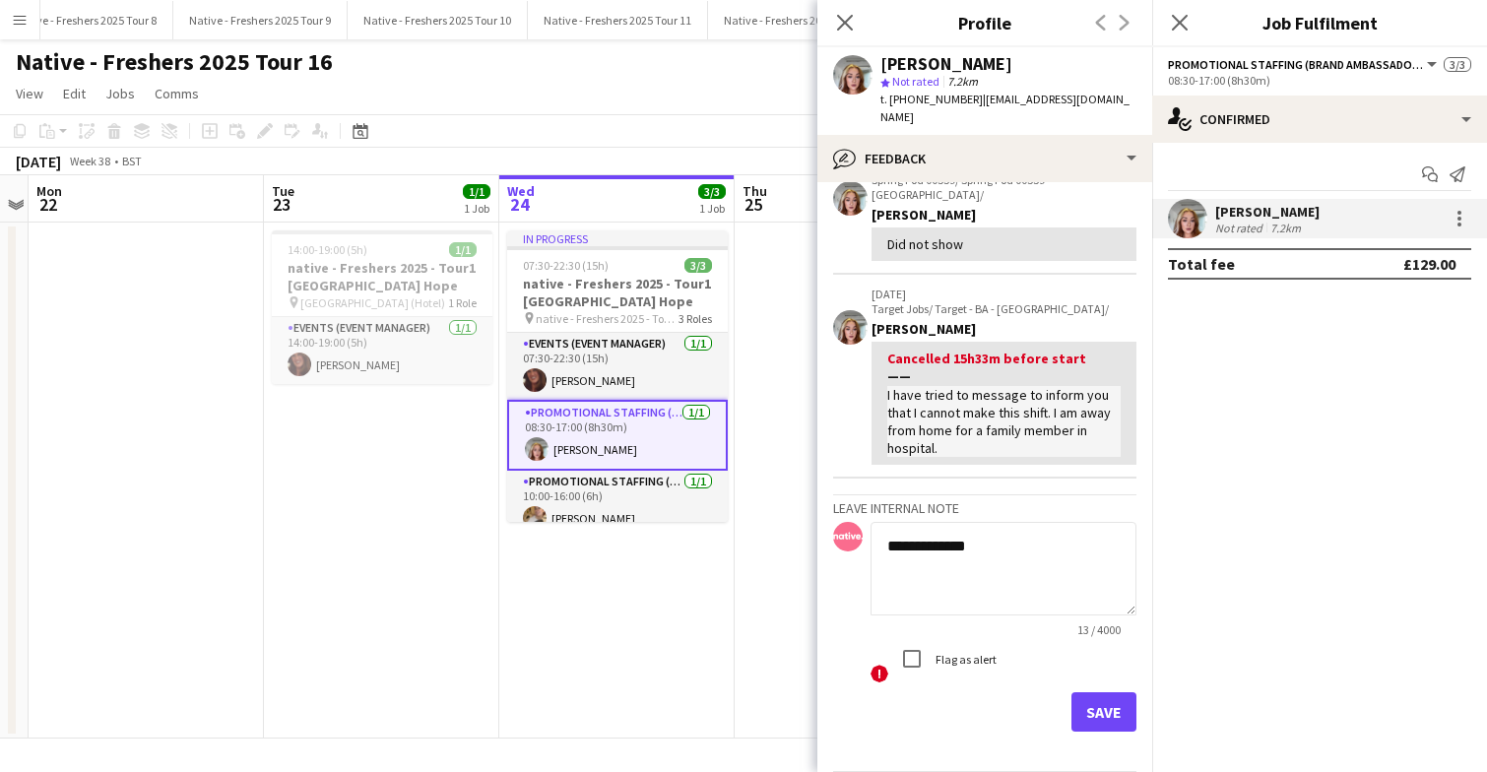
scroll to position [153, 0]
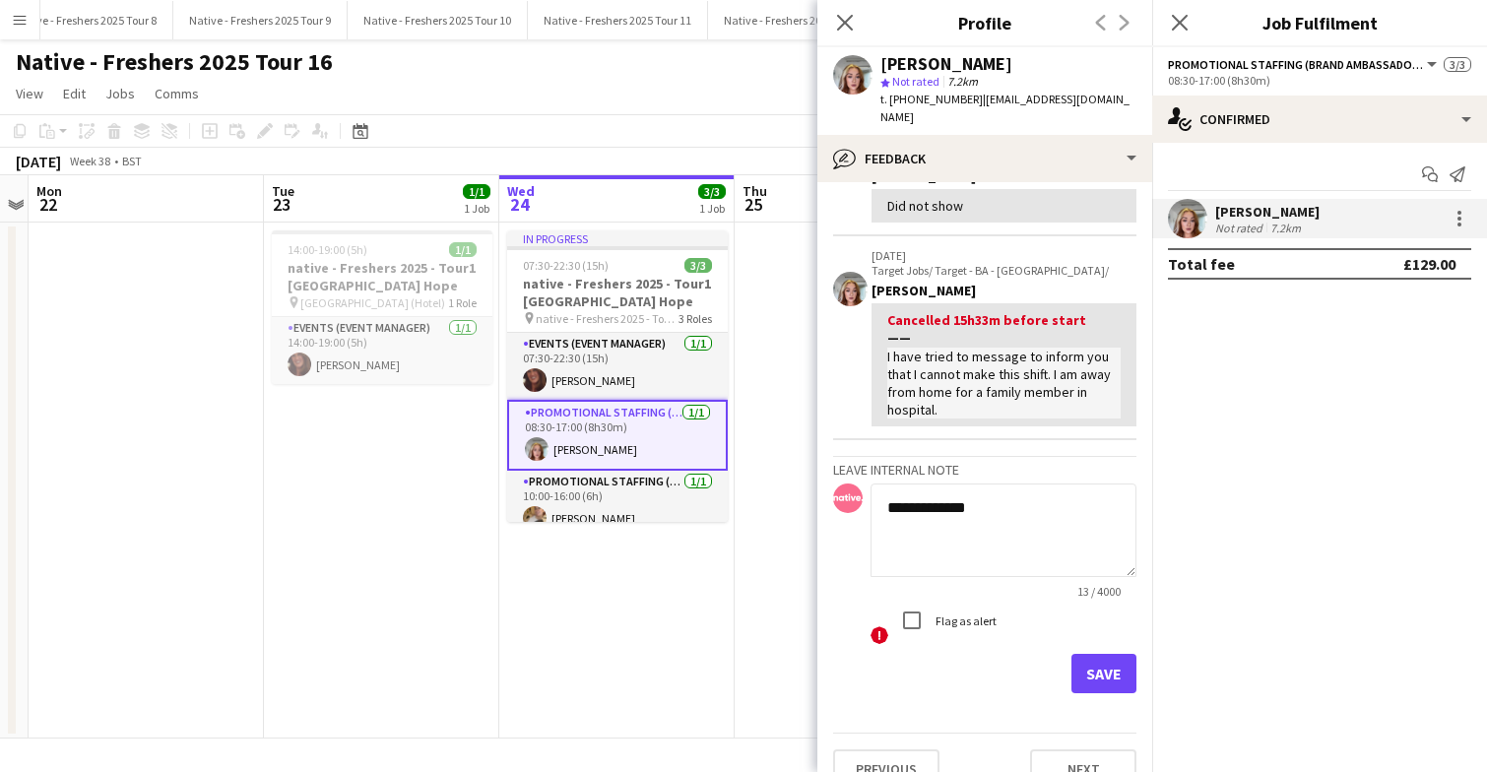
type textarea "**********"
click at [1092, 654] on button "Save" at bounding box center [1103, 673] width 65 height 39
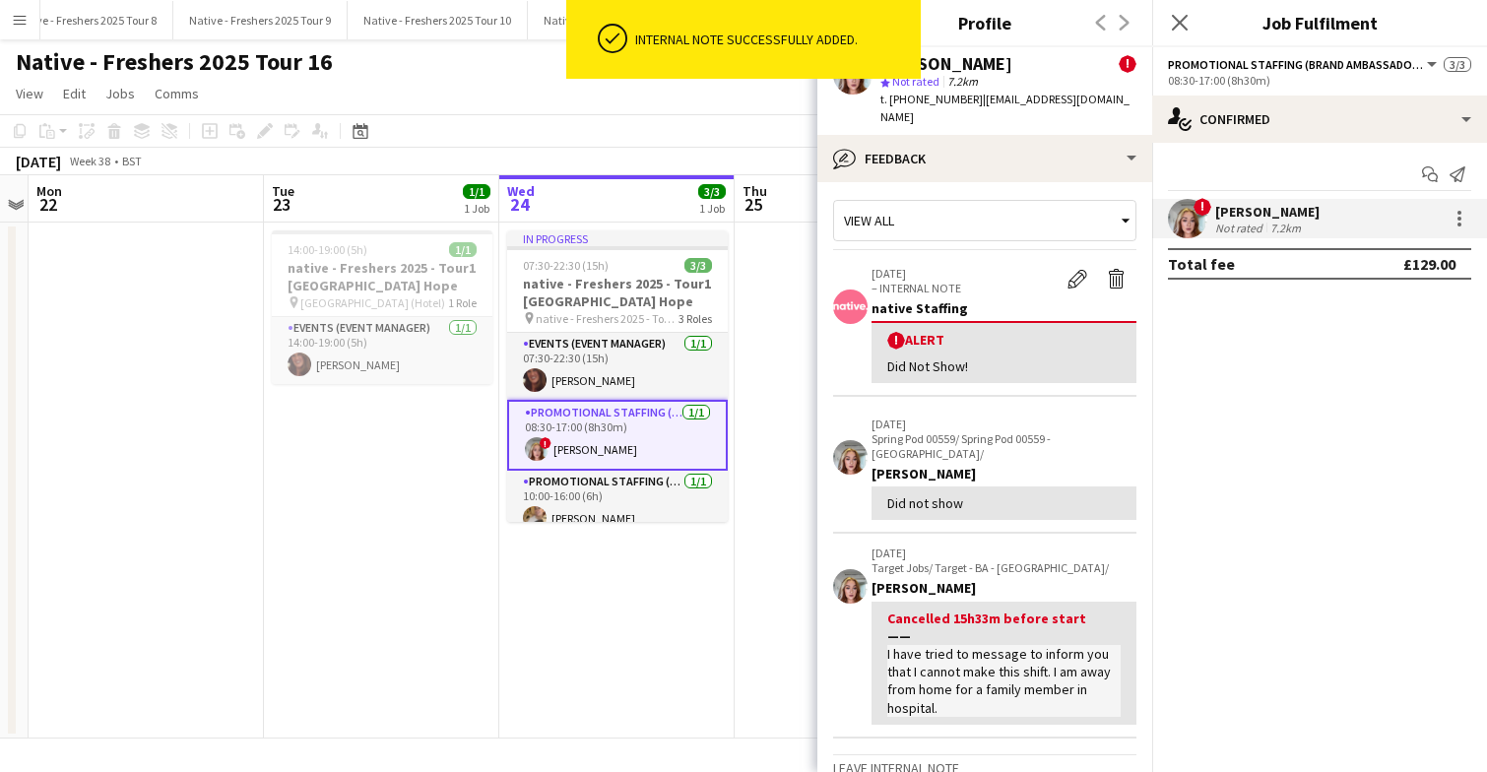
scroll to position [0, 0]
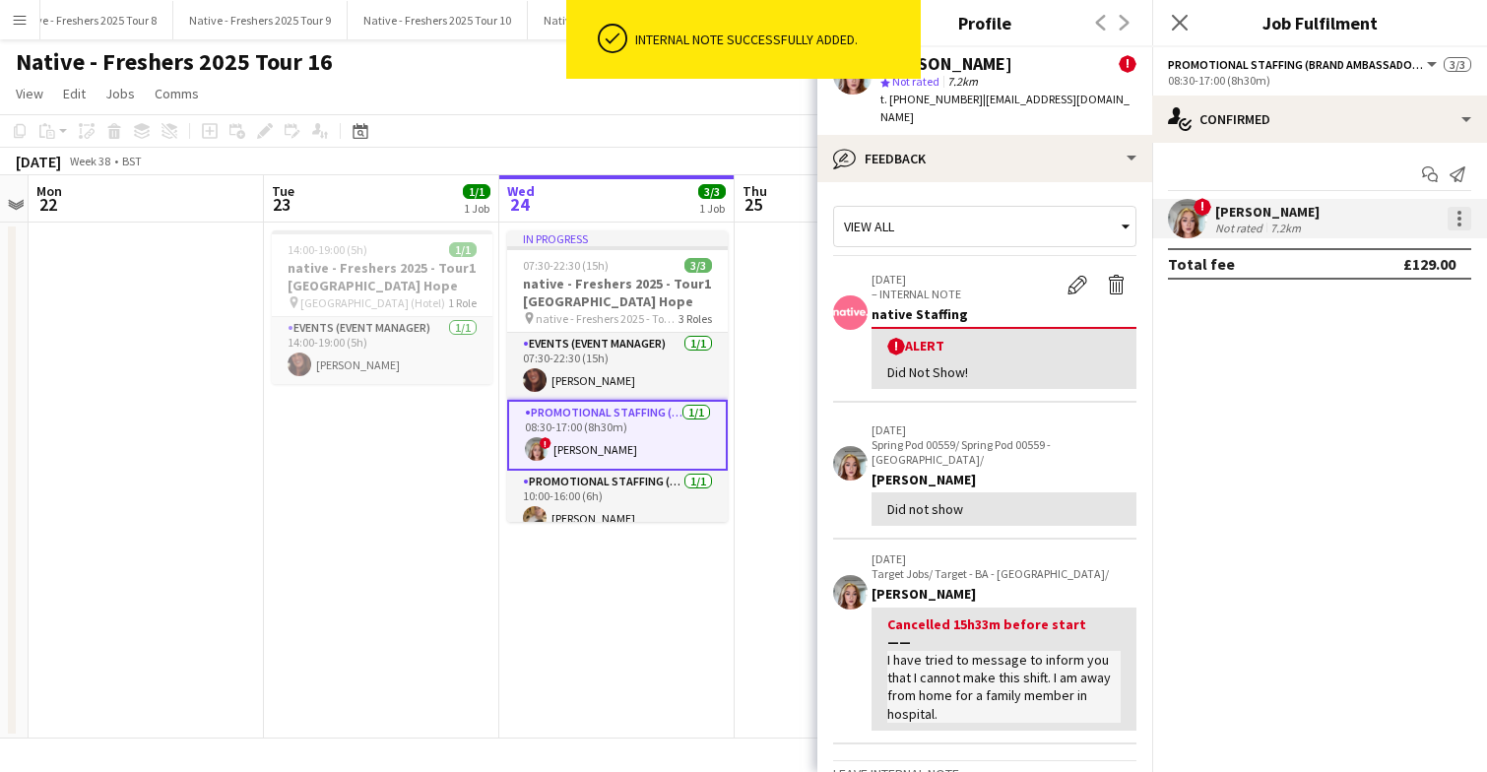
click at [1461, 212] on div at bounding box center [1459, 219] width 24 height 24
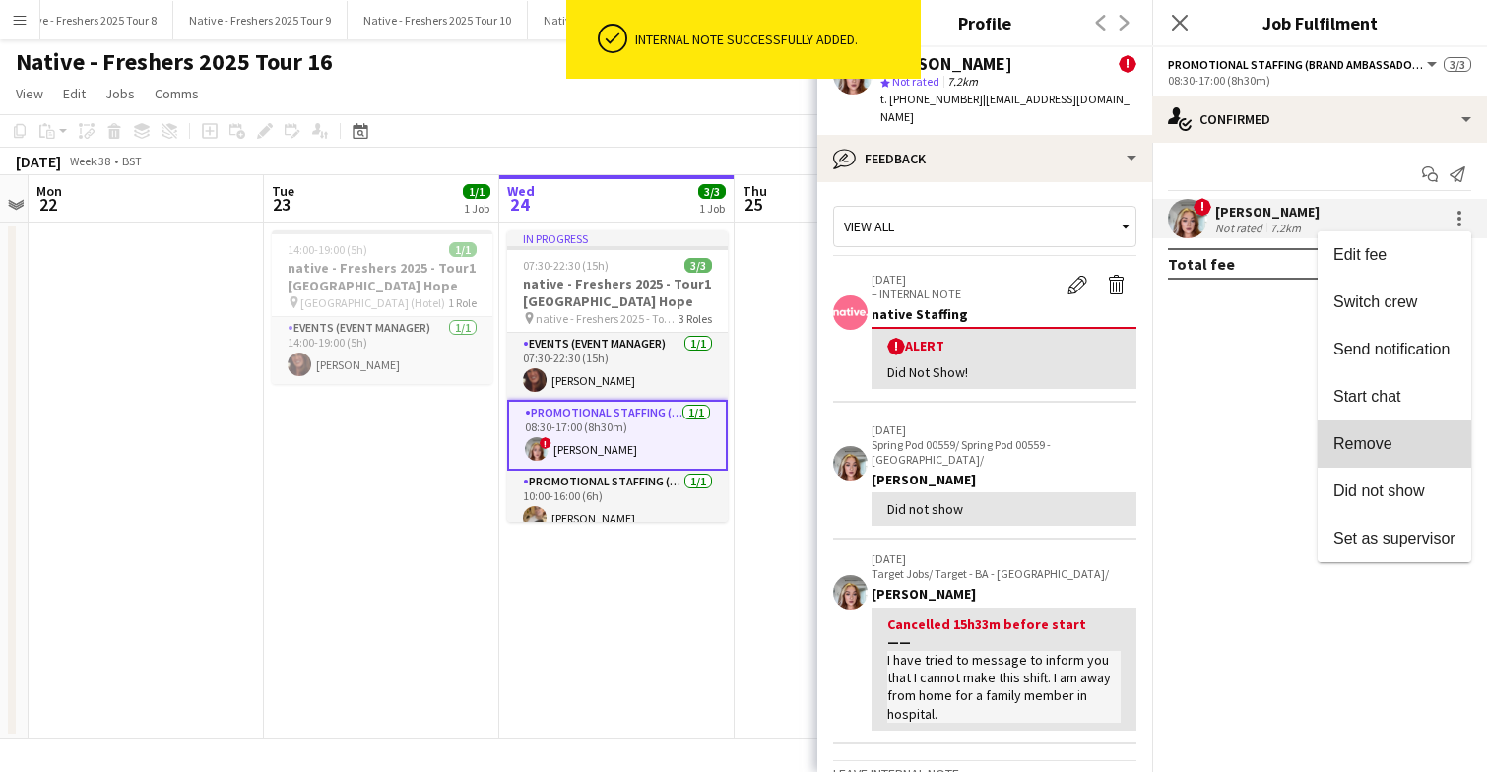
click at [1369, 462] on button "Remove" at bounding box center [1394, 443] width 154 height 47
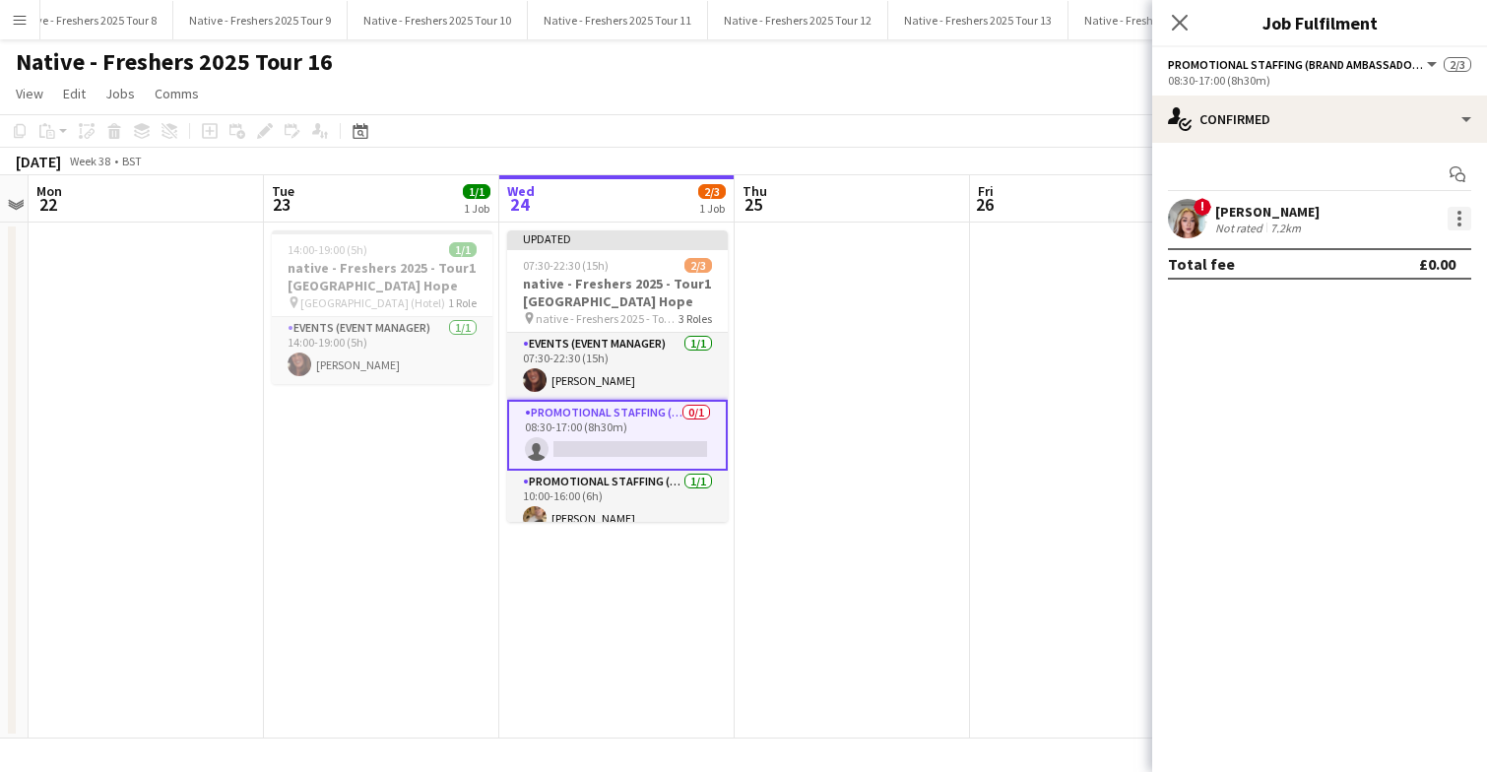
click at [1460, 220] on div at bounding box center [1459, 219] width 24 height 24
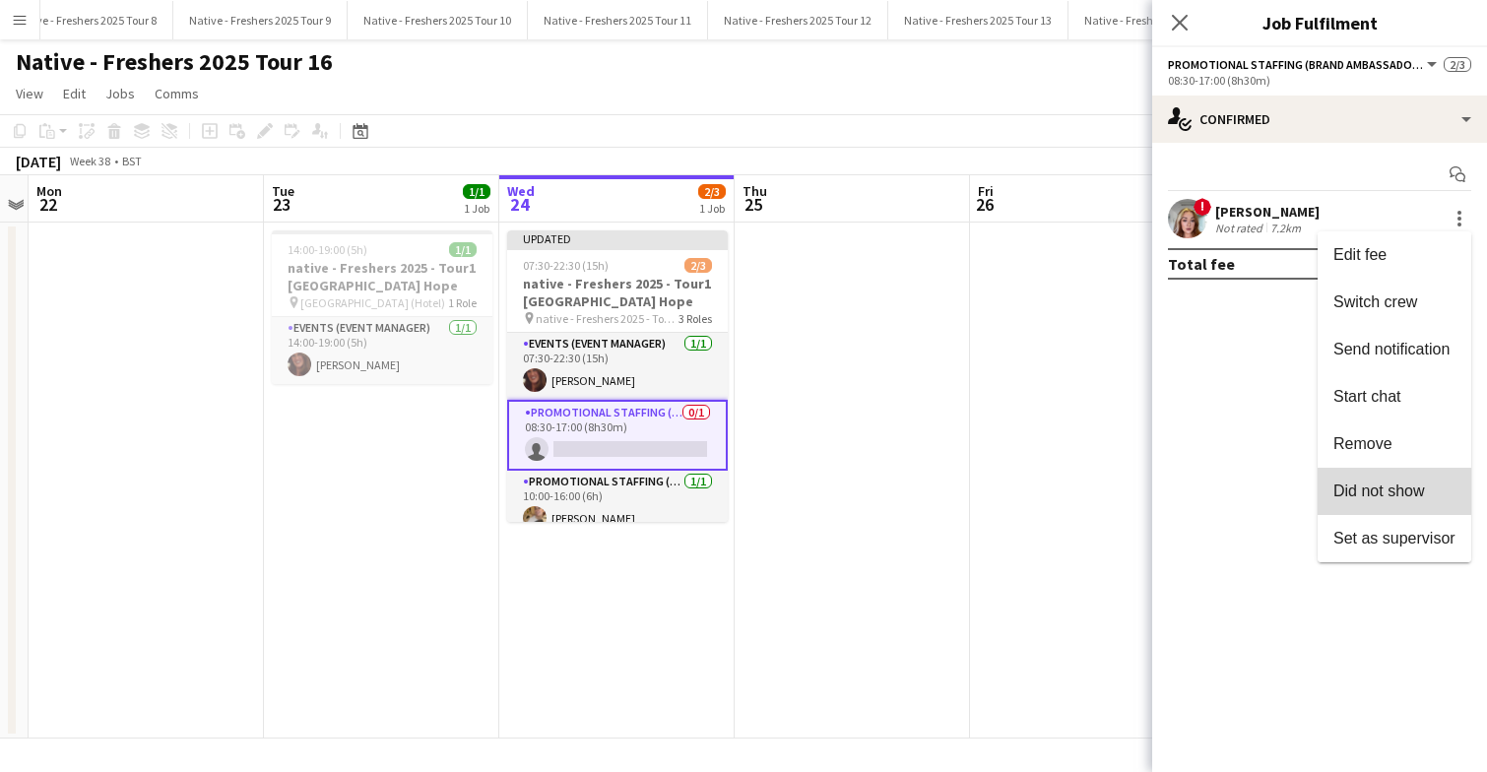
click at [1384, 485] on span "Did not show" at bounding box center [1379, 490] width 92 height 17
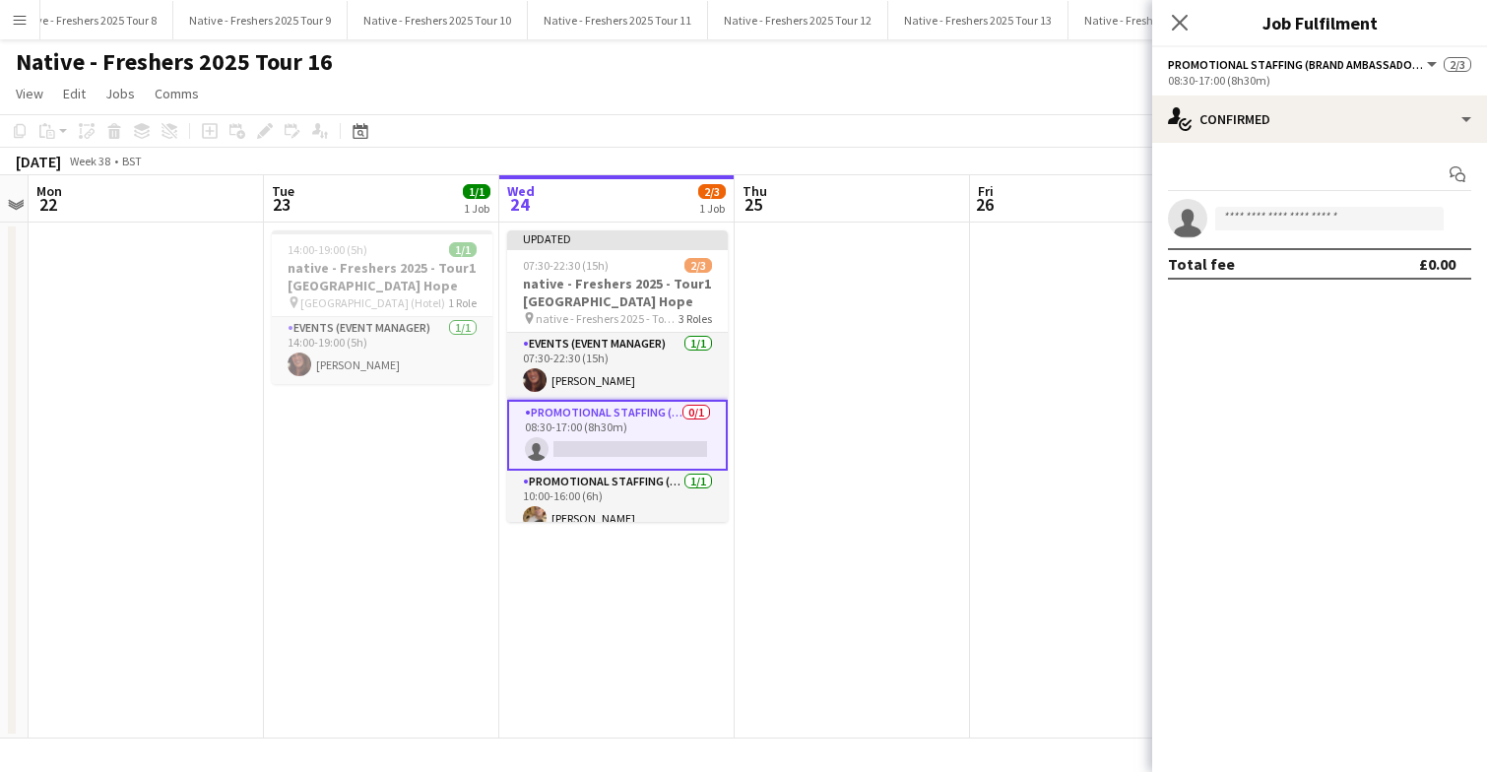
click at [1008, 393] on app-date-cell at bounding box center [1087, 481] width 235 height 516
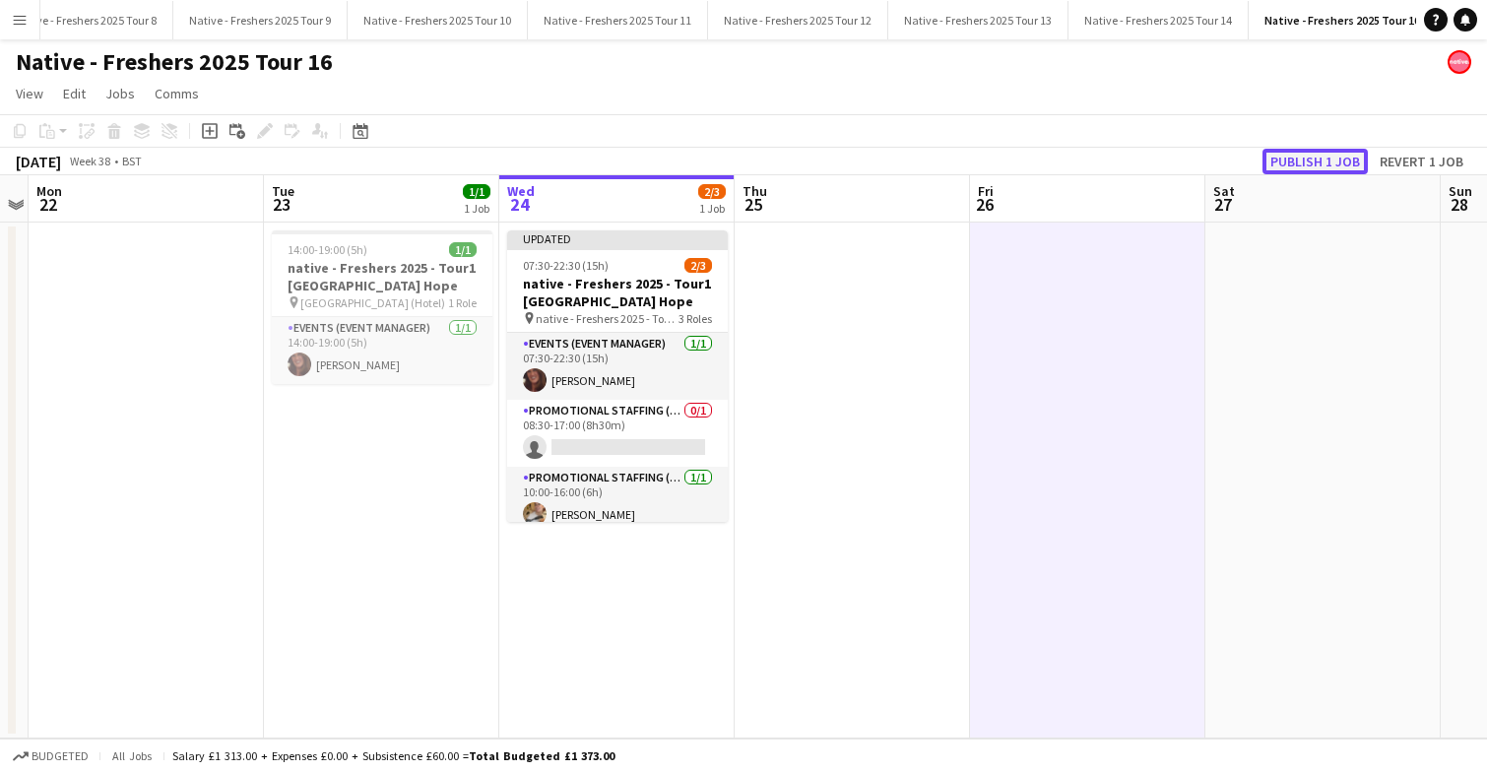
click at [1287, 159] on button "Publish 1 job" at bounding box center [1314, 162] width 105 height 26
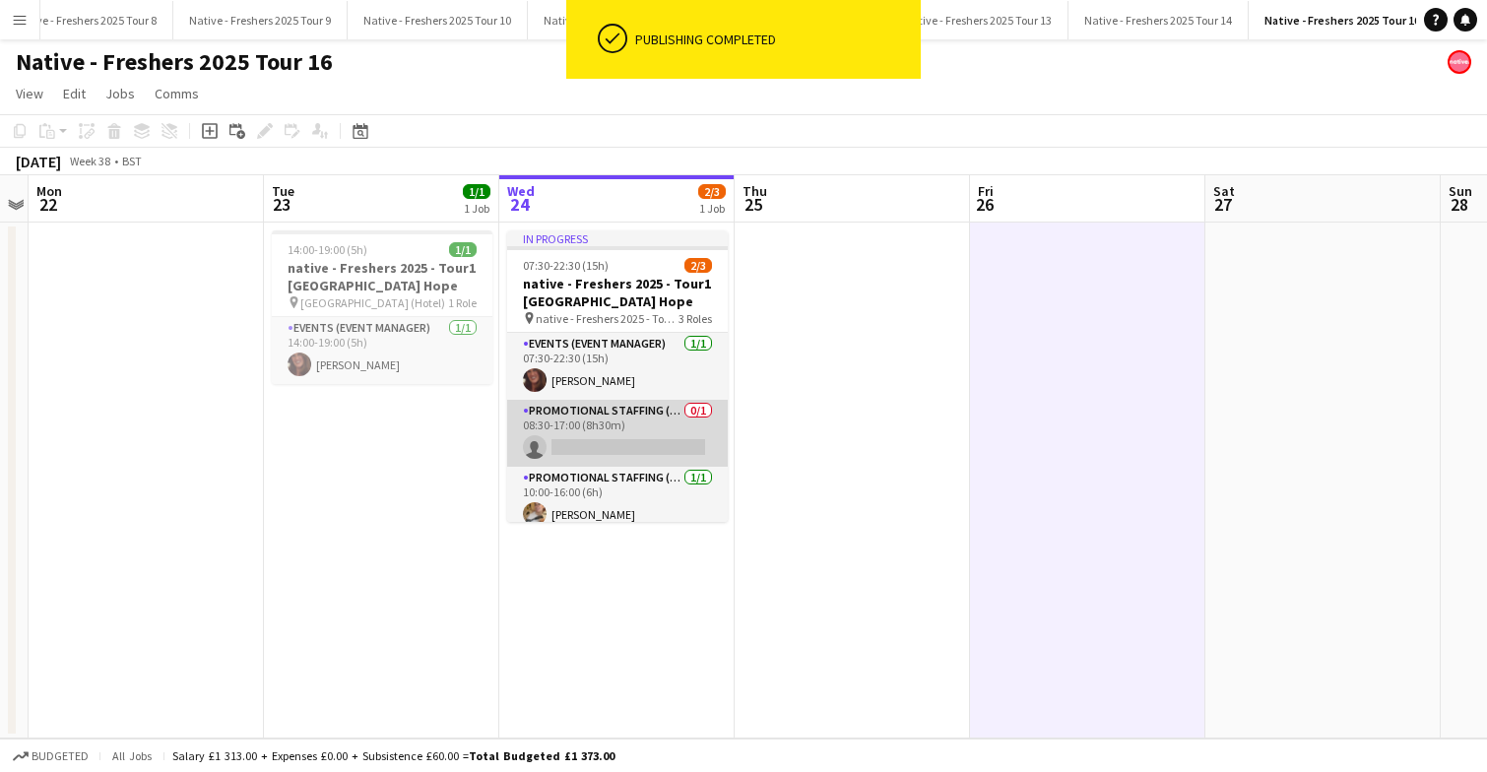
click at [662, 433] on app-card-role "Promotional Staffing (Brand Ambassadors) 0/1 08:30-17:00 (8h30m) single-neutral…" at bounding box center [617, 433] width 221 height 67
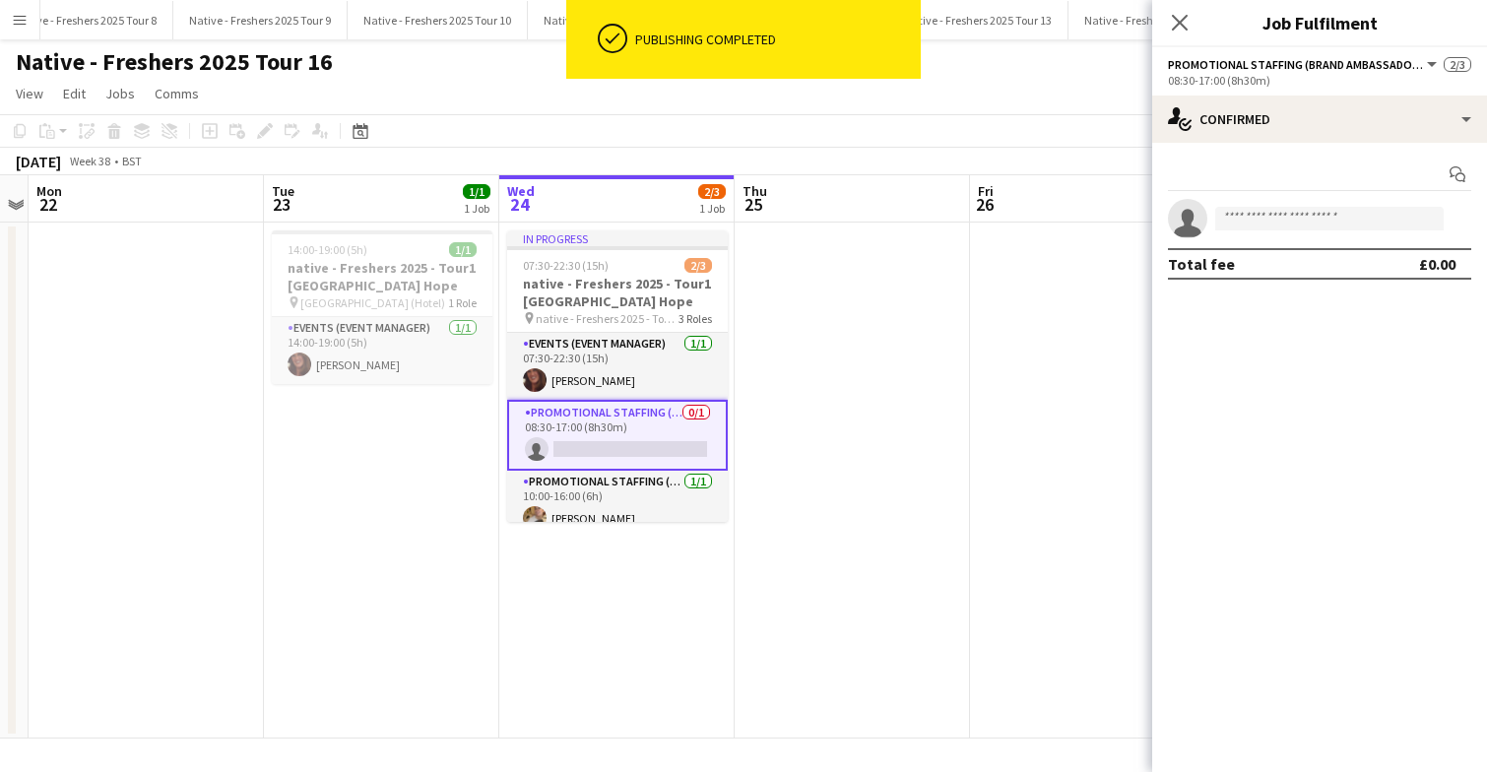
click at [1324, 92] on app-options-switcher "Promotional Staffing (Brand Ambassadors) All roles Promotional Staffing (Brand …" at bounding box center [1319, 71] width 335 height 48
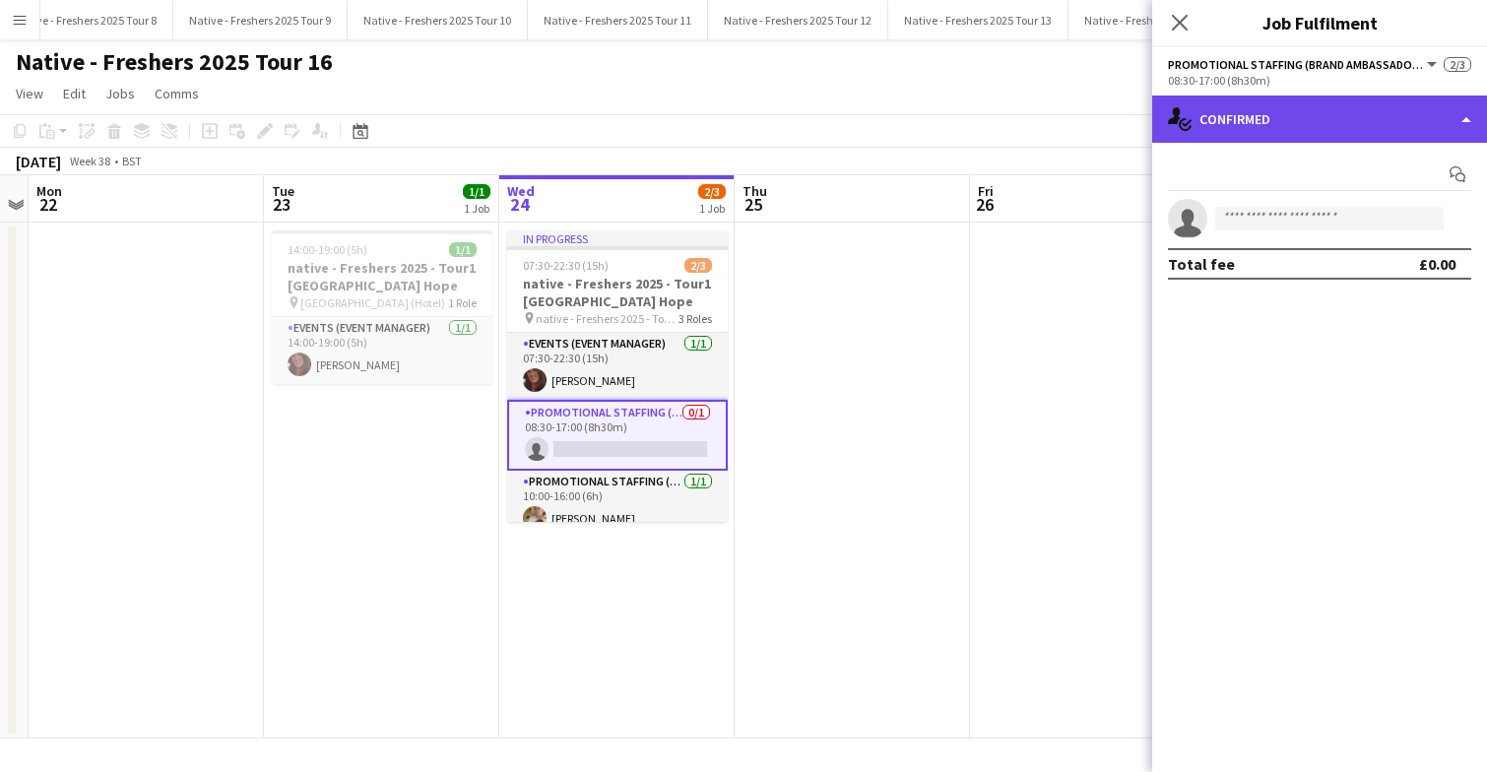
click at [1323, 117] on div "single-neutral-actions-check-2 Confirmed" at bounding box center [1319, 119] width 335 height 47
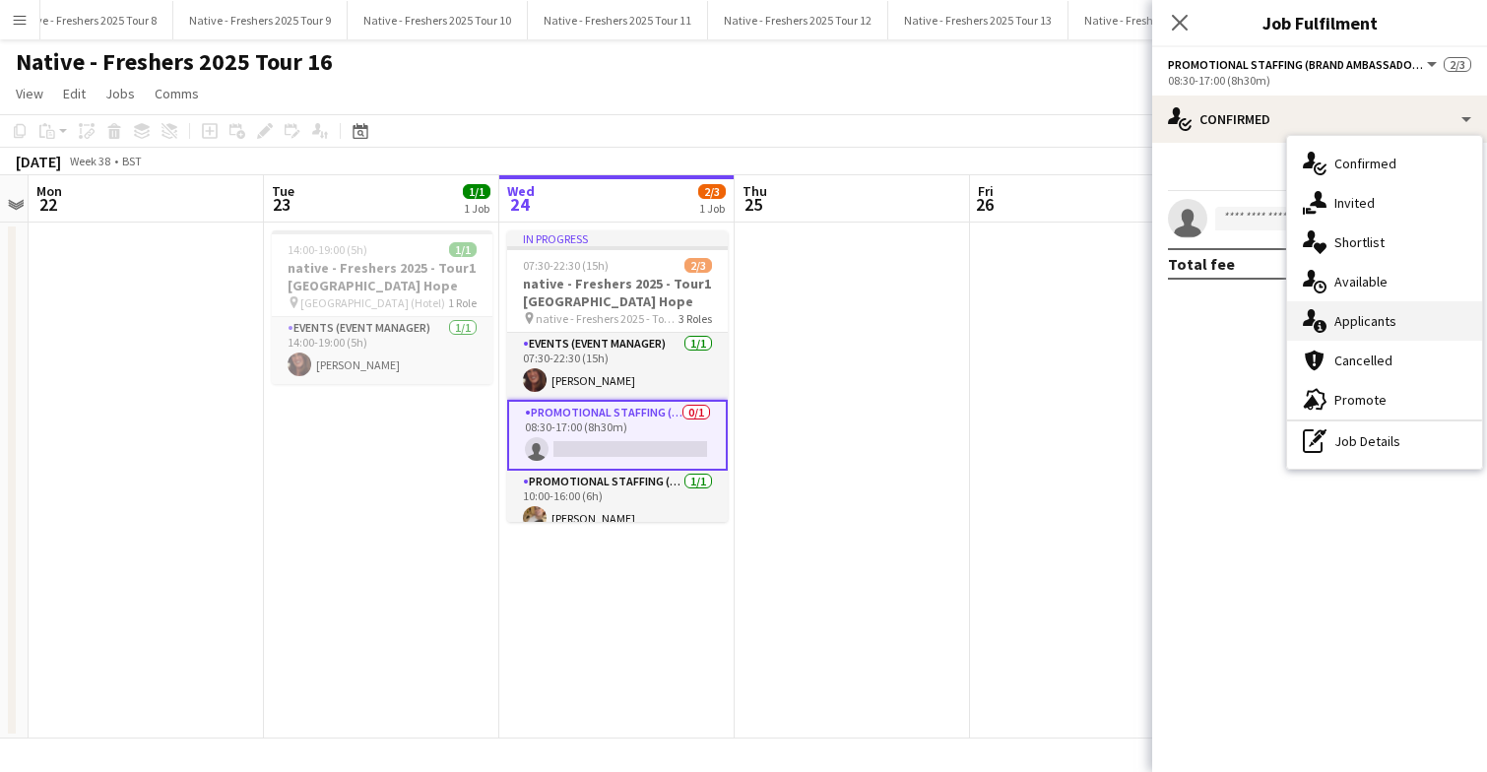
click at [1358, 319] on span "Applicants" at bounding box center [1365, 321] width 62 height 18
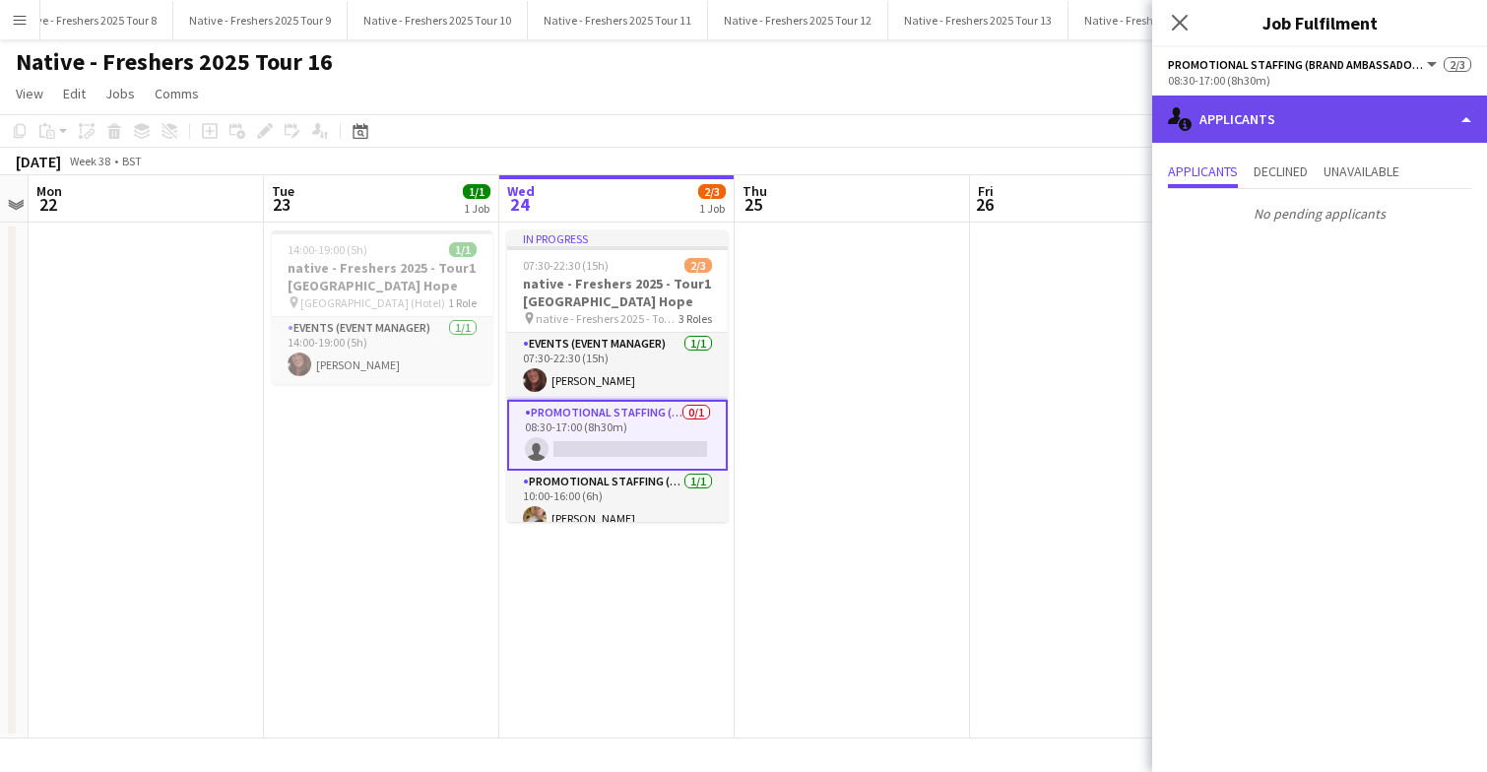
click at [1290, 125] on div "single-neutral-actions-information Applicants" at bounding box center [1319, 119] width 335 height 47
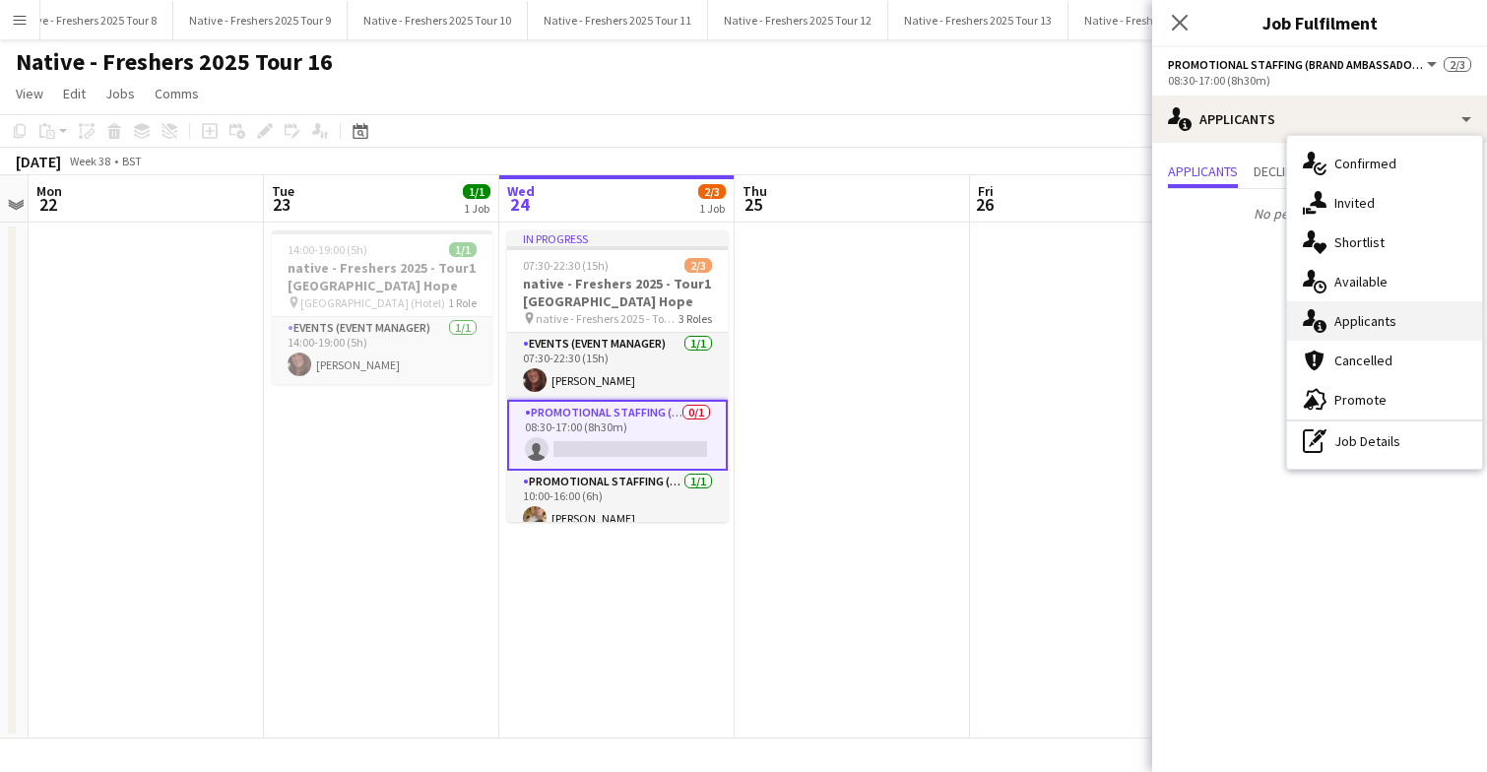
click at [1387, 320] on span "Applicants" at bounding box center [1365, 321] width 62 height 18
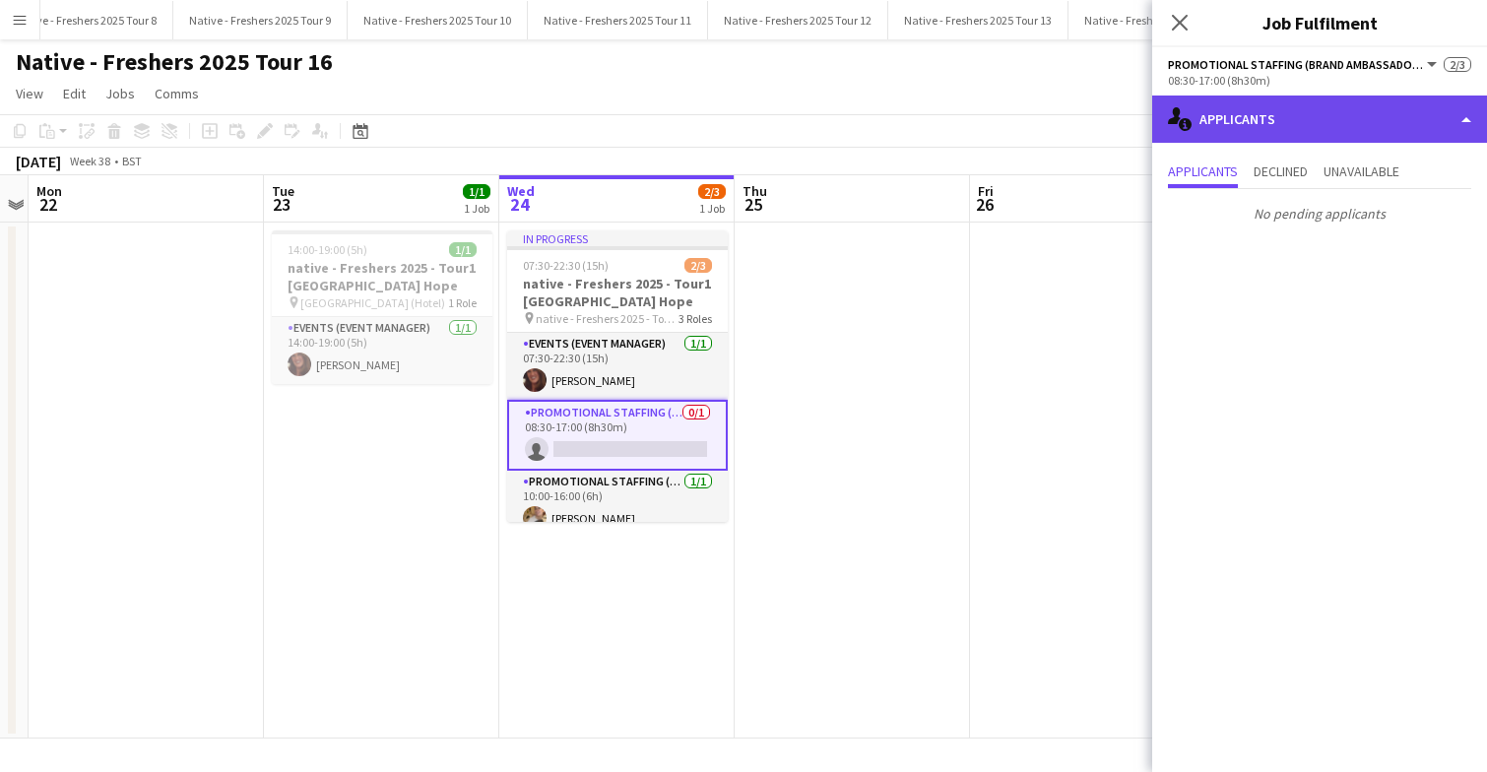
click at [1315, 108] on div "single-neutral-actions-information Applicants" at bounding box center [1319, 119] width 335 height 47
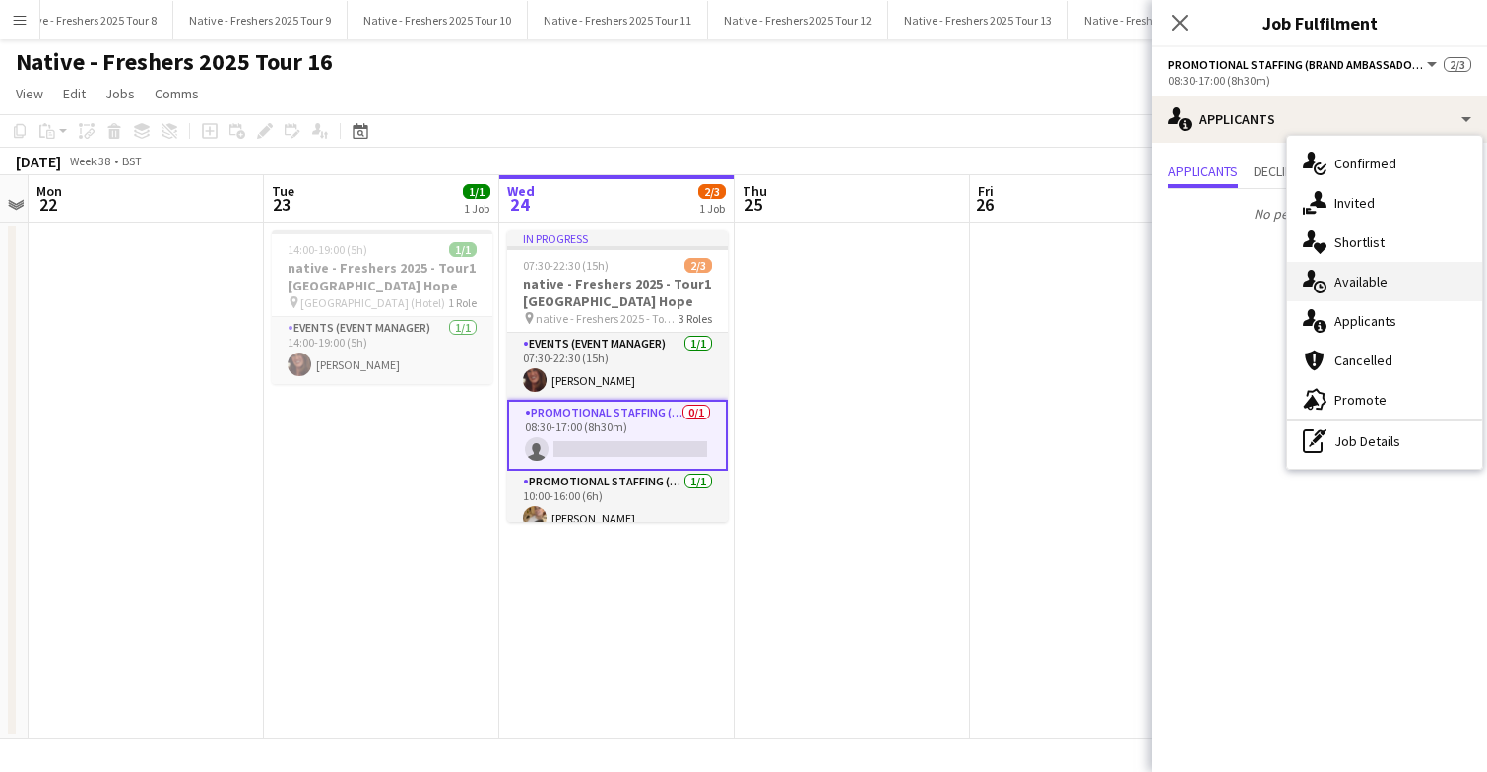
click at [1363, 280] on span "Available" at bounding box center [1360, 282] width 53 height 18
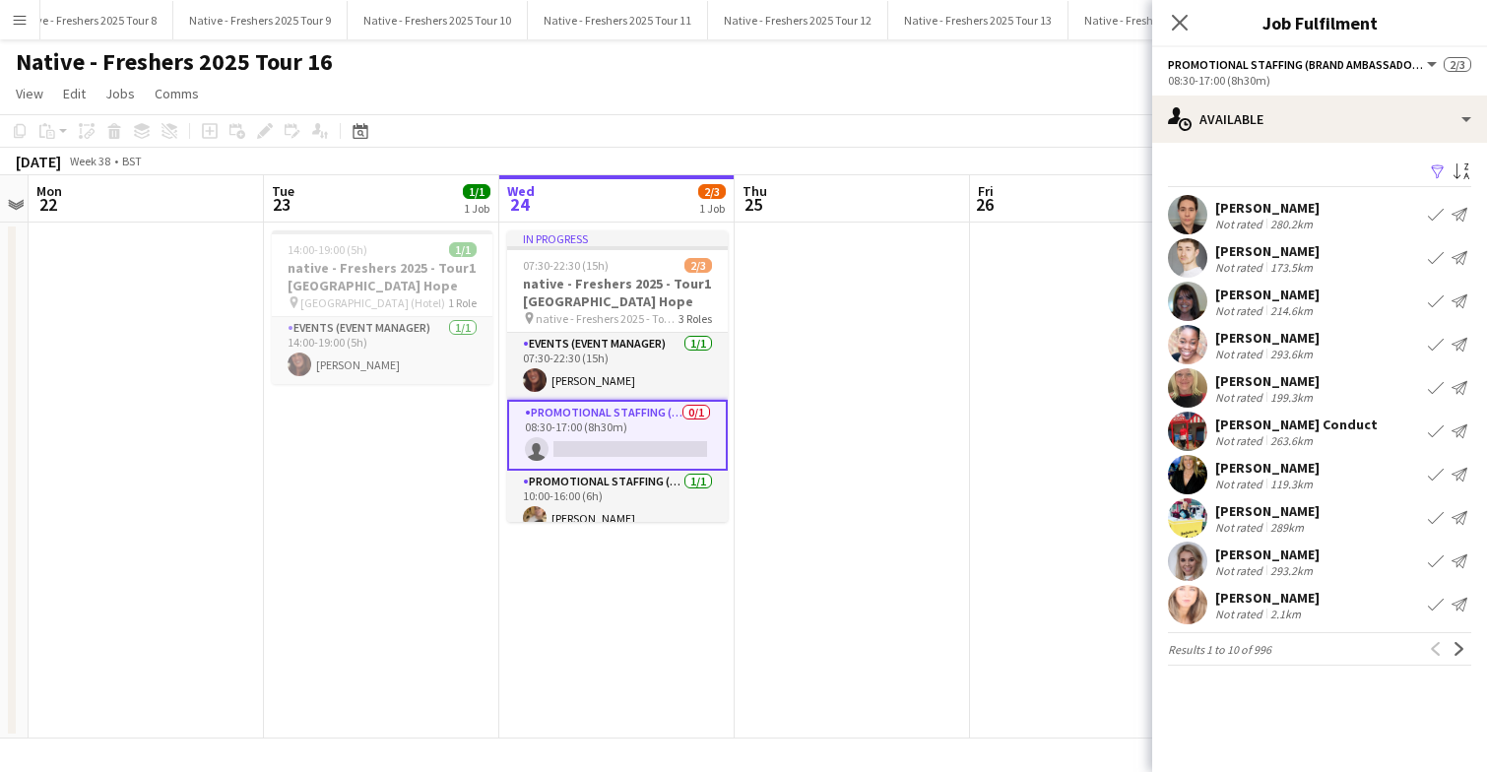
click at [1433, 168] on app-icon "Filter" at bounding box center [1438, 172] width 16 height 19
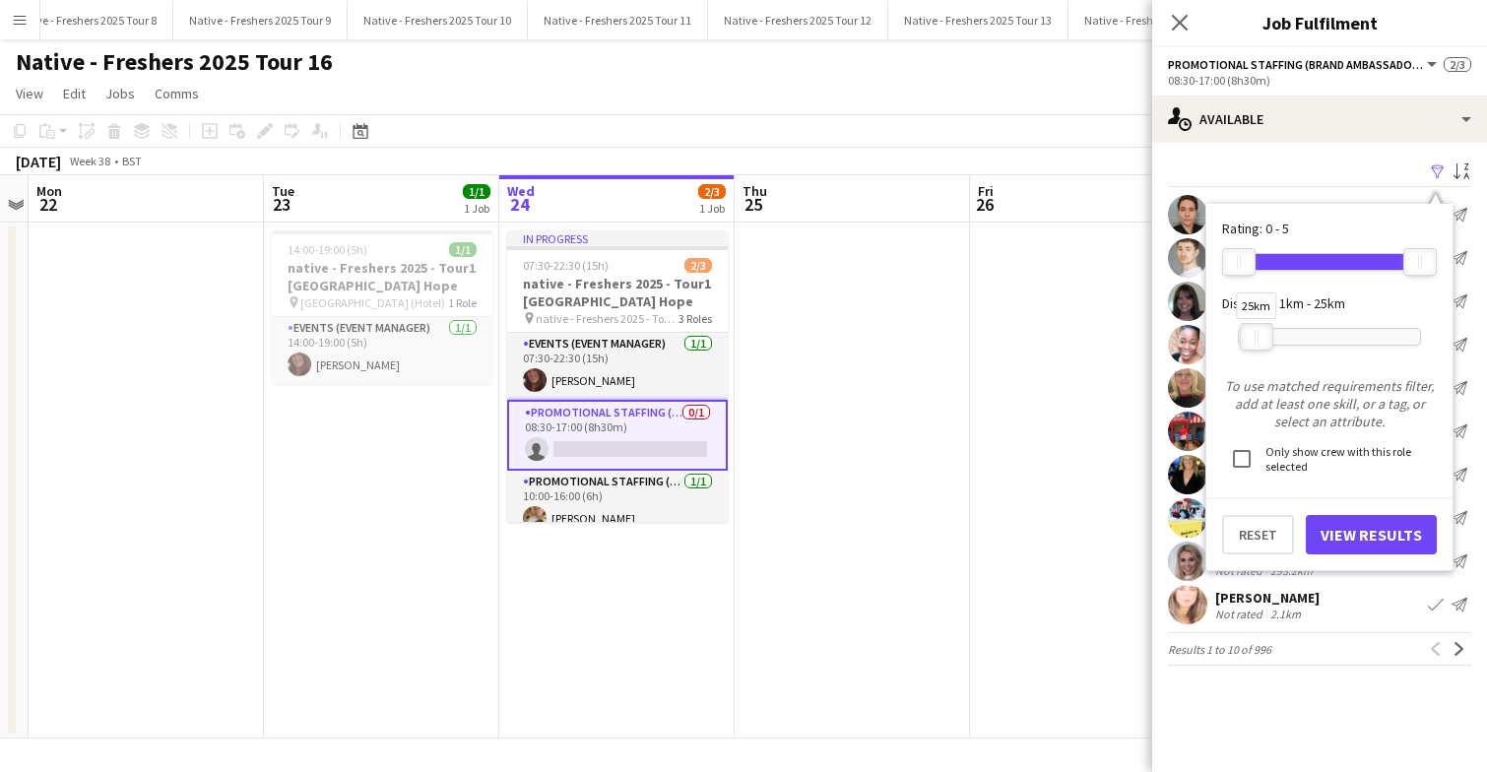
drag, startPoint x: 1424, startPoint y: 335, endPoint x: 1260, endPoint y: 338, distance: 163.5
click at [1260, 338] on div at bounding box center [1257, 337] width 32 height 26
click at [1362, 542] on button "View Results" at bounding box center [1371, 534] width 131 height 39
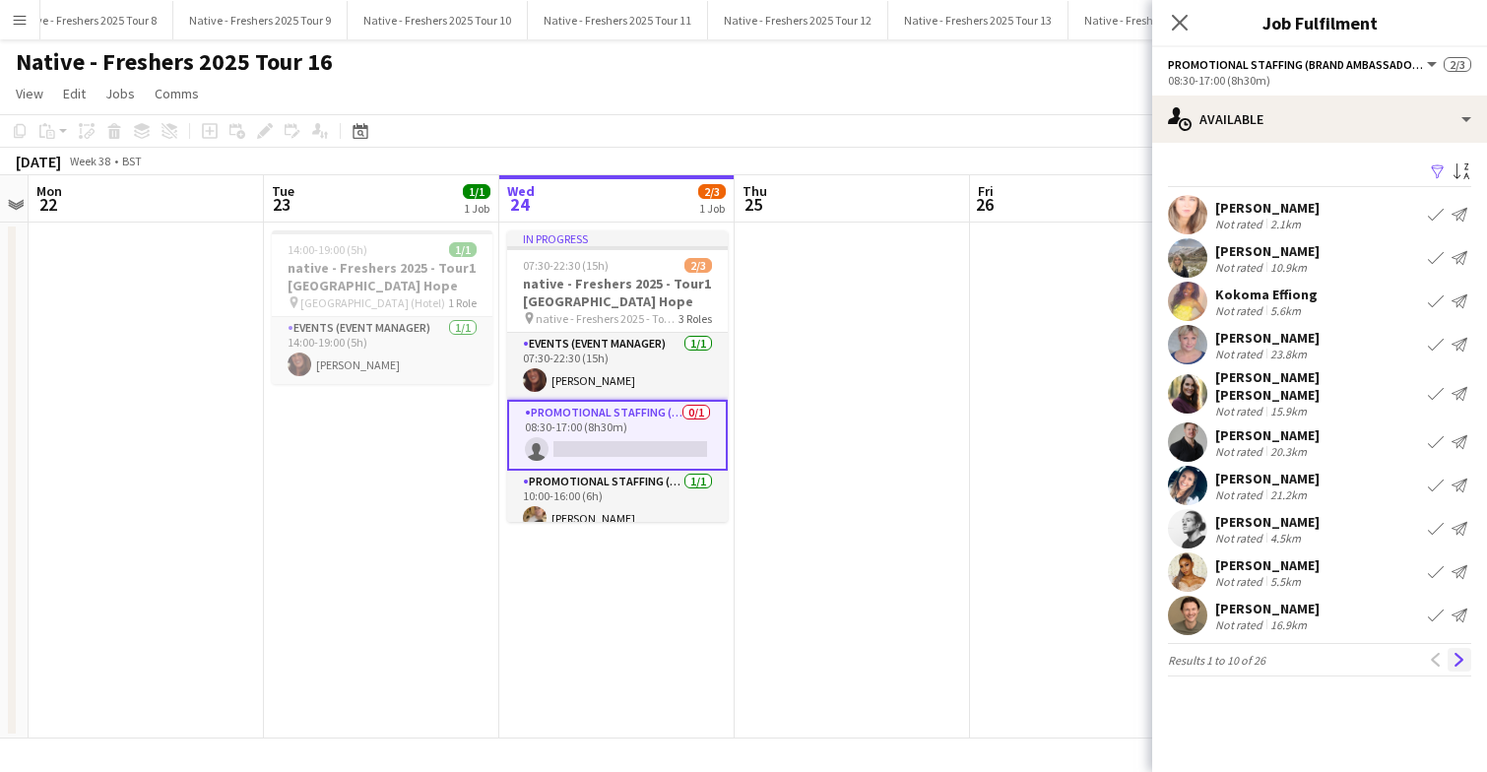
click at [1462, 658] on button "Next" at bounding box center [1459, 660] width 24 height 24
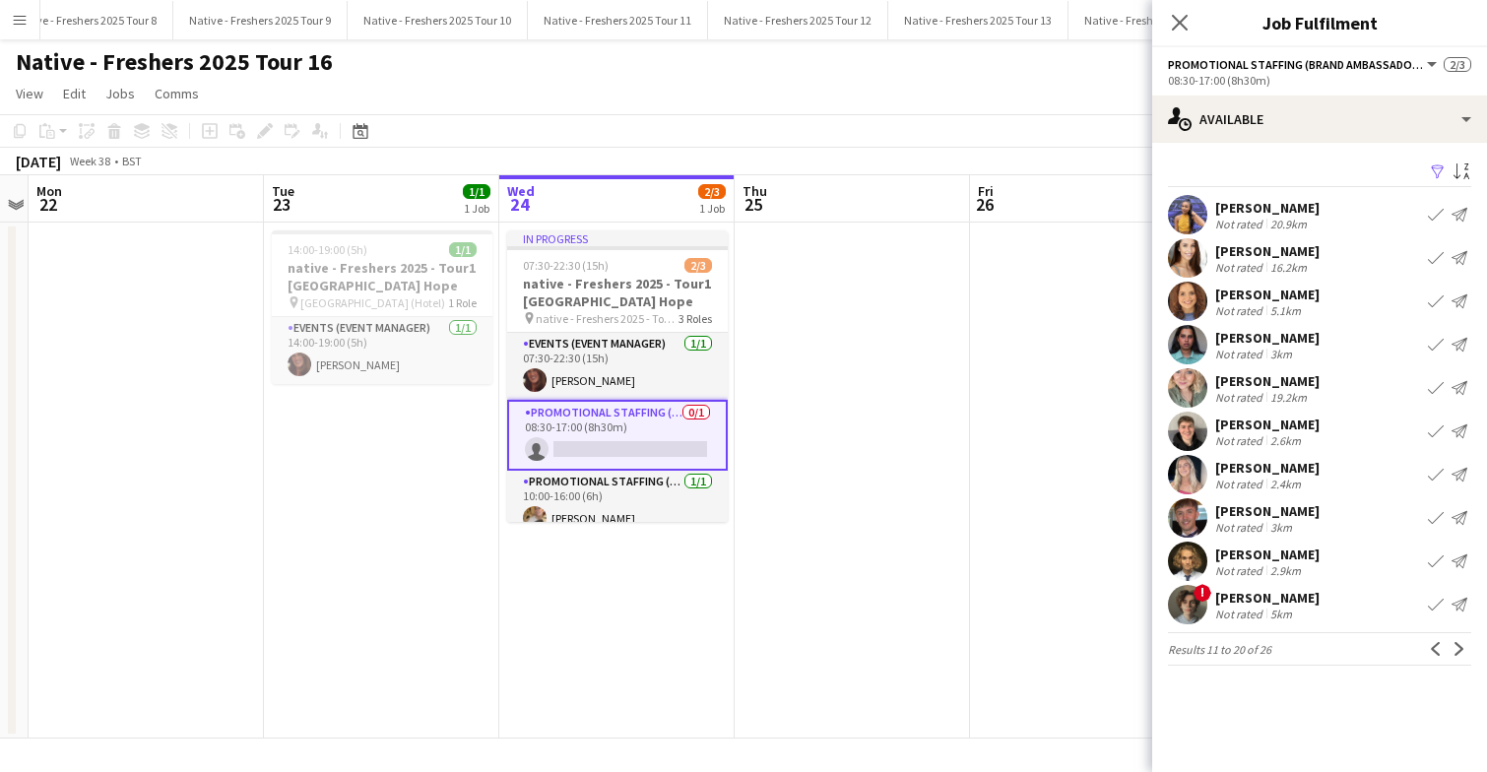
click at [1190, 219] on app-user-avatar at bounding box center [1187, 214] width 39 height 39
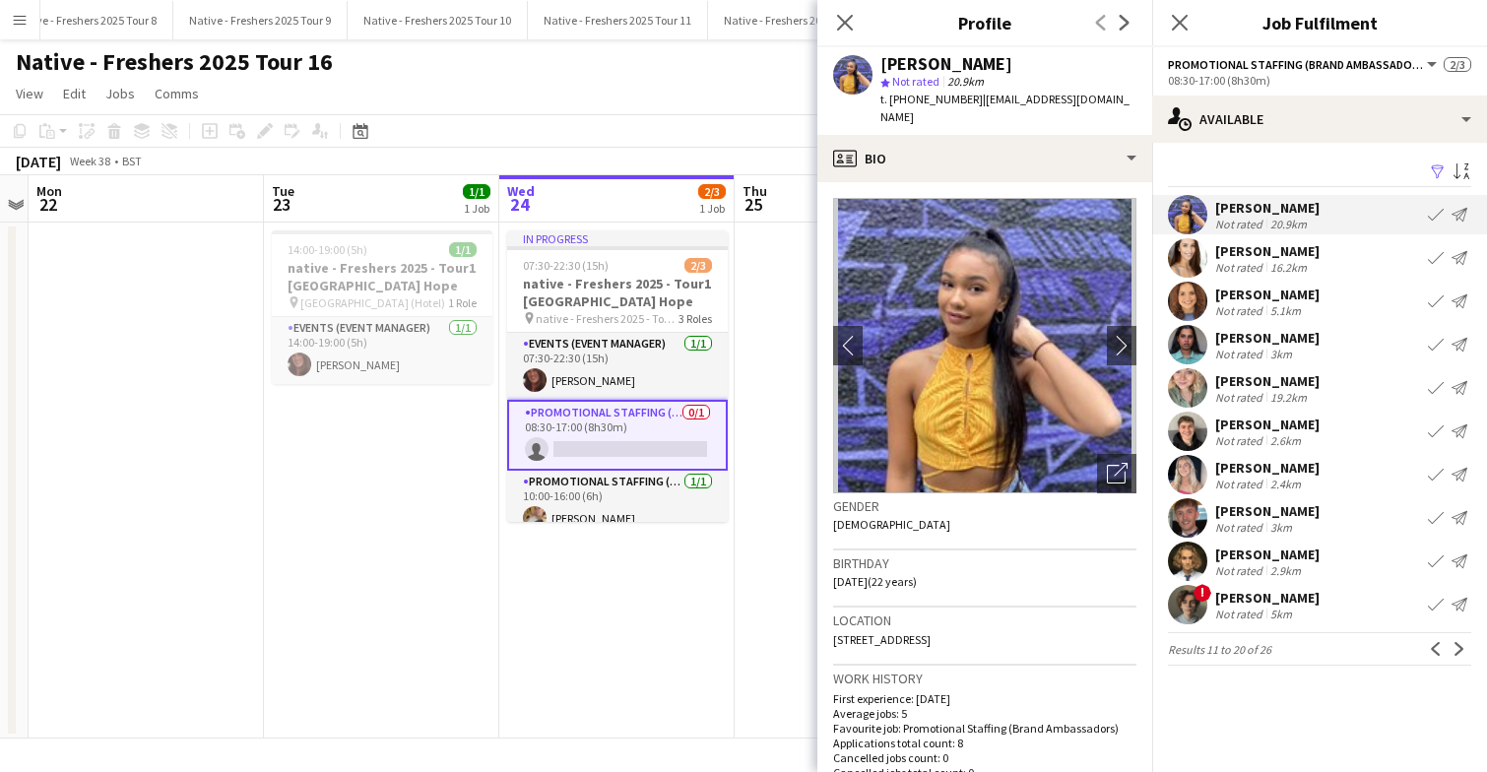
click at [1186, 344] on app-user-avatar at bounding box center [1187, 344] width 39 height 39
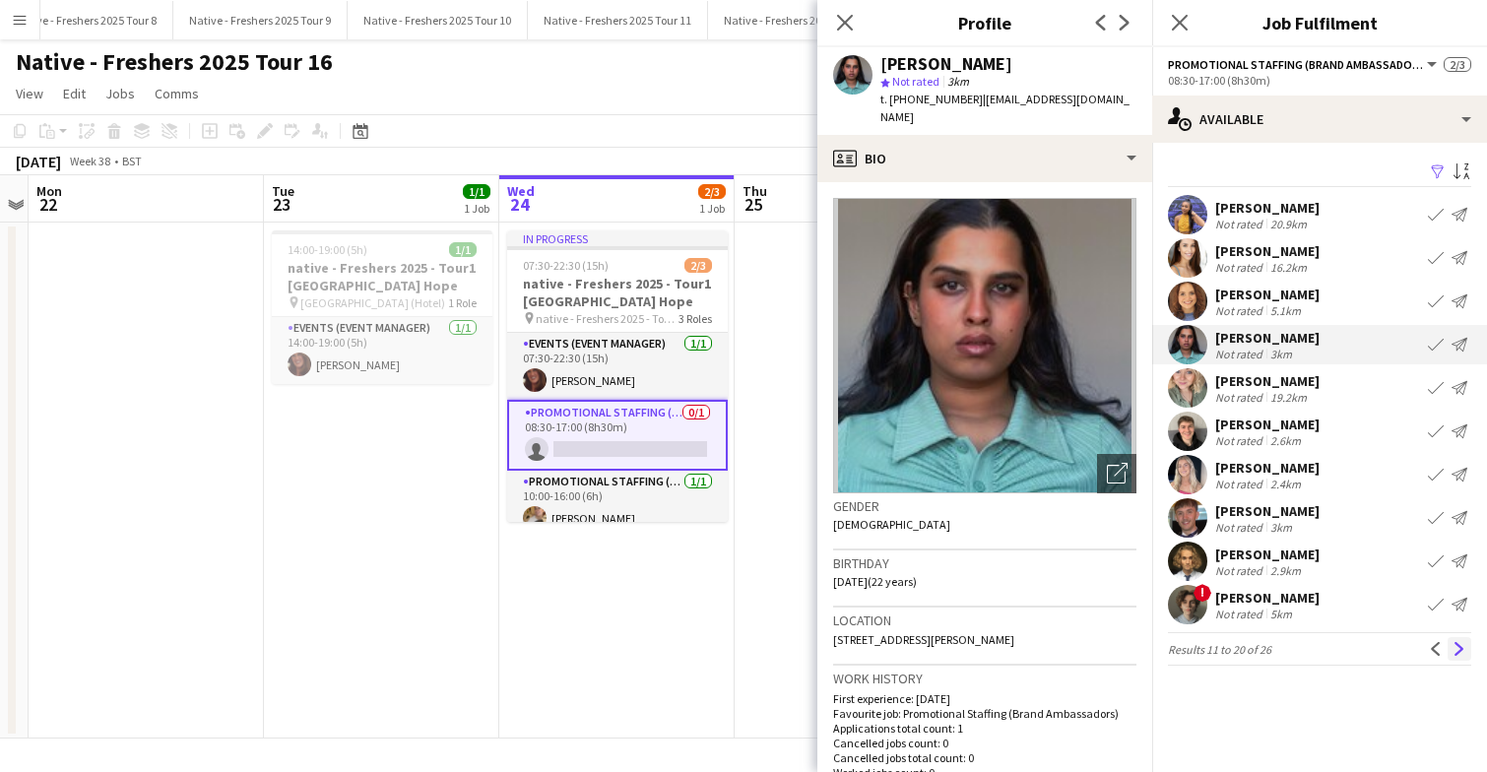
click at [1460, 649] on app-icon "Next" at bounding box center [1459, 649] width 14 height 14
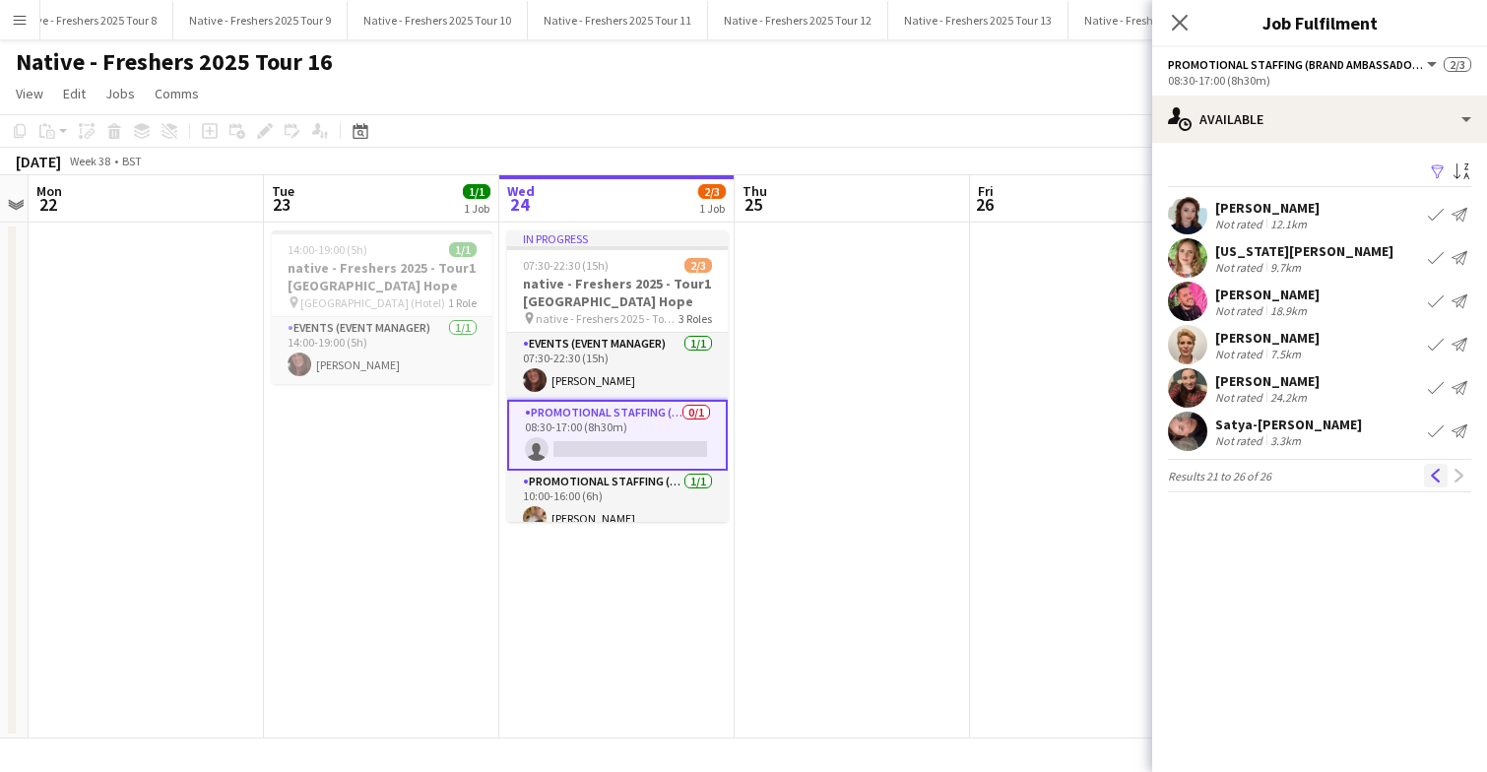
click at [1433, 476] on app-icon "Previous" at bounding box center [1436, 476] width 14 height 14
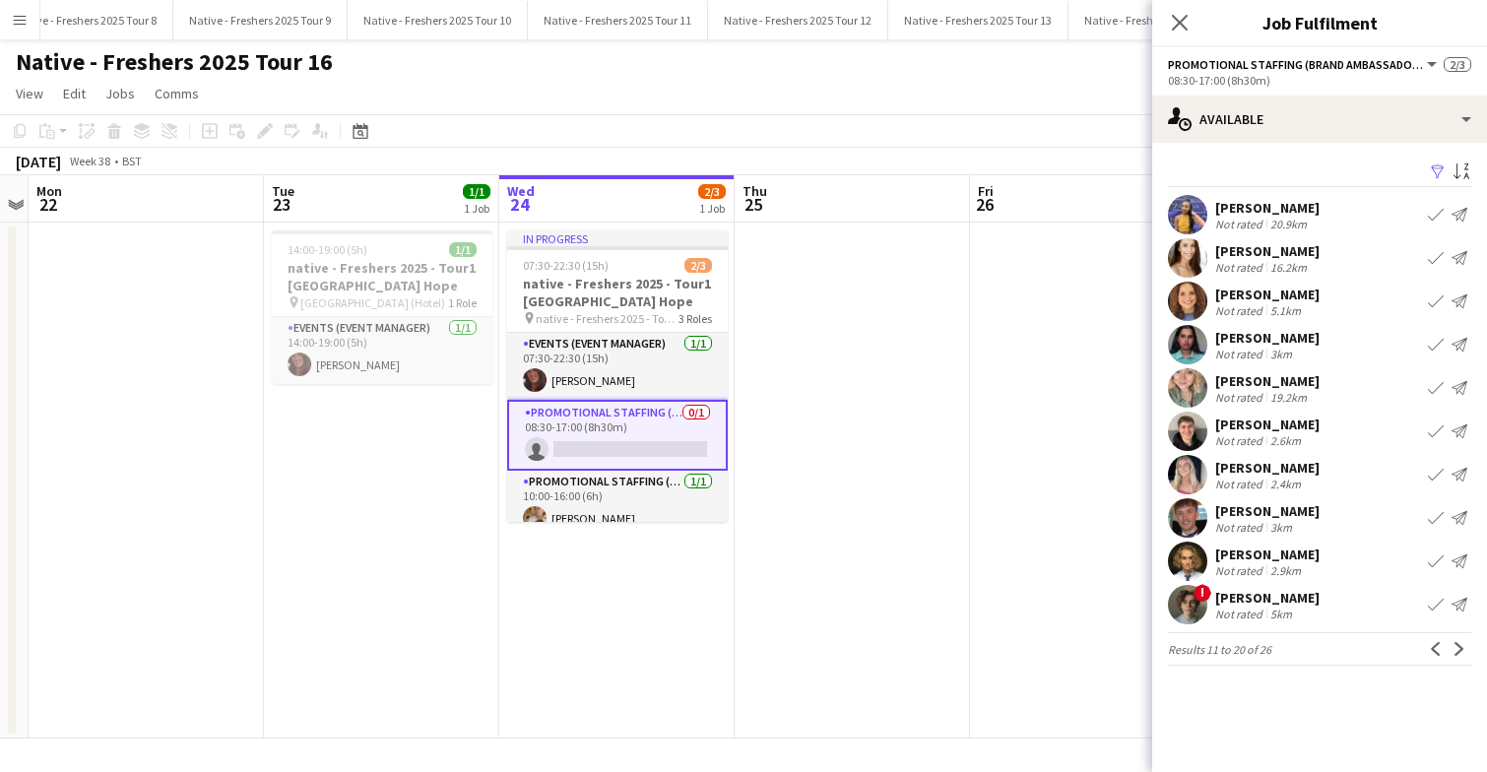
click at [895, 501] on app-date-cell at bounding box center [851, 481] width 235 height 516
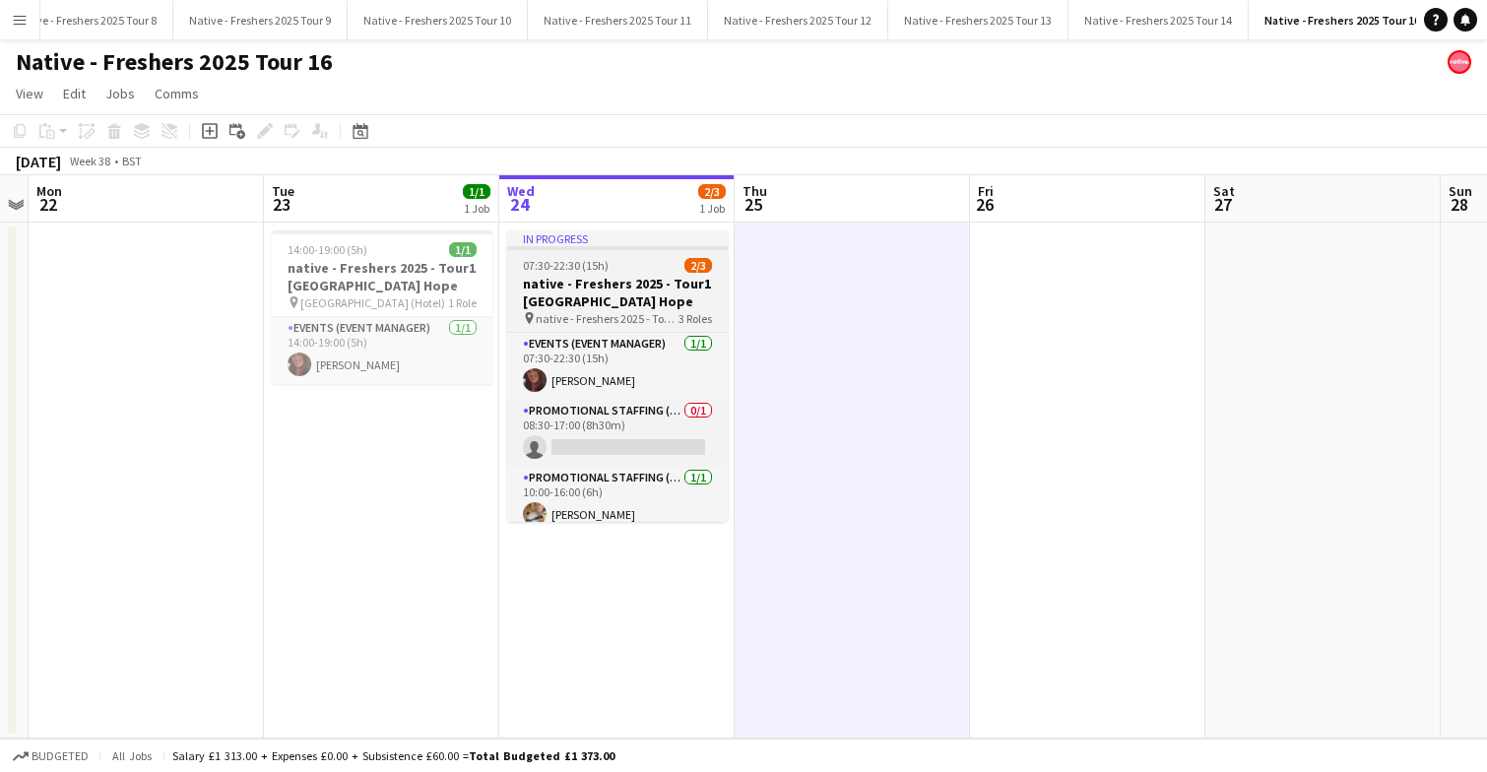
click at [645, 261] on div "07:30-22:30 (15h) 2/3" at bounding box center [617, 265] width 221 height 15
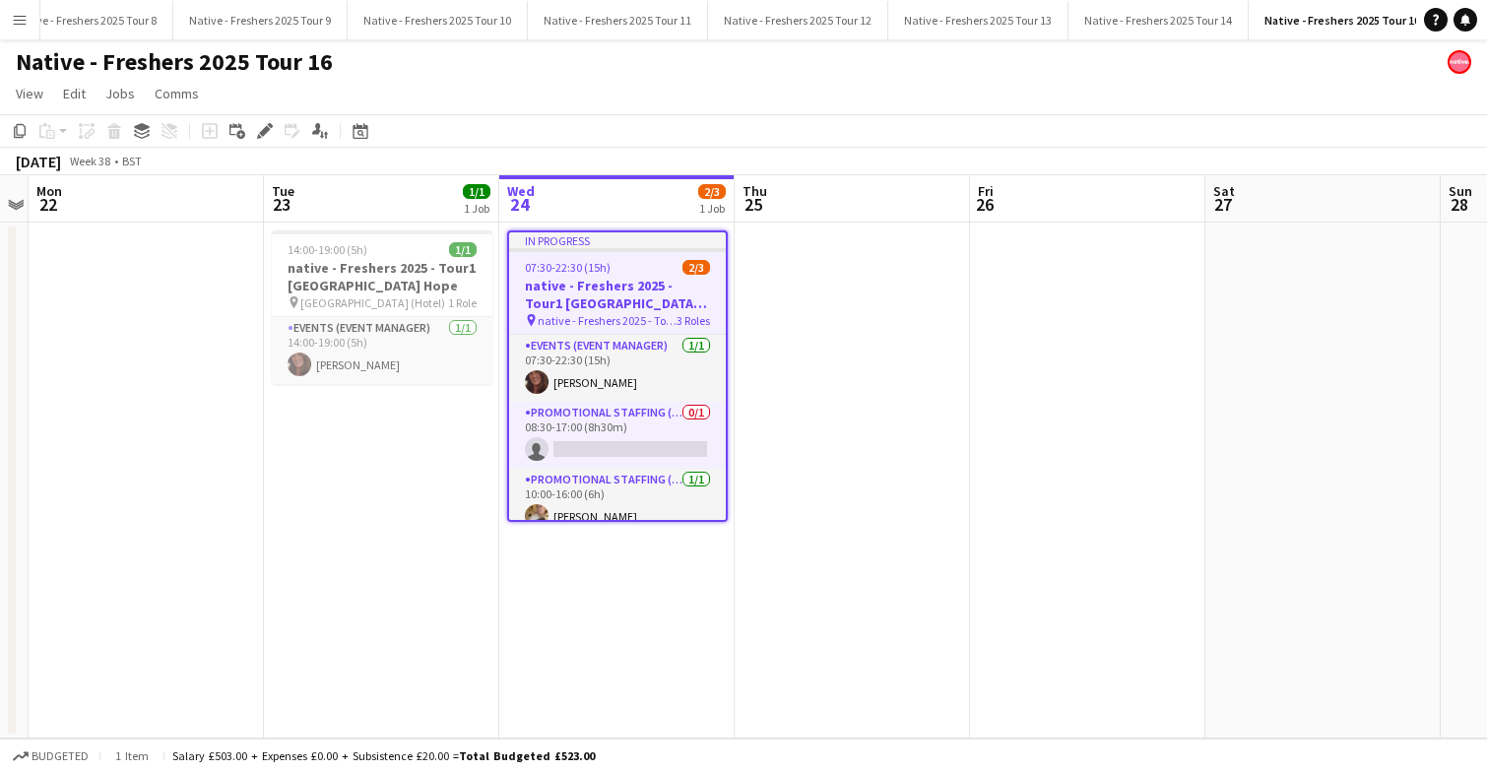
click at [645, 261] on div "07:30-22:30 (15h) 2/3" at bounding box center [617, 267] width 217 height 15
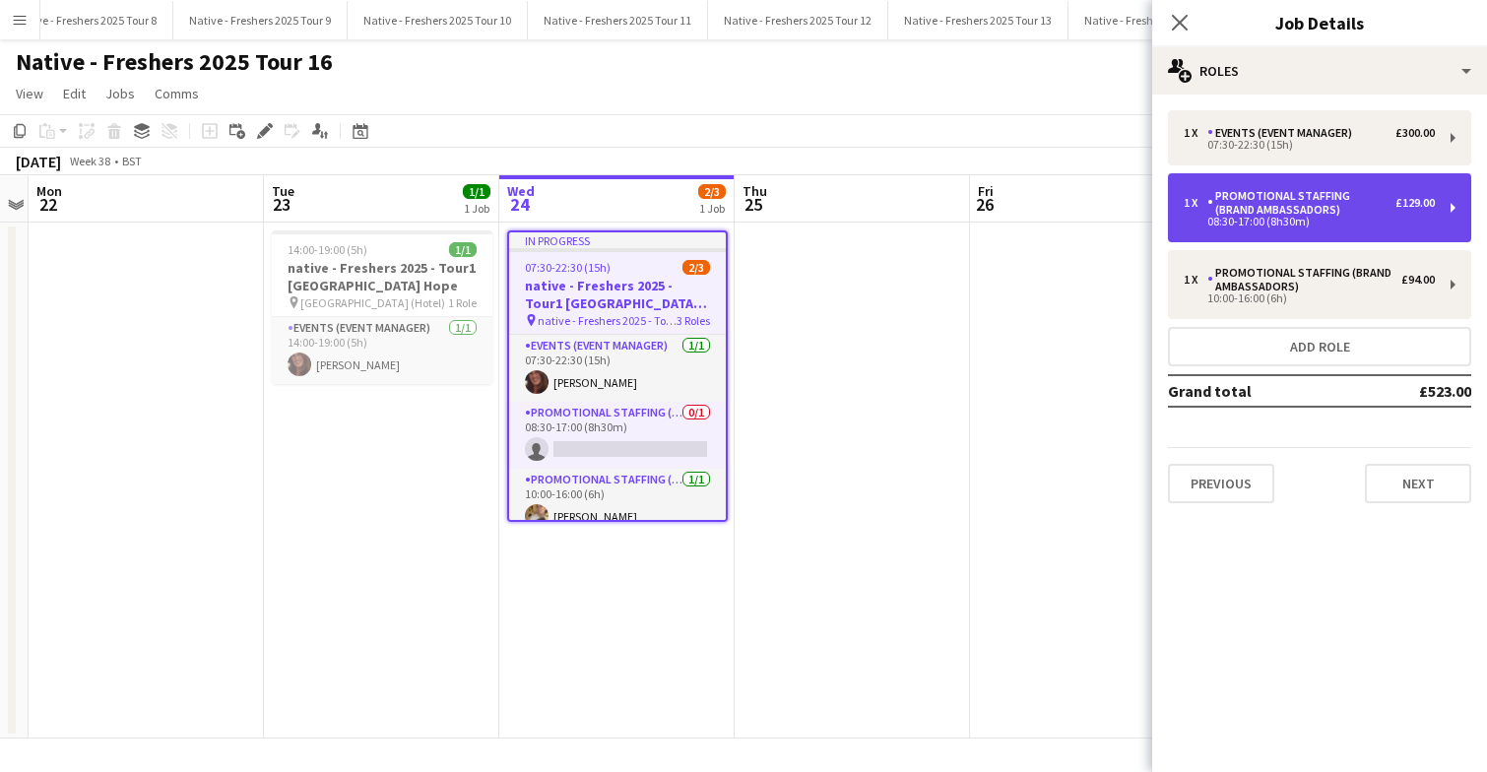
click at [1345, 200] on div "Promotional Staffing (Brand Ambassadors)" at bounding box center [1301, 203] width 188 height 28
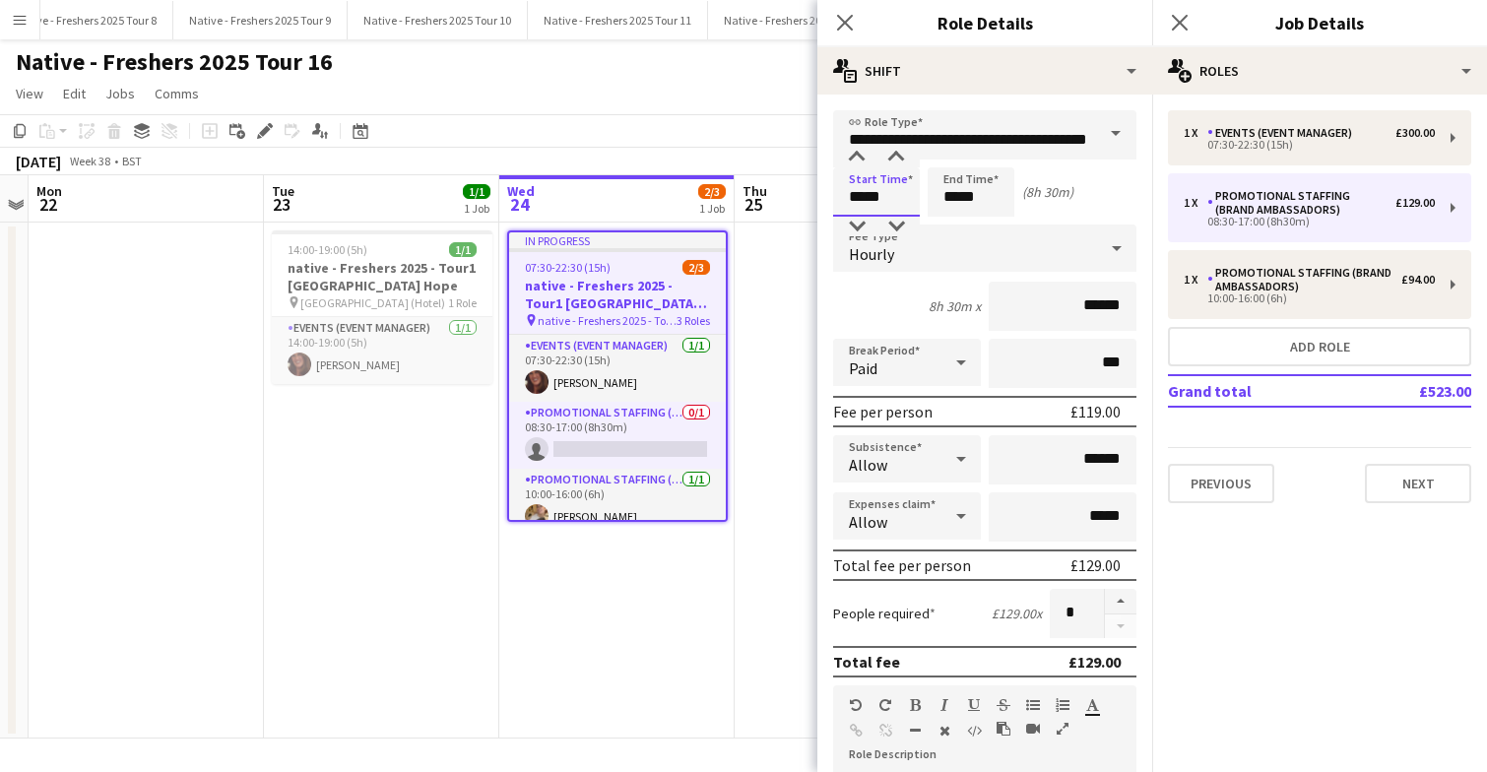
click at [900, 191] on input "*****" at bounding box center [876, 191] width 87 height 49
click at [860, 161] on div at bounding box center [856, 158] width 39 height 20
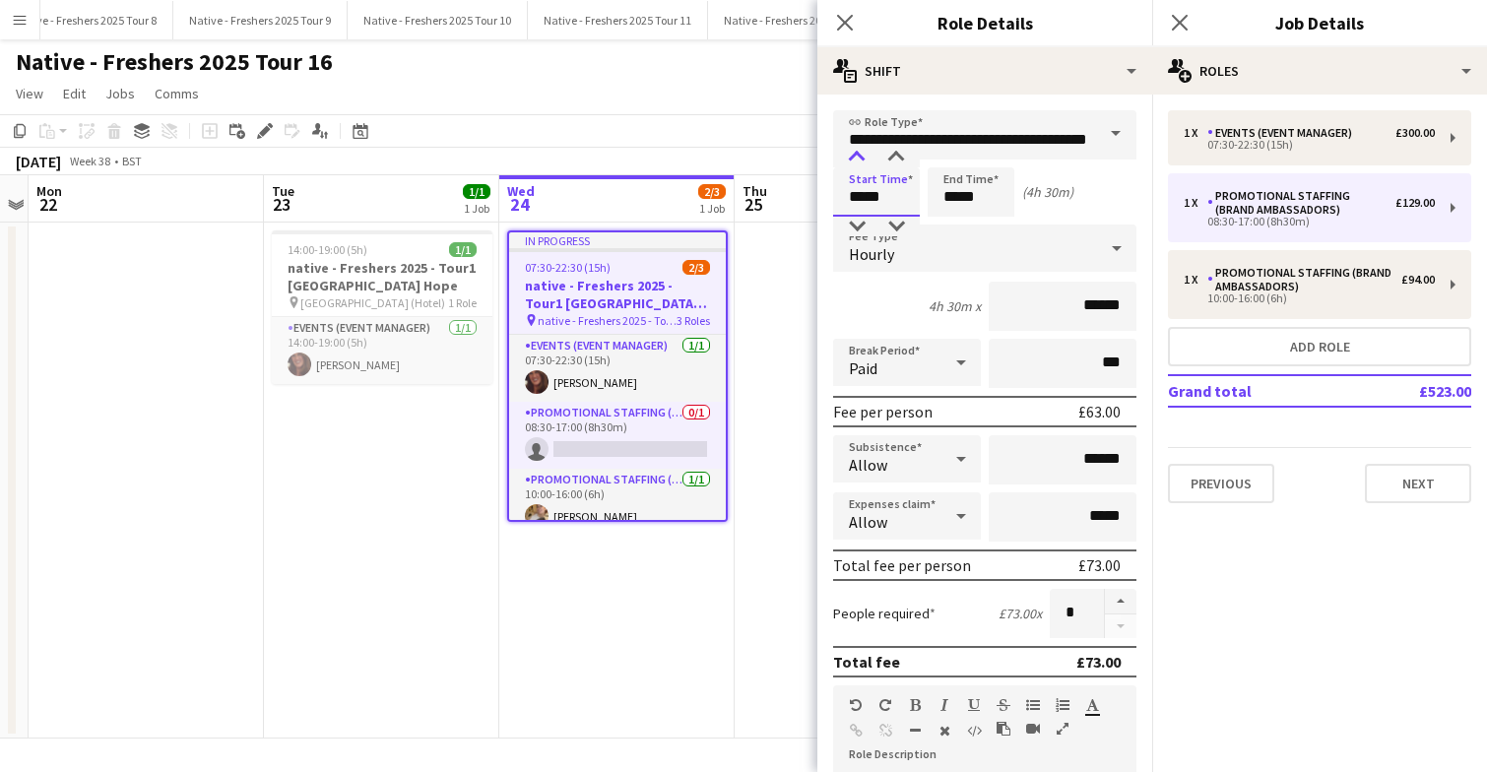
click at [860, 161] on div at bounding box center [856, 158] width 39 height 20
click at [898, 225] on div at bounding box center [895, 227] width 39 height 20
type input "*****"
click at [898, 225] on div at bounding box center [895, 227] width 39 height 20
click at [1178, 18] on icon "Close pop-in" at bounding box center [1179, 22] width 19 height 19
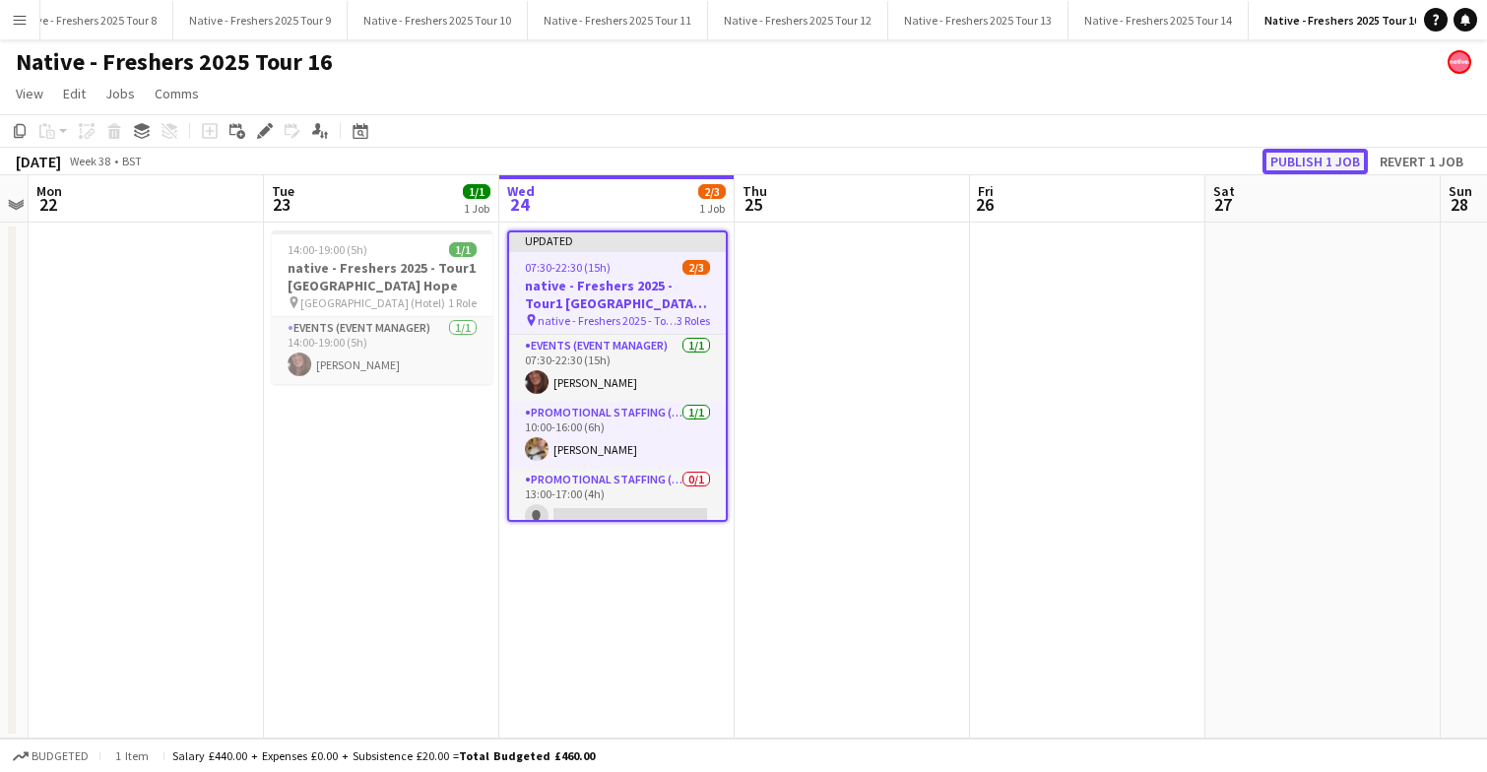
click at [1309, 161] on button "Publish 1 job" at bounding box center [1314, 162] width 105 height 26
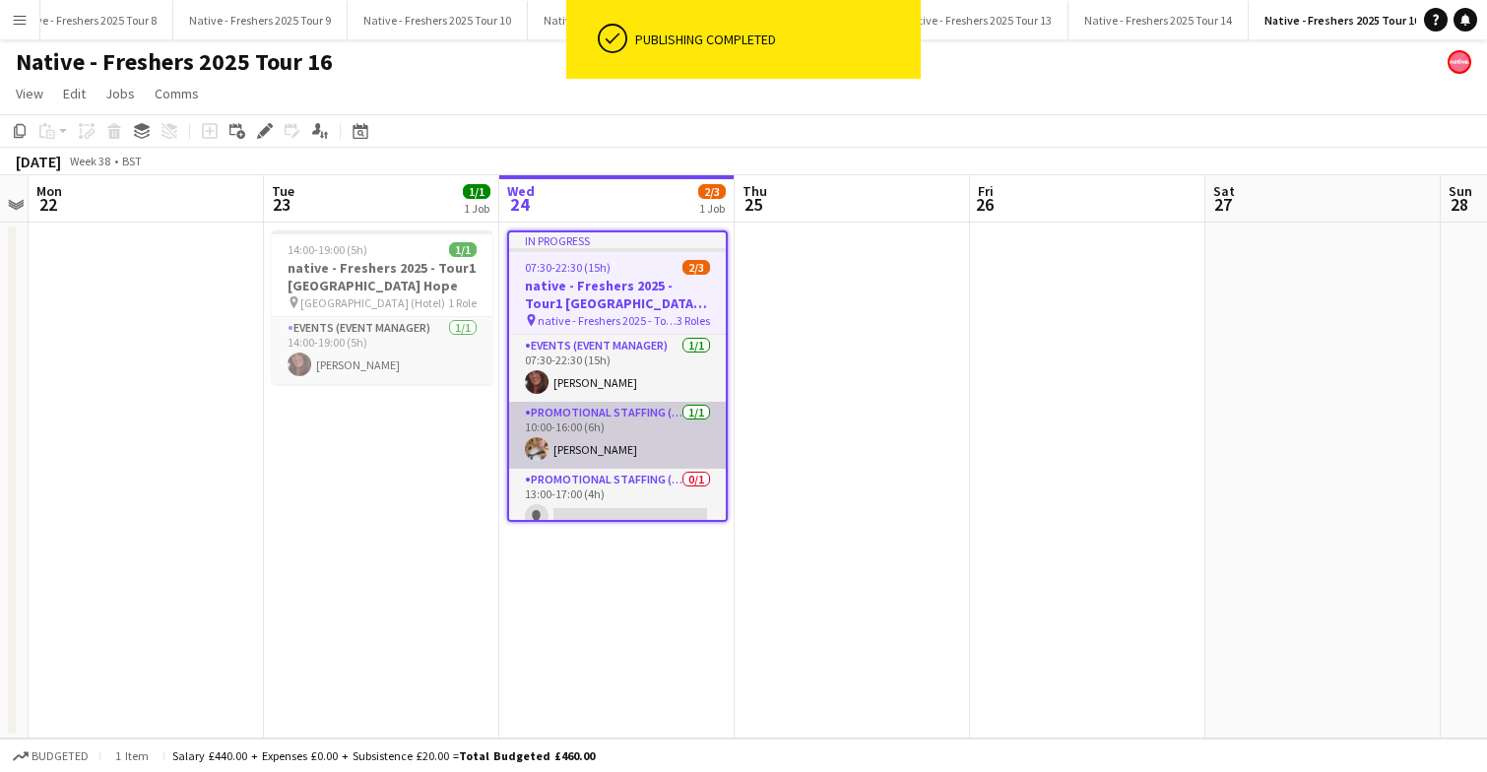
scroll to position [16, 0]
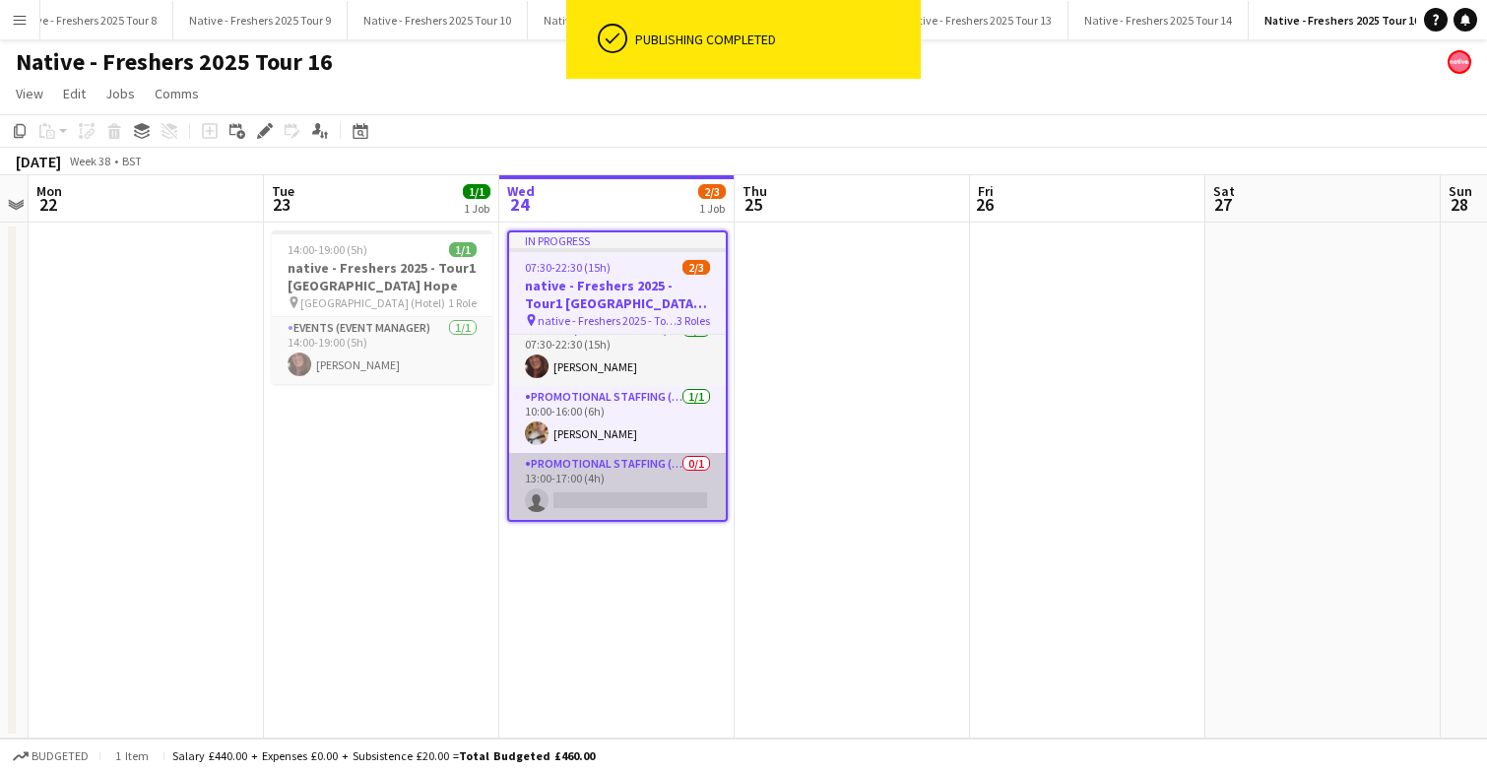
click at [637, 493] on app-card-role "Promotional Staffing (Brand Ambassadors) 0/1 13:00-17:00 (4h) single-neutral-ac…" at bounding box center [617, 486] width 217 height 67
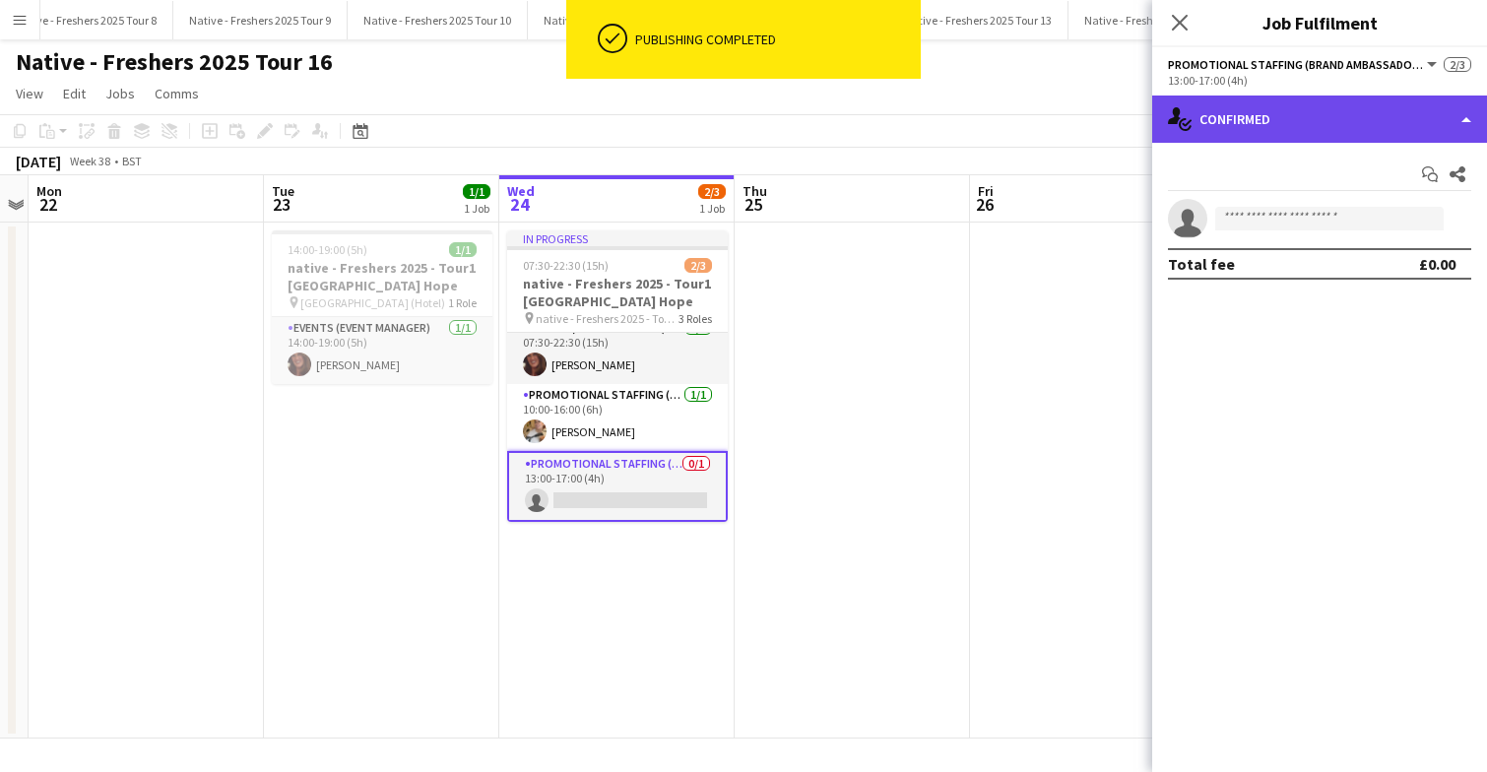
click at [1323, 138] on div "single-neutral-actions-check-2 Confirmed" at bounding box center [1319, 119] width 335 height 47
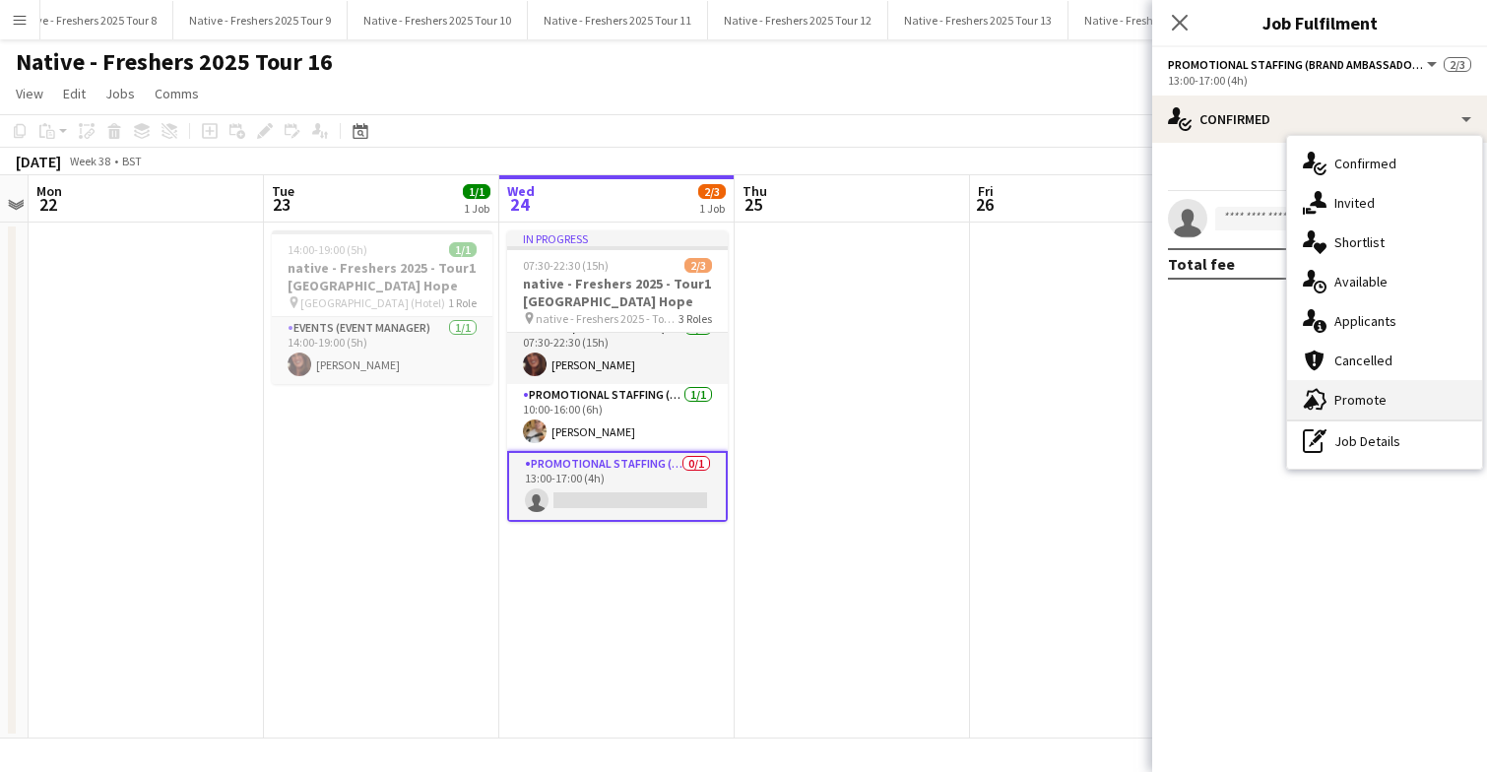
click at [1390, 393] on div "advertising-megaphone Promote" at bounding box center [1384, 399] width 195 height 39
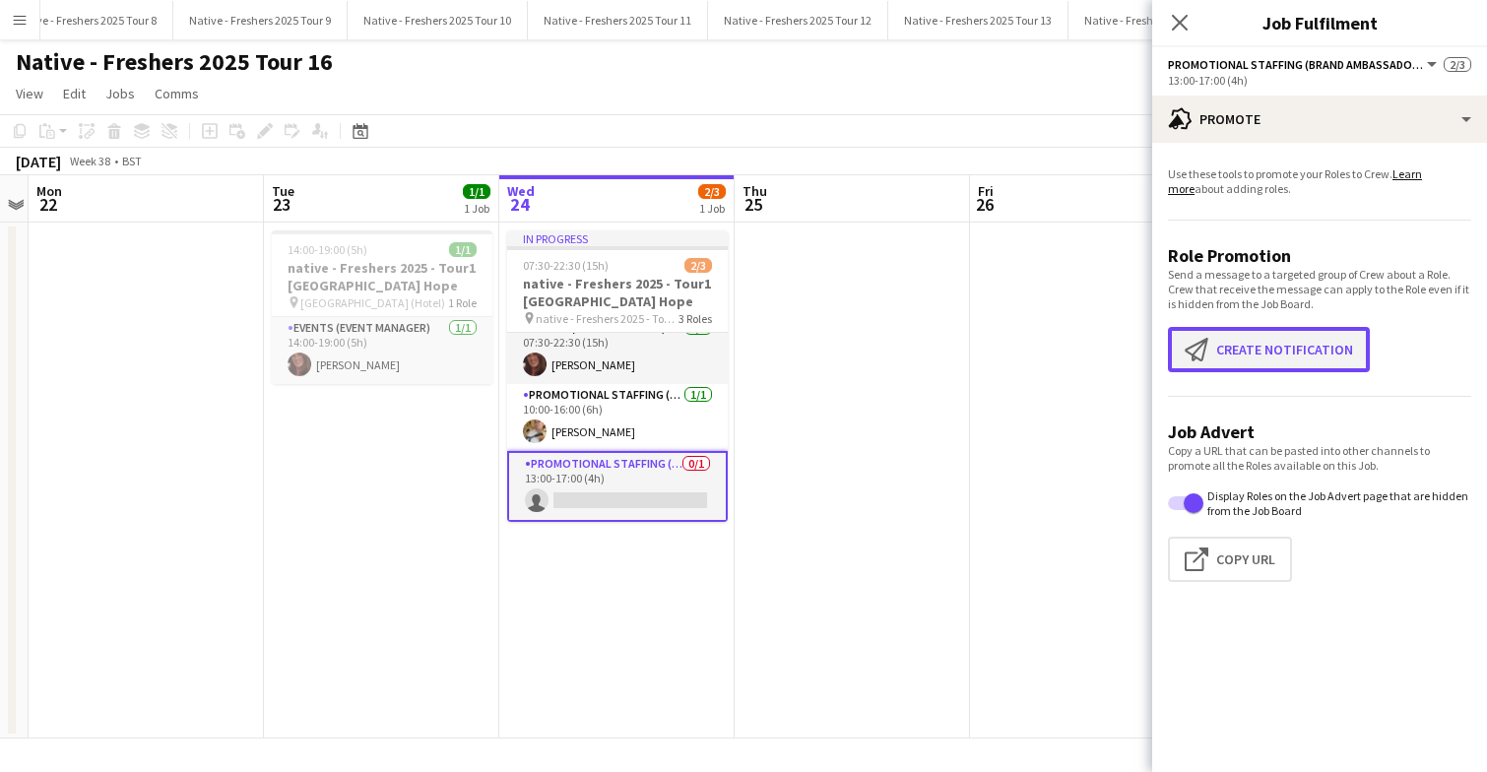
click at [1265, 352] on button "Create notification Create notification" at bounding box center [1269, 349] width 202 height 45
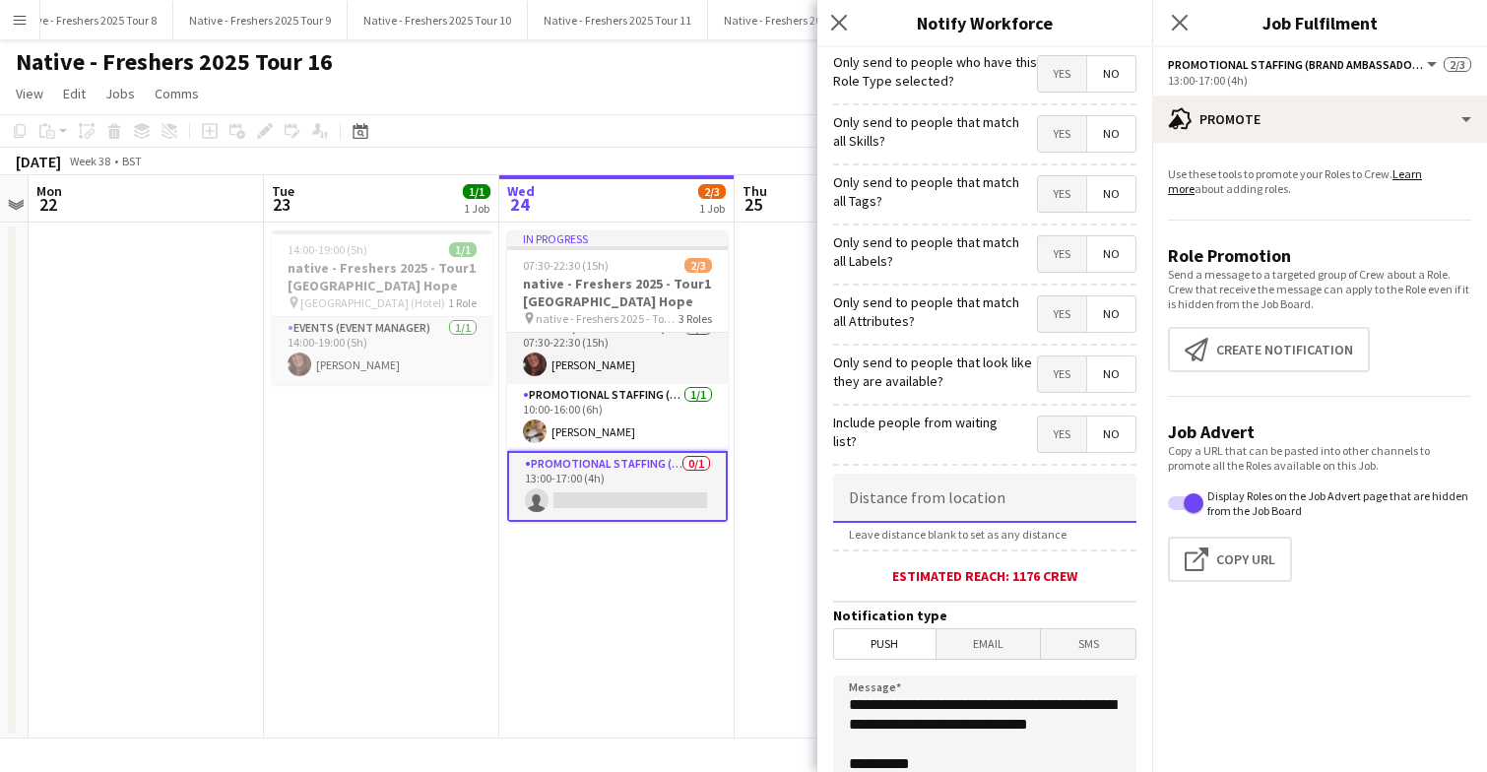
click at [987, 503] on input at bounding box center [984, 498] width 303 height 49
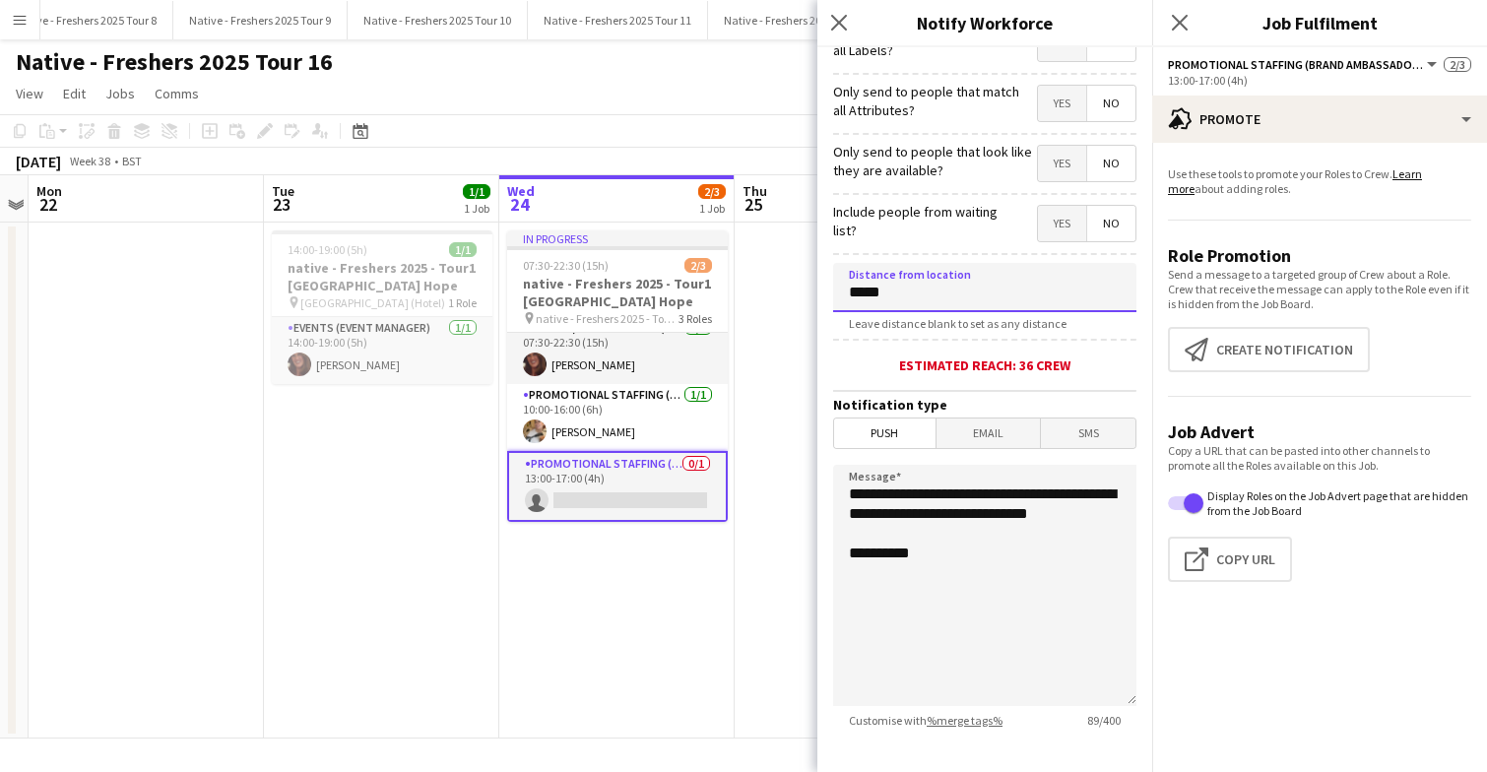
scroll to position [215, 0]
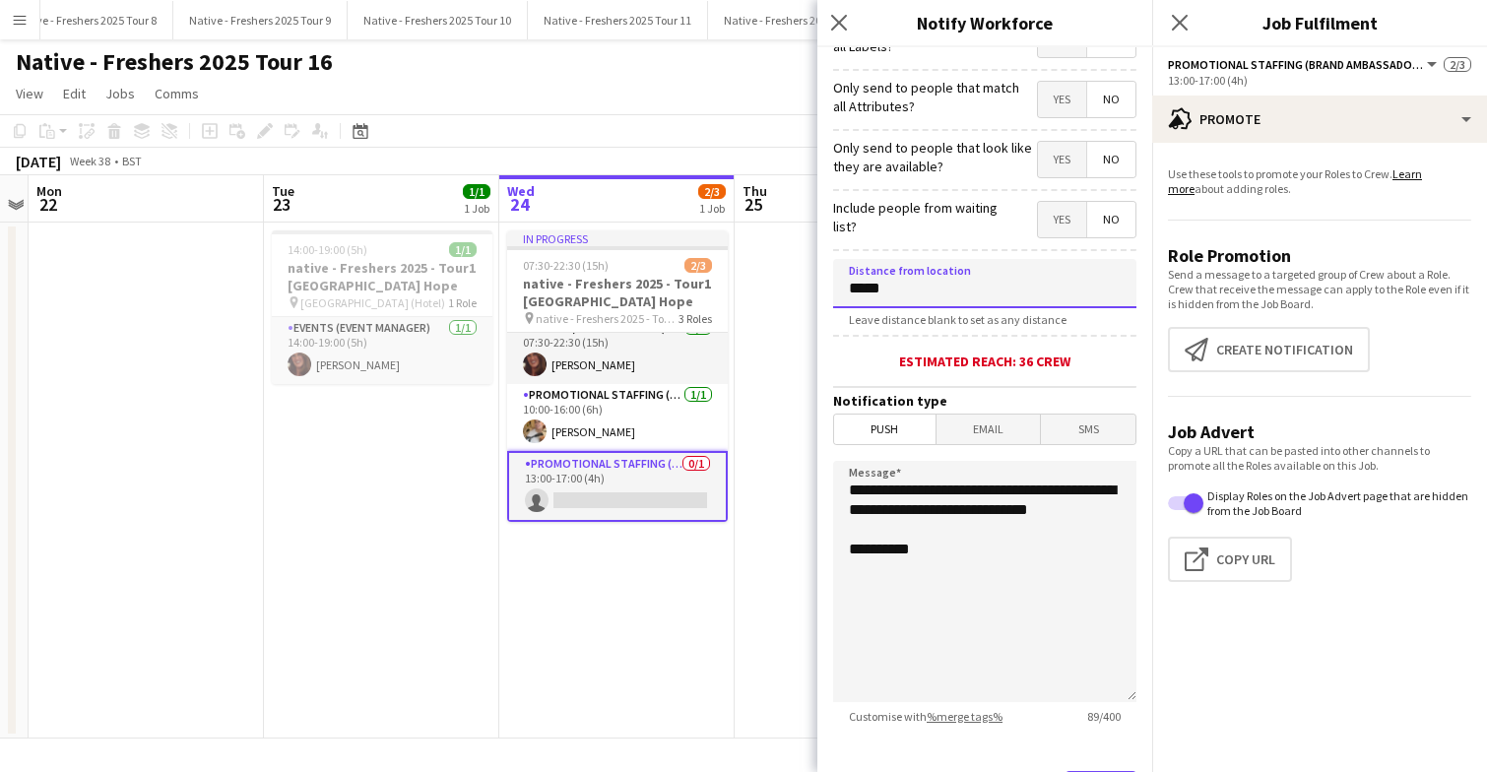
type input "*****"
click at [975, 588] on textarea "**********" at bounding box center [984, 581] width 303 height 241
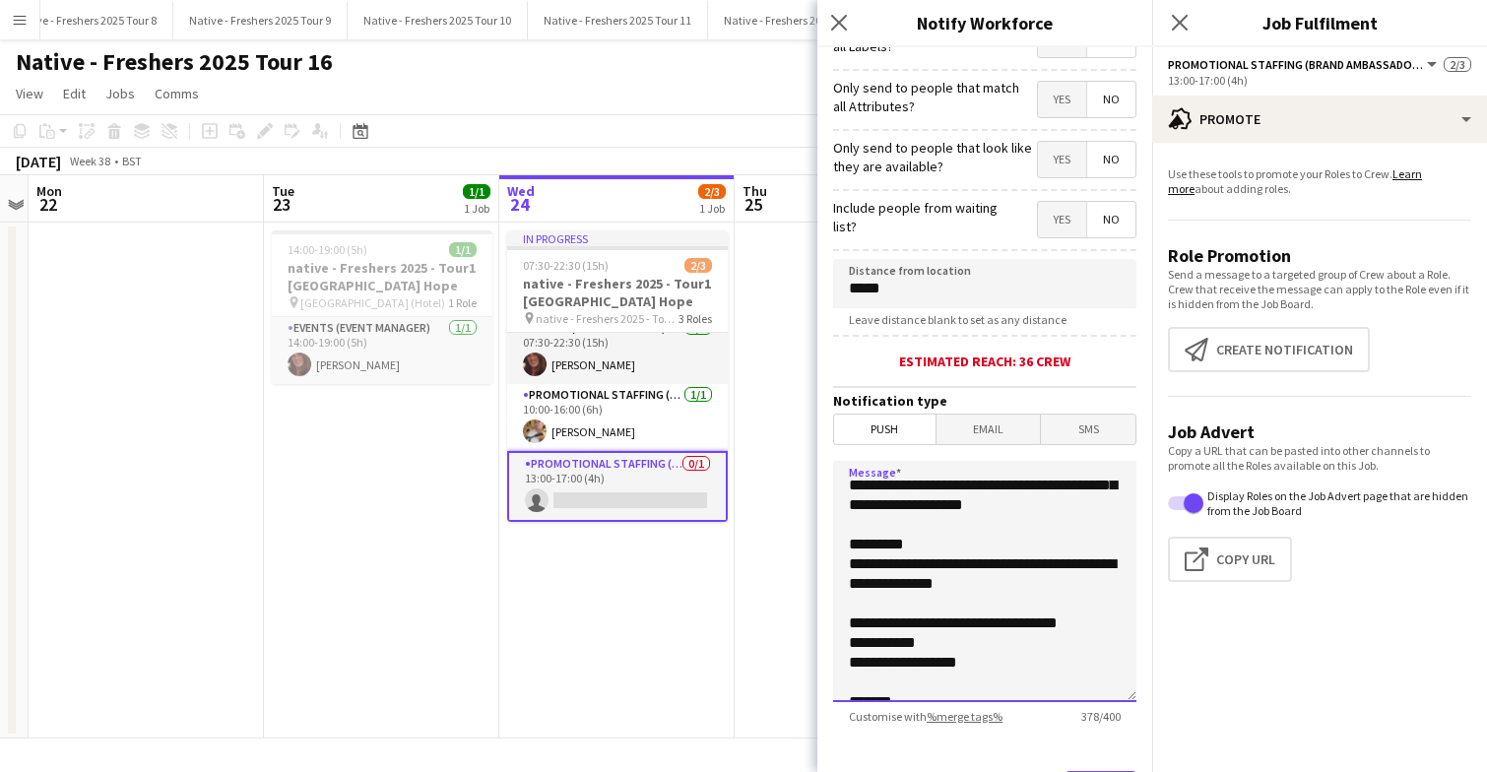
scroll to position [0, 0]
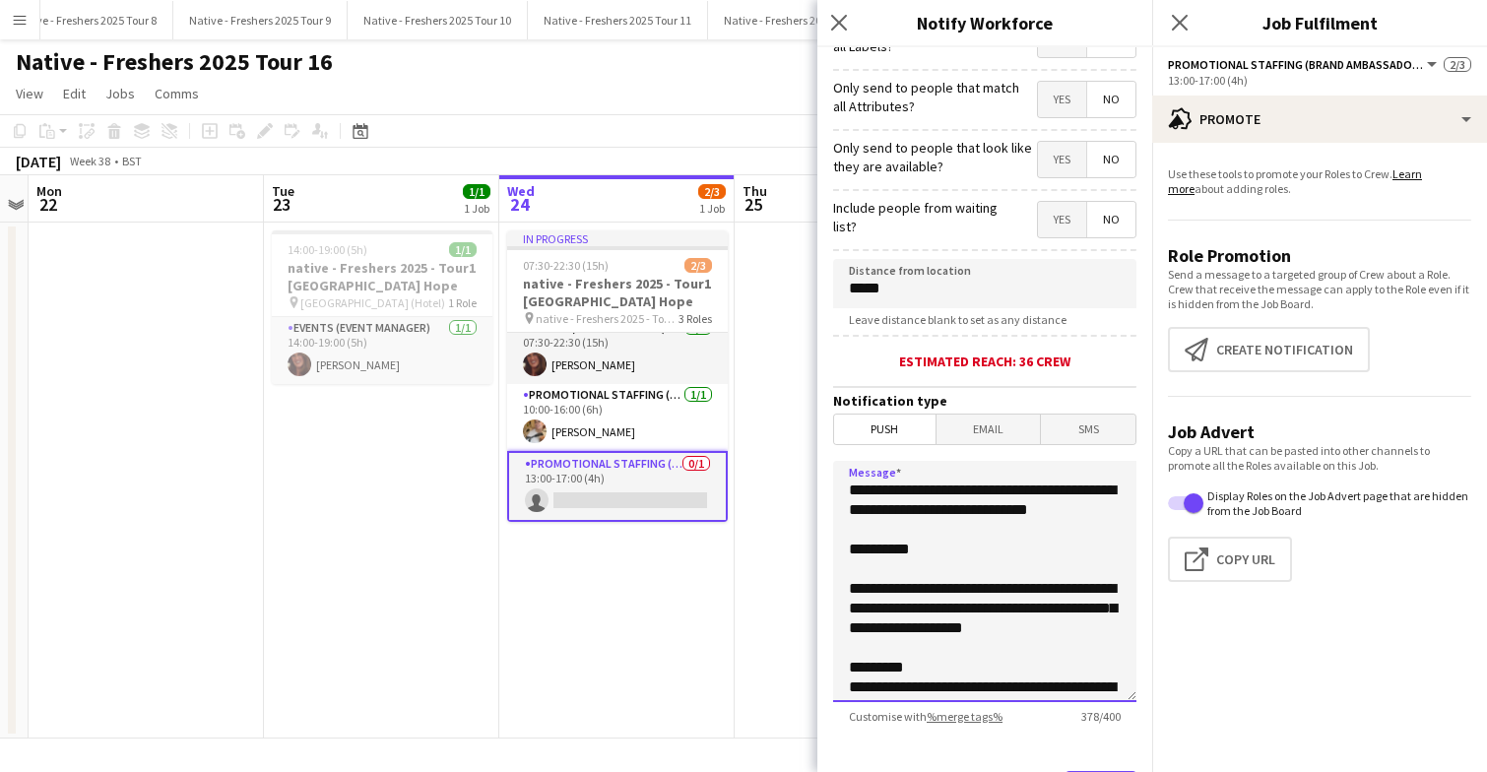
drag, startPoint x: 975, startPoint y: 692, endPoint x: 847, endPoint y: 612, distance: 150.8
click at [847, 612] on textarea "**********" at bounding box center [984, 581] width 303 height 241
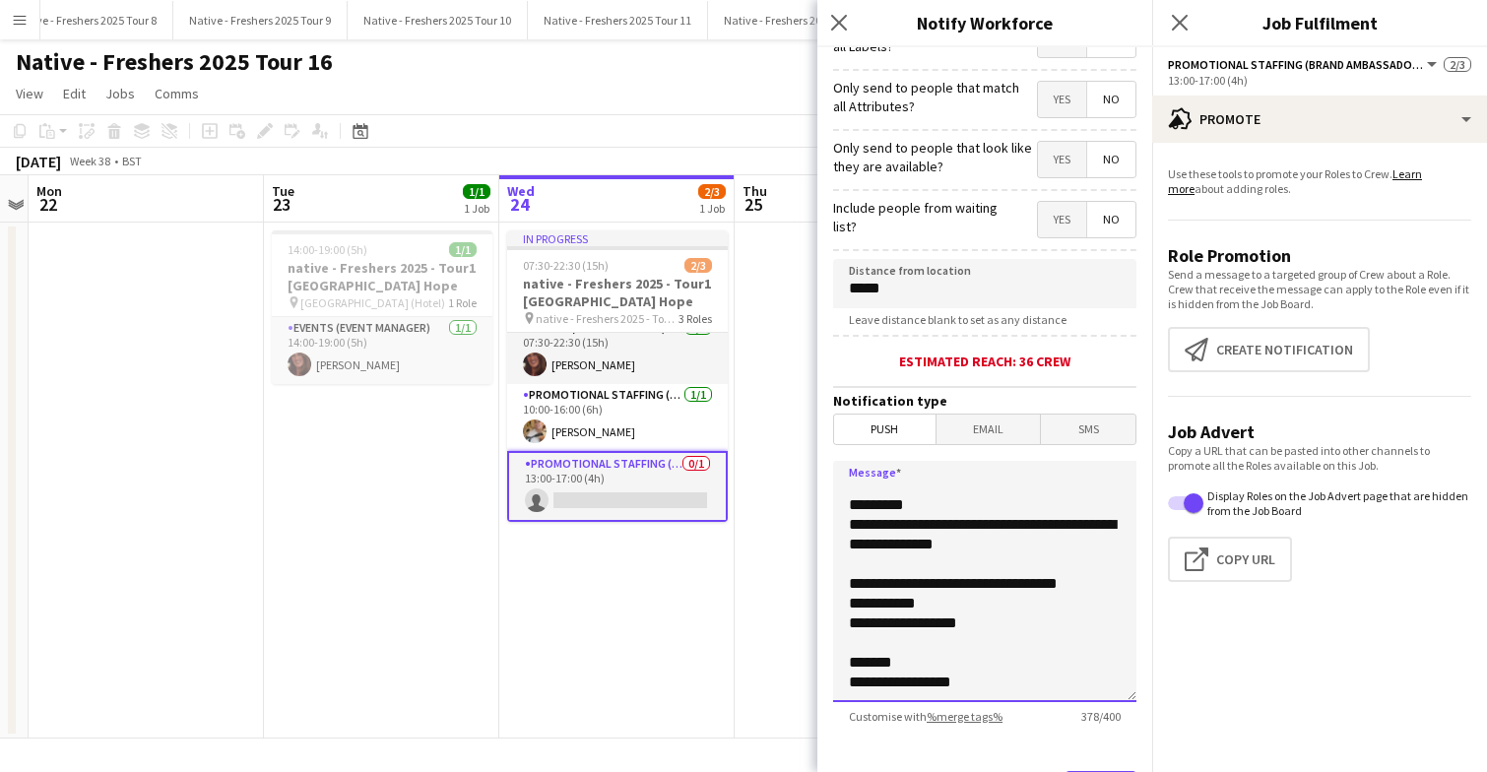
scroll to position [316, 0]
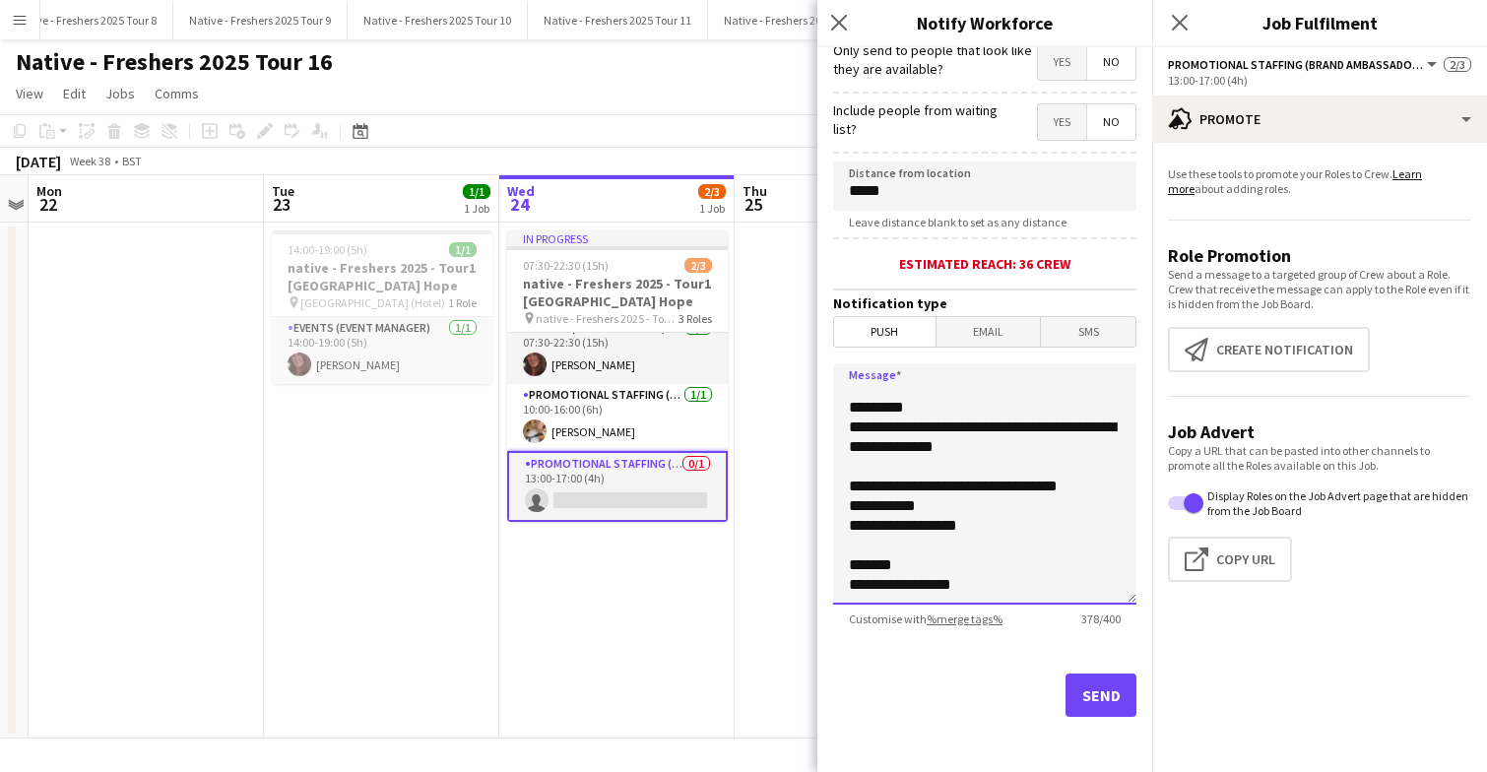
type textarea "**********"
click at [1088, 685] on button "Send" at bounding box center [1100, 694] width 71 height 43
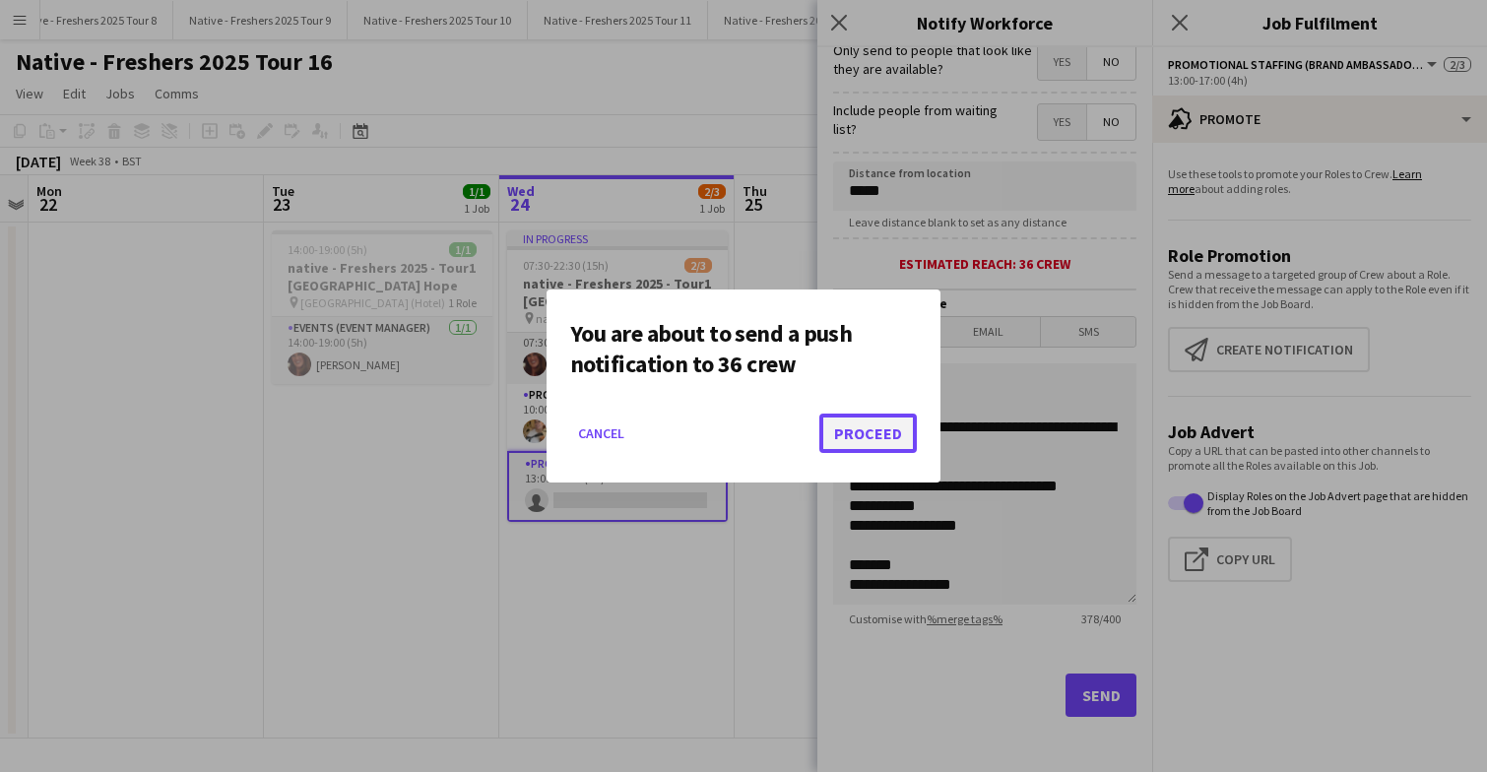
click at [857, 437] on button "Proceed" at bounding box center [867, 433] width 97 height 39
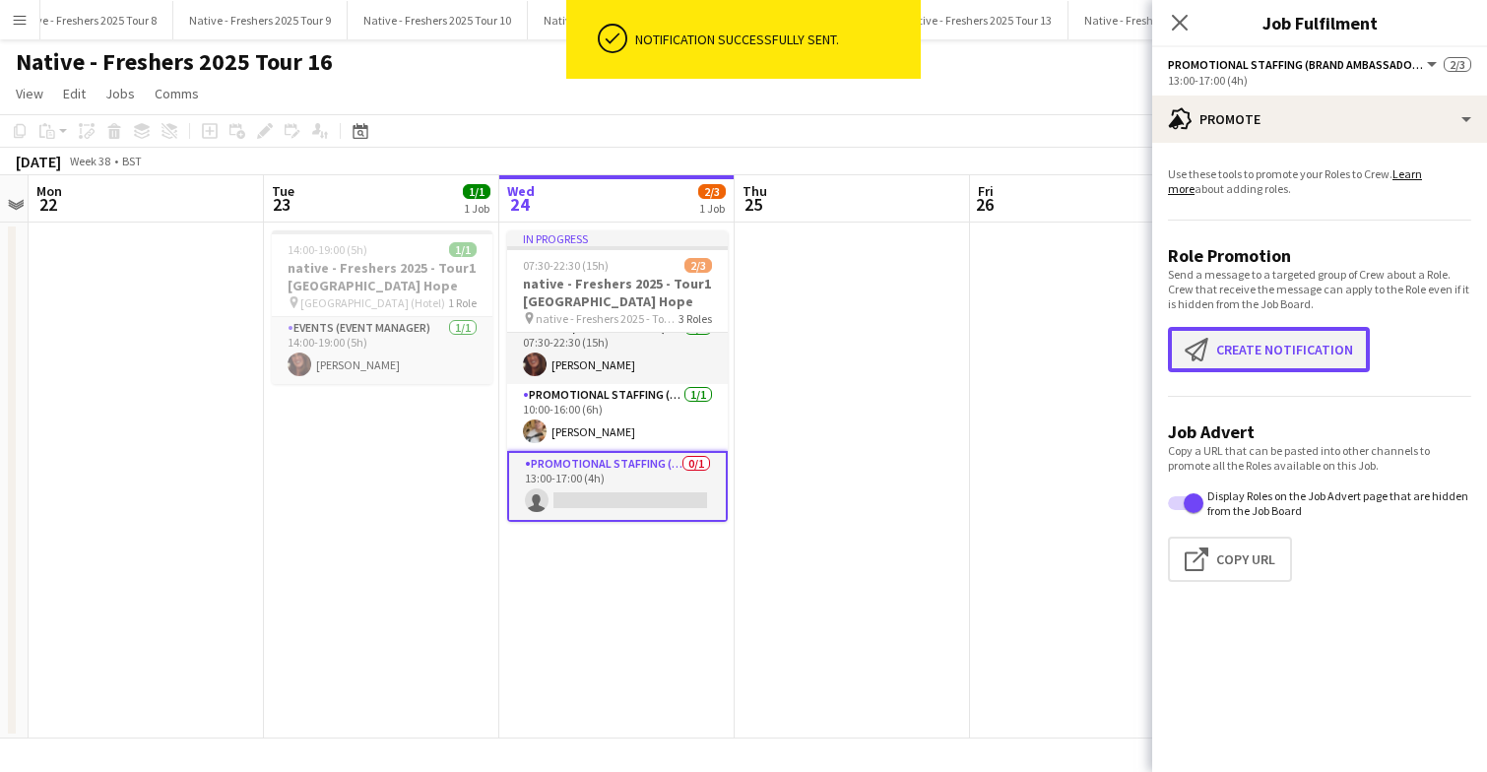
click at [1226, 353] on button "Create notification Create notification" at bounding box center [1269, 349] width 202 height 45
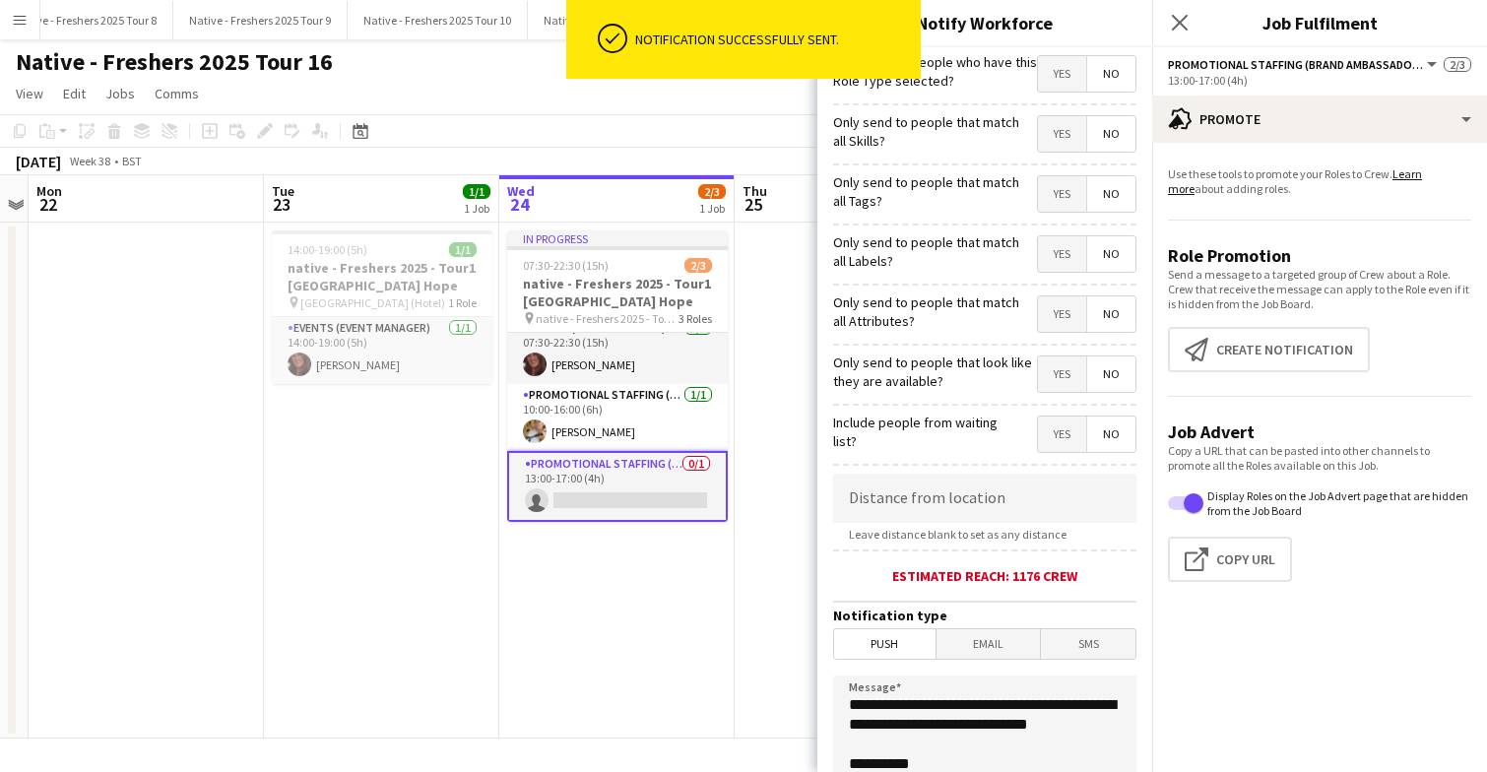
click at [982, 637] on span "Email" at bounding box center [988, 644] width 104 height 30
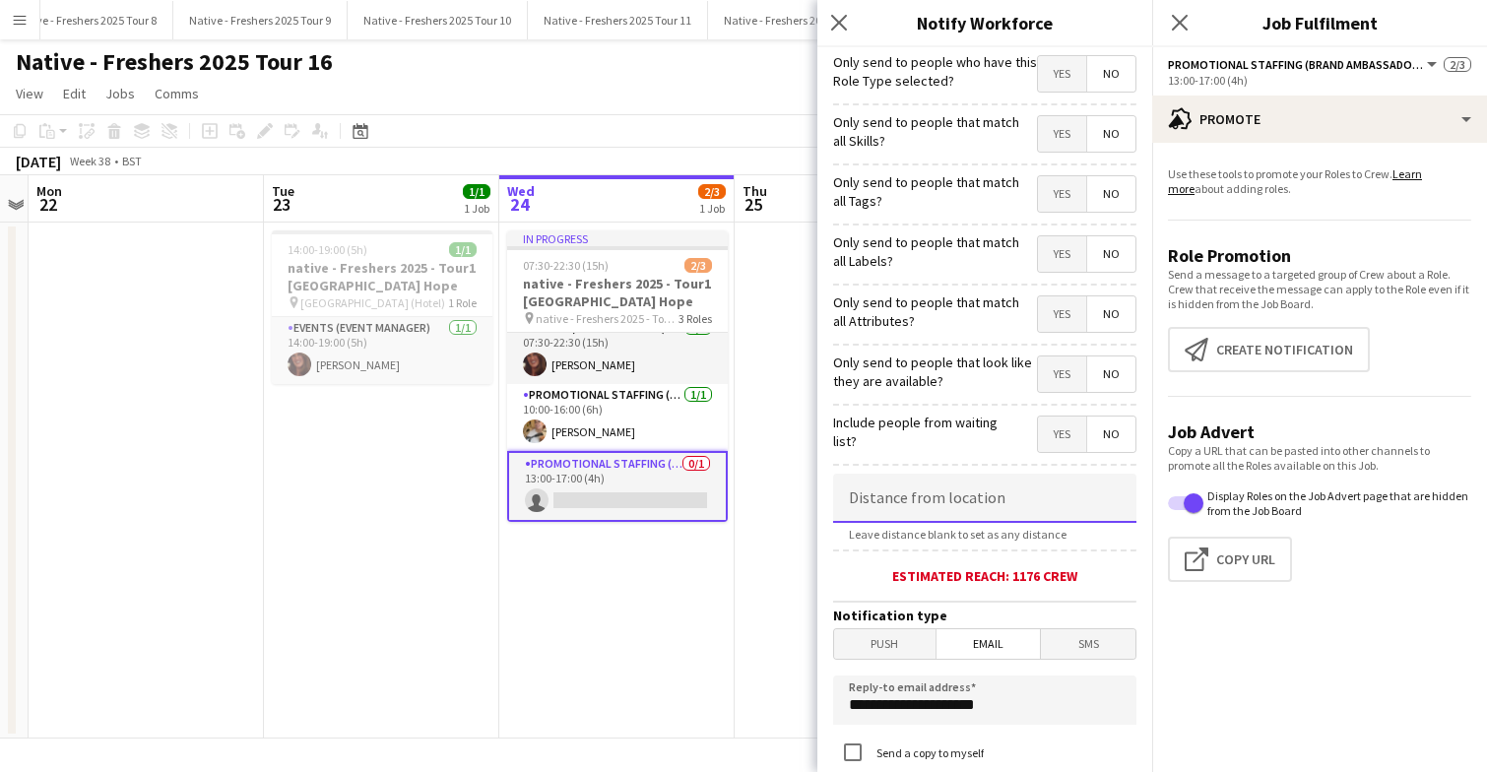
click at [962, 492] on input at bounding box center [984, 498] width 303 height 49
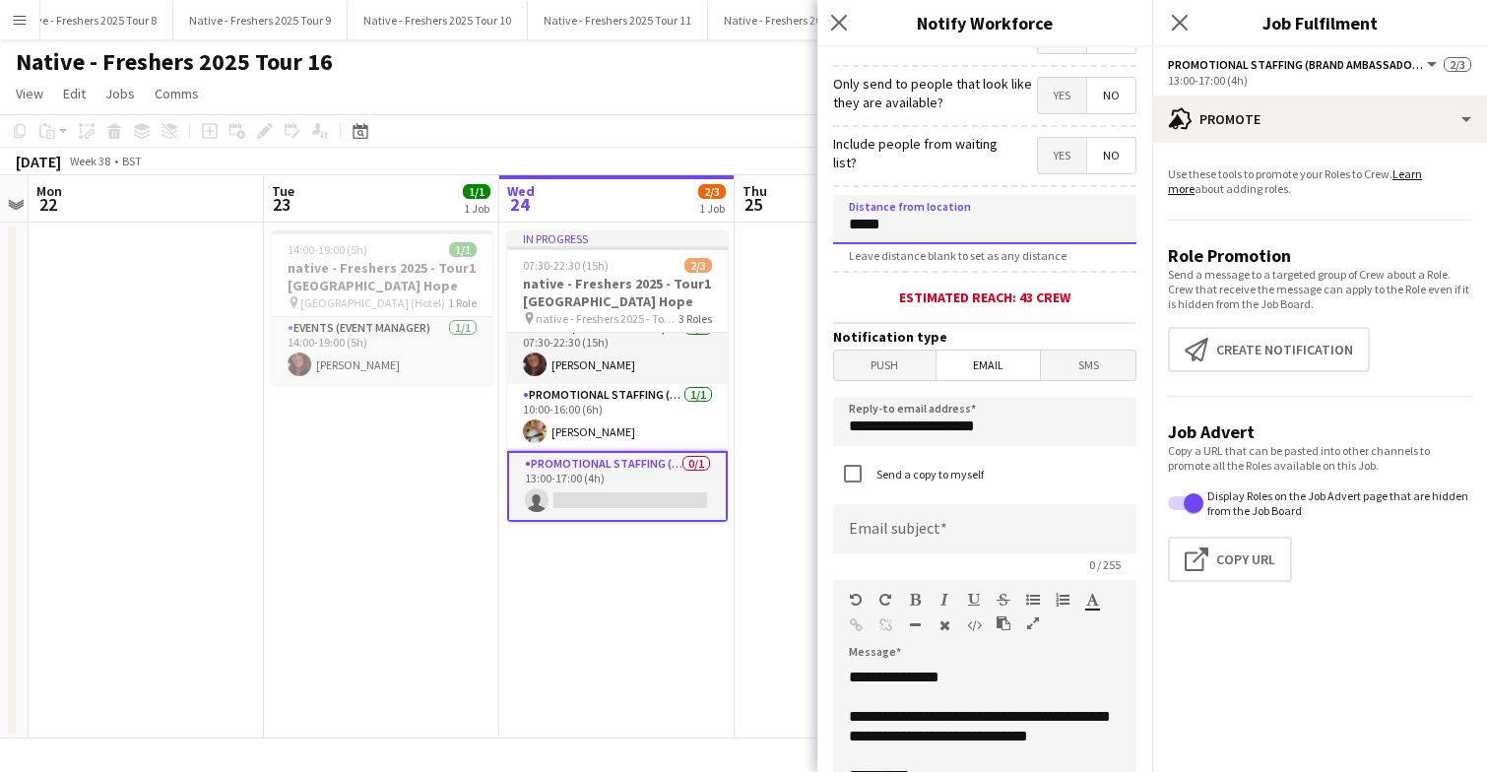
scroll to position [320, 0]
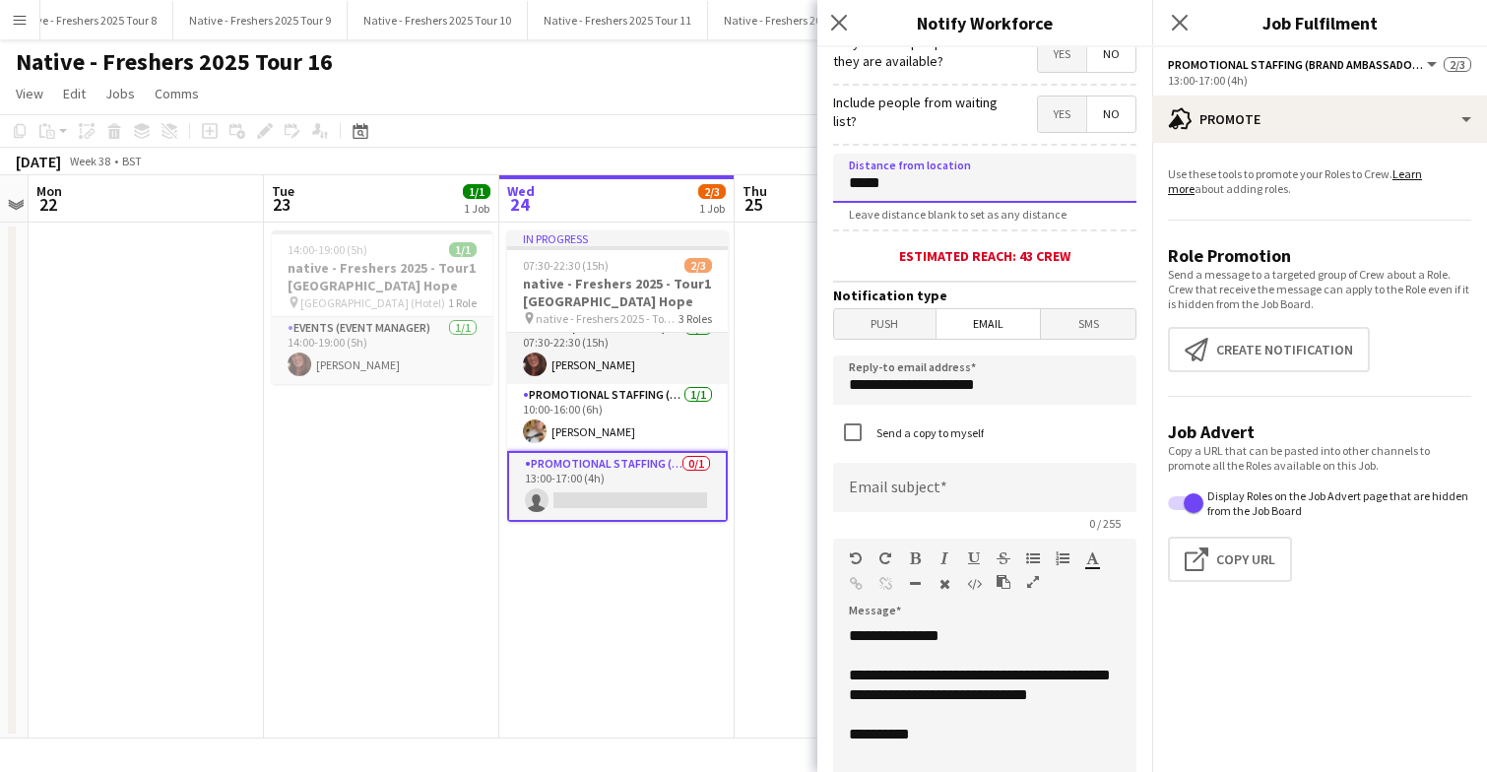
type input "*****"
click at [952, 498] on input at bounding box center [984, 487] width 303 height 49
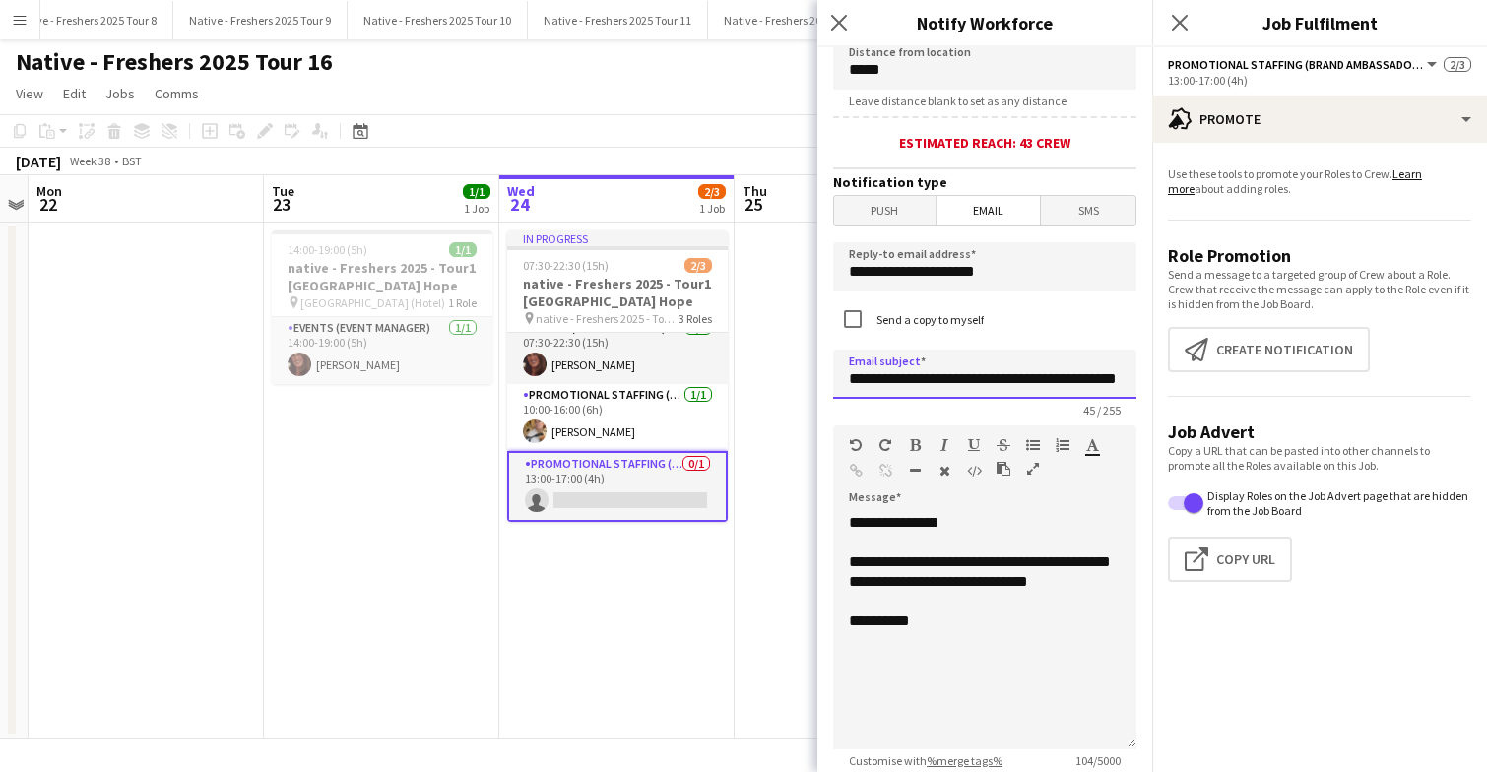
scroll to position [540, 0]
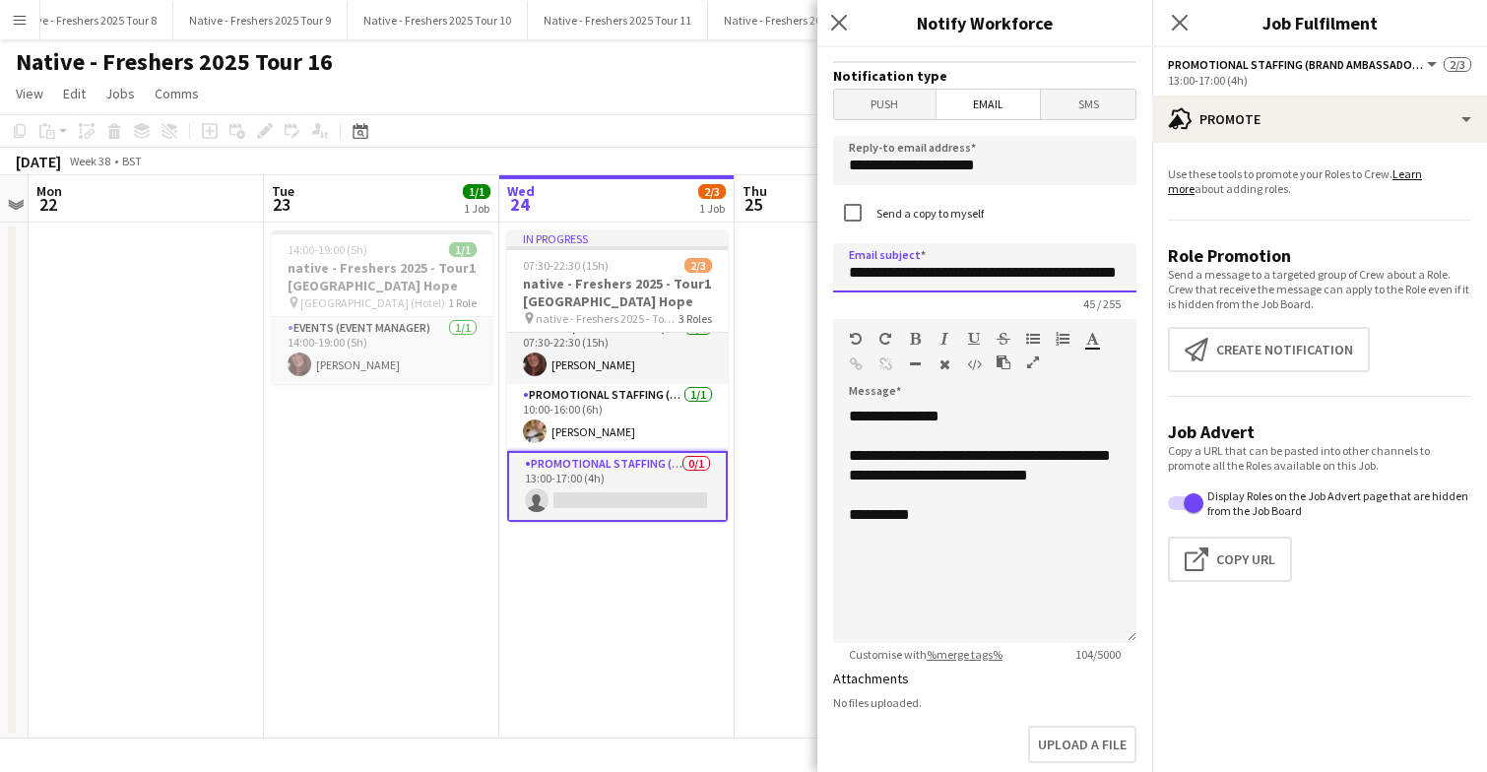
type input "**********"
click at [992, 549] on div "**********" at bounding box center [984, 525] width 303 height 236
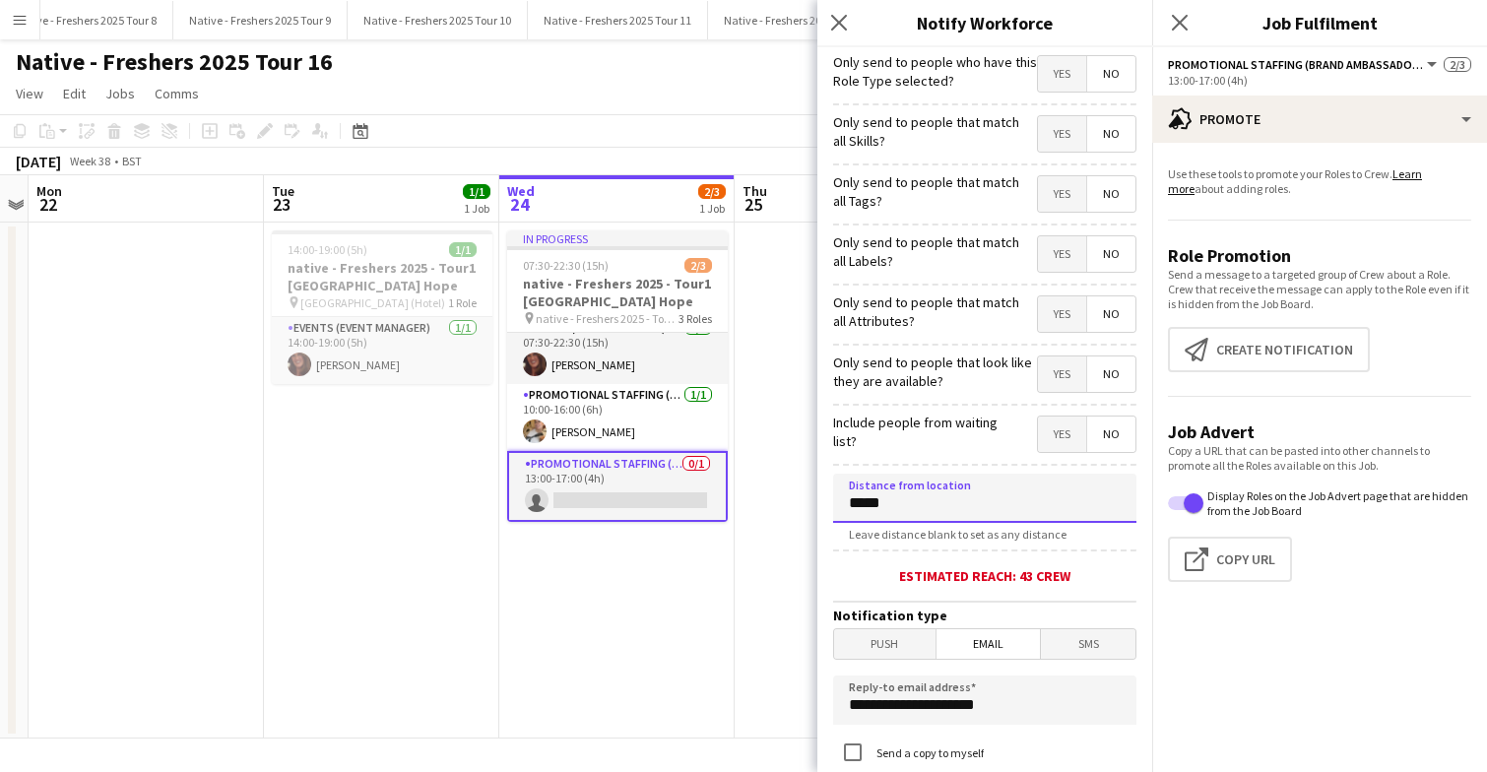
click at [971, 514] on input "*****" at bounding box center [984, 498] width 303 height 49
type input "****"
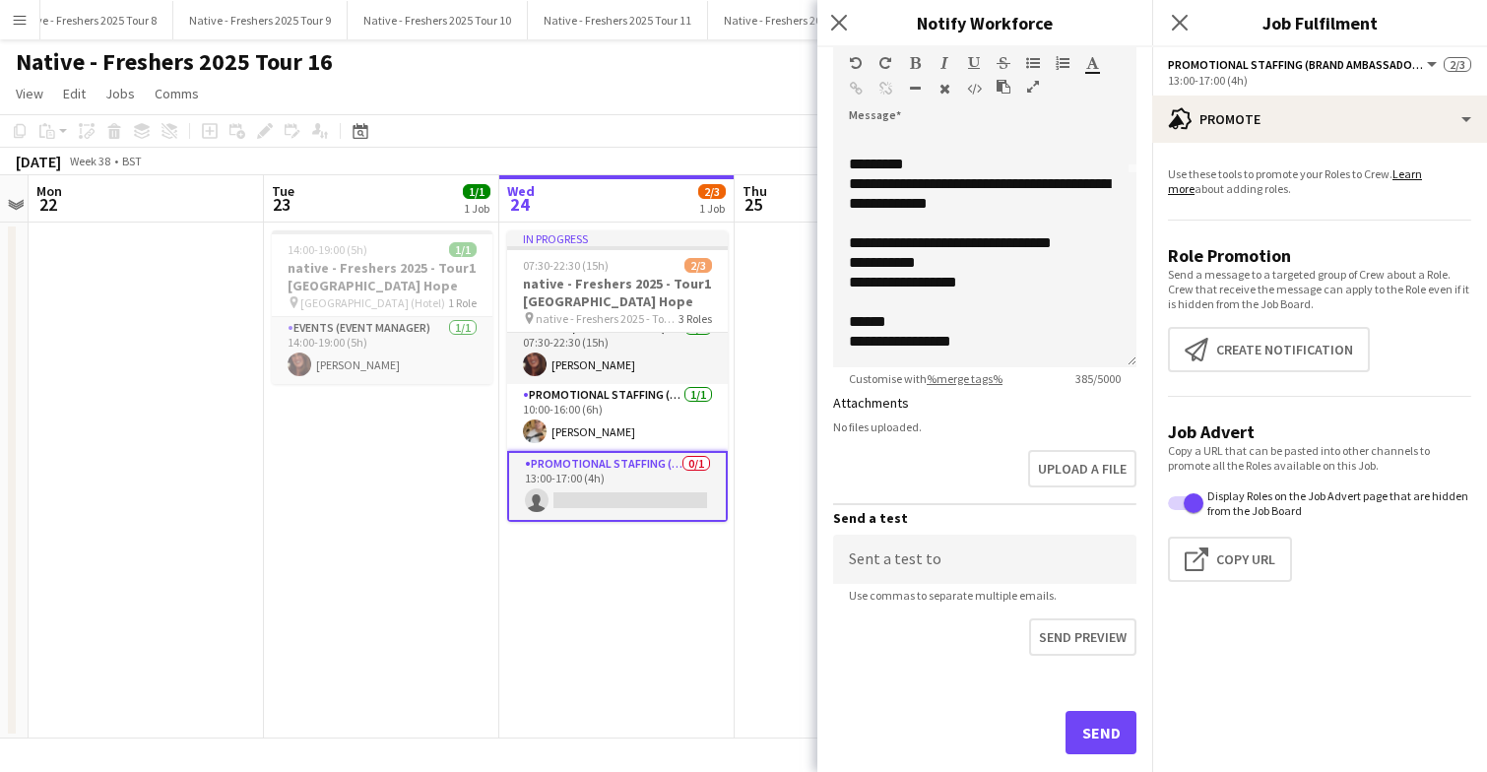
scroll to position [857, 0]
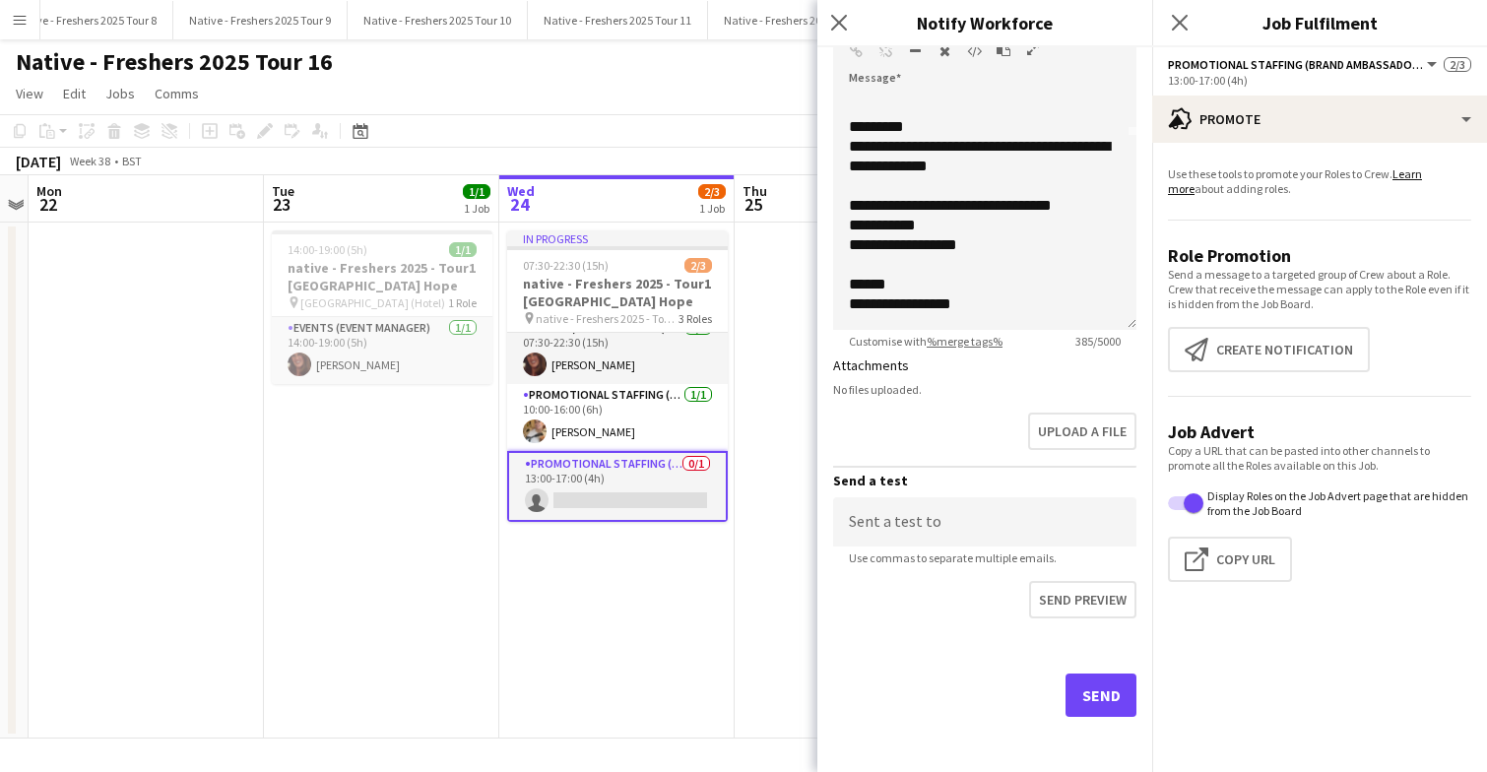
type input "*****"
click at [1085, 682] on button "Send" at bounding box center [1100, 694] width 71 height 43
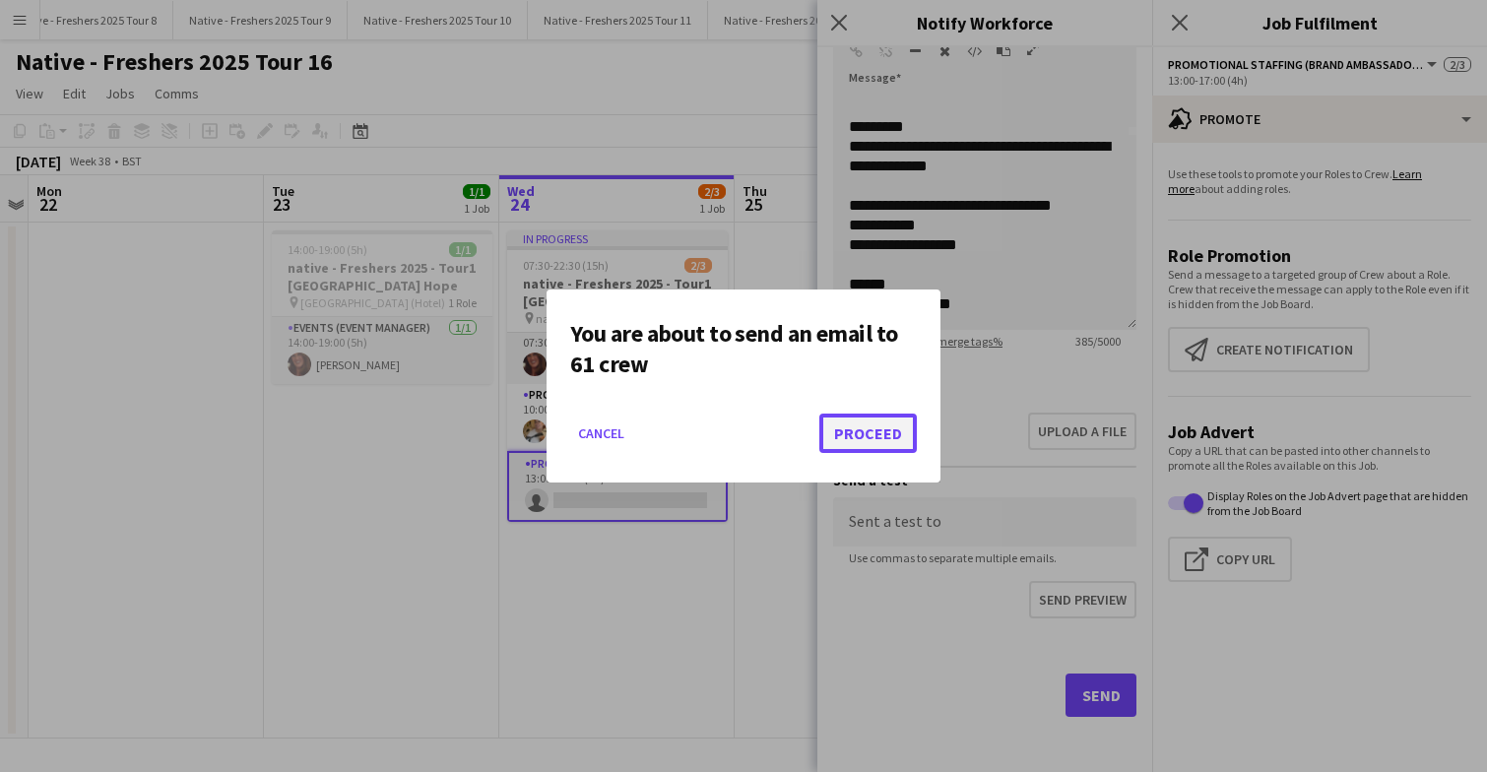
click at [865, 427] on button "Proceed" at bounding box center [867, 433] width 97 height 39
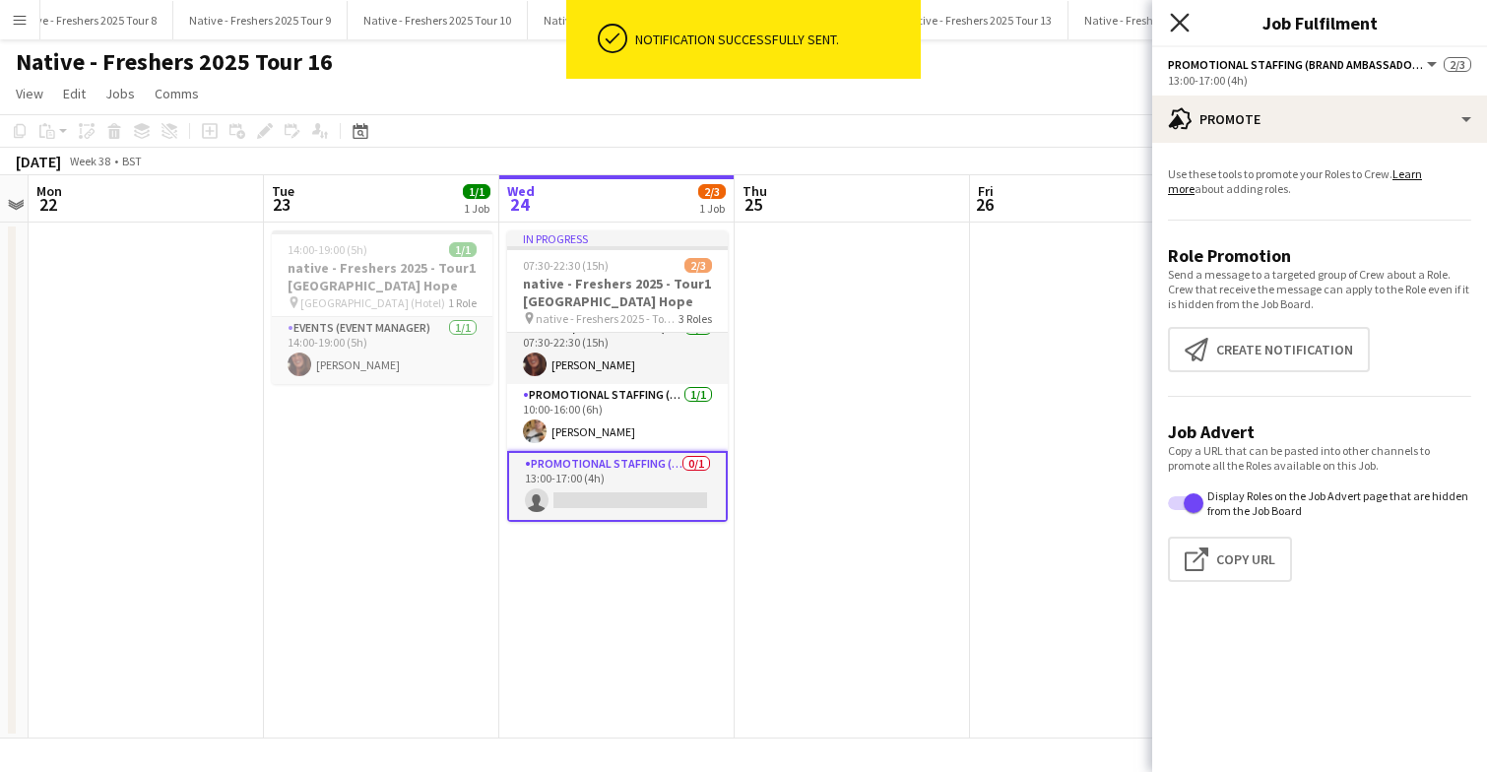
click at [1174, 18] on icon at bounding box center [1179, 22] width 19 height 19
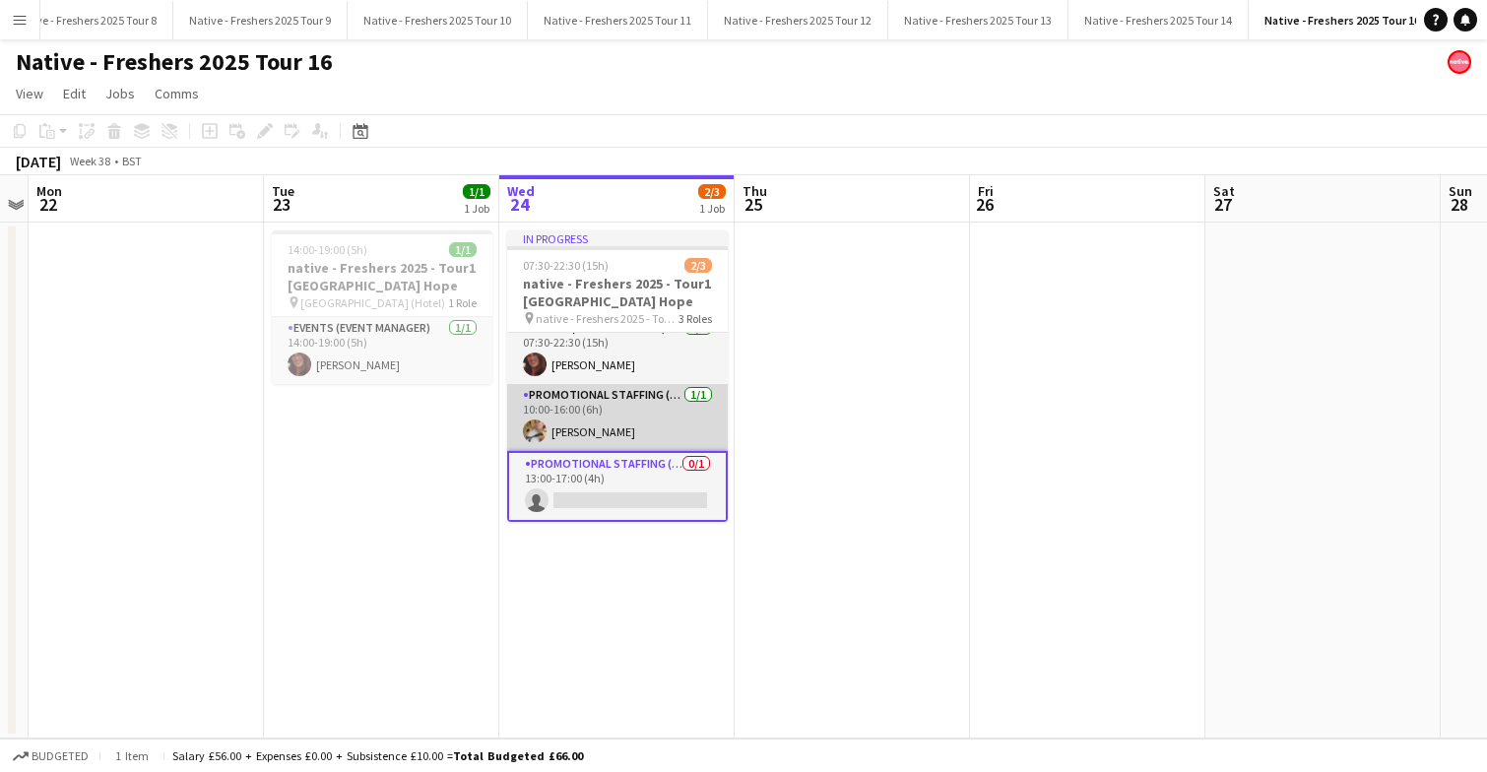
scroll to position [0, 0]
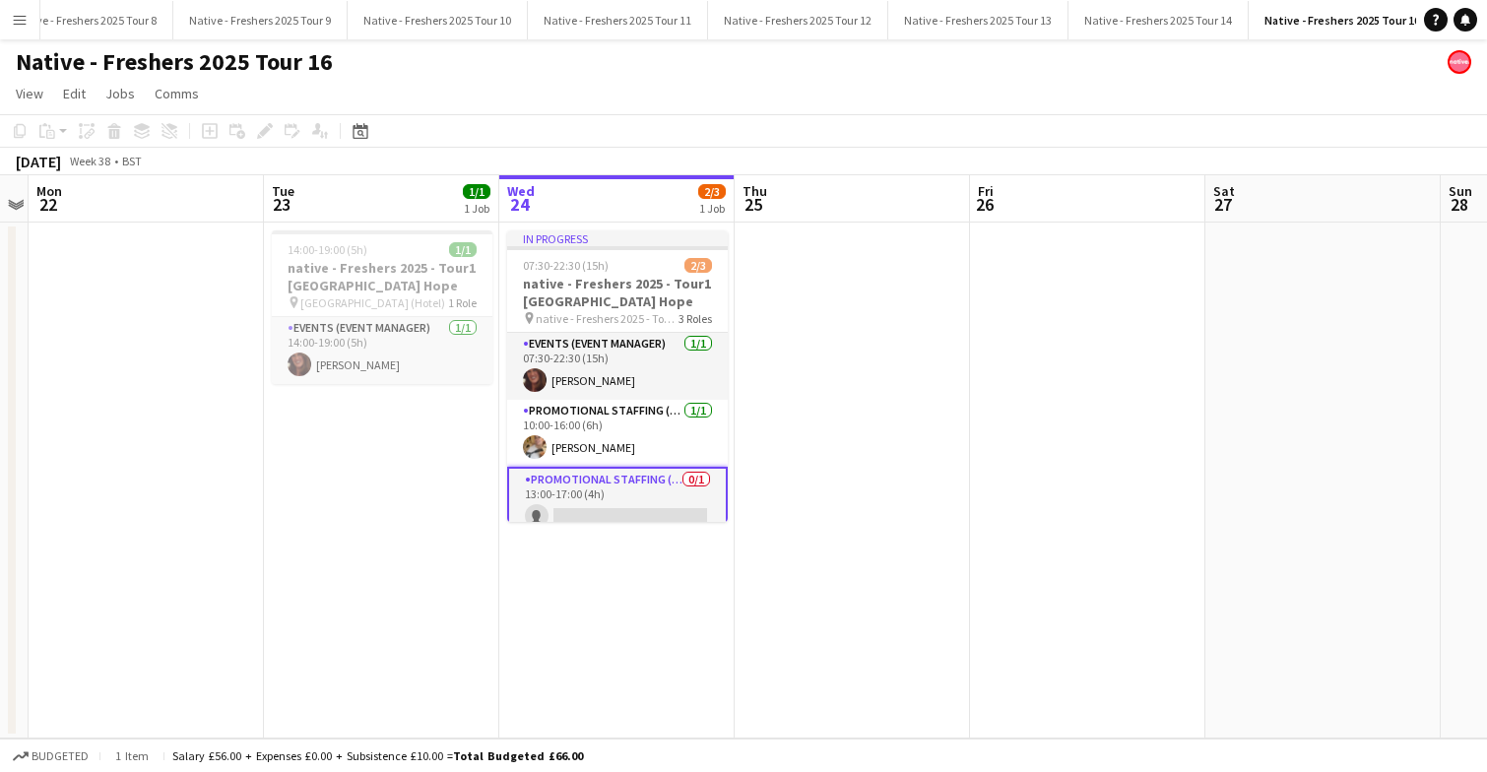
click at [853, 354] on app-date-cell at bounding box center [851, 481] width 235 height 516
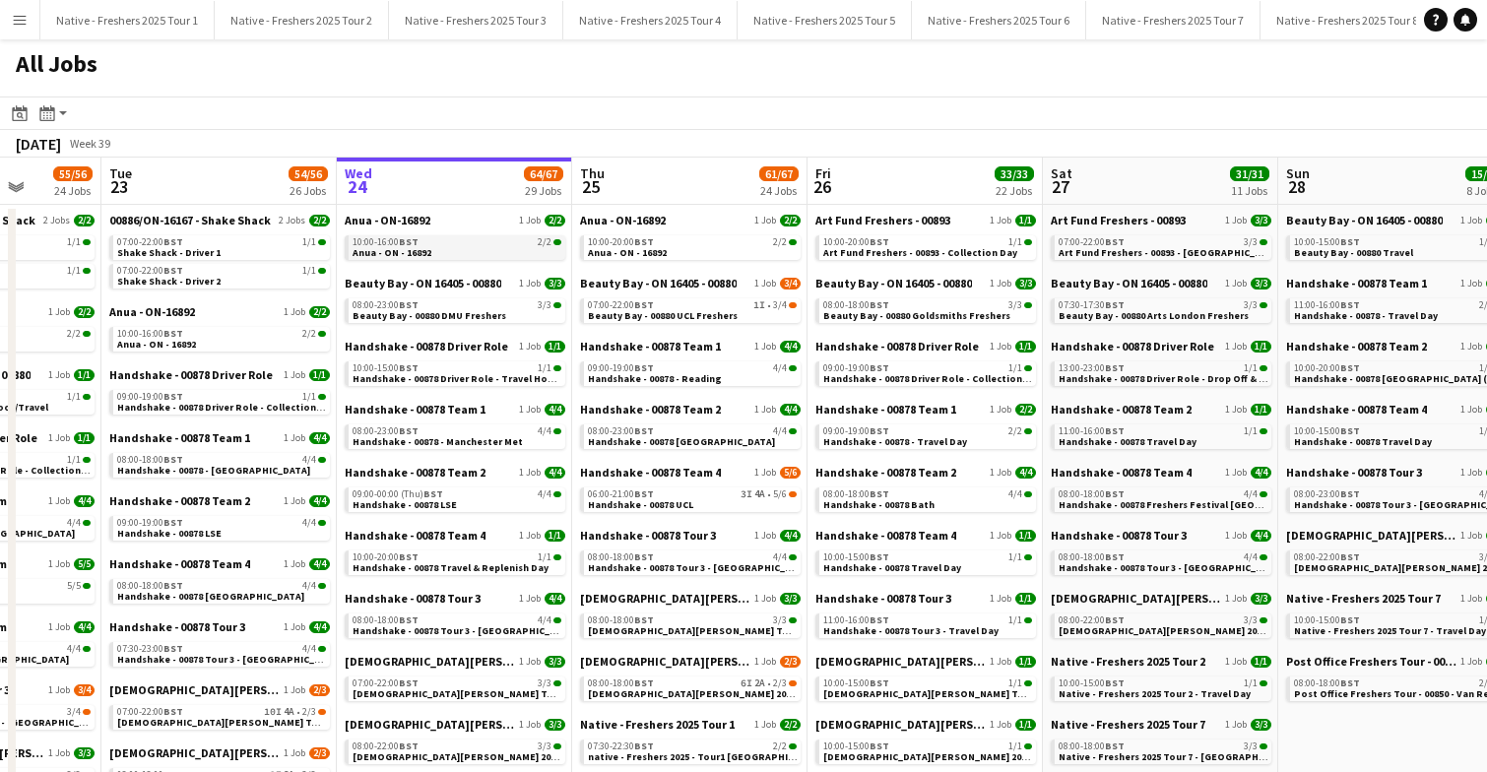
scroll to position [0, 589]
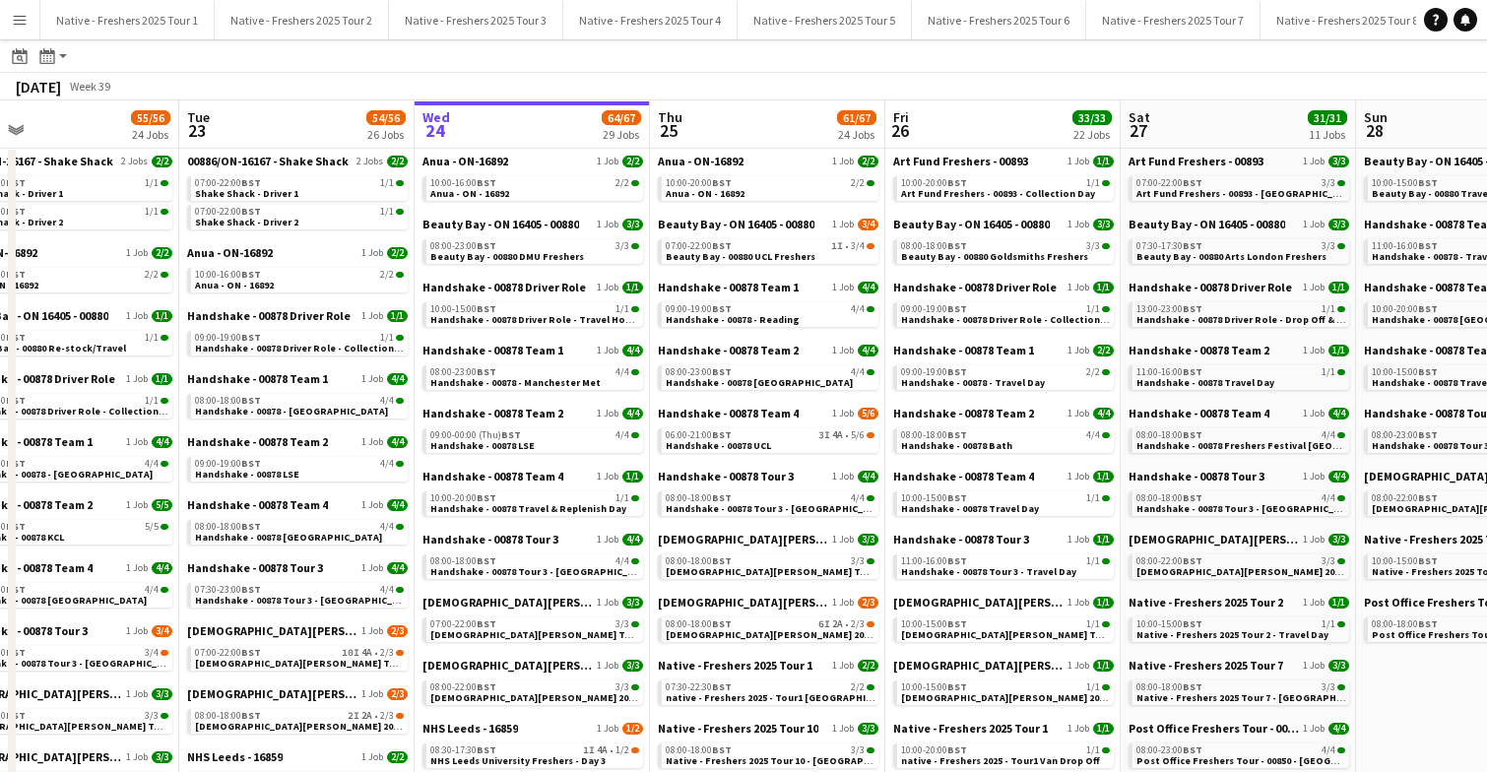
scroll to position [53, 0]
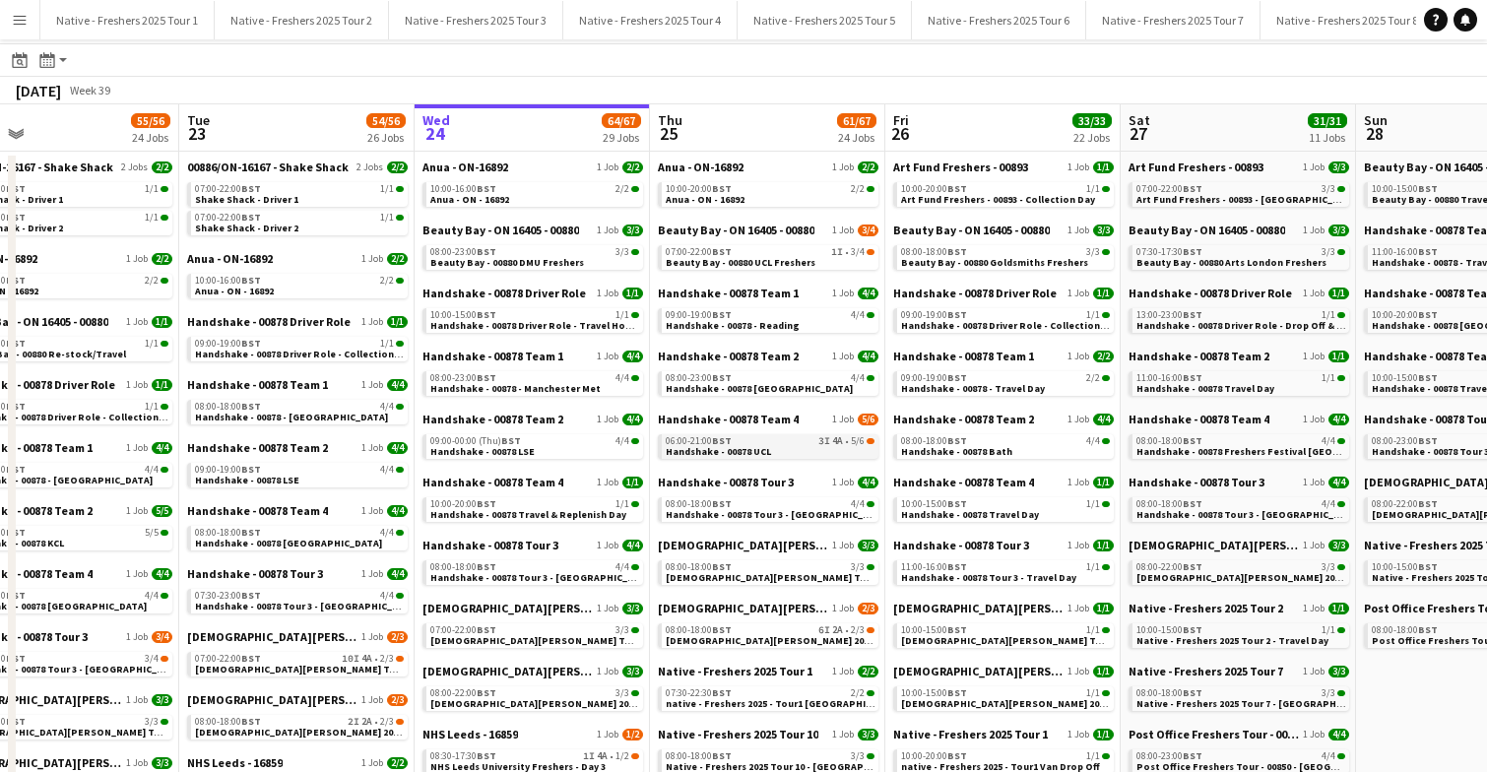
click at [776, 445] on link "06:00-21:00 BST 3I 4A • 5/6 Handshake - 00878 UCL" at bounding box center [770, 445] width 209 height 23
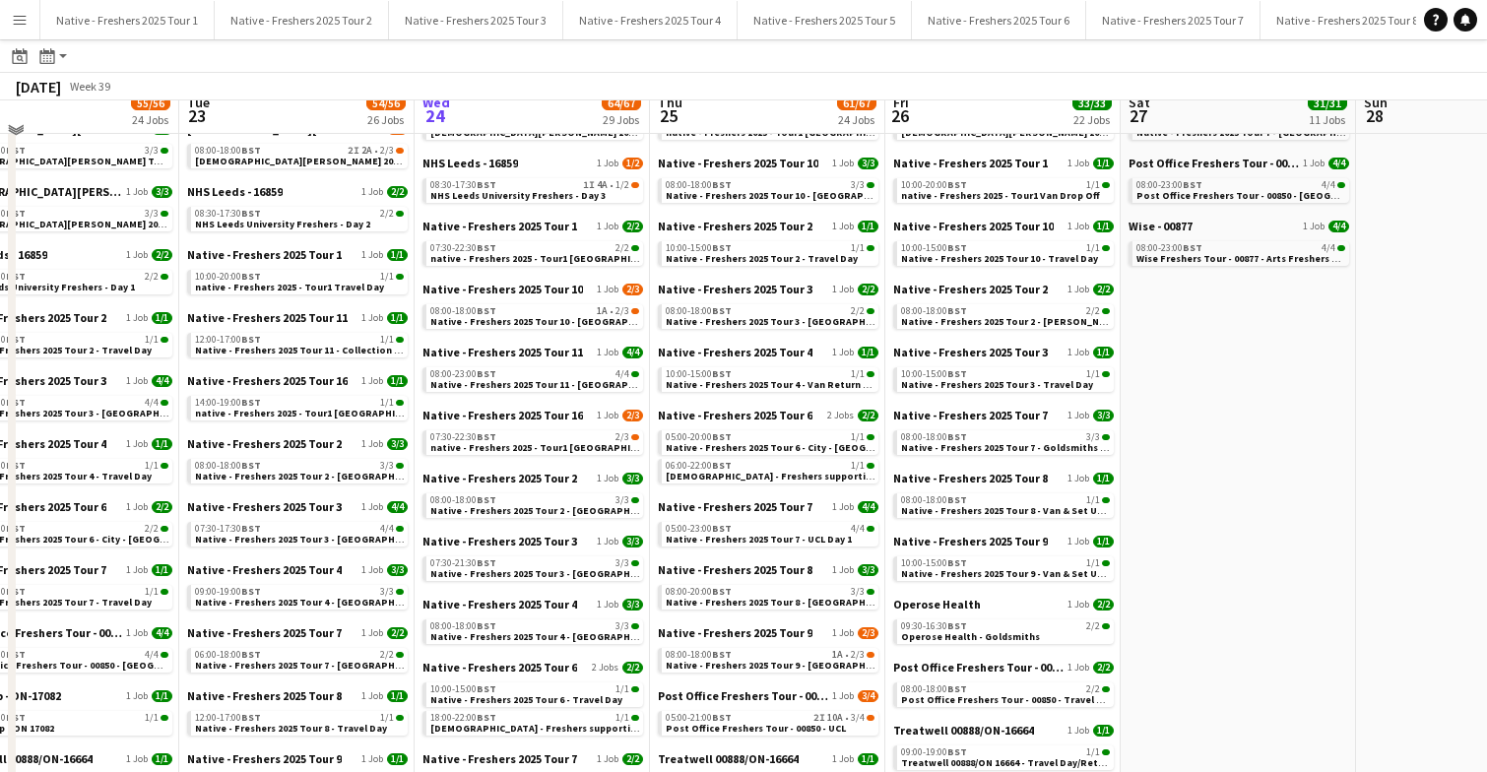
scroll to position [650, 0]
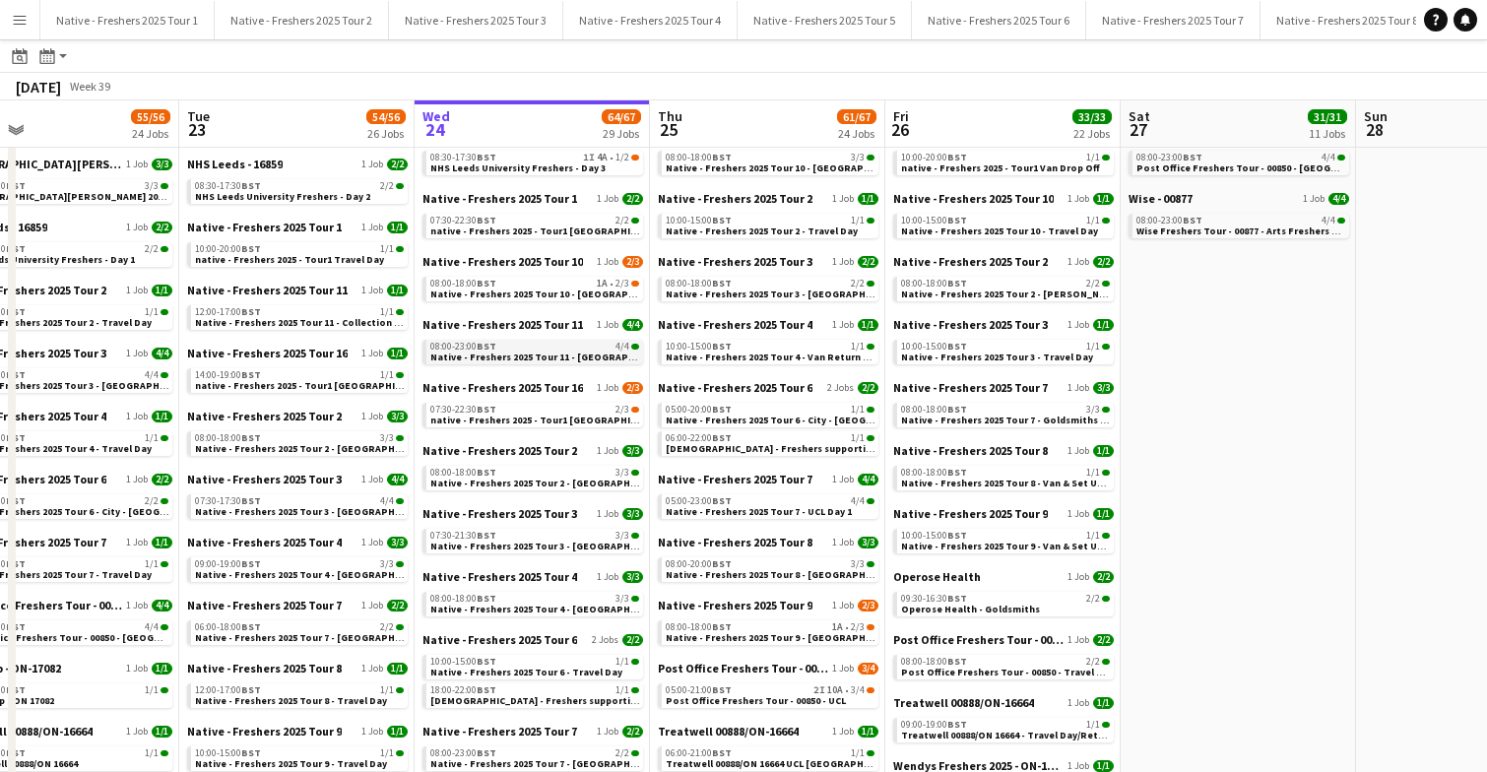
click at [566, 356] on span "Native - Freshers 2025 Tour 11 - [GEOGRAPHIC_DATA] Met" at bounding box center [563, 356] width 267 height 13
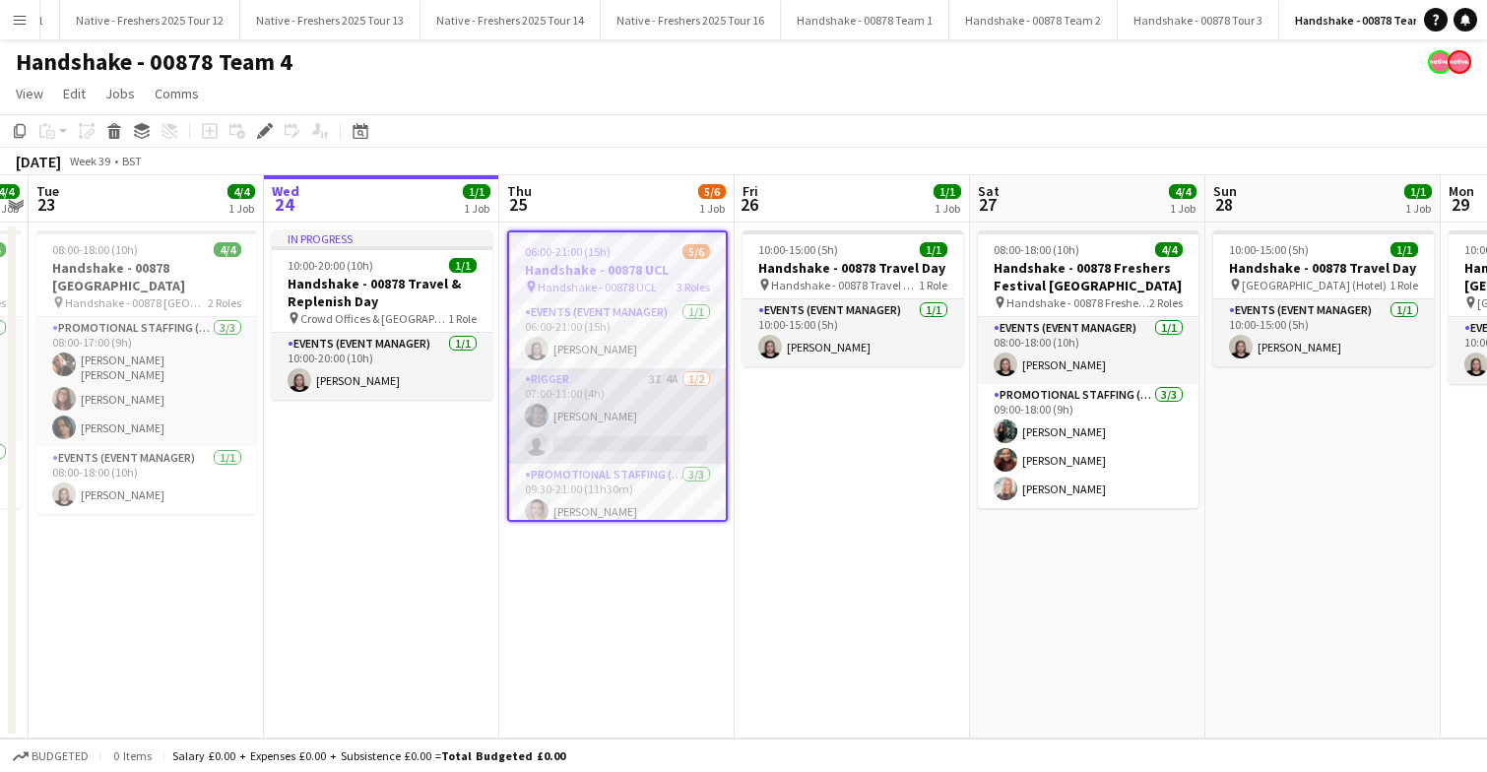
click at [650, 412] on app-card-role "Rigger 3I 4A 1/2 07:00-11:00 (4h) Marlon Stewart single-neutral-actions" at bounding box center [617, 416] width 217 height 96
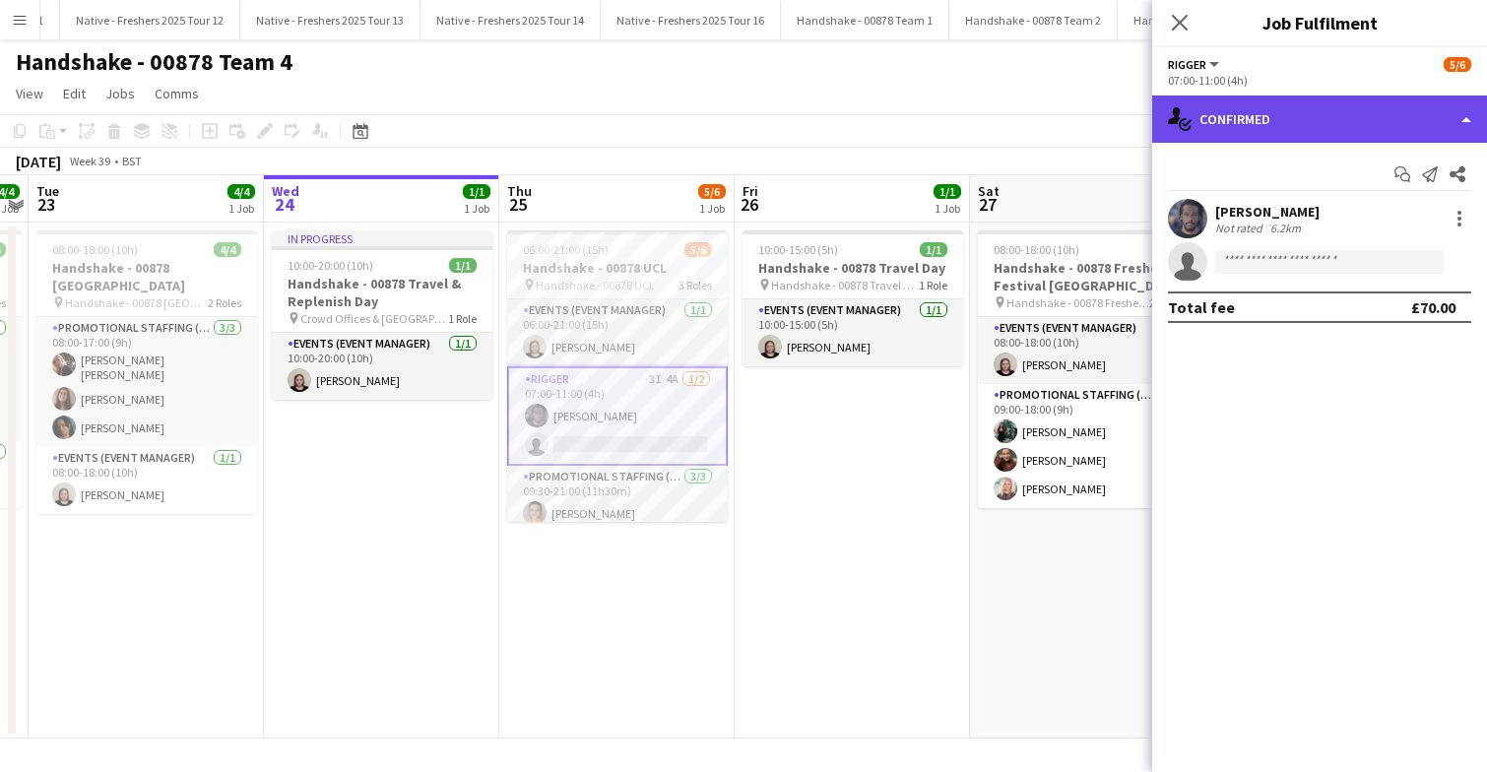
click at [1348, 131] on div "single-neutral-actions-check-2 Confirmed" at bounding box center [1319, 119] width 335 height 47
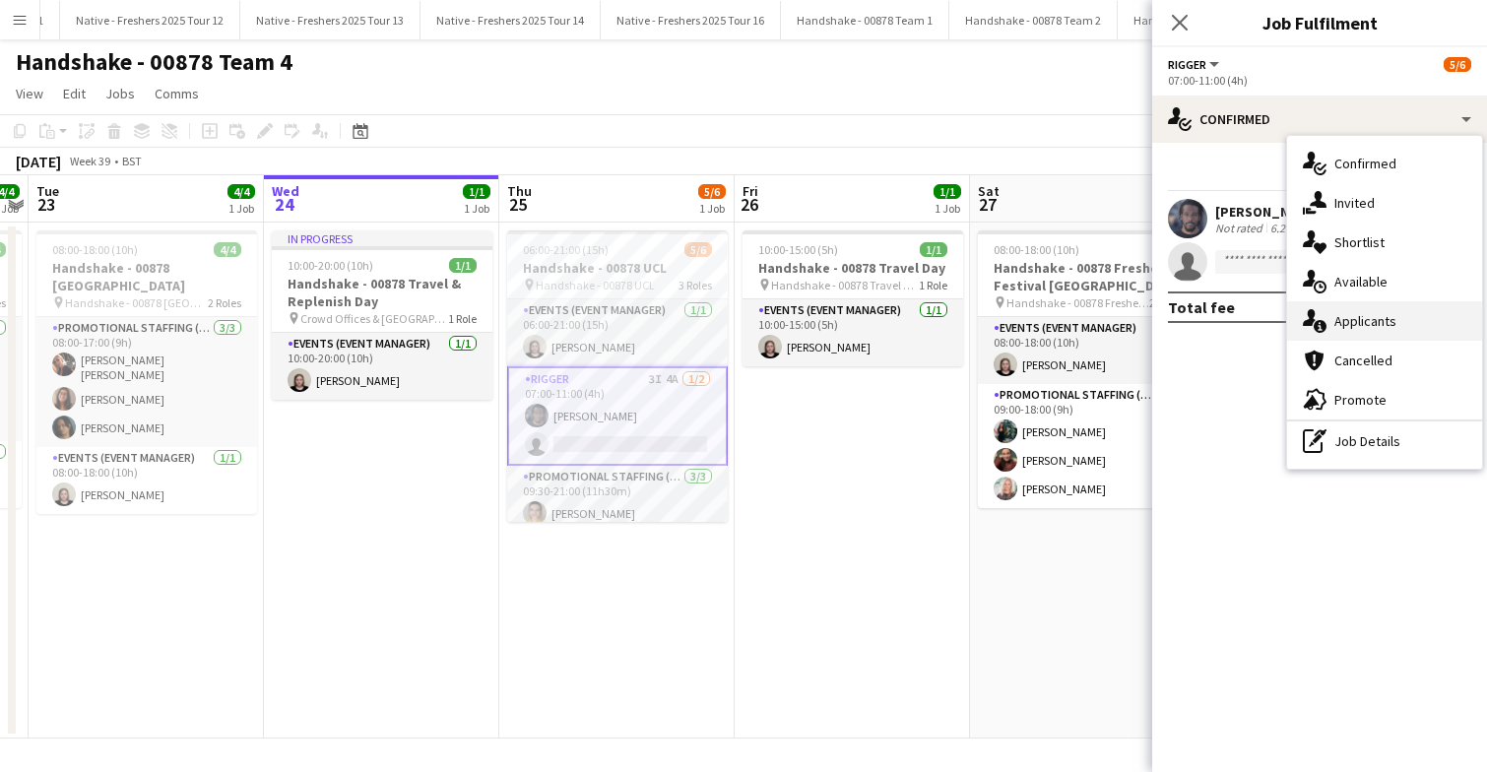
click at [1376, 335] on div "single-neutral-actions-information Applicants" at bounding box center [1384, 320] width 195 height 39
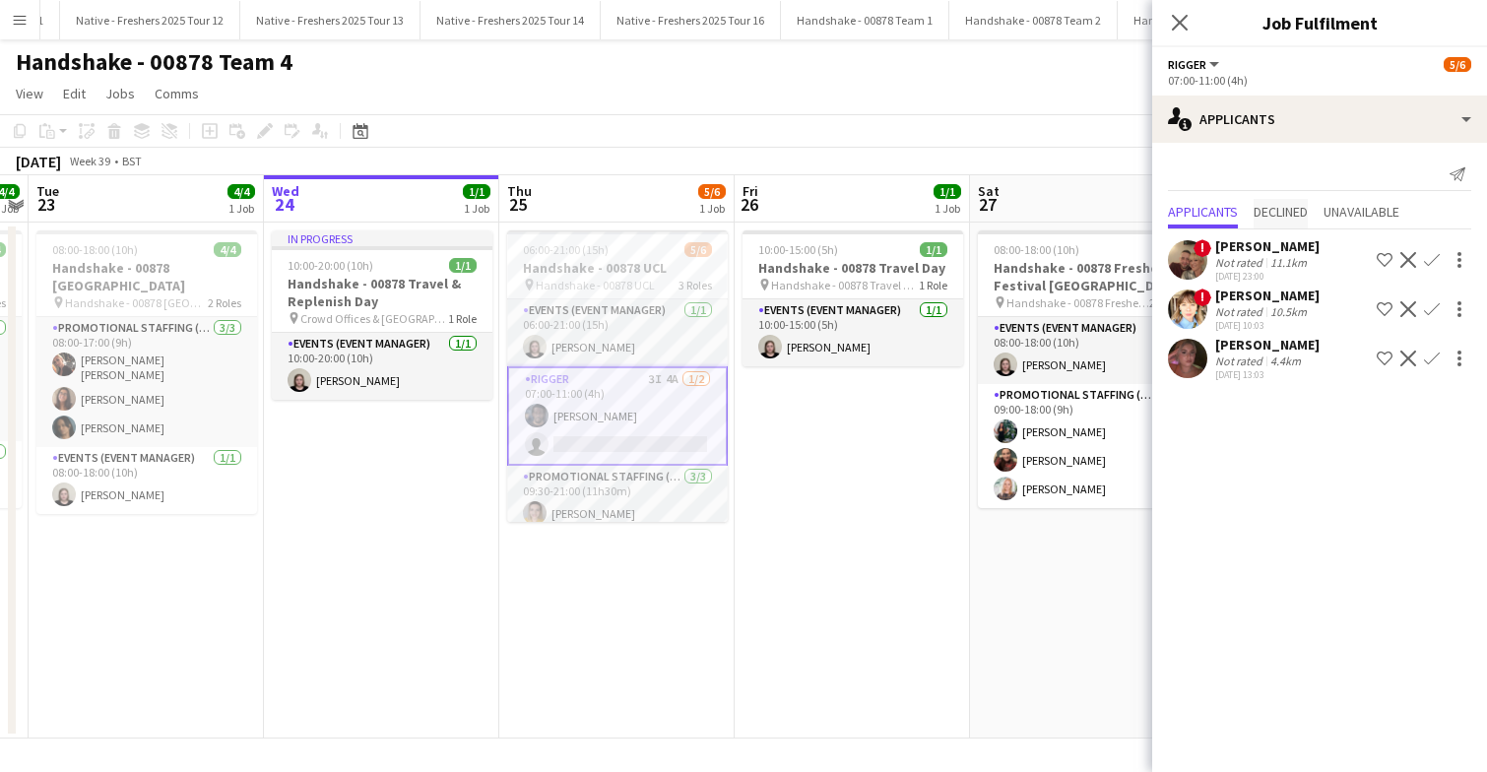
click at [1296, 205] on span "Declined" at bounding box center [1280, 212] width 54 height 14
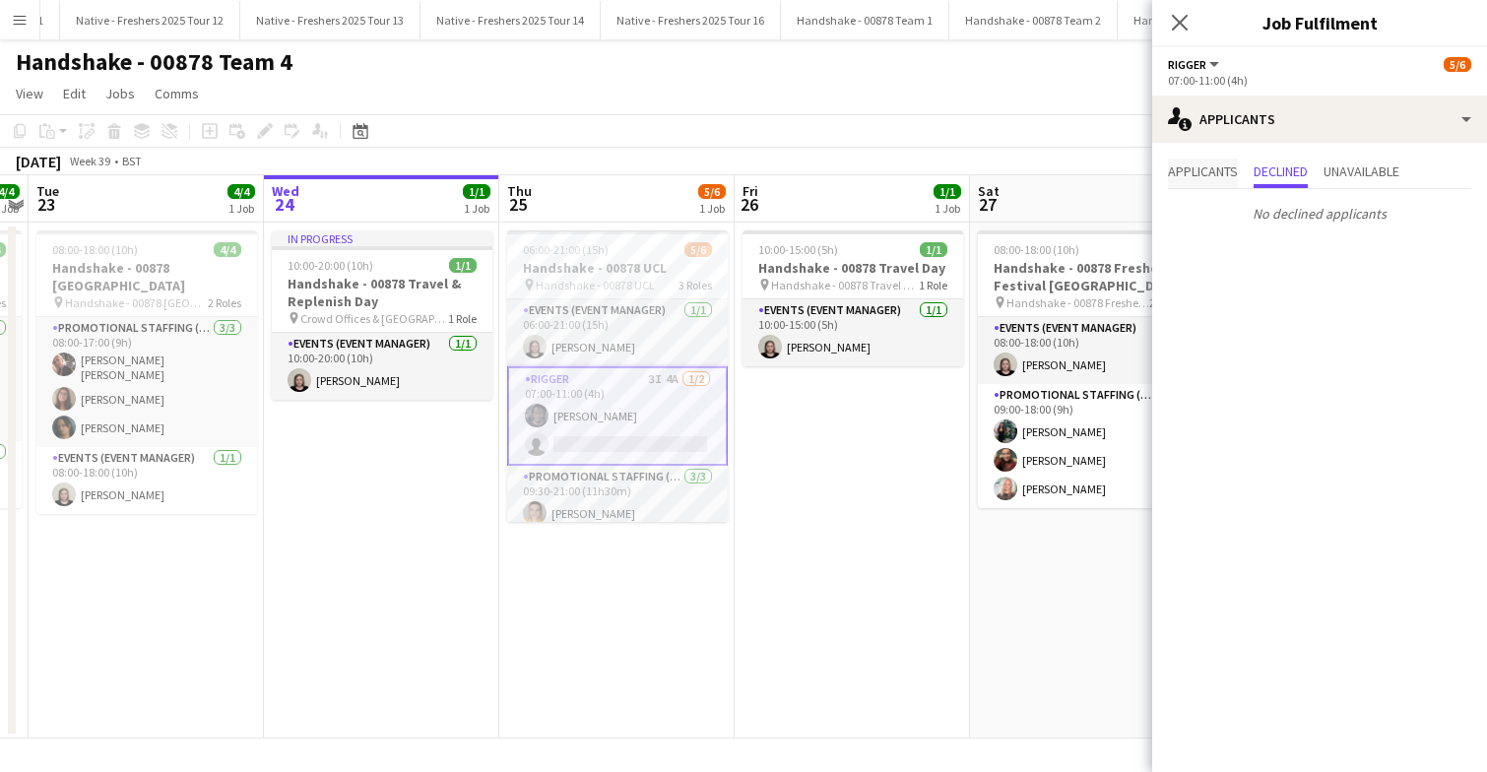
click at [1217, 168] on span "Applicants" at bounding box center [1203, 171] width 70 height 14
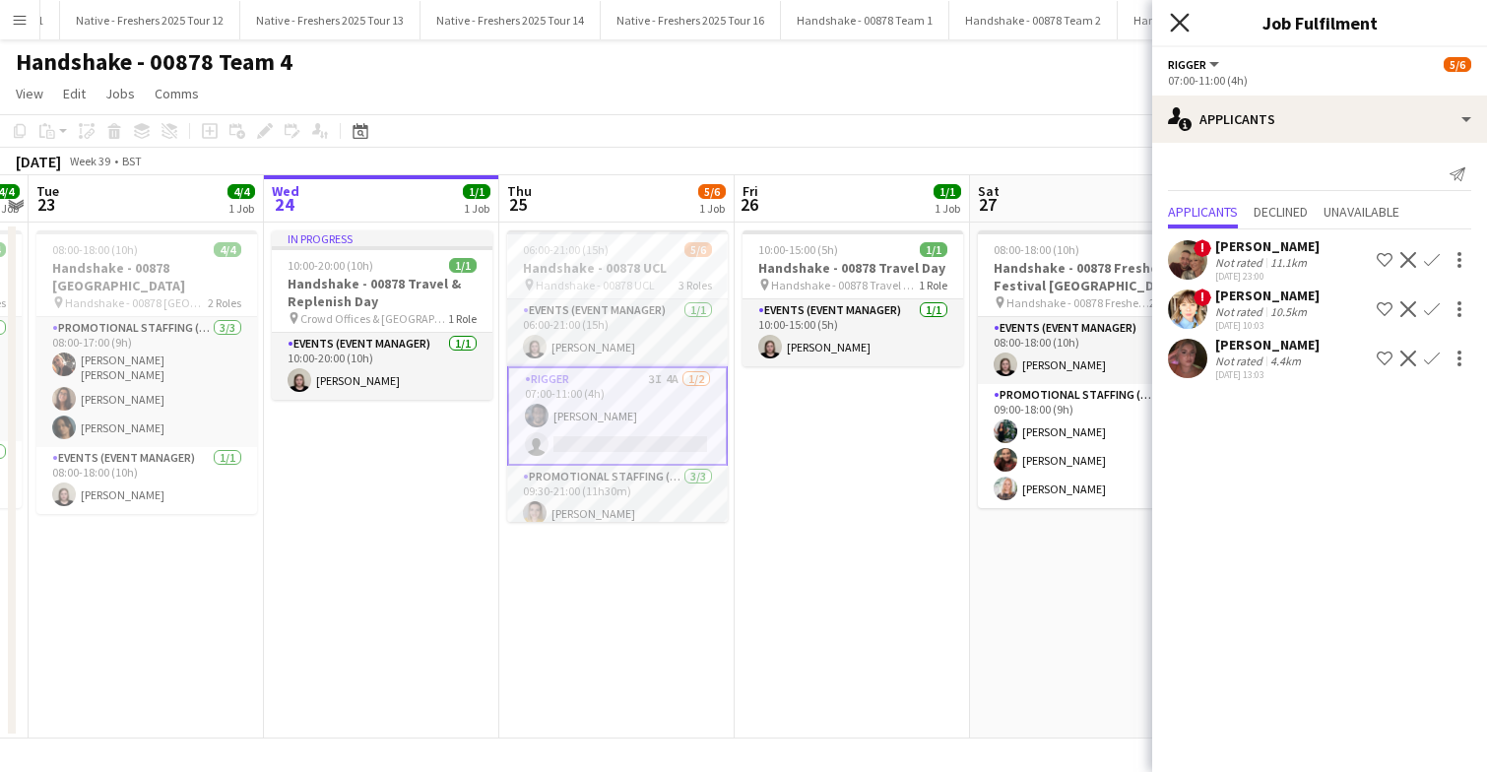
click at [1183, 28] on icon at bounding box center [1179, 22] width 19 height 19
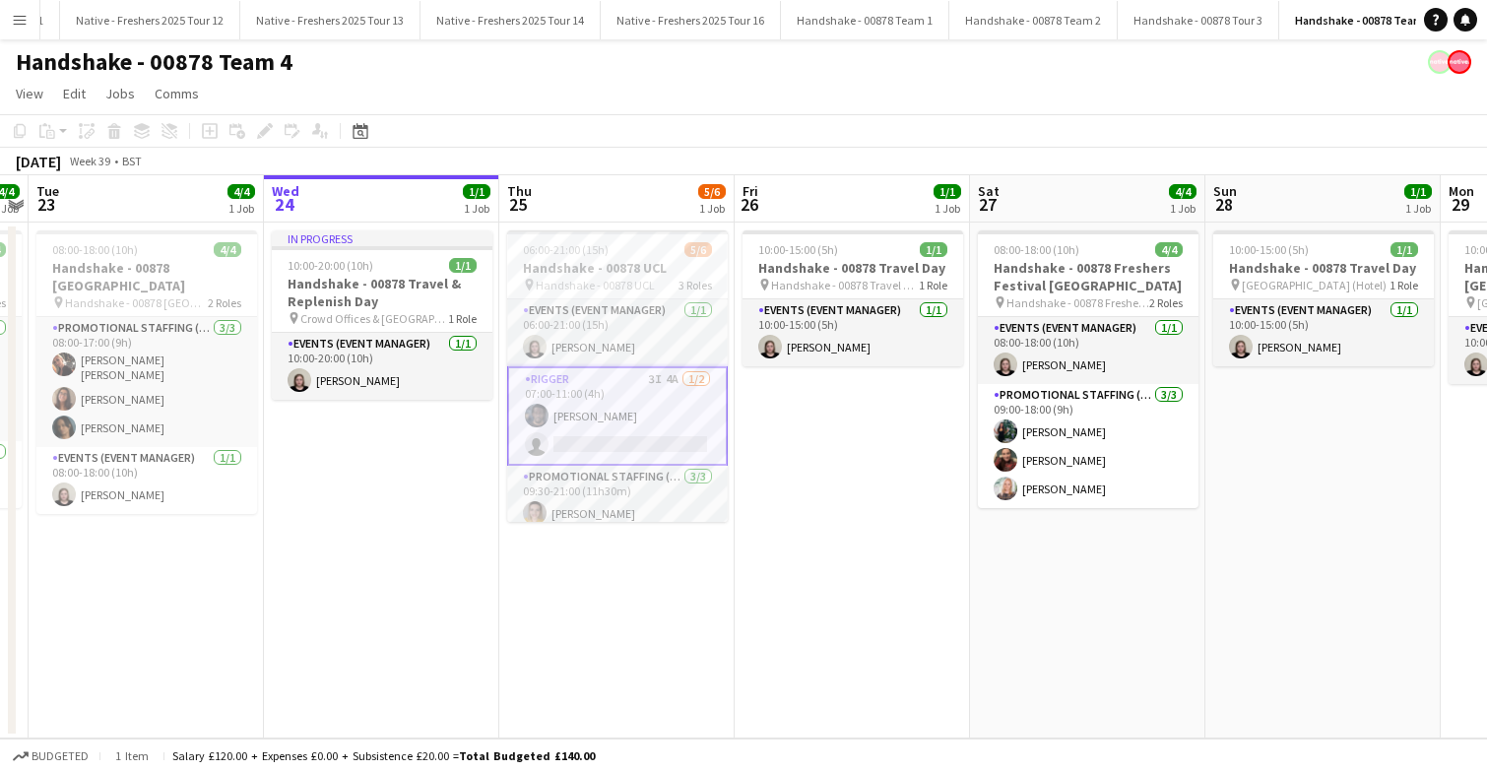
click at [905, 486] on app-date-cell "10:00-15:00 (5h) 1/1 Handshake - 00878 Travel Day pin Handshake - 00878 Travel …" at bounding box center [851, 481] width 235 height 516
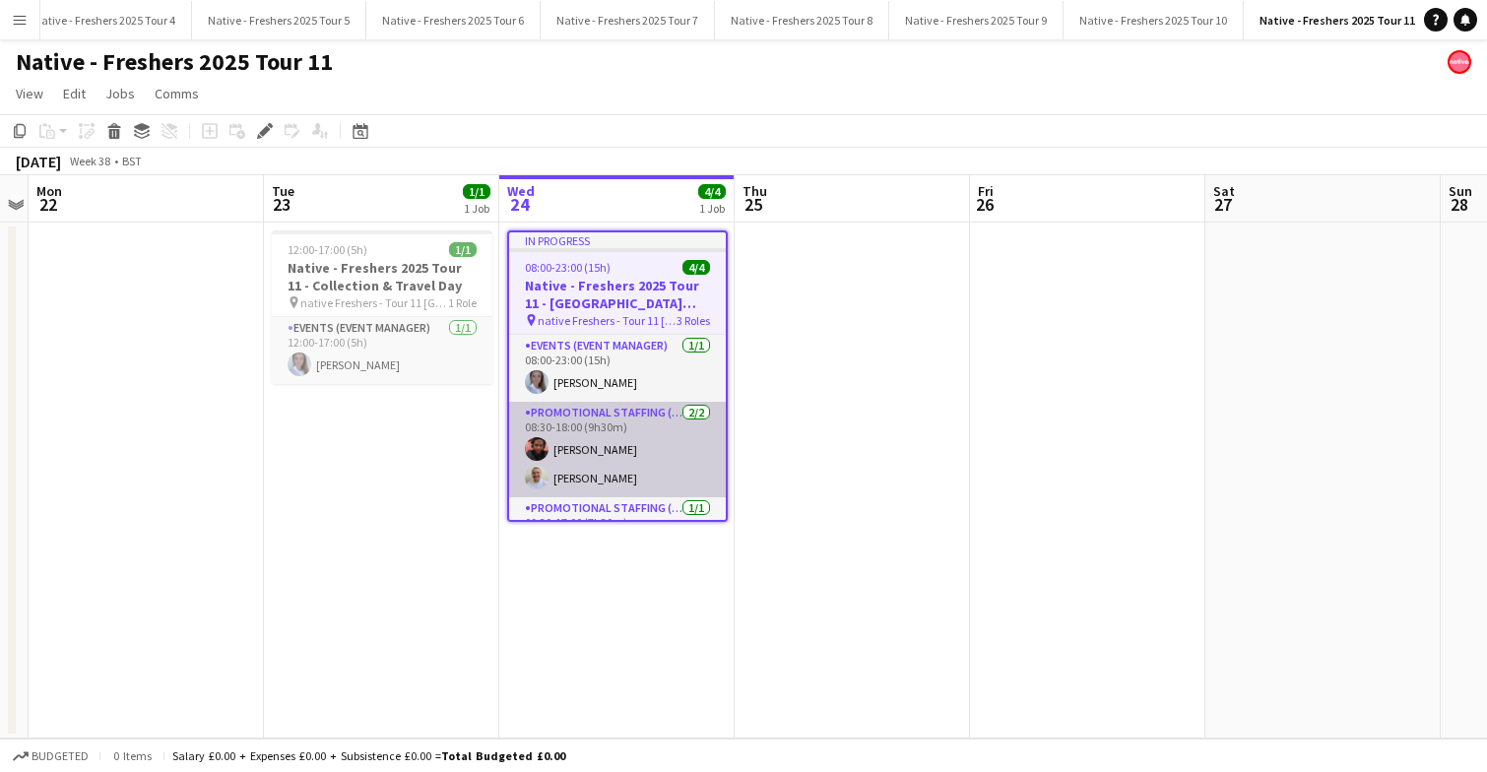
scroll to position [44, 0]
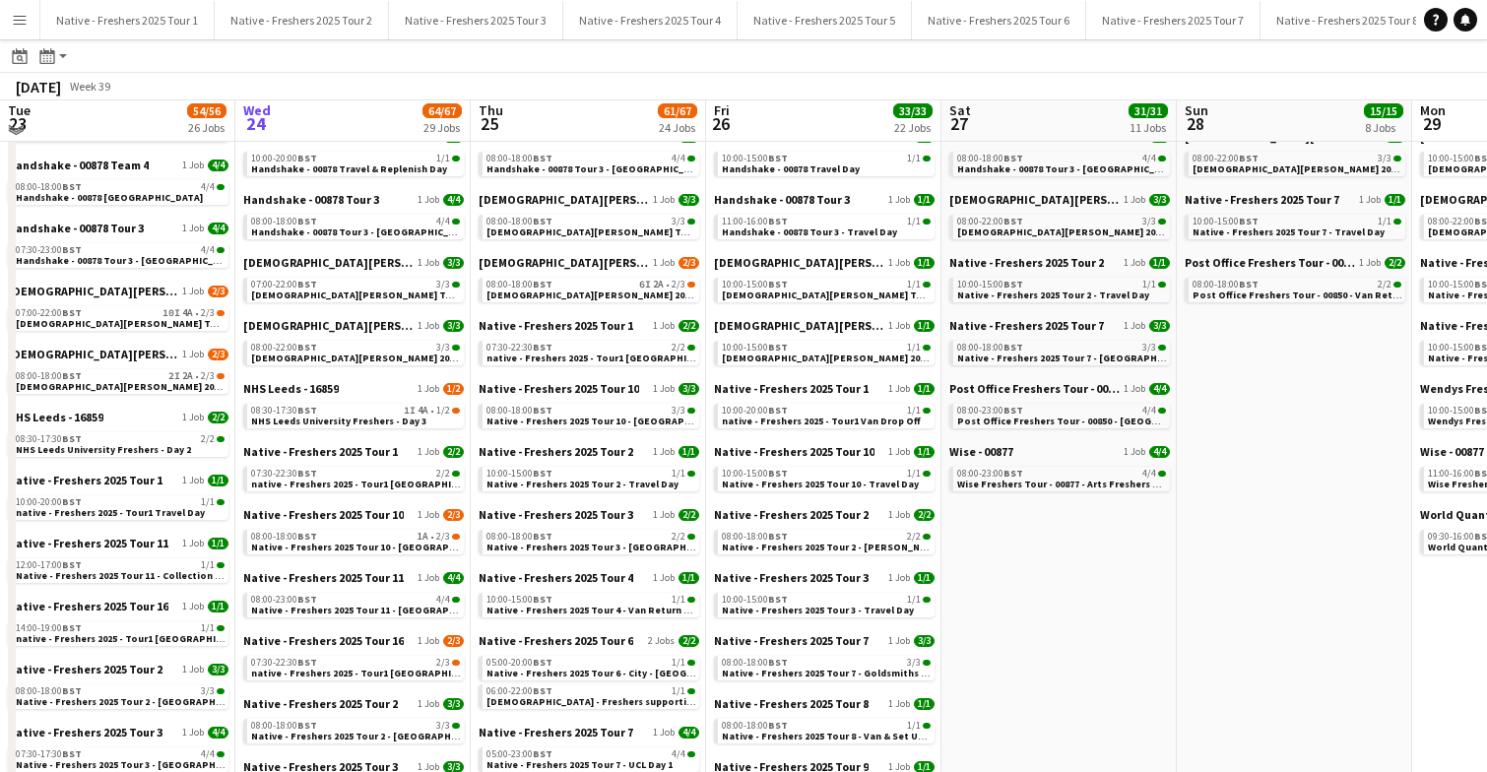
scroll to position [403, 0]
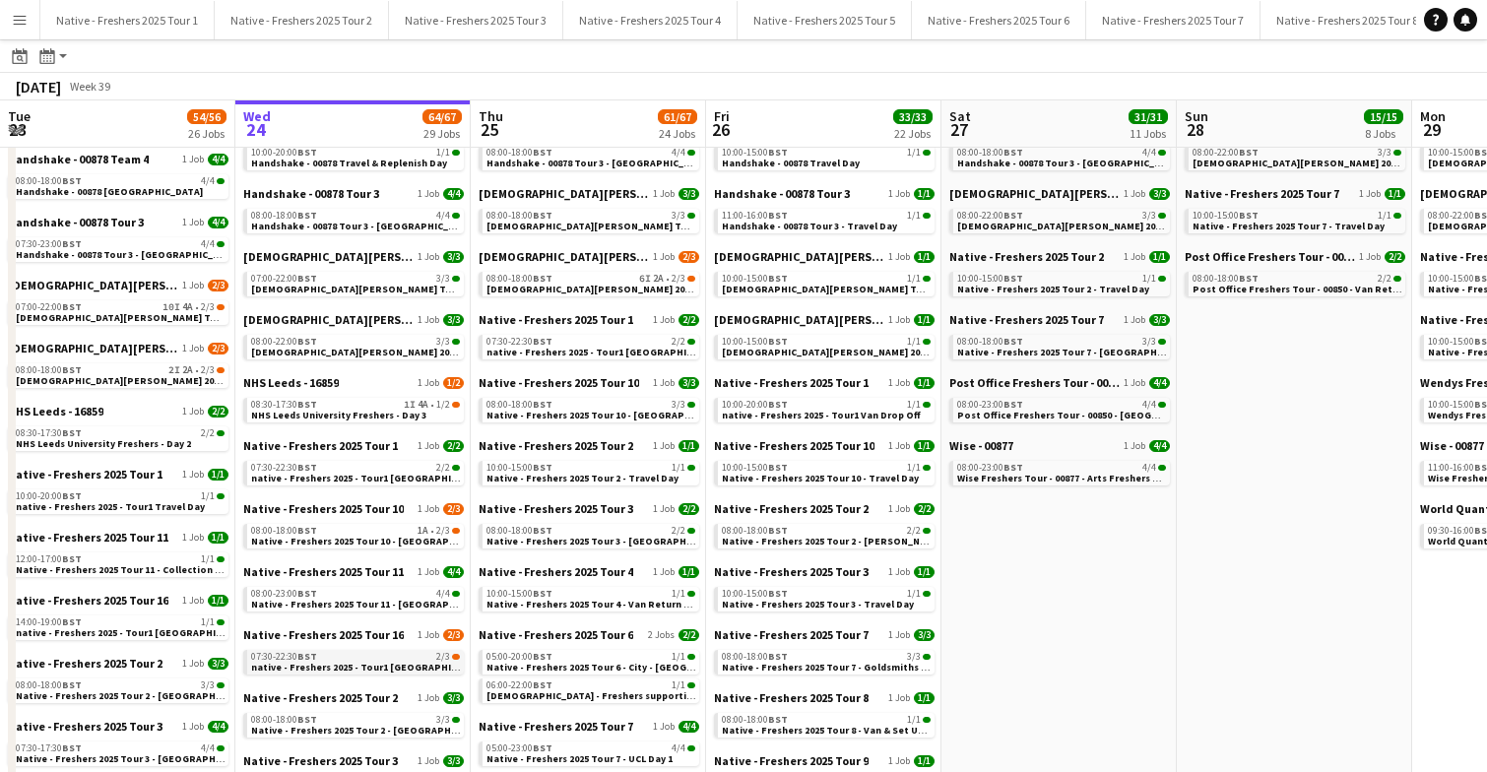
click at [380, 670] on span "native - Freshers 2025 - Tour1 [GEOGRAPHIC_DATA] Hope" at bounding box center [384, 667] width 266 height 13
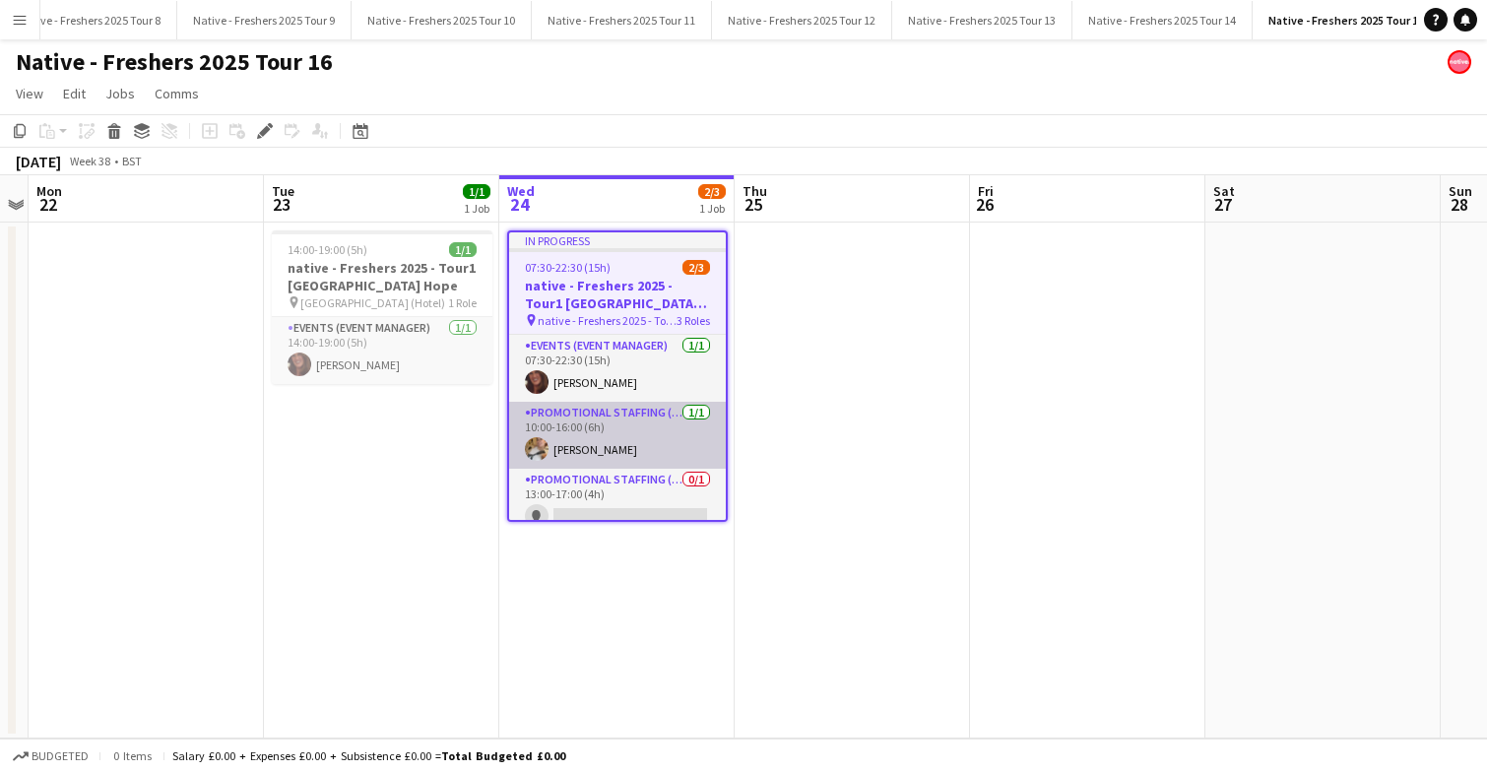
scroll to position [0, 1261]
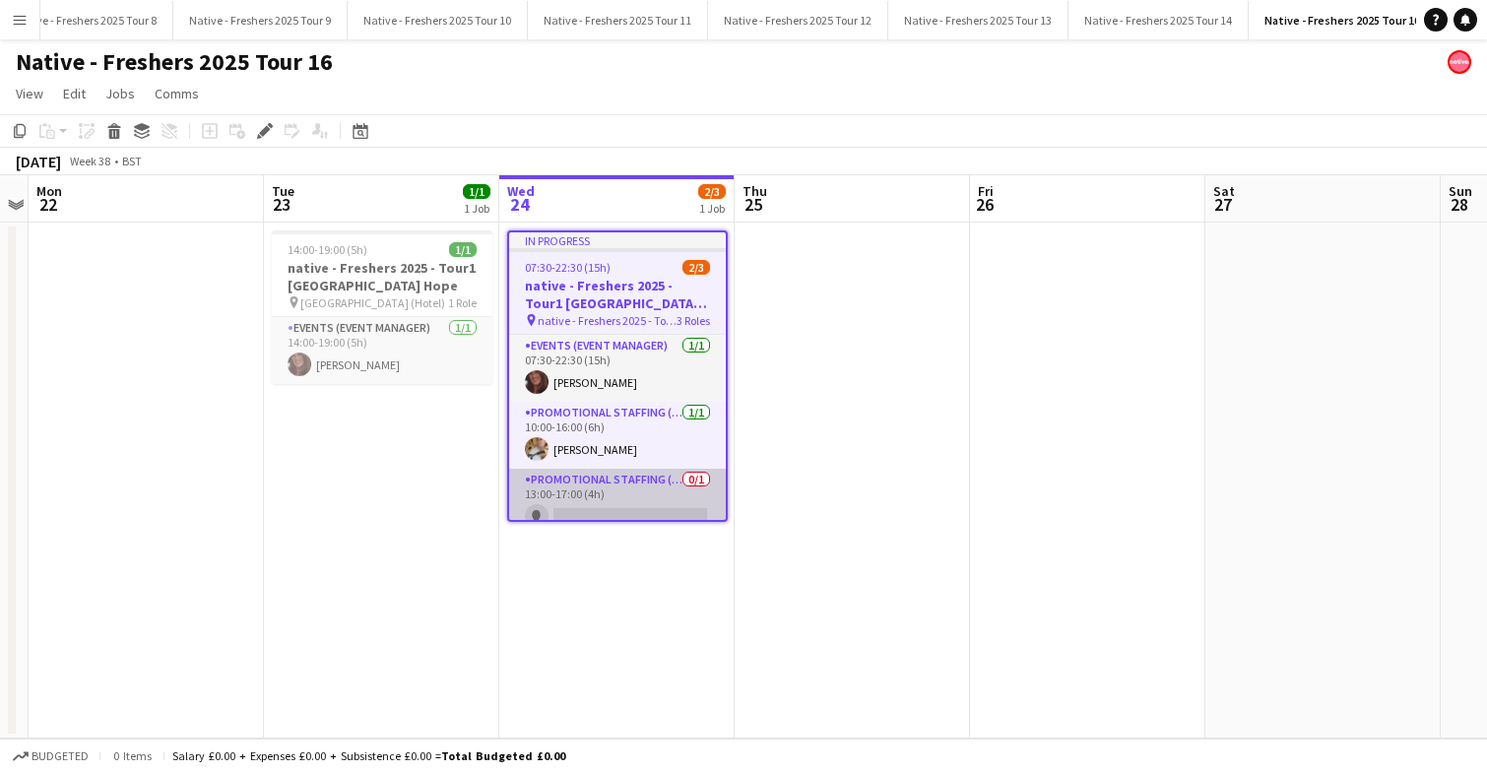
click at [642, 491] on app-card-role "Promotional Staffing (Brand Ambassadors) 0/1 13:00-17:00 (4h) single-neutral-ac…" at bounding box center [617, 502] width 217 height 67
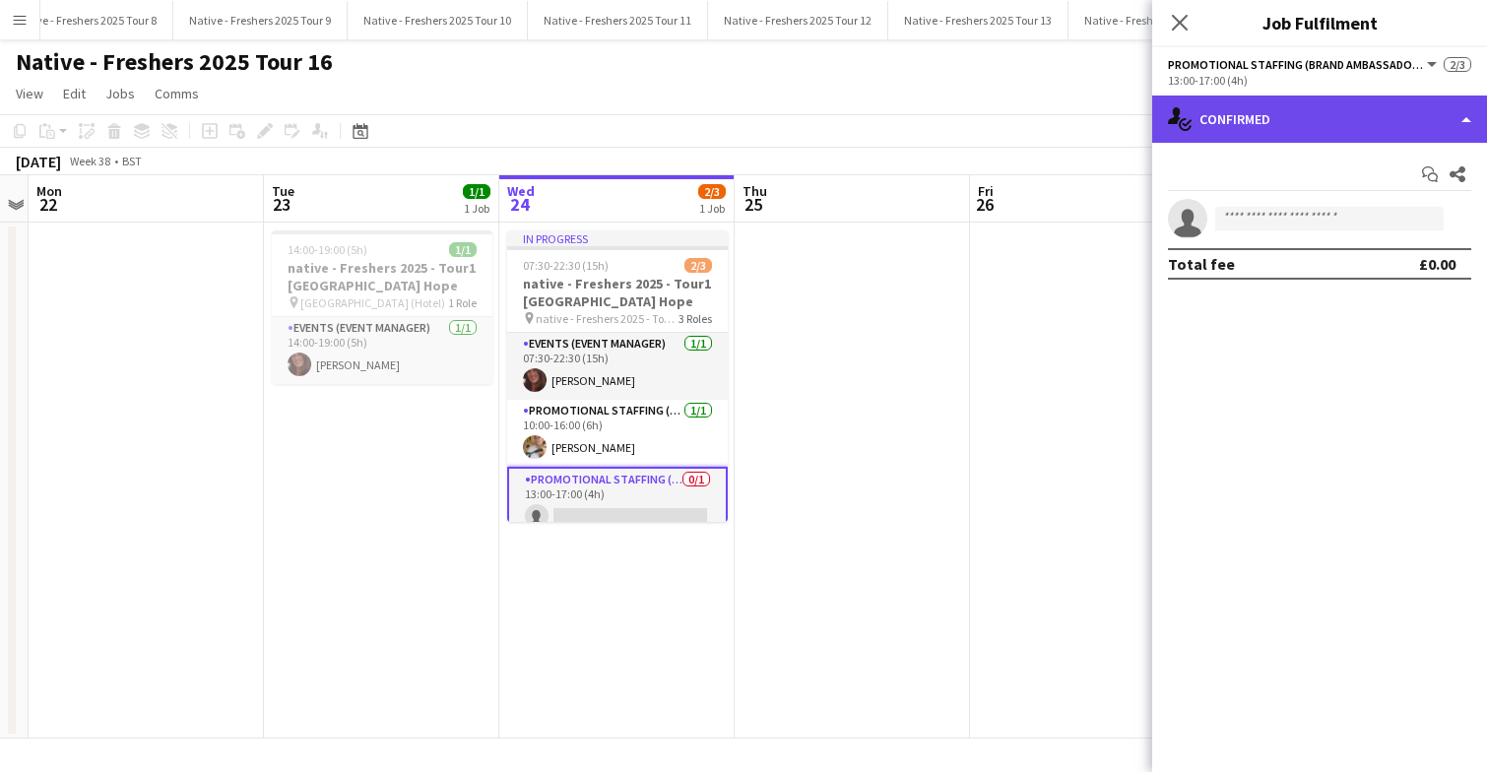
click at [1333, 104] on div "single-neutral-actions-check-2 Confirmed" at bounding box center [1319, 119] width 335 height 47
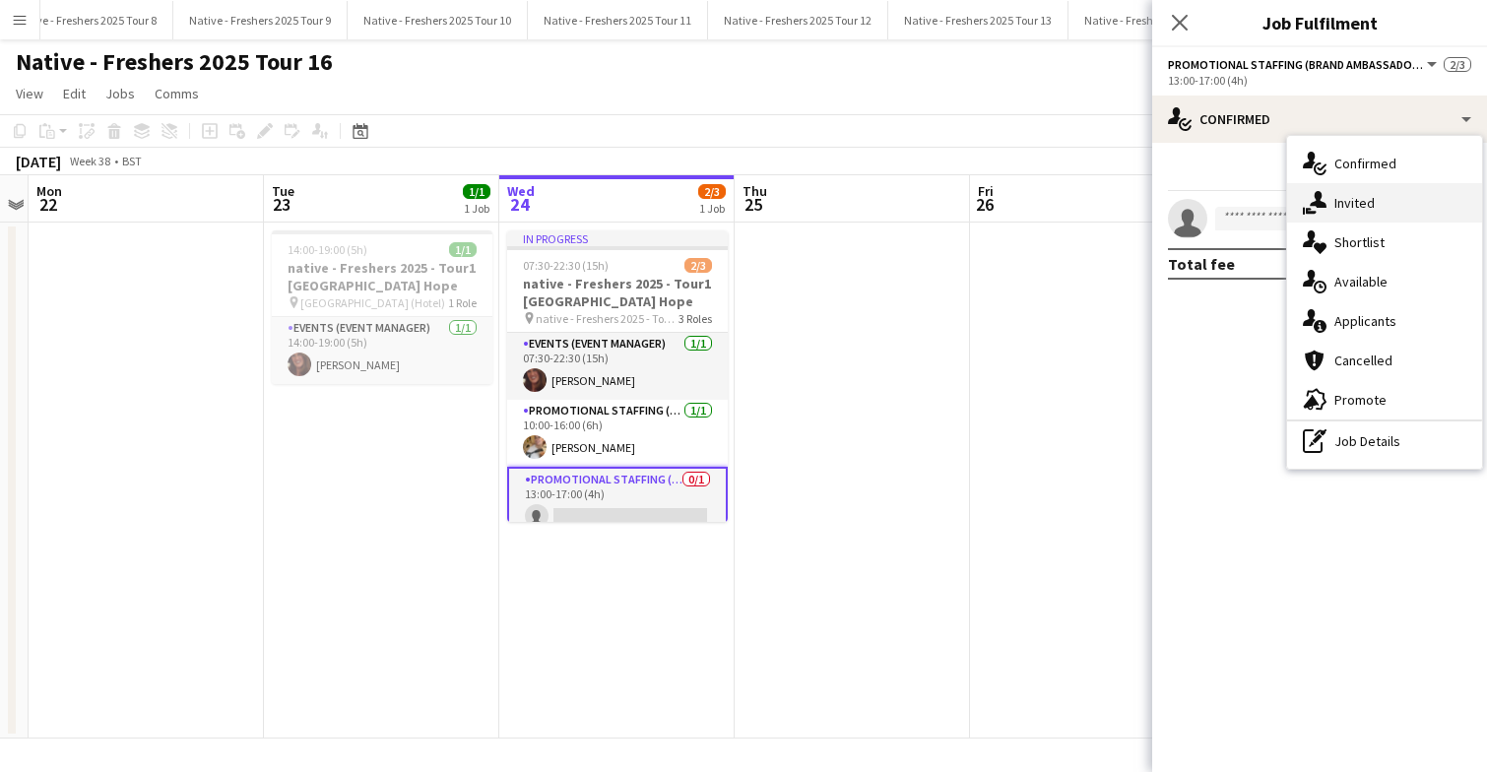
click at [1367, 207] on span "Invited" at bounding box center [1354, 203] width 40 height 18
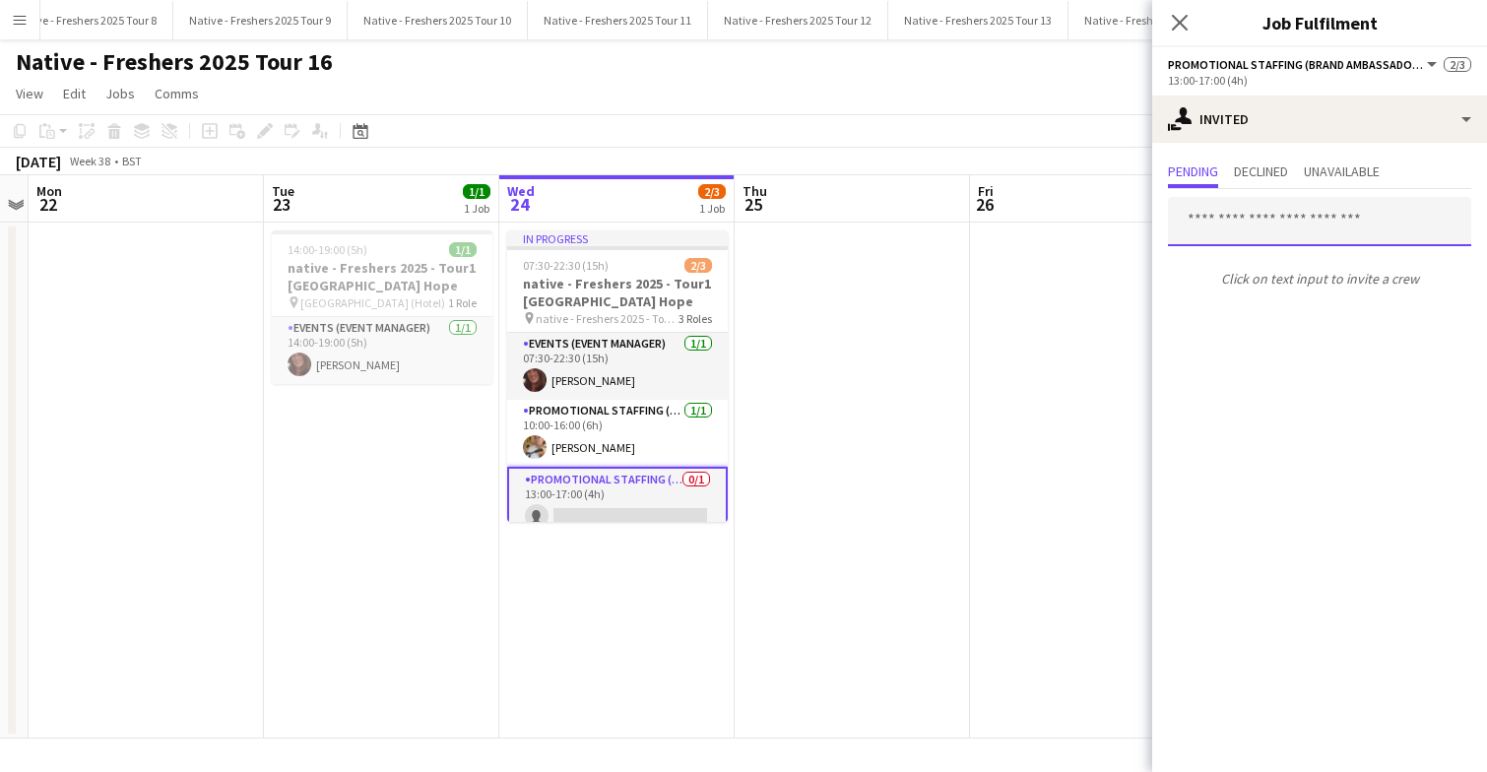
click at [1252, 223] on input "text" at bounding box center [1319, 221] width 303 height 49
type input "*"
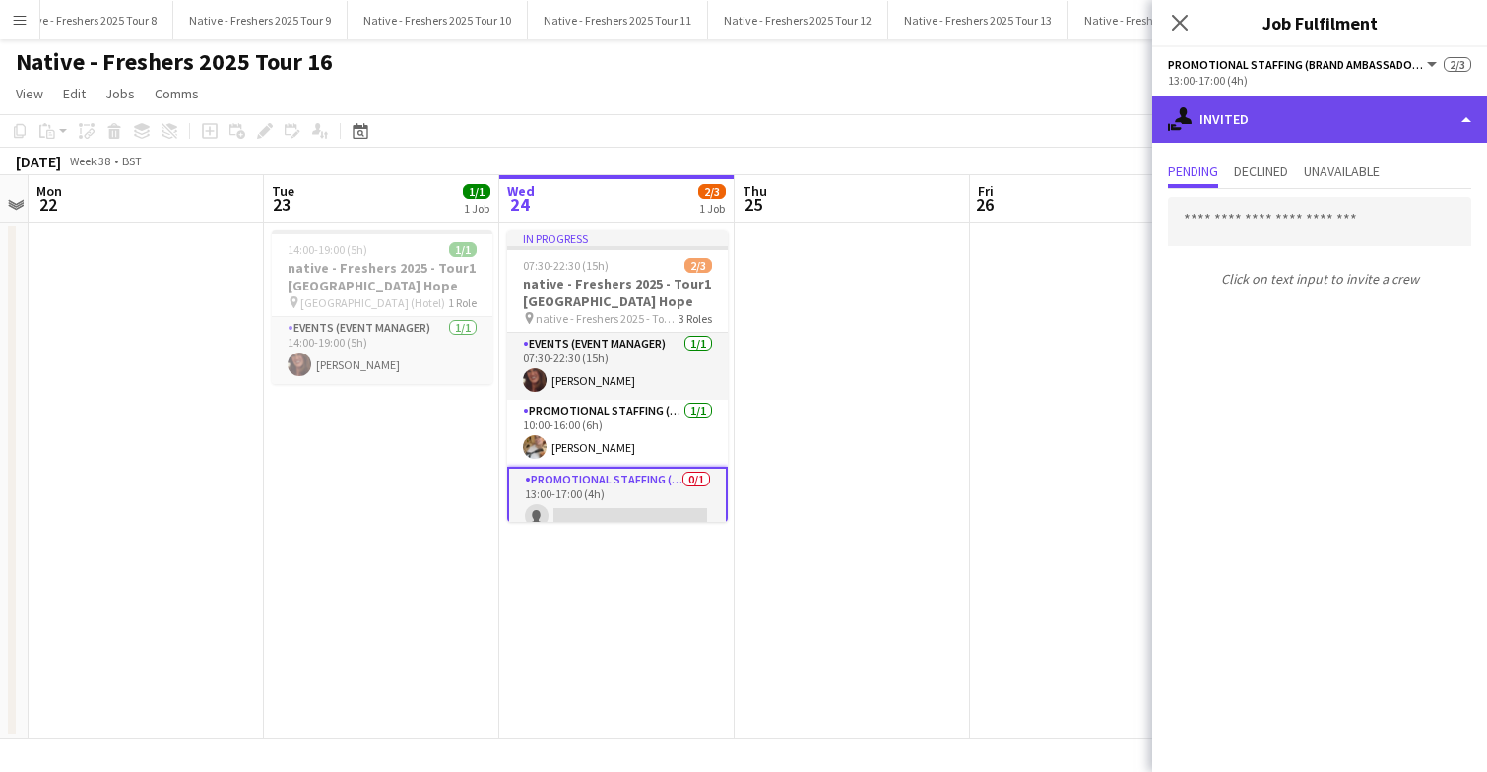
click at [1344, 108] on div "single-neutral-actions-share-1 Invited" at bounding box center [1319, 119] width 335 height 47
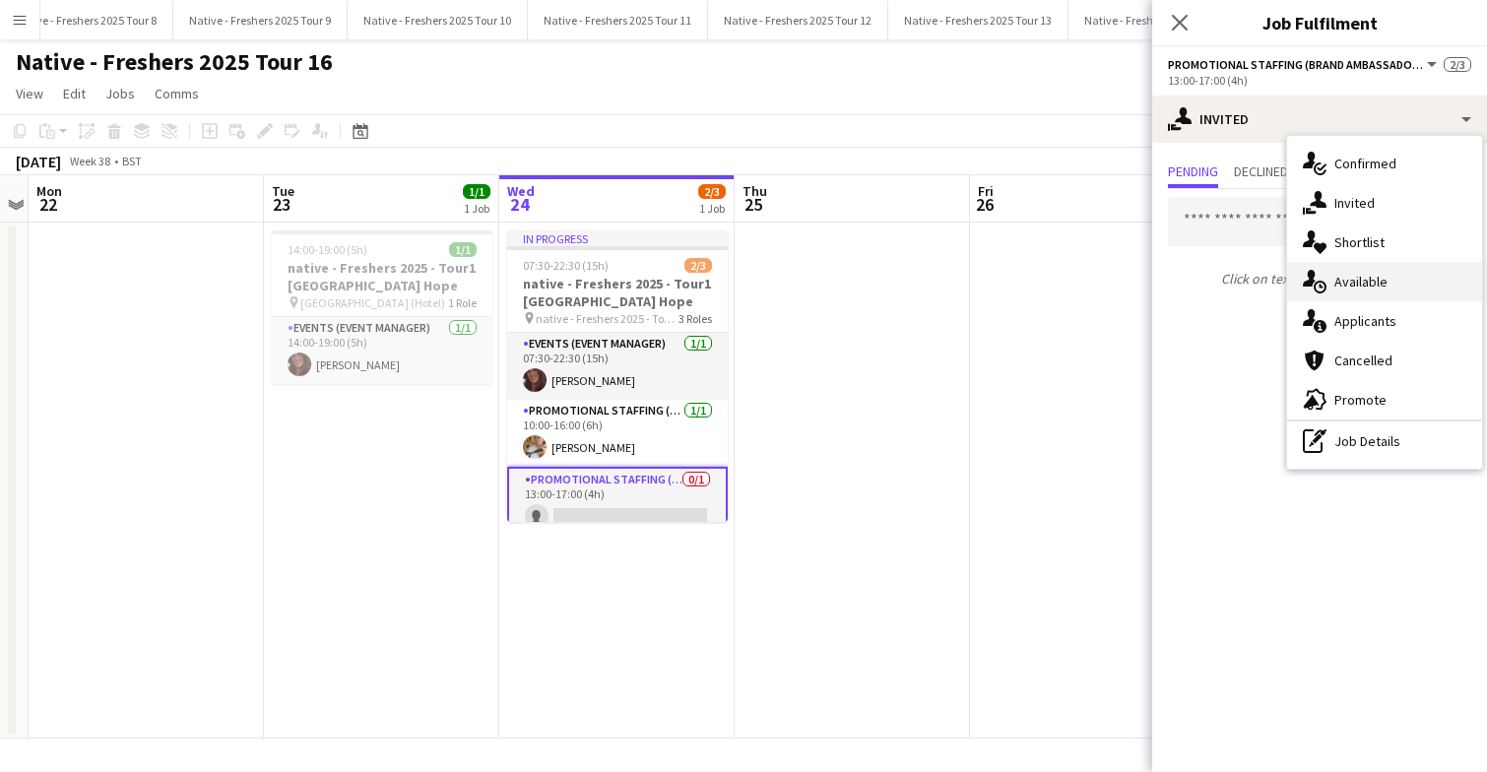
click at [1362, 284] on span "Available" at bounding box center [1360, 282] width 53 height 18
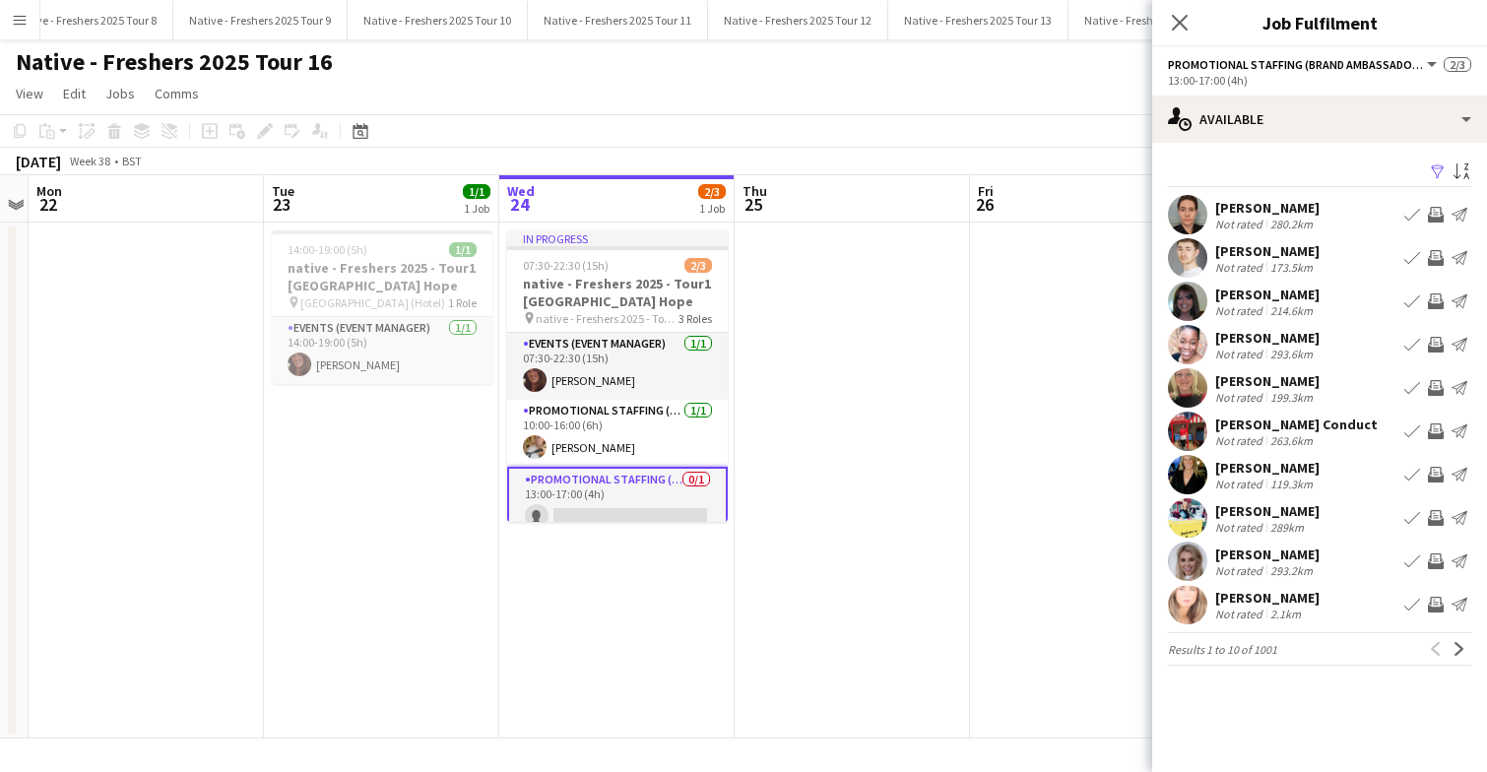
click at [1434, 172] on app-icon "Filter" at bounding box center [1438, 172] width 16 height 19
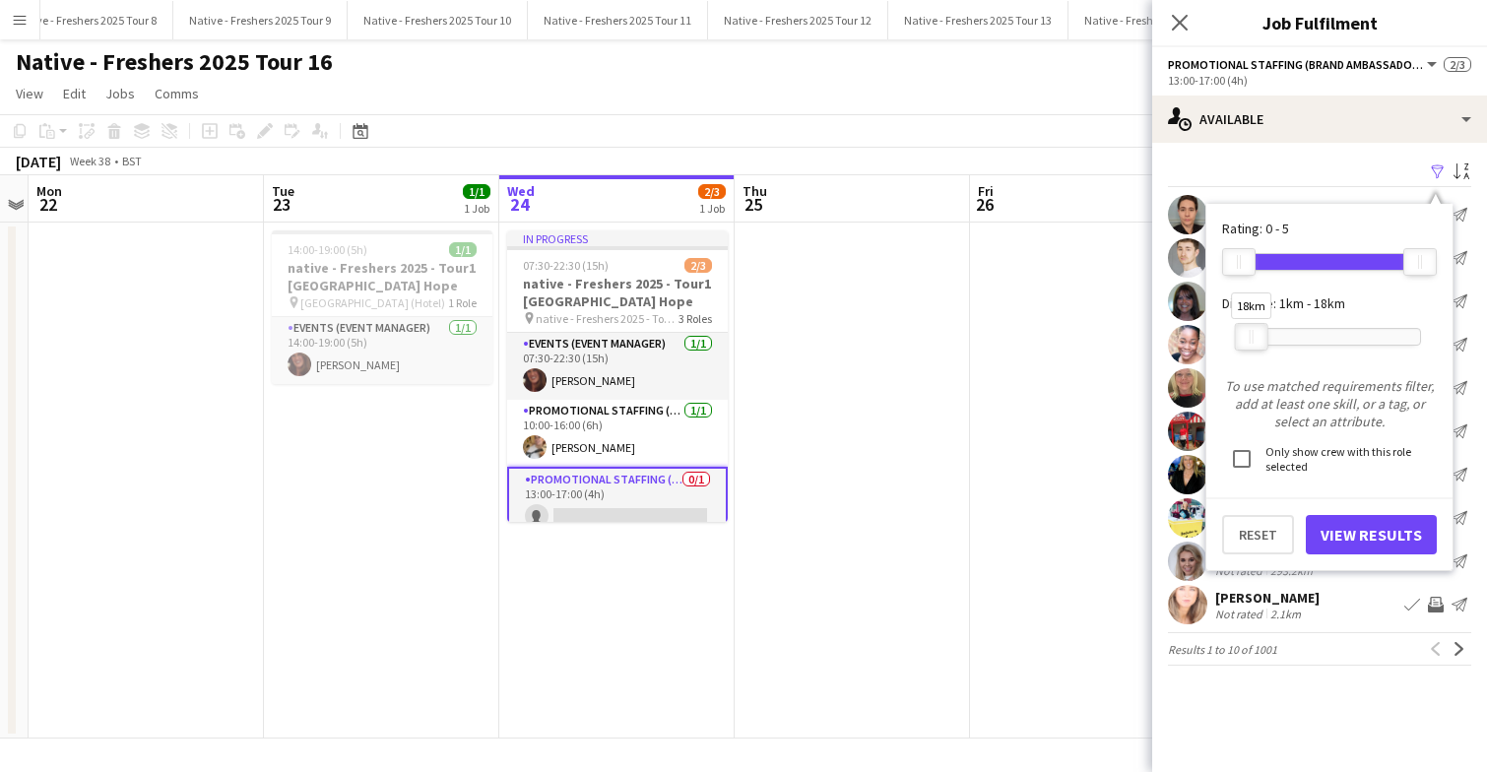
drag, startPoint x: 1412, startPoint y: 340, endPoint x: 1243, endPoint y: 334, distance: 168.5
click at [1243, 334] on div at bounding box center [1252, 337] width 32 height 26
click at [1360, 531] on button "View Results" at bounding box center [1371, 534] width 131 height 39
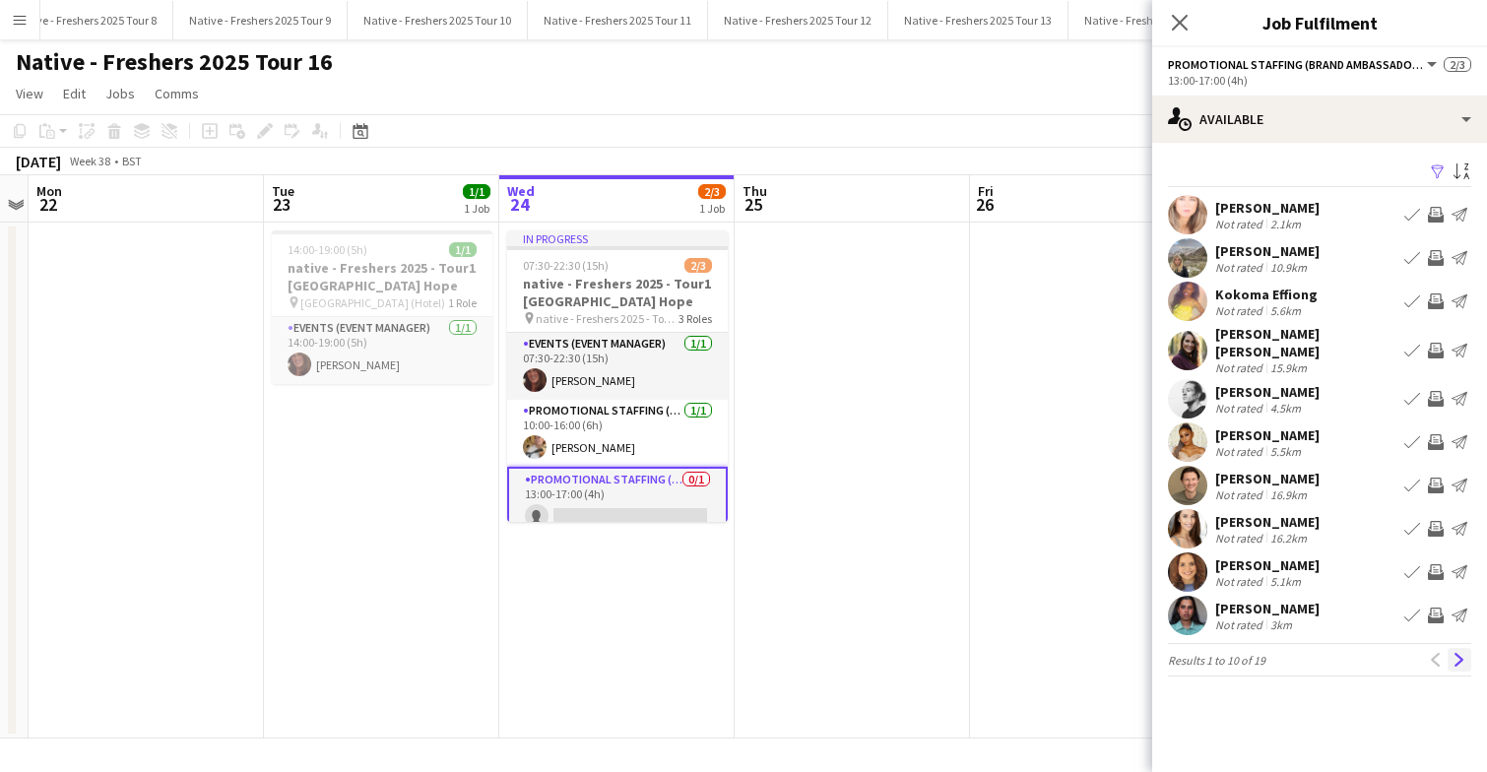
click at [1456, 653] on app-icon "Next" at bounding box center [1459, 660] width 14 height 14
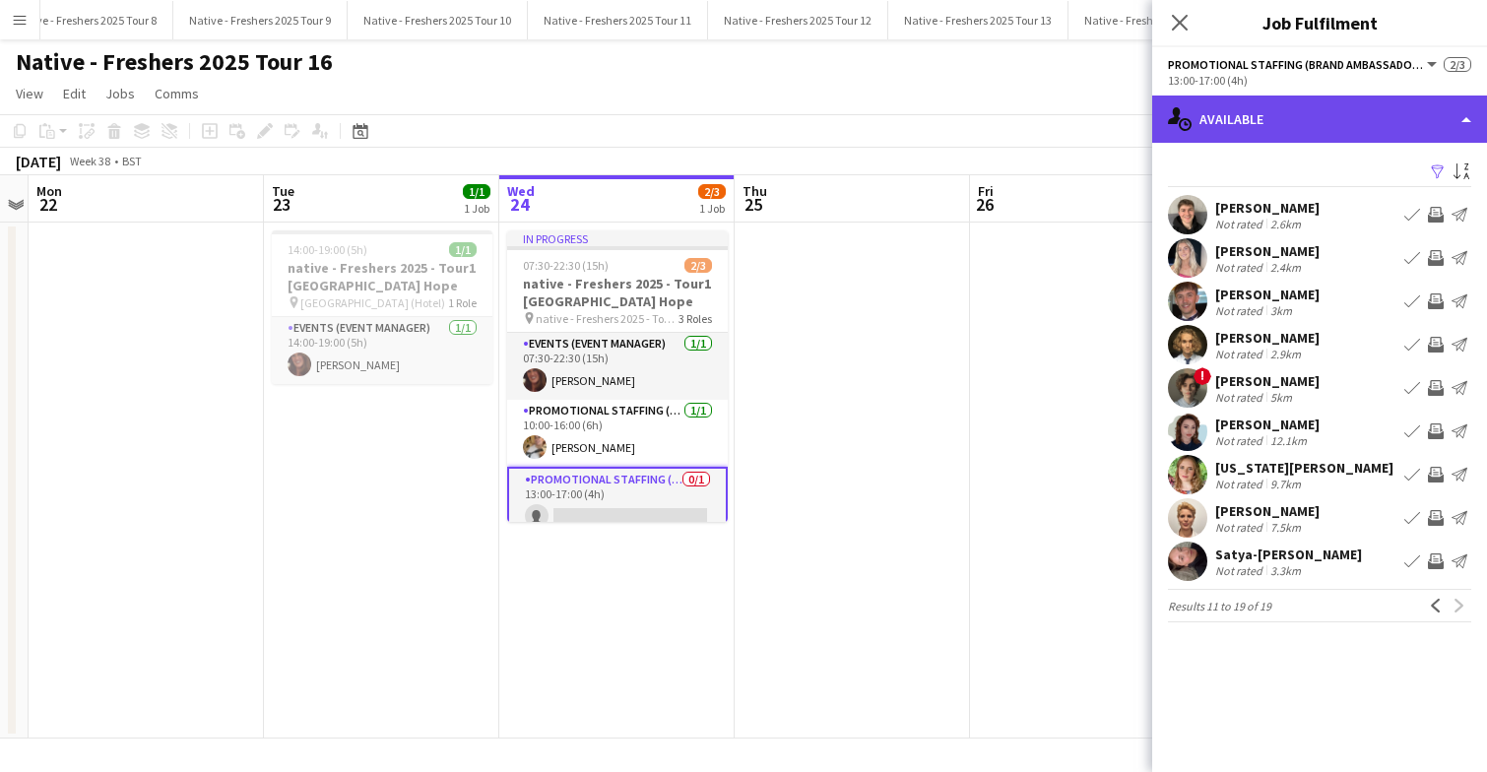
click at [1299, 117] on div "single-neutral-actions-upload Available" at bounding box center [1319, 119] width 335 height 47
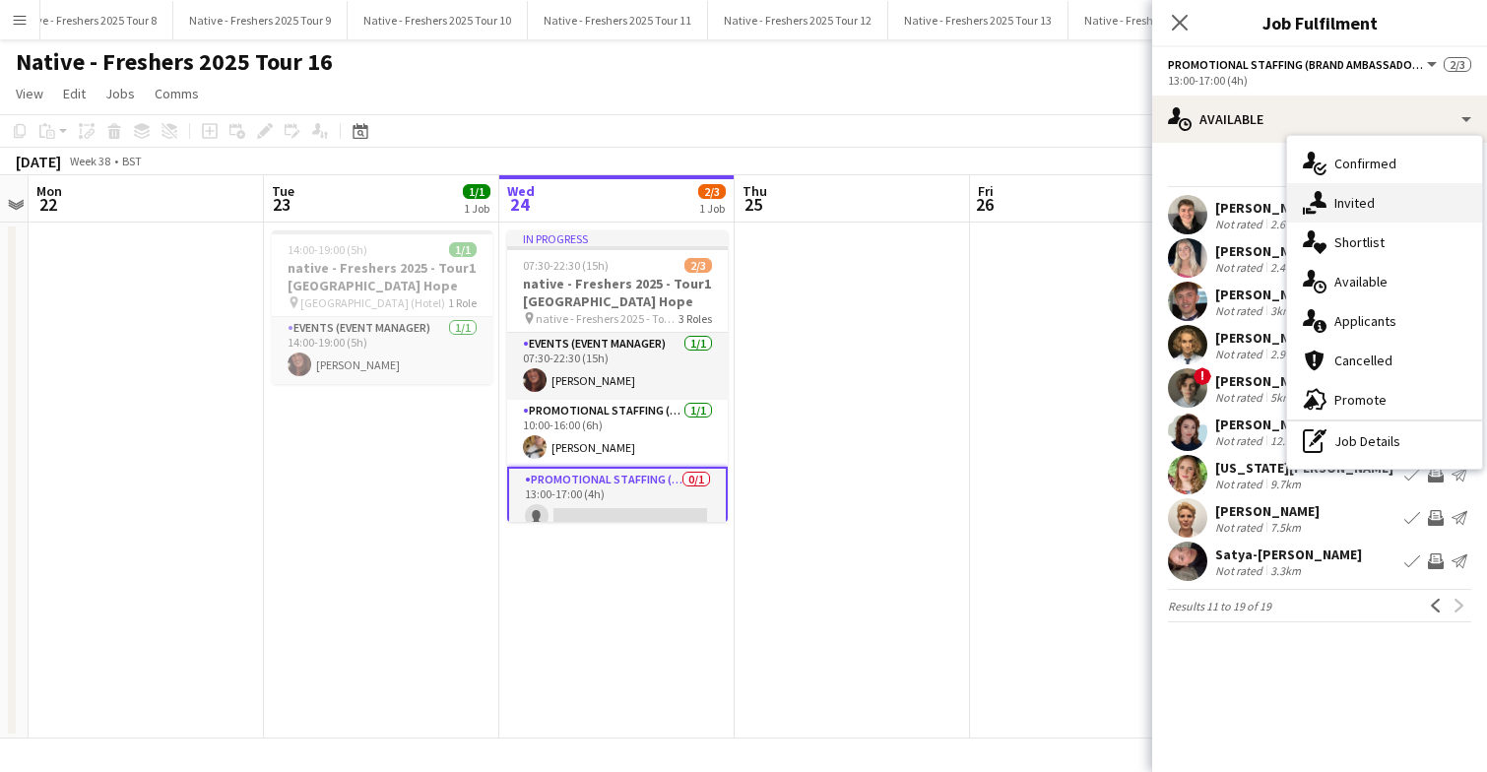
click at [1365, 207] on span "Invited" at bounding box center [1354, 203] width 40 height 18
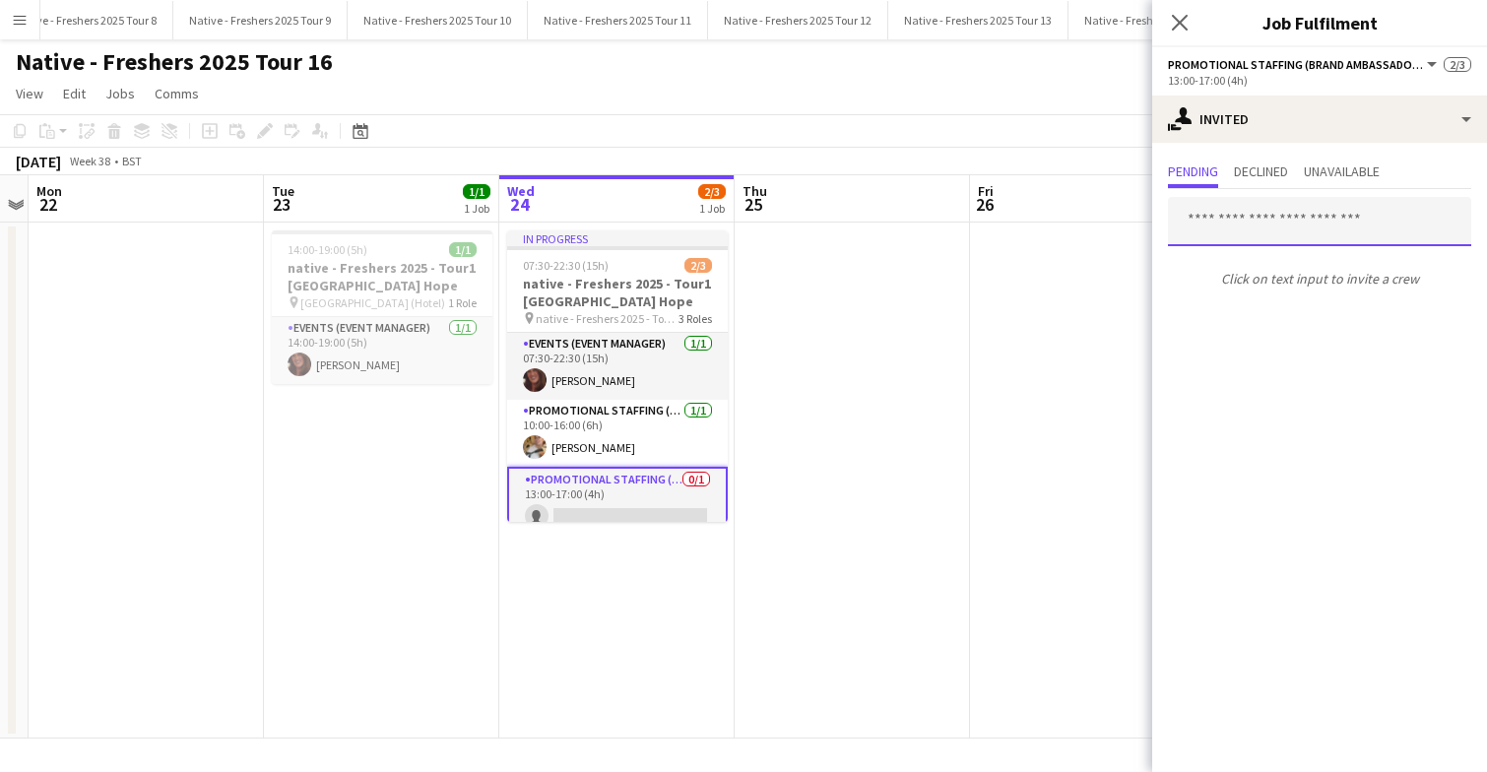
click at [1275, 215] on input "text" at bounding box center [1319, 221] width 303 height 49
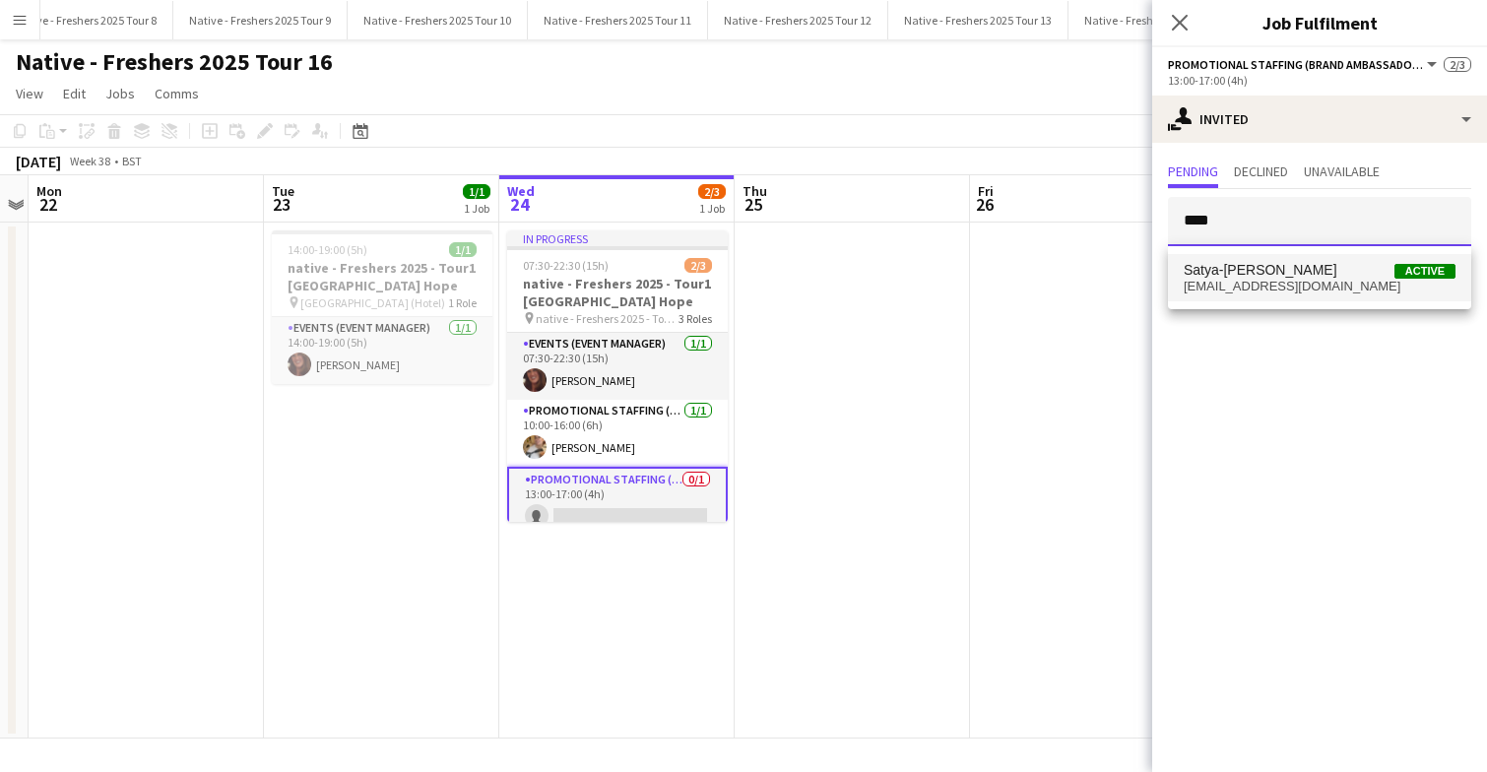
type input "****"
click at [1274, 276] on span "Satya-sara Khachik" at bounding box center [1260, 270] width 154 height 17
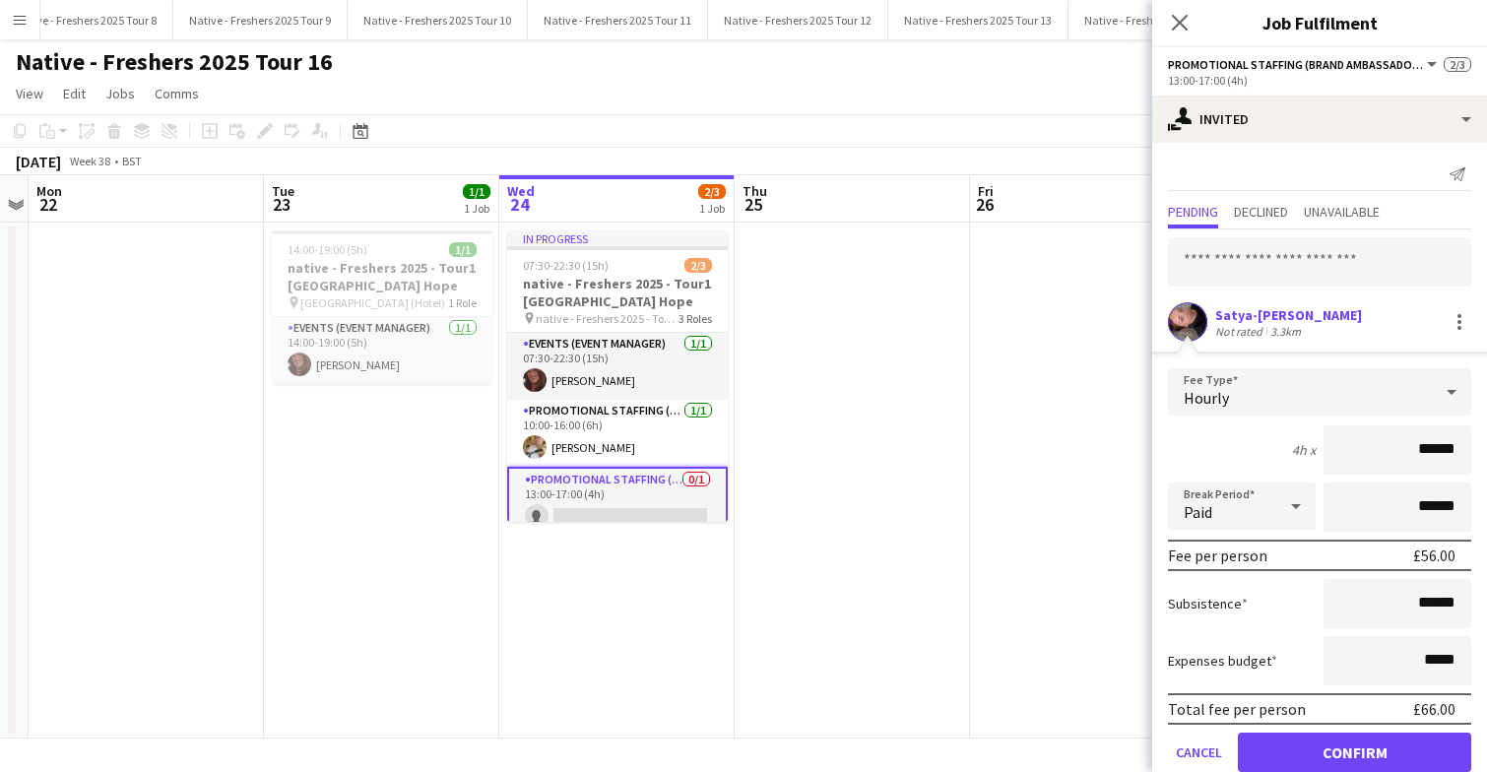
scroll to position [36, 0]
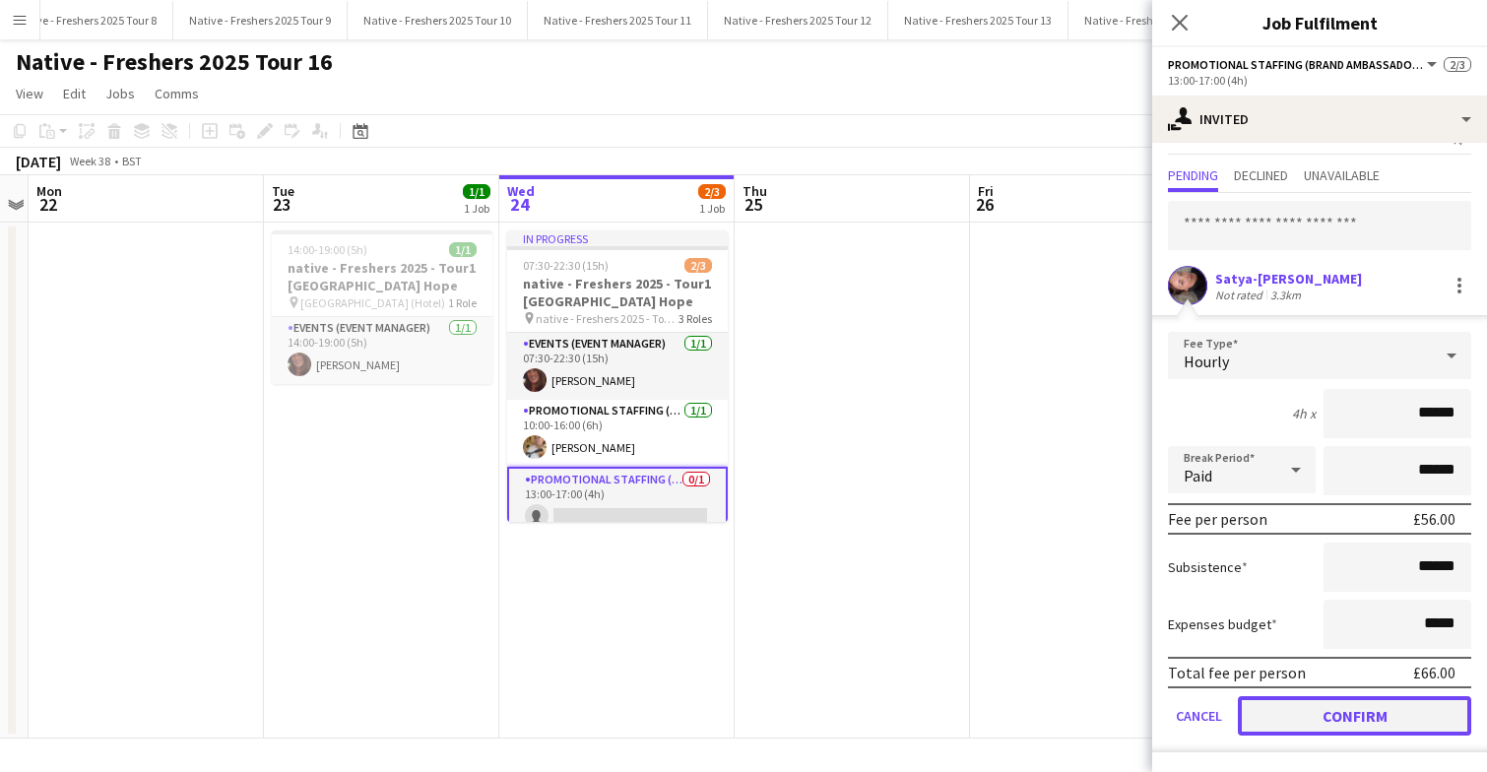
click at [1359, 710] on button "Confirm" at bounding box center [1354, 715] width 233 height 39
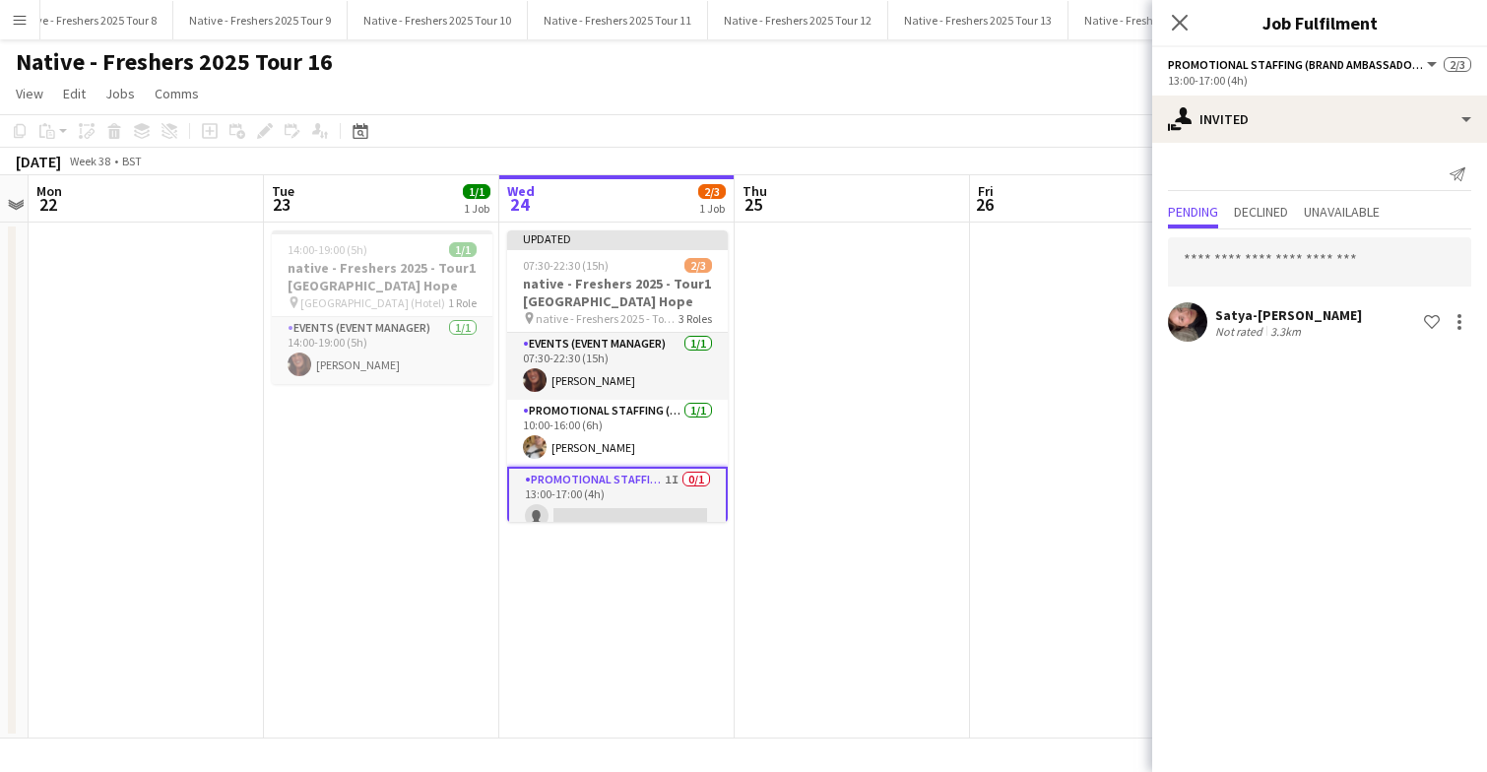
click at [1080, 463] on app-date-cell at bounding box center [1087, 481] width 235 height 516
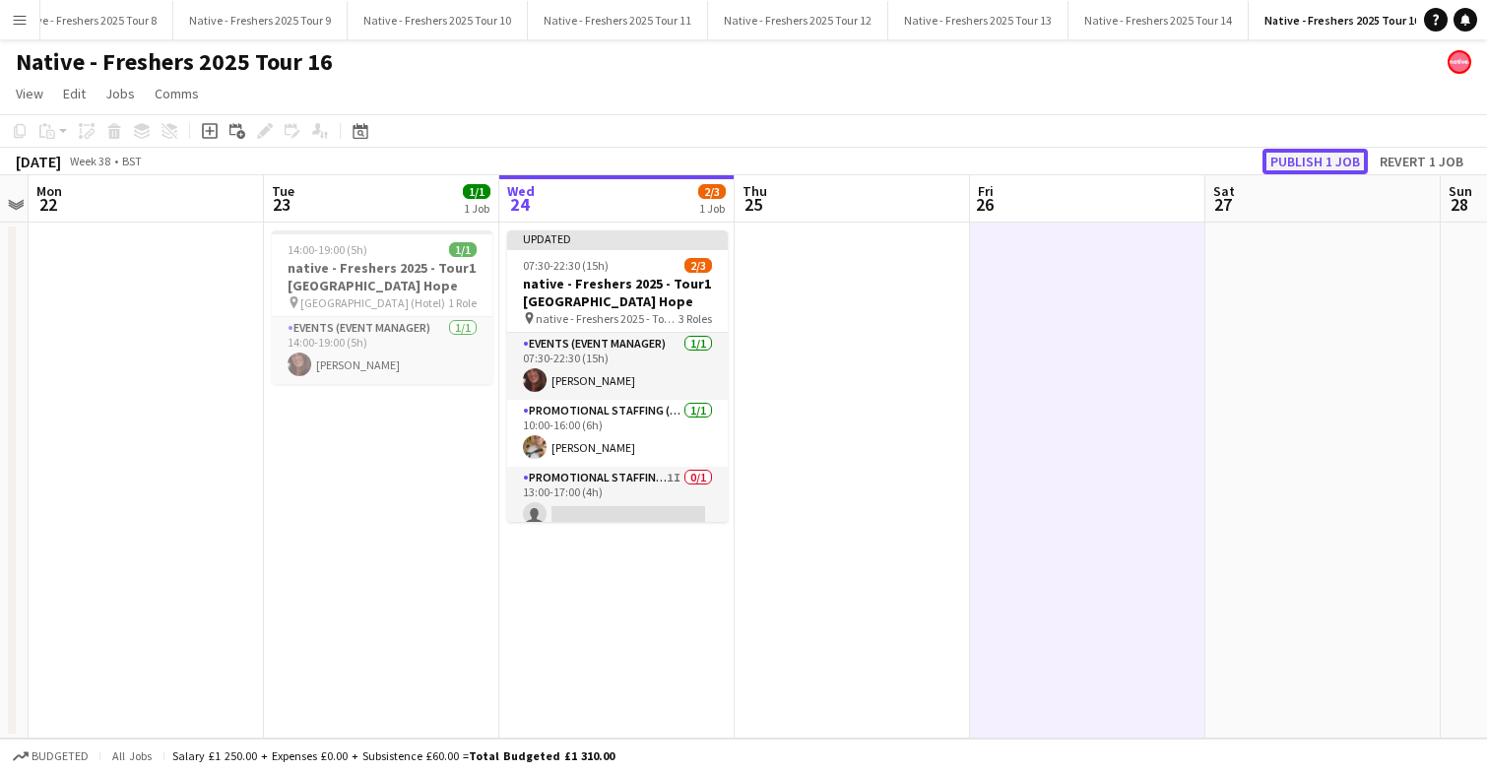
click at [1333, 159] on button "Publish 1 job" at bounding box center [1314, 162] width 105 height 26
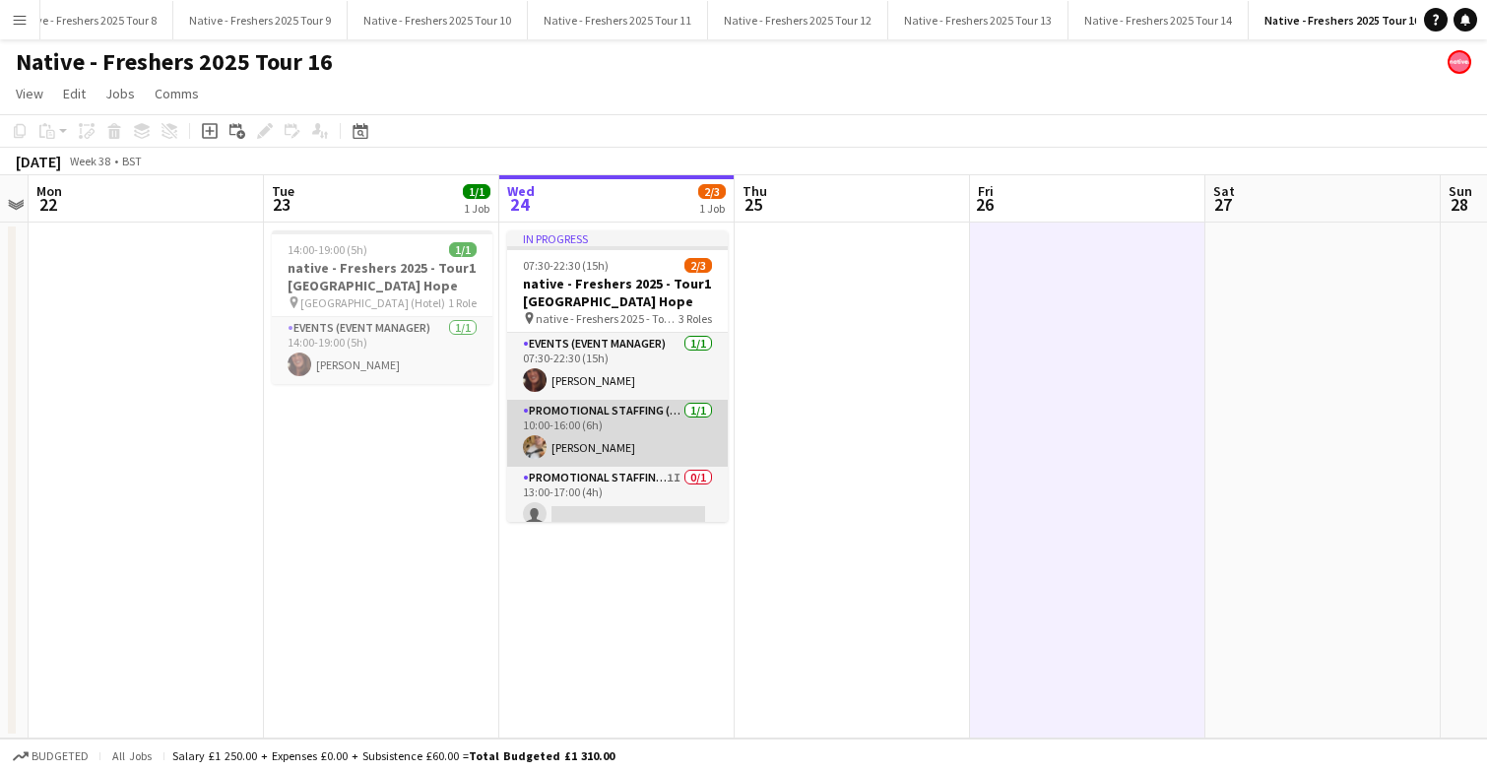
scroll to position [12, 0]
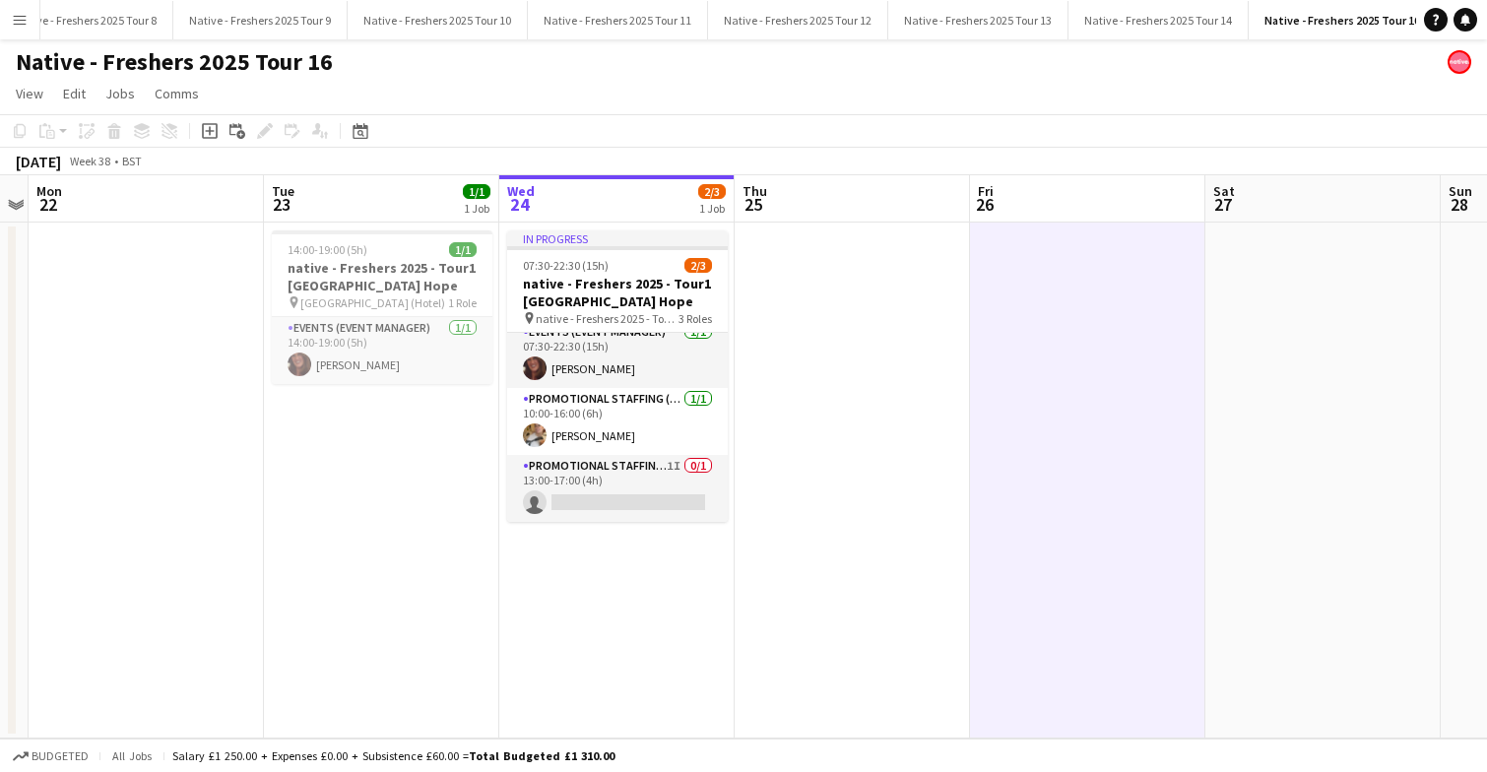
click at [796, 327] on app-date-cell at bounding box center [851, 481] width 235 height 516
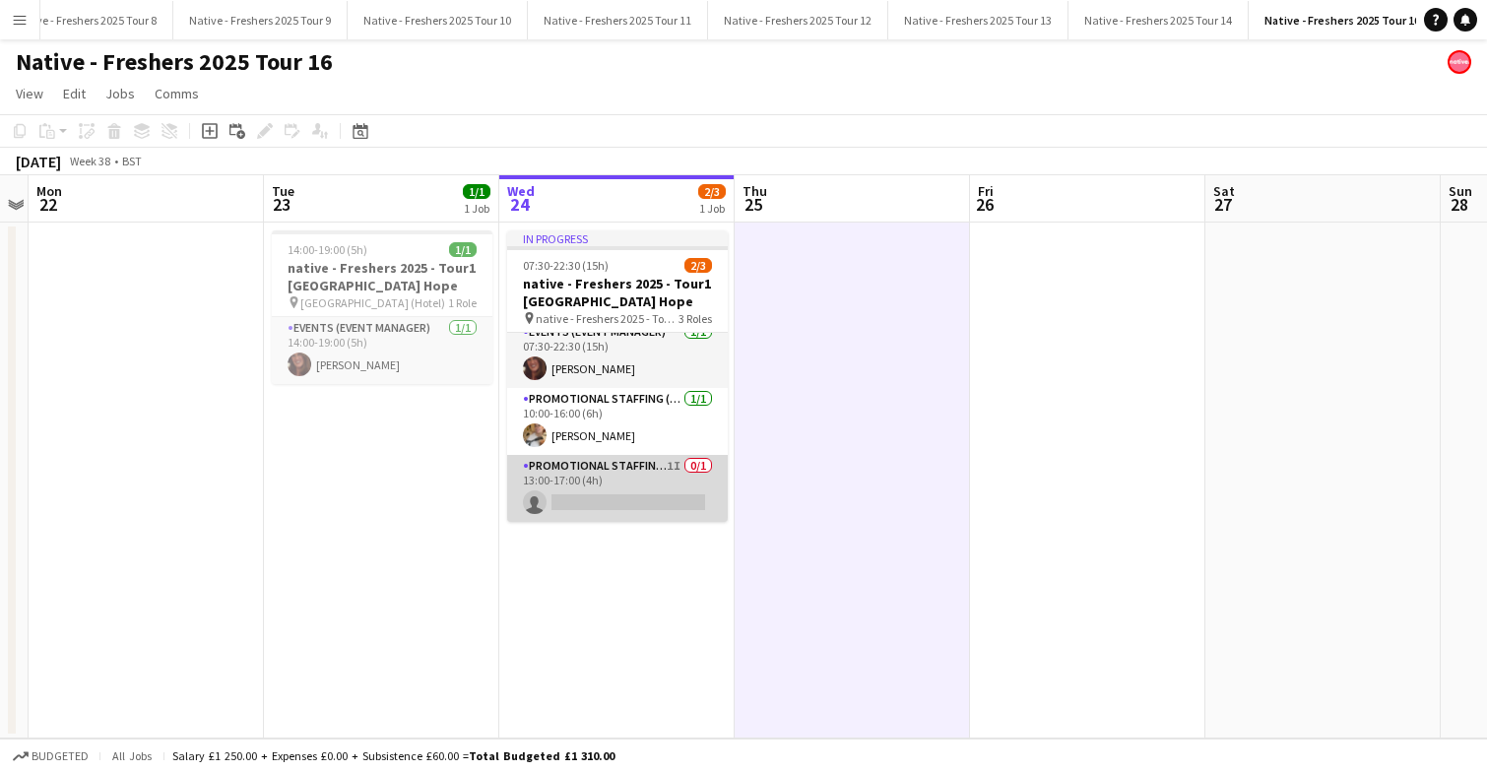
click at [671, 496] on app-card-role "Promotional Staffing (Brand Ambassadors) 1I 0/1 13:00-17:00 (4h) single-neutral…" at bounding box center [617, 488] width 221 height 67
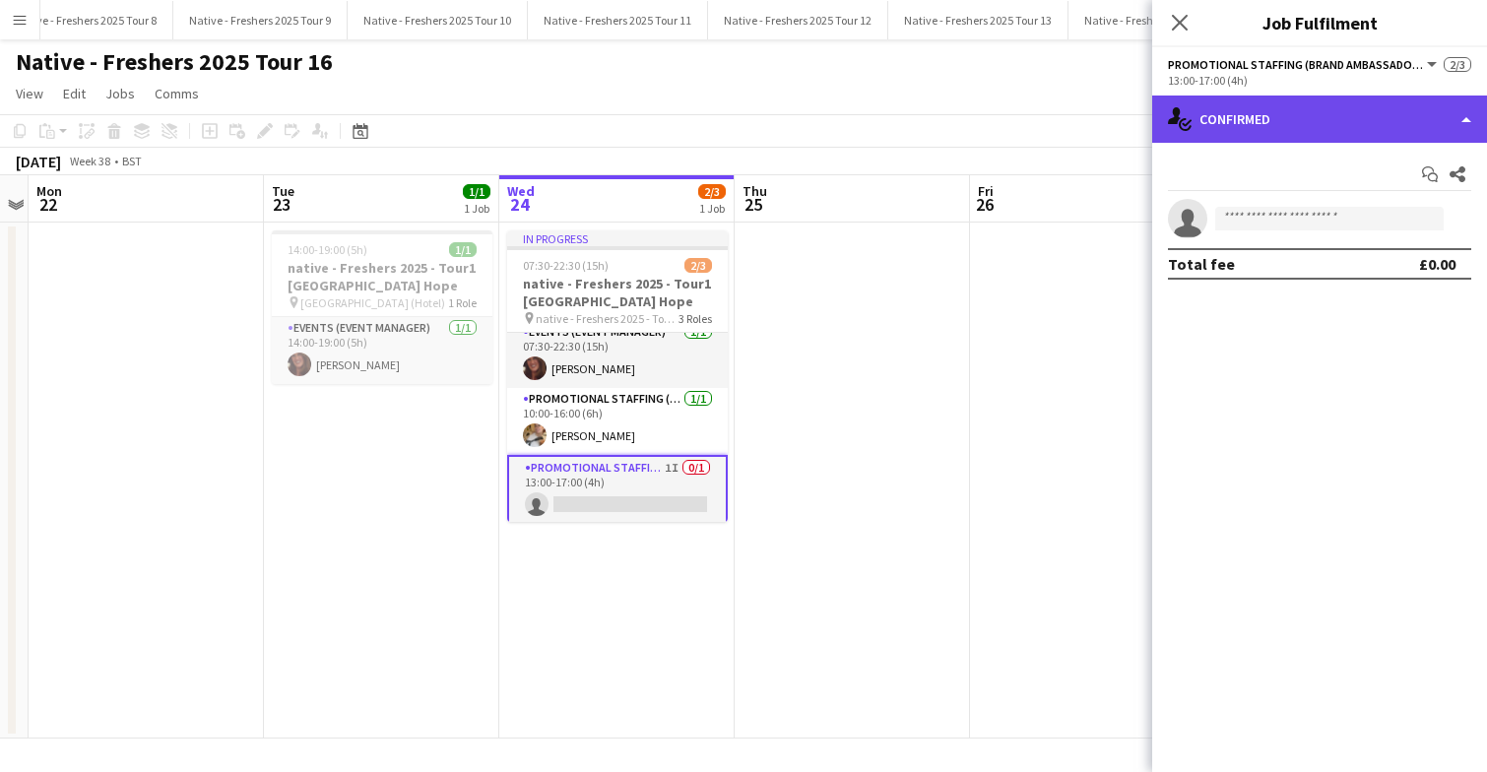
click at [1295, 104] on div "single-neutral-actions-check-2 Confirmed" at bounding box center [1319, 119] width 335 height 47
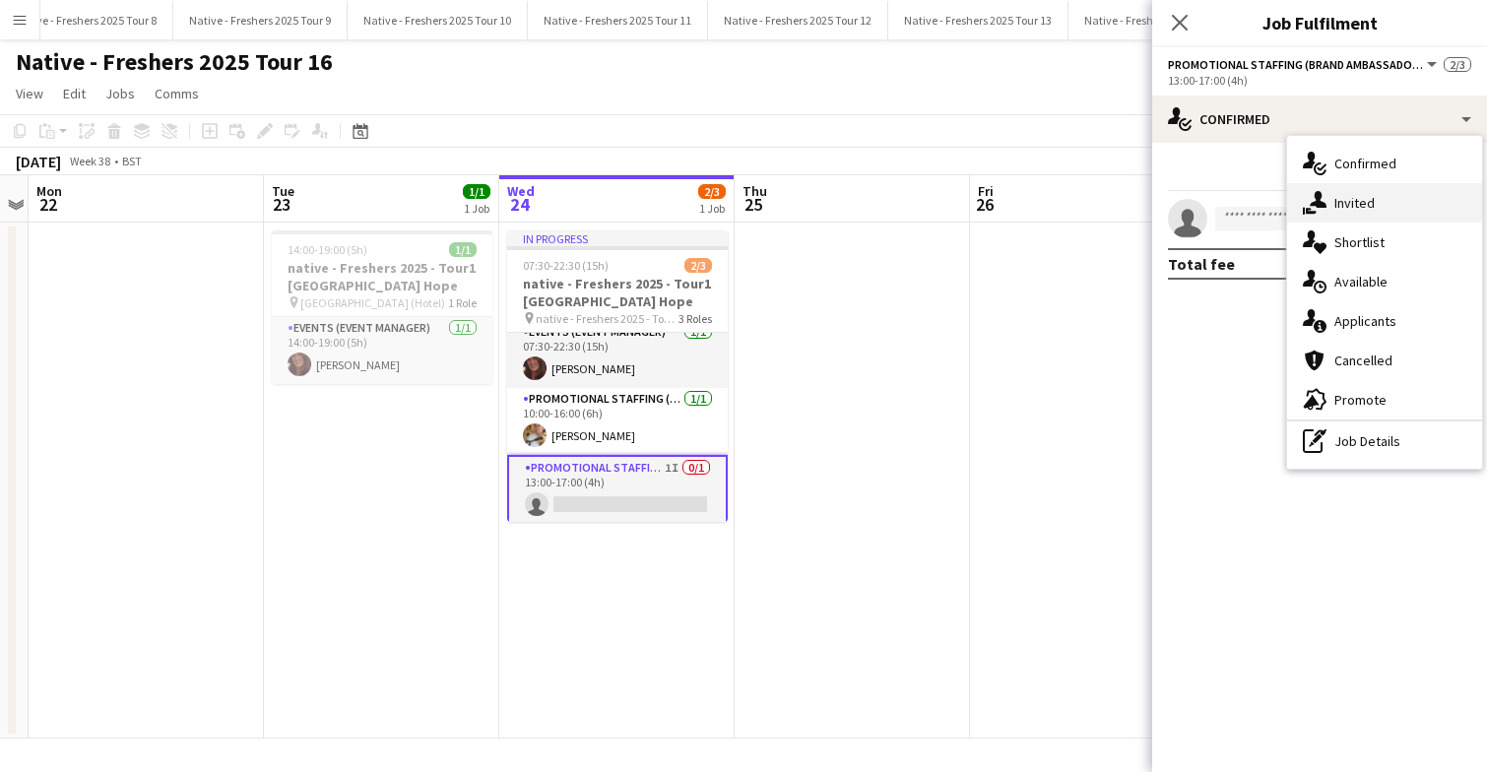
click at [1370, 212] on div "single-neutral-actions-share-1 Invited" at bounding box center [1384, 202] width 195 height 39
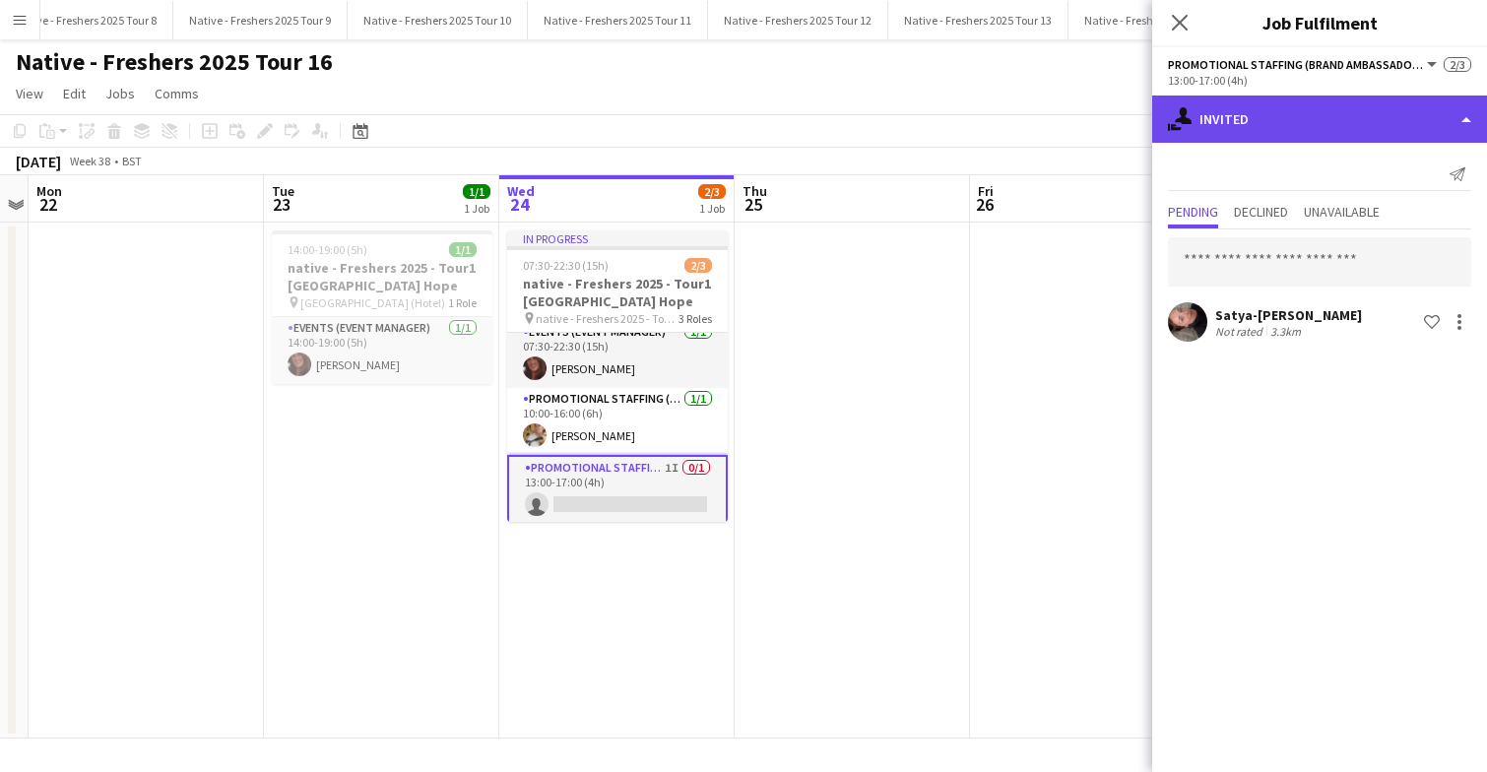
click at [1317, 125] on div "single-neutral-actions-share-1 Invited" at bounding box center [1319, 119] width 335 height 47
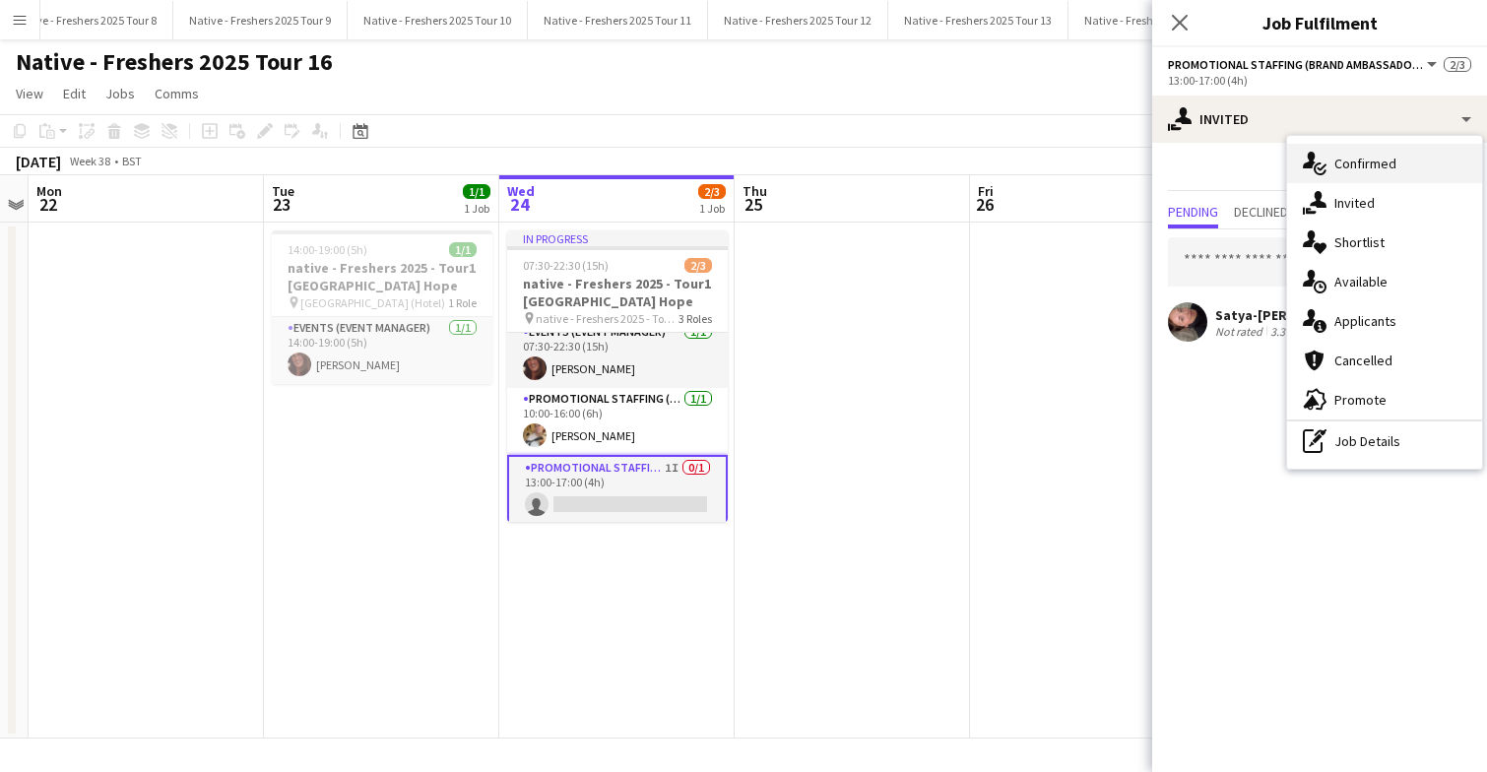
click at [1385, 176] on div "single-neutral-actions-check-2 Confirmed" at bounding box center [1384, 163] width 195 height 39
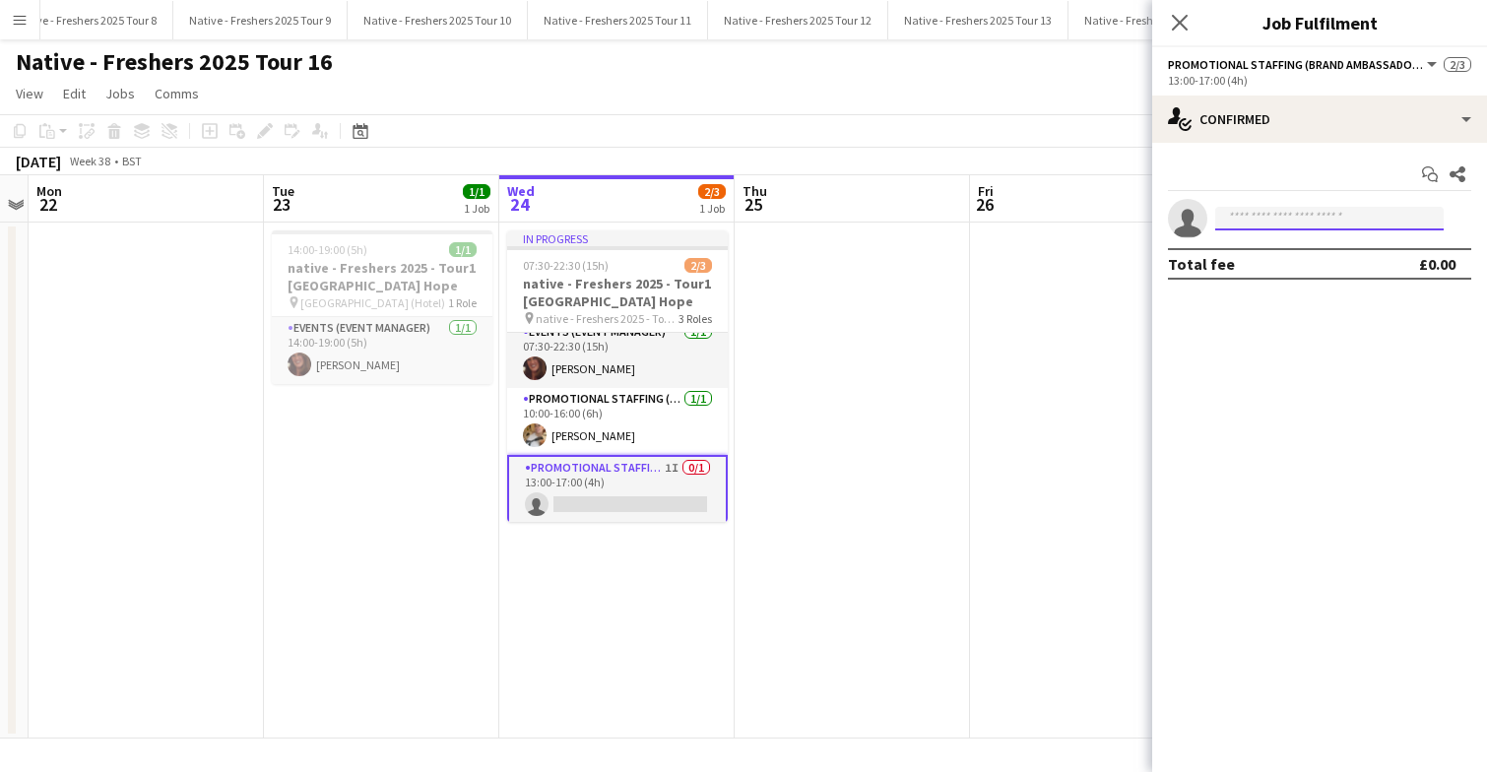
click at [1299, 222] on input at bounding box center [1329, 219] width 228 height 24
type input "*****"
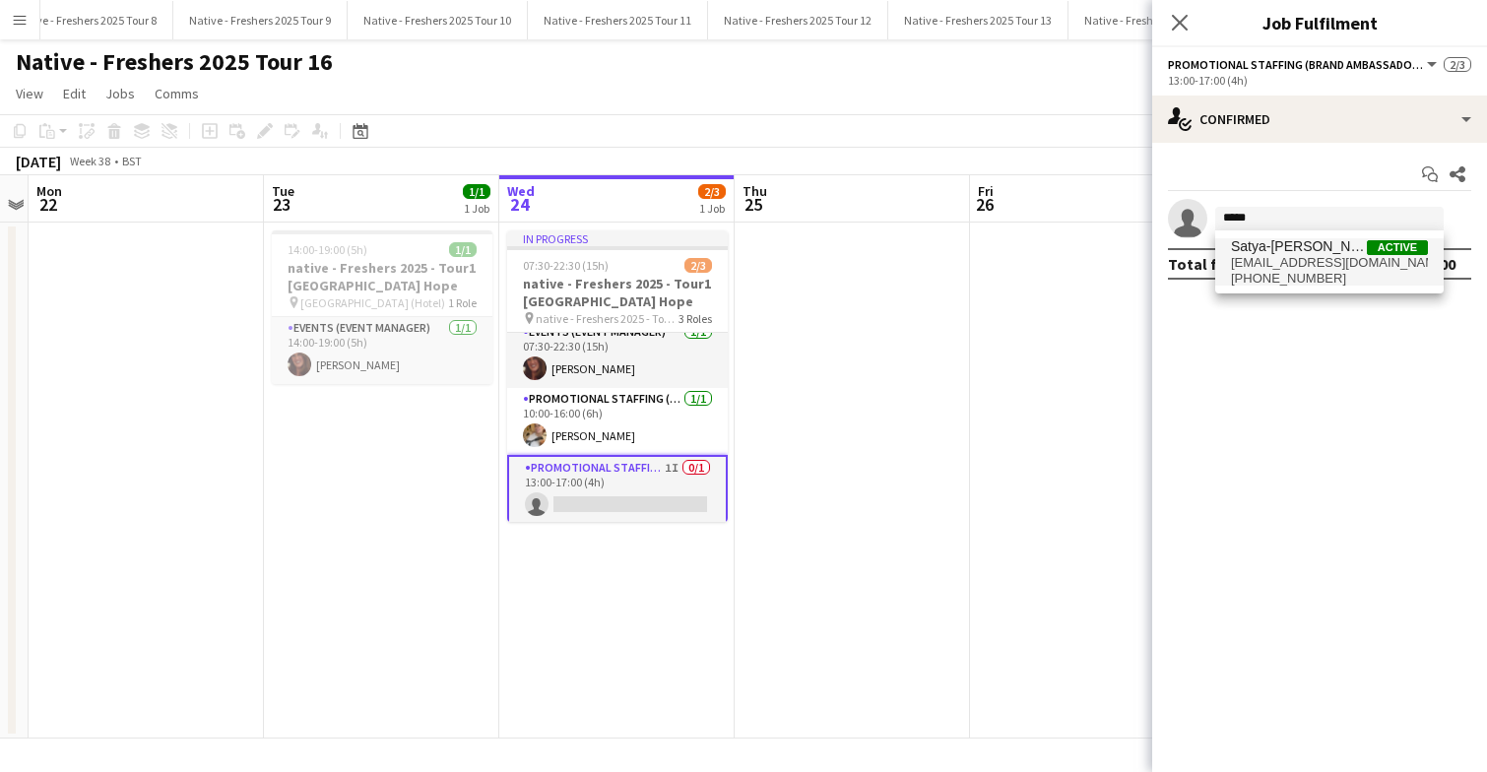
click at [1299, 280] on span "+447378677265" at bounding box center [1329, 279] width 197 height 16
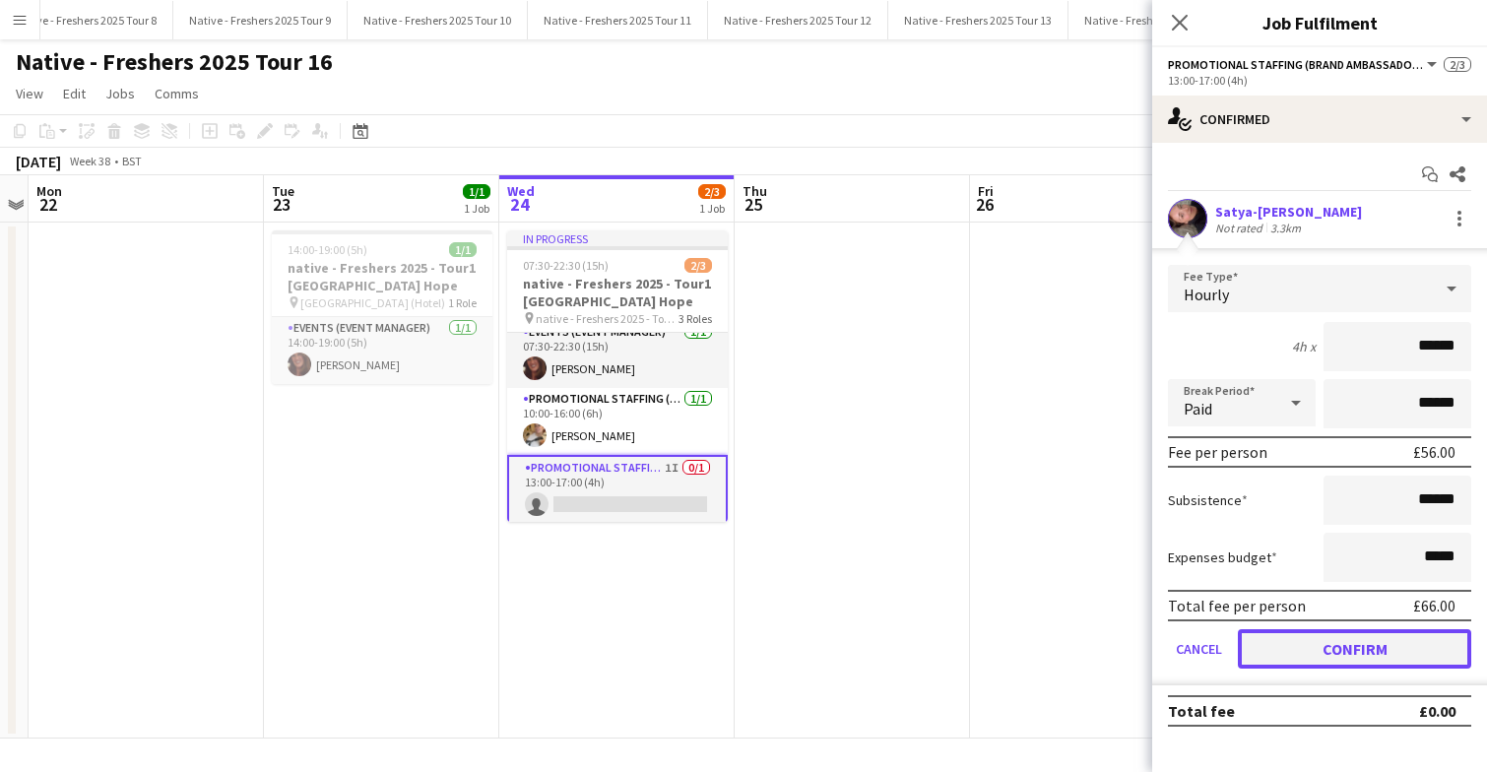
click at [1325, 654] on button "Confirm" at bounding box center [1354, 648] width 233 height 39
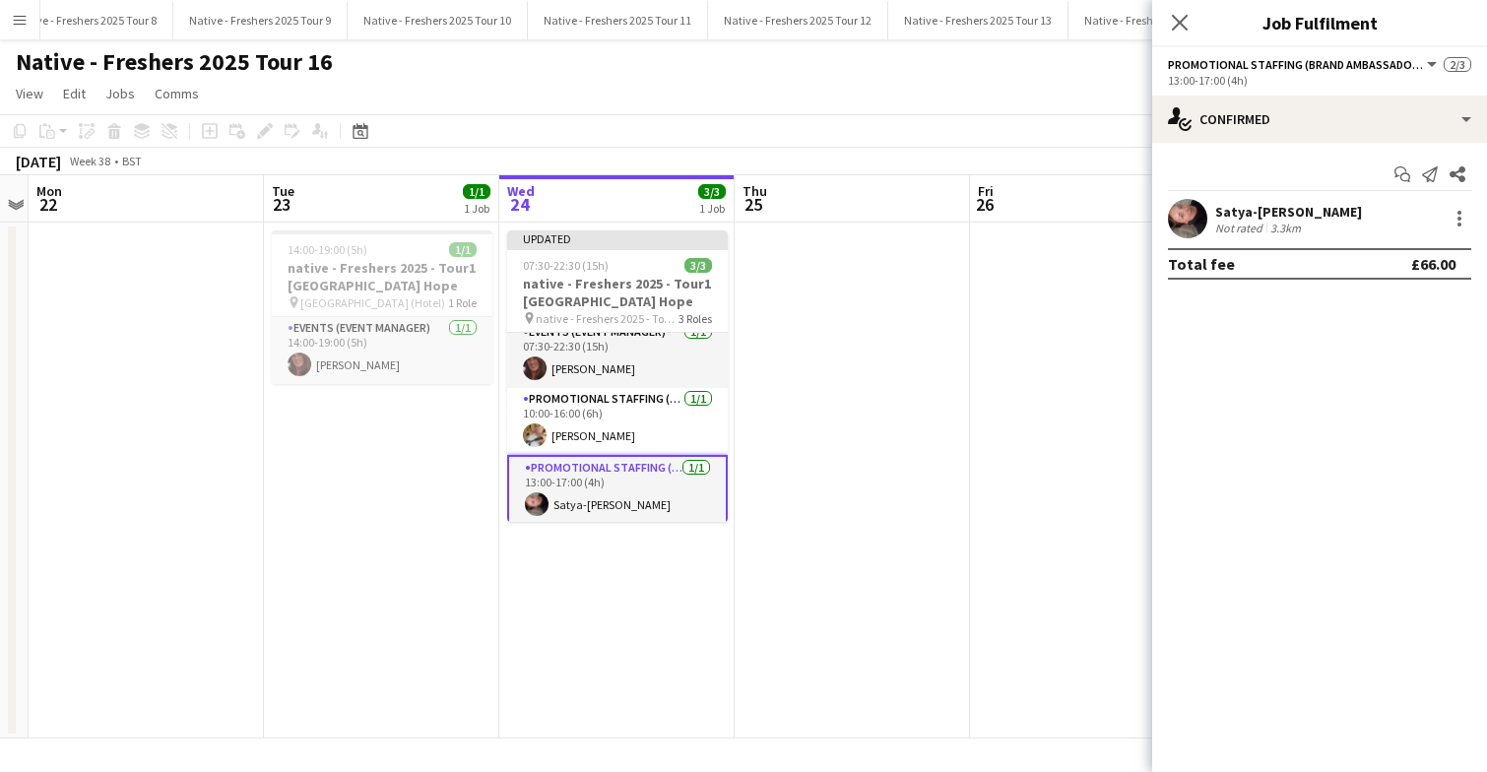
click at [843, 425] on app-date-cell at bounding box center [851, 481] width 235 height 516
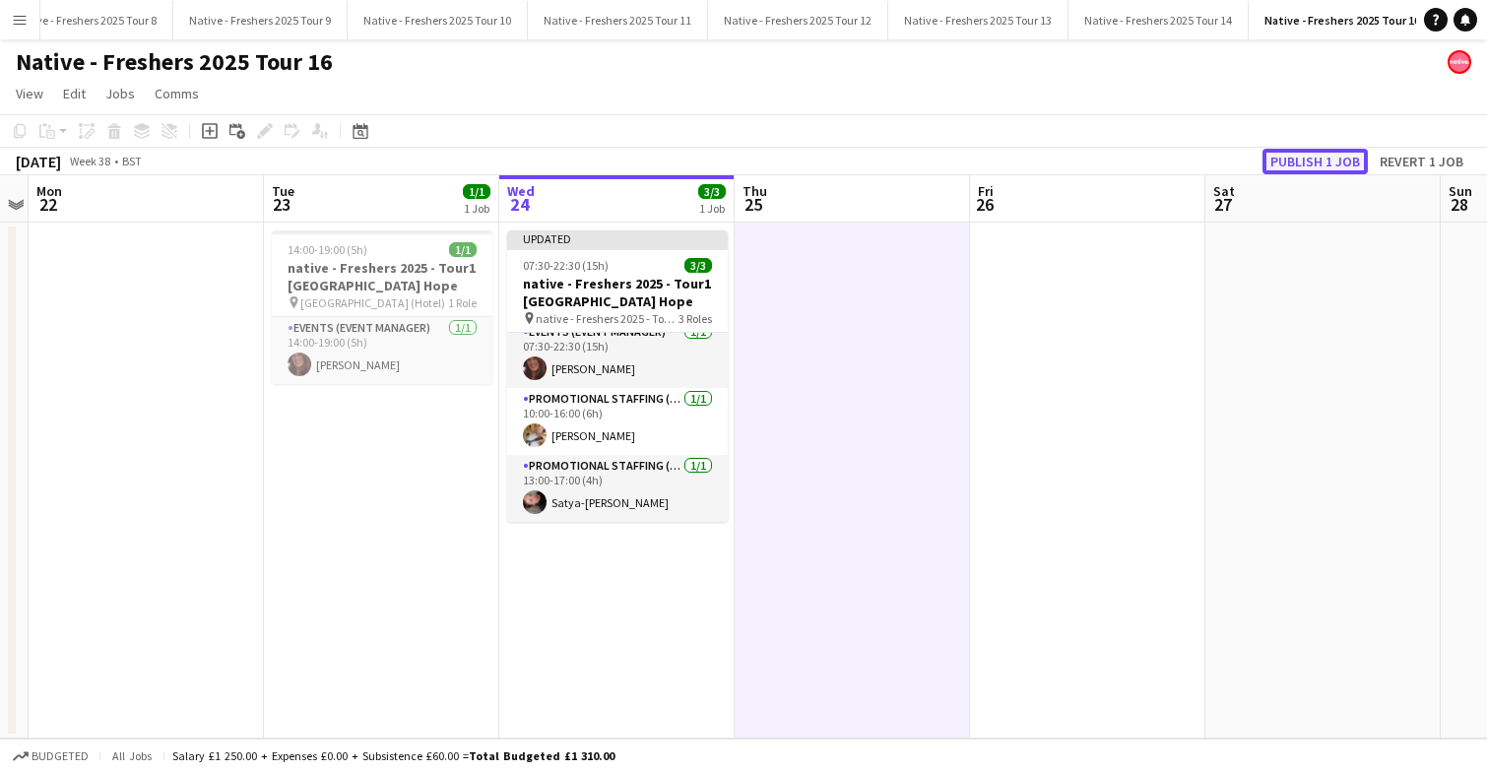
click at [1310, 160] on button "Publish 1 job" at bounding box center [1314, 162] width 105 height 26
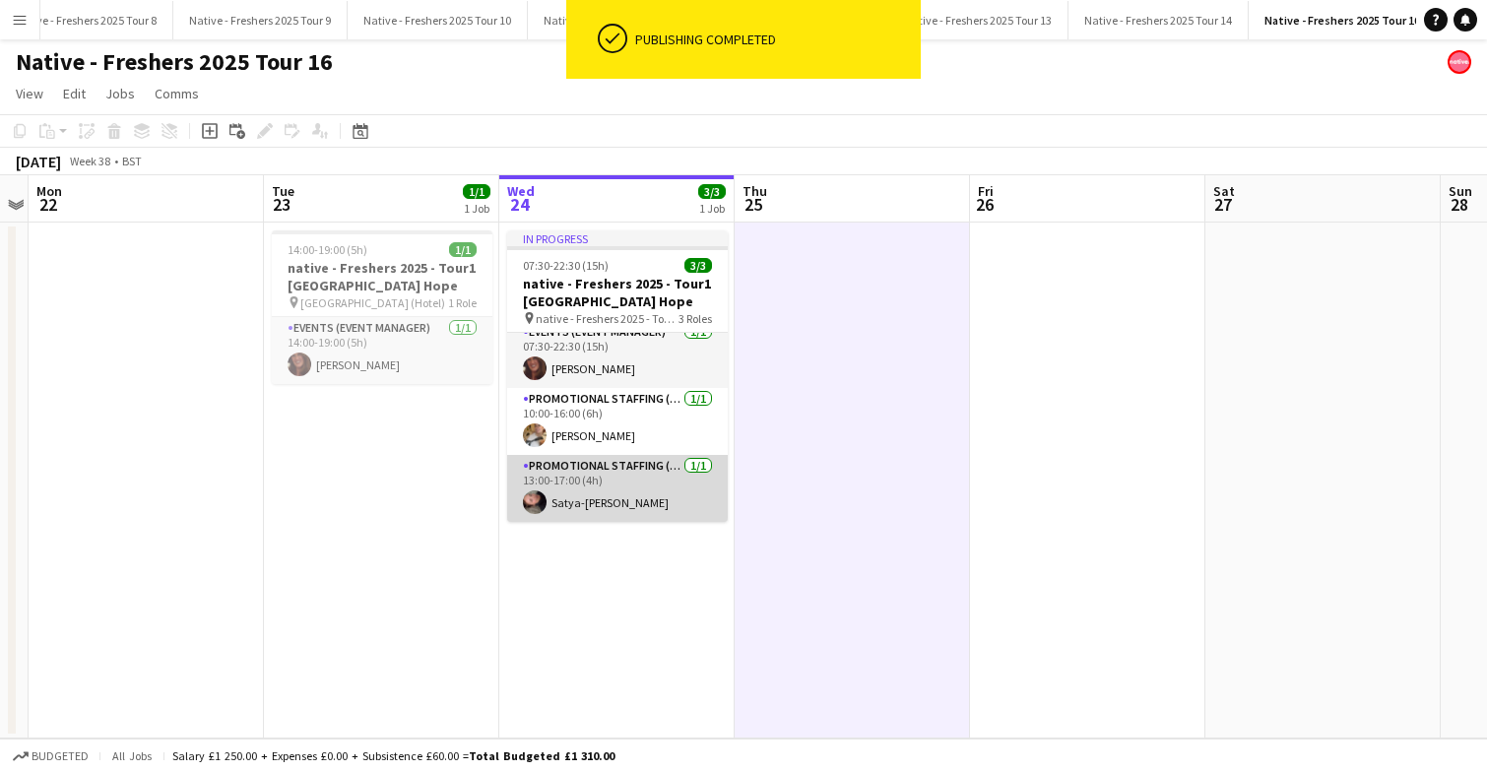
click at [665, 487] on app-card-role "Promotional Staffing (Brand Ambassadors) 1/1 13:00-17:00 (4h) Satya-sara Khachik" at bounding box center [617, 488] width 221 height 67
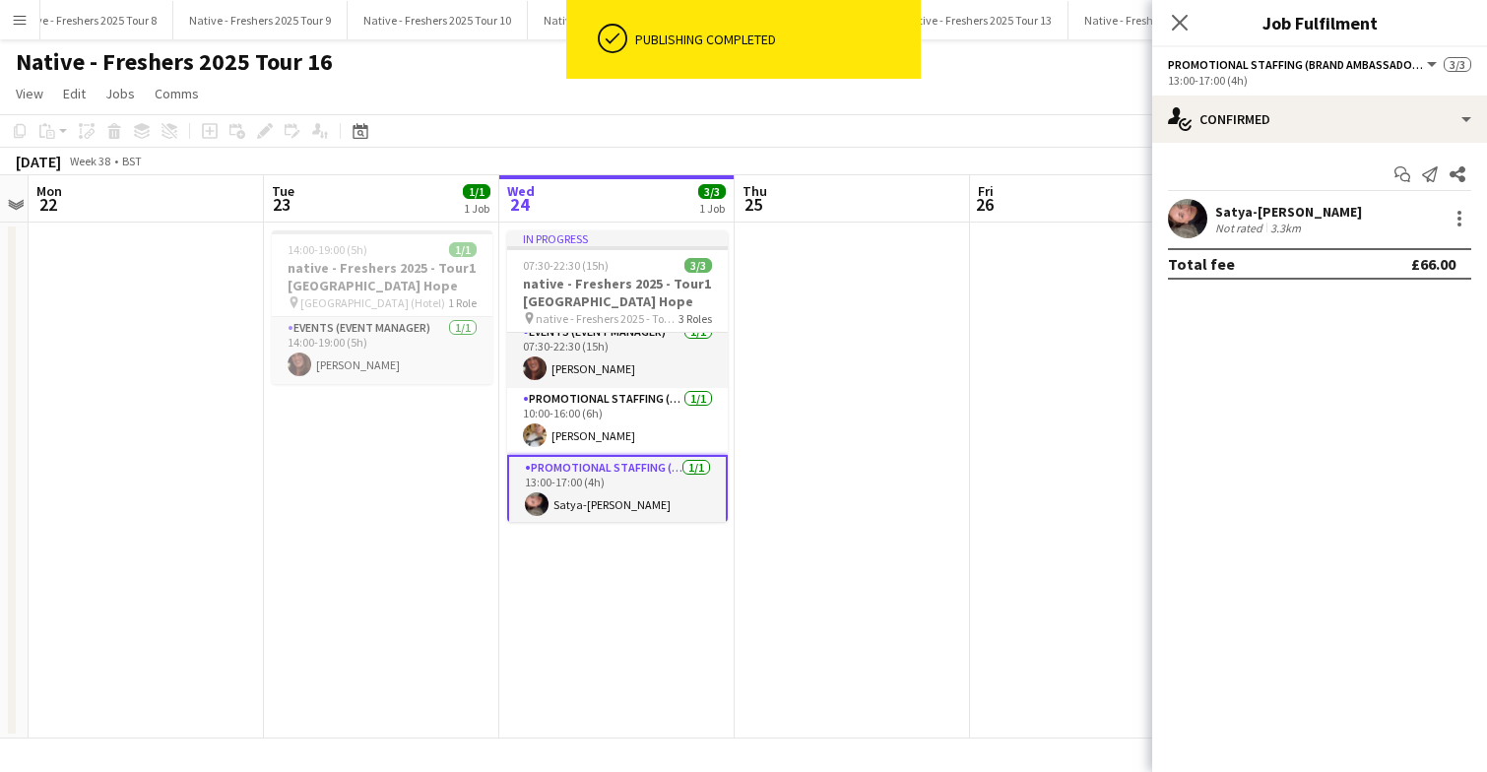
click at [1169, 213] on app-user-avatar at bounding box center [1187, 218] width 39 height 39
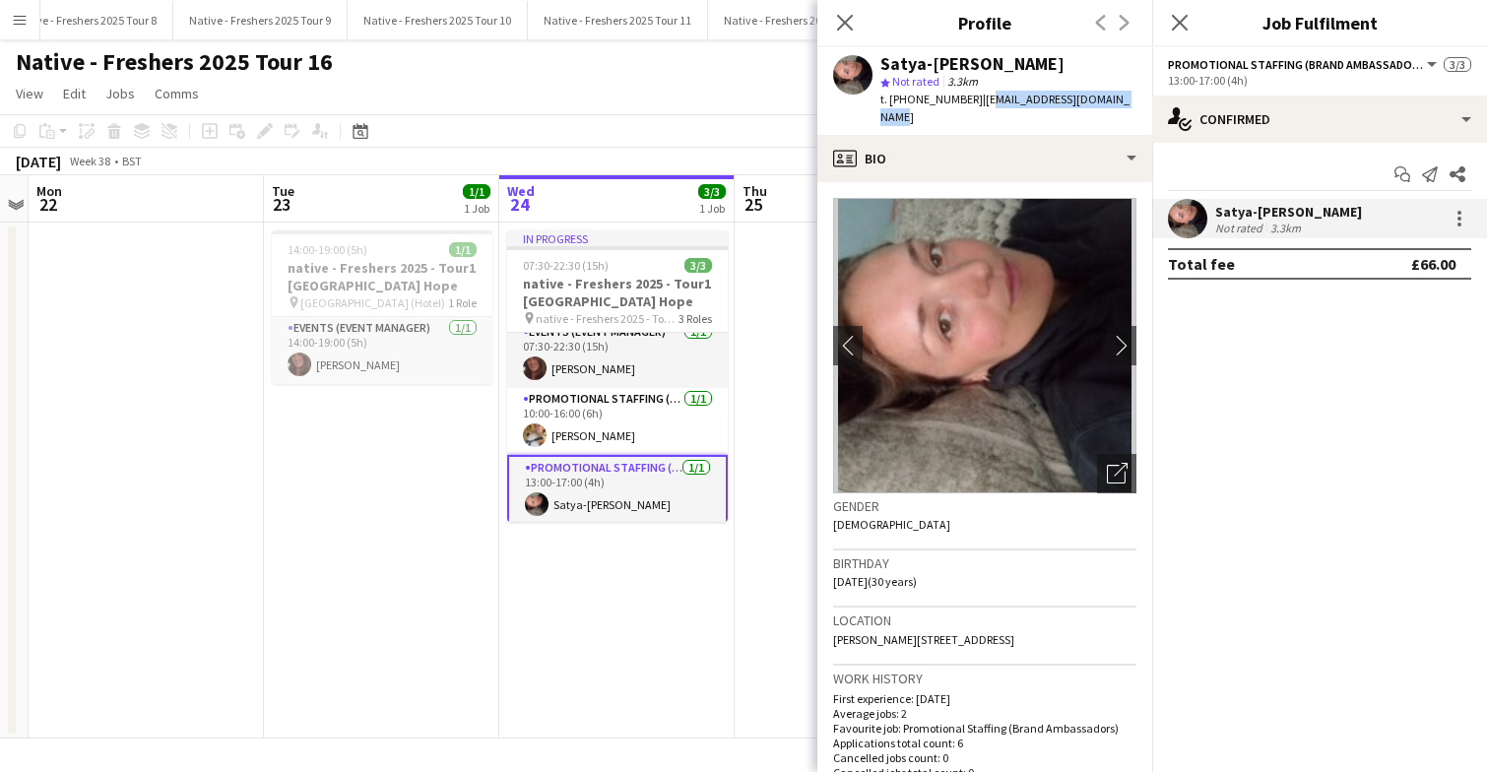
drag, startPoint x: 977, startPoint y: 97, endPoint x: 1116, endPoint y: 109, distance: 140.3
click at [1116, 109] on div "Satya-sara Khachik star Not rated 3.3km t. +447378677265 | satyasarakhachik@gma…" at bounding box center [984, 91] width 335 height 88
click at [1027, 111] on div "Satya-sara Khachik star Not rated 3.3km t. +447378677265 | satyasarakhachik@gma…" at bounding box center [984, 91] width 335 height 88
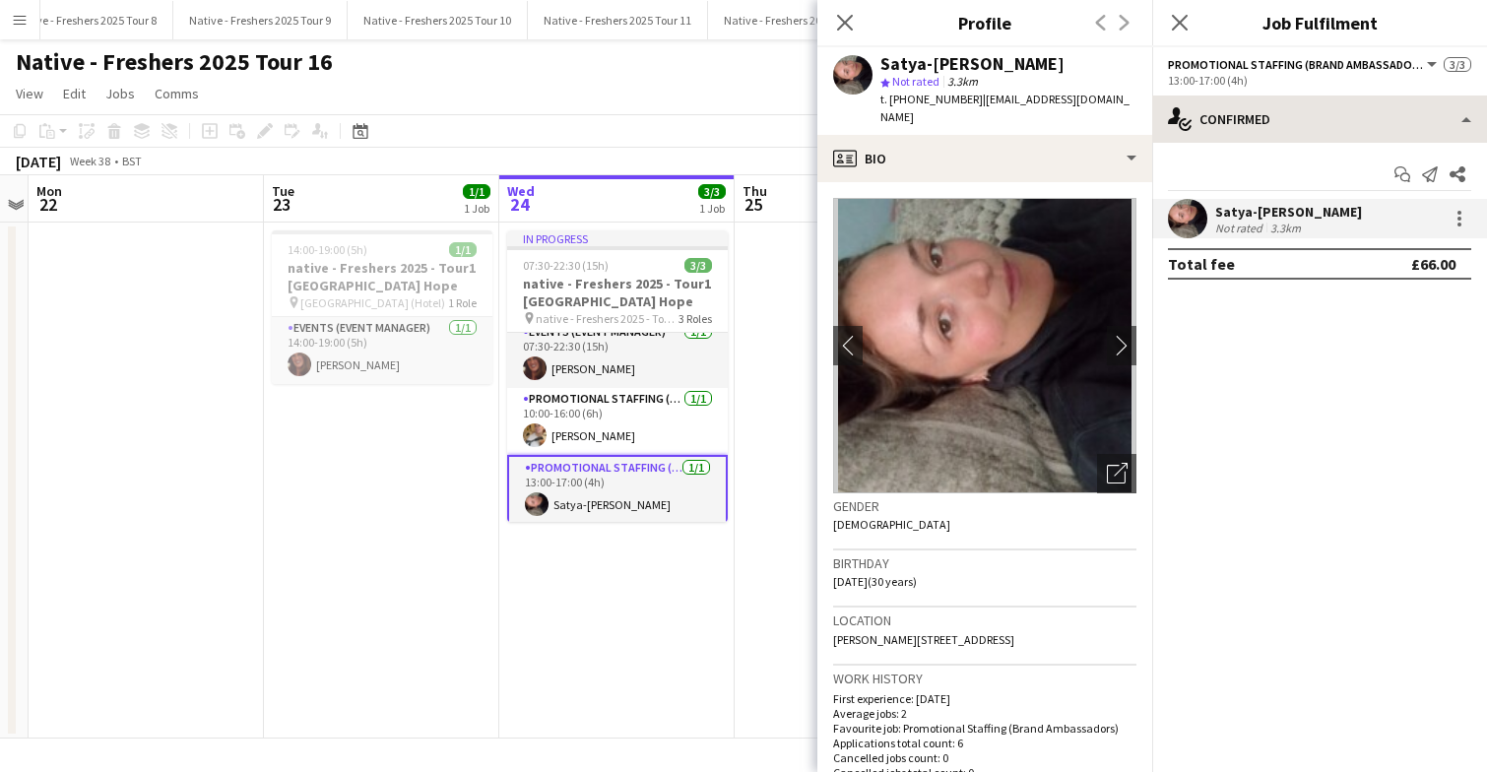
drag, startPoint x: 974, startPoint y: 99, endPoint x: 1154, endPoint y: 102, distance: 180.2
click at [1149, 102] on app-profile-header "Satya-sara Khachik star Not rated 3.3km t. +447378677265 | satyasarakhachik@gma…" at bounding box center [984, 91] width 335 height 88
click at [1007, 92] on span "| satyasarakhachik@gmail.com" at bounding box center [1004, 108] width 249 height 32
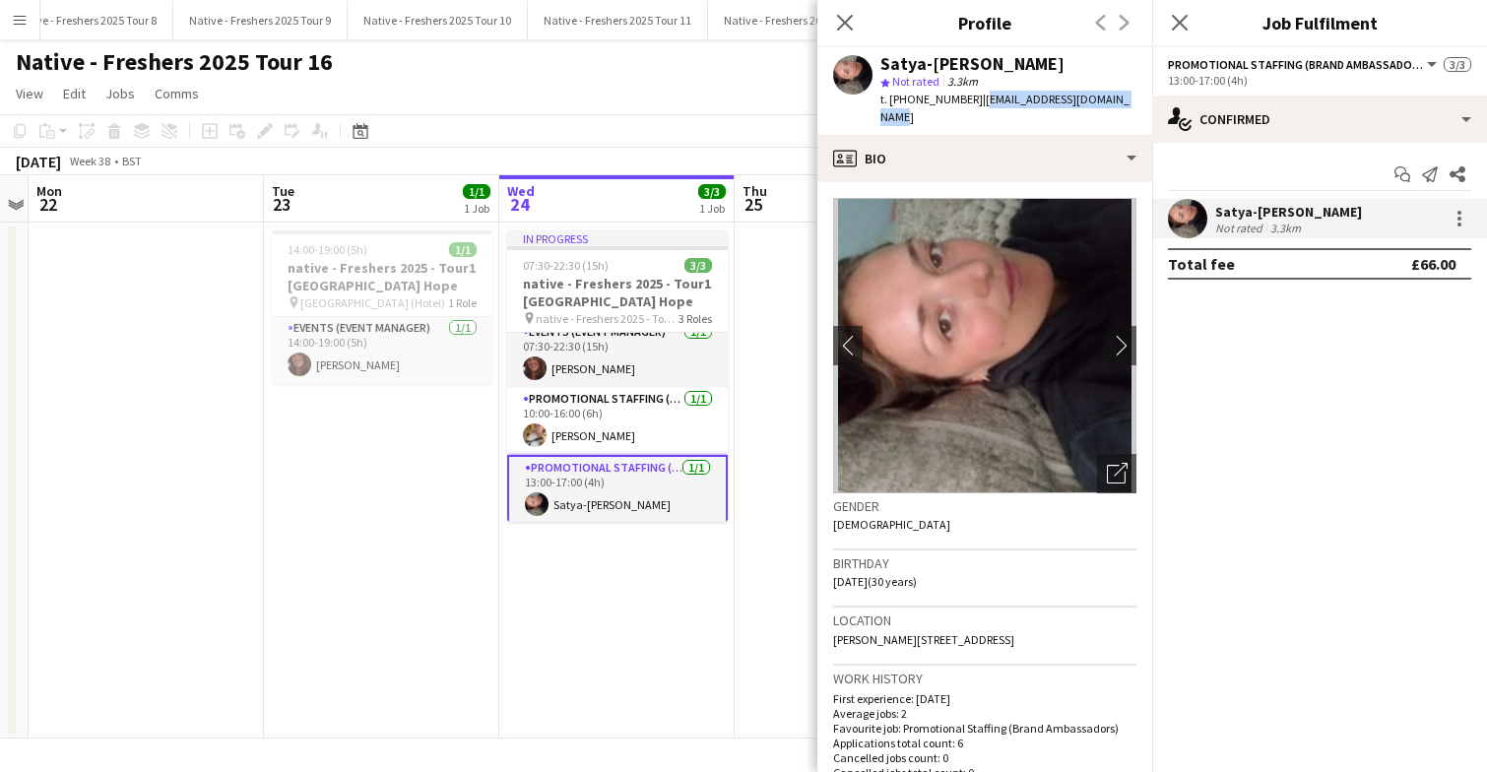
drag, startPoint x: 975, startPoint y: 101, endPoint x: 1125, endPoint y: 105, distance: 150.7
click at [1125, 105] on div "Satya-sara Khachik star Not rated 3.3km t. +447378677265 | satyasarakhachik@gma…" at bounding box center [984, 91] width 335 height 88
copy span "satyasarakhachik@gmail.com"
click at [1182, 24] on icon "Close pop-in" at bounding box center [1179, 22] width 19 height 19
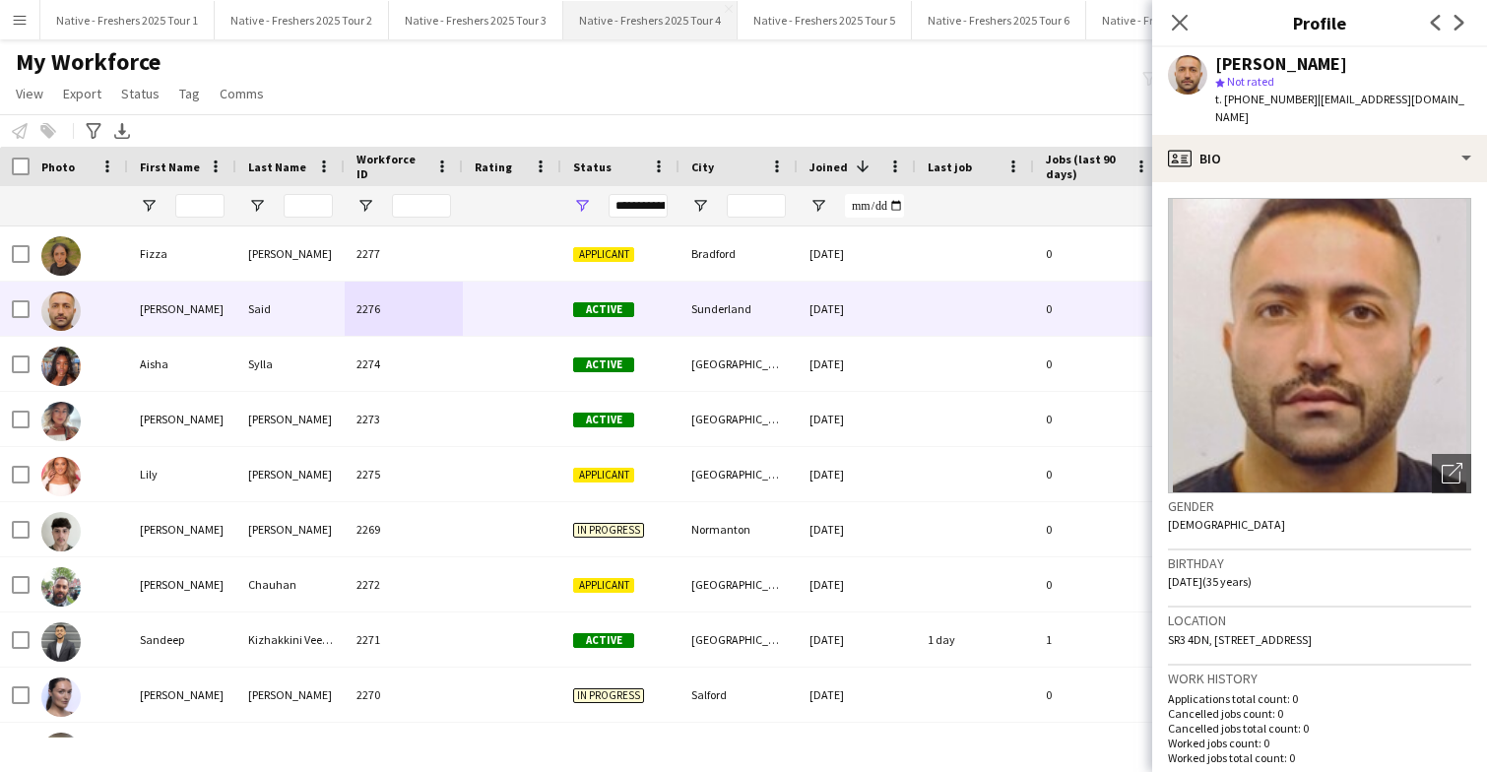
scroll to position [698, 0]
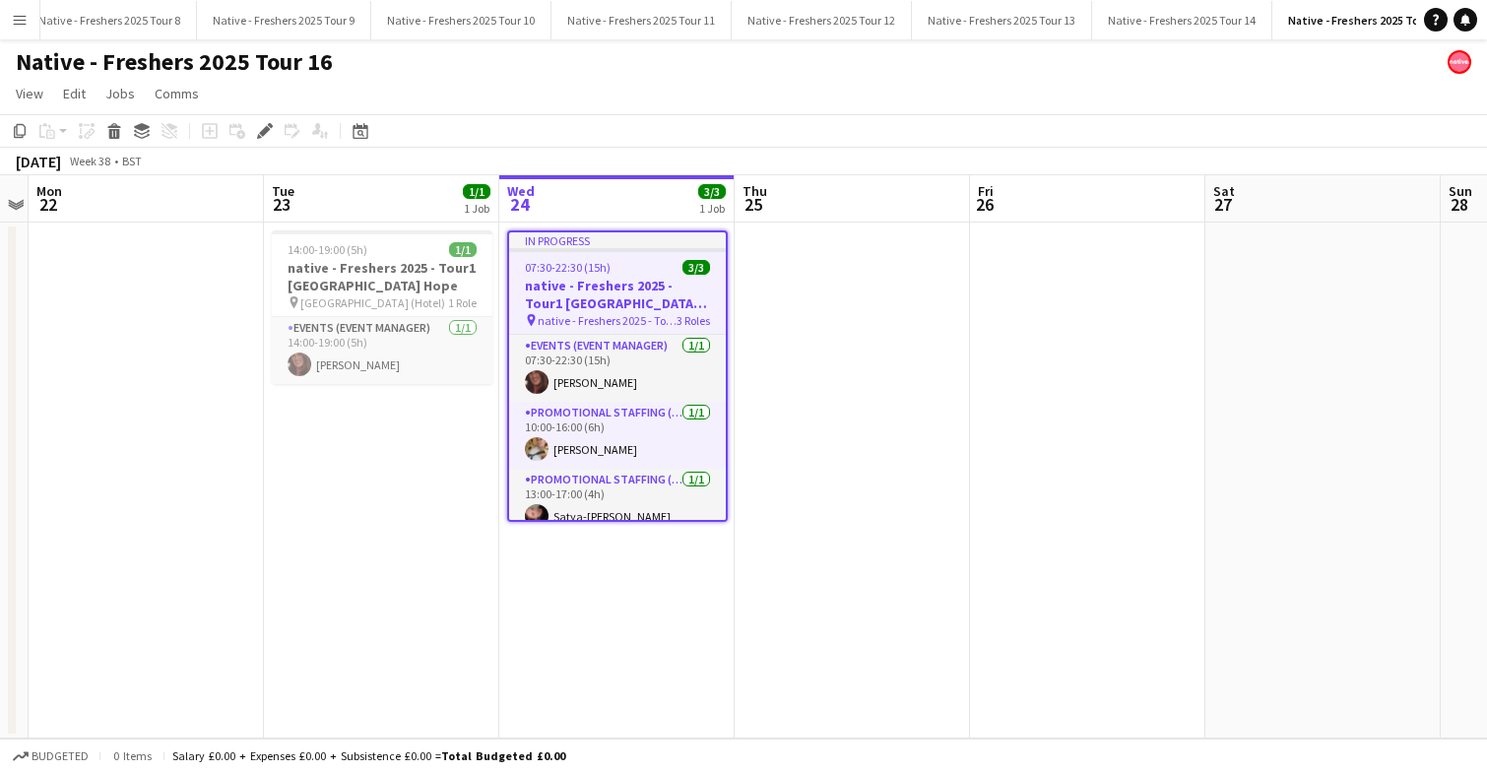
scroll to position [0, 1261]
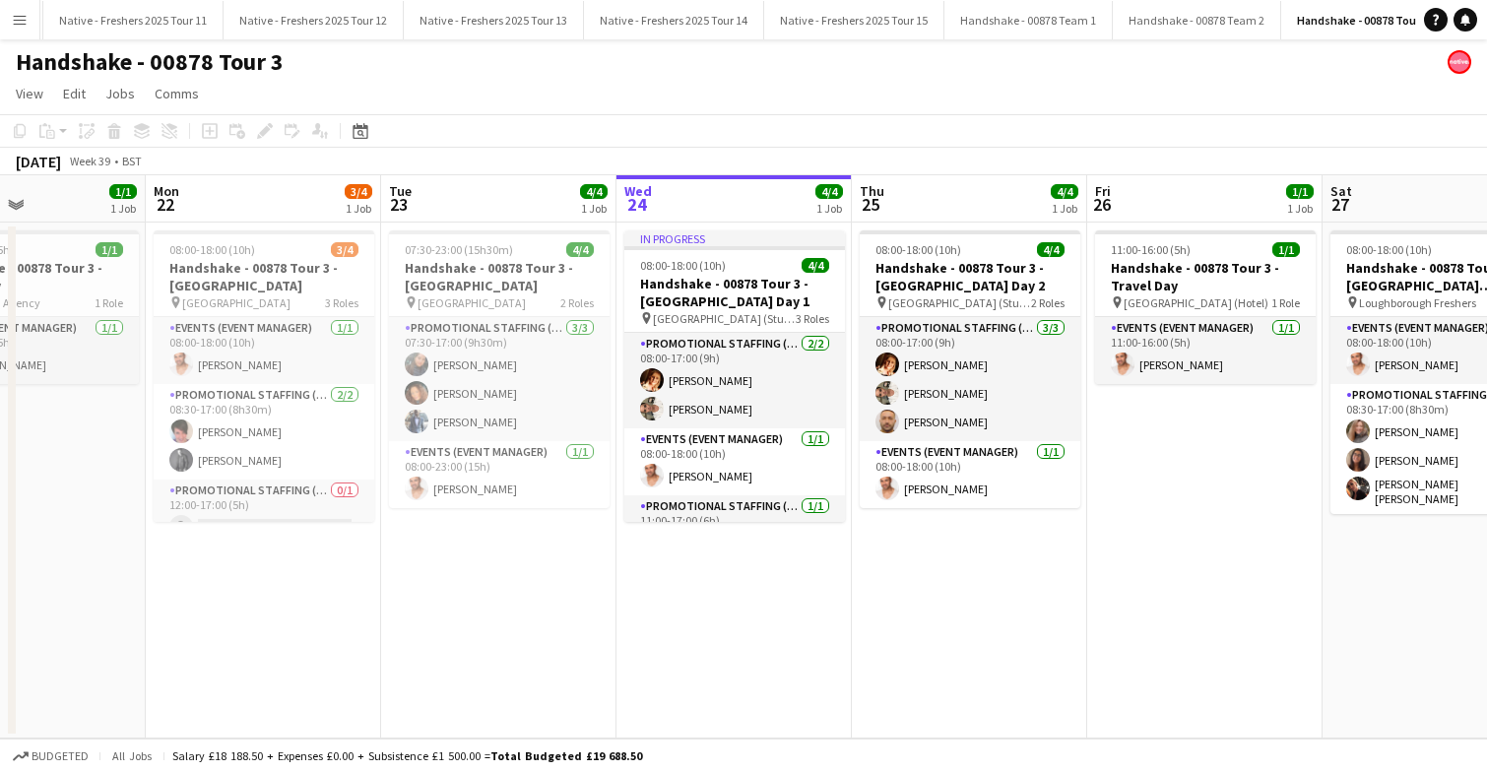
scroll to position [0, 543]
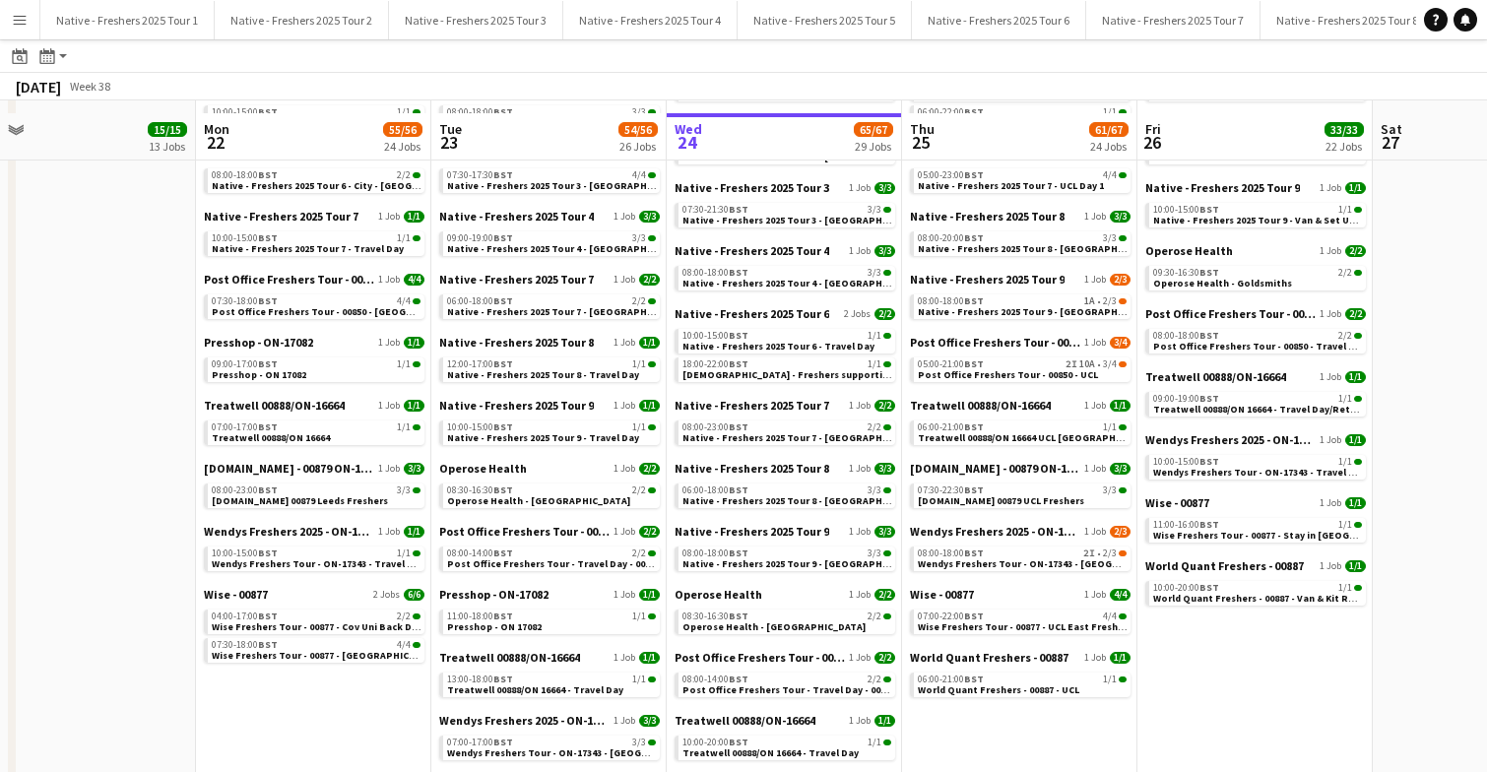
scroll to position [972, 0]
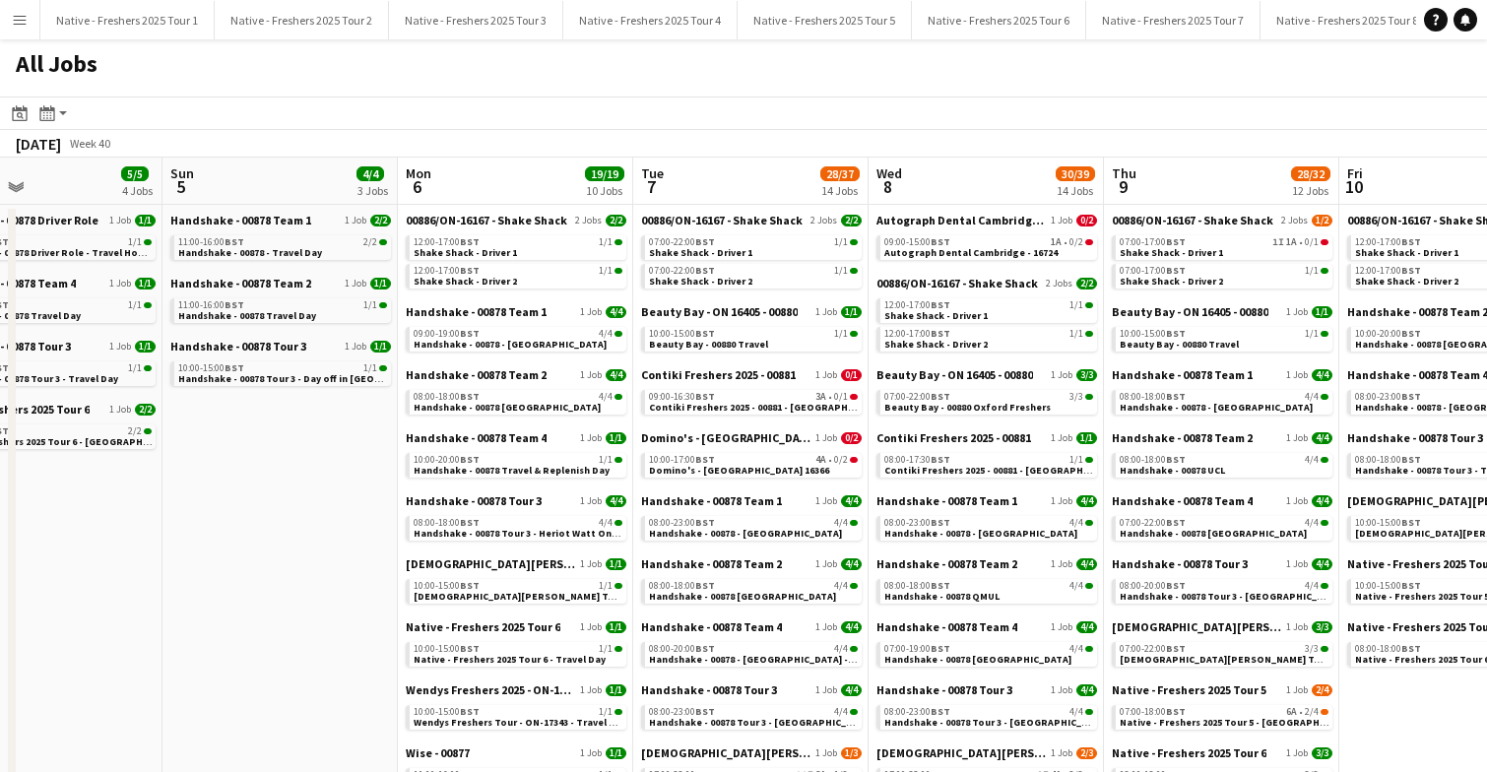
scroll to position [0, 777]
